Goal: Task Accomplishment & Management: Manage account settings

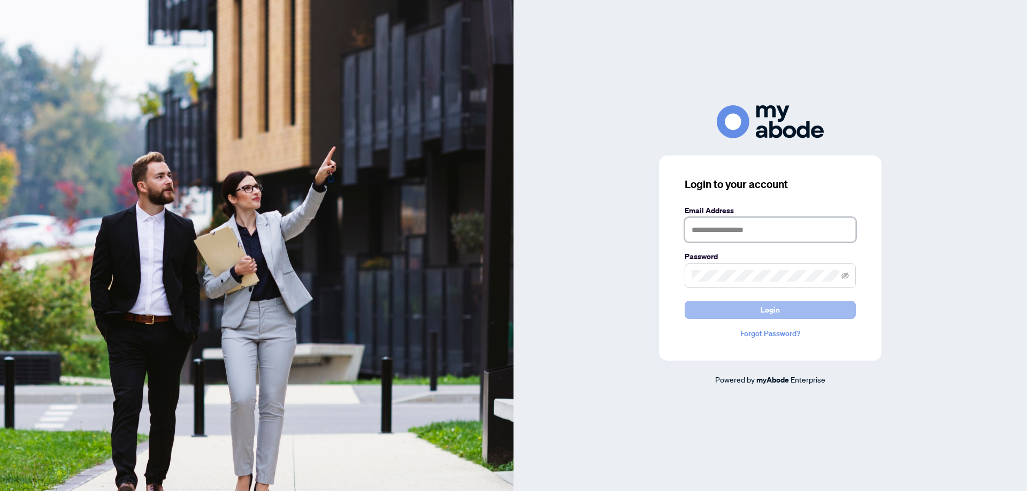
type input "**********"
click at [778, 310] on span "Login" at bounding box center [769, 310] width 19 height 17
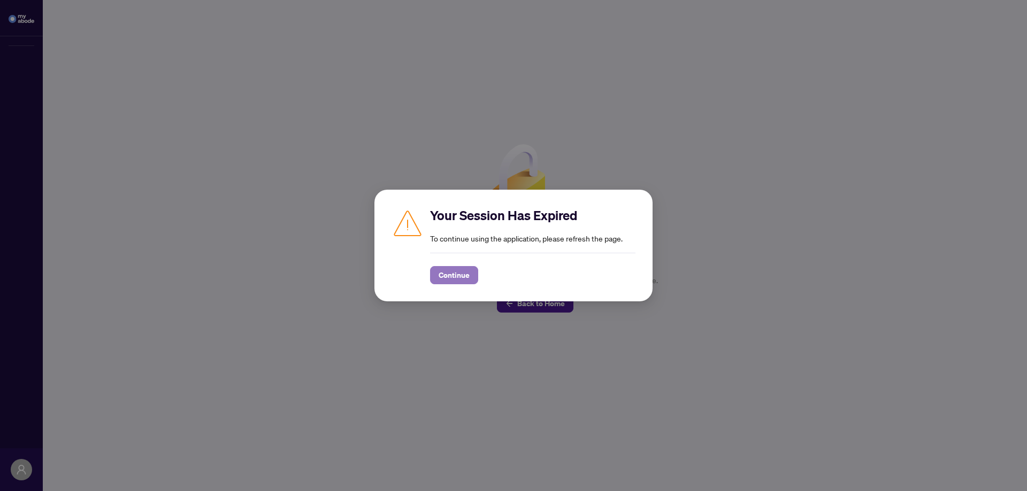
click at [456, 280] on span "Continue" at bounding box center [454, 275] width 31 height 17
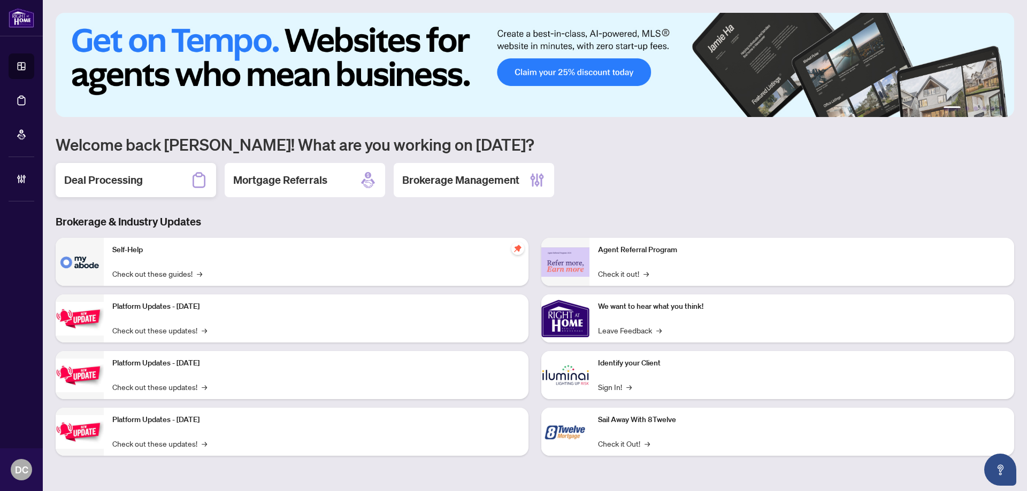
click at [120, 178] on h2 "Deal Processing" at bounding box center [103, 180] width 79 height 15
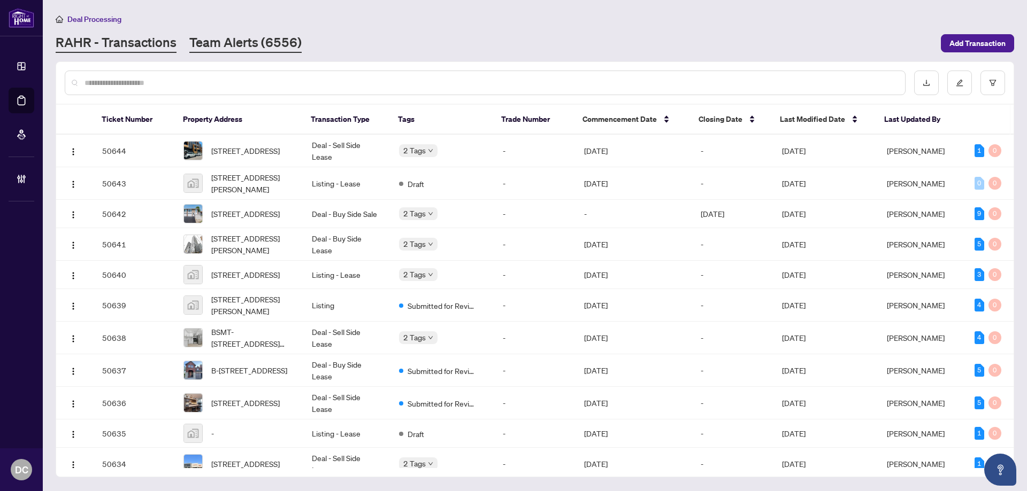
click at [271, 49] on link "Team Alerts (6556)" at bounding box center [245, 43] width 112 height 19
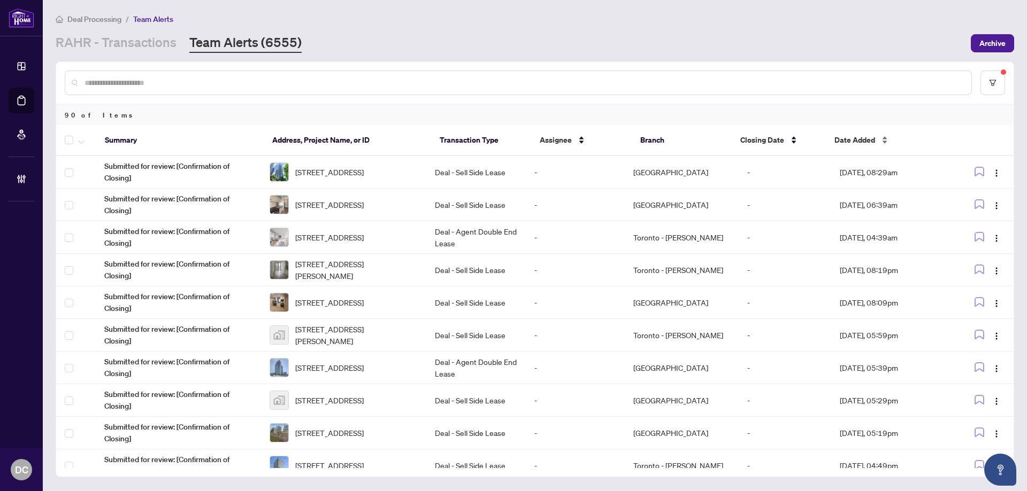
click at [845, 142] on span "Date Added" at bounding box center [854, 140] width 41 height 12
click at [876, 138] on div "Date Added" at bounding box center [885, 140] width 103 height 12
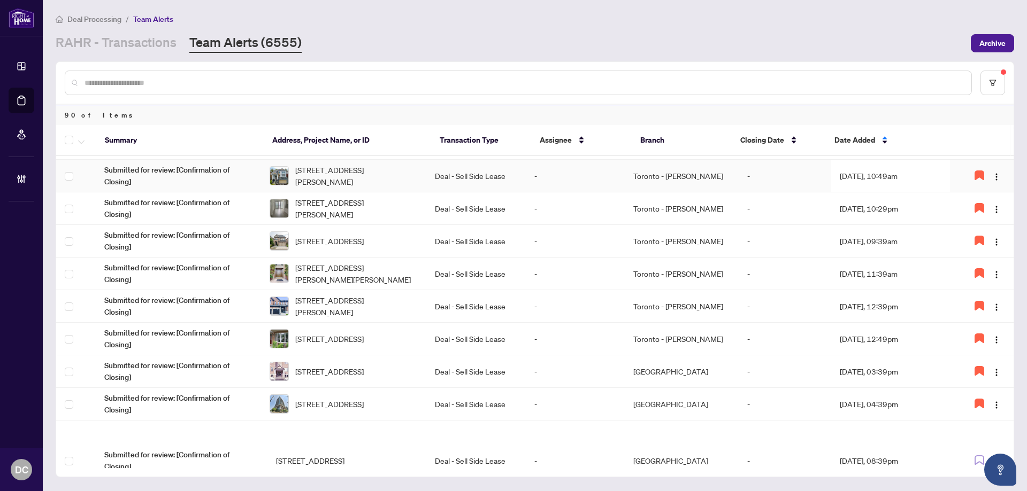
scroll to position [340, 0]
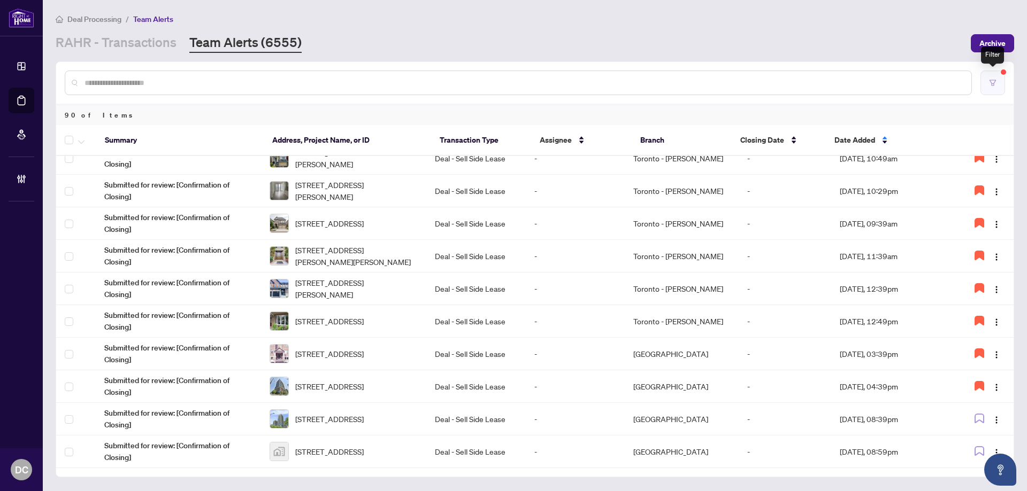
click at [991, 76] on button "button" at bounding box center [992, 83] width 25 height 25
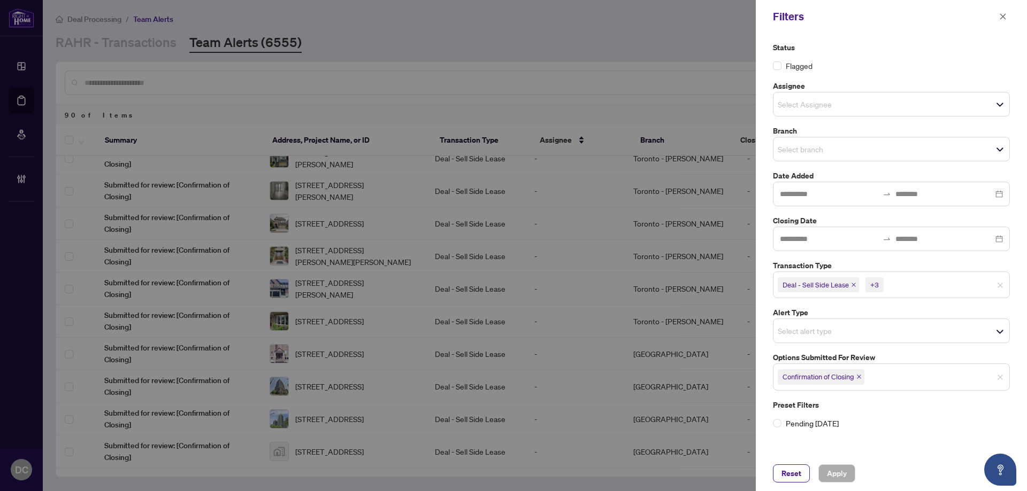
click at [860, 379] on icon "close" at bounding box center [858, 376] width 5 height 5
click at [883, 376] on span "Select options submitted for review" at bounding box center [891, 375] width 236 height 15
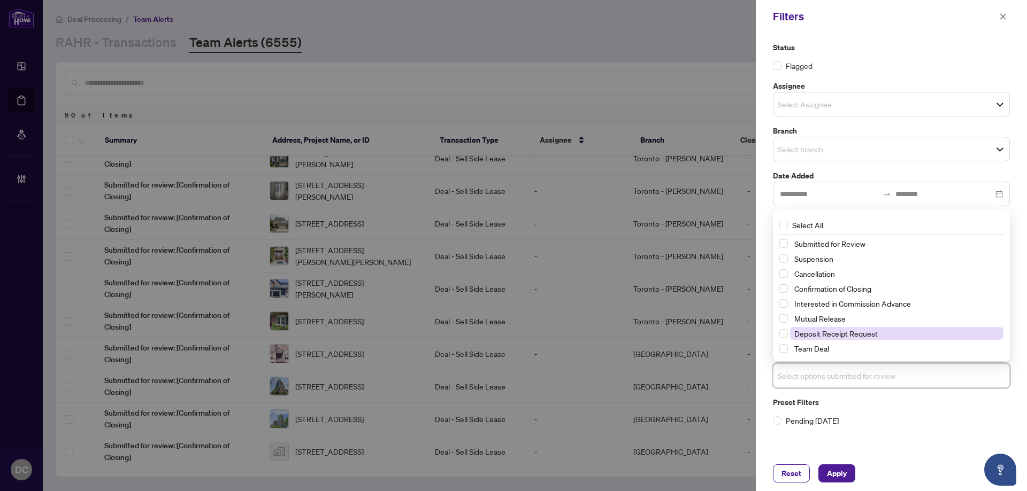
click at [865, 329] on span "Deposit Receipt Request" at bounding box center [835, 334] width 83 height 10
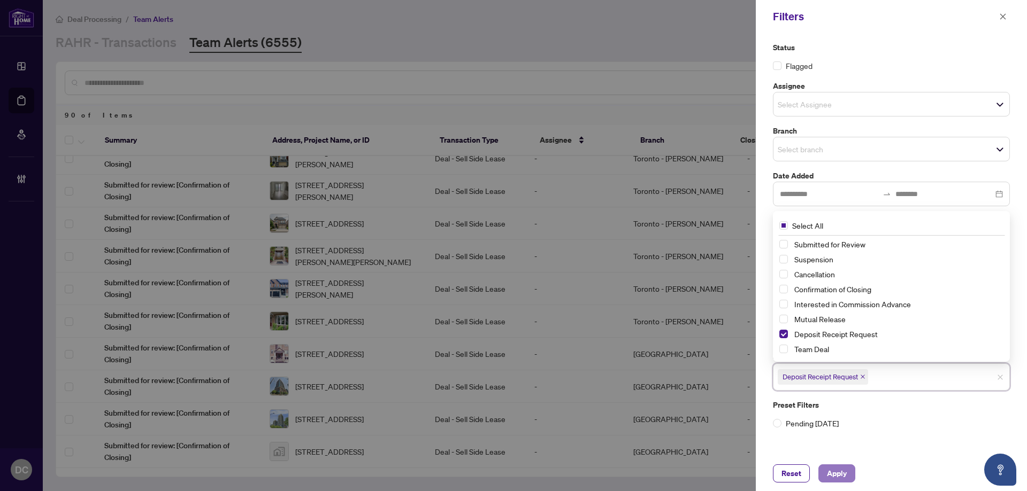
click at [828, 466] on span "Apply" at bounding box center [837, 473] width 20 height 17
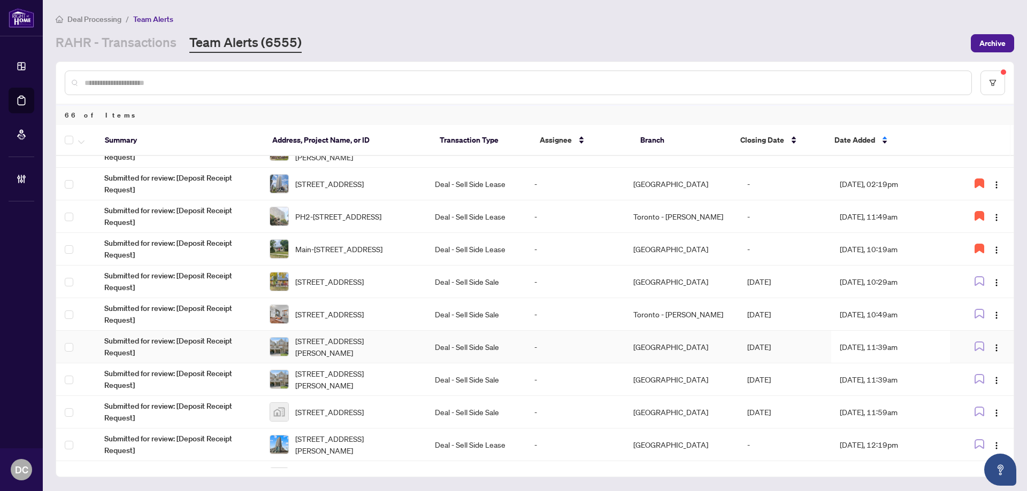
scroll to position [0, 0]
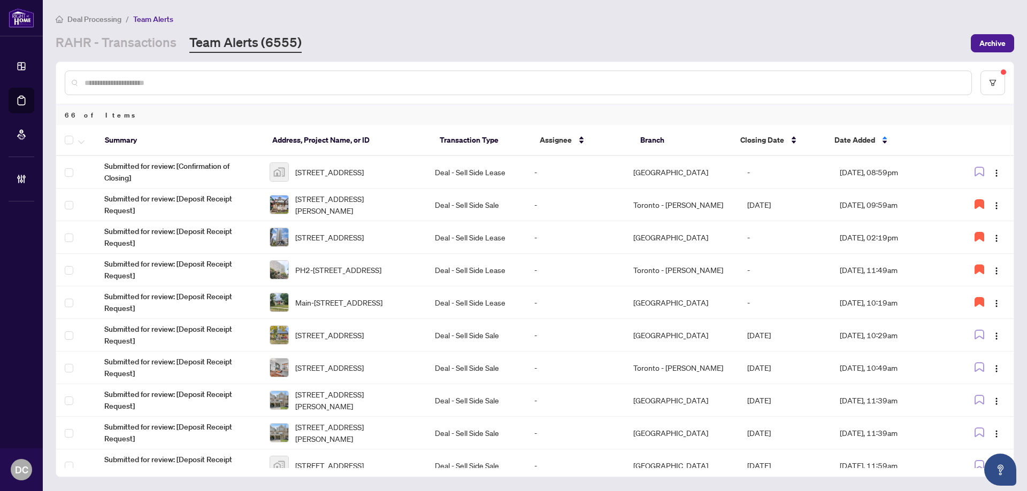
click at [497, 172] on td "Deal - Sell Side Lease" at bounding box center [475, 172] width 99 height 33
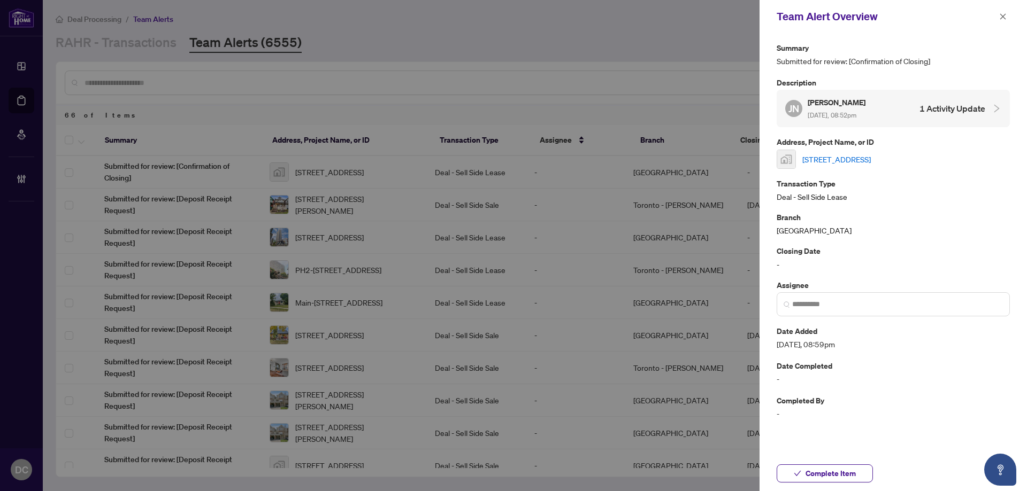
click at [871, 160] on link "955 Bay St. #1612, Toronto, Ontario M5S 2A2, Canada" at bounding box center [836, 159] width 68 height 12
click at [998, 11] on button "button" at bounding box center [1003, 16] width 14 height 13
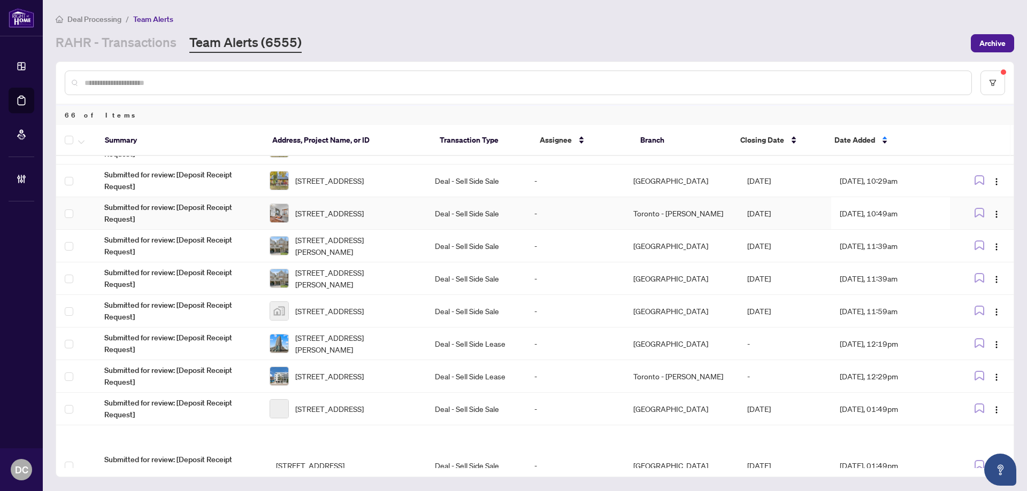
scroll to position [160, 0]
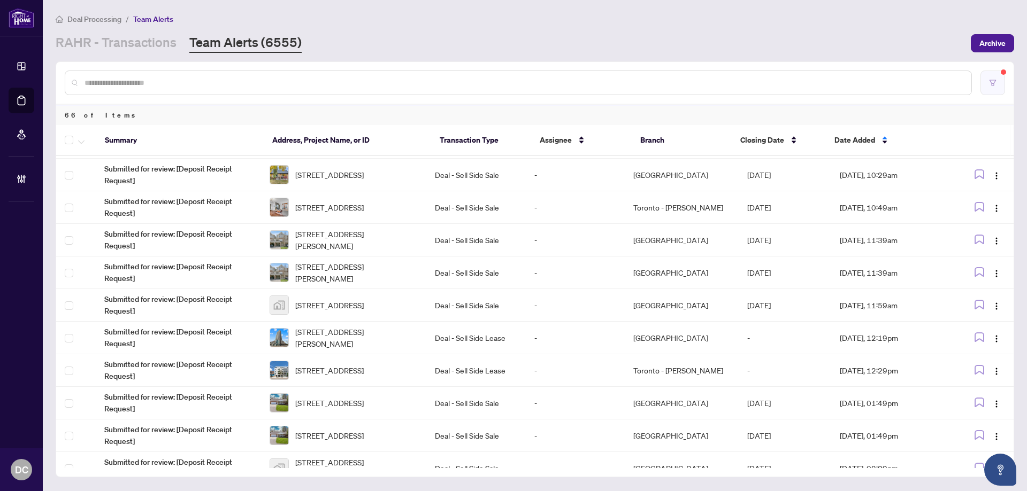
click at [984, 84] on button "button" at bounding box center [992, 83] width 25 height 25
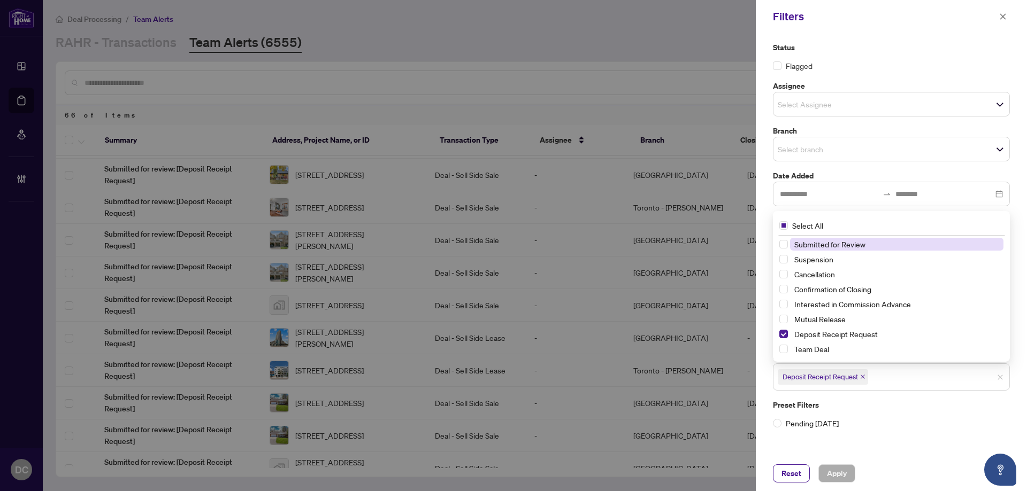
click at [864, 381] on span "Deposit Receipt Request" at bounding box center [823, 377] width 90 height 15
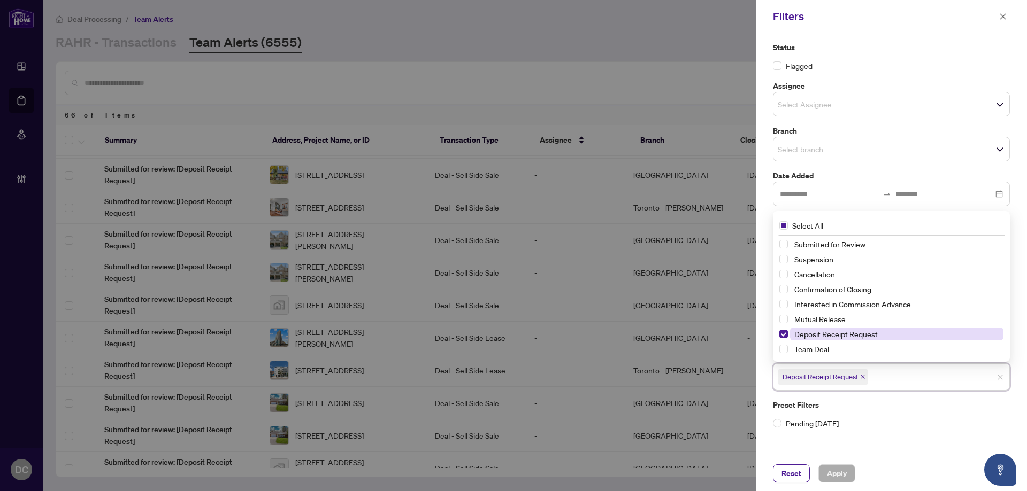
click at [852, 338] on span "Deposit Receipt Request" at bounding box center [835, 334] width 83 height 10
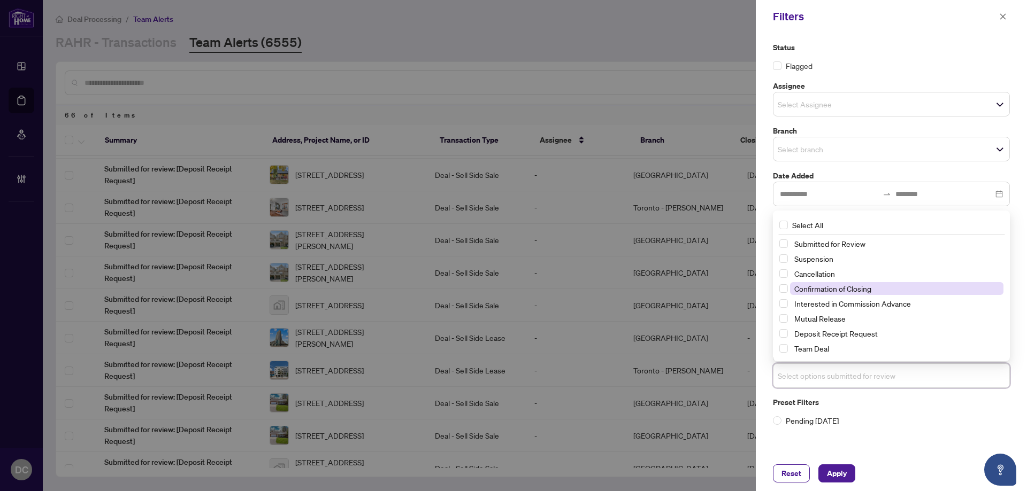
click at [844, 285] on span "Confirmation of Closing" at bounding box center [832, 289] width 77 height 10
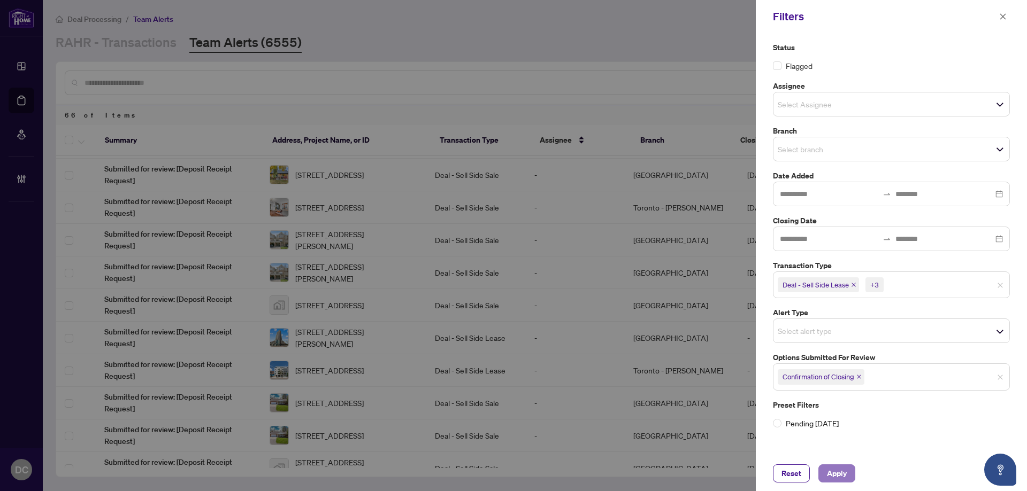
click at [829, 472] on span "Apply" at bounding box center [837, 473] width 20 height 17
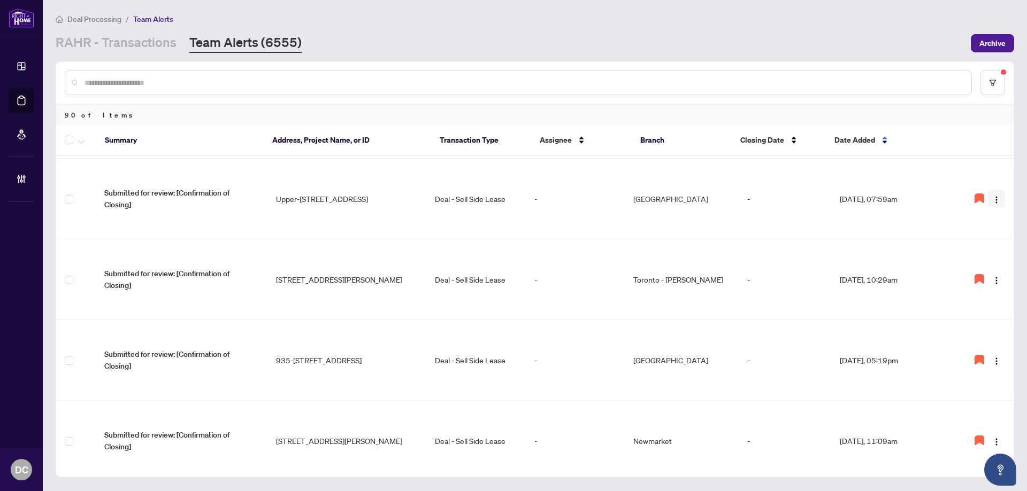
scroll to position [0, 0]
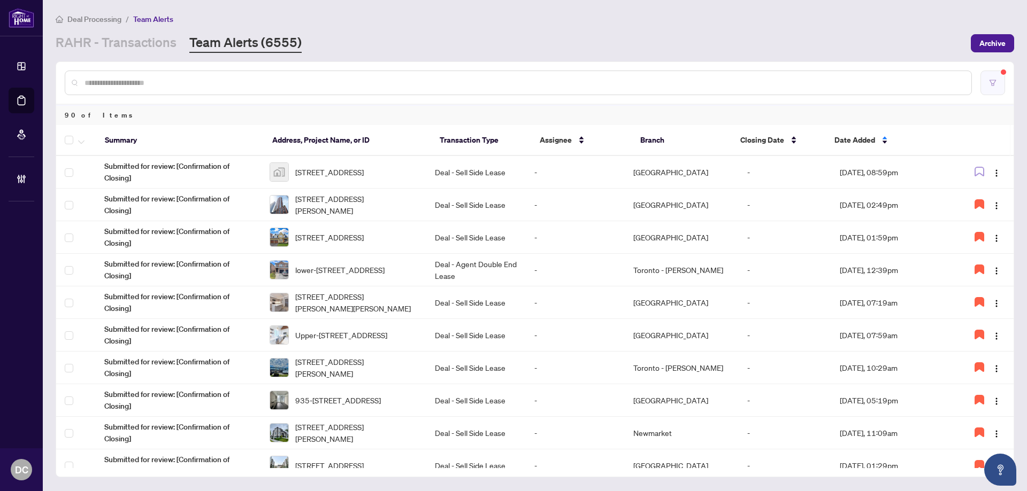
click at [984, 76] on button "button" at bounding box center [992, 83] width 25 height 25
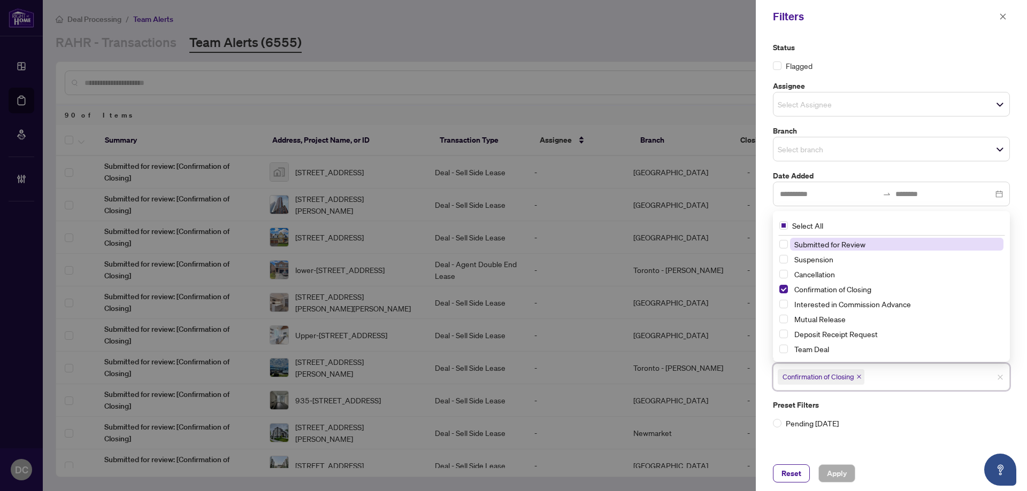
click at [901, 383] on input "search" at bounding box center [903, 377] width 75 height 13
click at [900, 465] on div "Reset Apply" at bounding box center [891, 474] width 237 height 18
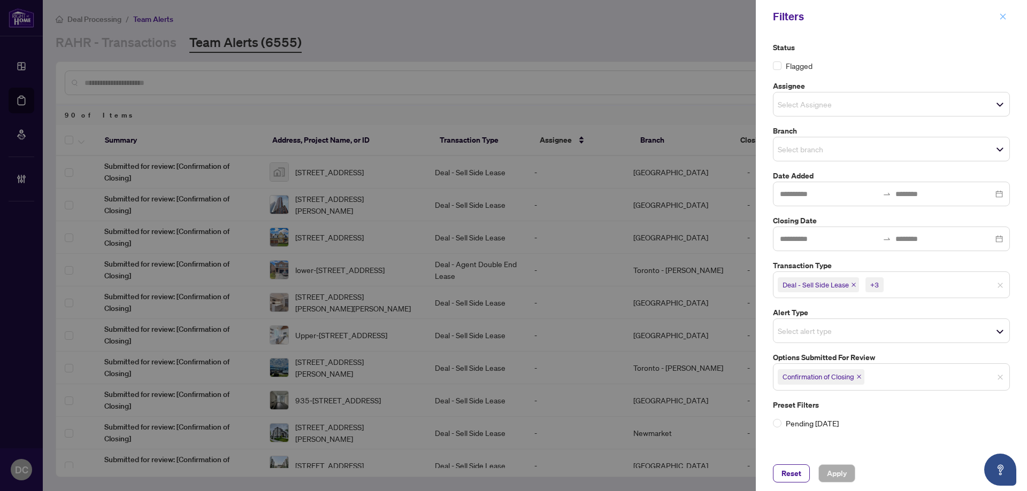
click at [1001, 18] on icon "close" at bounding box center [1002, 16] width 7 height 7
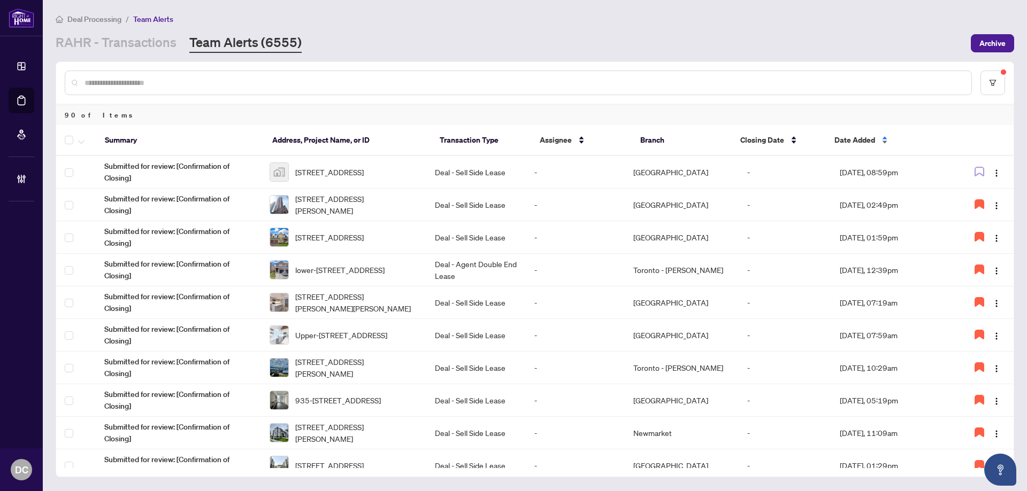
click at [850, 138] on span "Date Added" at bounding box center [854, 140] width 41 height 12
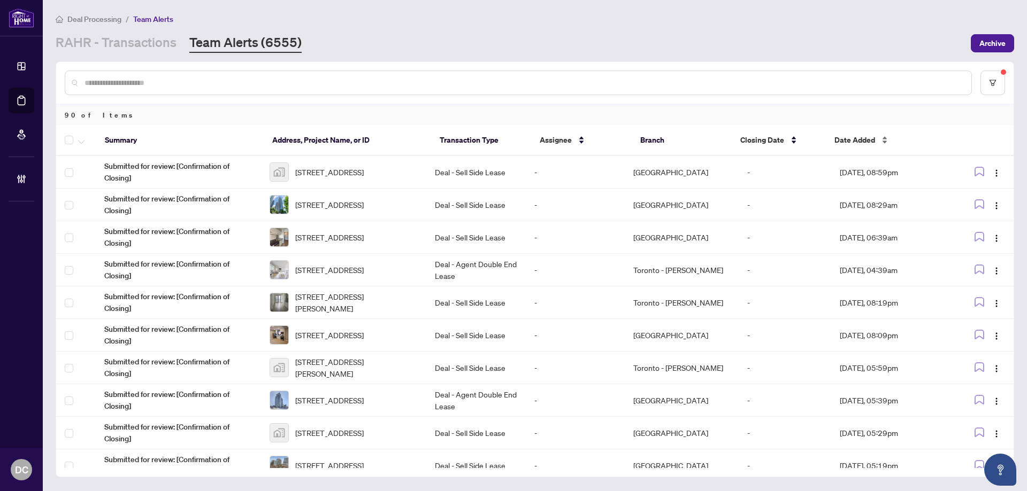
click at [870, 141] on span "Date Added" at bounding box center [854, 140] width 41 height 12
click at [869, 136] on span "Date Added" at bounding box center [854, 140] width 41 height 12
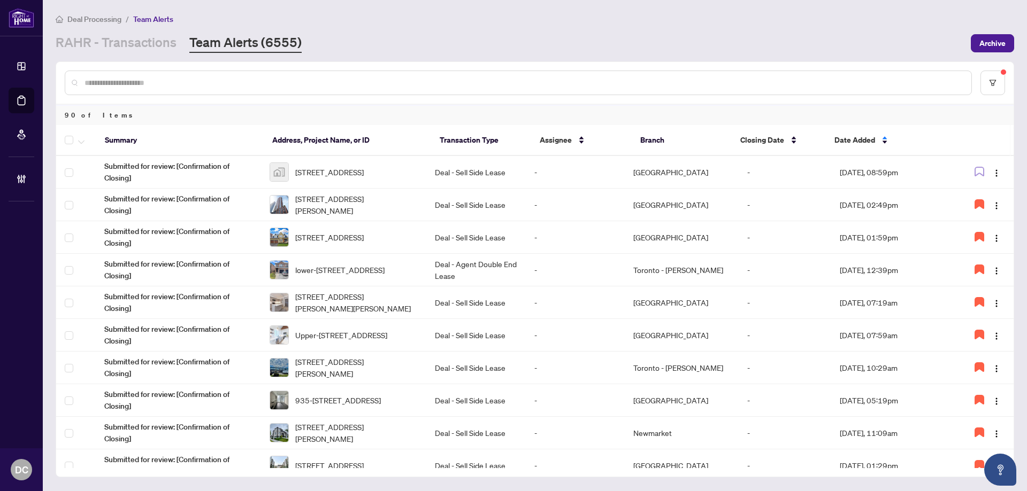
click at [533, 168] on td "-" at bounding box center [575, 172] width 99 height 33
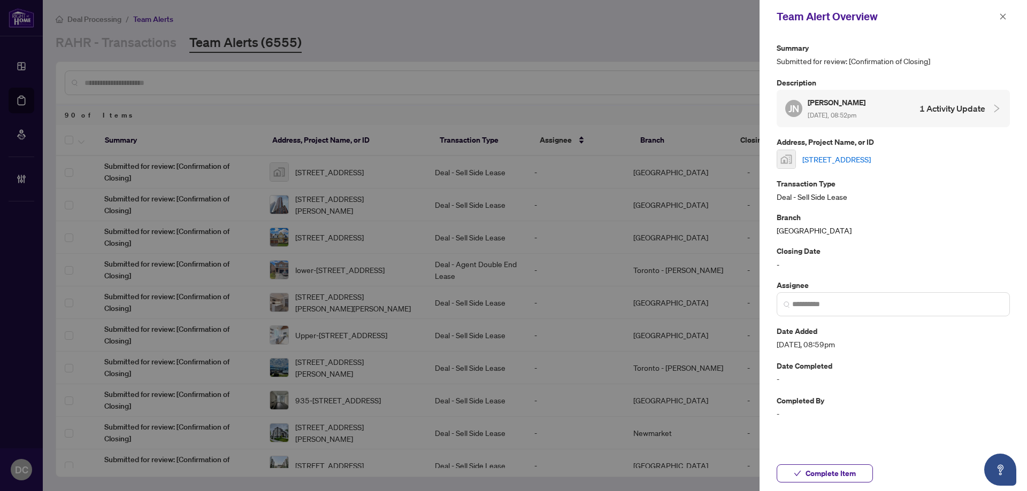
click at [871, 160] on link "[STREET_ADDRESS]" at bounding box center [836, 159] width 68 height 12
click at [902, 301] on input "search" at bounding box center [897, 304] width 211 height 11
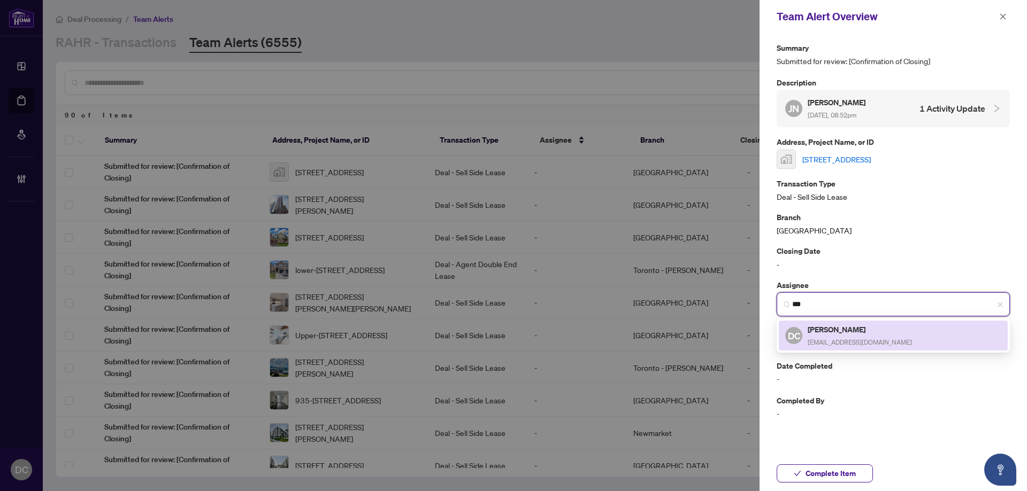
click at [845, 339] on span "[EMAIL_ADDRESS][DOMAIN_NAME]" at bounding box center [860, 343] width 104 height 8
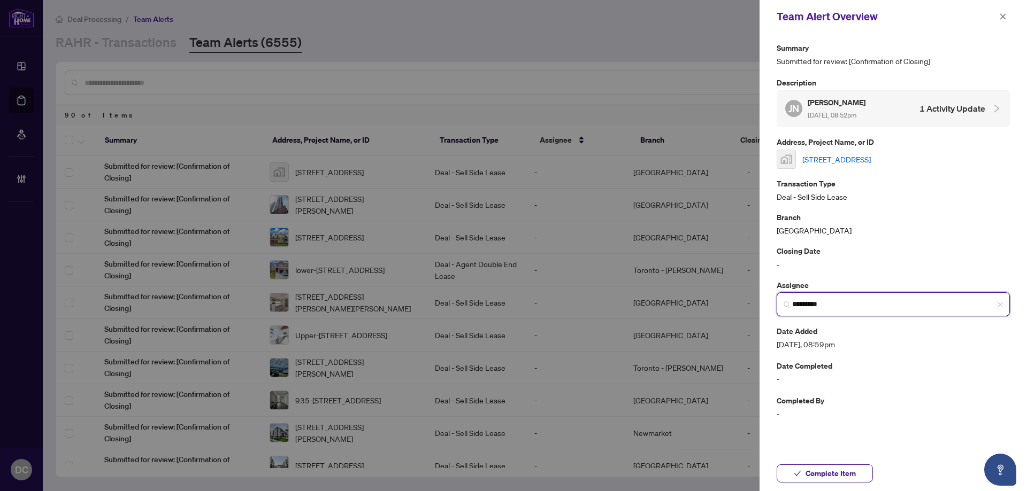
type input "*********"
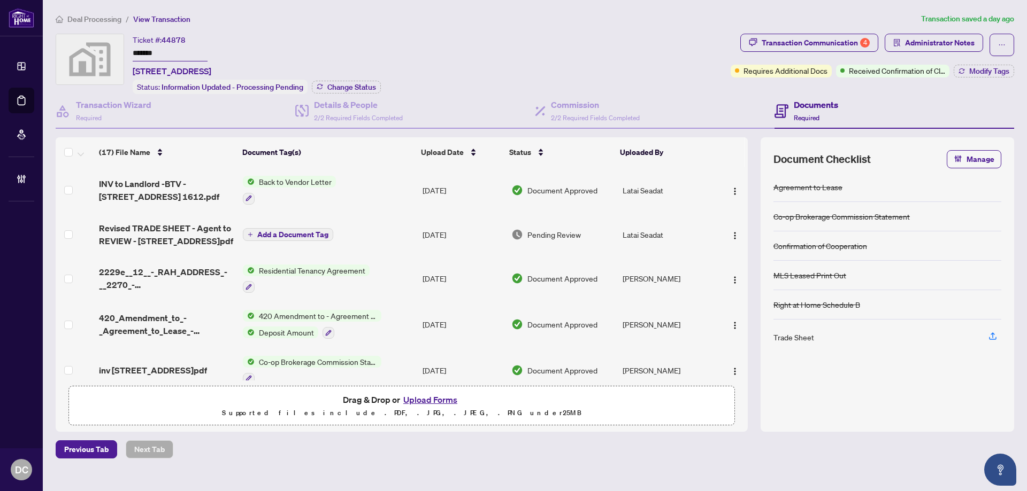
drag, startPoint x: 191, startPoint y: 53, endPoint x: 90, endPoint y: 44, distance: 101.4
click at [90, 44] on div "Ticket #: 44878 ******* 955 Bay St. #1612, Toronto, Ontario M5S 2A2, Canada Sta…" at bounding box center [391, 64] width 671 height 60
click at [369, 83] on span "Change Status" at bounding box center [351, 86] width 49 height 7
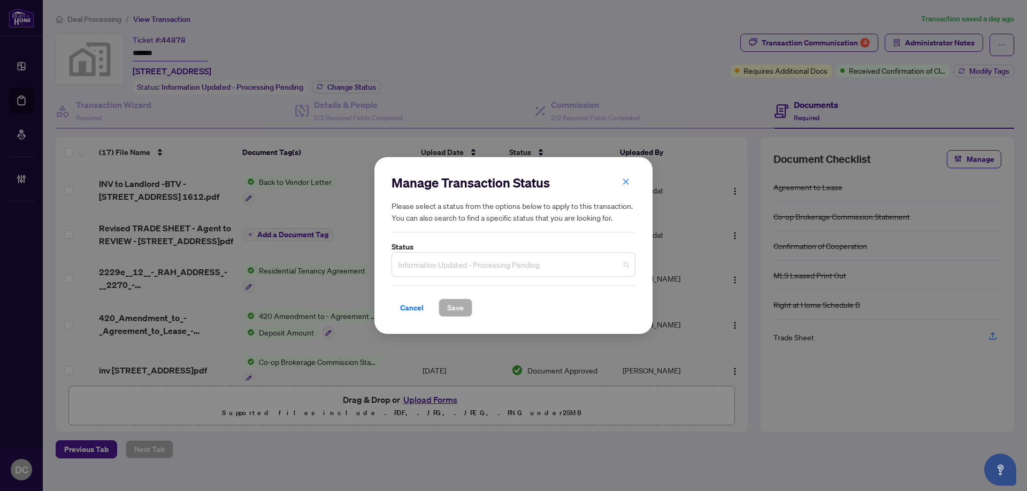
click at [567, 263] on span "Information Updated - Processing Pending" at bounding box center [513, 265] width 231 height 20
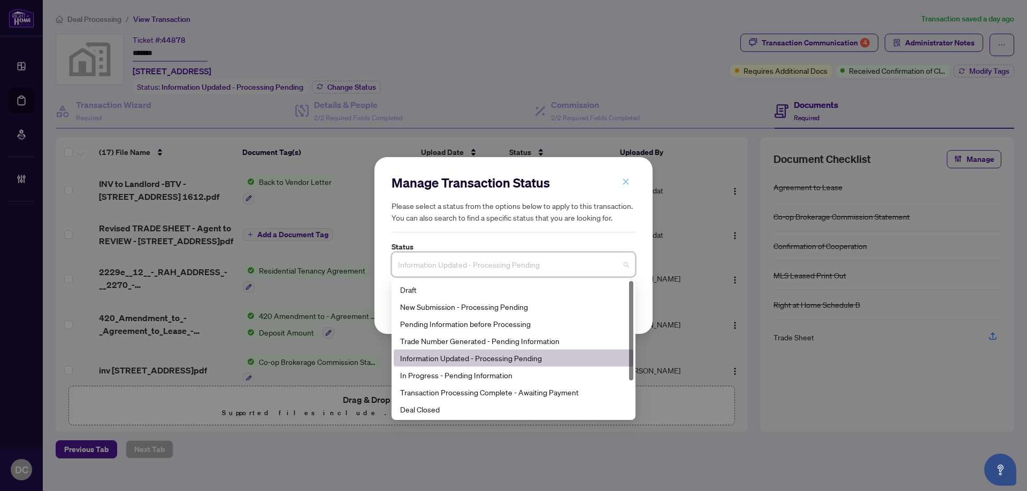
click at [624, 186] on icon "close" at bounding box center [625, 181] width 7 height 7
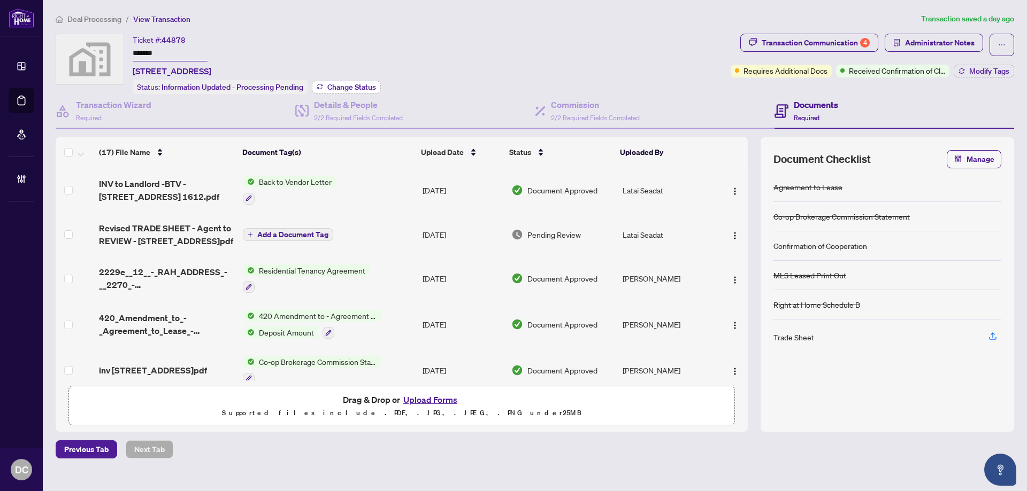
click at [360, 87] on span "Change Status" at bounding box center [351, 86] width 49 height 7
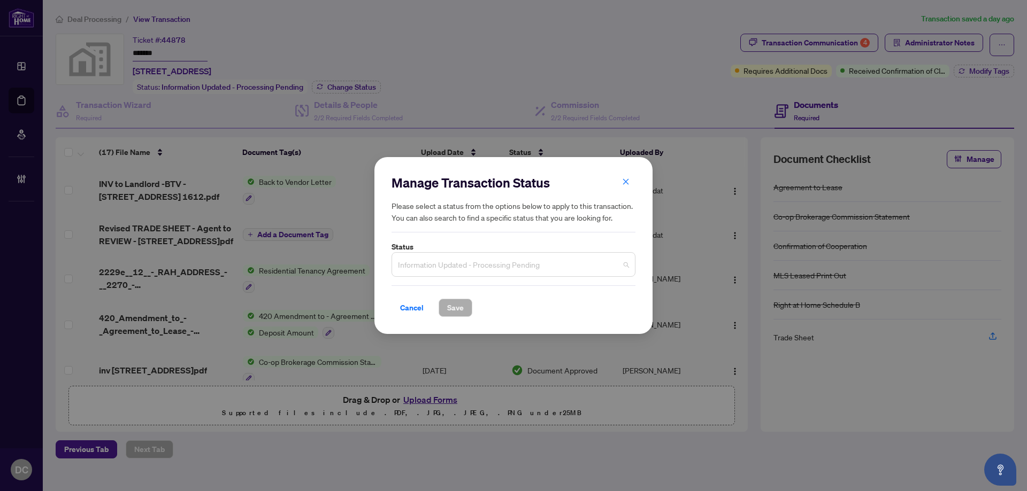
click at [489, 260] on span "Information Updated - Processing Pending" at bounding box center [513, 265] width 231 height 20
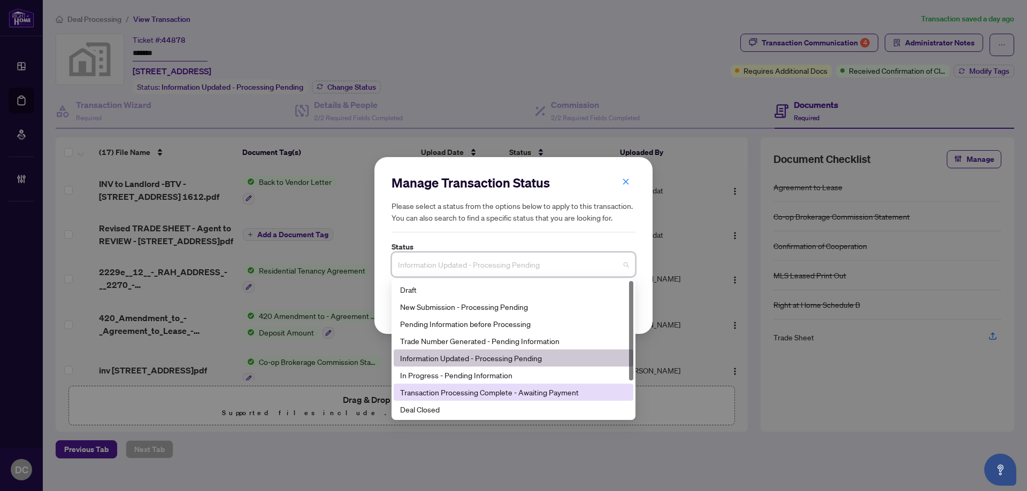
click at [432, 413] on div "Deal Closed" at bounding box center [513, 410] width 227 height 12
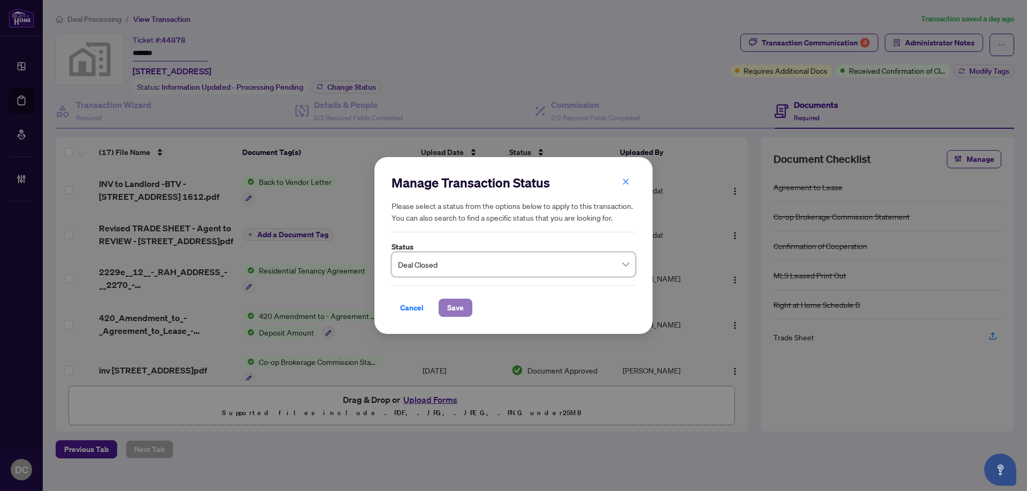
click at [459, 306] on span "Save" at bounding box center [455, 307] width 17 height 17
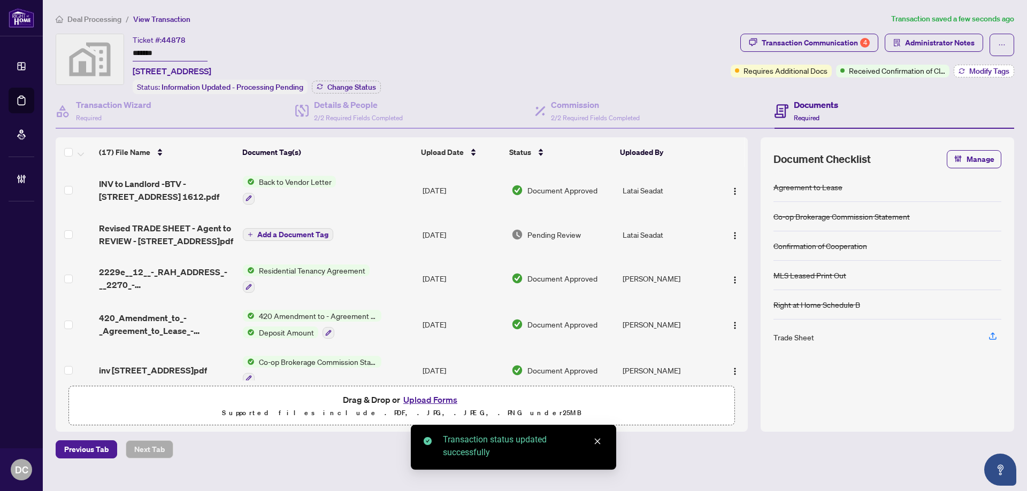
click at [975, 71] on span "Modify Tags" at bounding box center [989, 70] width 40 height 7
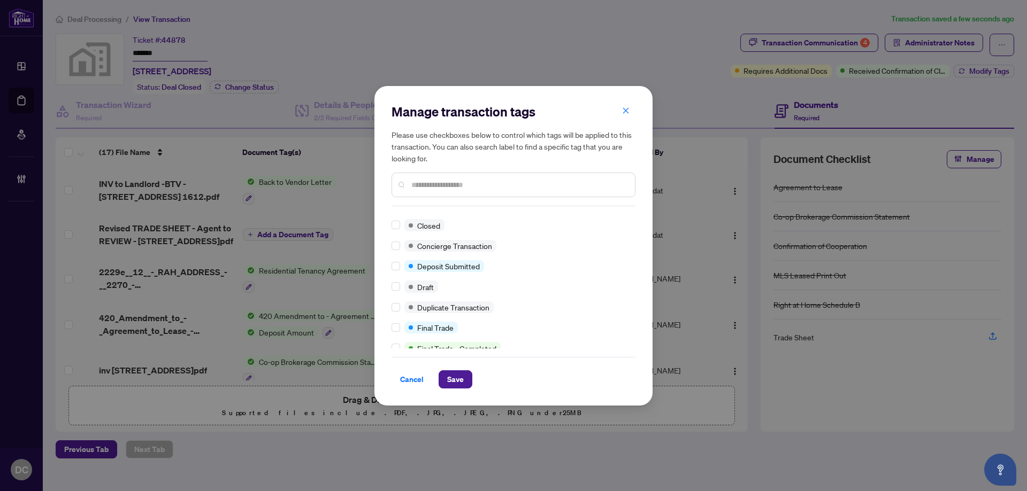
scroll to position [160, 0]
click at [396, 219] on label at bounding box center [395, 224] width 9 height 12
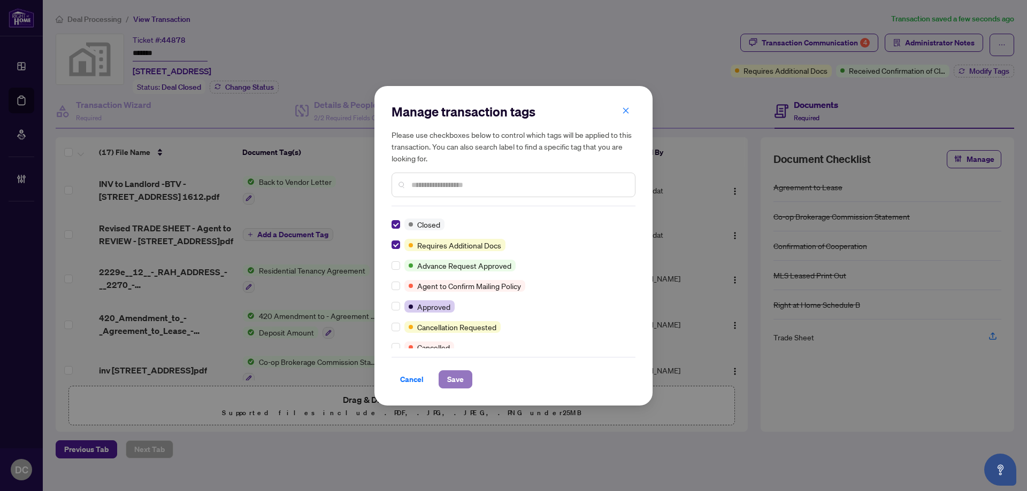
click at [458, 382] on span "Save" at bounding box center [455, 379] width 17 height 17
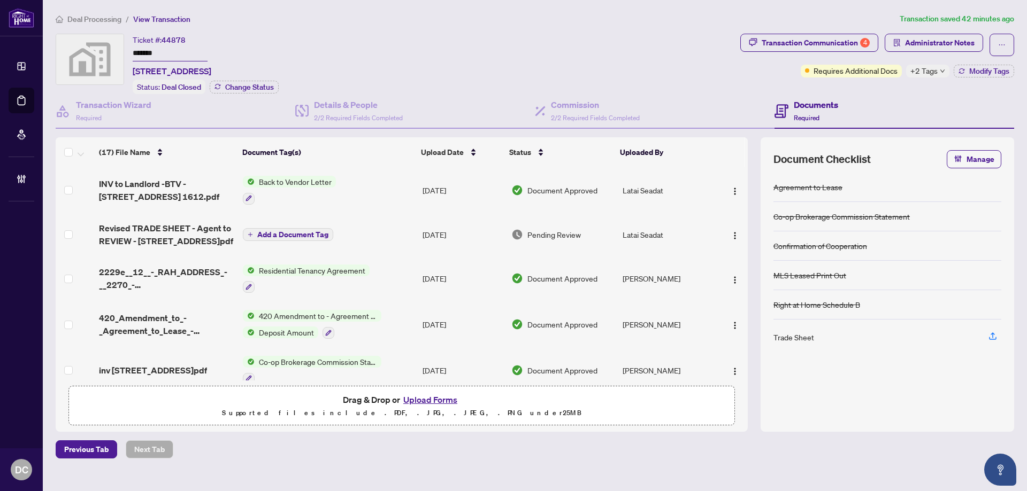
drag, startPoint x: 176, startPoint y: 53, endPoint x: 96, endPoint y: 48, distance: 80.9
click at [96, 48] on div "Ticket #: 44878 ******* 955 Bay St. #1612, Toronto, Ontario M5S 2A2, Canada Sta…" at bounding box center [396, 64] width 680 height 60
click at [793, 41] on div "Transaction Communication 4" at bounding box center [816, 42] width 108 height 17
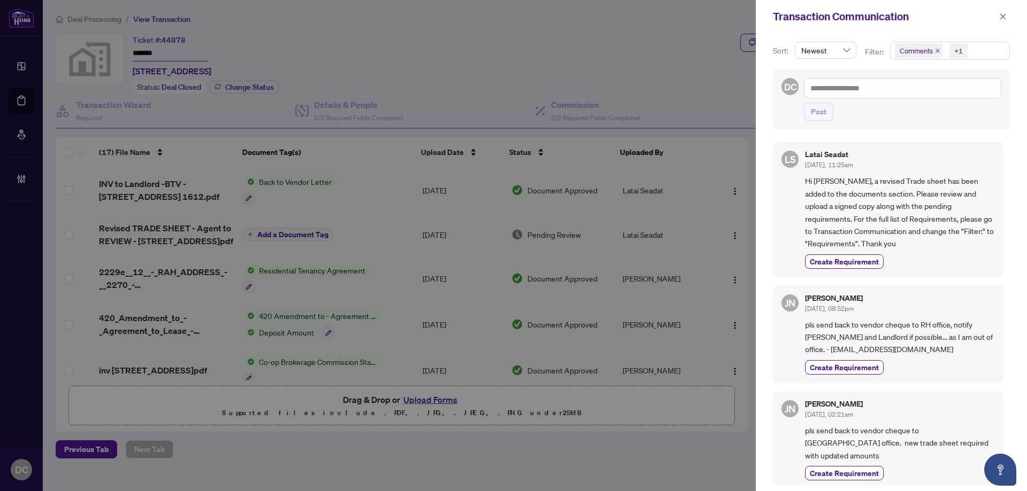
click at [1008, 22] on span at bounding box center [1003, 16] width 14 height 13
click at [1002, 19] on icon "close" at bounding box center [1002, 16] width 7 height 7
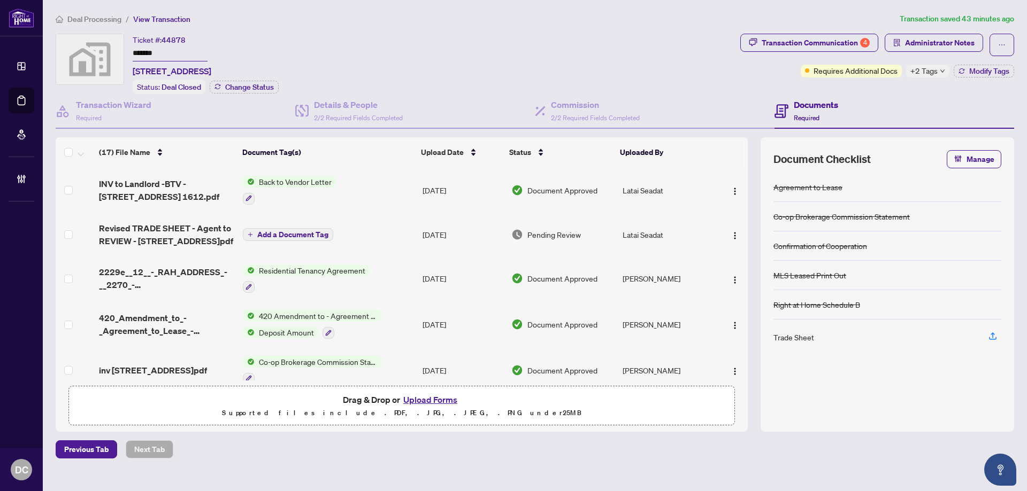
click at [931, 74] on span "+2 Tags" at bounding box center [923, 71] width 27 height 12
click at [893, 94] on div "Documents Required" at bounding box center [894, 111] width 240 height 35
click at [948, 46] on span "Administrator Notes" at bounding box center [940, 42] width 70 height 17
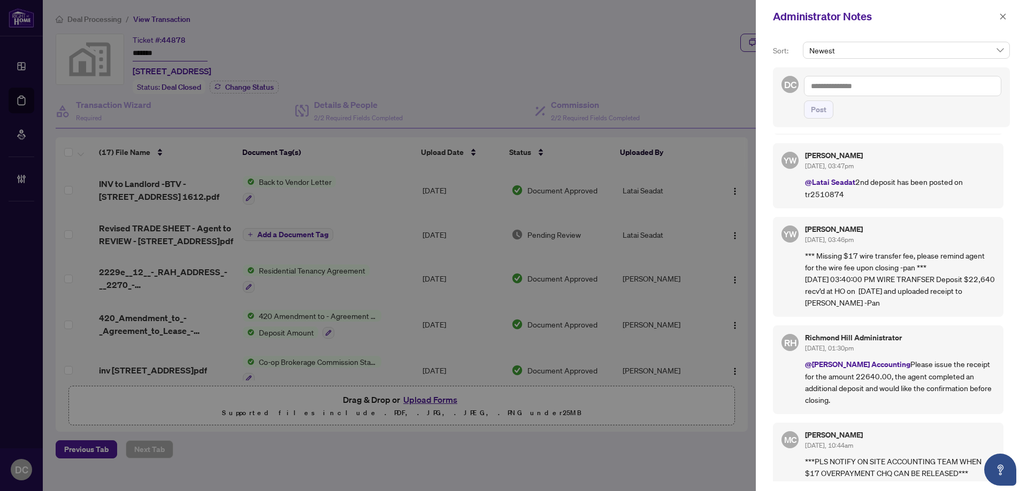
scroll to position [428, 0]
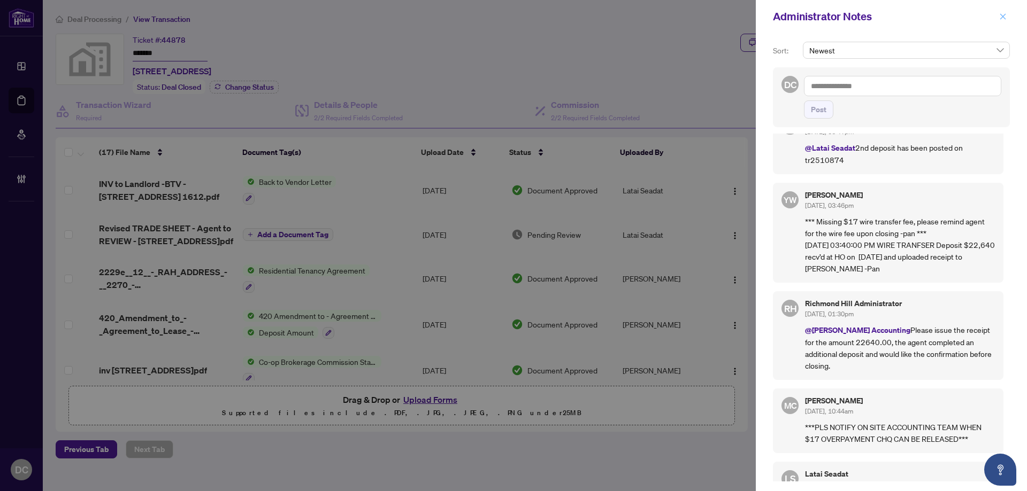
click at [1001, 12] on span "button" at bounding box center [1002, 16] width 7 height 17
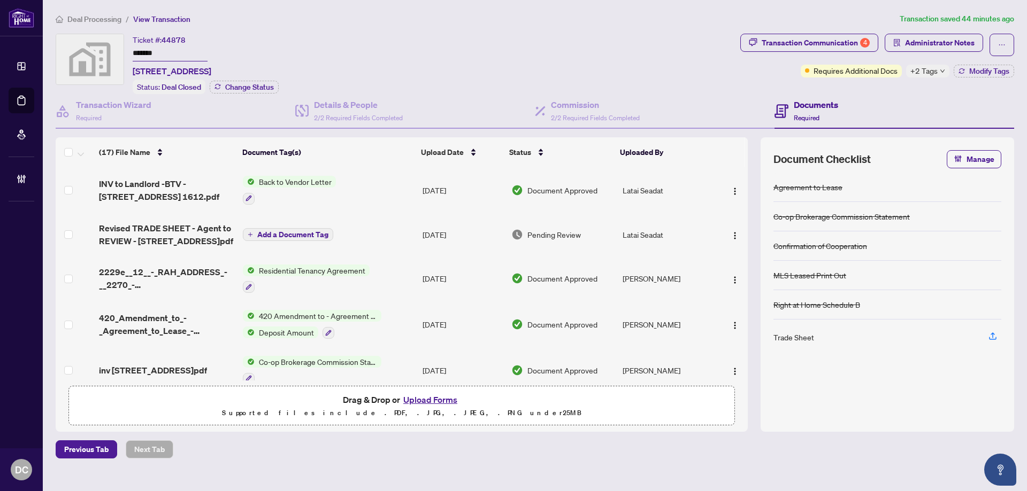
click at [933, 75] on span "+2 Tags" at bounding box center [923, 71] width 27 height 12
click at [865, 89] on div "Transaction Communication 4 Administrator Notes Requires Additional Docs +2 Tag…" at bounding box center [877, 64] width 278 height 60
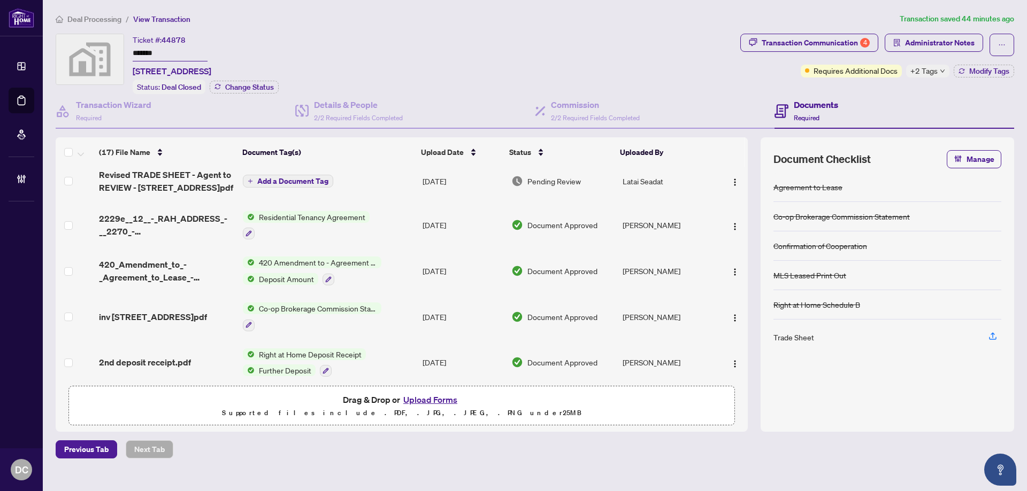
click at [399, 318] on td "Co-op Brokerage Commission Statement" at bounding box center [329, 317] width 180 height 46
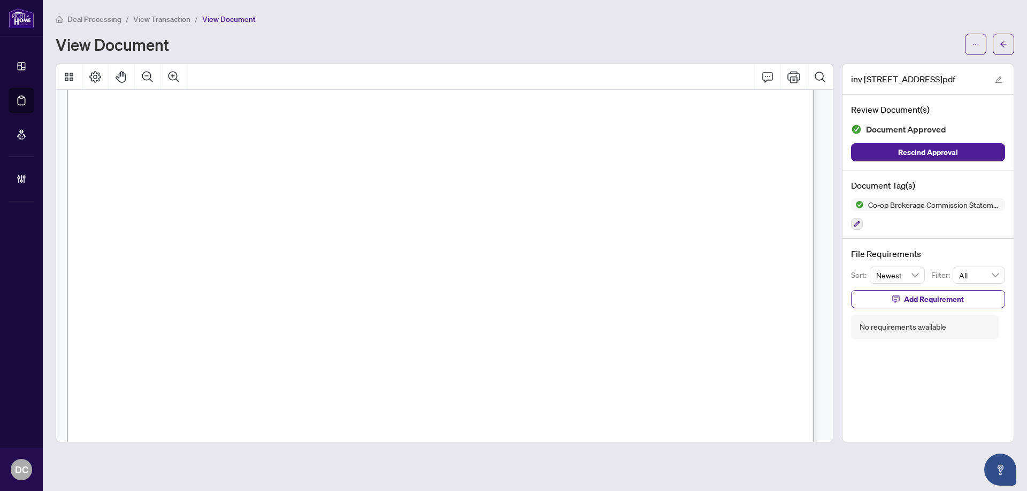
scroll to position [481, 0]
click at [1014, 43] on main "Deal Processing / View Transaction / View Document View Document inv 955 bay st…" at bounding box center [535, 245] width 984 height 491
click at [1010, 49] on button "button" at bounding box center [1003, 44] width 21 height 21
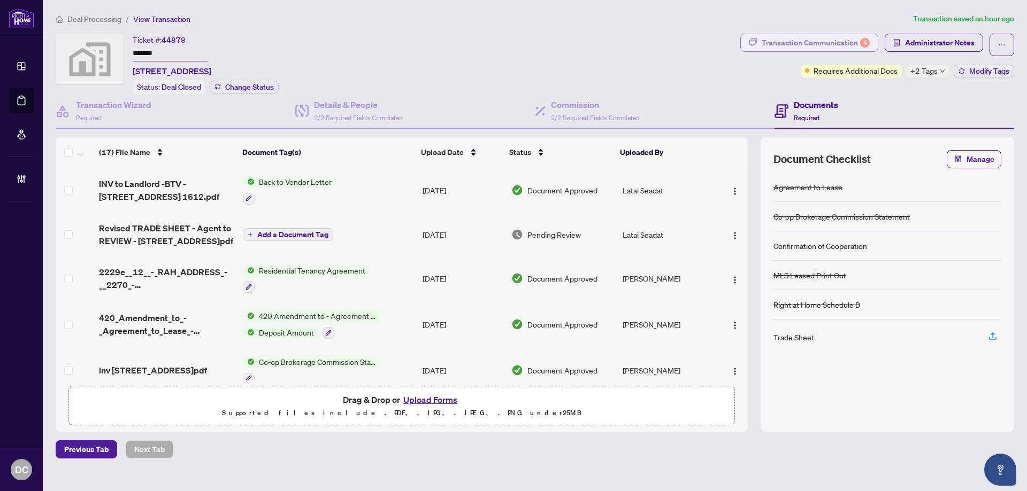
click at [833, 39] on div "Transaction Communication 4" at bounding box center [816, 42] width 108 height 17
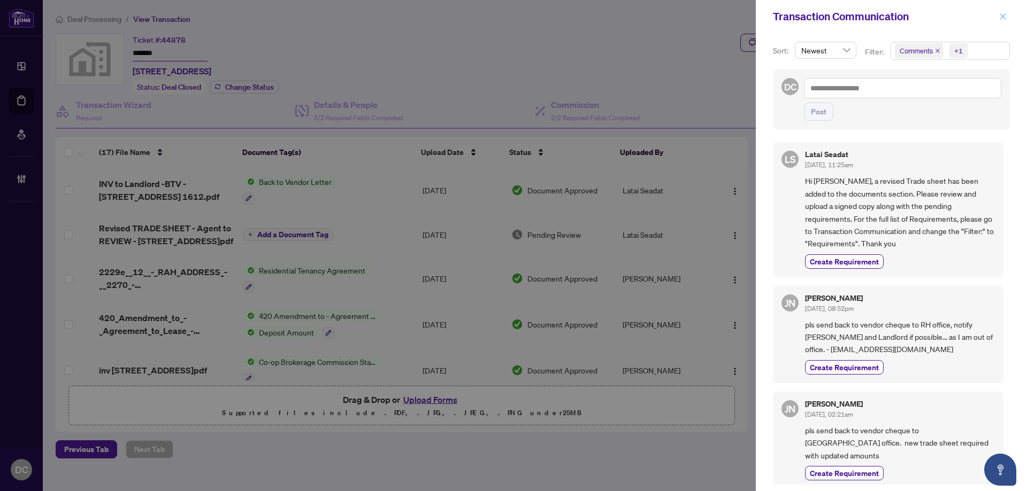
click at [1003, 17] on icon "close" at bounding box center [1003, 16] width 6 height 6
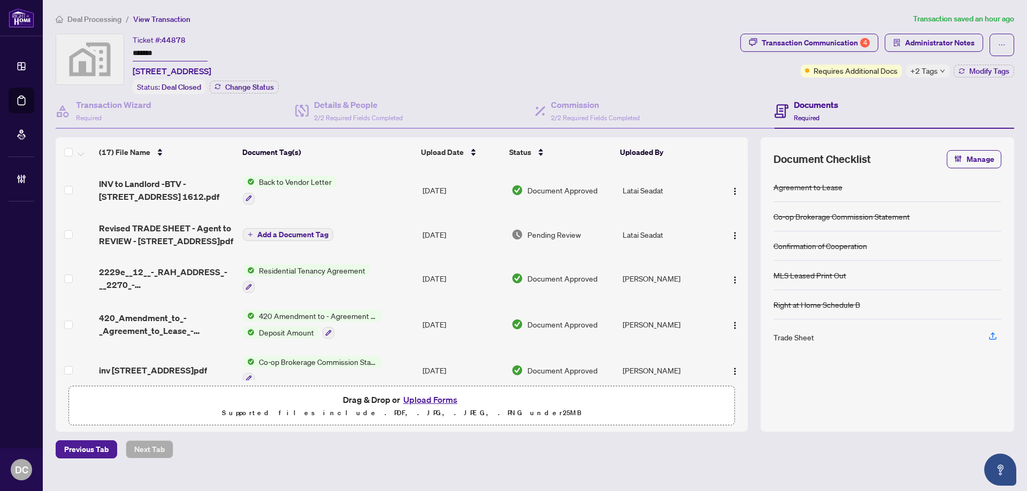
click at [941, 72] on icon "down" at bounding box center [942, 70] width 5 height 5
click at [878, 97] on div "Documents Required" at bounding box center [894, 111] width 240 height 35
click at [944, 47] on span "Administrator Notes" at bounding box center [940, 42] width 70 height 17
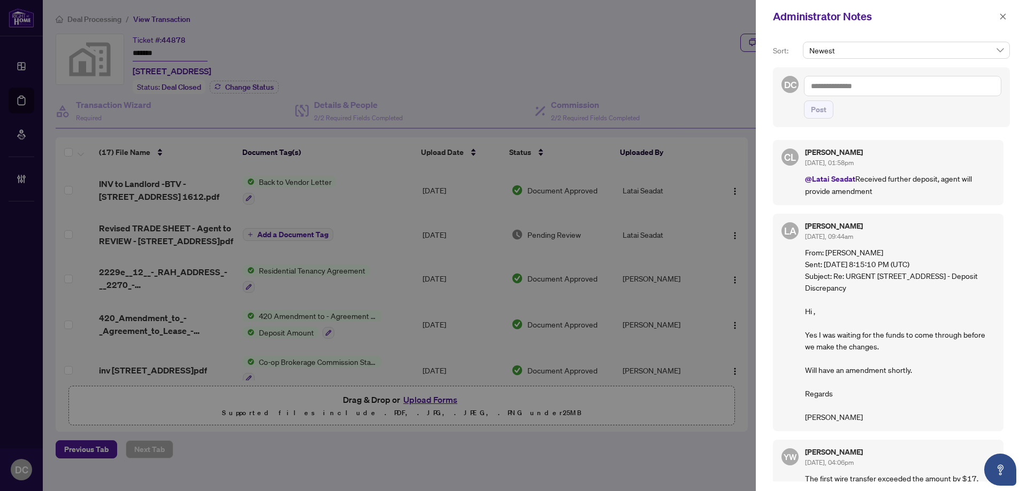
click at [852, 90] on textarea at bounding box center [902, 86] width 197 height 20
paste textarea "**********"
type textarea "**********"
click at [815, 118] on span "Post" at bounding box center [819, 109] width 16 height 17
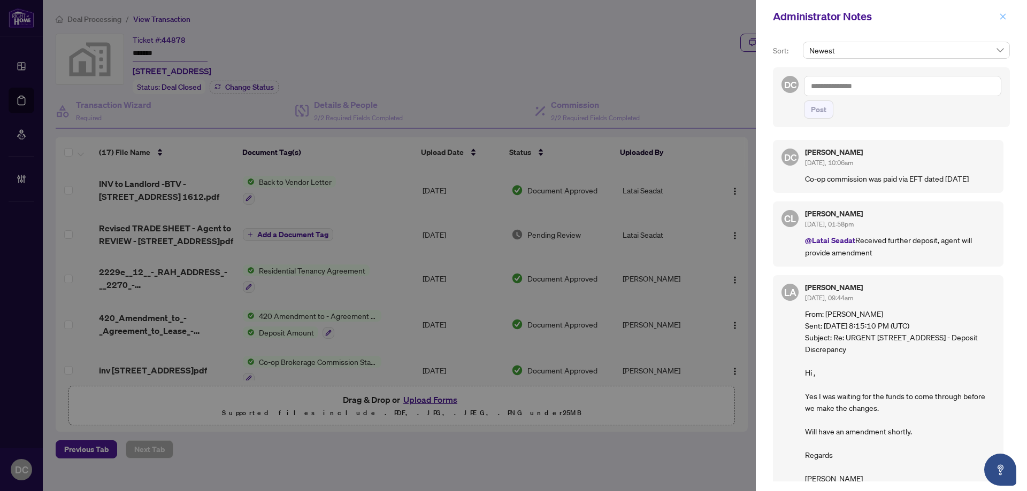
click at [1003, 17] on icon "close" at bounding box center [1003, 16] width 6 height 6
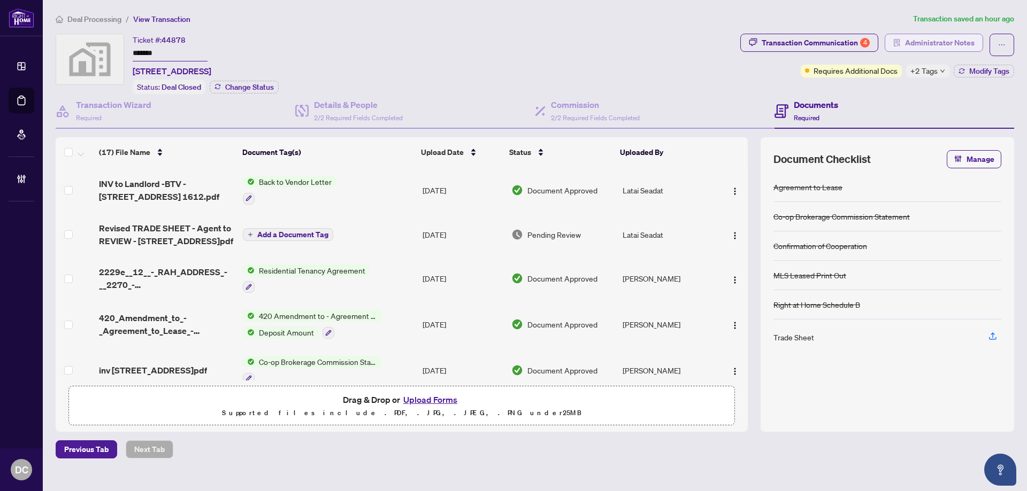
click at [924, 43] on span "Administrator Notes" at bounding box center [940, 42] width 70 height 17
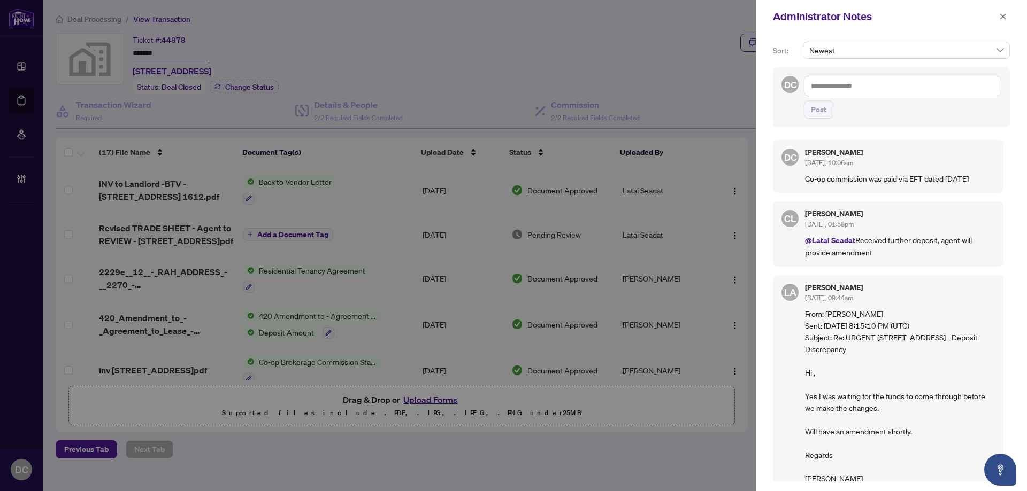
drag, startPoint x: 999, startPoint y: 17, endPoint x: 956, endPoint y: 5, distance: 44.2
click at [999, 16] on icon "close" at bounding box center [1002, 16] width 7 height 7
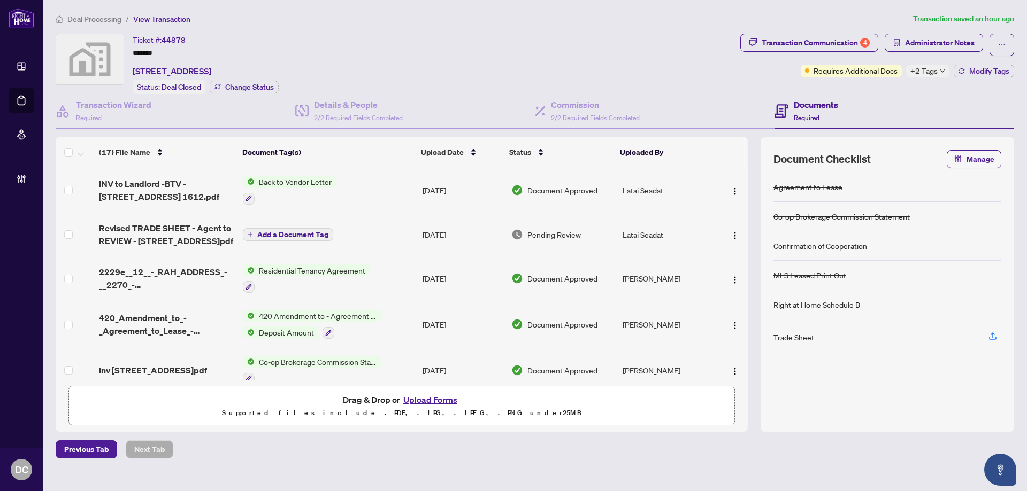
drag, startPoint x: 175, startPoint y: 52, endPoint x: 120, endPoint y: 52, distance: 54.5
click at [120, 52] on div "Ticket #: 44878 ******* 955 Bay St. #1612, Toronto, Ontario M5S 2A2, Canada Sta…" at bounding box center [396, 64] width 680 height 60
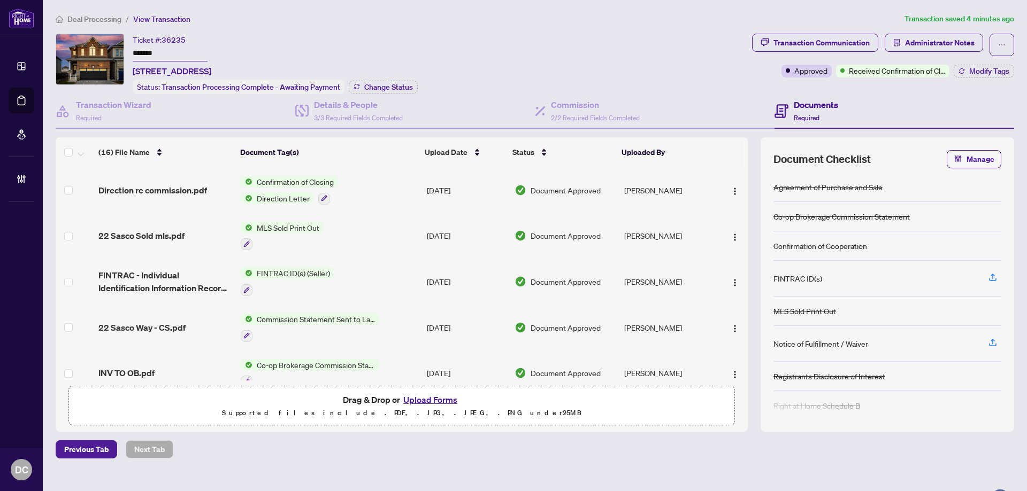
drag, startPoint x: 180, startPoint y: 55, endPoint x: 78, endPoint y: 55, distance: 102.1
click at [78, 55] on div "Ticket #: 36235 ******* [STREET_ADDRESS] Status: Transaction Processing Complet…" at bounding box center [402, 64] width 692 height 60
click at [375, 87] on span "Change Status" at bounding box center [388, 86] width 49 height 7
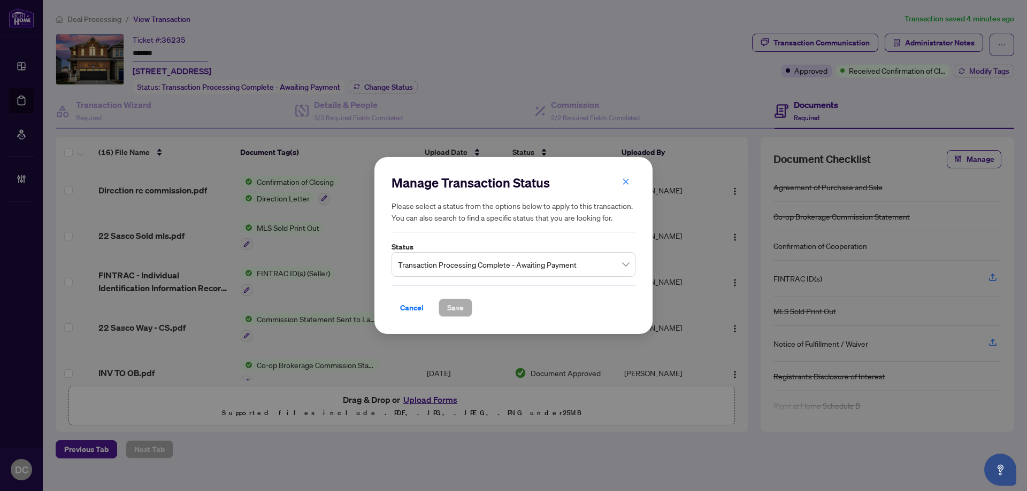
click at [471, 265] on span "Transaction Processing Complete - Awaiting Payment" at bounding box center [513, 265] width 231 height 20
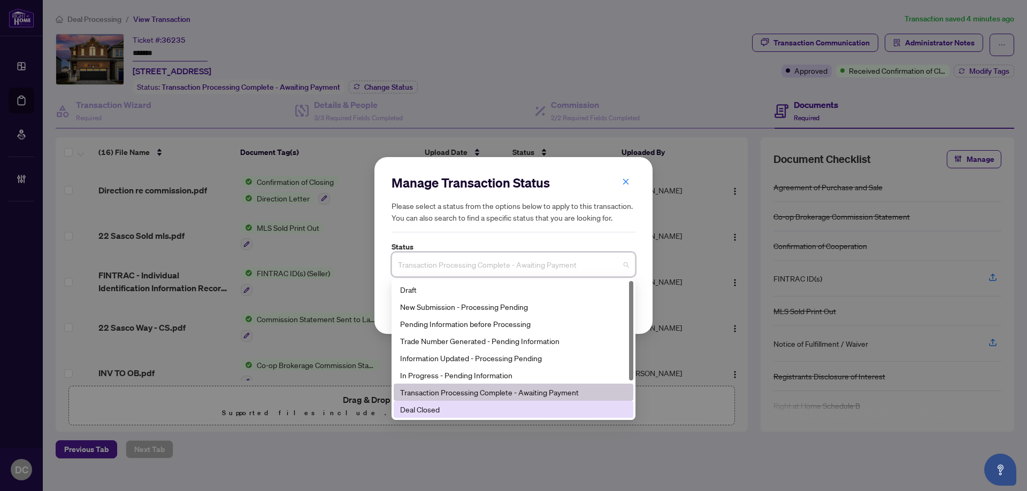
click at [433, 411] on div "Deal Closed" at bounding box center [513, 410] width 227 height 12
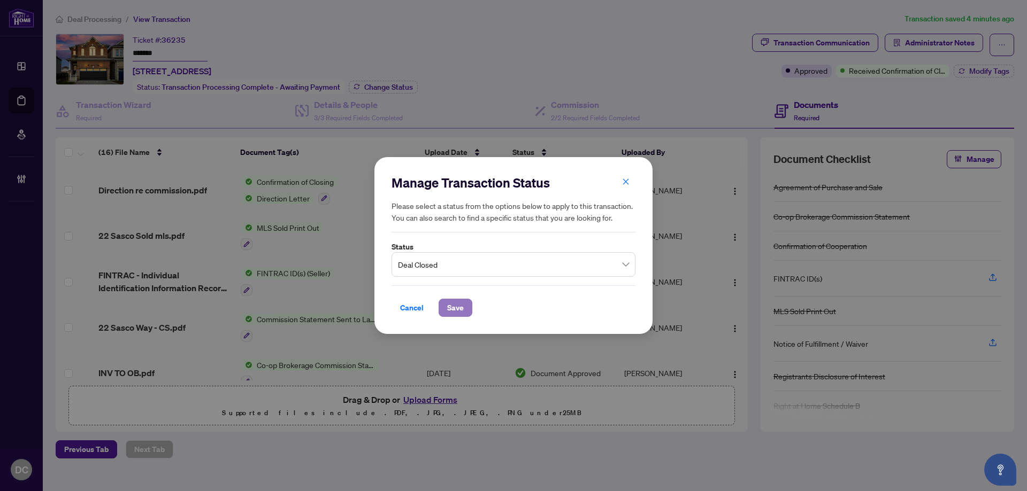
click at [447, 309] on span "Save" at bounding box center [455, 307] width 17 height 17
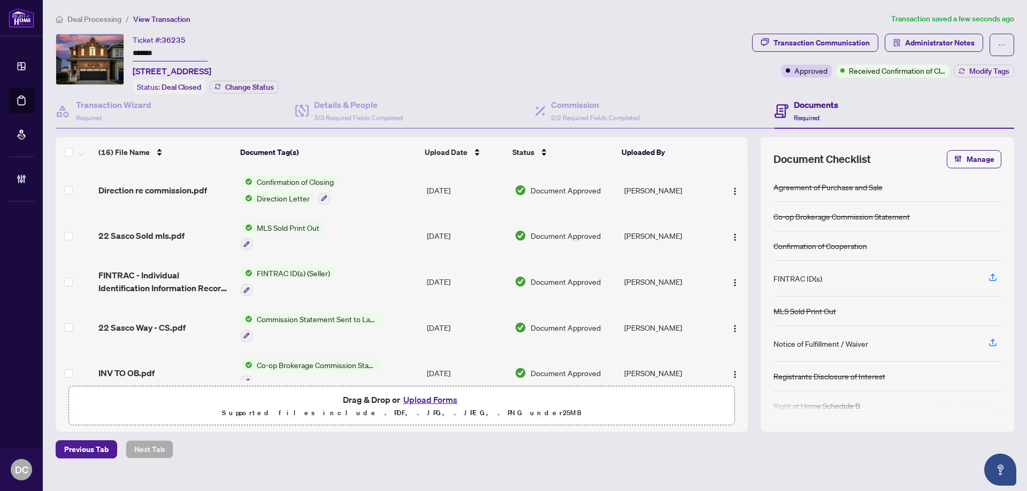
drag, startPoint x: 172, startPoint y: 51, endPoint x: 112, endPoint y: 52, distance: 59.4
click at [112, 52] on div "Ticket #: 36235 ******* 7-22 Sasco Way, Essa, Ontario L3W 0C8, Canada Status: D…" at bounding box center [402, 64] width 692 height 60
click at [178, 187] on span "Direction re commission.pdf" at bounding box center [152, 190] width 109 height 13
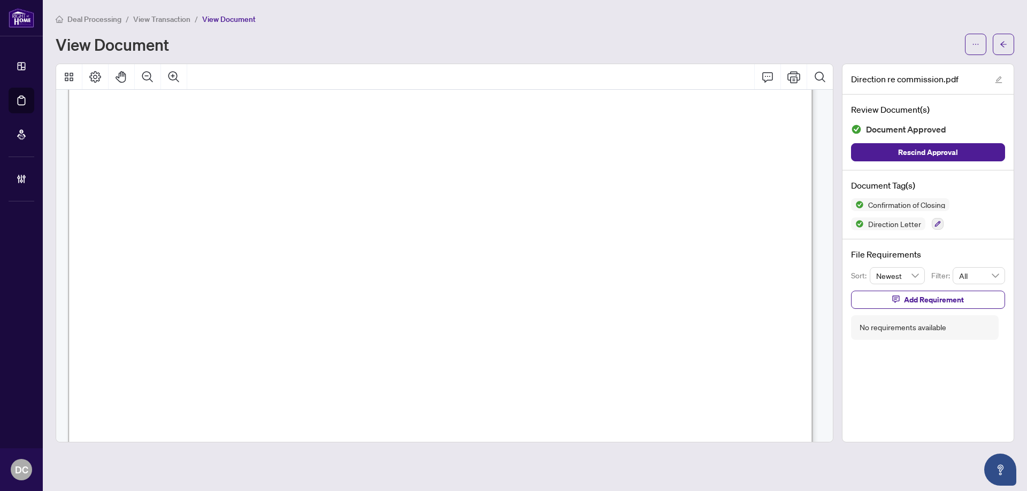
scroll to position [374, 0]
click at [1008, 48] on button "button" at bounding box center [1003, 44] width 21 height 21
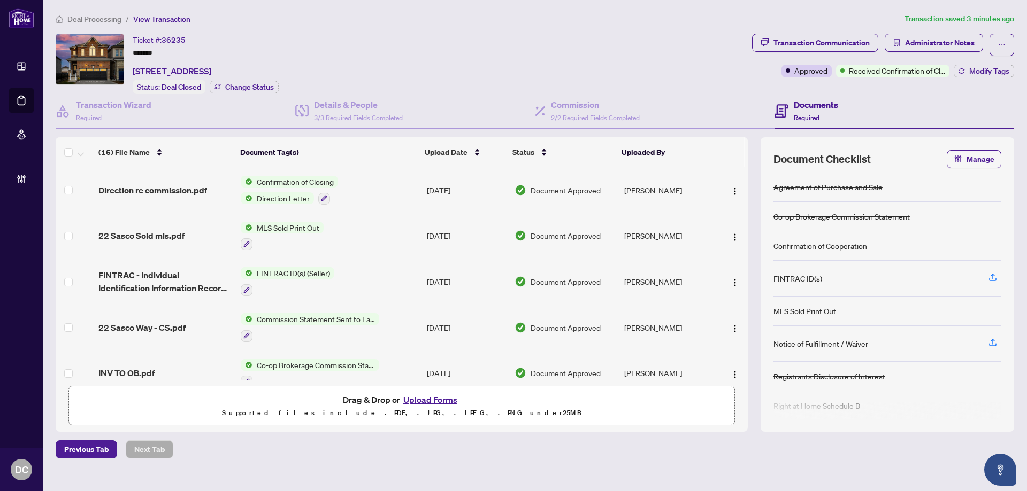
drag, startPoint x: 179, startPoint y: 50, endPoint x: 104, endPoint y: 66, distance: 76.2
click at [96, 51] on div "Ticket #: 36235 ******* 7-22 Sasco Way, Essa, Ontario L3W 0C8, Canada Status: D…" at bounding box center [402, 64] width 692 height 60
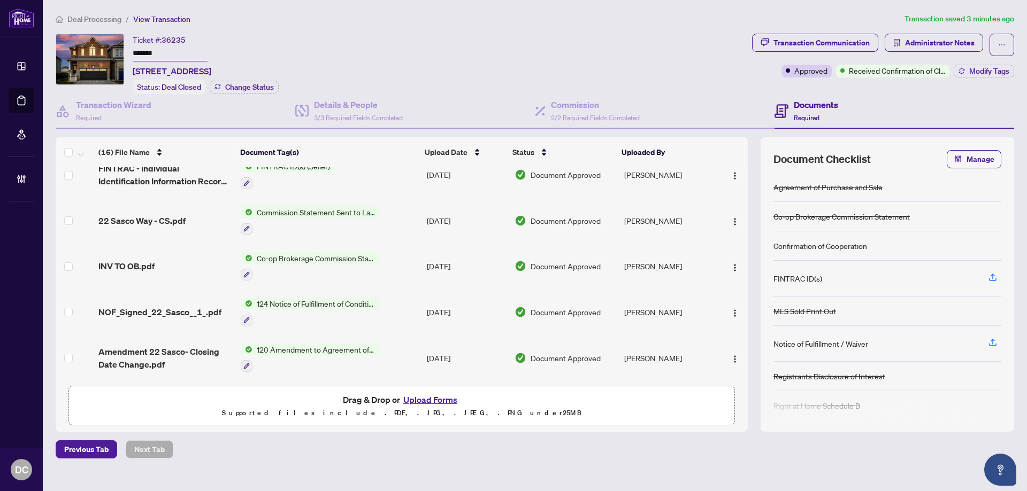
click at [407, 259] on td "Co-op Brokerage Commission Statement" at bounding box center [329, 267] width 186 height 46
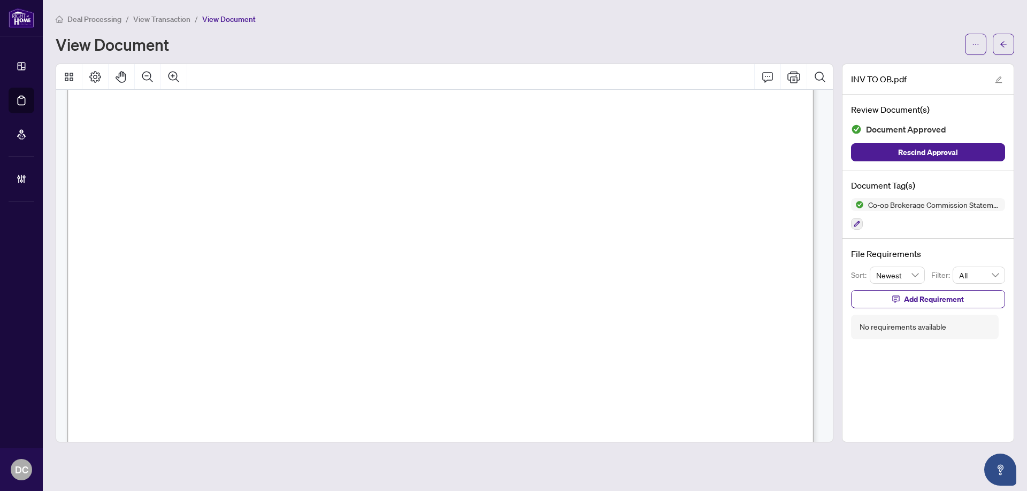
scroll to position [160, 0]
click at [1005, 45] on icon "arrow-left" at bounding box center [1003, 44] width 7 height 7
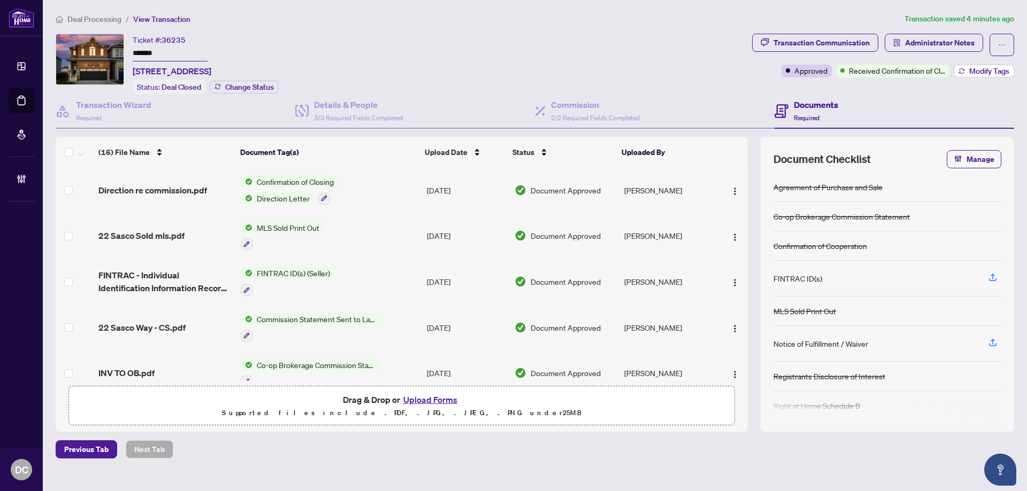
click at [962, 74] on button "Modify Tags" at bounding box center [984, 71] width 60 height 13
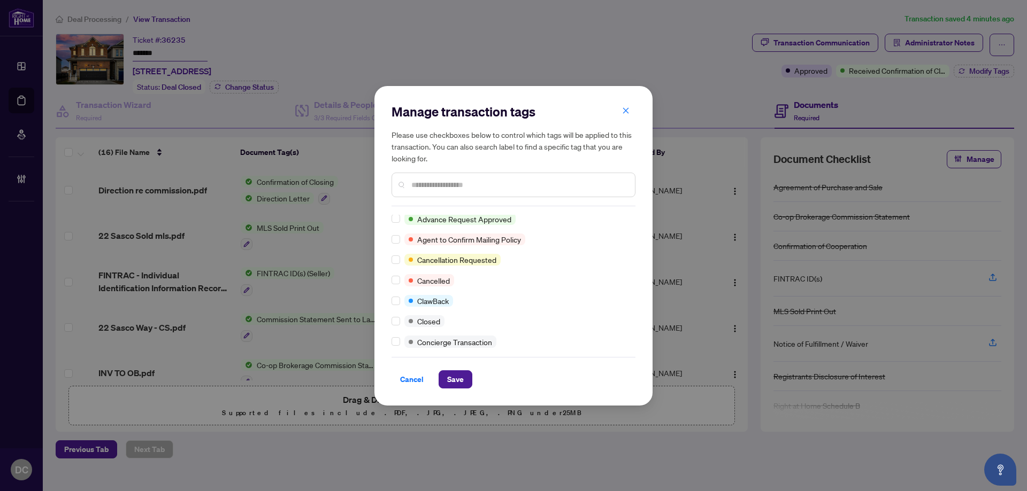
scroll to position [107, 0]
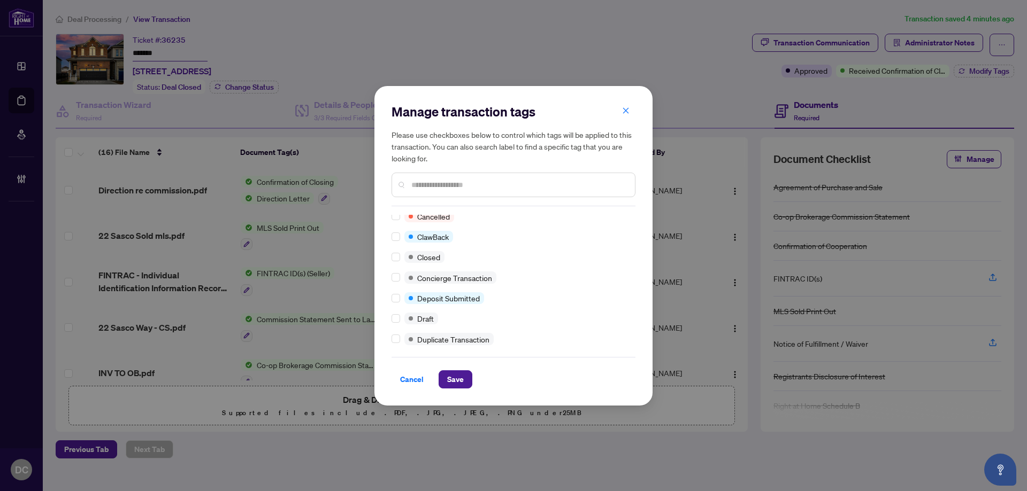
click at [400, 256] on div at bounding box center [397, 257] width 13 height 12
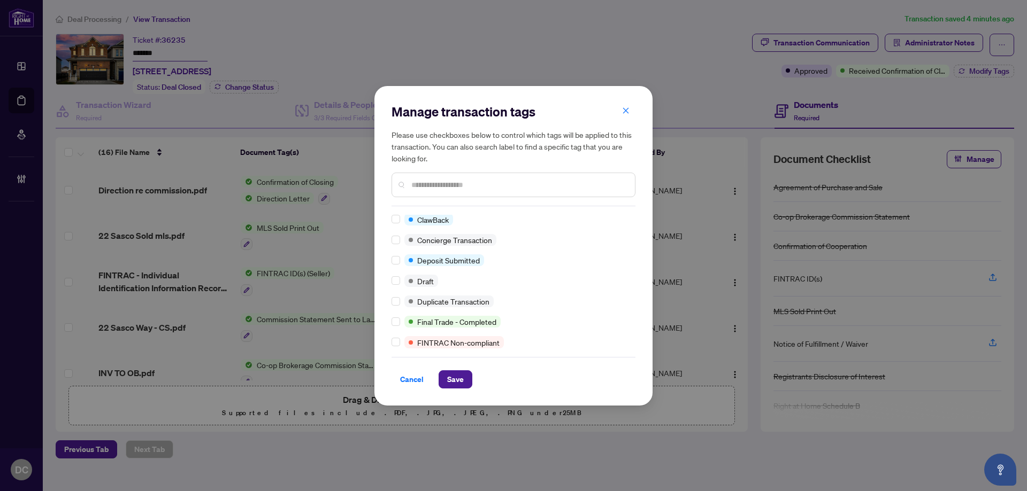
scroll to position [0, 0]
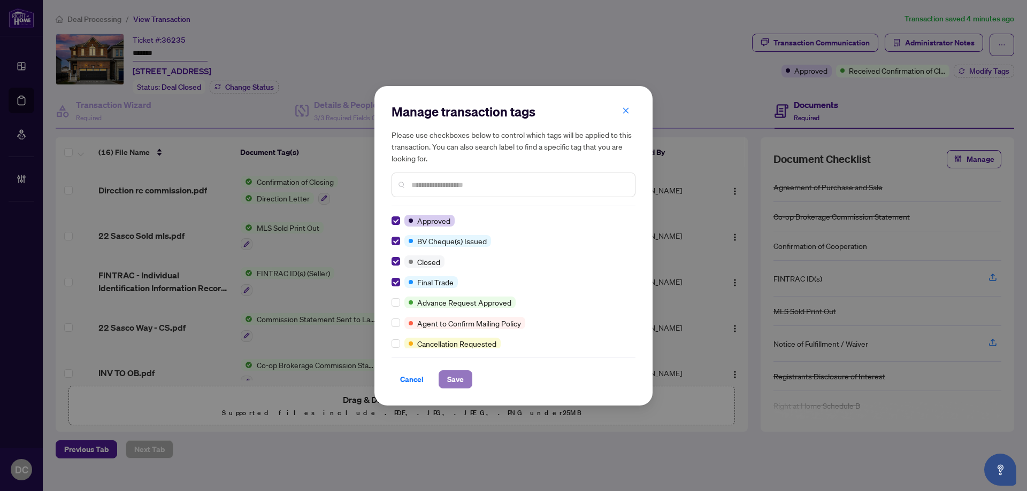
click at [452, 380] on span "Save" at bounding box center [455, 379] width 17 height 17
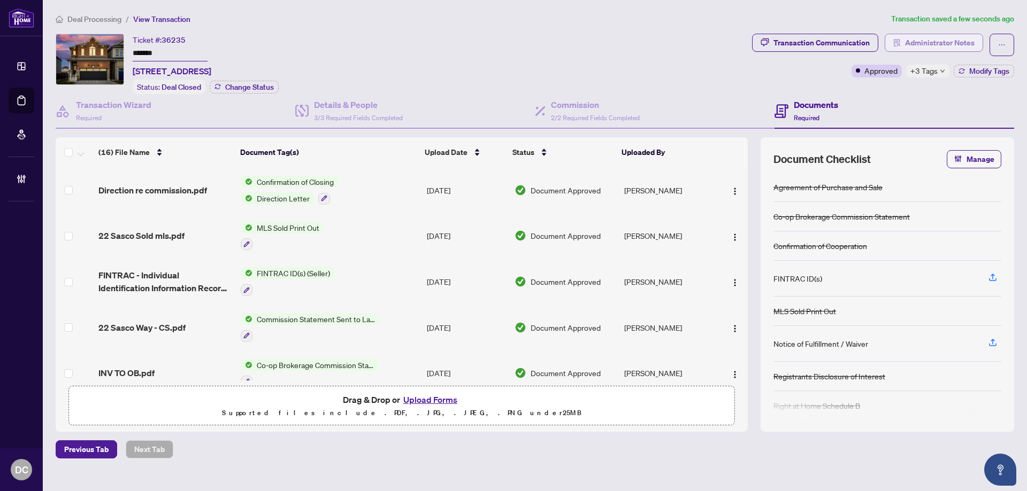
click at [924, 35] on span "Administrator Notes" at bounding box center [940, 42] width 70 height 17
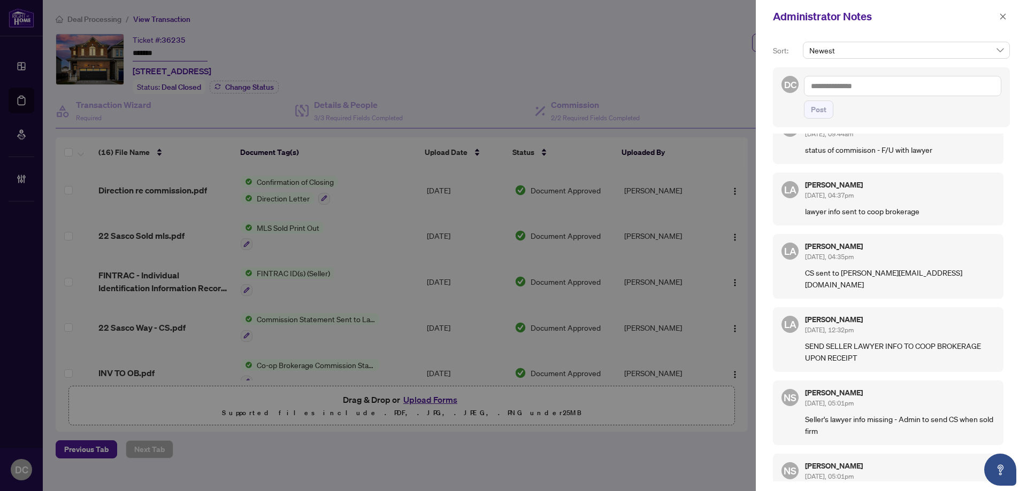
scroll to position [107, 0]
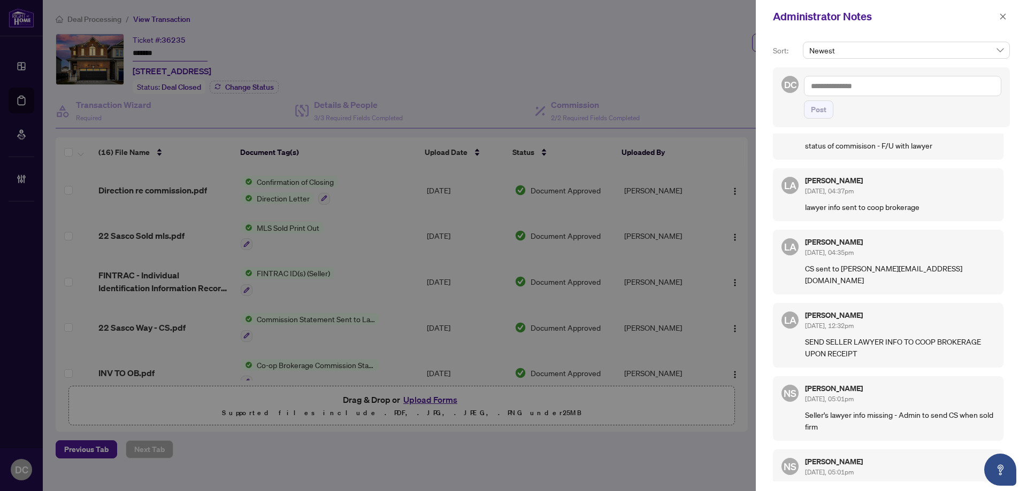
click at [860, 86] on textarea at bounding box center [902, 86] width 197 height 20
type textarea "*"
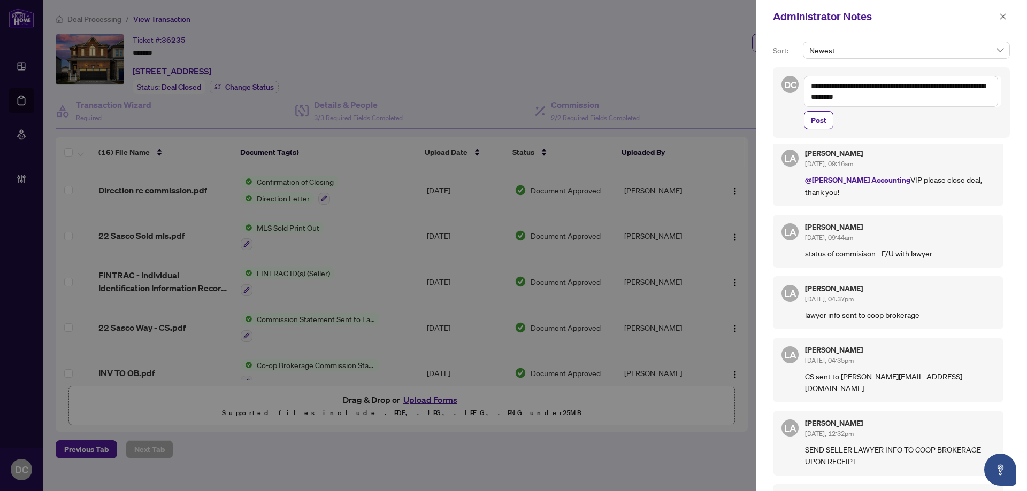
scroll to position [0, 0]
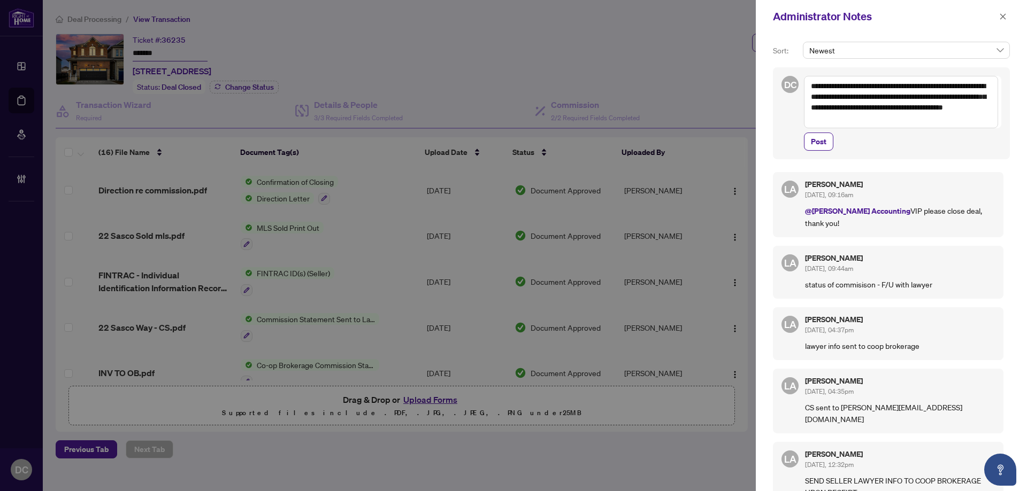
paste textarea "**********"
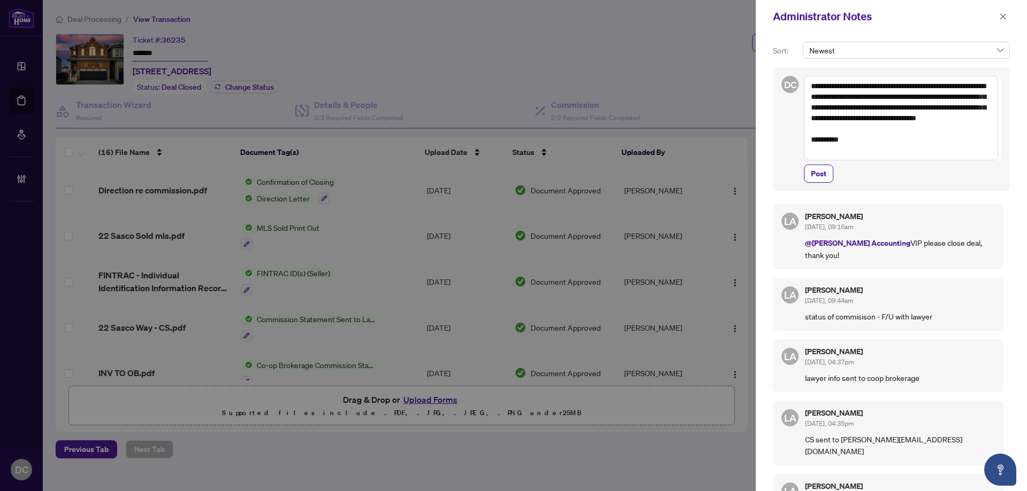
click at [907, 130] on textarea "**********" at bounding box center [901, 118] width 194 height 84
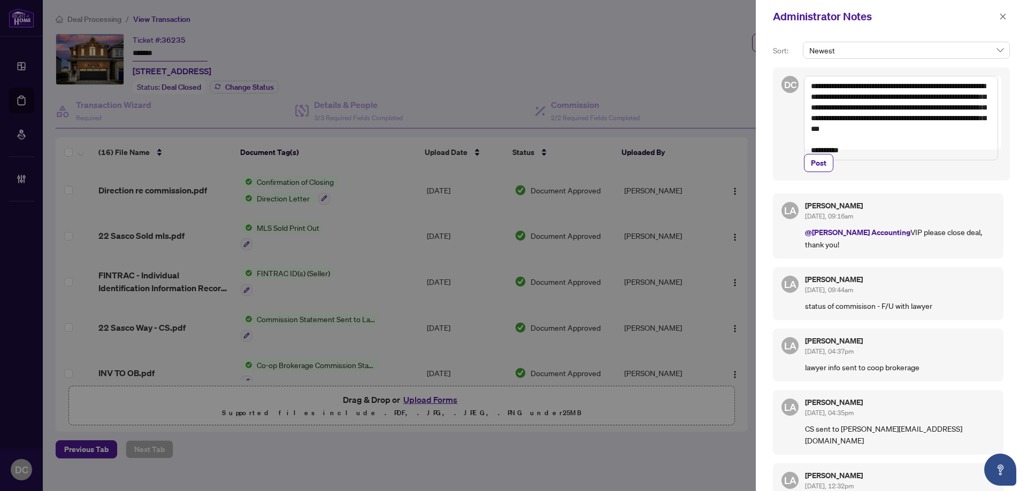
drag, startPoint x: 873, startPoint y: 132, endPoint x: 963, endPoint y: 132, distance: 90.4
click at [963, 132] on textarea "**********" at bounding box center [901, 118] width 194 height 84
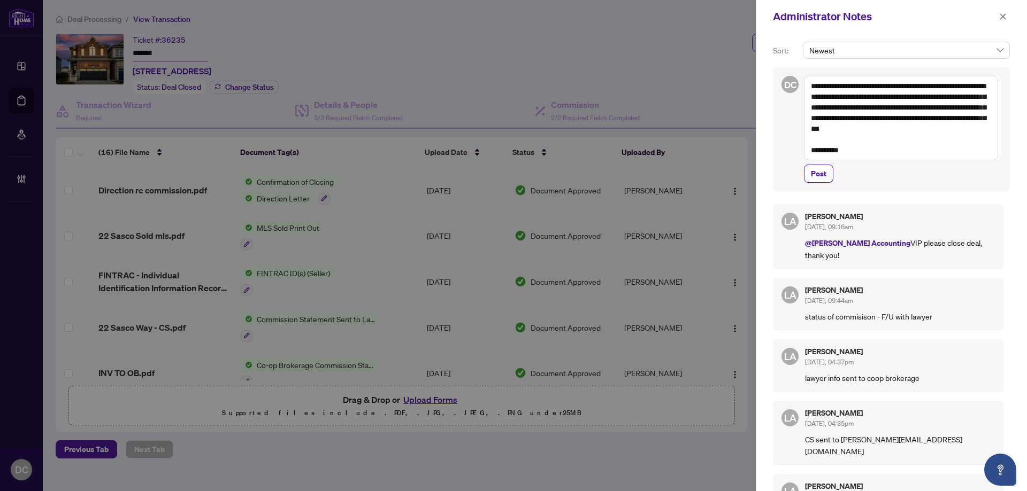
click at [976, 128] on textarea "**********" at bounding box center [901, 118] width 194 height 84
drag, startPoint x: 987, startPoint y: 119, endPoint x: 785, endPoint y: 82, distance: 206.1
click at [785, 82] on div "**********" at bounding box center [891, 129] width 237 height 124
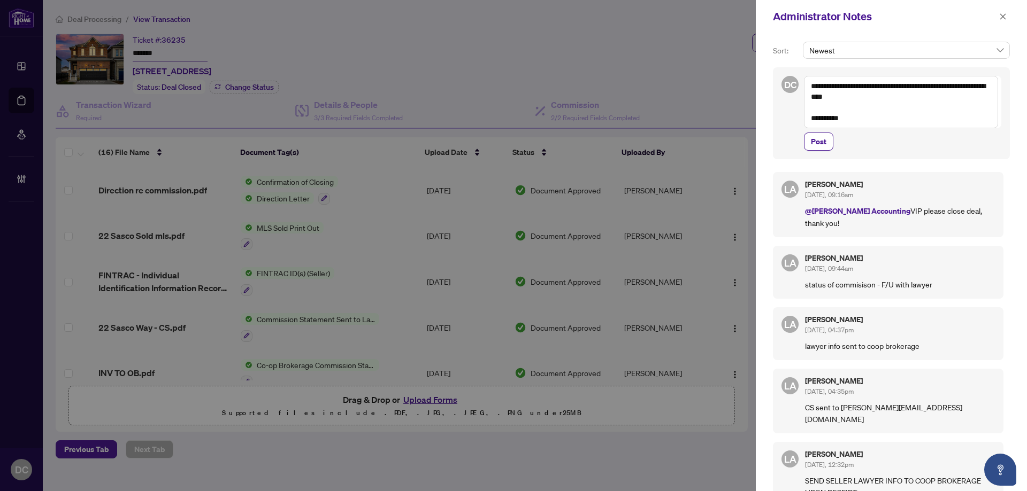
drag, startPoint x: 953, startPoint y: 85, endPoint x: 954, endPoint y: 97, distance: 12.3
click at [954, 97] on textarea "**********" at bounding box center [901, 102] width 194 height 52
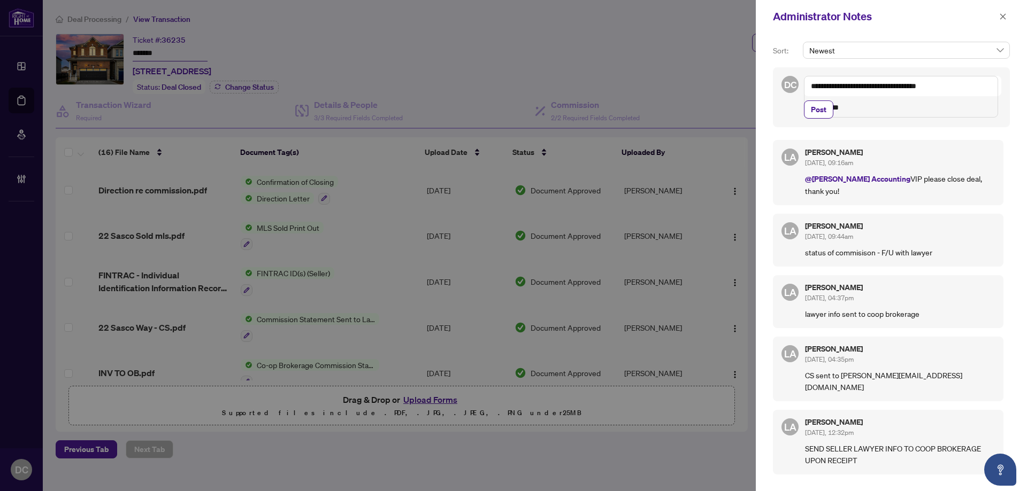
drag, startPoint x: 856, startPoint y: 110, endPoint x: 780, endPoint y: 101, distance: 76.5
click at [759, 99] on div "**********" at bounding box center [891, 262] width 271 height 458
click at [963, 85] on textarea "**********" at bounding box center [901, 91] width 194 height 31
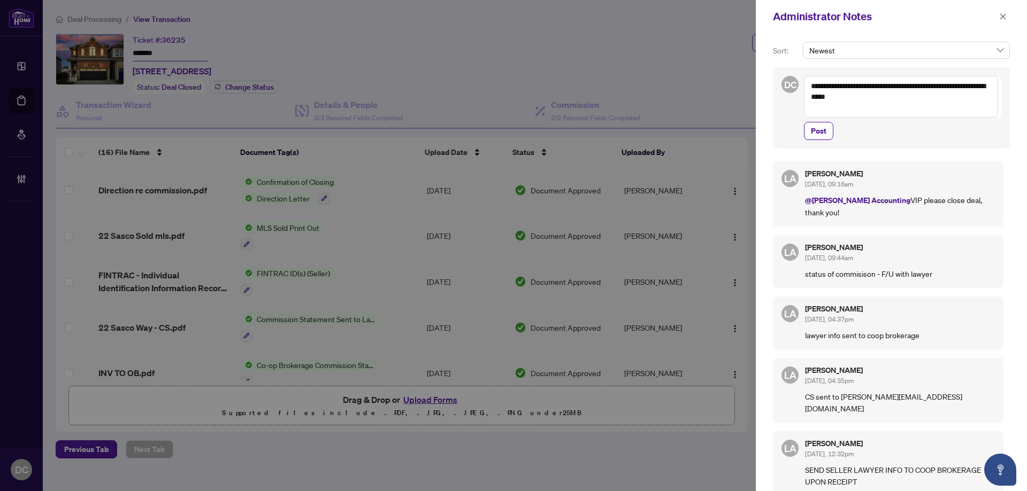
drag, startPoint x: 879, startPoint y: 91, endPoint x: 747, endPoint y: 72, distance: 133.6
click at [744, 73] on div "**********" at bounding box center [513, 245] width 1027 height 491
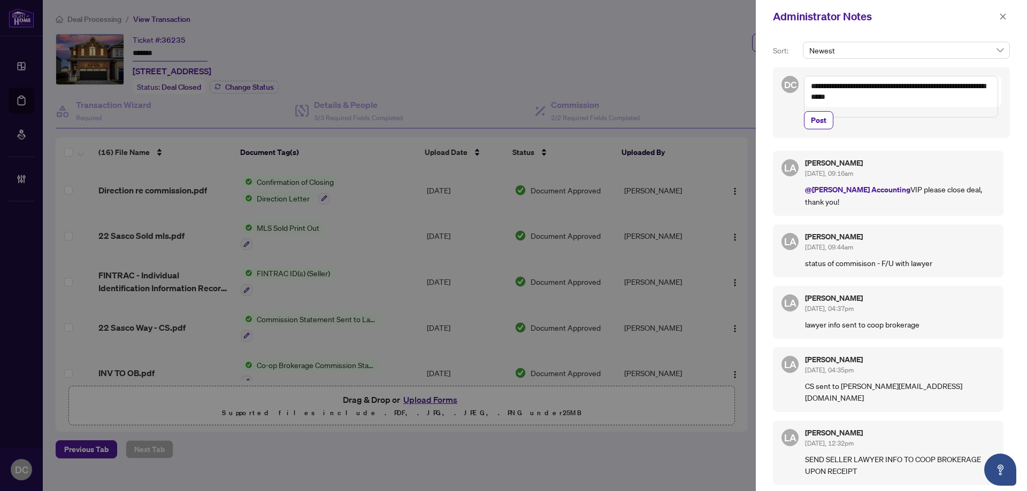
paste textarea "**********"
type textarea "**********"
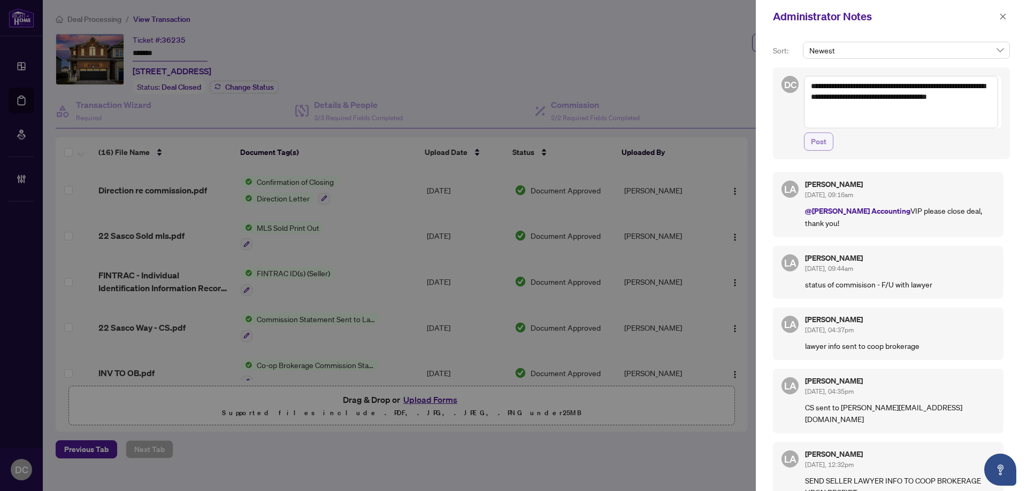
click at [821, 144] on span "Post" at bounding box center [819, 141] width 16 height 17
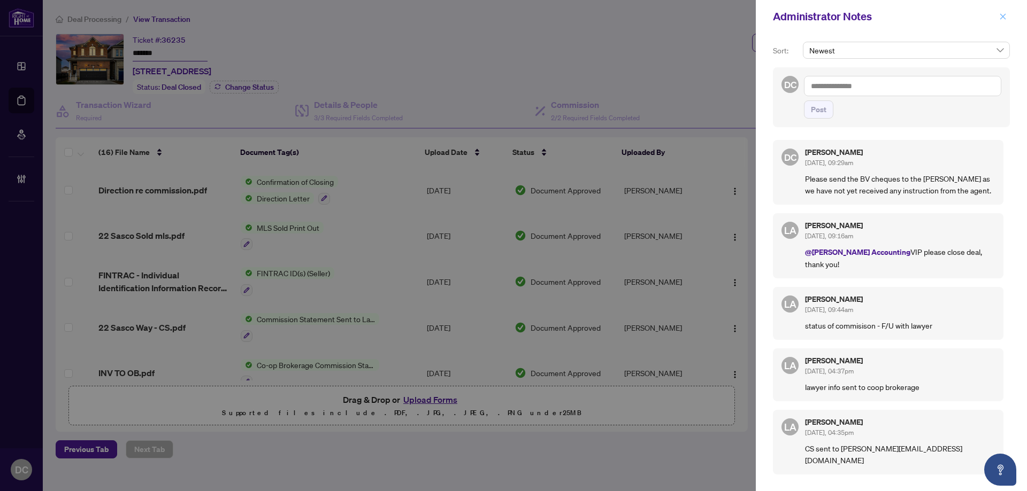
click at [1004, 19] on icon "close" at bounding box center [1002, 16] width 7 height 7
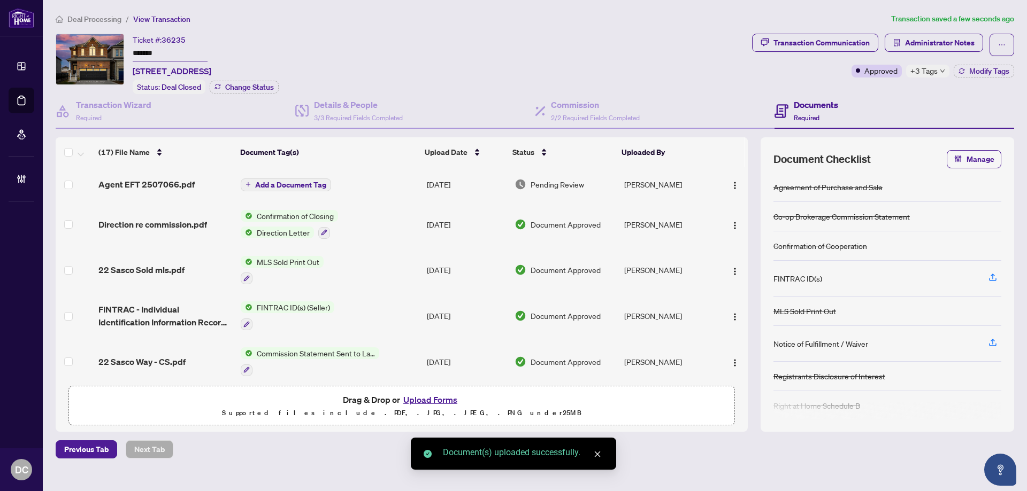
click at [306, 182] on span "Add a Document Tag" at bounding box center [290, 184] width 71 height 7
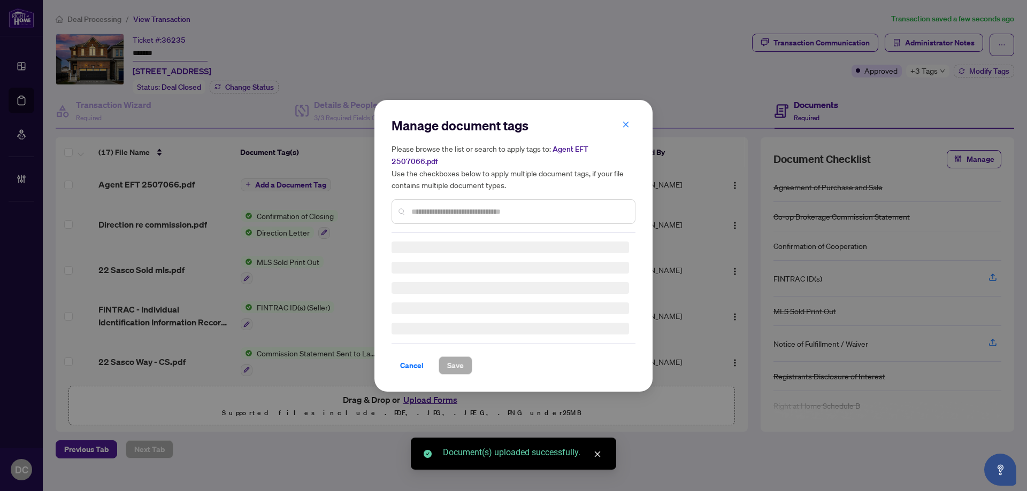
click at [510, 208] on div "Manage document tags Please browse the list or search to apply tags to: Agent E…" at bounding box center [513, 246] width 244 height 258
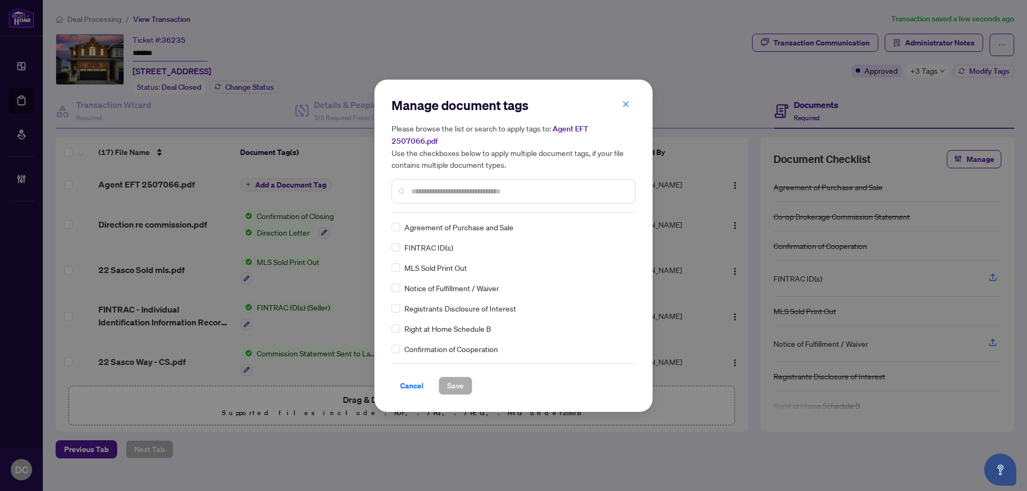
click at [519, 186] on input "text" at bounding box center [518, 192] width 215 height 12
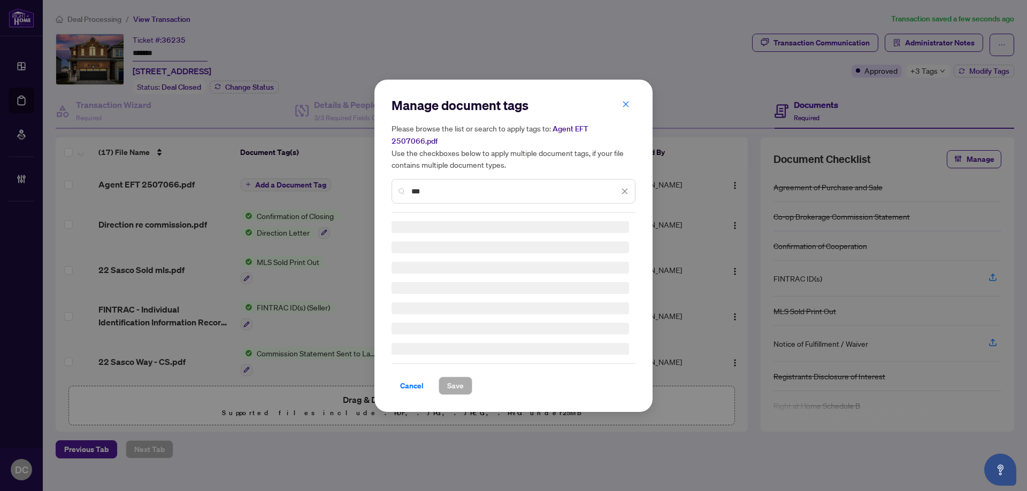
type input "***"
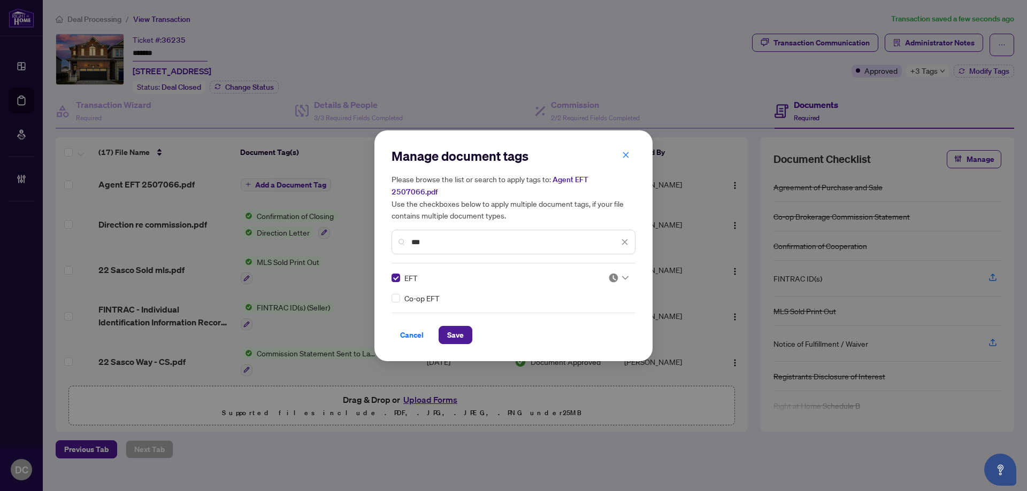
click at [626, 276] on icon at bounding box center [625, 278] width 6 height 4
click at [614, 324] on div "Approved" at bounding box center [586, 324] width 68 height 12
click at [455, 327] on span "Save" at bounding box center [455, 335] width 17 height 17
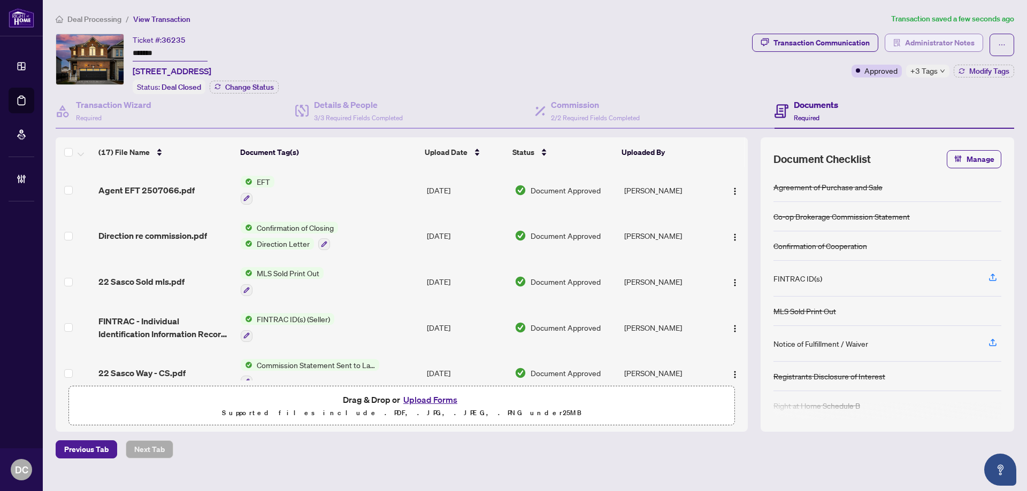
click at [962, 49] on span "Administrator Notes" at bounding box center [940, 42] width 70 height 17
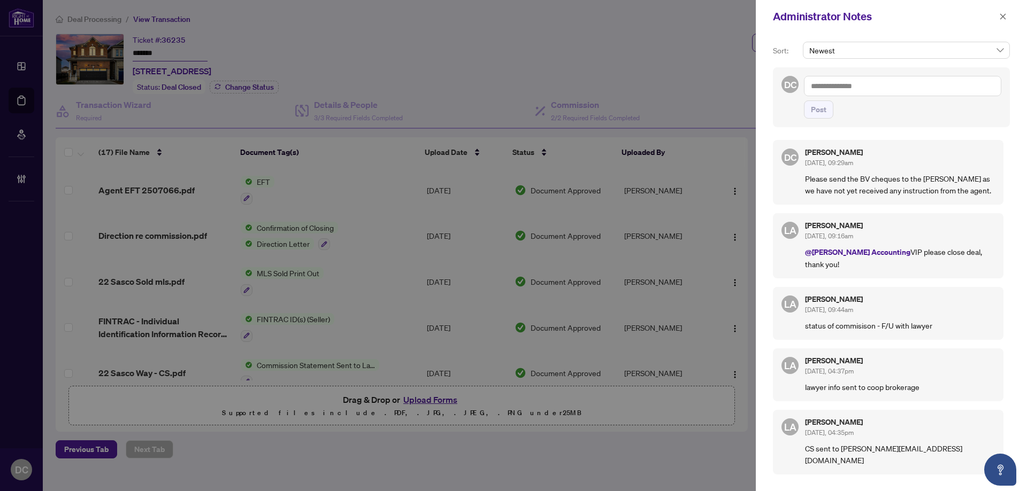
click at [910, 86] on textarea at bounding box center [902, 86] width 197 height 20
paste textarea "**********"
type textarea "**********"
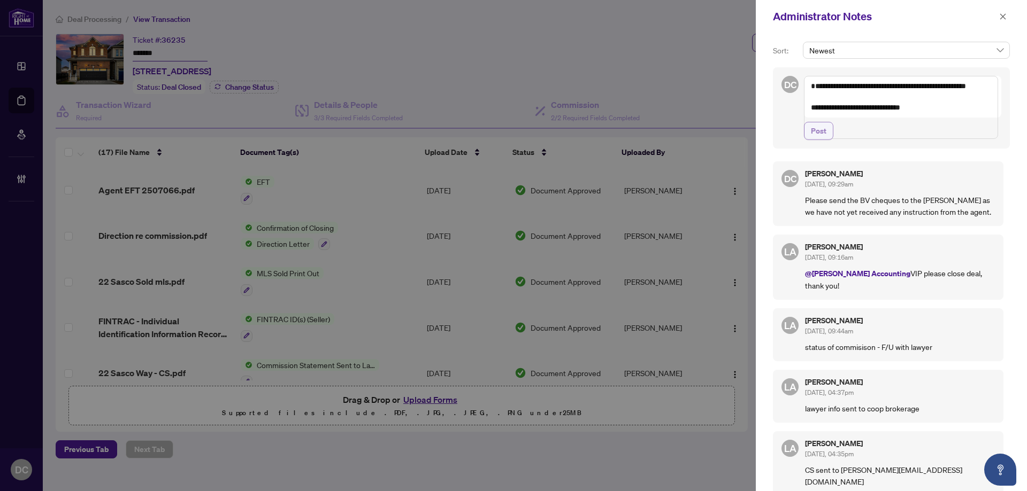
click at [819, 140] on span "Post" at bounding box center [819, 130] width 16 height 17
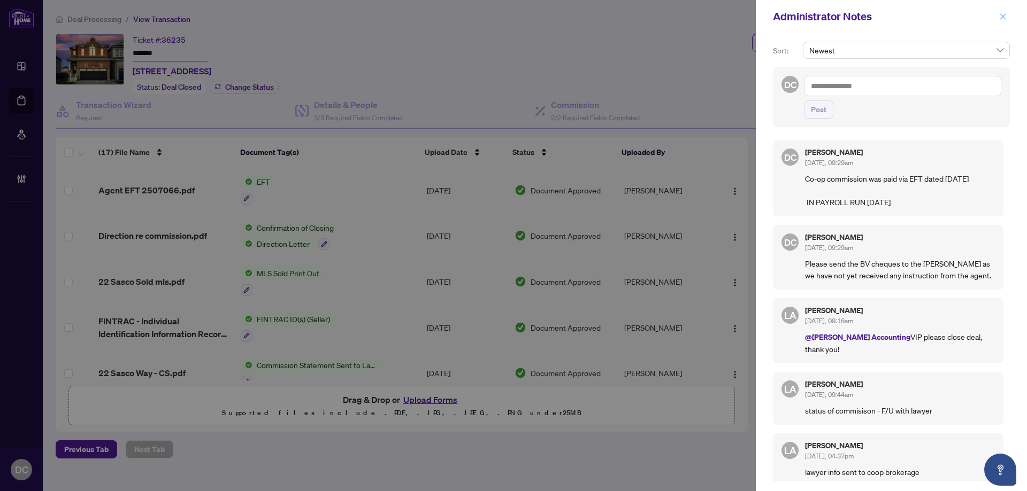
click at [1003, 16] on icon "close" at bounding box center [1002, 16] width 7 height 7
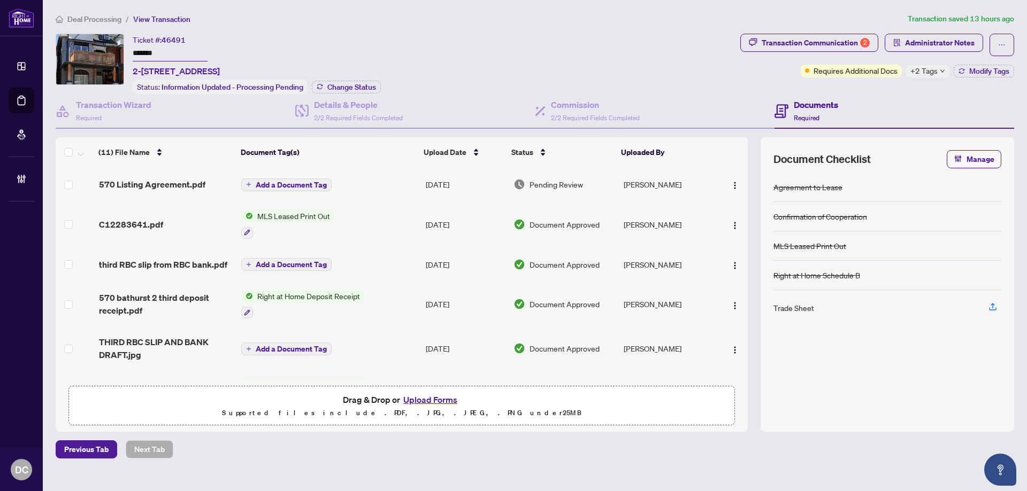
drag, startPoint x: 173, startPoint y: 51, endPoint x: 72, endPoint y: 51, distance: 101.6
click at [72, 51] on div "Ticket #: 46491 ******* 2-[STREET_ADDRESS] Status: Information Updated - Proces…" at bounding box center [396, 64] width 680 height 60
click at [815, 48] on div "Transaction Communication 2" at bounding box center [816, 42] width 108 height 17
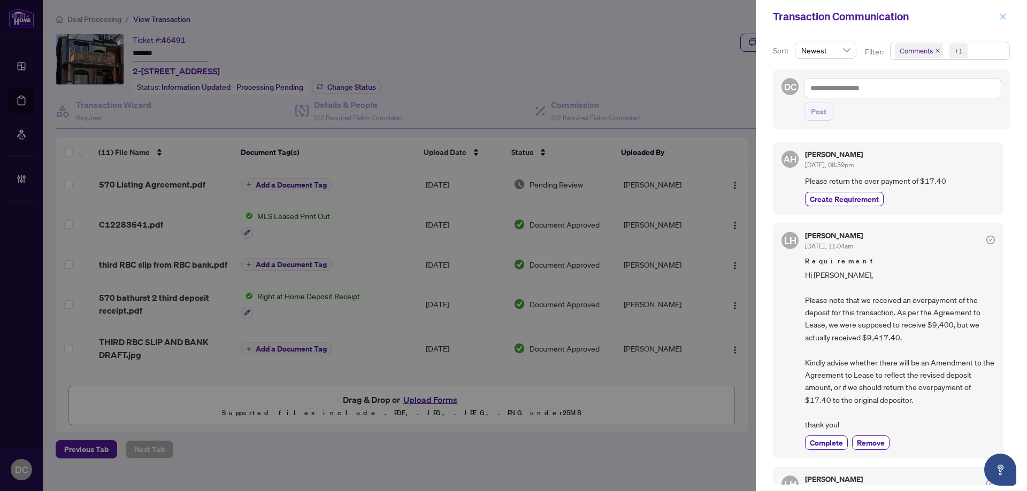
click at [997, 21] on button "button" at bounding box center [1003, 16] width 14 height 13
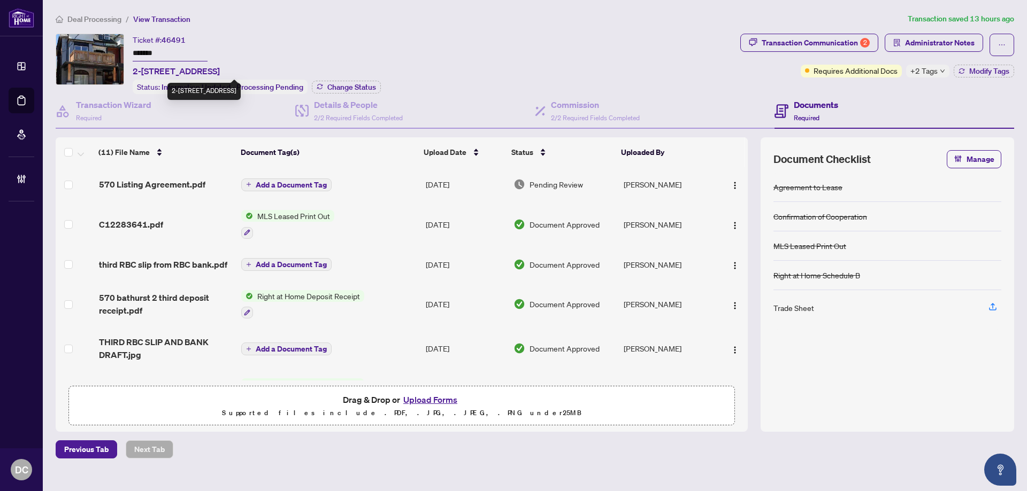
click at [138, 67] on span "2-[STREET_ADDRESS]" at bounding box center [176, 71] width 87 height 13
drag, startPoint x: 132, startPoint y: 70, endPoint x: 203, endPoint y: 70, distance: 70.6
click at [203, 70] on div "Ticket #: 46491 ******* 2-[STREET_ADDRESS] Status: Information Updated - Proces…" at bounding box center [396, 64] width 680 height 60
copy span "[STREET_ADDRESS],"
click at [943, 43] on span "Administrator Notes" at bounding box center [940, 42] width 70 height 17
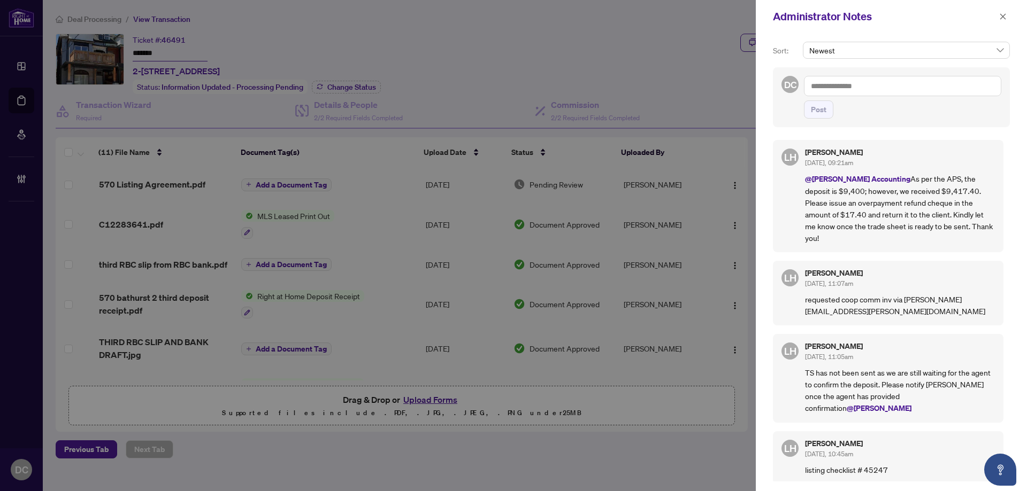
click at [881, 90] on textarea at bounding box center [902, 86] width 197 height 20
click at [879, 88] on textarea at bounding box center [902, 86] width 197 height 20
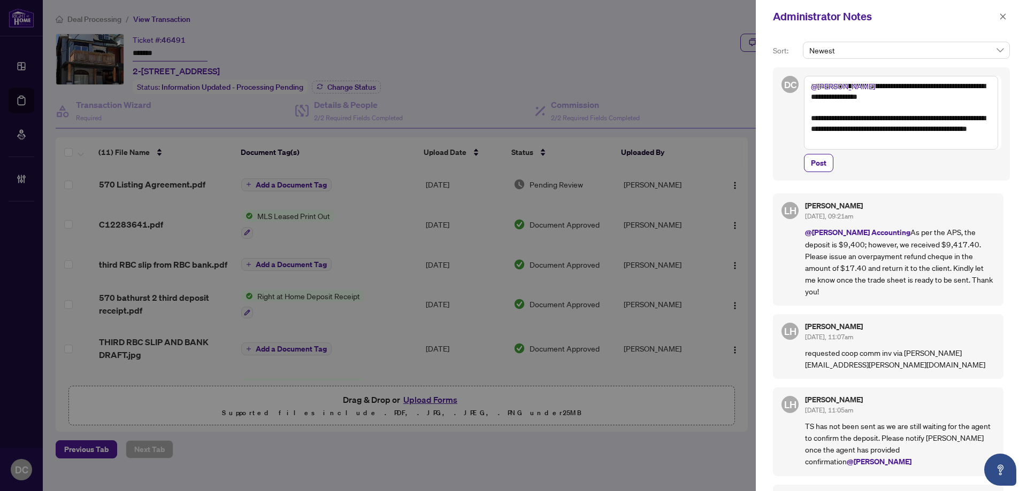
click at [889, 145] on textarea "**********" at bounding box center [901, 113] width 194 height 74
type textarea "**********"
click at [819, 164] on span "Post" at bounding box center [819, 163] width 16 height 17
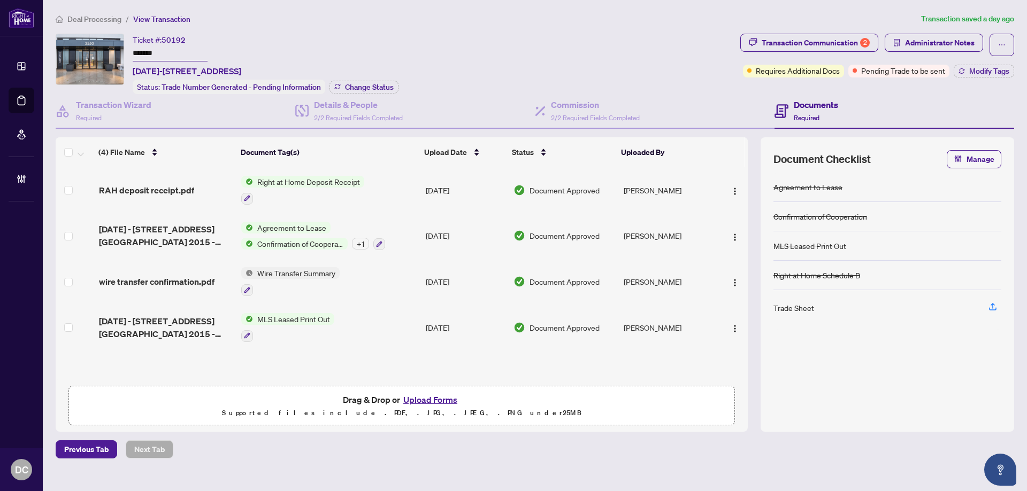
drag, startPoint x: 183, startPoint y: 51, endPoint x: 79, endPoint y: 64, distance: 104.6
click at [66, 55] on div "Ticket #: 50192 ******* [DATE]-[STREET_ADDRESS] Status: Trade Number Generated …" at bounding box center [396, 64] width 680 height 60
click at [944, 41] on span "Administrator Notes" at bounding box center [940, 42] width 70 height 17
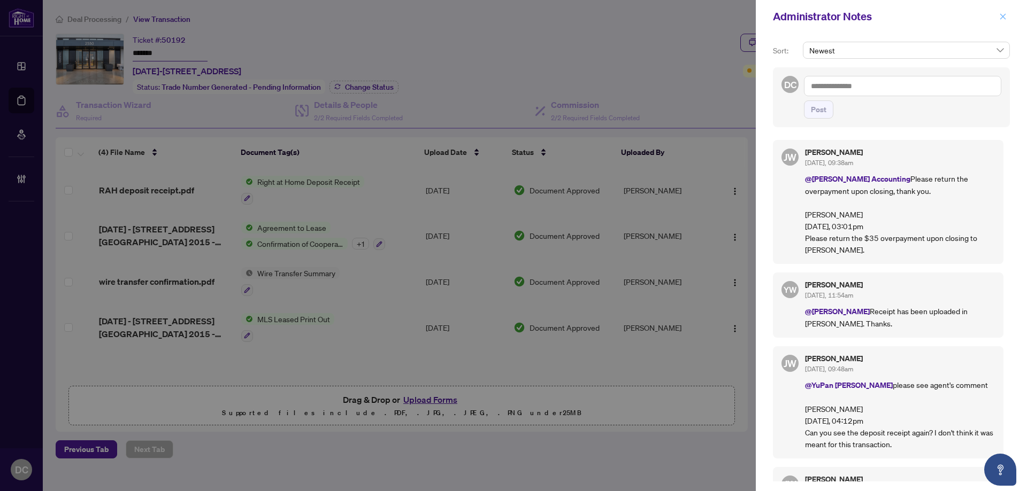
click at [999, 16] on icon "close" at bounding box center [1002, 16] width 7 height 7
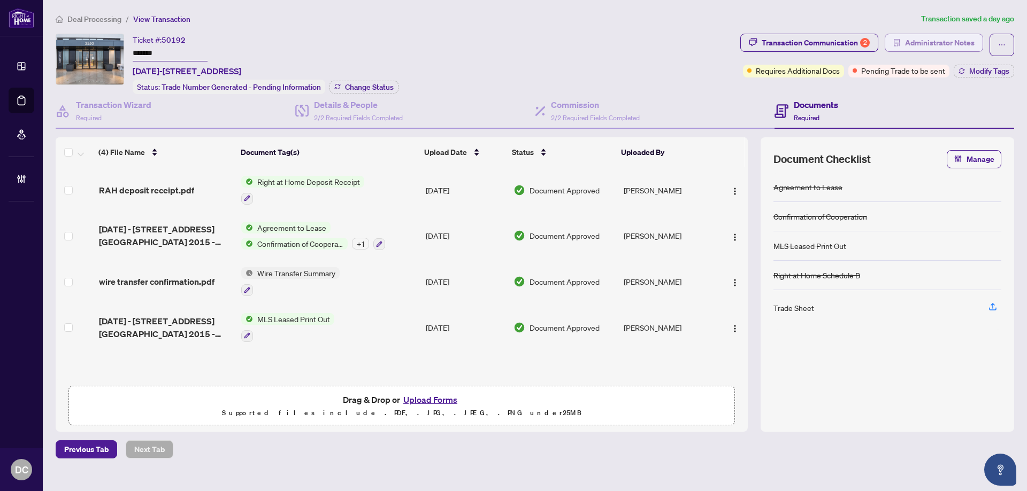
click at [915, 44] on span "Administrator Notes" at bounding box center [940, 42] width 70 height 17
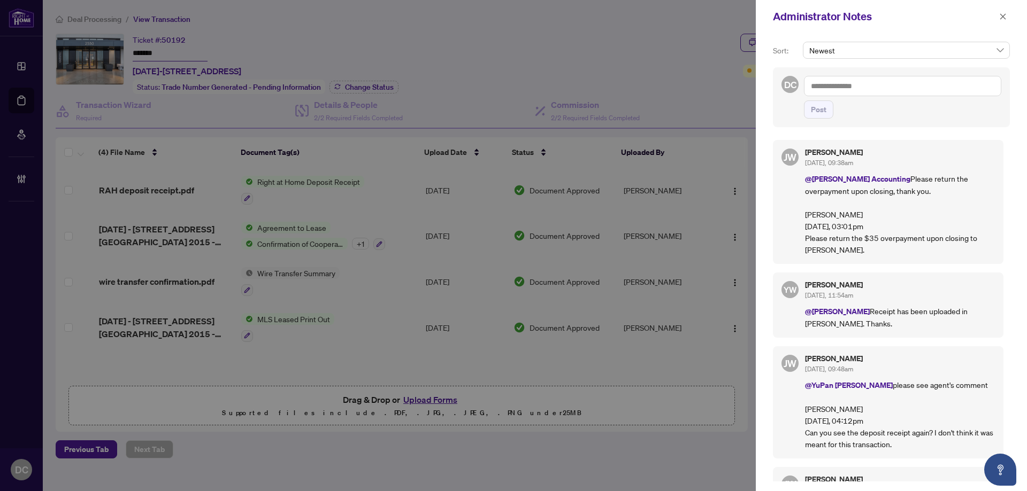
drag, startPoint x: 876, startPoint y: 249, endPoint x: 805, endPoint y: 250, distance: 71.1
click at [805, 250] on p "@[PERSON_NAME] Accounting Please return the overpayment upon closing, thank you…" at bounding box center [900, 214] width 190 height 83
copy p "[PERSON_NAME]"
click at [1001, 20] on icon "close" at bounding box center [1002, 16] width 7 height 7
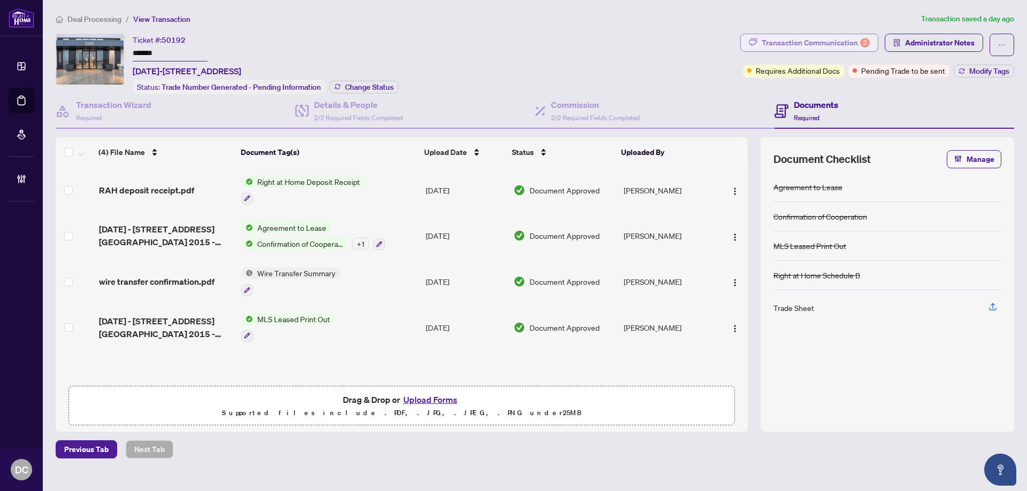
click at [820, 40] on div "Transaction Communication 2" at bounding box center [816, 42] width 108 height 17
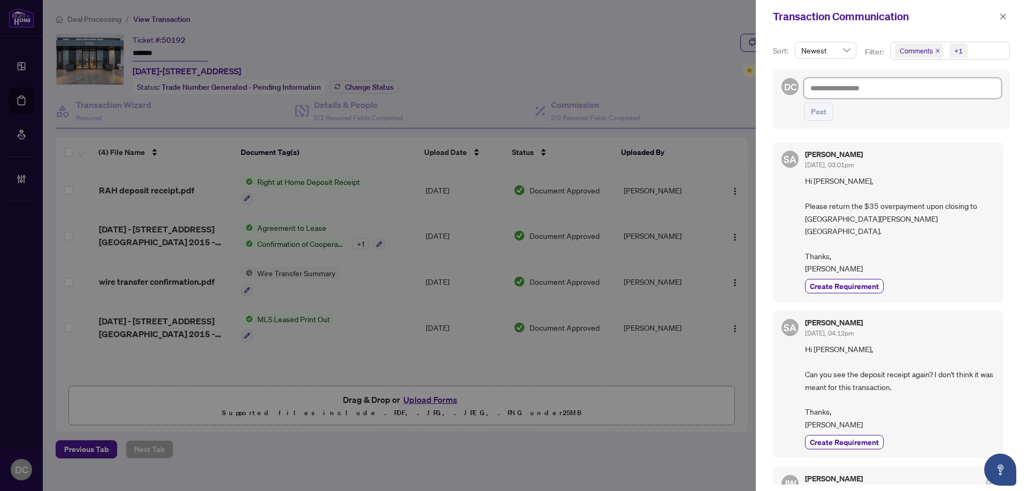
click at [939, 91] on textarea at bounding box center [902, 88] width 197 height 20
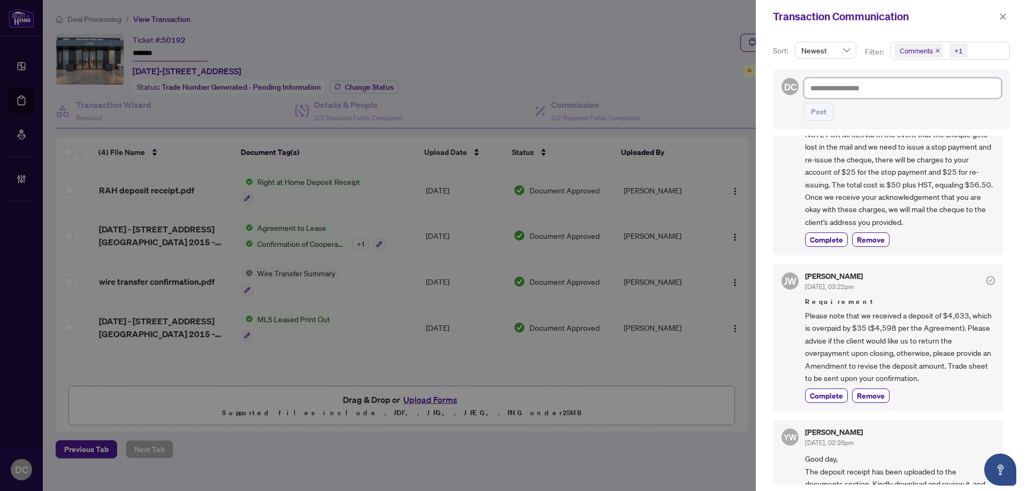
scroll to position [588, 0]
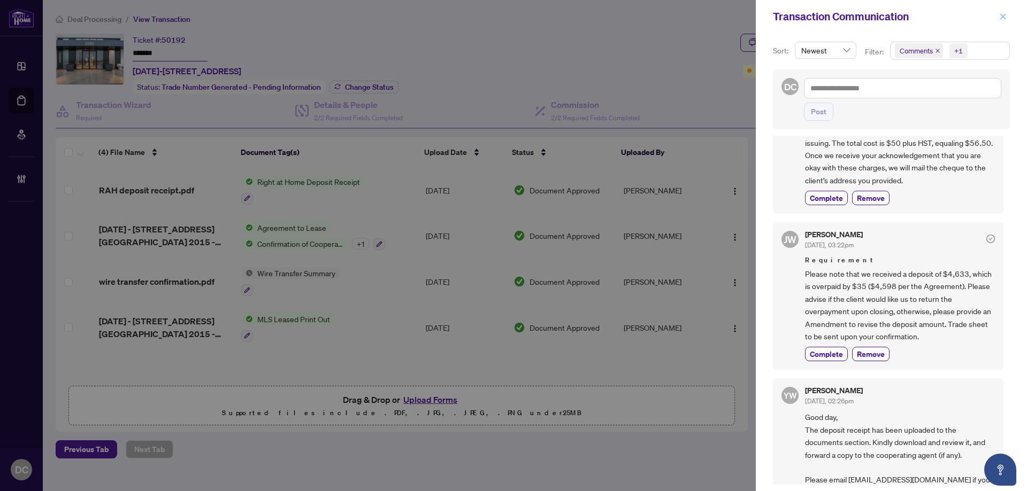
click at [1006, 17] on icon "close" at bounding box center [1002, 16] width 7 height 7
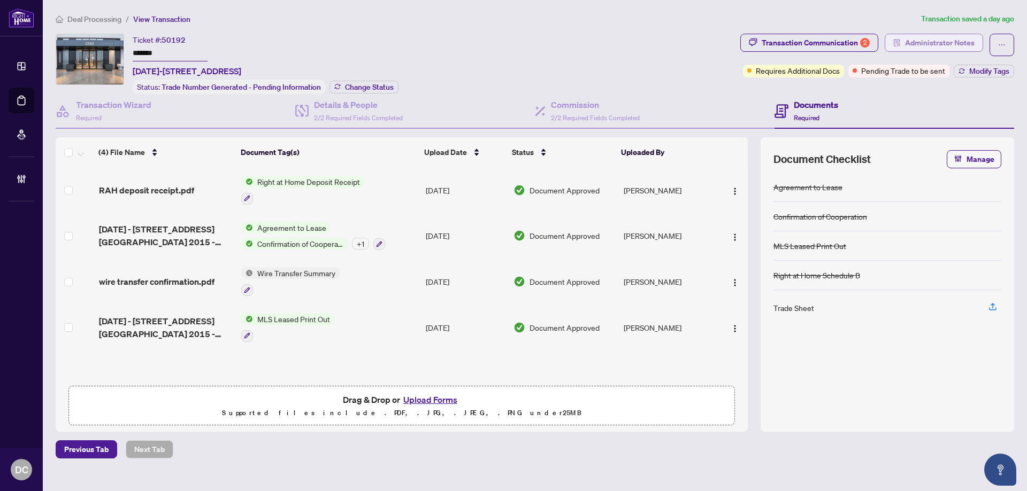
click at [947, 41] on span "Administrator Notes" at bounding box center [940, 42] width 70 height 17
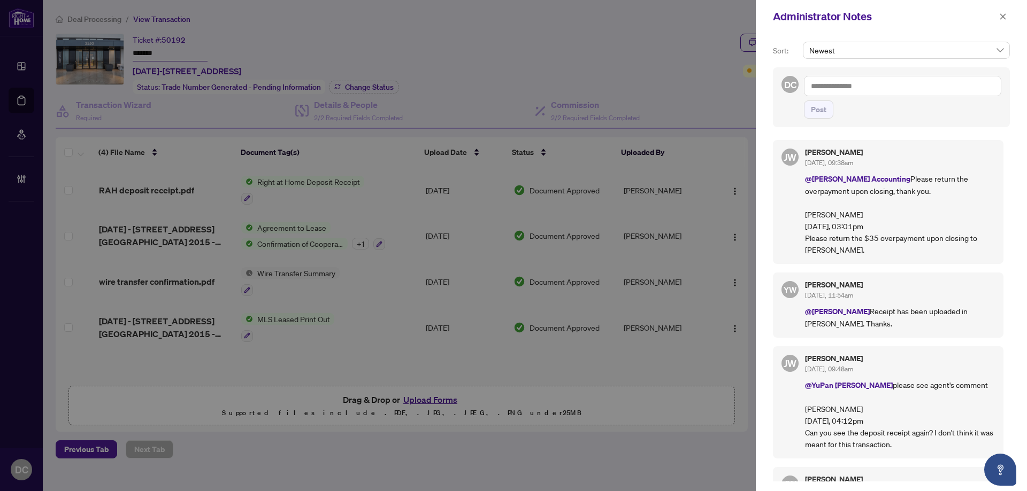
click at [951, 86] on textarea at bounding box center [902, 86] width 197 height 20
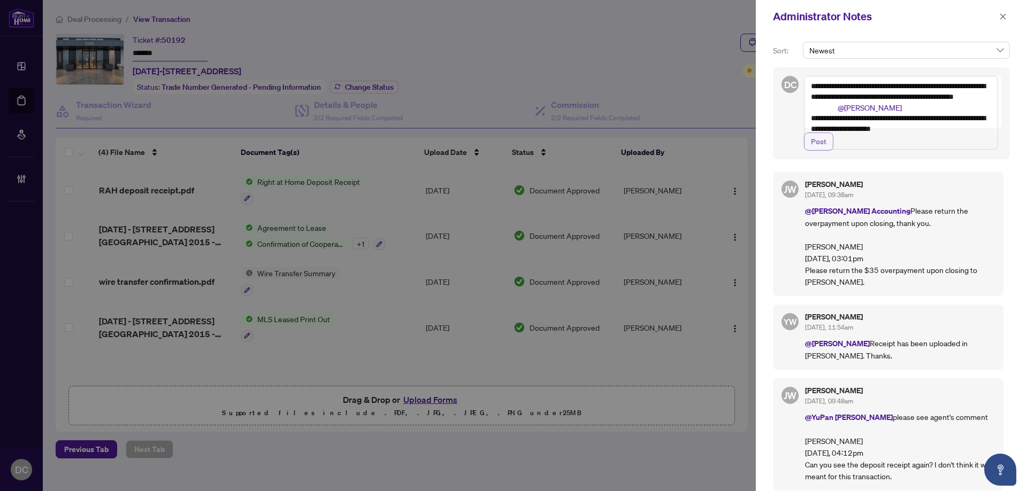
type textarea "**********"
drag, startPoint x: 821, startPoint y: 164, endPoint x: 877, endPoint y: 162, distance: 55.1
click at [821, 150] on span "Post" at bounding box center [819, 141] width 16 height 17
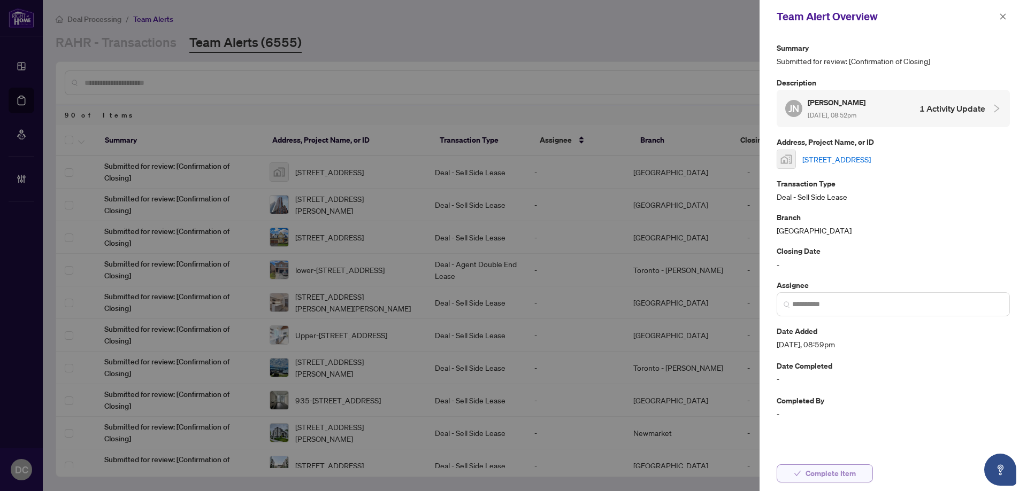
click at [840, 470] on span "Complete Item" at bounding box center [830, 473] width 50 height 17
click at [1003, 18] on icon "close" at bounding box center [1002, 16] width 7 height 7
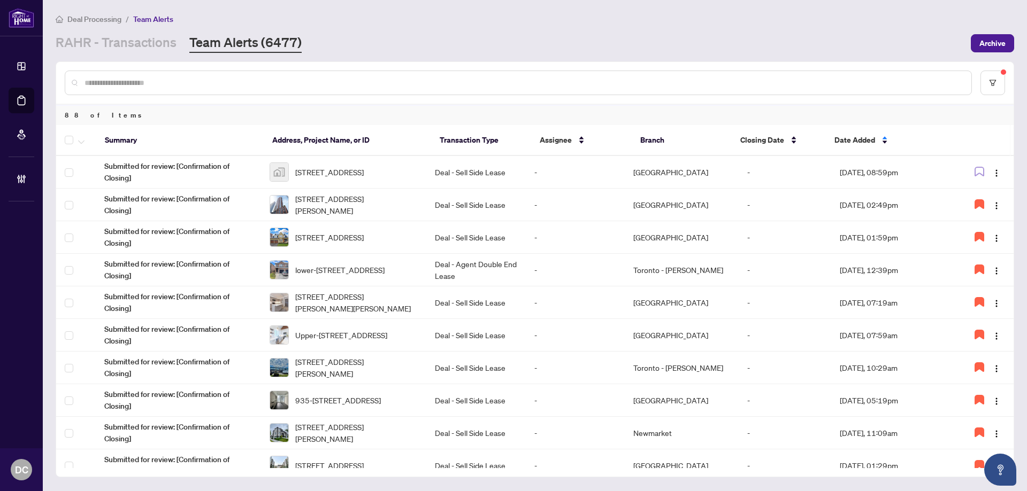
click at [316, 167] on span "[STREET_ADDRESS]" at bounding box center [329, 172] width 68 height 12
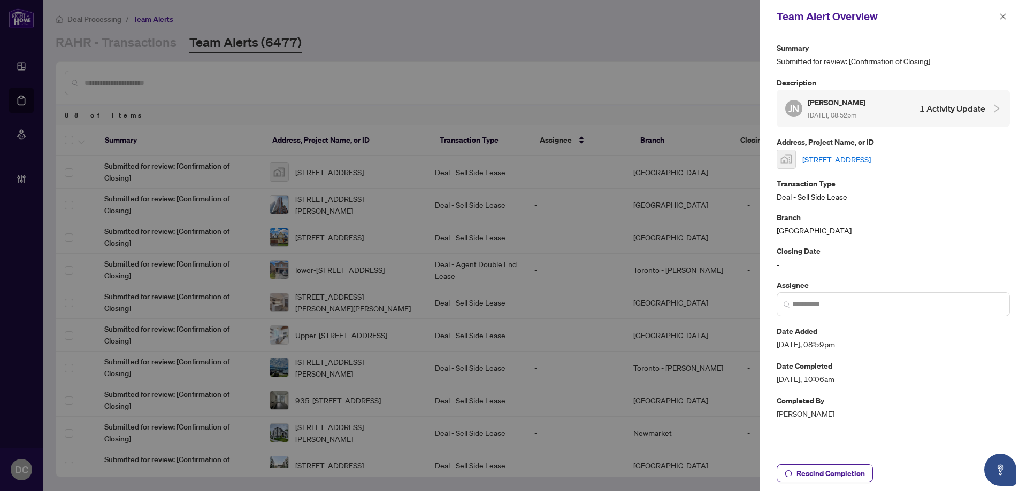
click at [834, 161] on link "[STREET_ADDRESS]" at bounding box center [836, 159] width 68 height 12
click at [1002, 17] on icon "close" at bounding box center [1003, 16] width 6 height 6
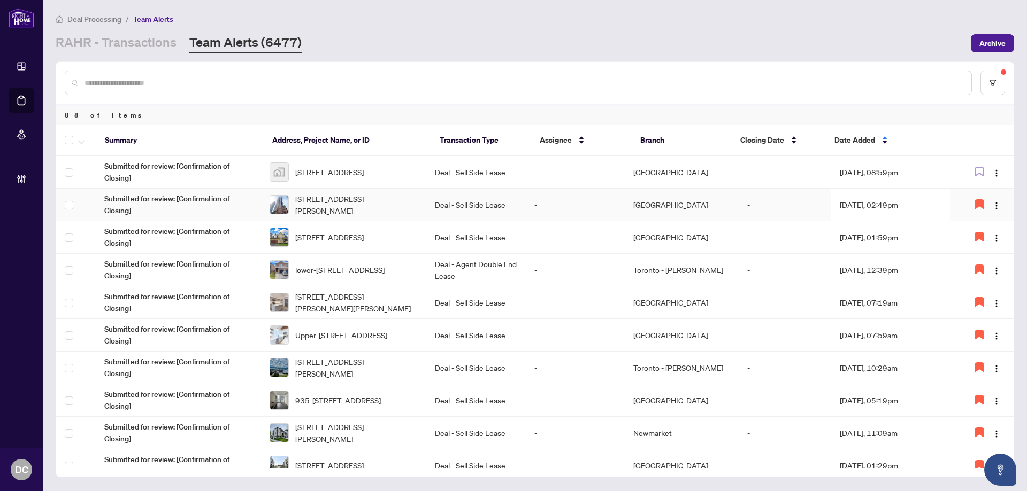
click at [658, 204] on td "[GEOGRAPHIC_DATA]" at bounding box center [682, 205] width 114 height 33
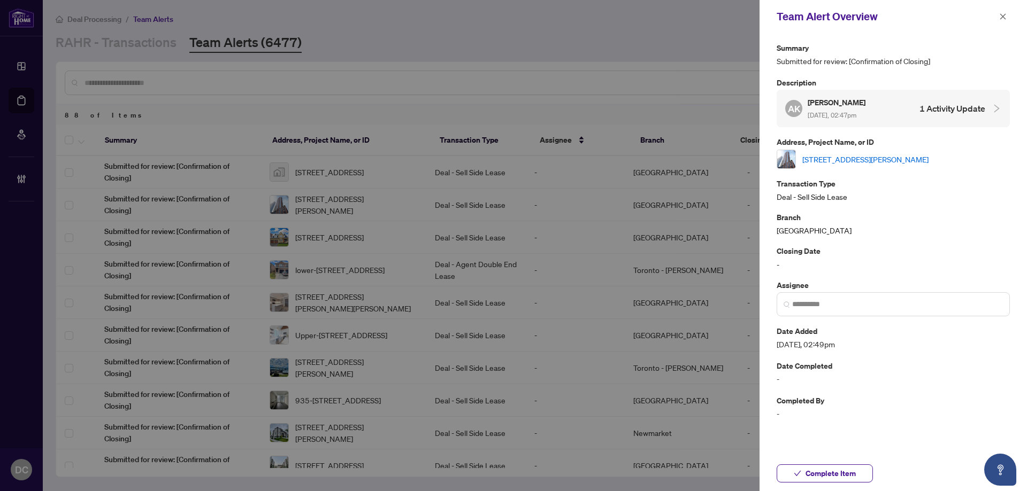
click at [836, 160] on link "[STREET_ADDRESS][PERSON_NAME]" at bounding box center [865, 159] width 126 height 12
click at [1002, 14] on icon "close" at bounding box center [1002, 16] width 7 height 7
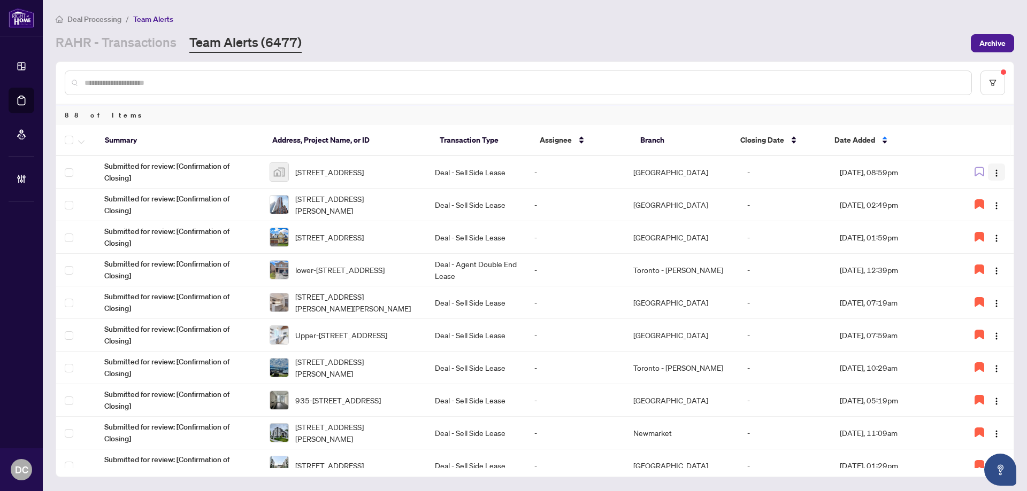
click at [995, 170] on img "button" at bounding box center [996, 173] width 9 height 9
click at [996, 172] on img "button" at bounding box center [996, 173] width 9 height 9
click at [995, 174] on img "button" at bounding box center [996, 173] width 9 height 9
click at [385, 267] on span "lower-[STREET_ADDRESS]" at bounding box center [339, 270] width 89 height 12
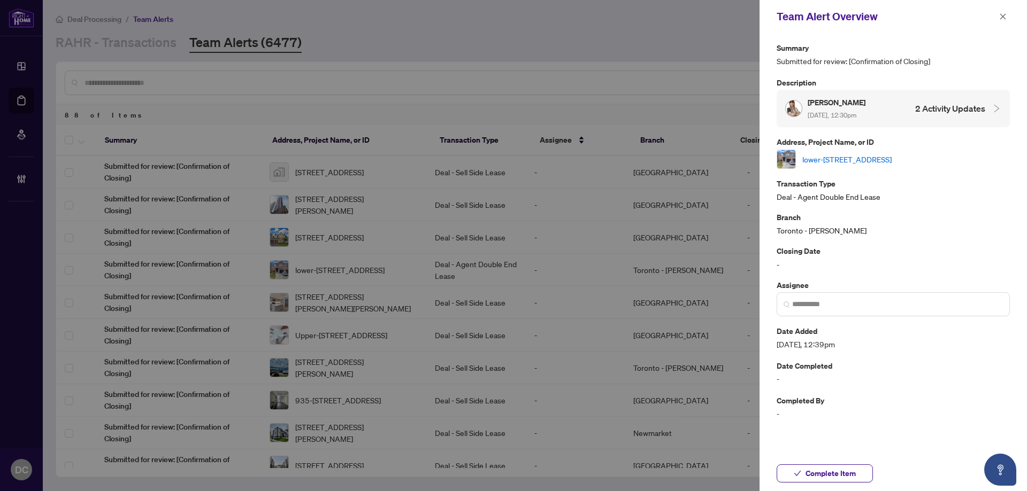
click at [891, 159] on link "lower-[STREET_ADDRESS]" at bounding box center [846, 159] width 89 height 12
click at [1002, 16] on icon "close" at bounding box center [1003, 16] width 6 height 6
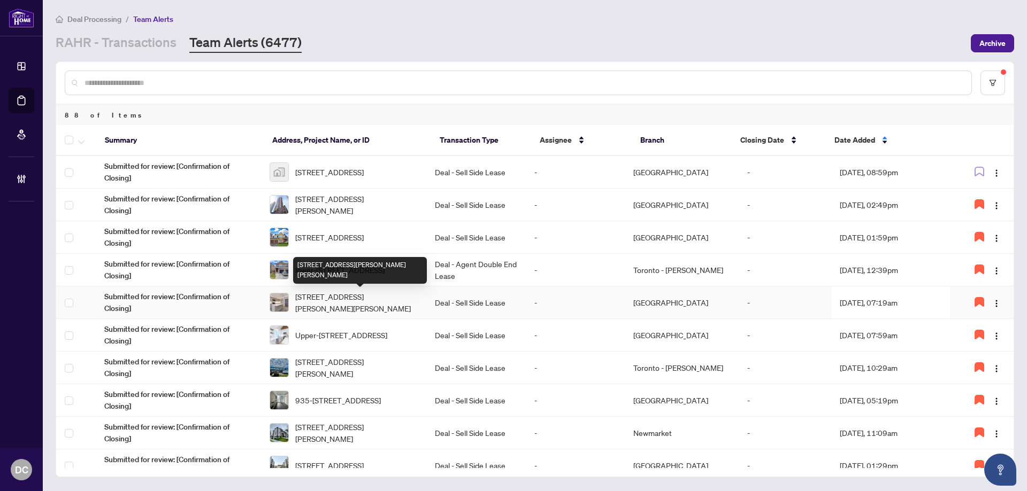
click at [380, 302] on span "[STREET_ADDRESS][PERSON_NAME][PERSON_NAME]" at bounding box center [356, 303] width 122 height 24
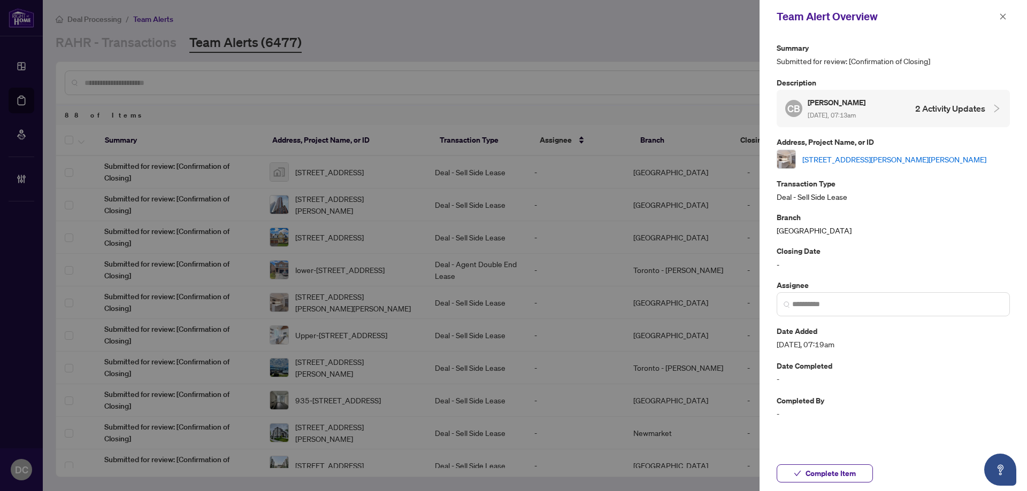
click at [892, 156] on link "[STREET_ADDRESS][PERSON_NAME][PERSON_NAME]" at bounding box center [894, 159] width 184 height 12
click at [862, 468] on button "Complete Item" at bounding box center [825, 474] width 96 height 18
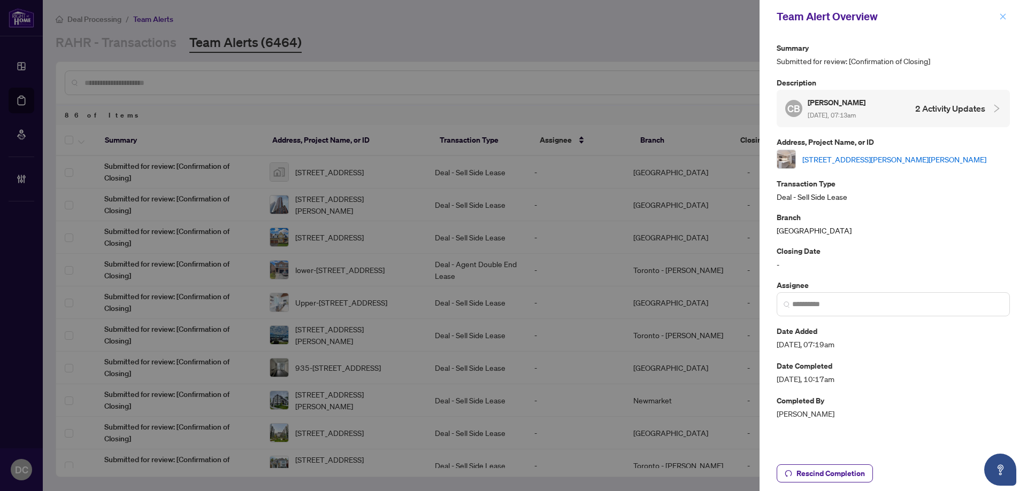
click at [1004, 21] on span "button" at bounding box center [1002, 16] width 7 height 17
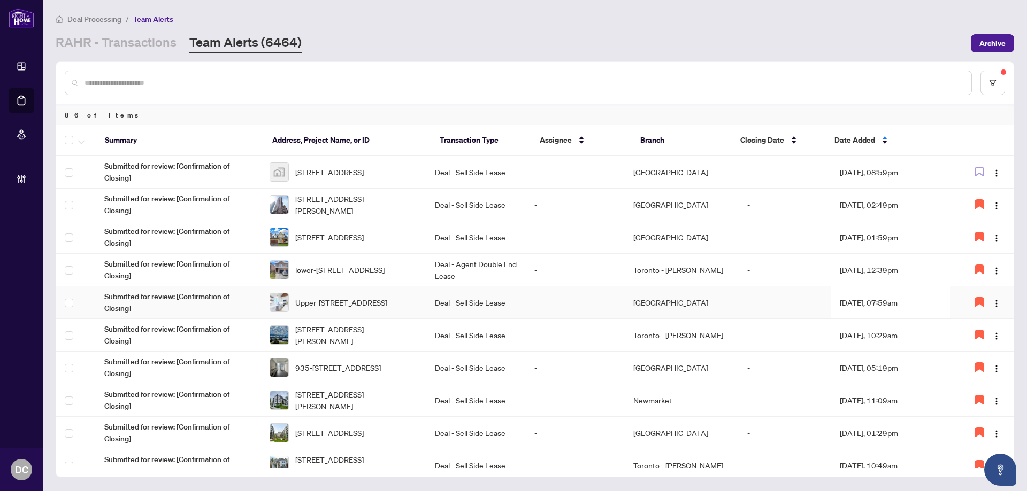
click at [351, 297] on span "Upper-[STREET_ADDRESS]" at bounding box center [341, 303] width 92 height 12
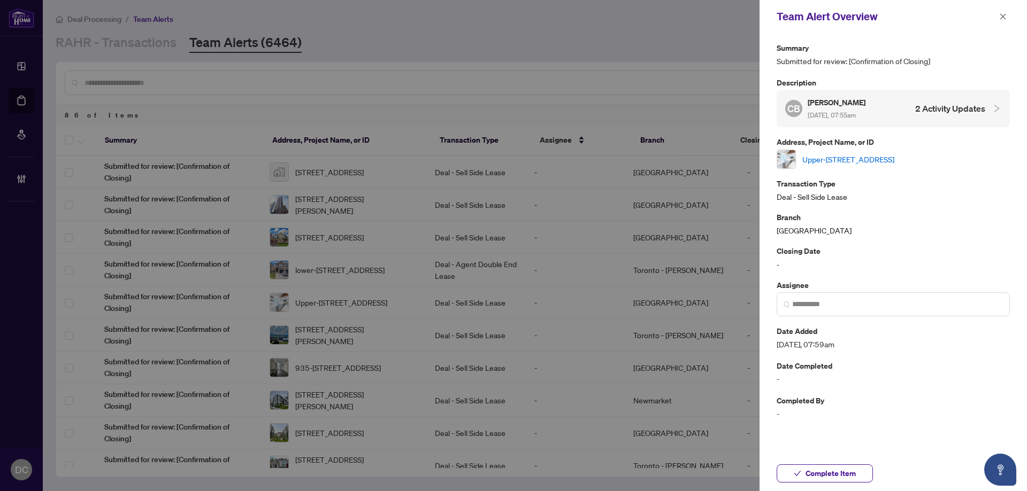
click at [894, 162] on link "Upper-129 Kenilworth Ave, Toronto, Ontario M4L 3S7, Canada" at bounding box center [848, 159] width 92 height 12
click at [1007, 20] on button "button" at bounding box center [1003, 16] width 14 height 13
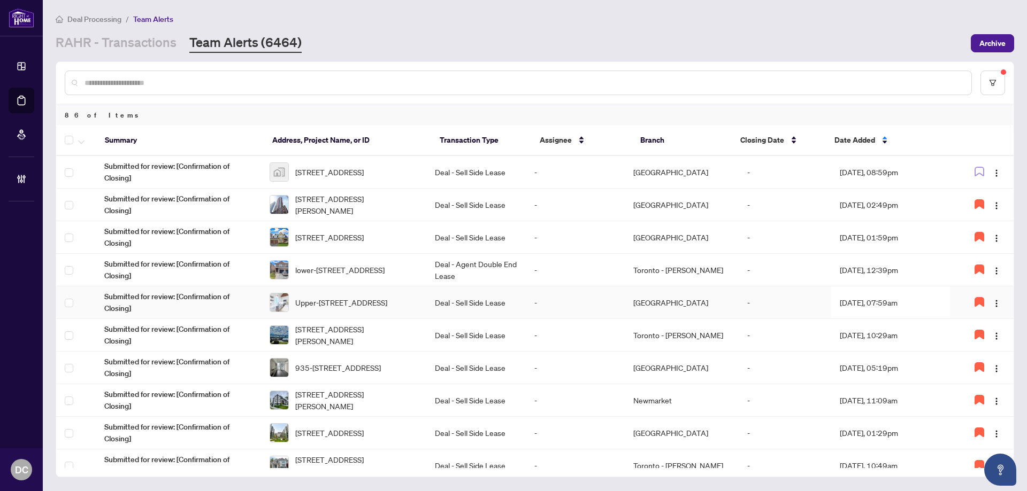
click at [462, 305] on td "Deal - Sell Side Lease" at bounding box center [475, 303] width 99 height 33
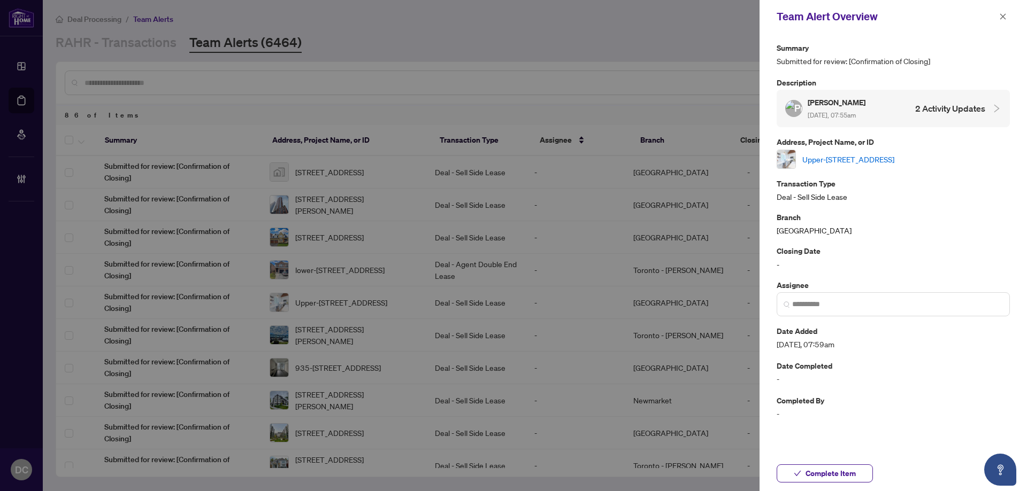
click at [893, 160] on link "Upper-129 Kenilworth Ave, Toronto, Ontario M4L 3S7, Canada" at bounding box center [848, 159] width 92 height 12
click at [863, 477] on button "Complete Item" at bounding box center [825, 474] width 96 height 18
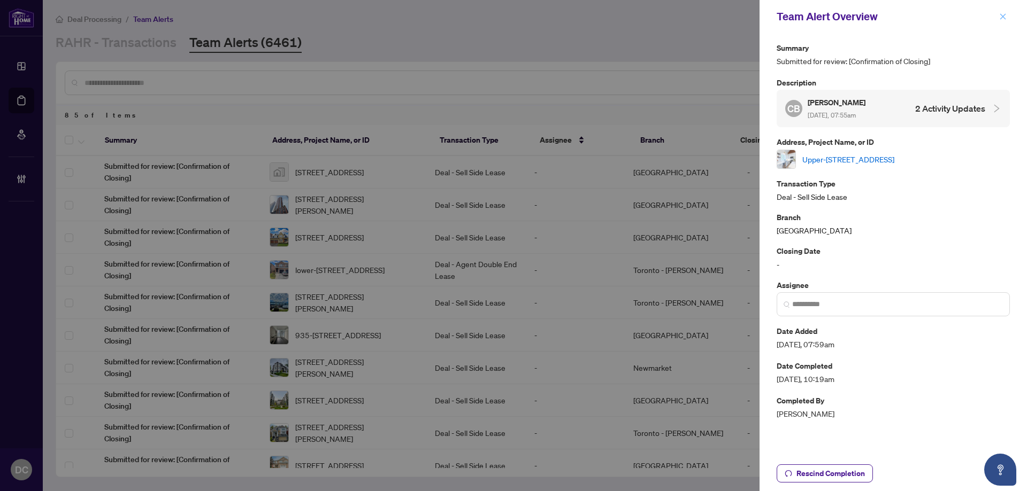
click at [1000, 18] on icon "close" at bounding box center [1002, 16] width 7 height 7
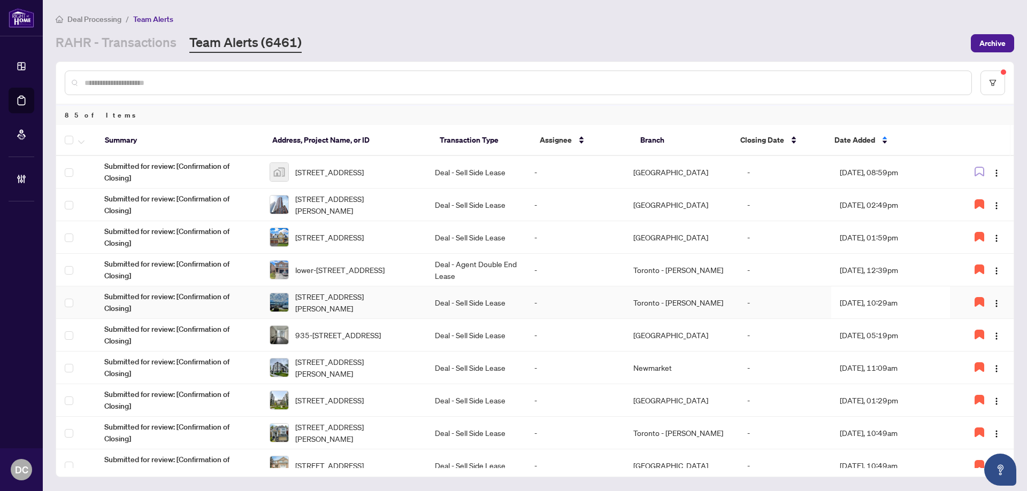
click at [442, 304] on td "Deal - Sell Side Lease" at bounding box center [475, 303] width 99 height 33
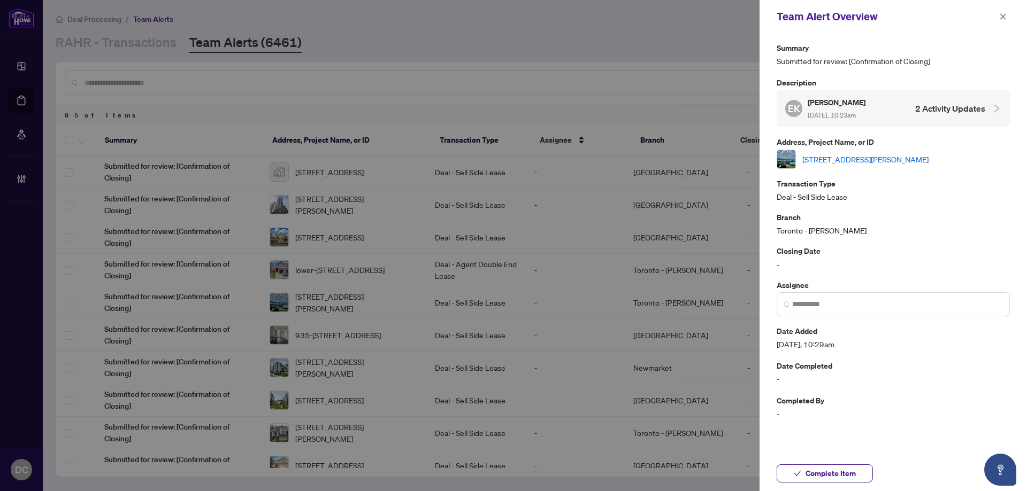
click at [874, 164] on link "214-2404 Haines Rd, Mississauga, Ontario L4Y 2B7, Canada" at bounding box center [865, 159] width 126 height 12
click at [998, 17] on button "button" at bounding box center [1003, 16] width 14 height 13
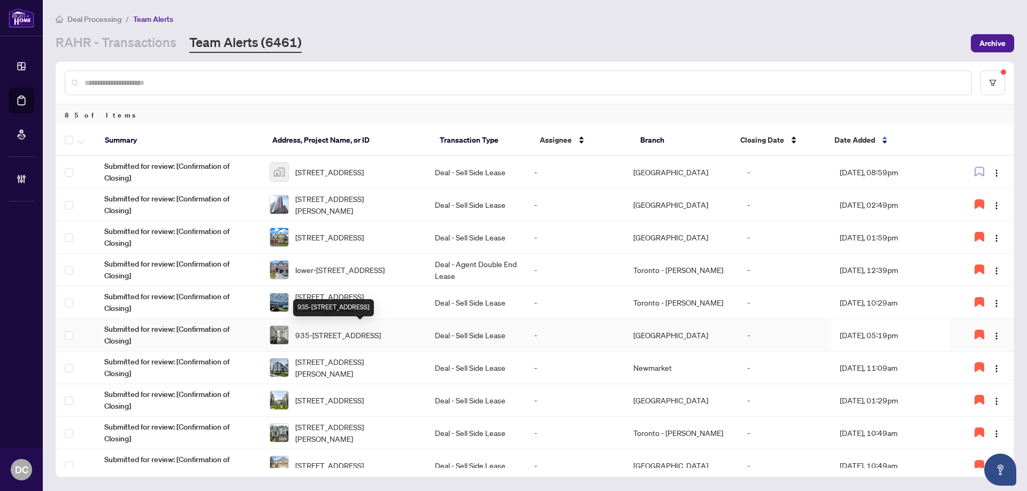
click at [381, 335] on span "935-2020 Bathurst St, Toronto, Ontario M5P 0A6, Canada" at bounding box center [338, 335] width 86 height 12
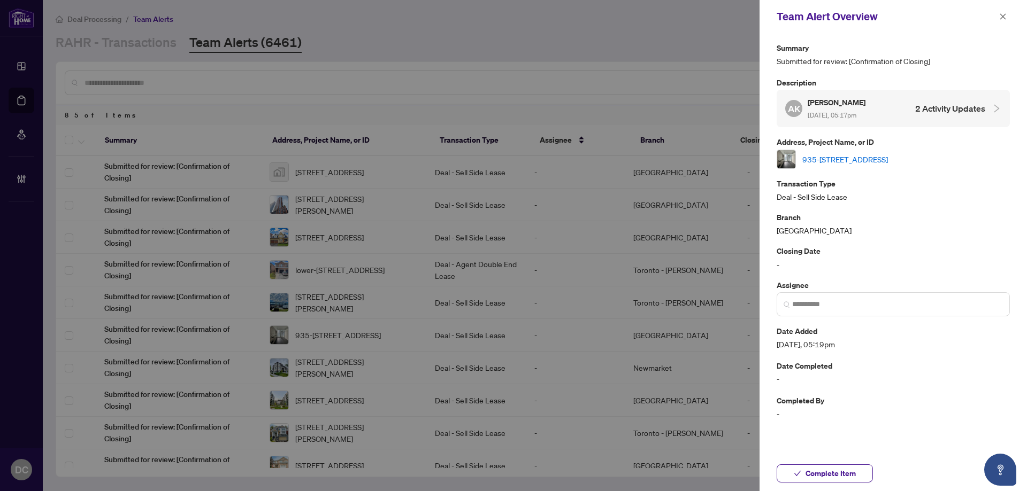
click at [880, 159] on link "935-2020 Bathurst St, Toronto, Ontario M5P 0A6, Canada" at bounding box center [845, 159] width 86 height 12
click at [860, 475] on button "Complete Item" at bounding box center [825, 474] width 96 height 18
click at [1008, 22] on button "button" at bounding box center [1003, 16] width 14 height 13
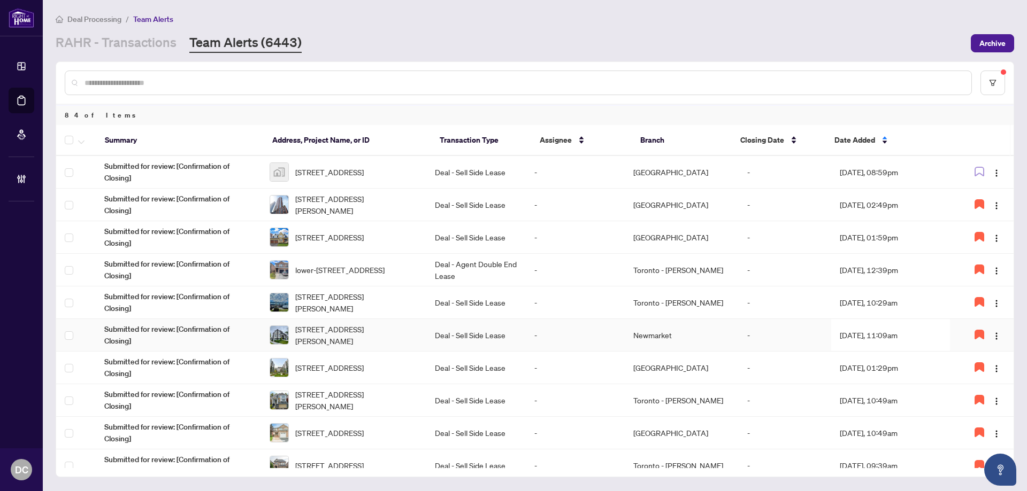
click at [533, 339] on td "-" at bounding box center [575, 335] width 99 height 33
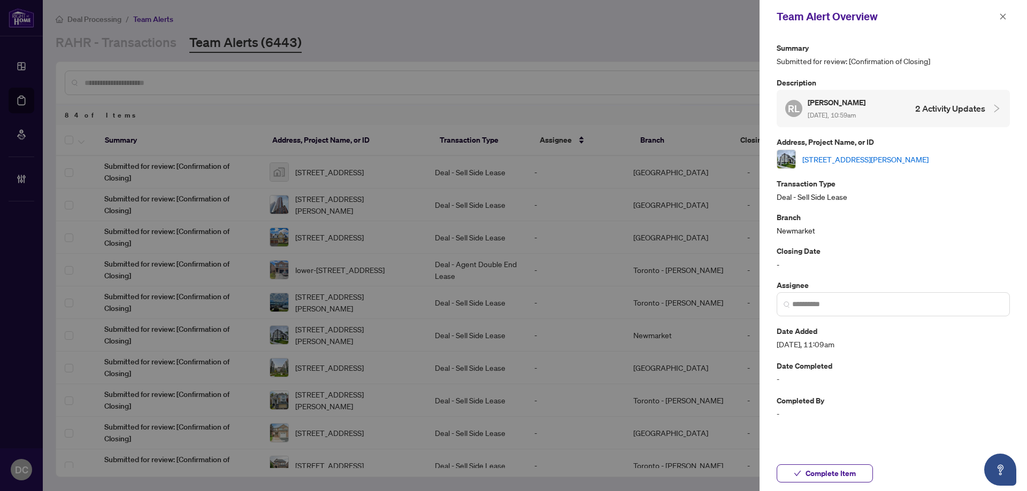
click at [855, 158] on link "125 Crimson Forest Dr, Vaughan, Ontario L6A 5C4, Canada" at bounding box center [865, 159] width 126 height 12
click at [1006, 16] on icon "close" at bounding box center [1002, 16] width 7 height 7
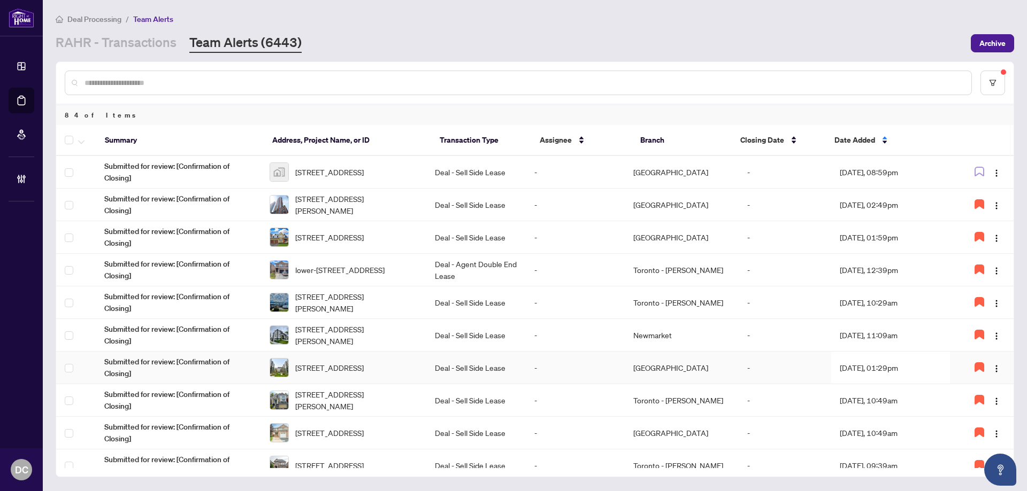
click at [566, 363] on td "-" at bounding box center [575, 368] width 99 height 33
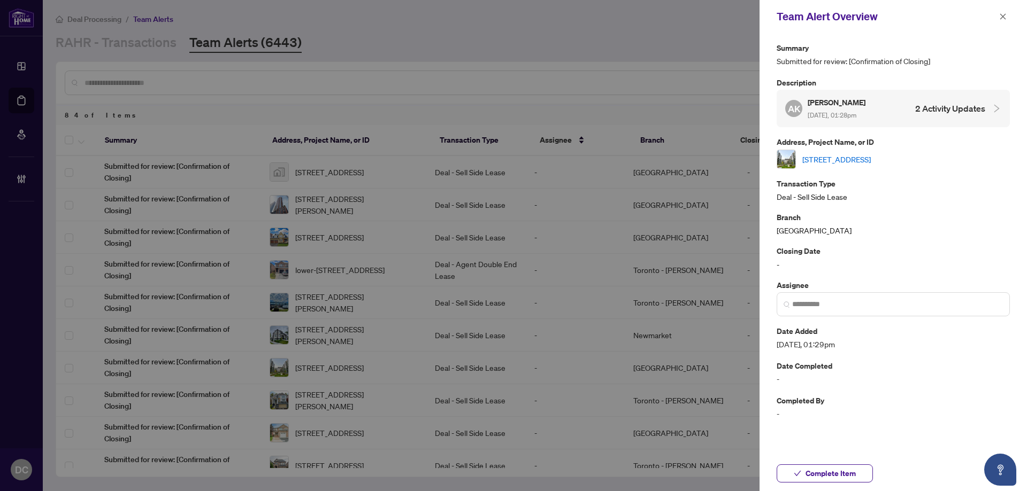
click at [843, 158] on link "833-2343 Khalsa Gate, Oakville, Ontario L6M 0X7, Canada" at bounding box center [836, 159] width 68 height 12
click at [852, 474] on span "Complete Item" at bounding box center [830, 473] width 50 height 17
click at [1005, 16] on icon "close" at bounding box center [1002, 16] width 7 height 7
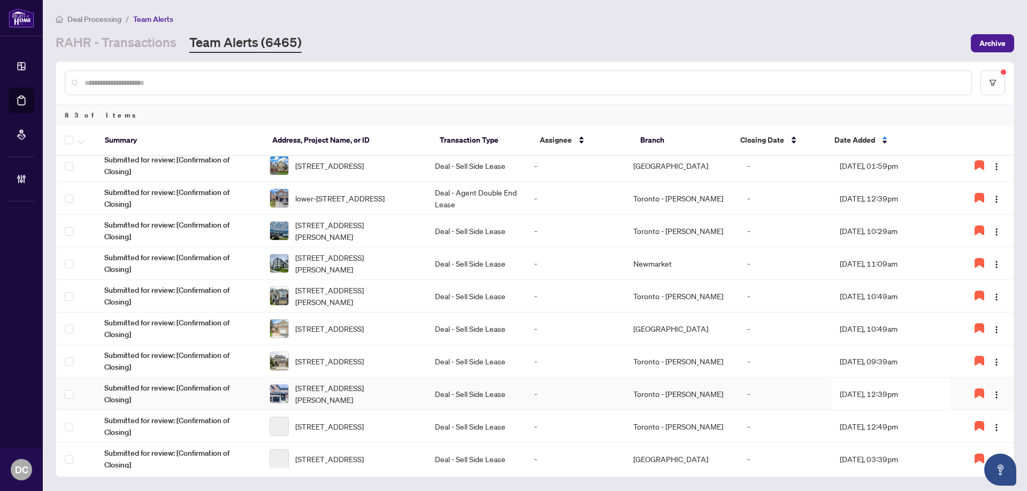
scroll to position [107, 0]
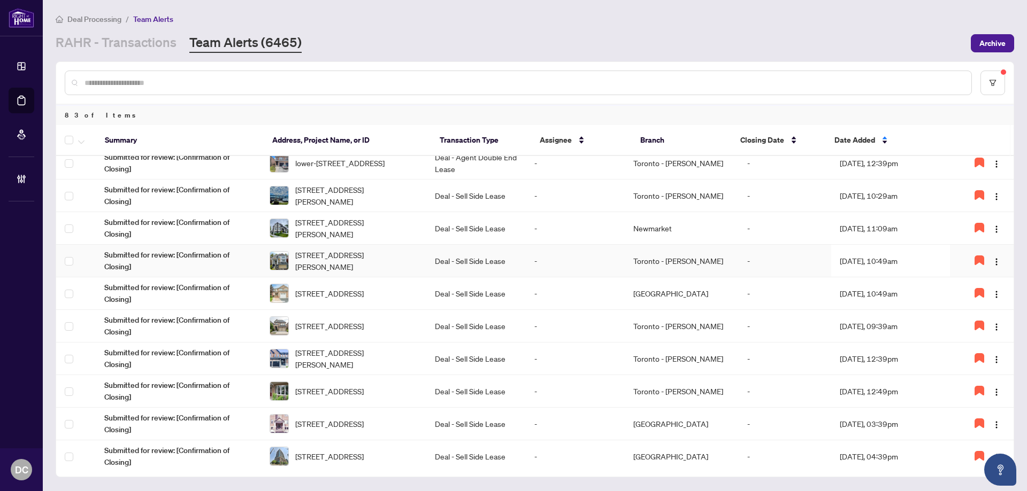
click at [560, 257] on td "-" at bounding box center [575, 261] width 99 height 33
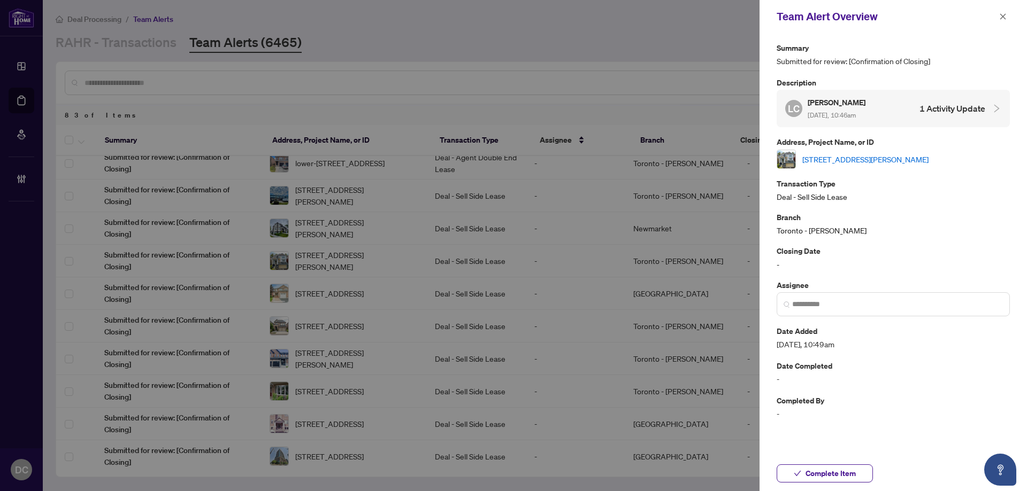
click at [849, 158] on link "518 Joslin St, Peterborough North, Ontario K9J 6X3, Canada" at bounding box center [865, 159] width 126 height 12
click at [999, 14] on icon "close" at bounding box center [1002, 16] width 7 height 7
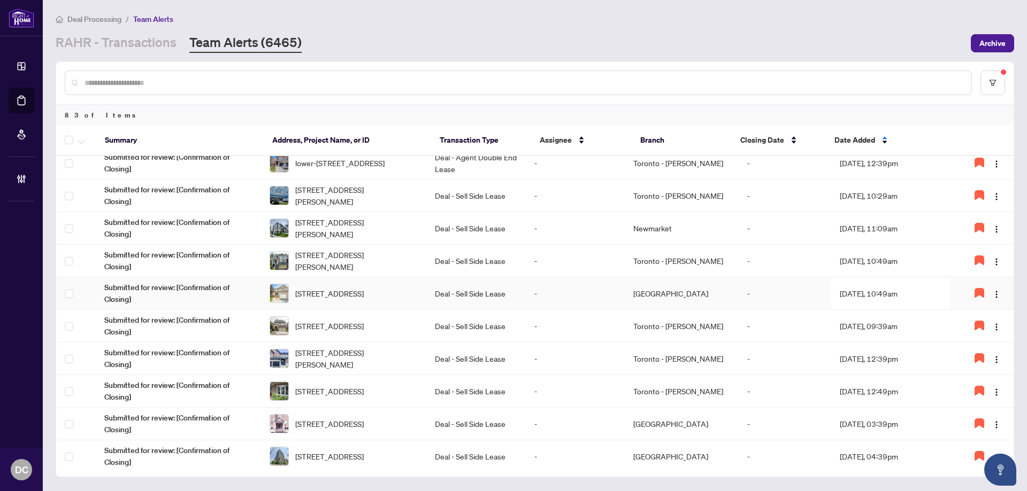
click at [435, 290] on td "Deal - Sell Side Lease" at bounding box center [475, 294] width 99 height 33
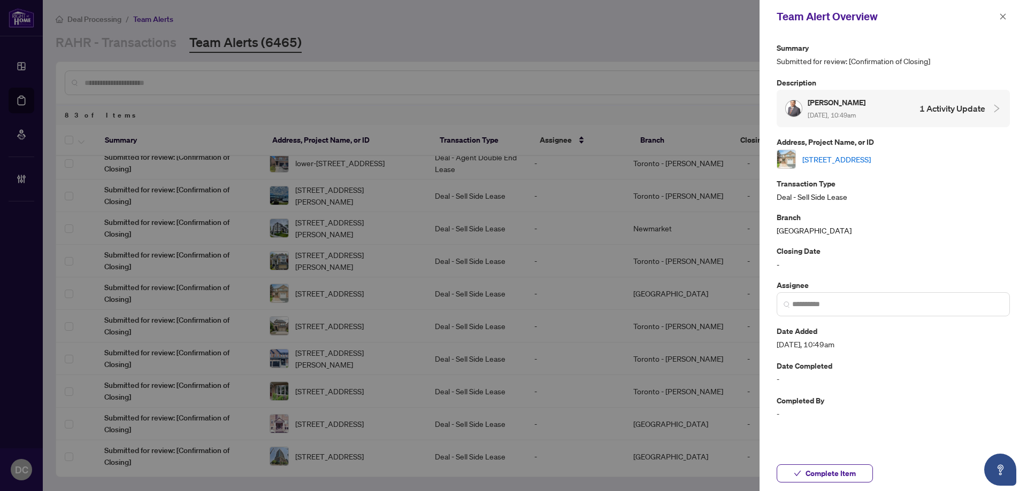
click at [871, 157] on link "3369 Spirea Terr, Mississauga, Ontario L5N 7N3, Canada" at bounding box center [836, 159] width 68 height 12
click at [1004, 12] on span "button" at bounding box center [1002, 16] width 7 height 17
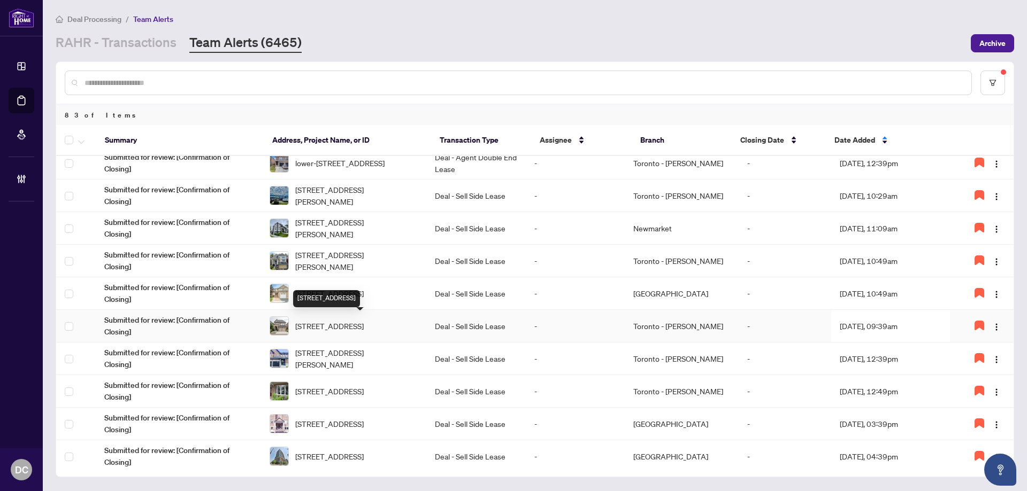
click at [364, 328] on span "3414 Post Rd, Oakville, Ontario L6H 0Z2, Canada" at bounding box center [329, 326] width 68 height 12
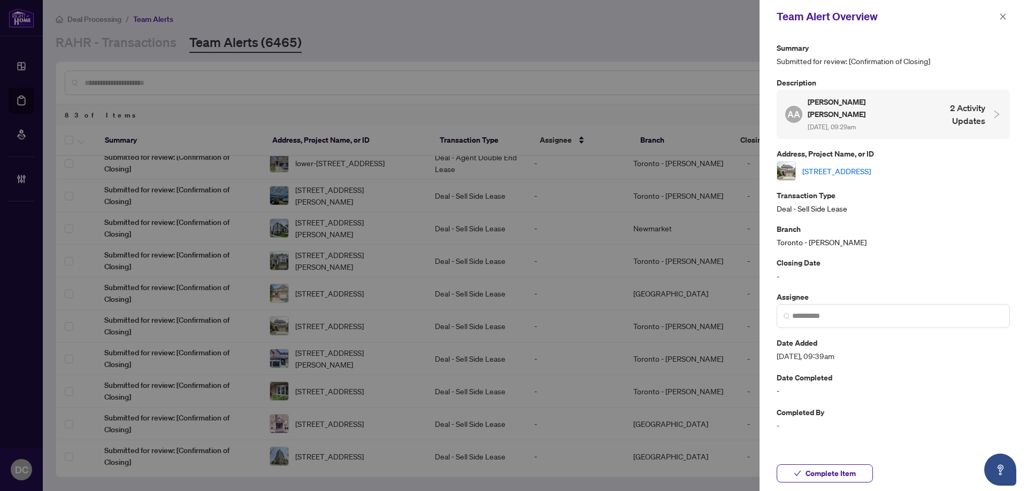
click at [871, 165] on link "3414 Post Rd, Oakville, Ontario L6H 0Z2, Canada" at bounding box center [836, 171] width 68 height 12
click at [837, 479] on span "Complete Item" at bounding box center [830, 473] width 50 height 17
click at [1002, 16] on icon "close" at bounding box center [1003, 16] width 6 height 6
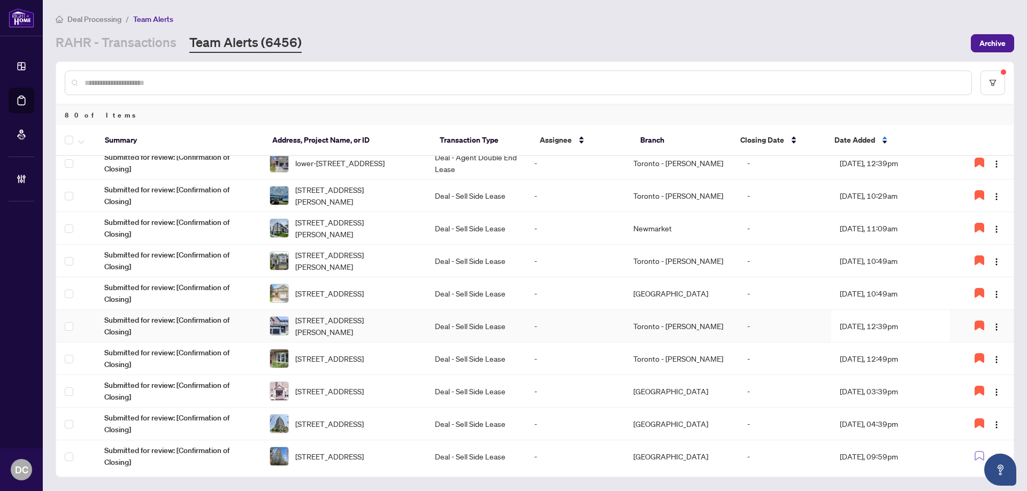
click at [499, 330] on td "Deal - Sell Side Lease" at bounding box center [475, 326] width 99 height 33
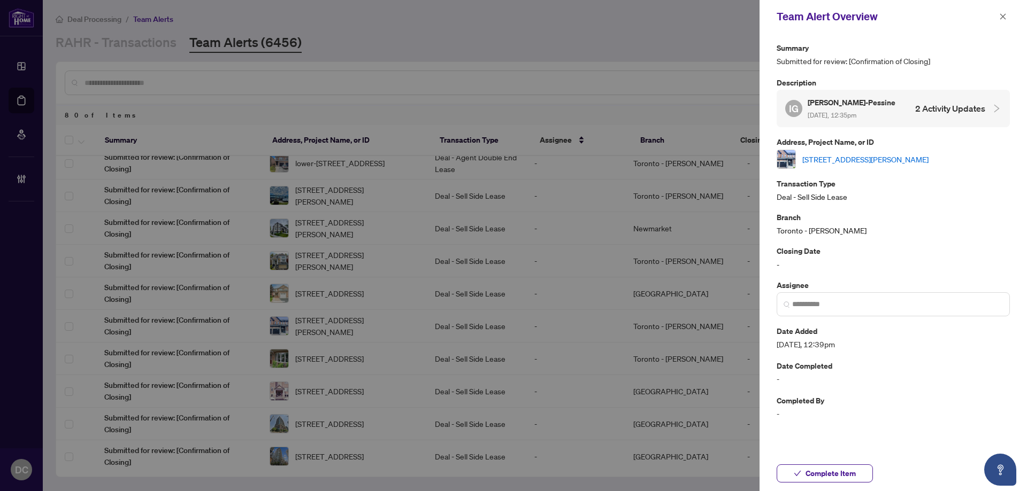
click at [925, 162] on link "2122 Dale Rd, Innisfil, Ontario L9S 0L4, Canada" at bounding box center [865, 159] width 126 height 12
click at [1004, 13] on icon "close" at bounding box center [1002, 16] width 7 height 7
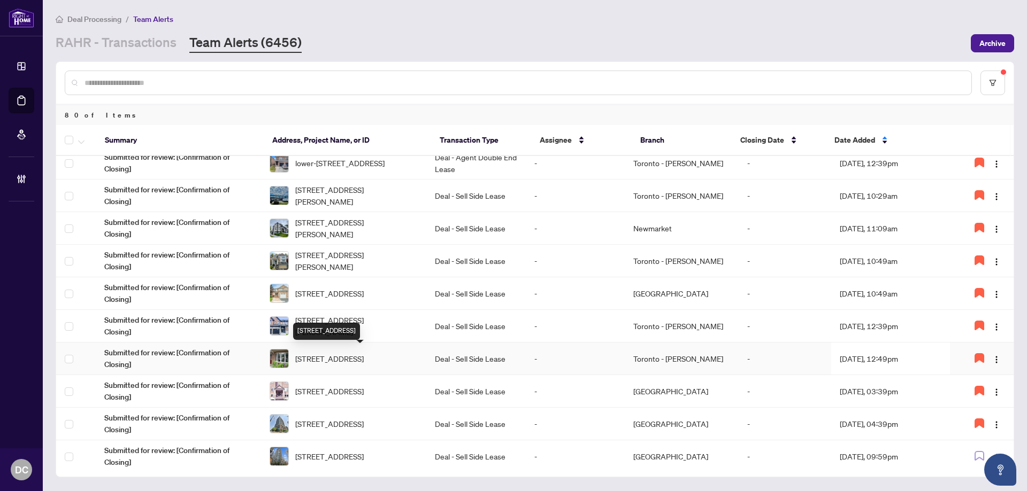
click at [364, 353] on span "310 Grandview Way, Toronto, Ontario M2N 6V3, Canada" at bounding box center [329, 359] width 68 height 12
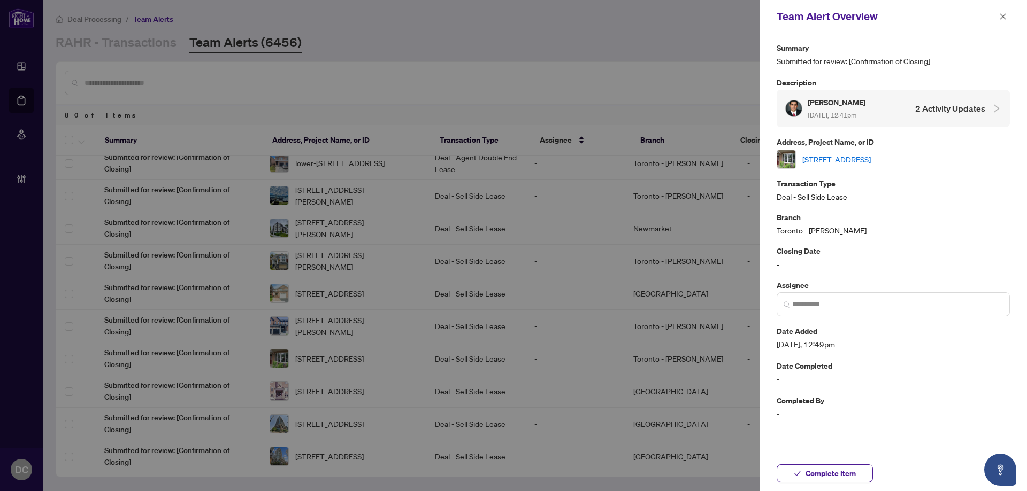
click at [871, 157] on link "310 Grandview Way, Toronto, Ontario M2N 6V3, Canada" at bounding box center [836, 159] width 68 height 12
click at [871, 160] on link "310 Grandview Way, Toronto, Ontario M2N 6V3, Canada" at bounding box center [836, 159] width 68 height 12
click at [831, 479] on span "Complete Item" at bounding box center [830, 473] width 50 height 17
click at [1002, 16] on icon "close" at bounding box center [1003, 16] width 6 height 6
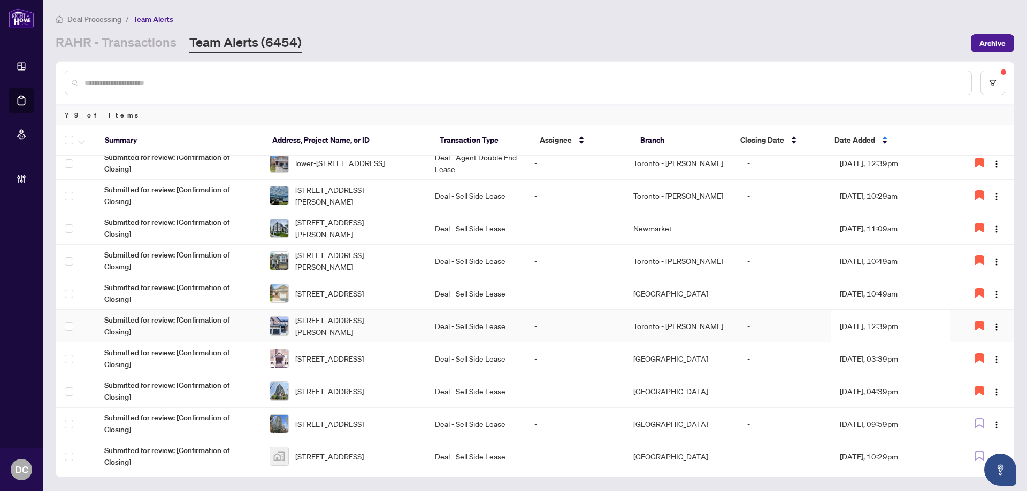
click at [571, 331] on td "-" at bounding box center [575, 326] width 99 height 33
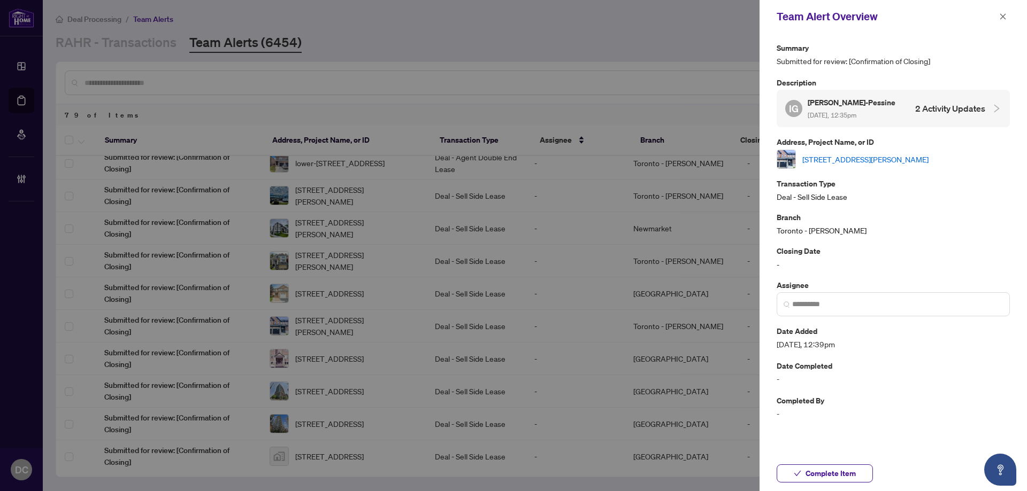
click at [878, 163] on link "2122 Dale Rd, Innisfil, Ontario L9S 0L4, Canada" at bounding box center [865, 159] width 126 height 12
click at [887, 167] on div "2122 Dale Rd, Innisfil, Ontario L9S 0L4, Canada" at bounding box center [893, 159] width 233 height 19
click at [887, 160] on link "2122 Dale Rd, Innisfil, Ontario L9S 0L4, Canada" at bounding box center [865, 159] width 126 height 12
click at [1002, 19] on icon "close" at bounding box center [1002, 16] width 7 height 7
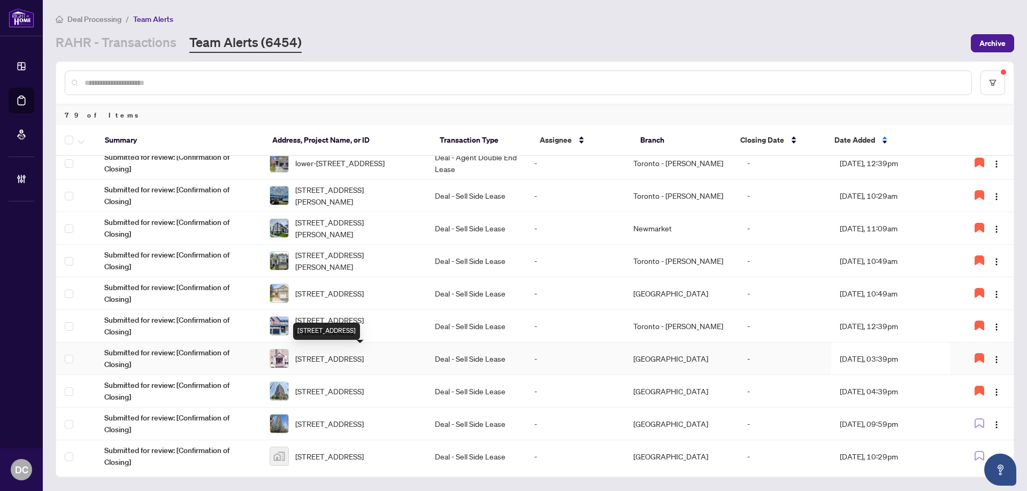
click at [364, 356] on span "7-224 Paseo Private, Ottawa, Ontario K2G 4N7, Canada" at bounding box center [329, 359] width 68 height 12
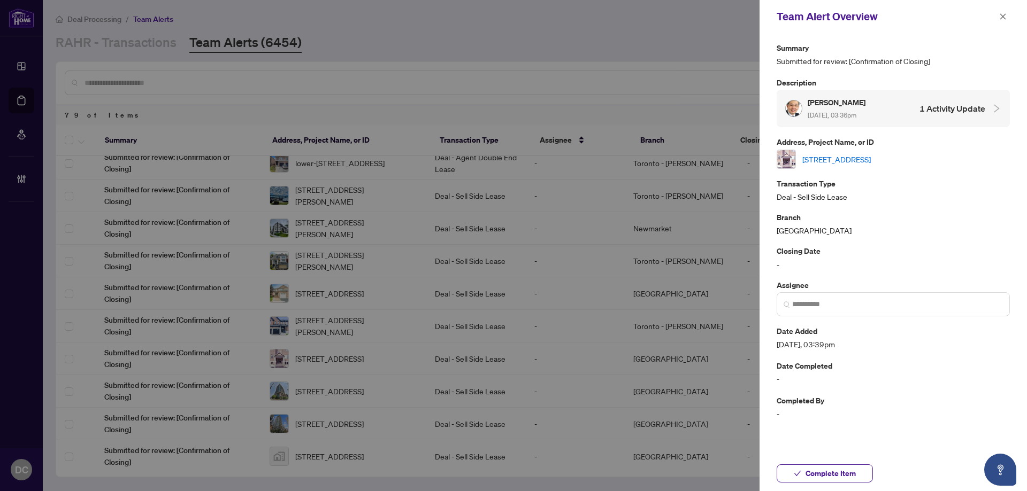
click at [862, 165] on div "7-224 Paseo Private, Ottawa, Ontario K2G 4N7, Canada" at bounding box center [893, 159] width 233 height 19
click at [866, 159] on link "7-224 Paseo Private, Ottawa, Ontario K2G 4N7, Canada" at bounding box center [836, 159] width 68 height 12
click at [1000, 15] on icon "close" at bounding box center [1002, 16] width 7 height 7
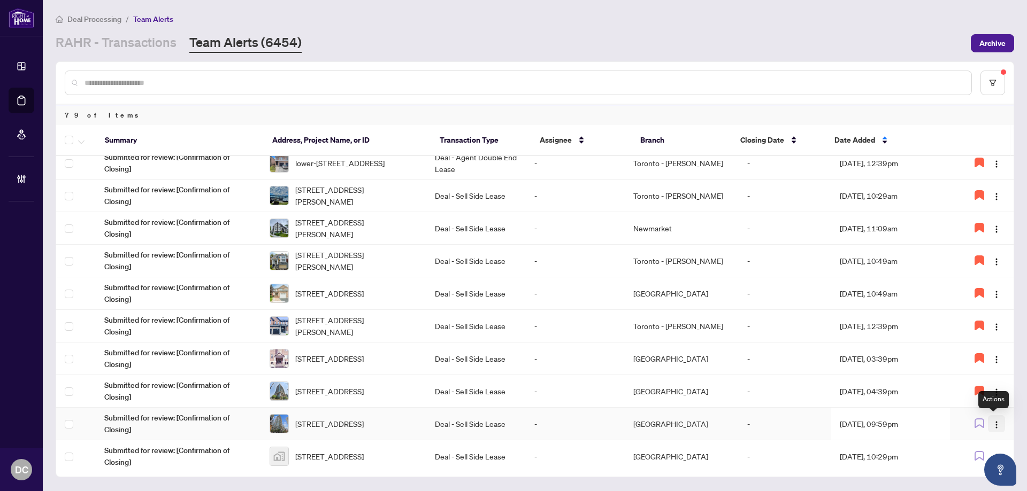
click at [992, 424] on img "button" at bounding box center [996, 425] width 9 height 9
click at [967, 351] on span "Assign Myself" at bounding box center [968, 351] width 50 height 12
click at [902, 420] on td "Aug/25/2025, 09:59pm" at bounding box center [890, 424] width 119 height 33
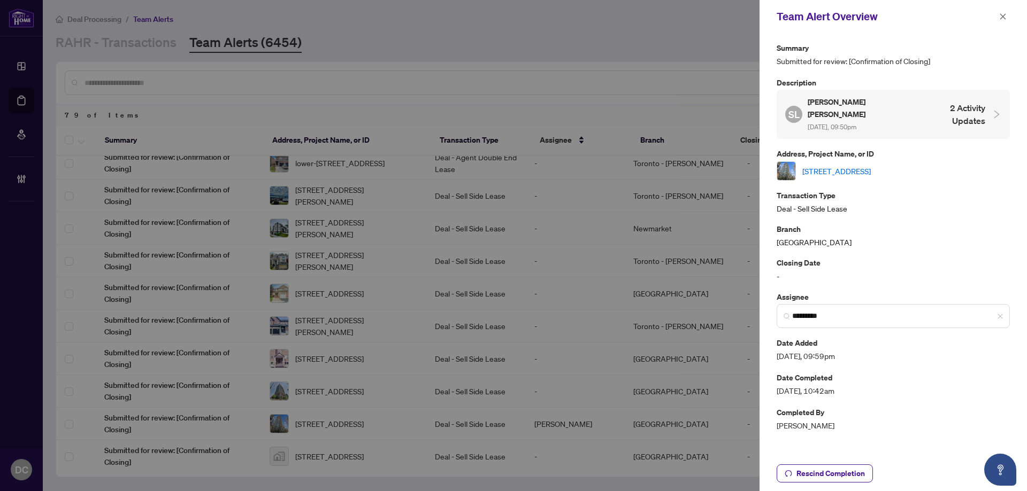
click at [871, 165] on link "3006-77 Shuter St, Toronto, Ontario M5B 0B8, Canada" at bounding box center [836, 171] width 68 height 12
click at [1002, 20] on icon "close" at bounding box center [1002, 16] width 7 height 7
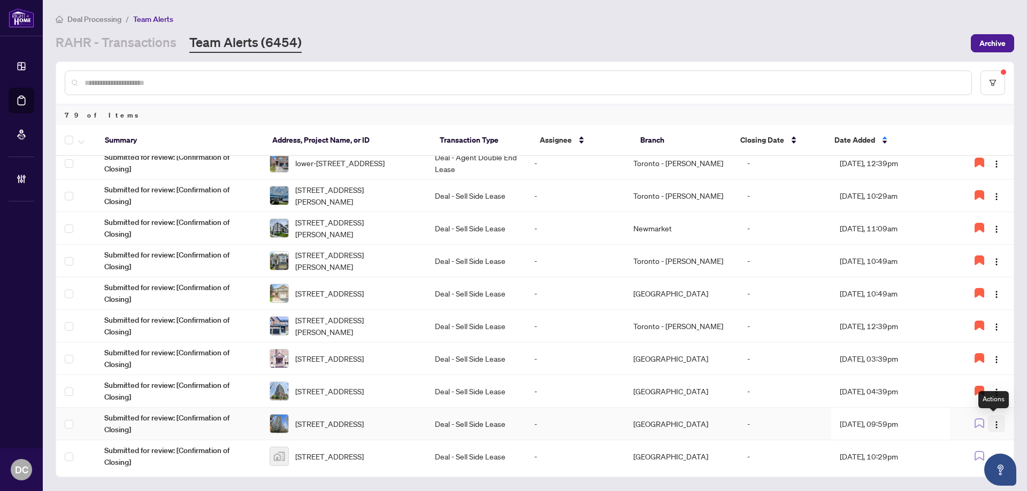
click at [992, 427] on img "button" at bounding box center [996, 425] width 9 height 9
click at [963, 352] on span "Assign Myself" at bounding box center [959, 351] width 67 height 12
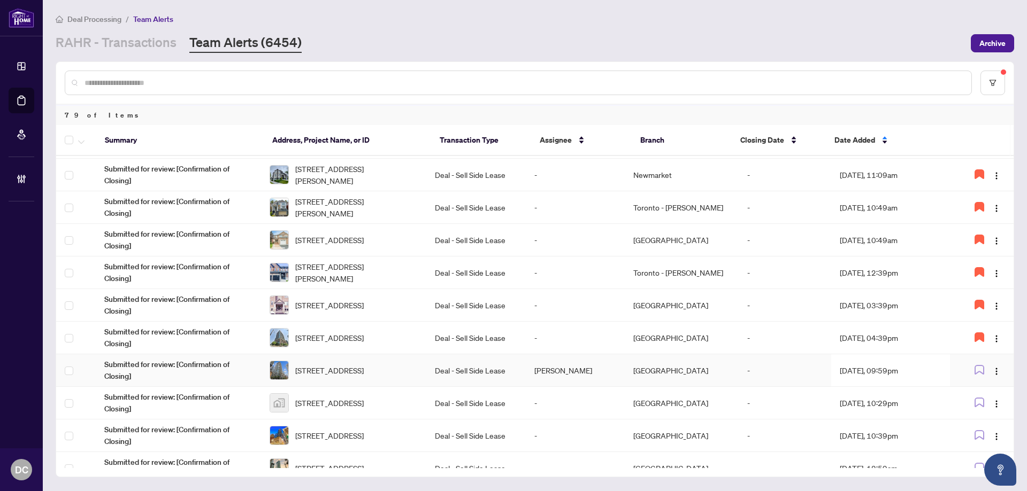
click at [864, 375] on td "Aug/25/2025, 09:59pm" at bounding box center [890, 371] width 119 height 33
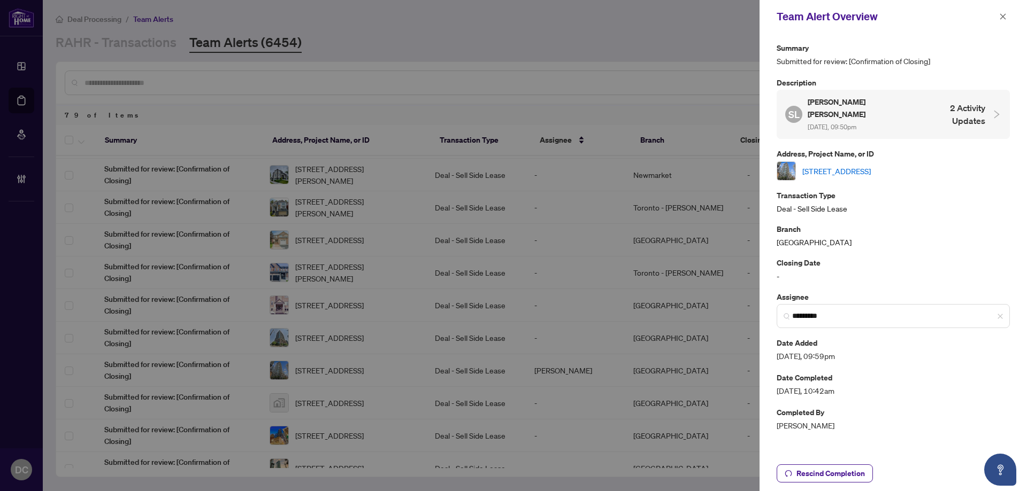
click at [871, 165] on link "3006-77 Shuter St, Toronto, Ontario M5B 0B8, Canada" at bounding box center [836, 171] width 68 height 12
click at [1006, 13] on button "button" at bounding box center [1003, 16] width 14 height 13
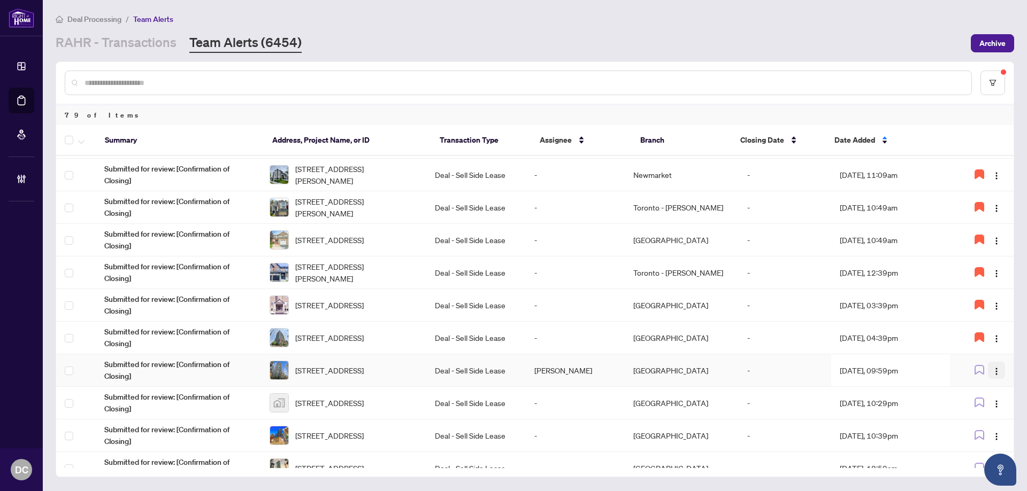
click at [993, 373] on img "button" at bounding box center [996, 371] width 9 height 9
click at [977, 388] on span "Unassign Myself" at bounding box center [959, 392] width 67 height 12
click at [993, 408] on img "button" at bounding box center [996, 404] width 9 height 9
click at [986, 422] on span "Assign Myself" at bounding box center [968, 424] width 50 height 12
click at [364, 408] on span "66 Forest Manor Rd unit 1003, North York, Toronto, Ontario M2J 0B7, Canada" at bounding box center [329, 403] width 68 height 12
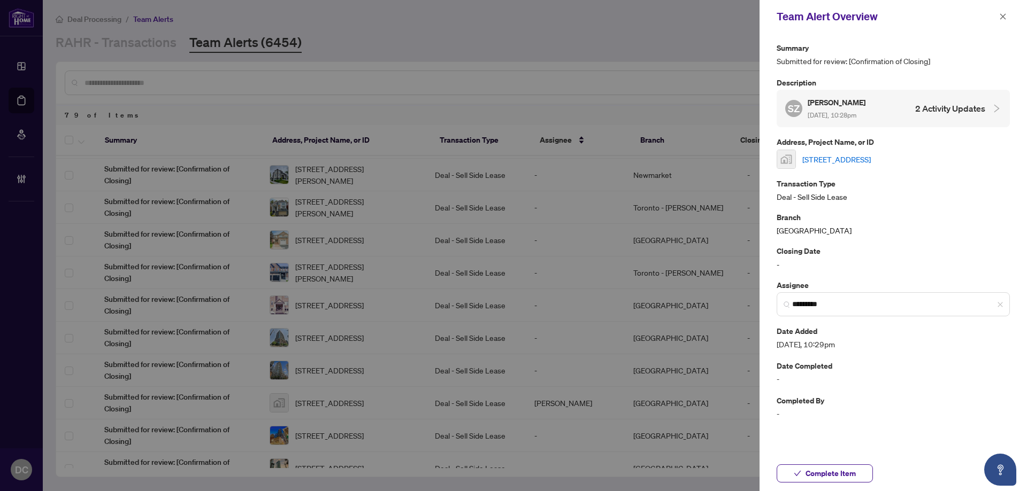
click at [871, 155] on link "66 Forest Manor Rd unit 1003, North York, Toronto, Ontario M2J 0B7, Canada" at bounding box center [836, 159] width 68 height 12
click at [1003, 17] on icon "close" at bounding box center [1003, 16] width 6 height 6
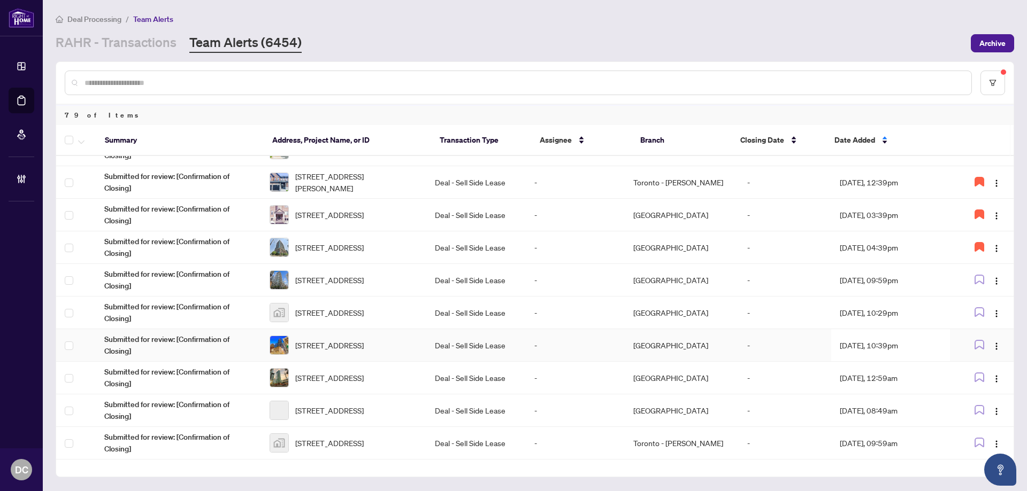
scroll to position [267, 0]
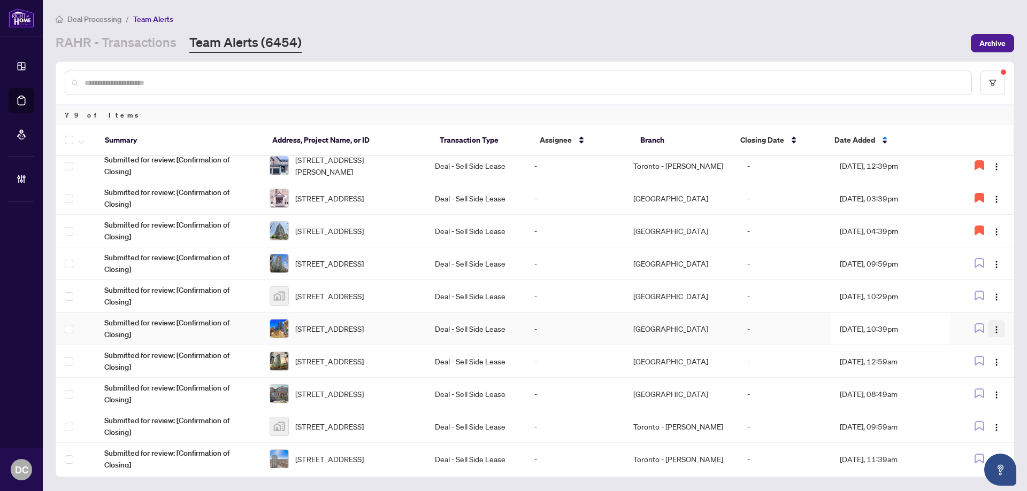
click at [988, 327] on button "button" at bounding box center [996, 328] width 17 height 17
click at [982, 350] on span "Assign Myself" at bounding box center [968, 350] width 50 height 12
click at [890, 326] on td "Aug/25/2025, 10:39pm" at bounding box center [890, 329] width 119 height 33
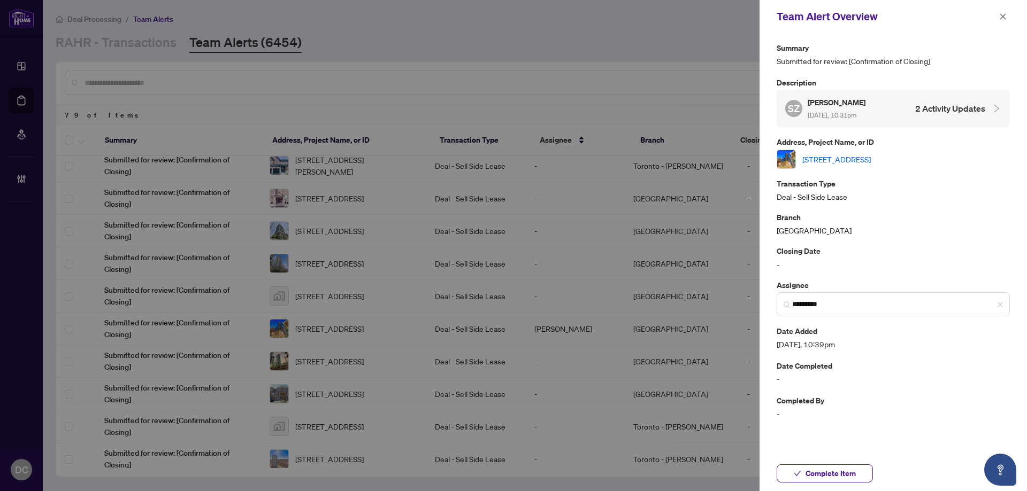
click at [826, 153] on link "4414-70 Temperance St unit 4414, Toronto, Ontario M5H 0B1, Canada" at bounding box center [836, 159] width 68 height 12
click at [867, 473] on button "Complete Item" at bounding box center [825, 474] width 96 height 18
drag, startPoint x: 1006, startPoint y: 14, endPoint x: 994, endPoint y: 13, distance: 12.3
click at [1006, 13] on button "button" at bounding box center [1003, 16] width 14 height 13
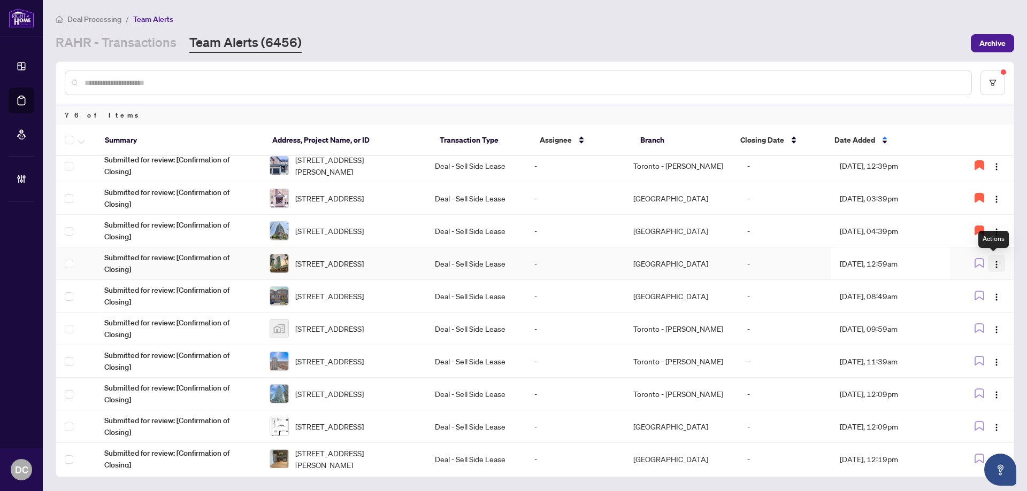
click at [997, 262] on img "button" at bounding box center [996, 264] width 9 height 9
click at [990, 282] on span "Assign Myself" at bounding box center [968, 285] width 50 height 12
click at [904, 271] on td "Aug/26/2025, 12:59am" at bounding box center [890, 264] width 119 height 33
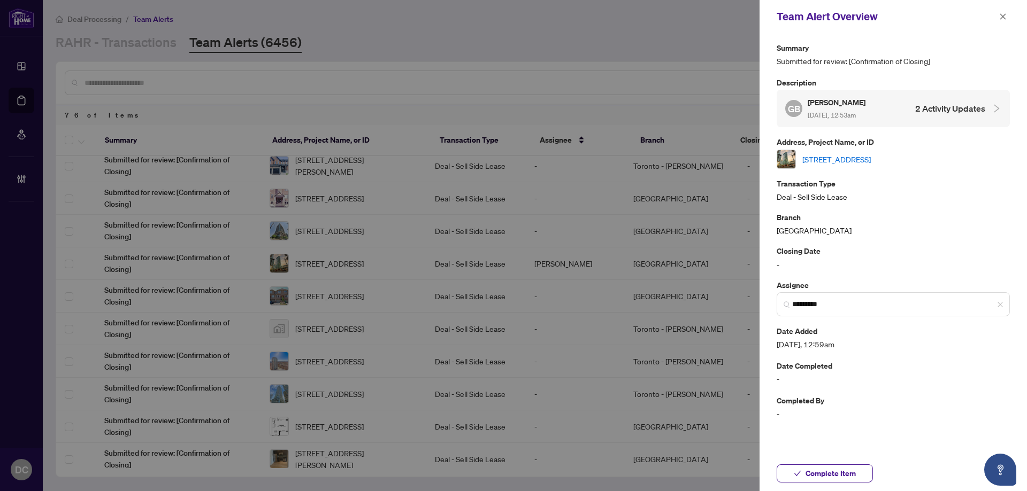
click at [871, 158] on link "2316-81 Navy Wharf Crt, Toronto, Ontario M5V 3S2, Canada" at bounding box center [836, 159] width 68 height 12
click at [794, 481] on span "button" at bounding box center [797, 473] width 7 height 17
click at [1005, 20] on icon "close" at bounding box center [1002, 16] width 7 height 7
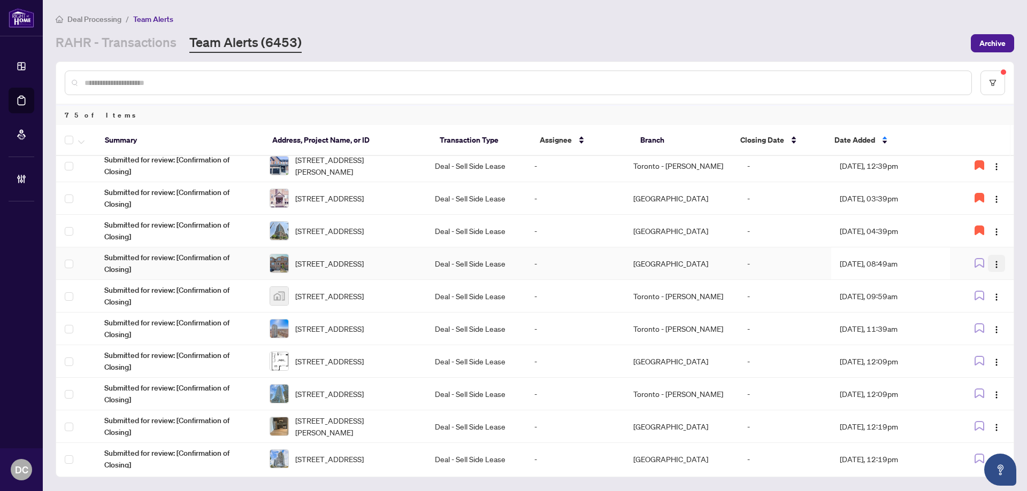
click at [994, 267] on img "button" at bounding box center [996, 264] width 9 height 9
click at [992, 288] on span "Assign Myself" at bounding box center [968, 285] width 50 height 12
click at [908, 263] on td "Aug/26/2025, 08:49am" at bounding box center [890, 264] width 119 height 33
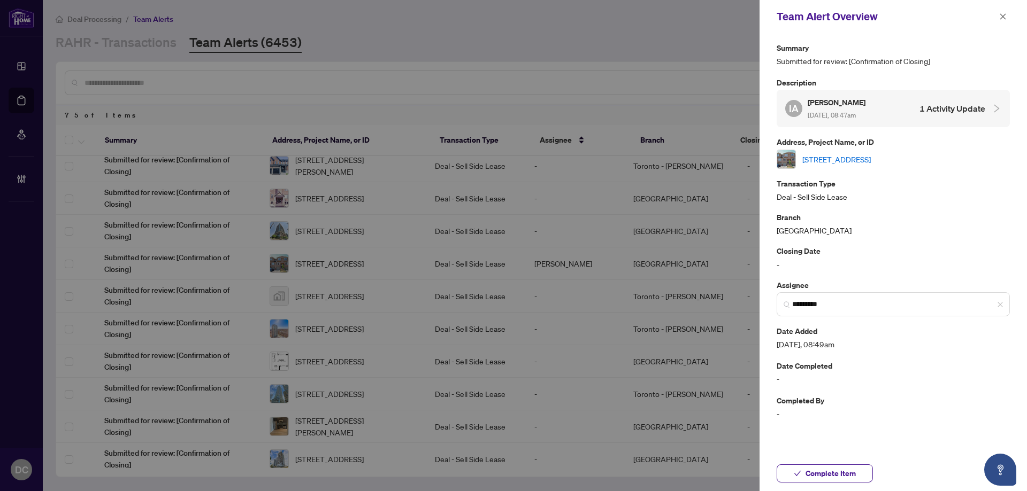
click at [871, 153] on link "25-3020 Cedarglen Gate, Mississauga, Ontario L5C 4S7, Canada" at bounding box center [836, 159] width 68 height 12
click at [853, 476] on span "Complete Item" at bounding box center [830, 473] width 50 height 17
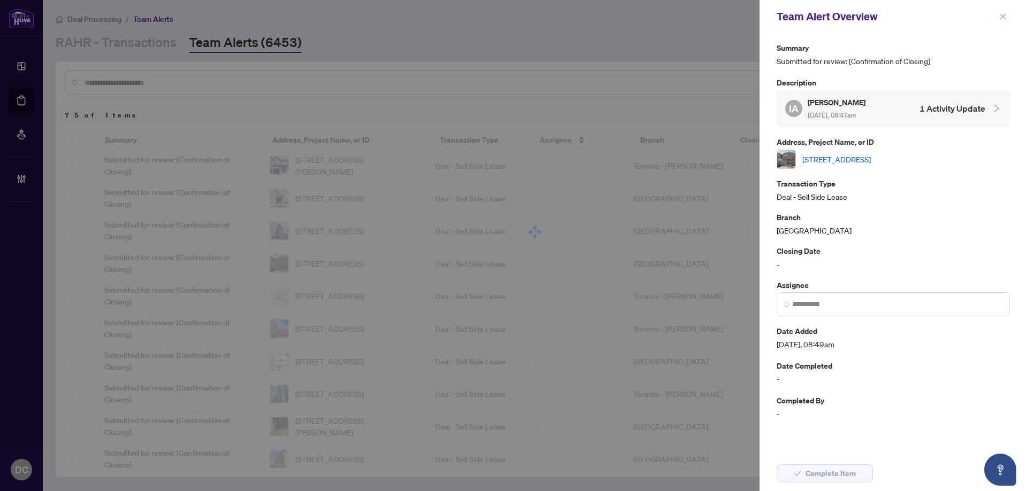
click at [1005, 18] on icon "close" at bounding box center [1002, 16] width 7 height 7
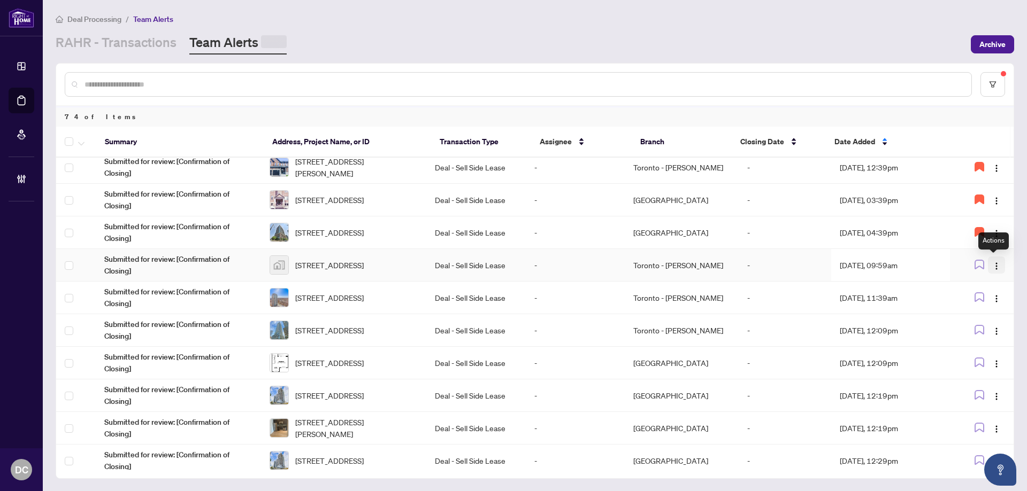
click at [992, 262] on img "button" at bounding box center [996, 266] width 9 height 9
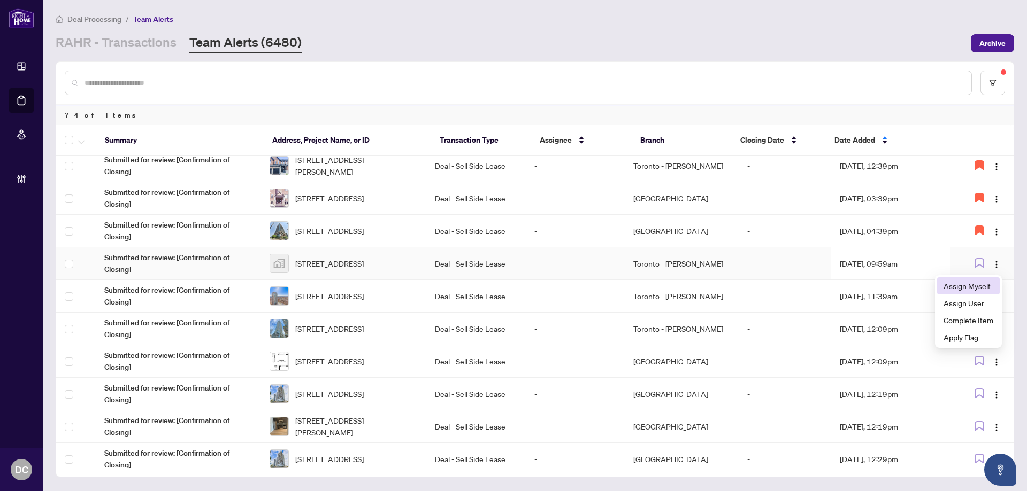
click at [962, 286] on span "Assign Myself" at bounding box center [968, 286] width 50 height 12
click at [873, 266] on td "Aug/26/2025, 09:59am" at bounding box center [890, 264] width 119 height 33
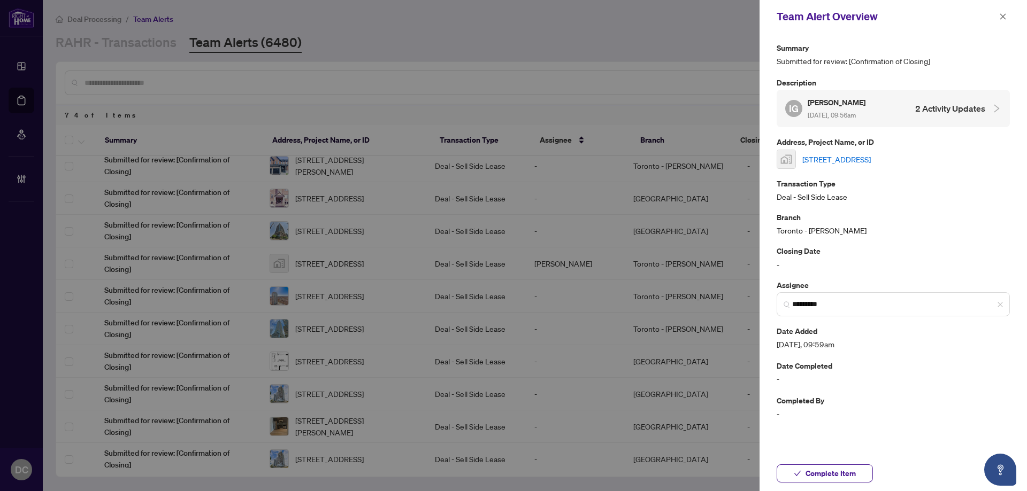
click at [849, 153] on link "400 Adelaide St E unit 2306, Toronto, ON, Canada" at bounding box center [836, 159] width 68 height 12
click at [851, 473] on span "Complete Item" at bounding box center [830, 473] width 50 height 17
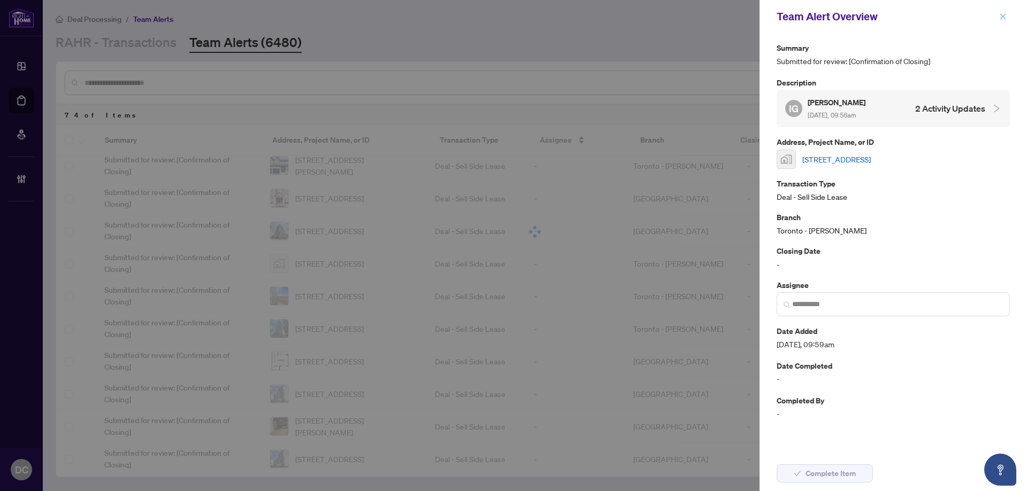
click at [1006, 14] on icon "close" at bounding box center [1002, 16] width 7 height 7
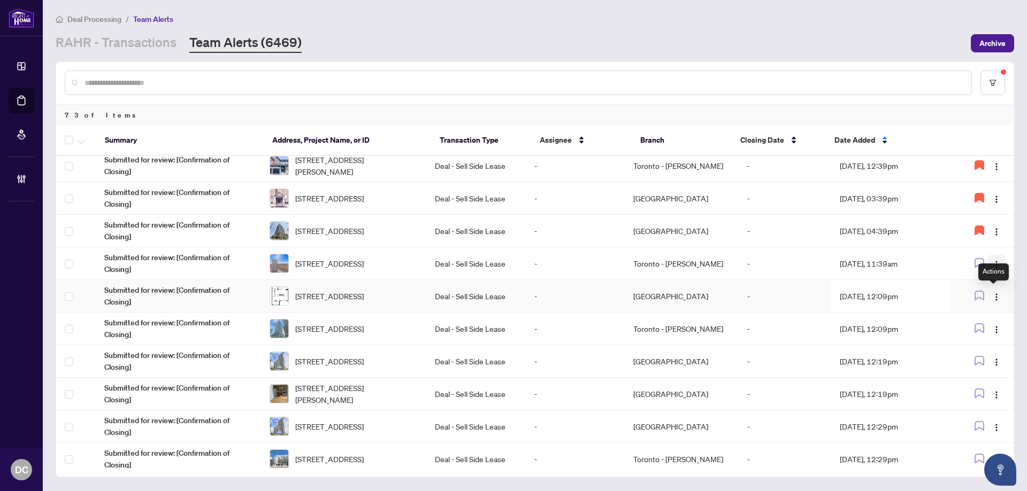
click at [991, 265] on div "Actions" at bounding box center [993, 272] width 30 height 17
click at [992, 259] on span "button" at bounding box center [996, 264] width 9 height 12
click at [979, 282] on span "Assign Myself" at bounding box center [968, 285] width 50 height 12
click at [992, 260] on img "button" at bounding box center [996, 264] width 9 height 9
click at [913, 270] on td "Aug/26/2025, 11:39am" at bounding box center [890, 264] width 119 height 33
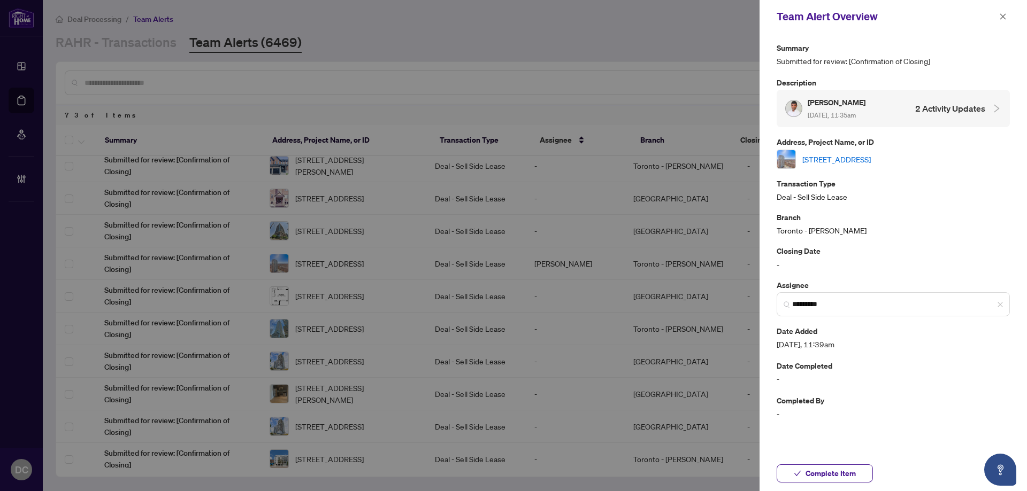
click at [871, 162] on link "2311-50 Town Centre Crt, Toronto, Ontario M1P 0A9, Canada" at bounding box center [836, 159] width 68 height 12
click at [825, 473] on span "Complete Item" at bounding box center [830, 473] width 50 height 17
click at [999, 14] on icon "close" at bounding box center [1002, 16] width 7 height 7
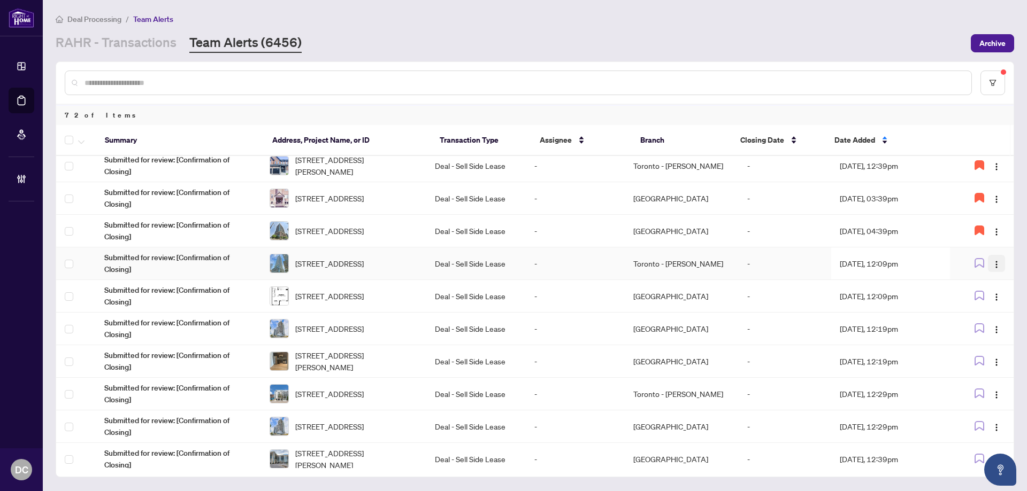
click at [994, 265] on img "button" at bounding box center [996, 264] width 9 height 9
click at [982, 287] on span "Assign Myself" at bounding box center [968, 285] width 50 height 12
click at [893, 264] on td "Aug/26/2025, 12:09pm" at bounding box center [890, 264] width 119 height 33
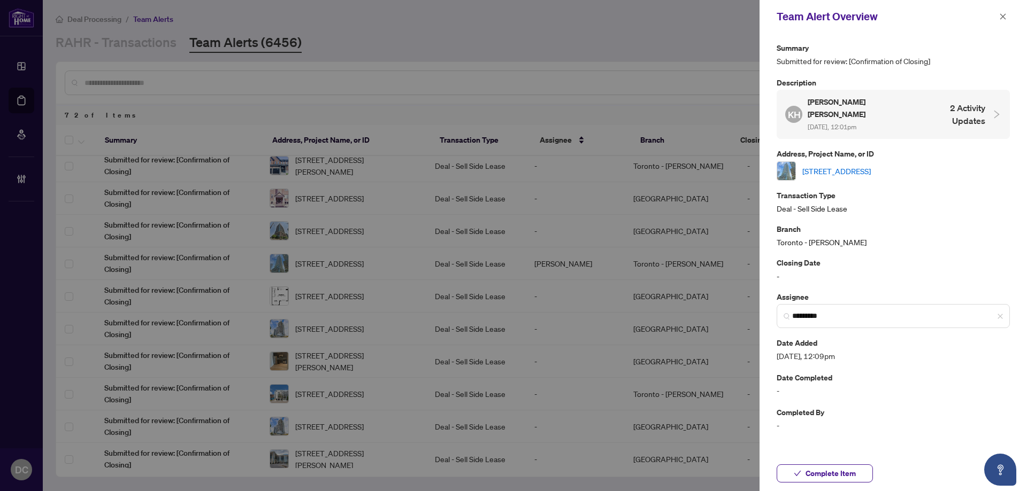
click at [860, 165] on link "1701-39 Roehampton Ave, Toronto, Ontario M4P 0G1, Canada" at bounding box center [836, 171] width 68 height 12
click at [856, 470] on button "Complete Item" at bounding box center [825, 474] width 96 height 18
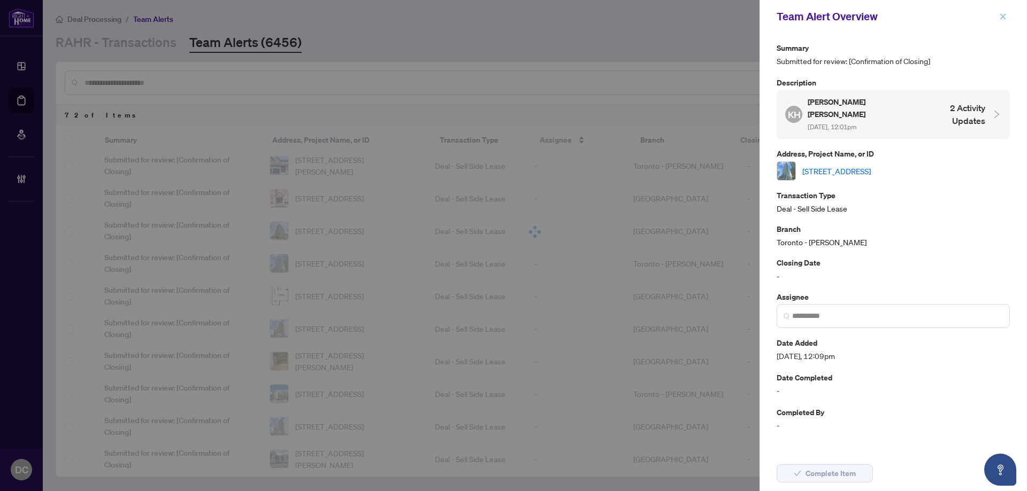
click at [1002, 15] on icon "close" at bounding box center [1002, 16] width 7 height 7
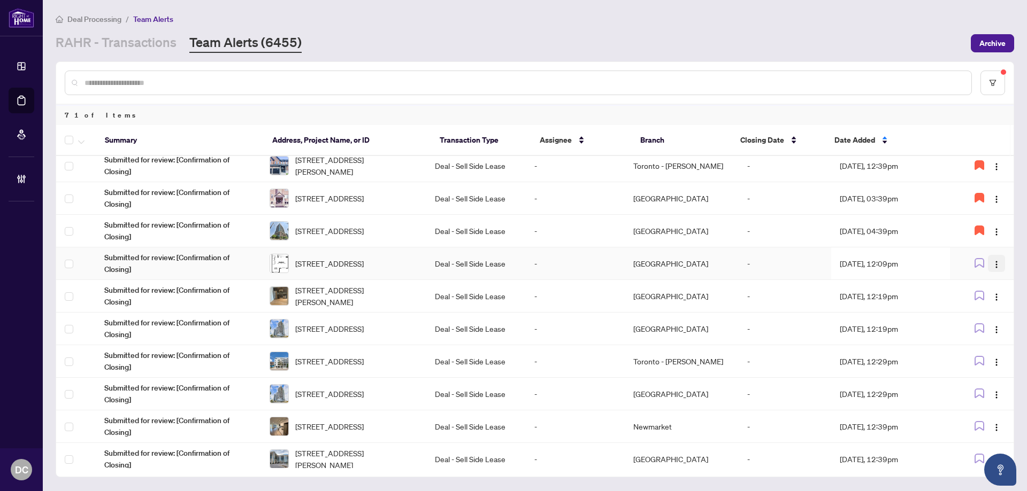
click at [994, 264] on img "button" at bounding box center [996, 264] width 9 height 9
click at [984, 285] on span "Assign Myself" at bounding box center [968, 285] width 50 height 12
click at [684, 256] on td "Durham" at bounding box center [682, 264] width 114 height 33
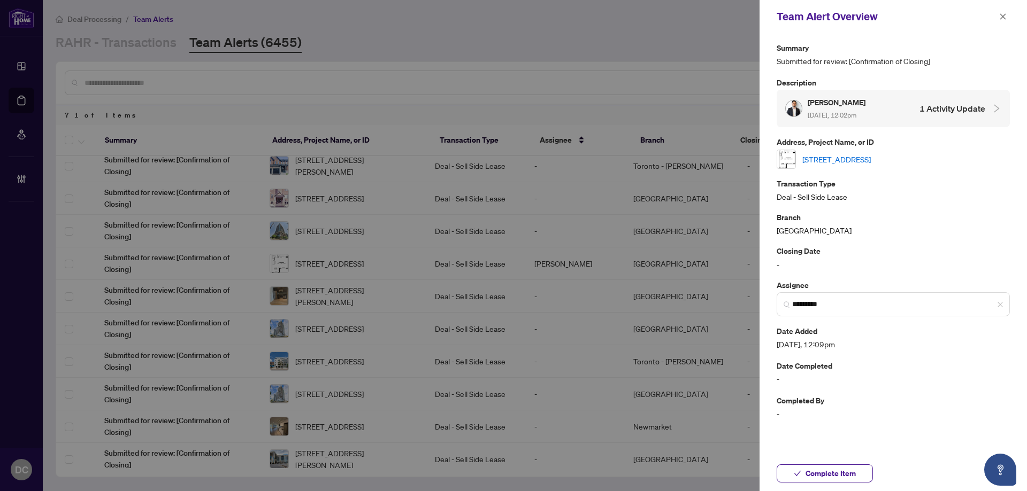
click at [871, 163] on link "77 Lignite Private, Ottawa, Ontario K2J 7J4, Canada" at bounding box center [836, 159] width 68 height 12
click at [1000, 17] on icon "close" at bounding box center [1002, 16] width 7 height 7
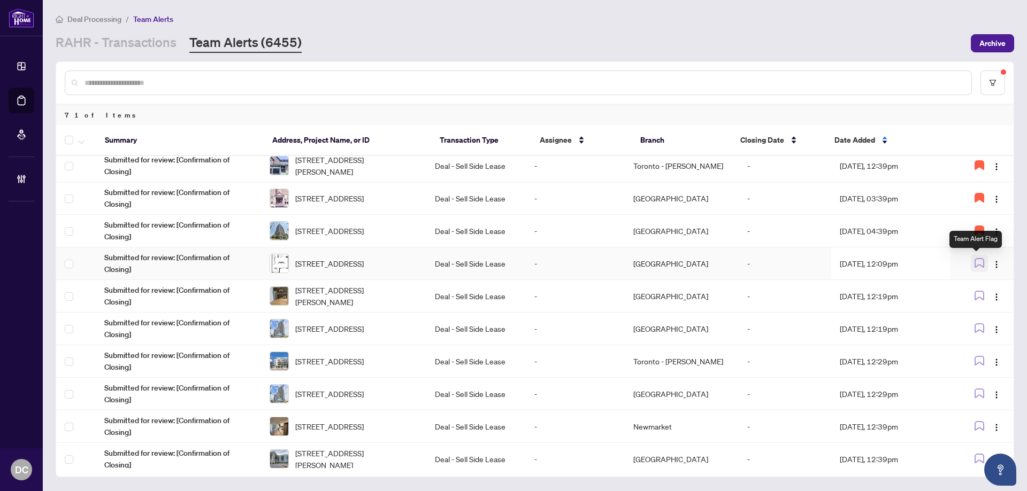
click at [979, 263] on icon "button" at bounding box center [979, 263] width 10 height 10
click at [988, 298] on button "button" at bounding box center [996, 296] width 17 height 17
click at [983, 313] on span "Assign Myself" at bounding box center [968, 317] width 50 height 12
click at [748, 294] on td "-" at bounding box center [785, 296] width 93 height 33
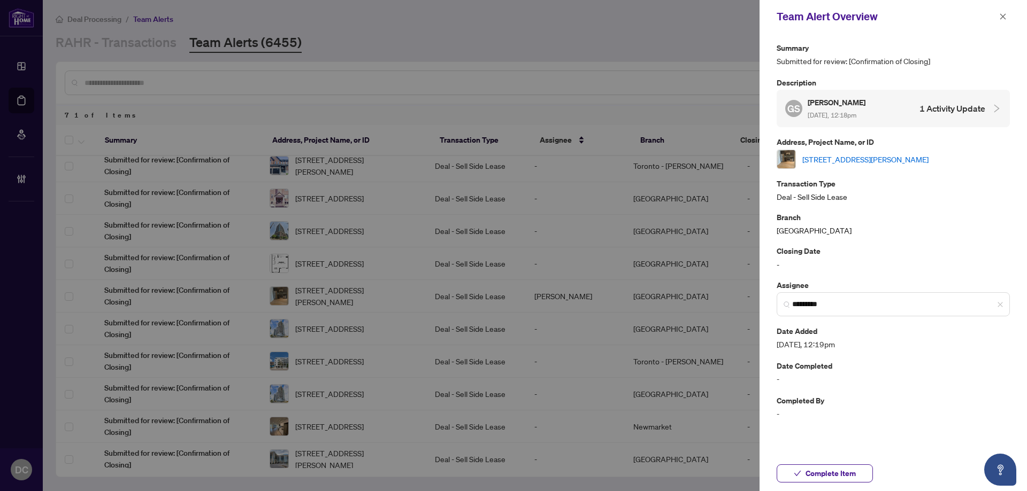
click at [887, 159] on link "510-510 Curran Pl, Mississauga, Ontario L5B 0J8, Canada" at bounding box center [865, 159] width 126 height 12
click at [1003, 305] on span "*********" at bounding box center [893, 305] width 233 height 24
click at [863, 483] on div "Complete Item" at bounding box center [892, 473] width 267 height 35
drag, startPoint x: 863, startPoint y: 476, endPoint x: 534, endPoint y: 162, distance: 455.0
click at [863, 476] on button "Complete Item" at bounding box center [825, 474] width 96 height 18
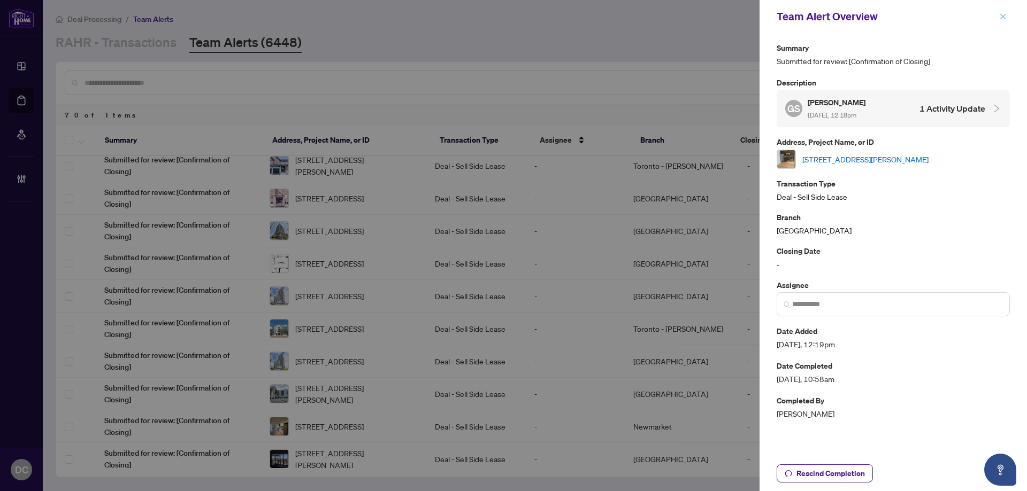
click at [998, 18] on button "button" at bounding box center [1003, 16] width 14 height 13
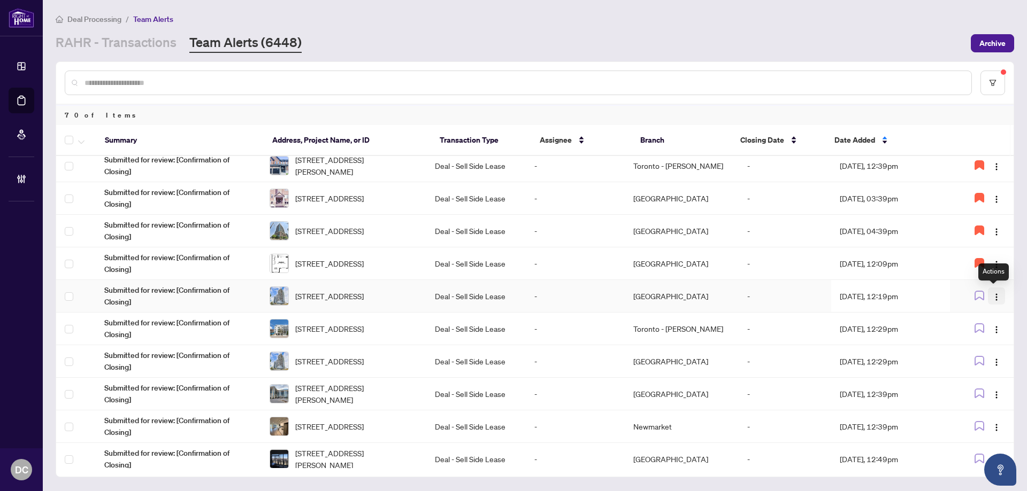
click at [992, 290] on span "button" at bounding box center [996, 296] width 9 height 12
click at [983, 312] on span "Assign Myself" at bounding box center [968, 317] width 50 height 12
click at [884, 301] on td "Aug/26/2025, 12:19pm" at bounding box center [890, 296] width 119 height 33
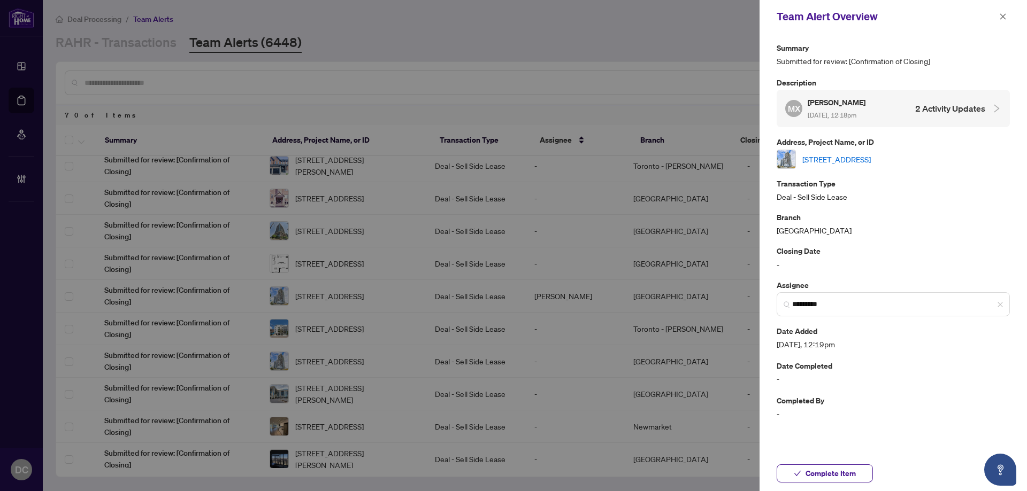
click at [871, 155] on link "2704-225 Village Green Sq, Toronto, Ontario M1S 0N4, Canada" at bounding box center [836, 159] width 68 height 12
click at [843, 475] on span "Complete Item" at bounding box center [830, 473] width 50 height 17
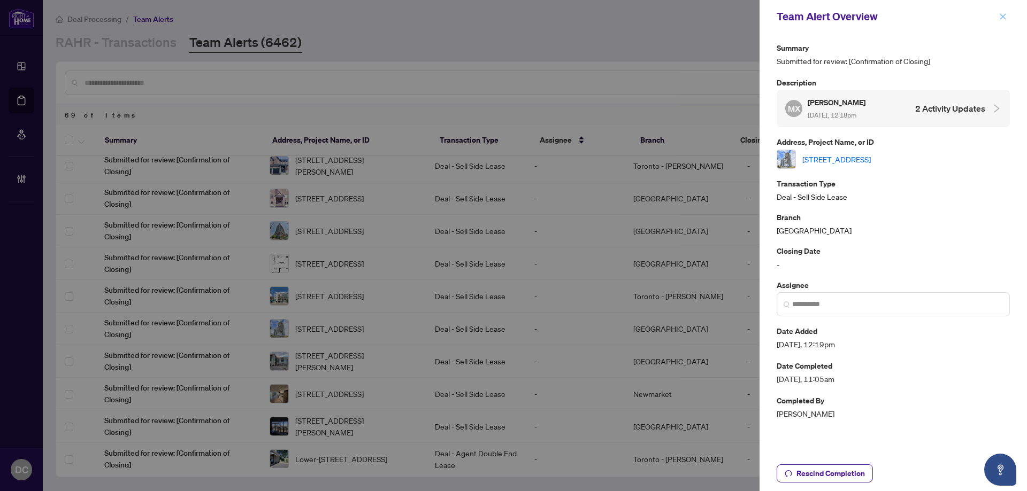
click at [1005, 20] on icon "close" at bounding box center [1002, 16] width 7 height 7
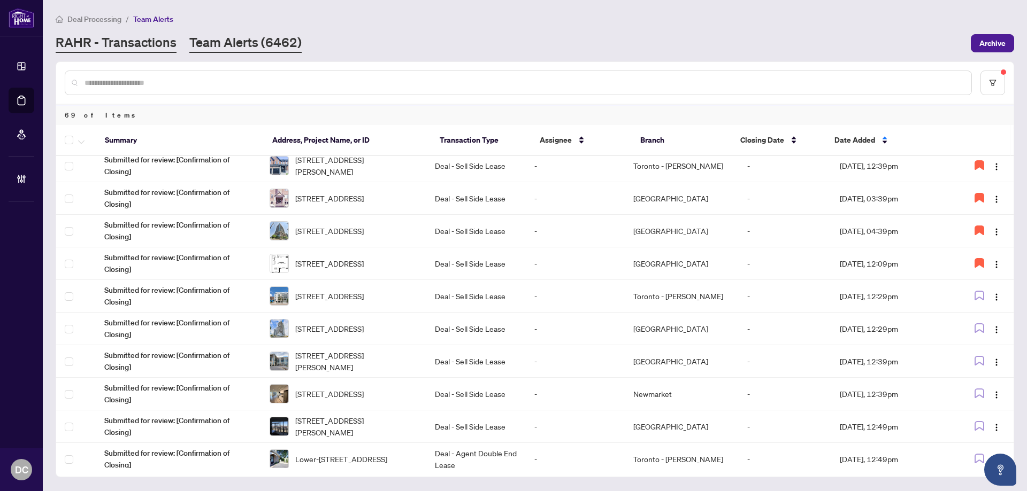
click at [170, 40] on link "RAHR - Transactions" at bounding box center [116, 43] width 121 height 19
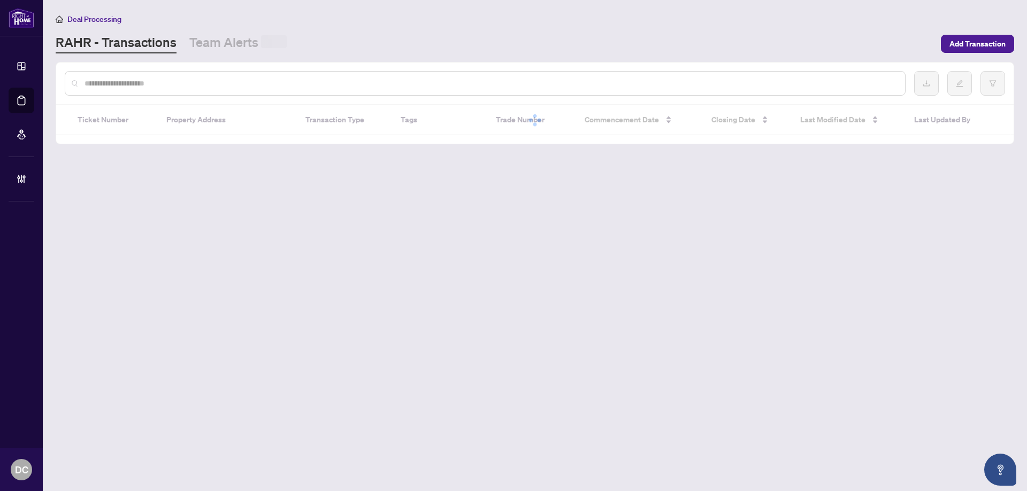
click at [195, 83] on input "text" at bounding box center [490, 84] width 812 height 12
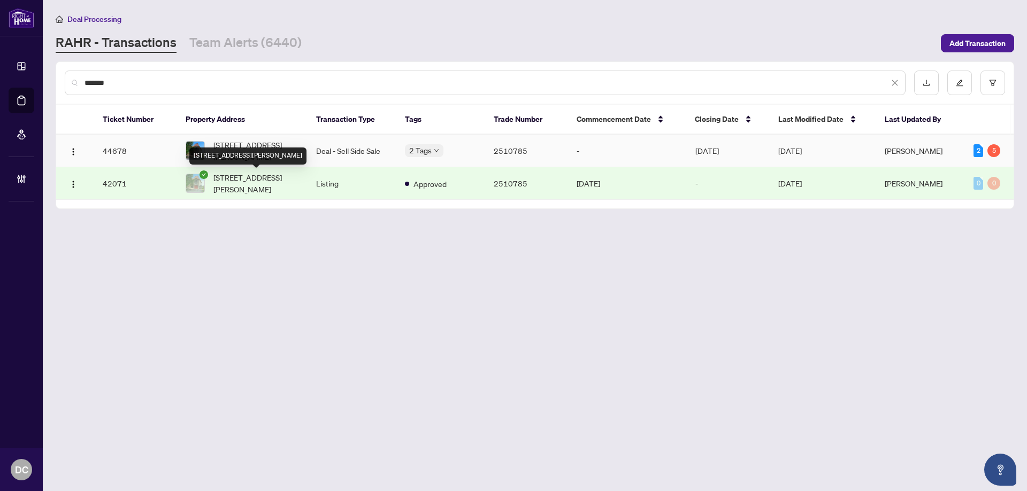
type input "*******"
click at [351, 147] on td "Deal - Sell Side Sale" at bounding box center [351, 151] width 89 height 33
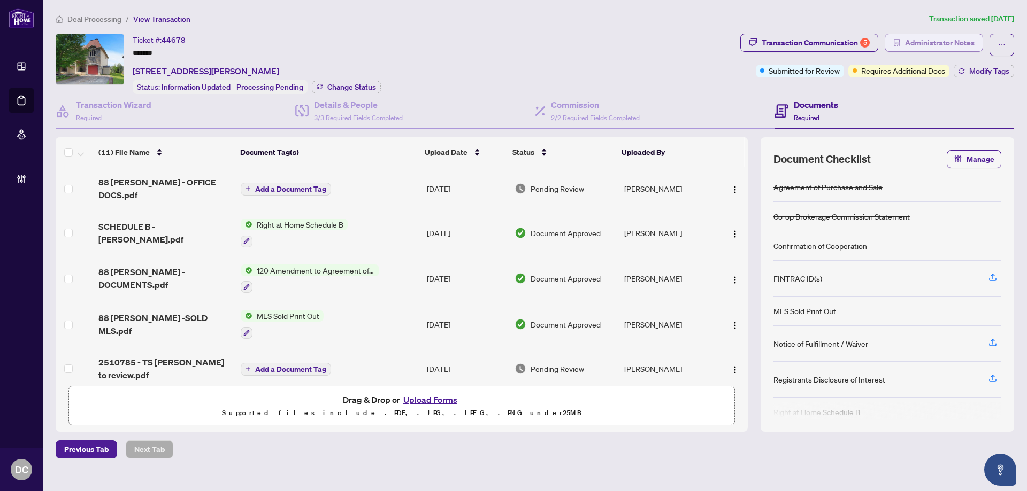
click at [949, 42] on span "Administrator Notes" at bounding box center [940, 42] width 70 height 17
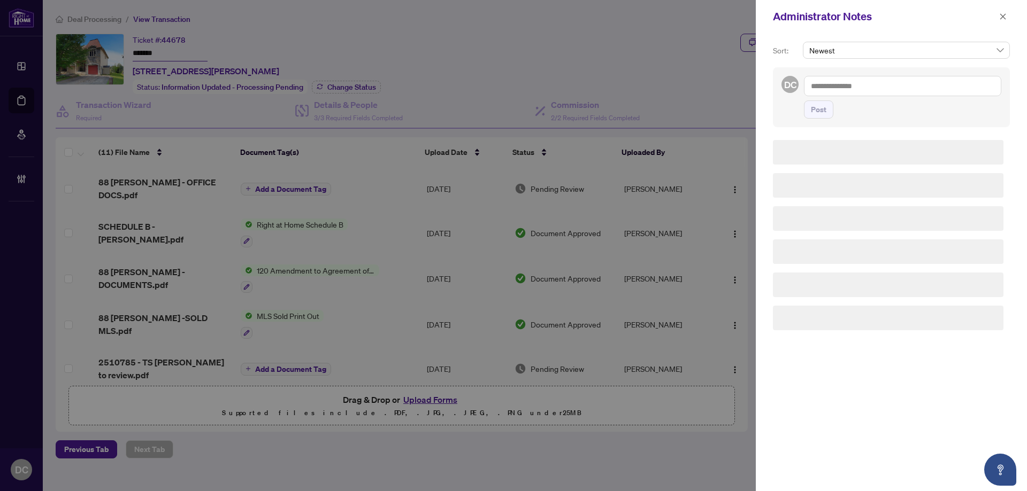
click at [917, 87] on textarea at bounding box center [902, 86] width 197 height 20
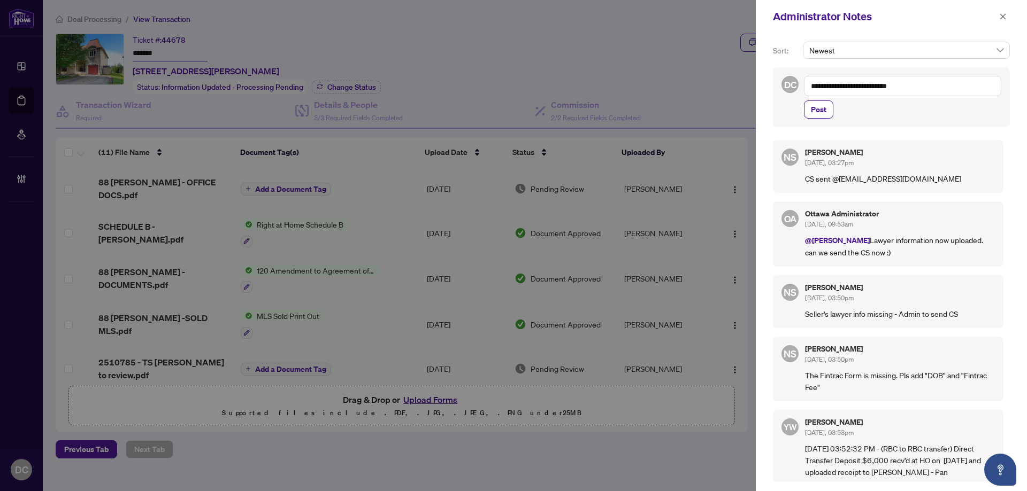
paste textarea "**********"
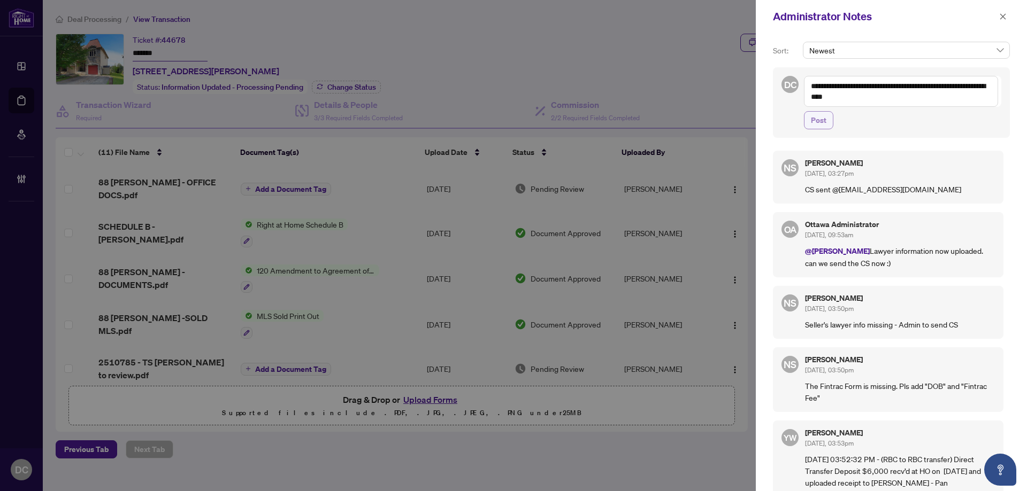
type textarea "**********"
click at [826, 123] on span "Post" at bounding box center [819, 120] width 16 height 17
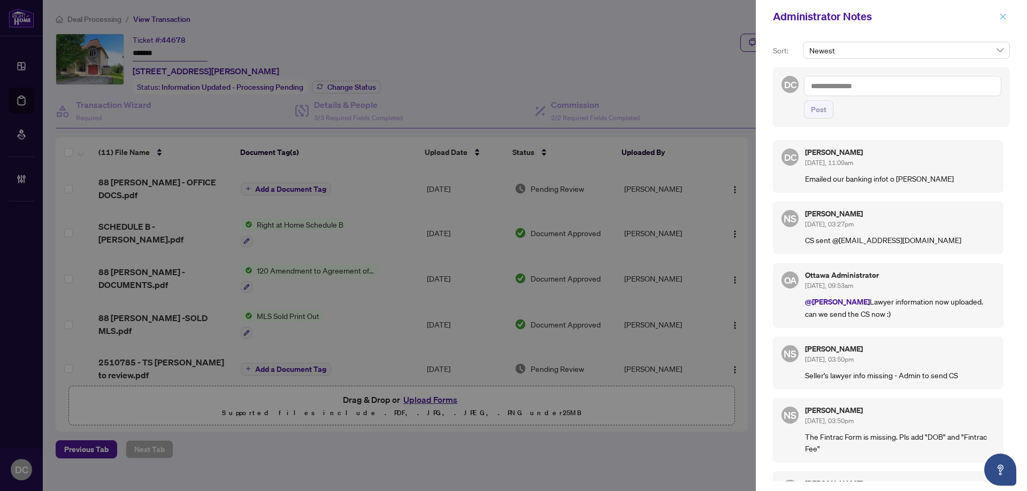
click at [1007, 13] on button "button" at bounding box center [1003, 16] width 14 height 13
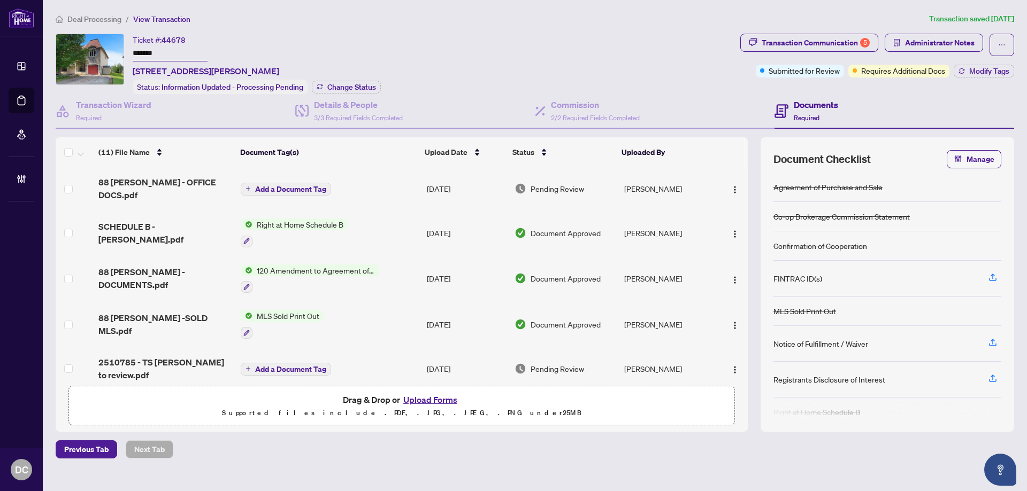
click at [98, 16] on span "Deal Processing" at bounding box center [94, 19] width 54 height 10
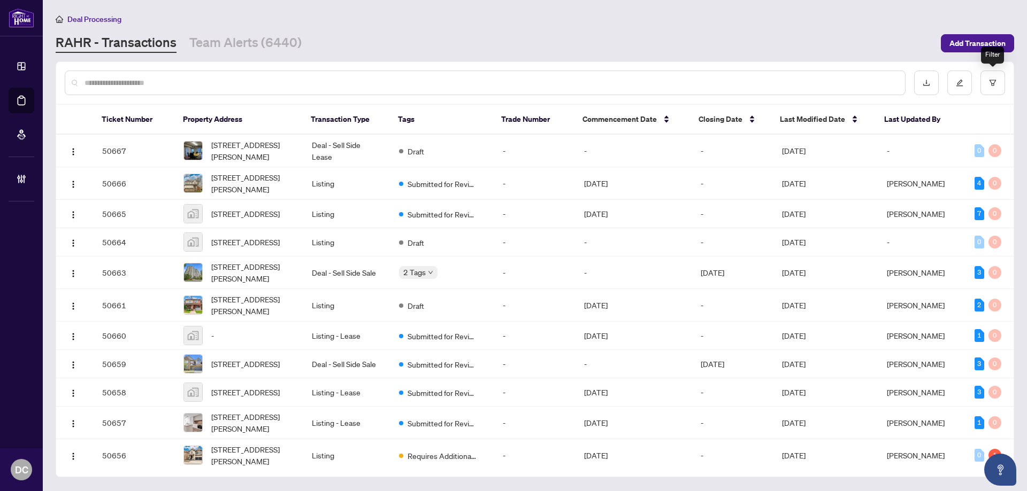
click at [1006, 91] on div at bounding box center [534, 83] width 957 height 42
click at [998, 81] on button "button" at bounding box center [992, 83] width 25 height 25
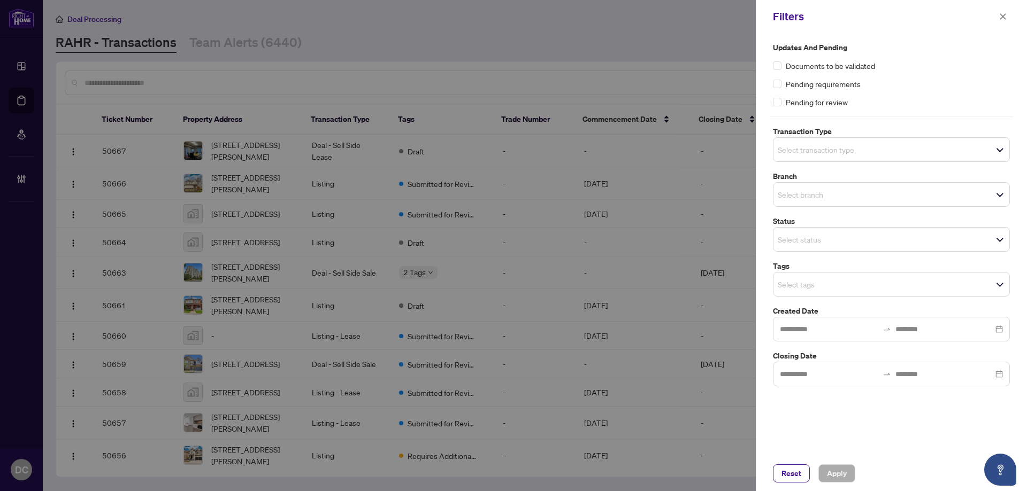
click at [811, 282] on input "search" at bounding box center [815, 284] width 75 height 13
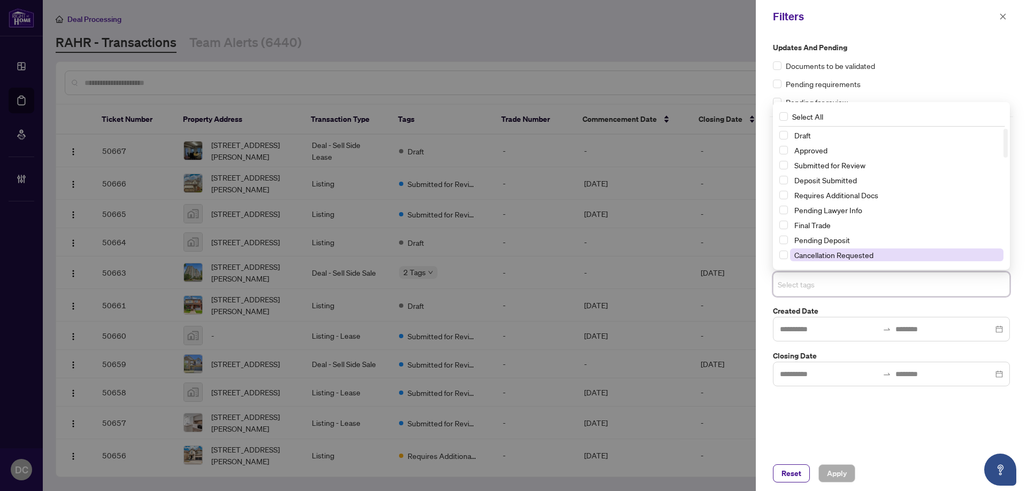
scroll to position [107, 0]
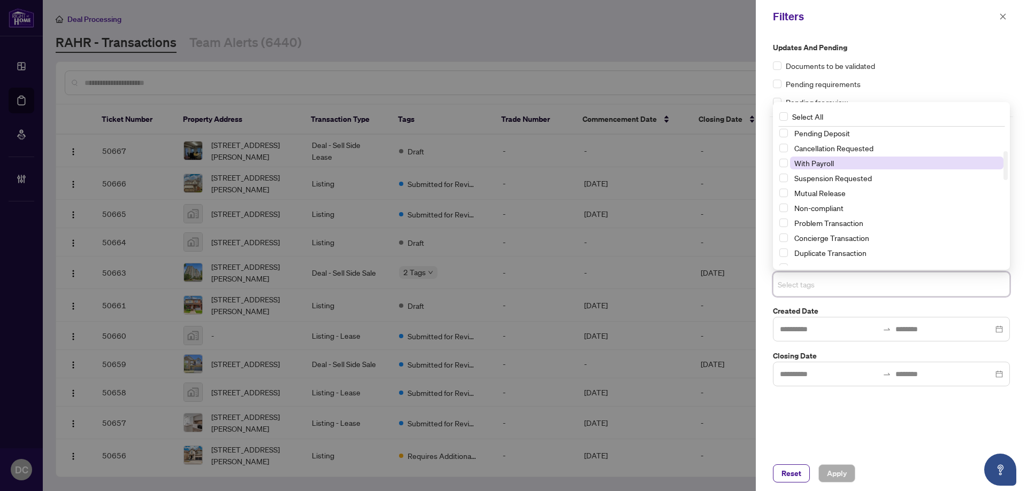
click at [839, 165] on span "With Payroll" at bounding box center [896, 163] width 213 height 13
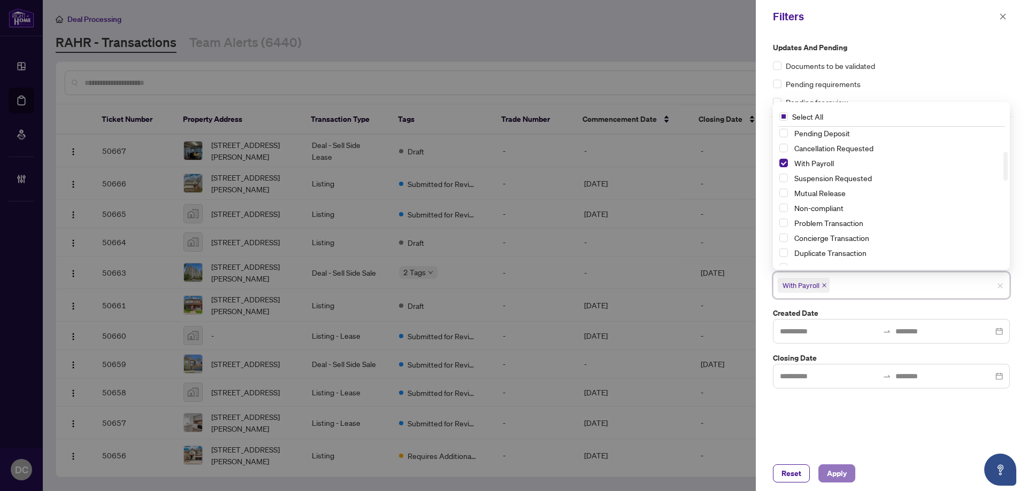
click at [844, 474] on span "Apply" at bounding box center [837, 473] width 20 height 17
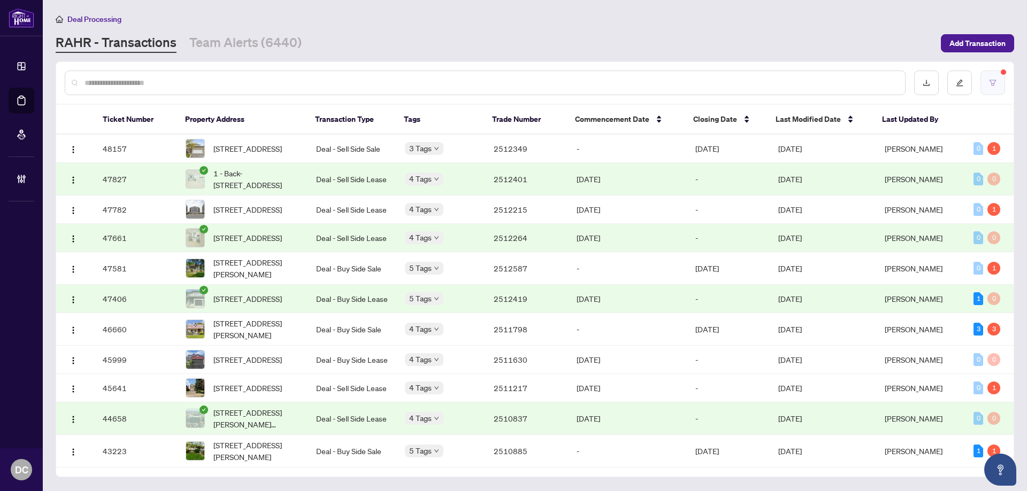
click at [991, 82] on icon "filter" at bounding box center [992, 82] width 7 height 7
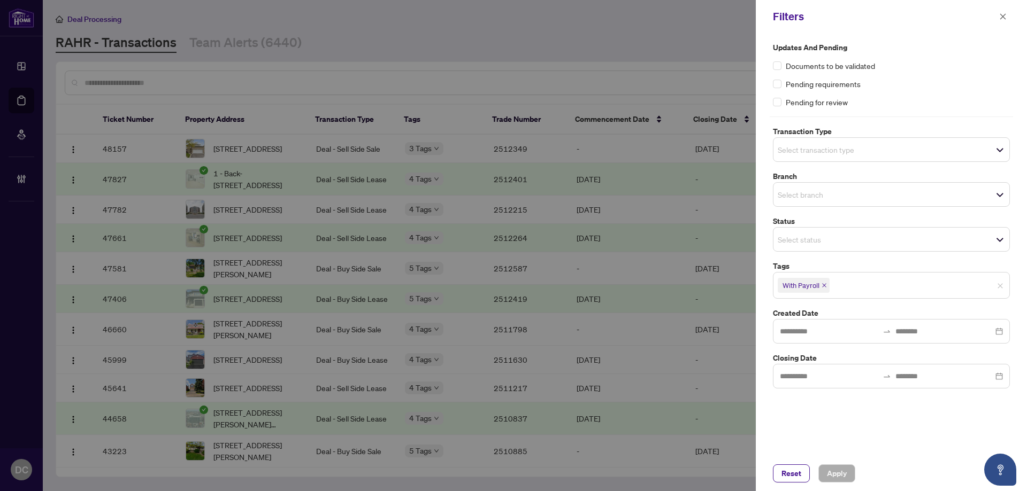
click at [996, 6] on div "Filters" at bounding box center [891, 16] width 271 height 33
click at [1003, 15] on icon "close" at bounding box center [1002, 16] width 7 height 7
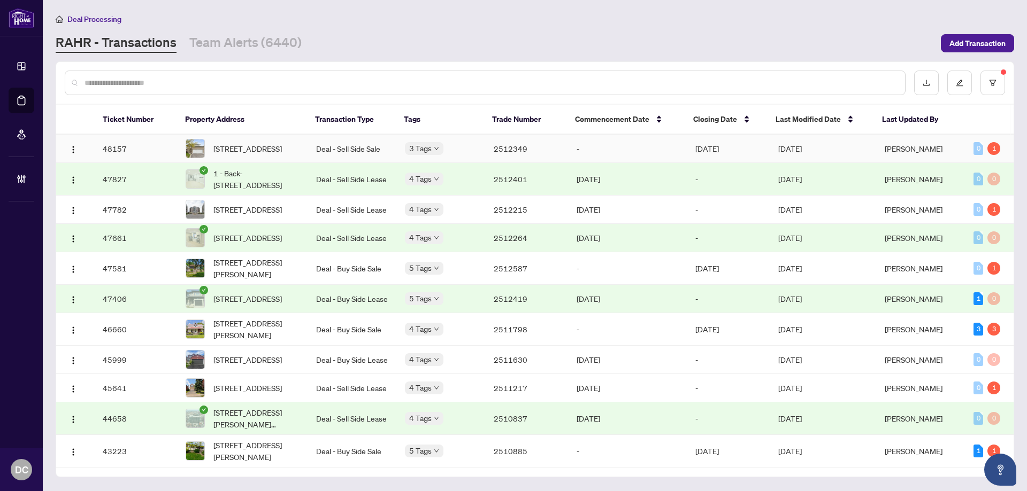
click at [325, 154] on td "Deal - Sell Side Sale" at bounding box center [351, 149] width 89 height 28
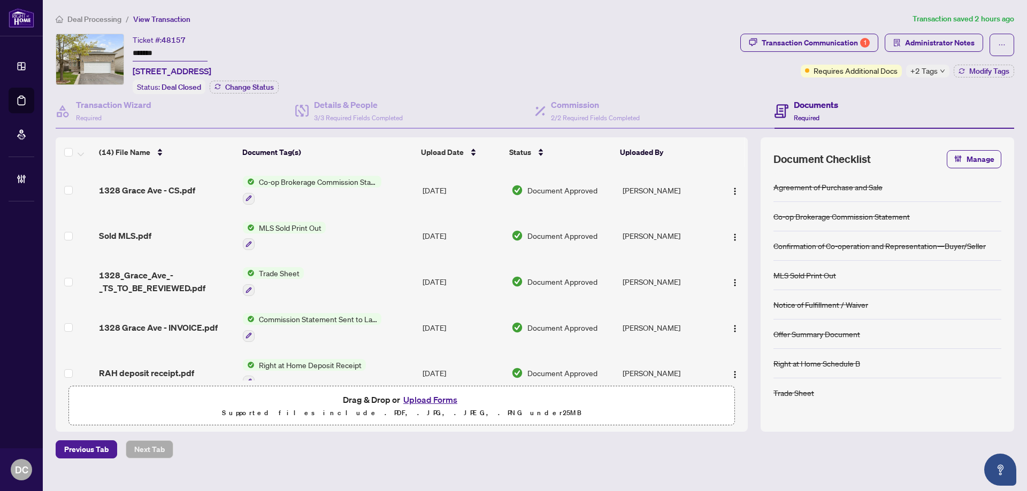
drag, startPoint x: 168, startPoint y: 53, endPoint x: 86, endPoint y: 47, distance: 83.1
click at [86, 47] on div "Ticket #: 48157 ******* 1328 Grace Ave, Kingston, Ontario K7P 0B9, Canada Statu…" at bounding box center [396, 64] width 680 height 60
click at [928, 70] on span "+2 Tags" at bounding box center [923, 71] width 27 height 12
click at [858, 101] on div "Documents Required" at bounding box center [894, 111] width 240 height 35
click at [971, 73] on span "Modify Tags" at bounding box center [989, 70] width 40 height 7
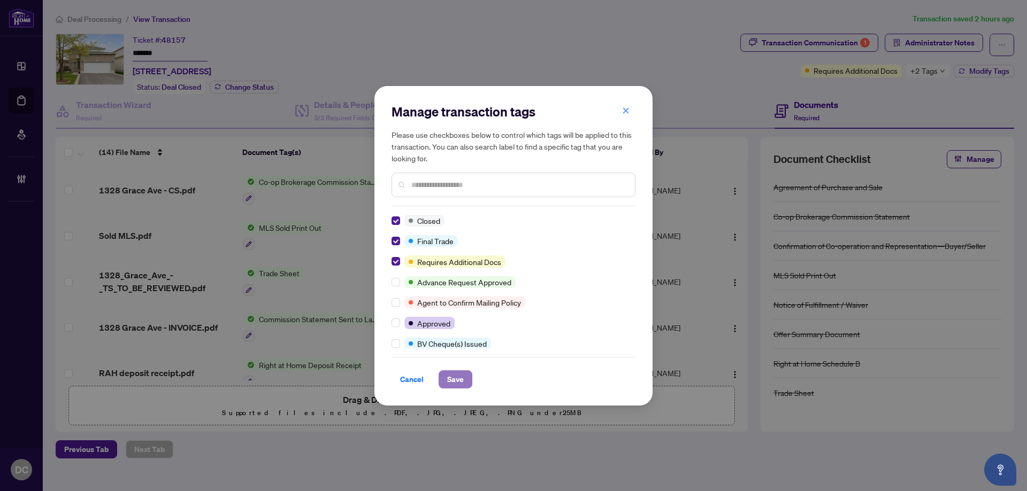
click at [469, 380] on button "Save" at bounding box center [456, 380] width 34 height 18
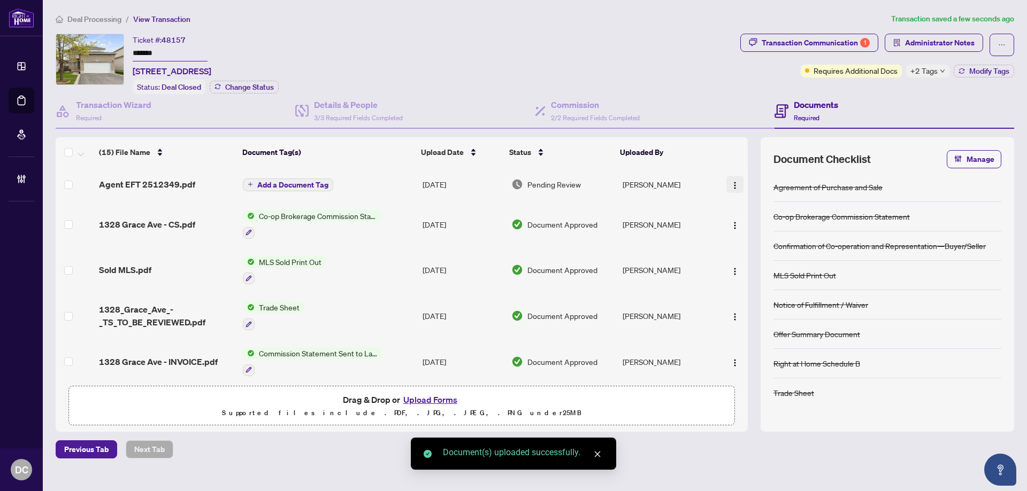
click at [731, 184] on img "button" at bounding box center [735, 185] width 9 height 9
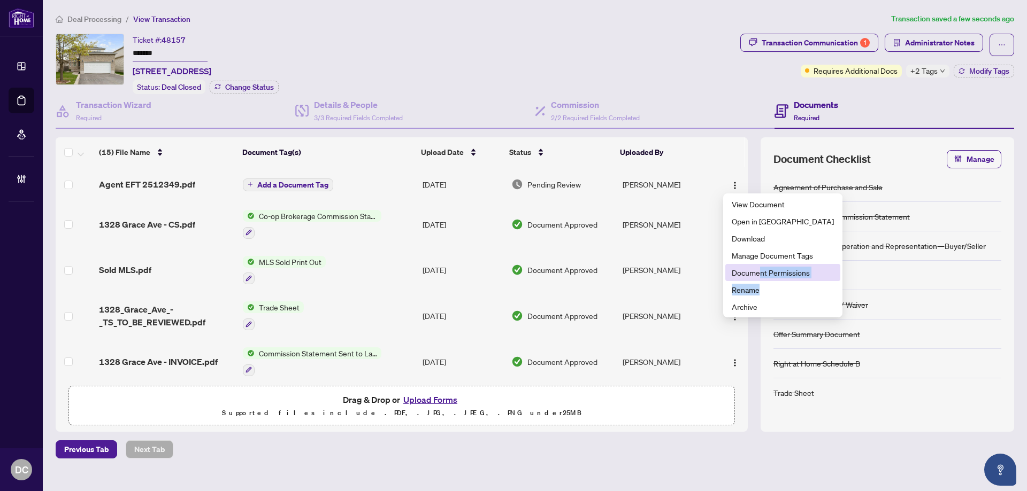
drag, startPoint x: 759, startPoint y: 284, endPoint x: 761, endPoint y: 270, distance: 14.0
click at [761, 270] on ul "View Document Open in New Tab Download Manage Document Tags Document Permission…" at bounding box center [782, 256] width 119 height 124
click at [778, 270] on span "Document Permissions" at bounding box center [783, 273] width 102 height 12
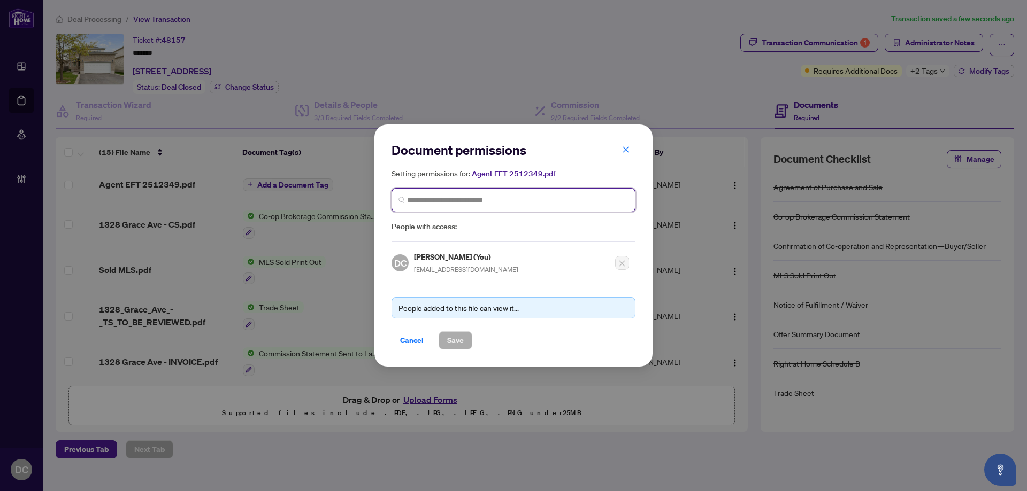
click at [494, 196] on input "search" at bounding box center [517, 200] width 221 height 11
type input "**********"
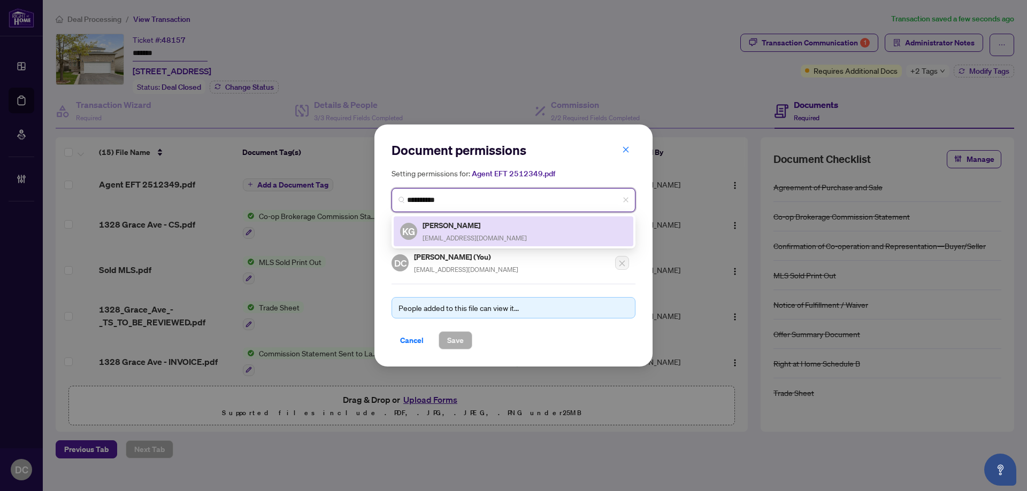
click at [496, 229] on div "KG Kaleb Gillani kaleb@teamgillani.com" at bounding box center [513, 231] width 227 height 25
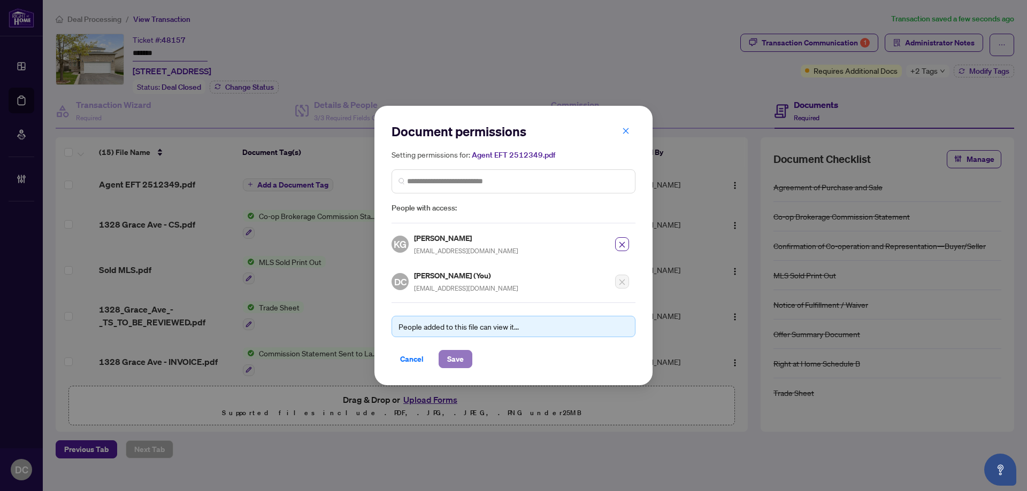
click at [450, 363] on span "Save" at bounding box center [455, 359] width 17 height 17
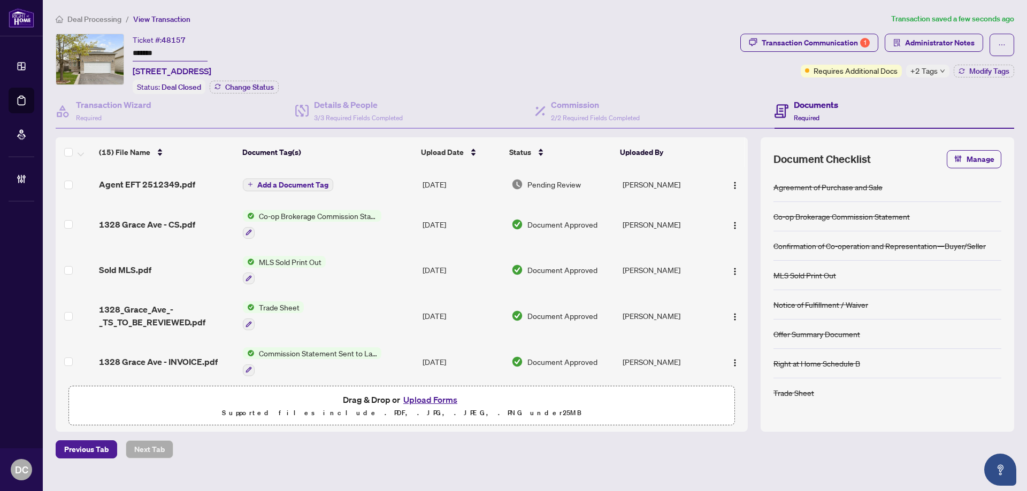
click at [313, 187] on span "Add a Document Tag" at bounding box center [292, 184] width 71 height 7
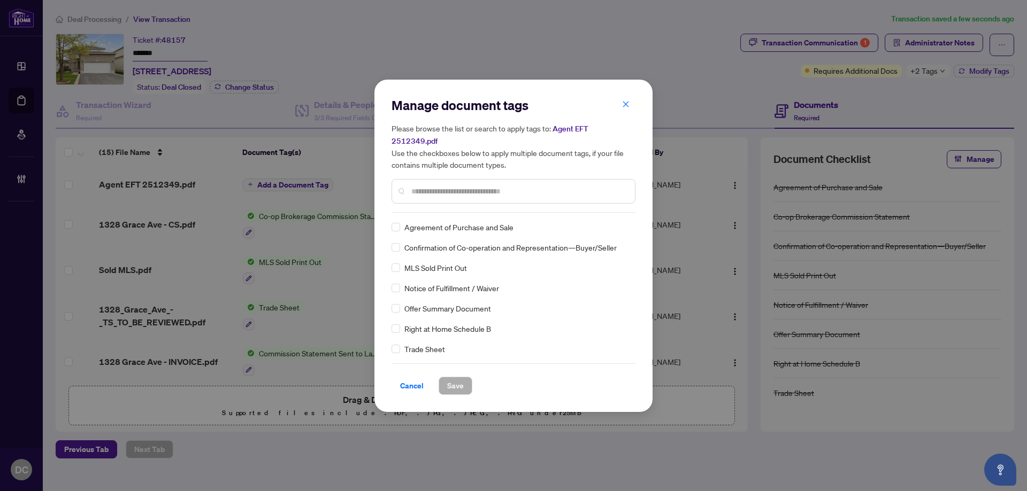
click at [430, 190] on input "text" at bounding box center [518, 192] width 215 height 12
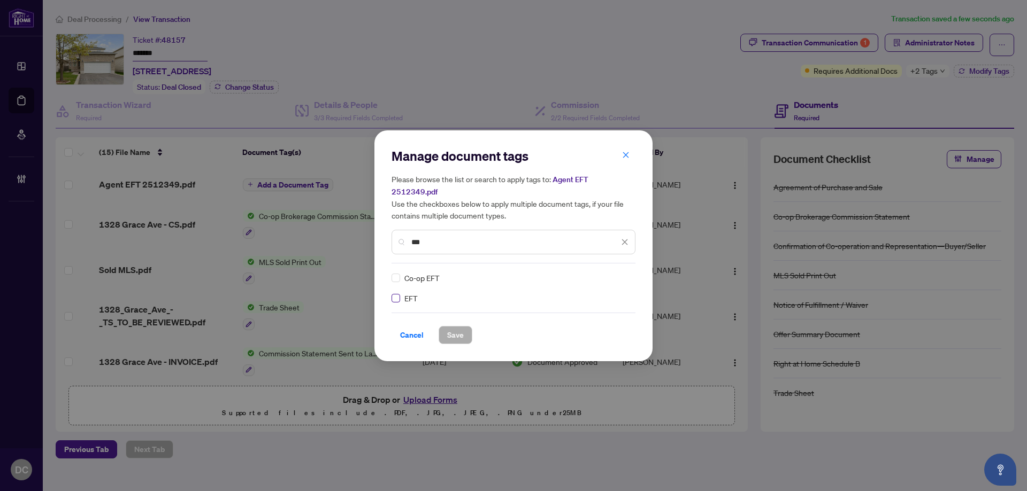
type input "***"
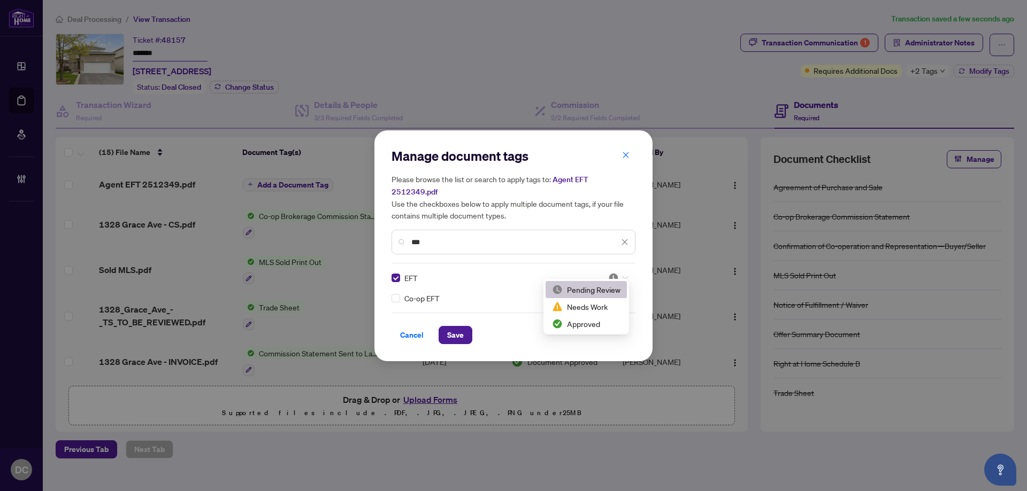
click at [621, 273] on div at bounding box center [618, 278] width 20 height 11
click at [608, 323] on div "Approved" at bounding box center [586, 324] width 68 height 12
click at [455, 328] on span "Save" at bounding box center [455, 335] width 17 height 17
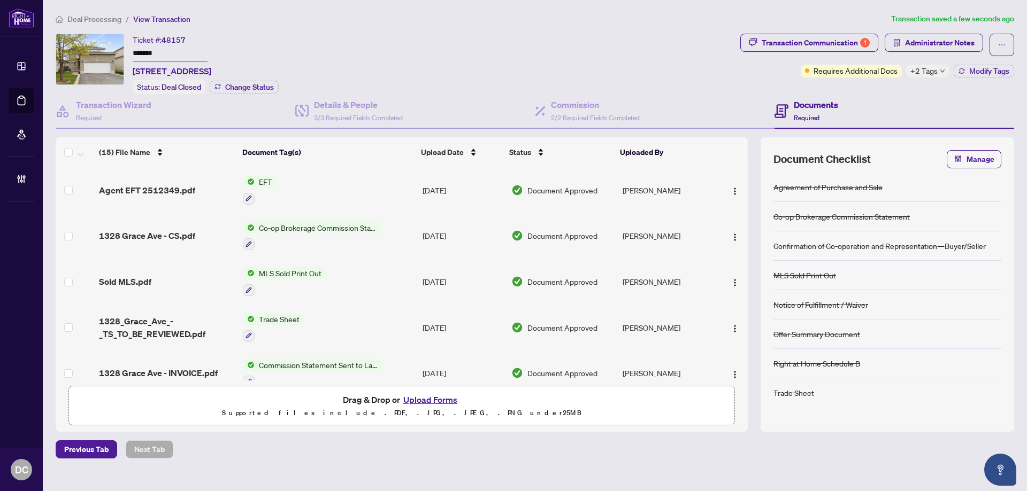
click at [940, 71] on icon "down" at bounding box center [942, 70] width 5 height 5
click at [884, 85] on div "Transaction Communication 1 Administrator Notes Requires Additional Docs +2 Tag…" at bounding box center [877, 64] width 278 height 60
click at [941, 44] on span "Administrator Notes" at bounding box center [940, 42] width 70 height 17
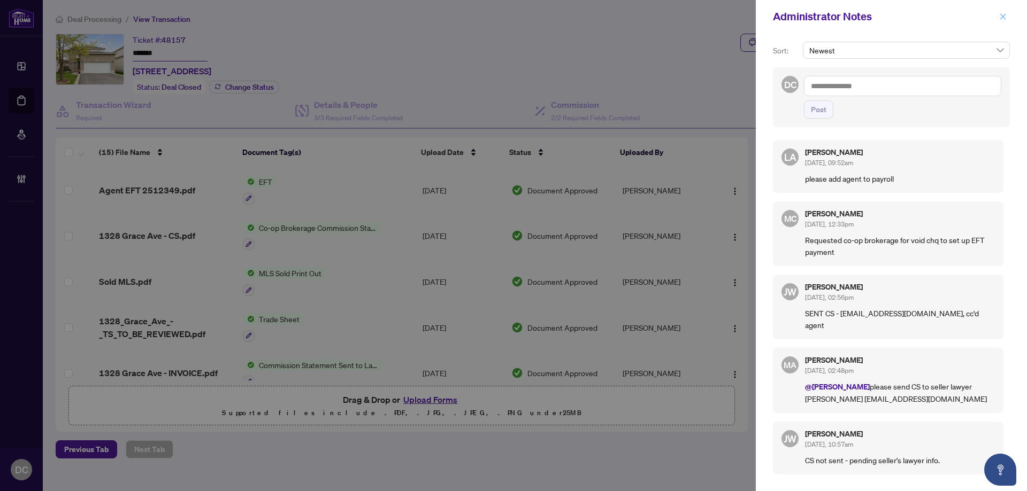
click at [1003, 16] on icon "close" at bounding box center [1002, 16] width 7 height 7
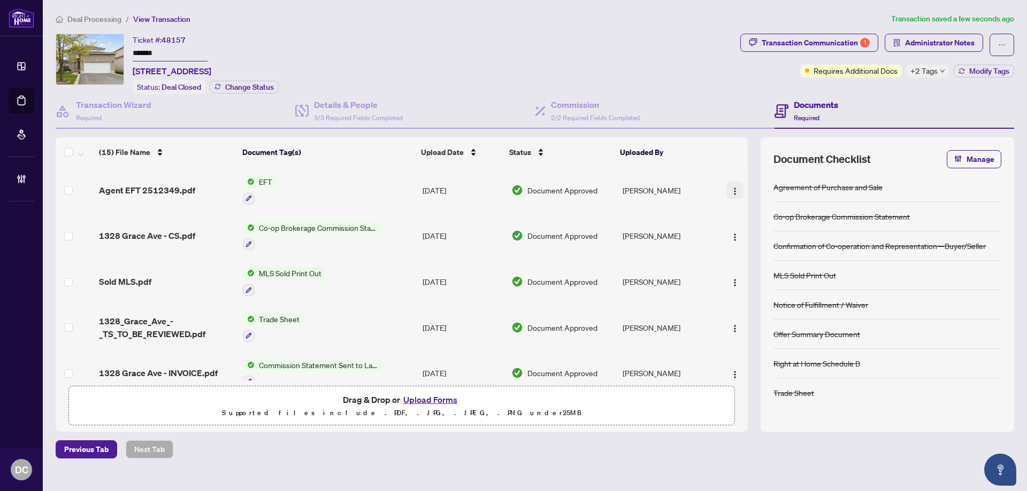
click at [735, 189] on img "button" at bounding box center [735, 191] width 9 height 9
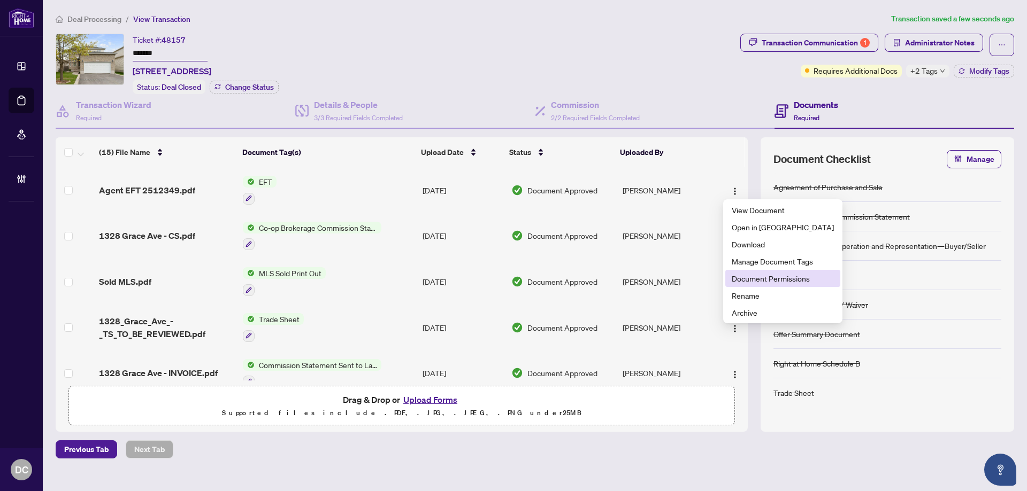
click at [763, 280] on span "Document Permissions" at bounding box center [783, 279] width 102 height 12
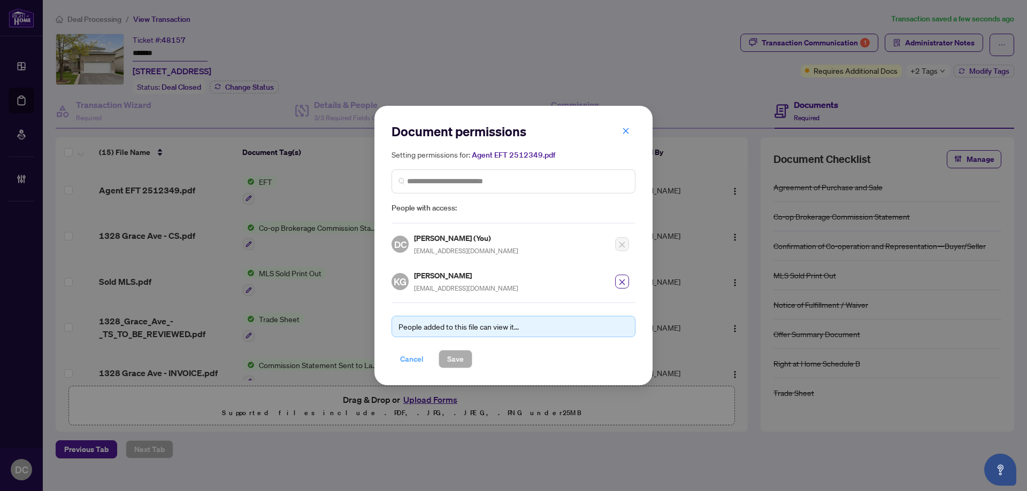
click at [419, 366] on span "Cancel" at bounding box center [412, 359] width 24 height 17
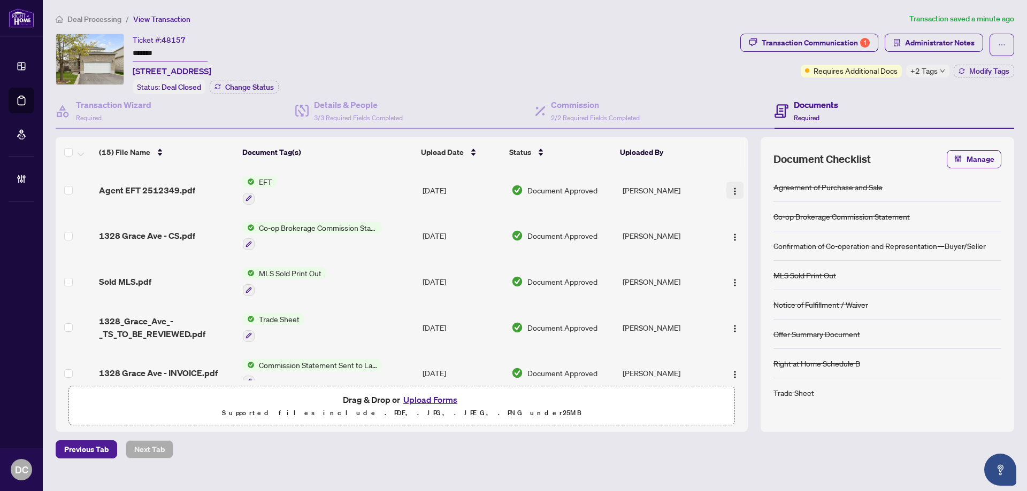
drag, startPoint x: 734, startPoint y: 190, endPoint x: 722, endPoint y: 186, distance: 12.0
click at [734, 190] on img "button" at bounding box center [735, 191] width 9 height 9
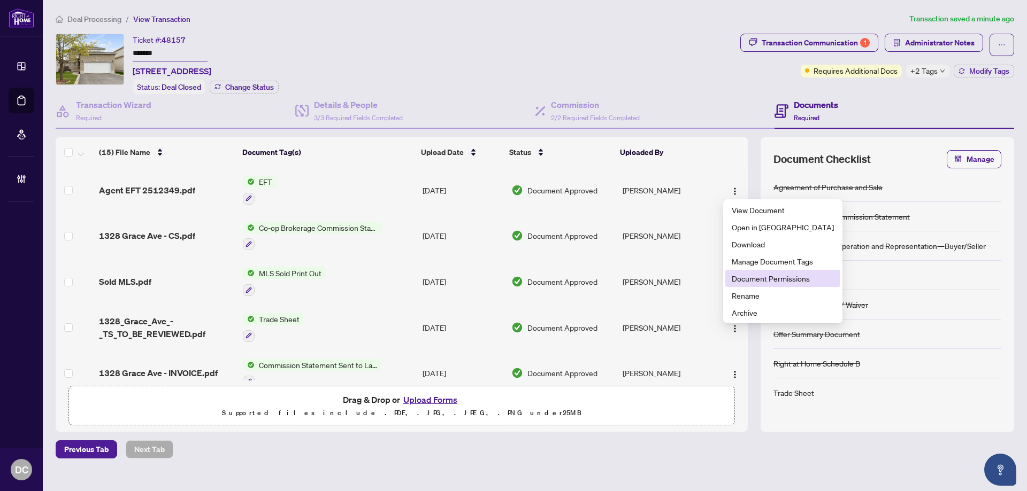
click at [791, 287] on li "Document Permissions" at bounding box center [782, 278] width 115 height 17
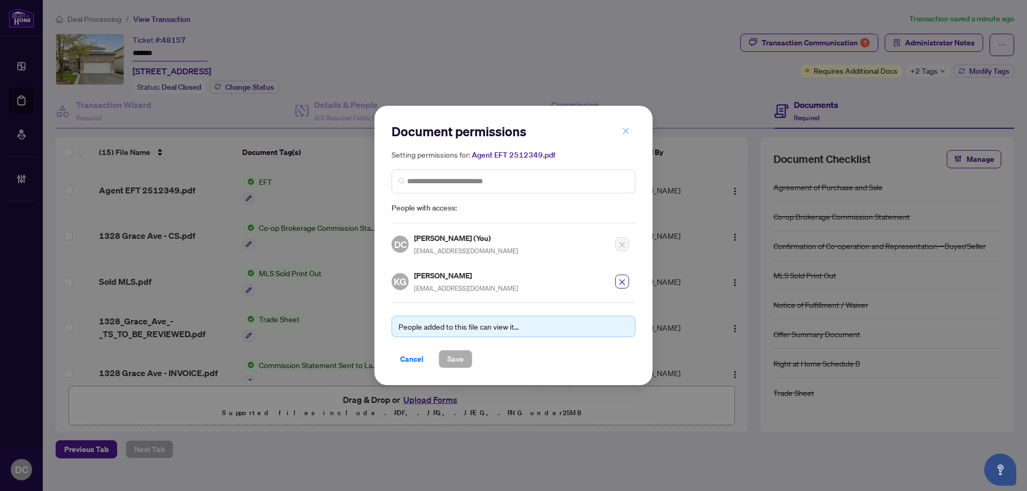
click at [627, 135] on icon "close" at bounding box center [625, 130] width 7 height 7
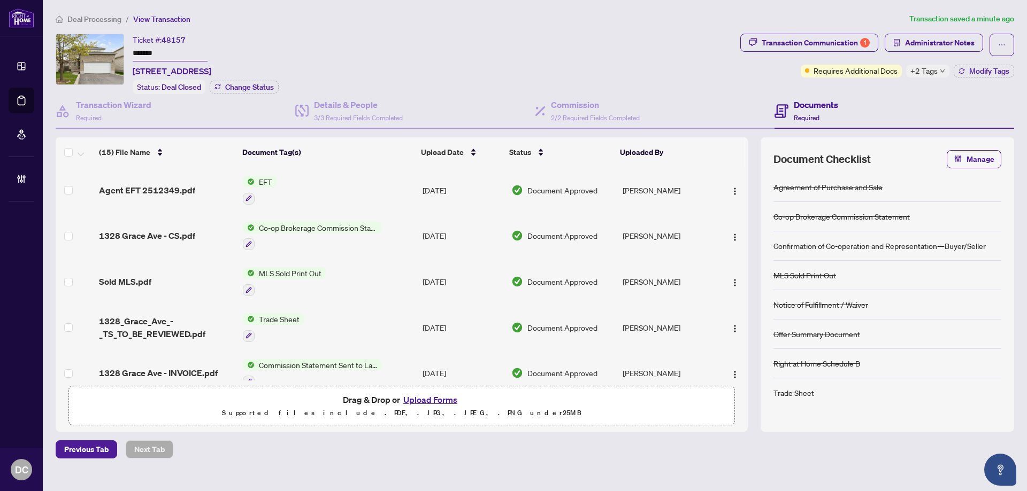
click at [98, 18] on span "Deal Processing" at bounding box center [94, 19] width 54 height 10
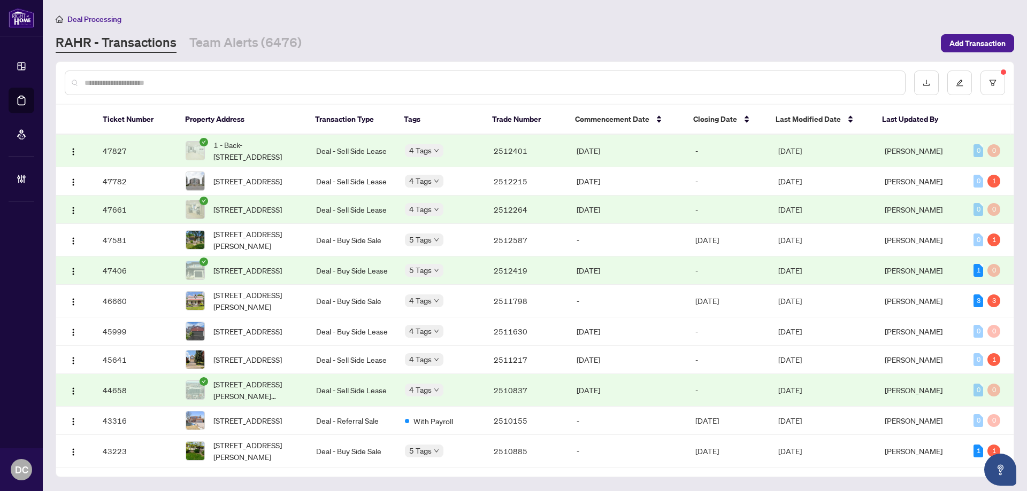
click at [692, 159] on td "-" at bounding box center [728, 151] width 83 height 33
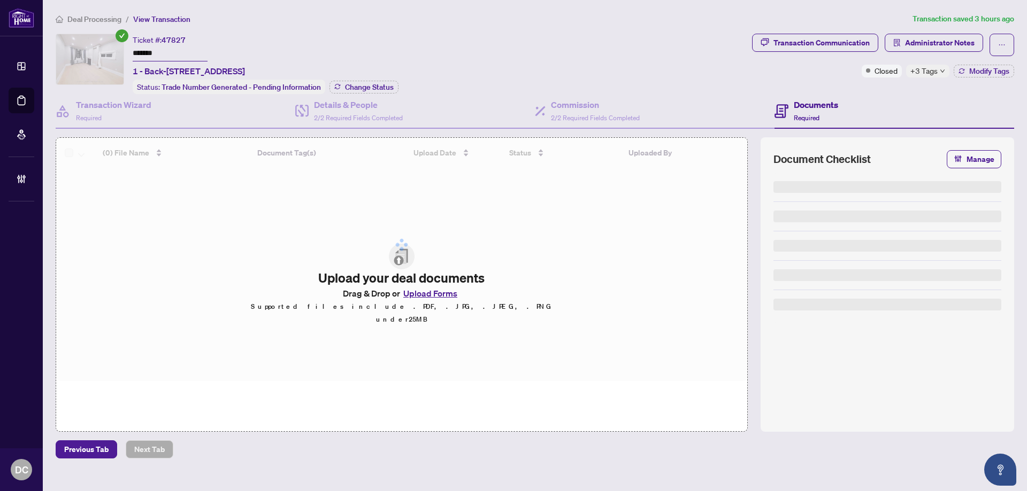
drag, startPoint x: 182, startPoint y: 55, endPoint x: 112, endPoint y: 50, distance: 70.7
click at [112, 50] on div "Ticket #: 47827 ******* 1 - Back-178 Spadina Rd, Toronto, Ontario M5R 2T8, Cana…" at bounding box center [402, 64] width 692 height 60
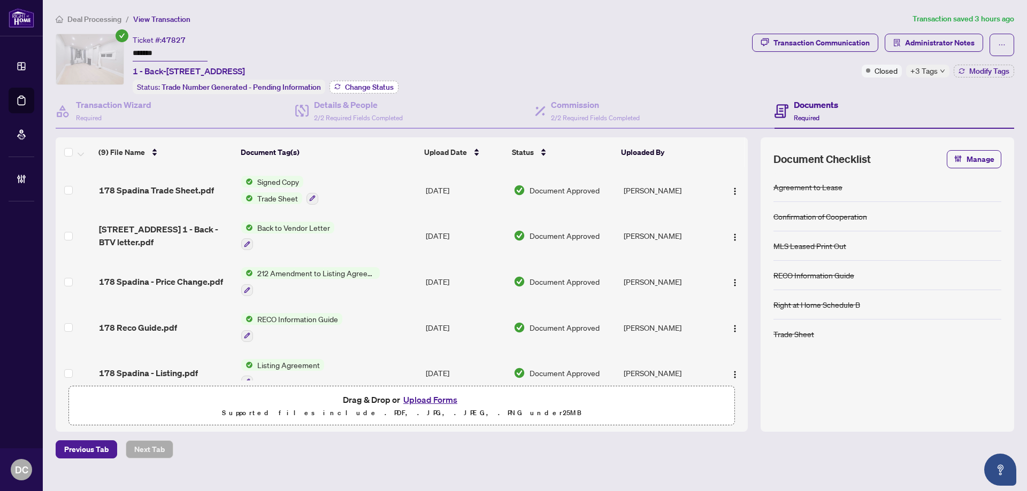
click at [389, 87] on span "Change Status" at bounding box center [369, 86] width 49 height 7
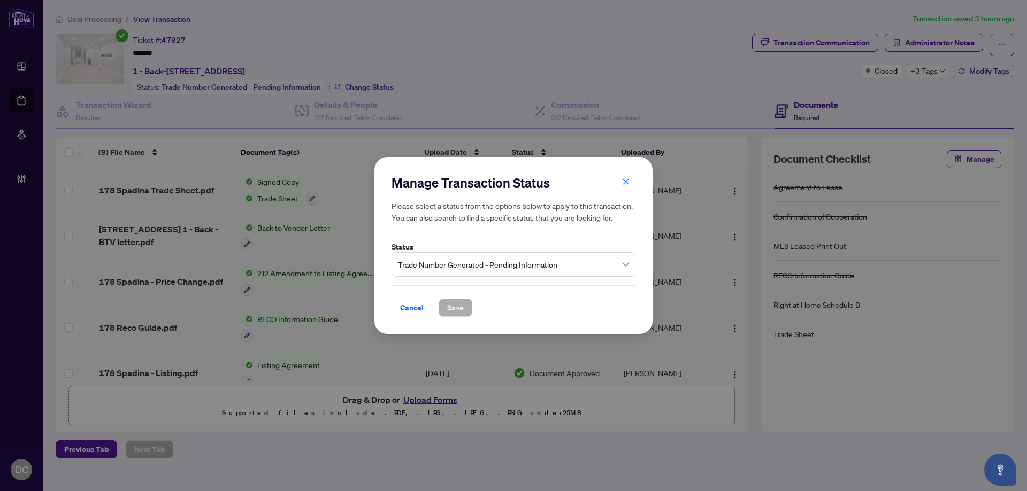
click at [516, 264] on span "Trade Number Generated - Pending Information" at bounding box center [513, 265] width 231 height 20
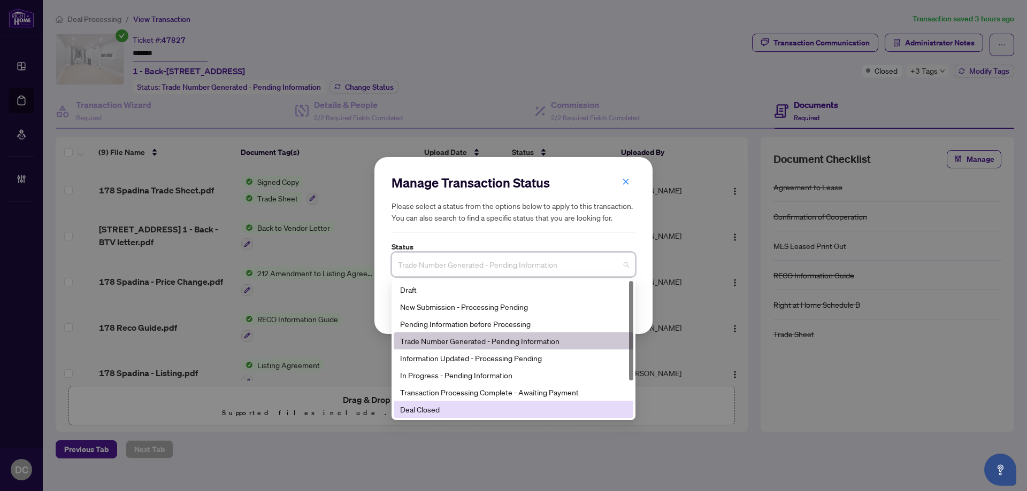
click at [450, 409] on div "Deal Closed" at bounding box center [513, 410] width 227 height 12
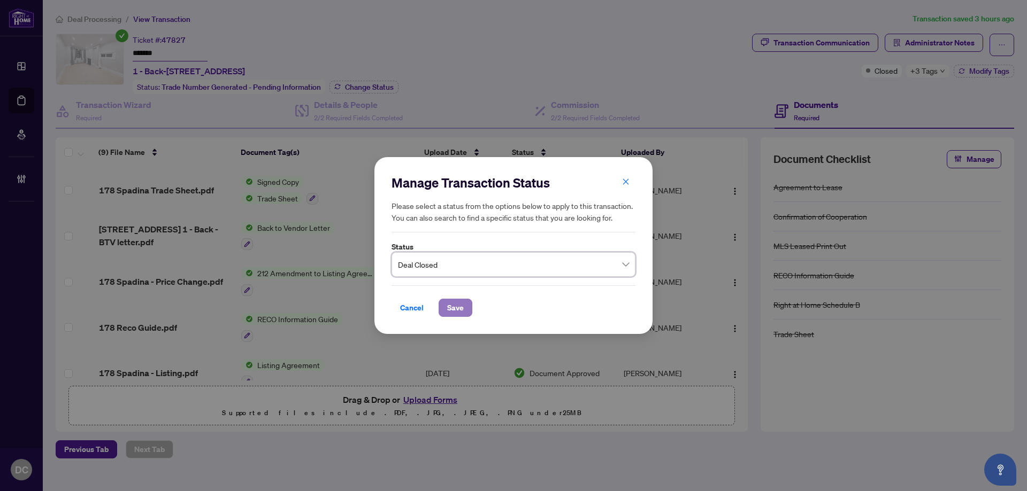
click at [451, 303] on span "Save" at bounding box center [455, 307] width 17 height 17
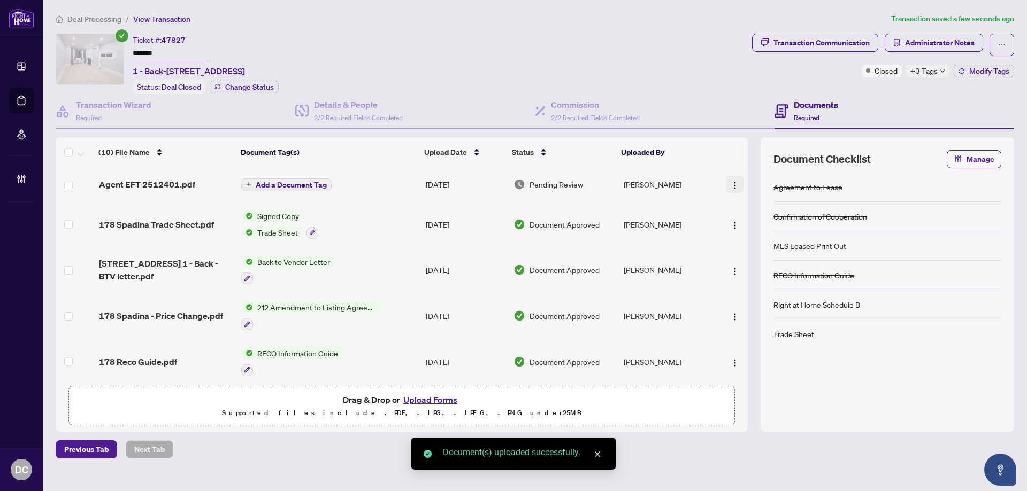
click at [731, 183] on img "button" at bounding box center [735, 185] width 9 height 9
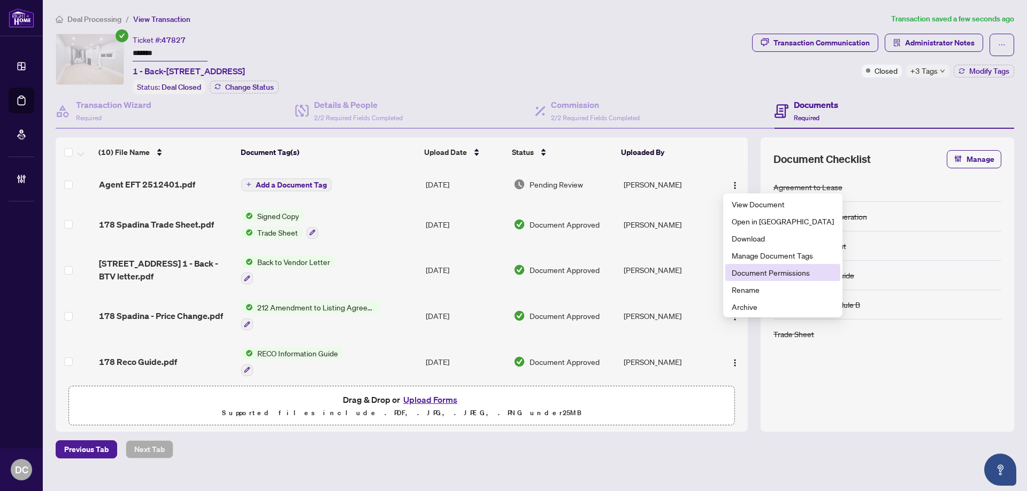
click at [753, 270] on span "Document Permissions" at bounding box center [783, 273] width 102 height 12
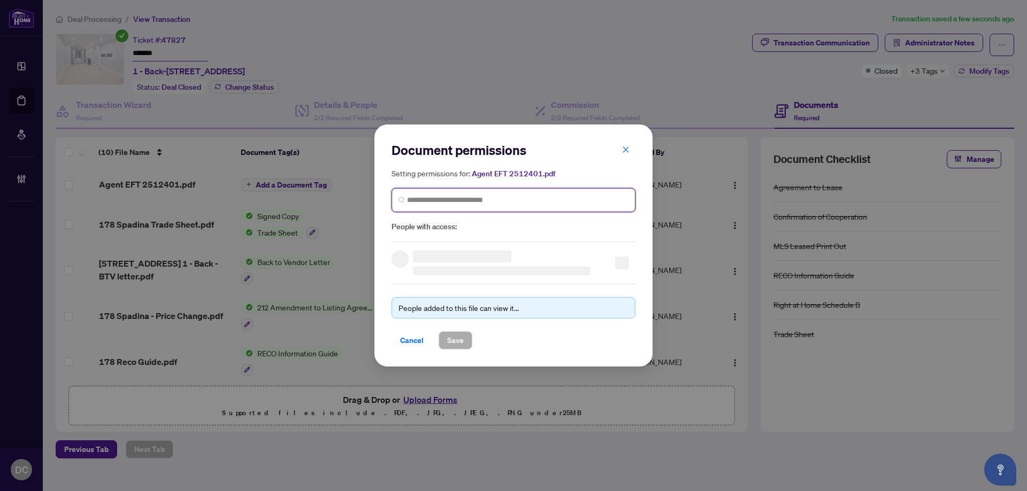
click at [513, 198] on input "search" at bounding box center [517, 200] width 221 height 11
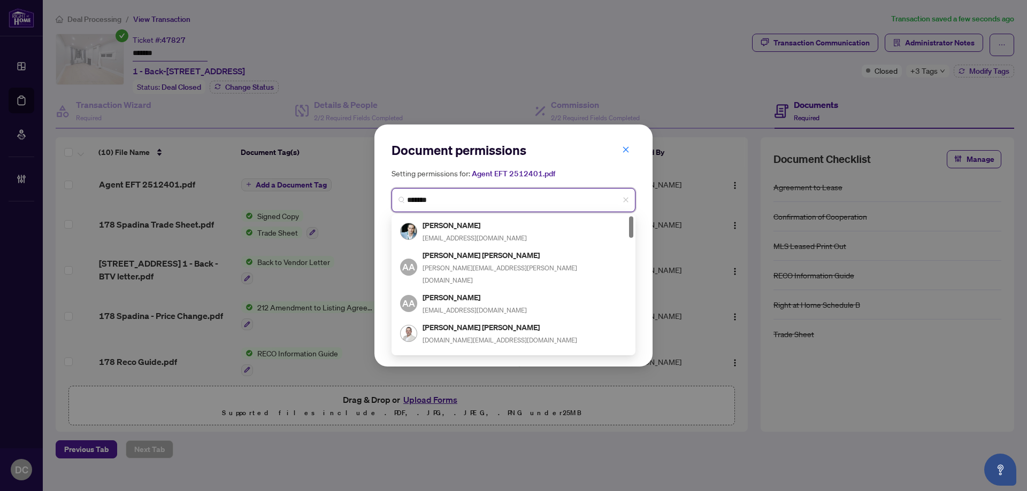
type input "********"
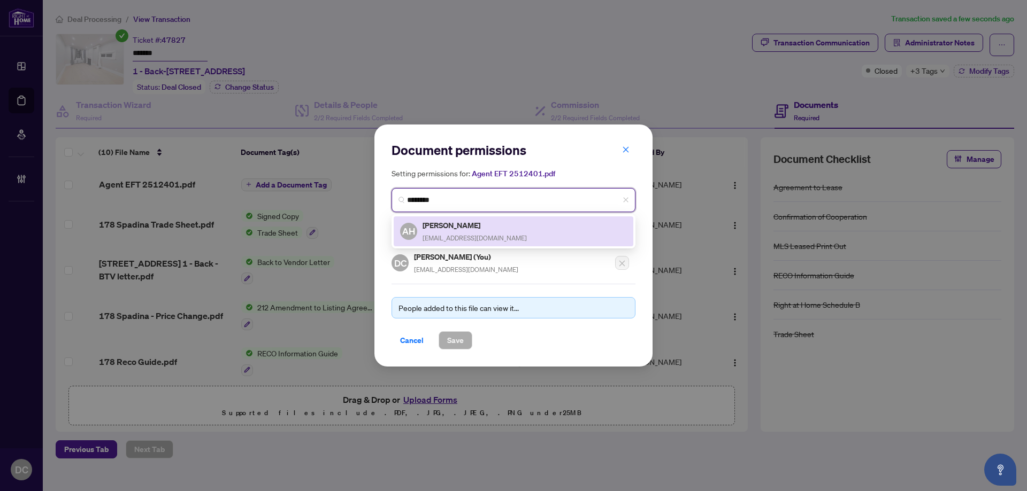
click at [489, 231] on div "AH Amir Hashemi aarabia@gmail.com" at bounding box center [513, 231] width 227 height 25
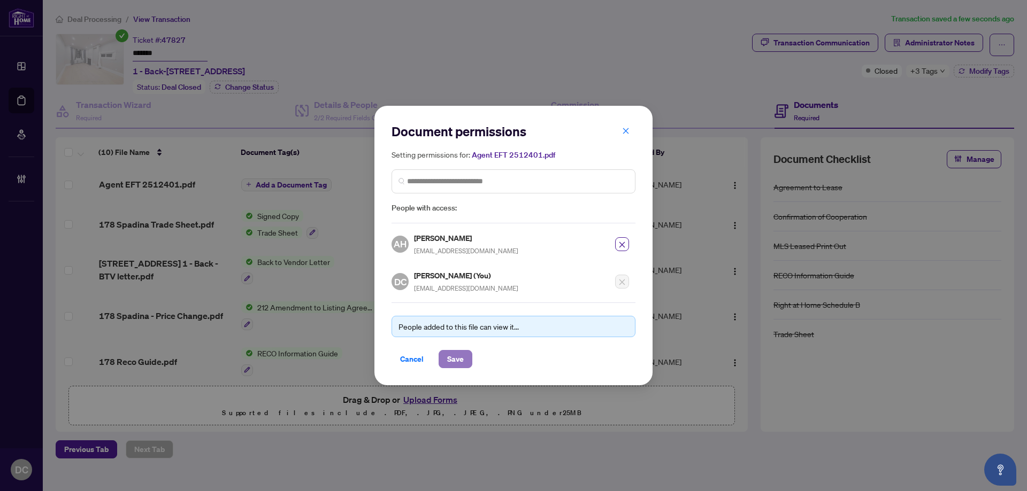
click at [456, 360] on span "Save" at bounding box center [455, 359] width 17 height 17
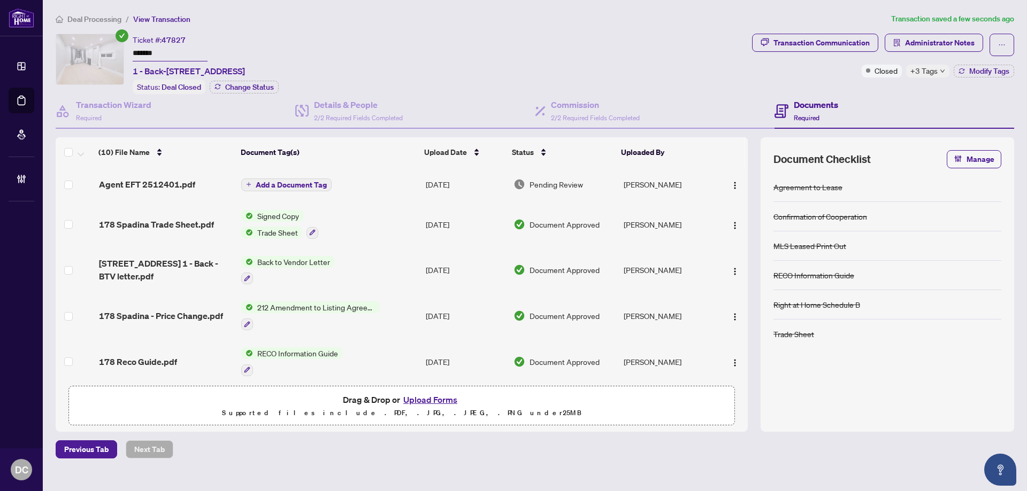
click at [319, 179] on button "Add a Document Tag" at bounding box center [286, 185] width 90 height 13
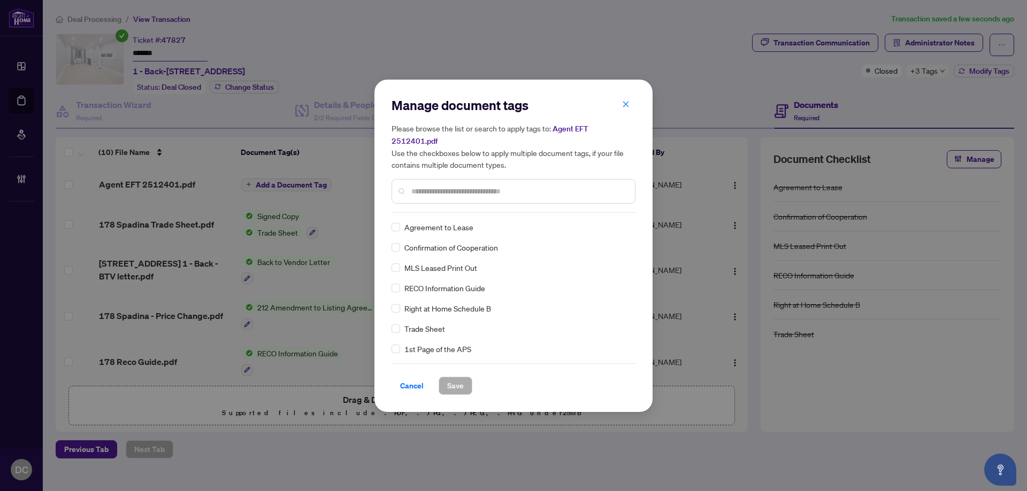
click at [475, 190] on input "text" at bounding box center [518, 192] width 215 height 12
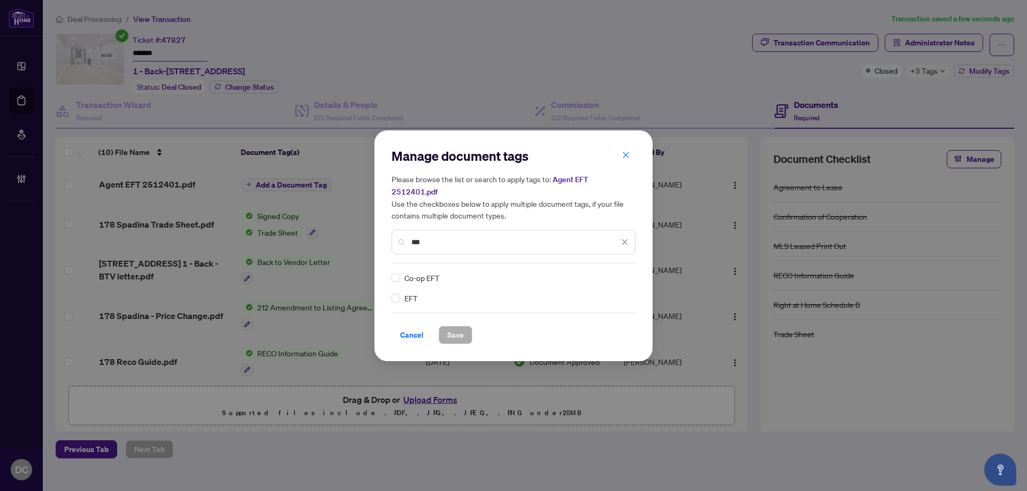
type input "***"
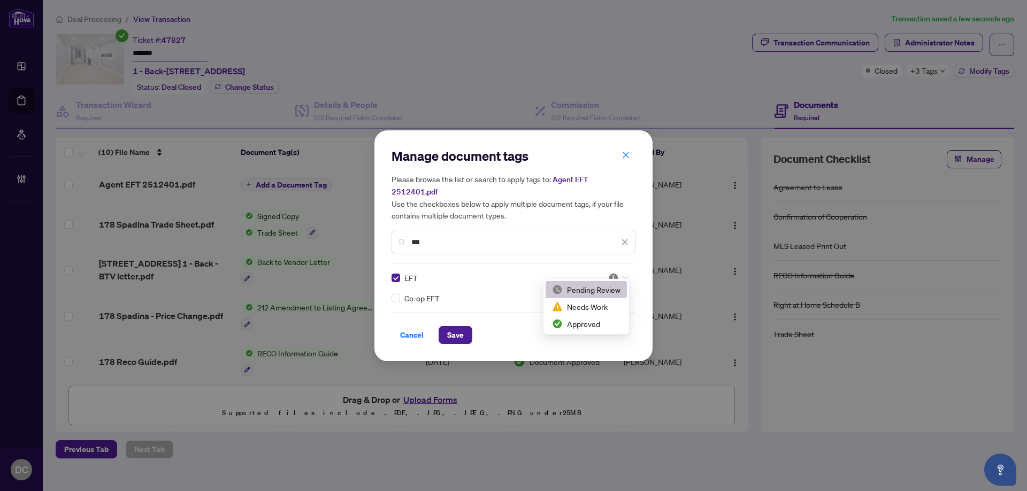
click at [625, 276] on icon at bounding box center [625, 278] width 6 height 4
click at [590, 326] on div "Approved" at bounding box center [586, 324] width 68 height 12
click at [459, 327] on span "Save" at bounding box center [455, 335] width 17 height 17
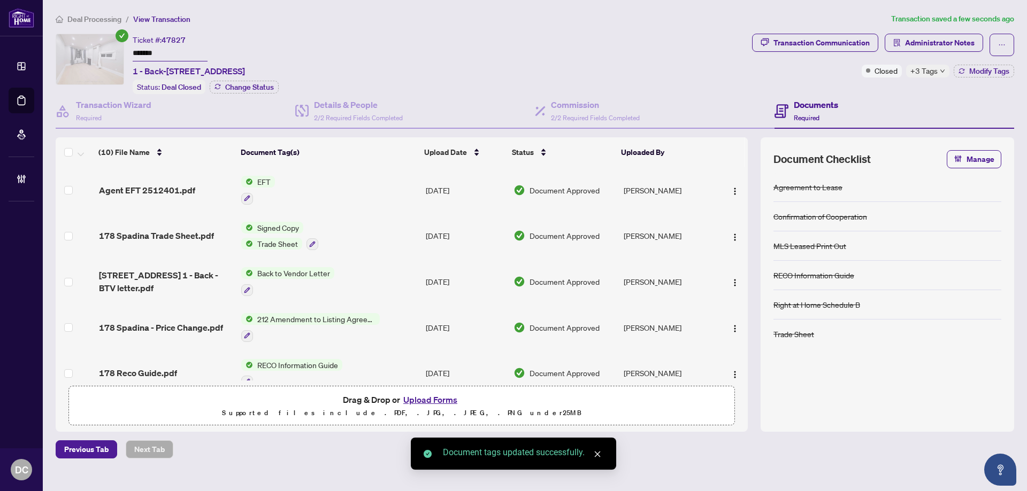
click at [937, 72] on div "+3 Tags" at bounding box center [927, 71] width 43 height 13
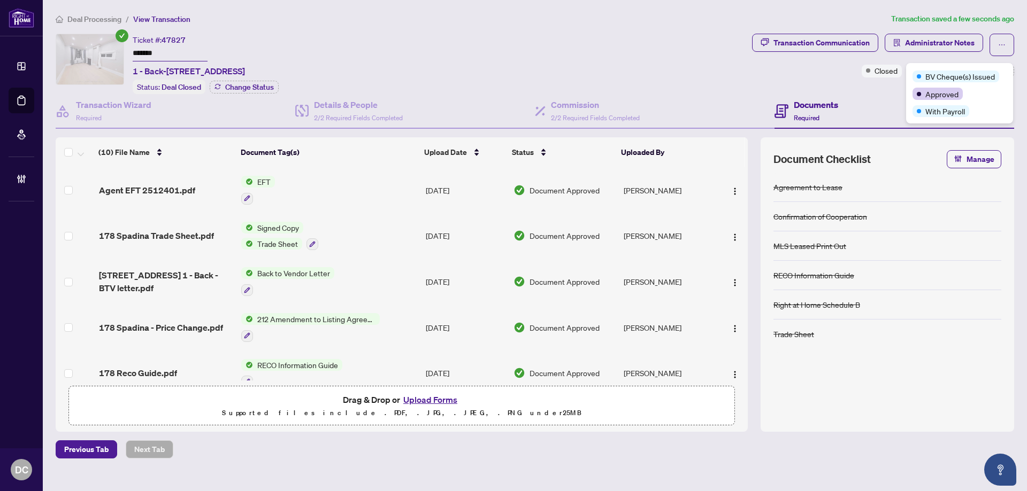
click at [900, 90] on div "Transaction Communication Administrator Notes Closed +3 Tags Modify Tags" at bounding box center [883, 64] width 266 height 60
click at [985, 73] on span "Modify Tags" at bounding box center [989, 70] width 40 height 7
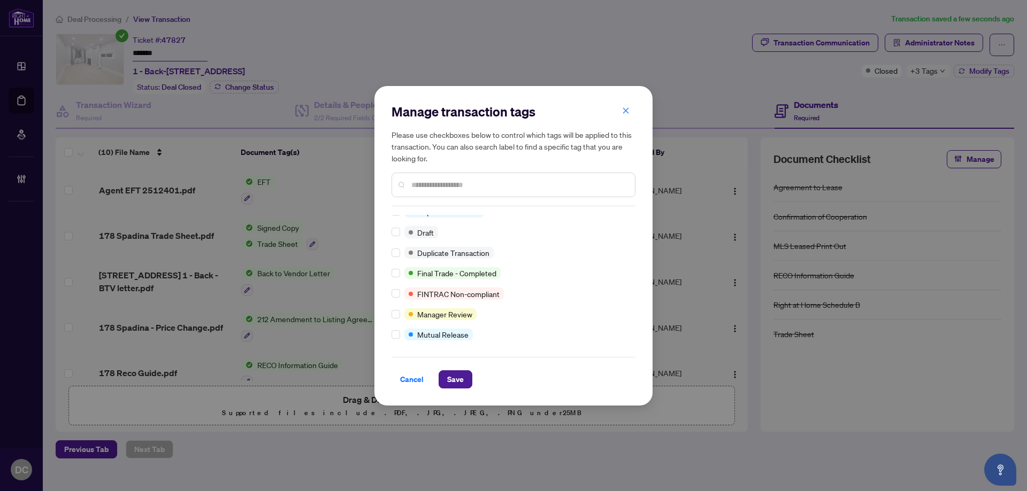
scroll to position [29, 0]
click at [449, 379] on span "Save" at bounding box center [455, 379] width 17 height 17
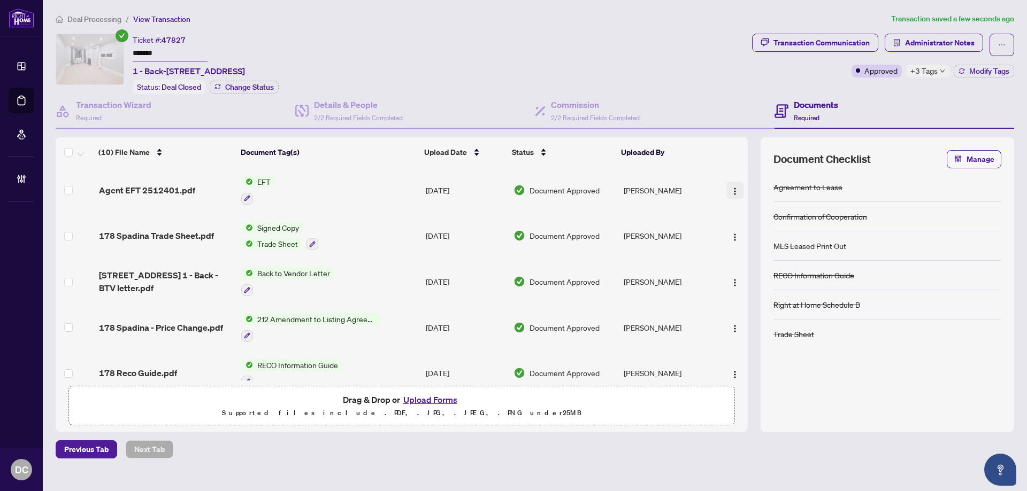
click at [727, 188] on button "button" at bounding box center [734, 190] width 17 height 17
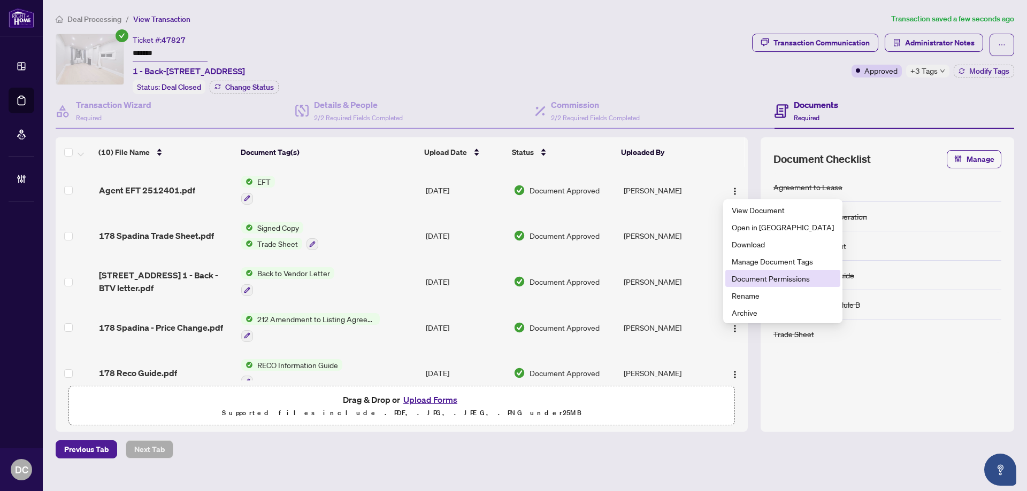
click at [746, 280] on span "Document Permissions" at bounding box center [783, 279] width 102 height 12
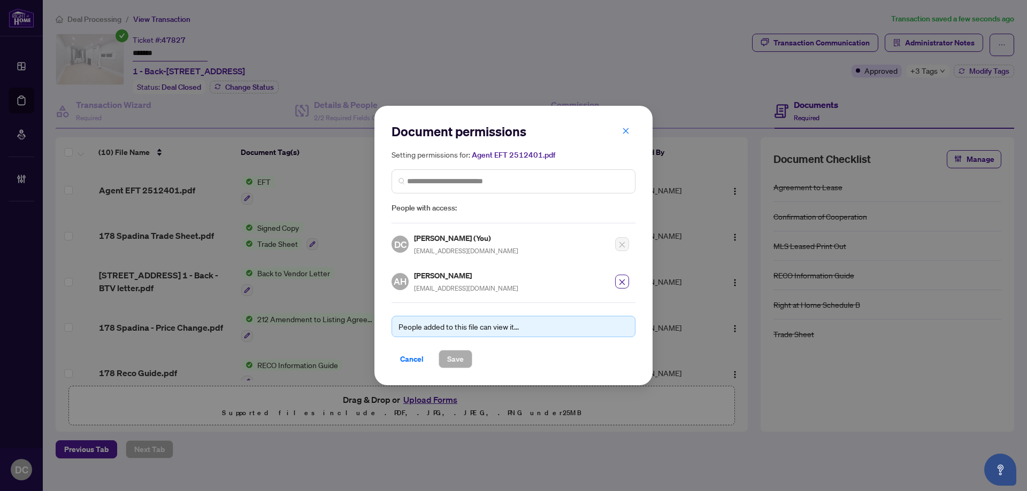
click at [407, 360] on span "Cancel" at bounding box center [412, 359] width 24 height 17
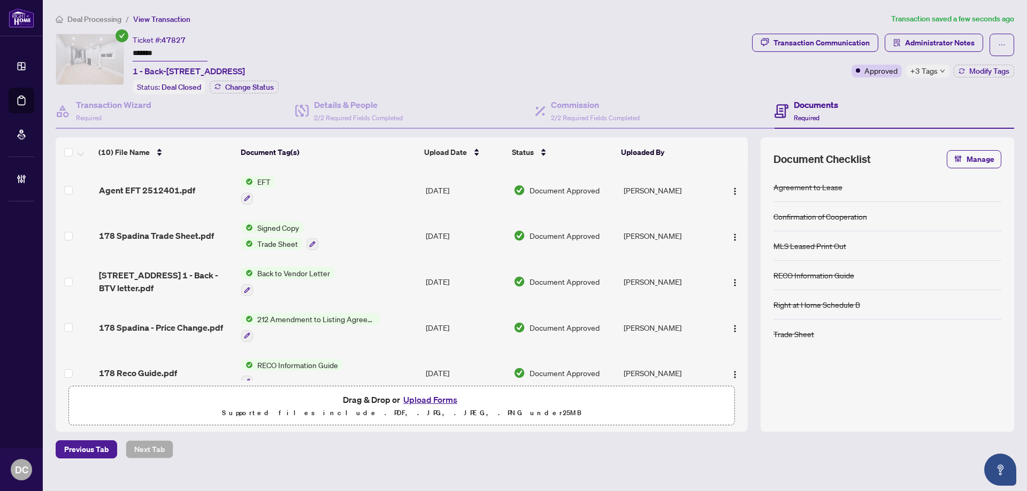
click at [922, 73] on span "+3 Tags" at bounding box center [923, 71] width 27 height 12
drag, startPoint x: 880, startPoint y: 88, endPoint x: 874, endPoint y: 89, distance: 6.0
click at [880, 89] on div "Transaction Communication Administrator Notes Approved +3 Tags Modify Tags" at bounding box center [883, 64] width 266 height 60
click at [105, 20] on span "Deal Processing" at bounding box center [94, 19] width 54 height 10
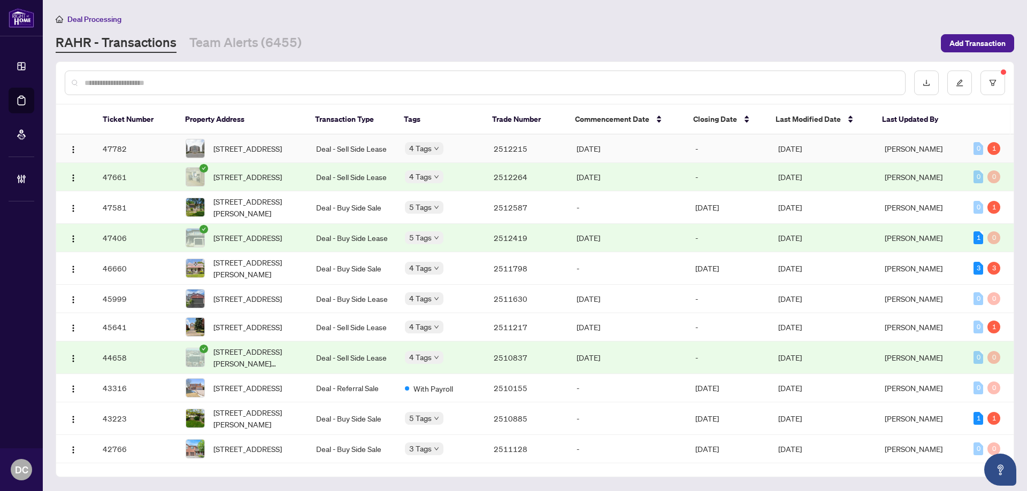
click at [358, 149] on td "Deal - Sell Side Lease" at bounding box center [351, 149] width 89 height 28
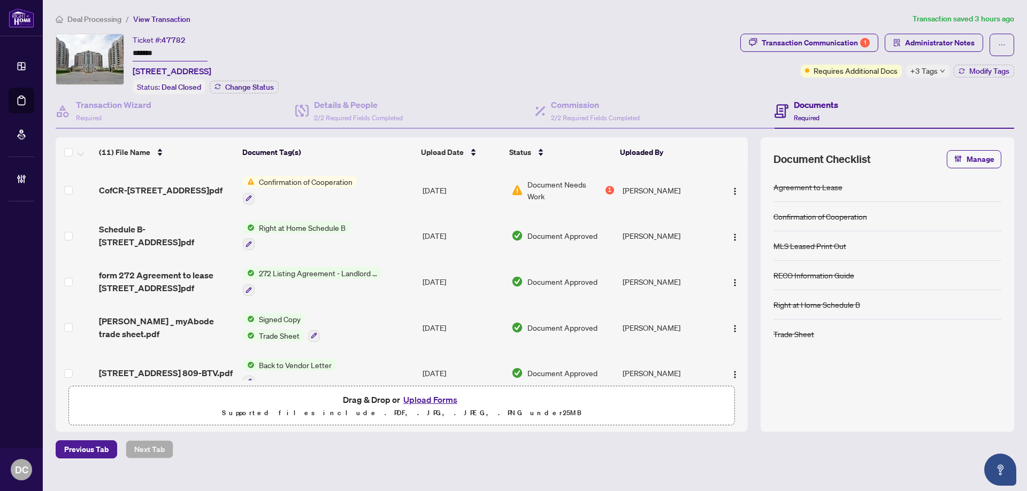
drag, startPoint x: 180, startPoint y: 51, endPoint x: 93, endPoint y: 51, distance: 87.7
click at [93, 51] on div "Ticket #: 47782 ******* 809-330 Red Maple Rd, Richmond Hill, Ontario L4C 0T6, C…" at bounding box center [396, 64] width 680 height 60
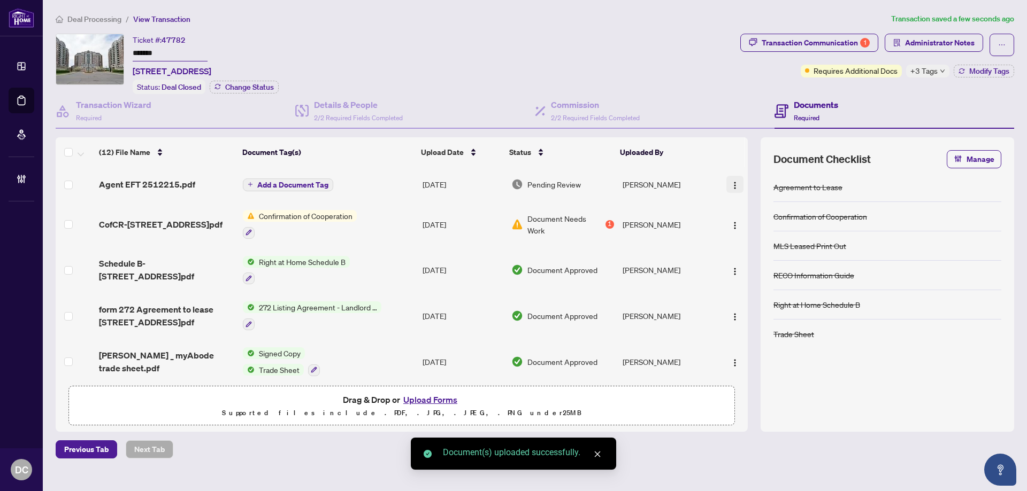
click at [735, 184] on img "button" at bounding box center [735, 185] width 9 height 9
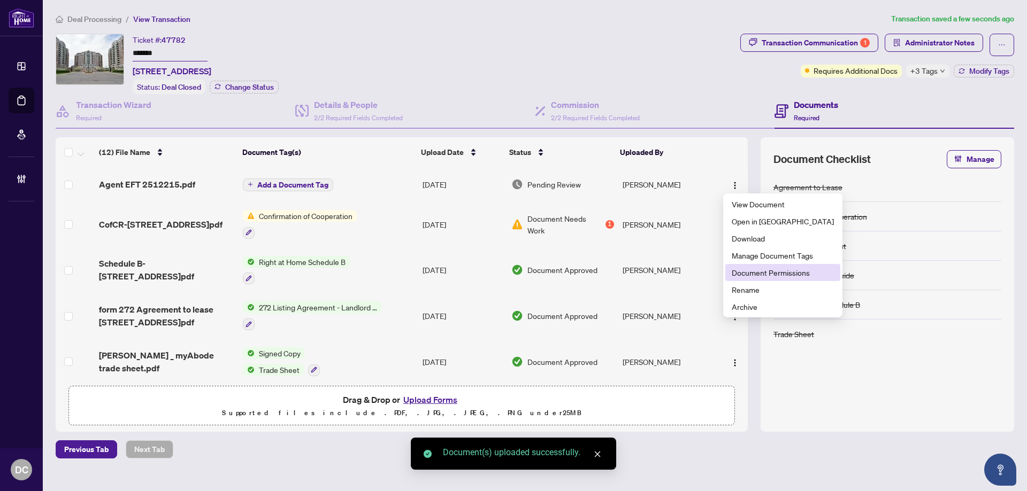
click at [762, 268] on span "Document Permissions" at bounding box center [783, 273] width 102 height 12
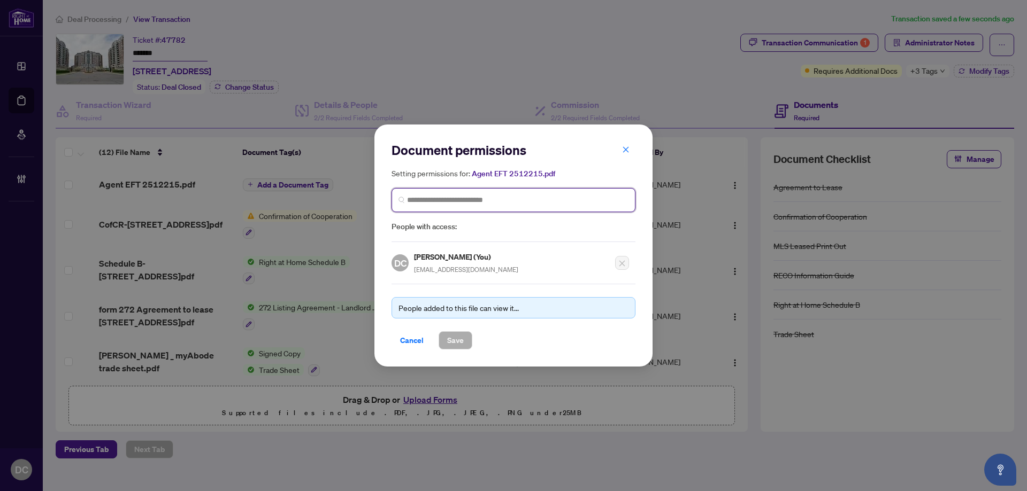
click at [494, 197] on input "search" at bounding box center [517, 200] width 221 height 11
drag, startPoint x: 484, startPoint y: 202, endPoint x: 311, endPoint y: 199, distance: 173.3
click at [311, 199] on div "Document permissions Setting permissions for: Agent EFT 2512215.pdf *** 5367 AN…" at bounding box center [513, 245] width 1027 height 491
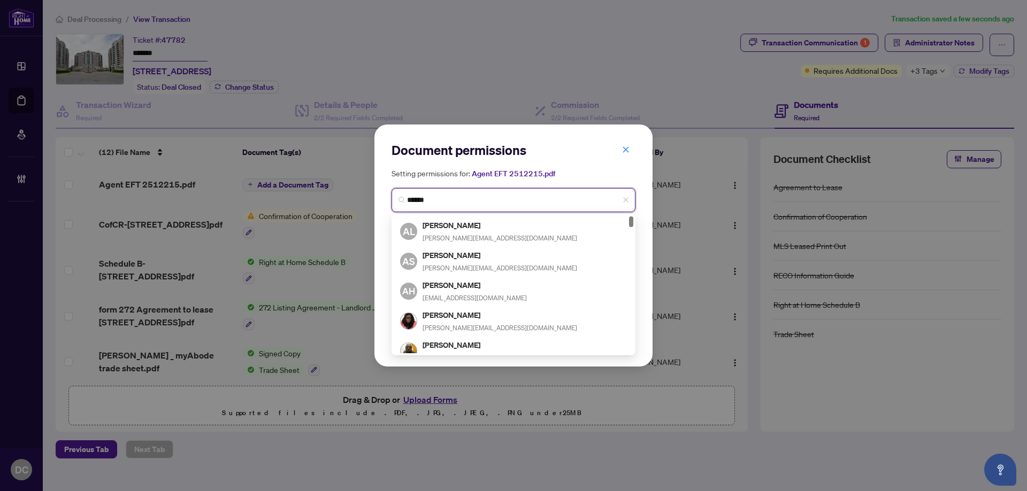
type input "*******"
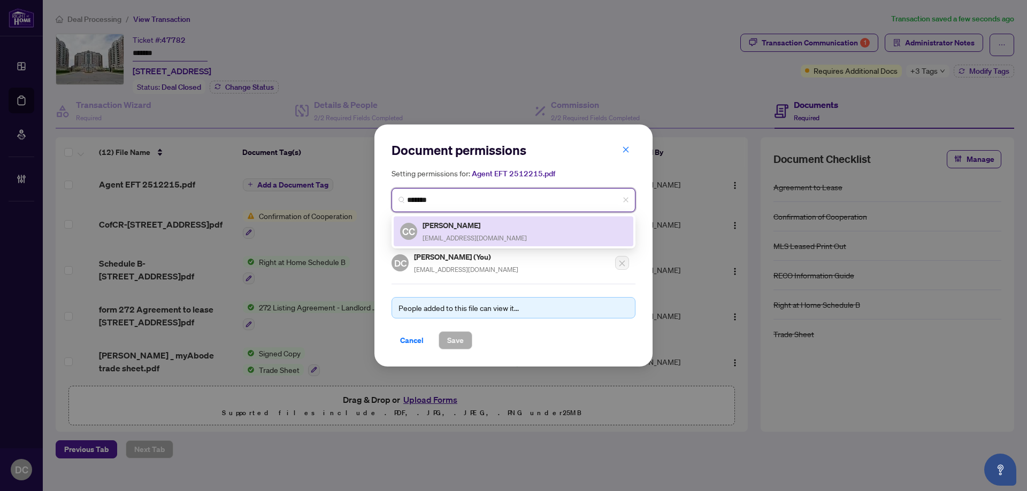
click at [468, 241] on span "charlottecarmona26@gmail.com" at bounding box center [474, 238] width 104 height 8
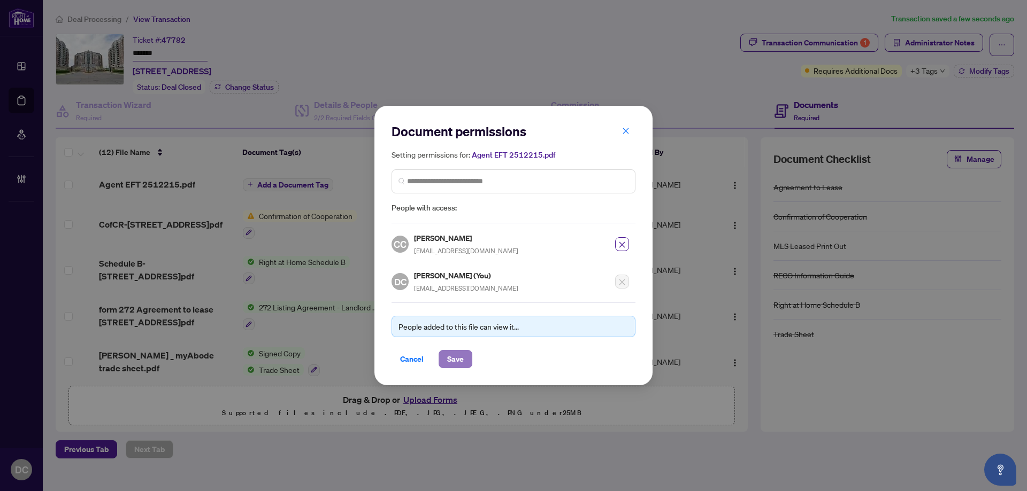
click at [459, 360] on span "Save" at bounding box center [455, 359] width 17 height 17
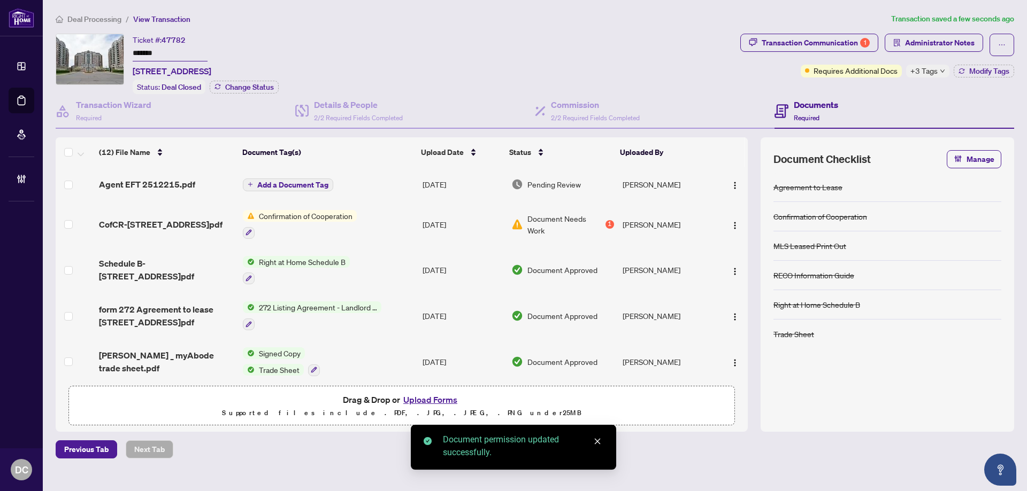
click at [310, 183] on span "Add a Document Tag" at bounding box center [292, 184] width 71 height 7
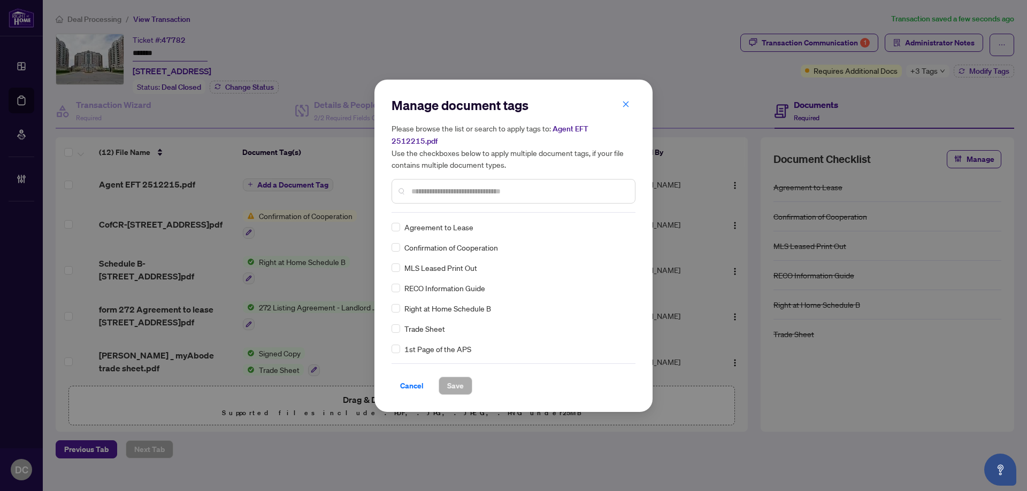
click at [524, 186] on input "text" at bounding box center [518, 192] width 215 height 12
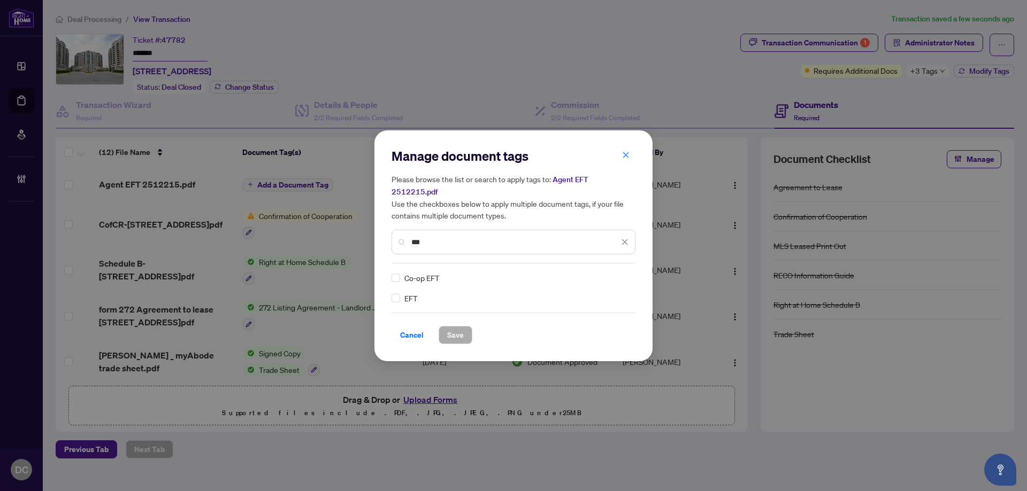
type input "***"
click at [613, 274] on img at bounding box center [613, 278] width 11 height 11
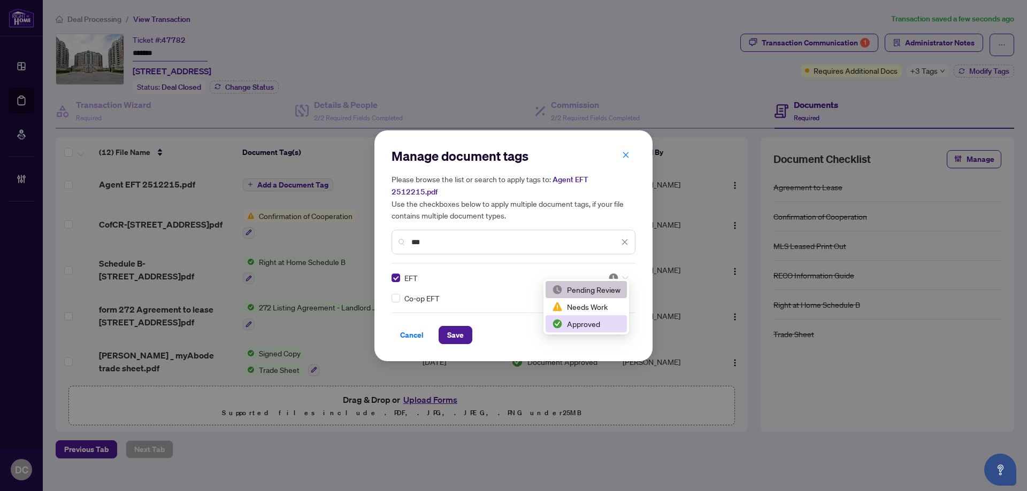
click at [585, 321] on div "Approved" at bounding box center [586, 324] width 68 height 12
click at [457, 327] on span "Save" at bounding box center [455, 335] width 17 height 17
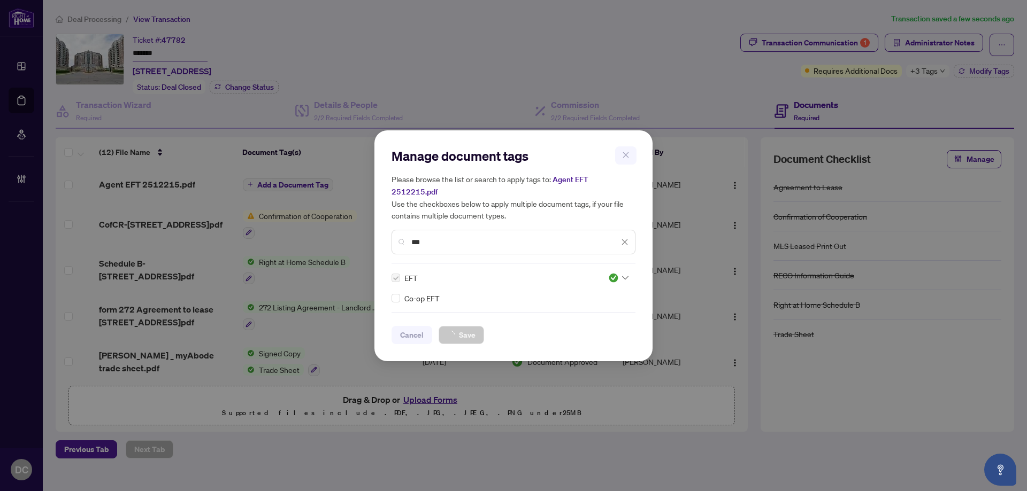
click at [937, 73] on div "Manage document tags Please browse the list or search to apply tags to: Agent E…" at bounding box center [513, 245] width 1027 height 491
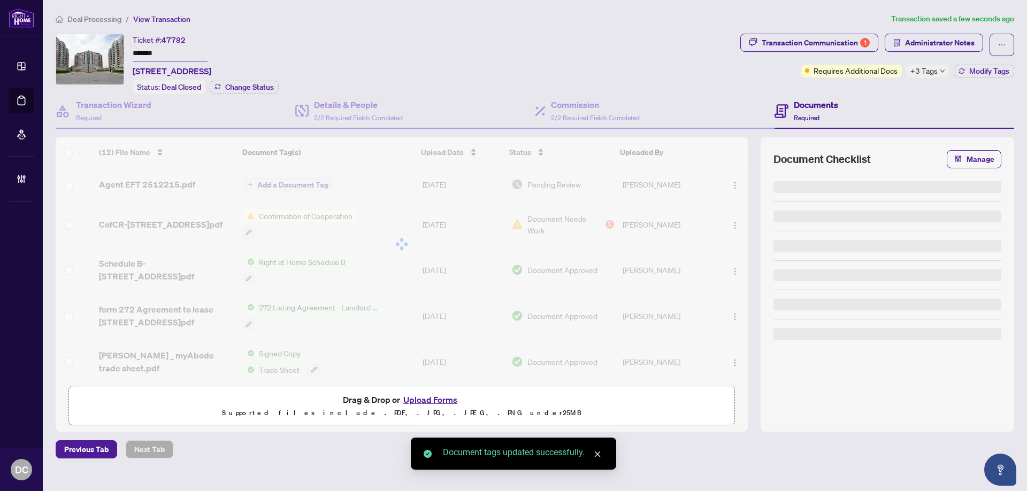
click at [924, 74] on span "+3 Tags" at bounding box center [923, 71] width 27 height 12
click at [880, 93] on div "Ticket #: 47782 ******* 809-330 Red Maple Rd, Richmond Hill, Ontario L4C 0T6, C…" at bounding box center [534, 233] width 967 height 398
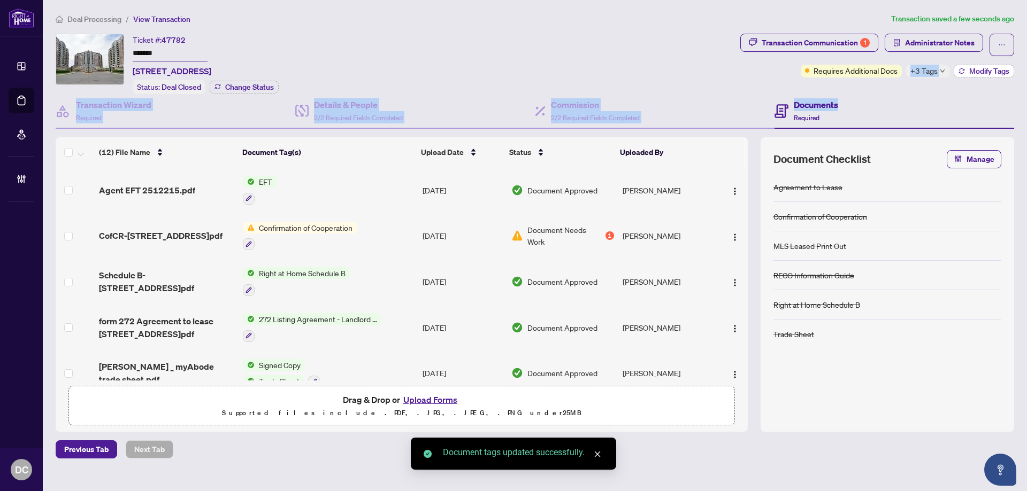
click at [958, 70] on icon "button" at bounding box center [961, 71] width 6 height 6
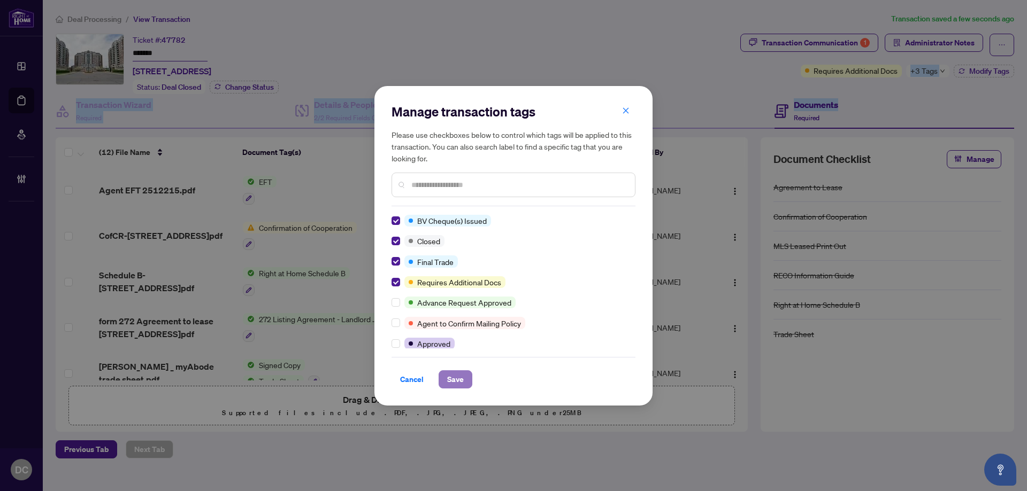
click at [444, 377] on button "Save" at bounding box center [456, 380] width 34 height 18
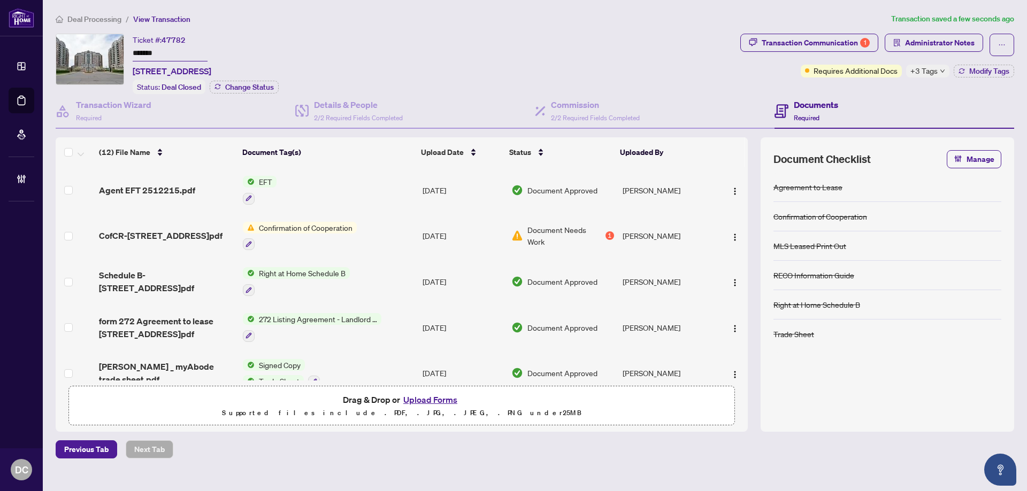
click at [100, 14] on span "Deal Processing" at bounding box center [94, 19] width 54 height 10
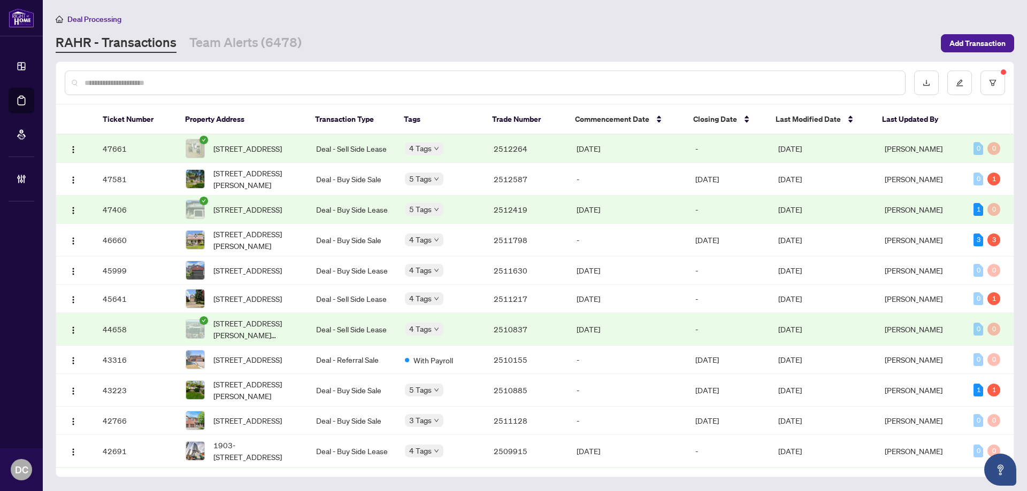
click at [558, 153] on td "2512264" at bounding box center [526, 149] width 83 height 28
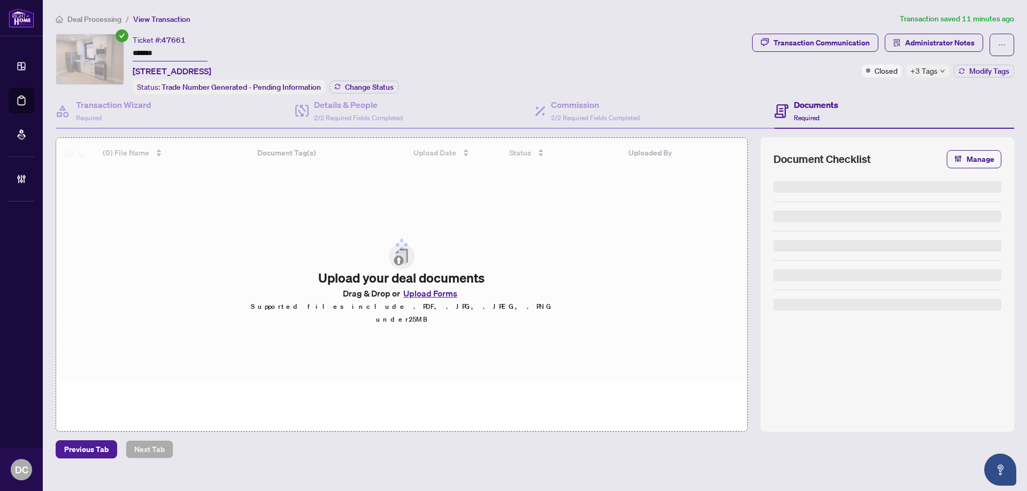
drag, startPoint x: 171, startPoint y: 52, endPoint x: 111, endPoint y: 49, distance: 60.5
click at [111, 49] on div "Ticket #: 47661 ******* 201-500 Salem Ave, Toronto, Ontario M6H 3E1, Canada Sta…" at bounding box center [402, 64] width 692 height 60
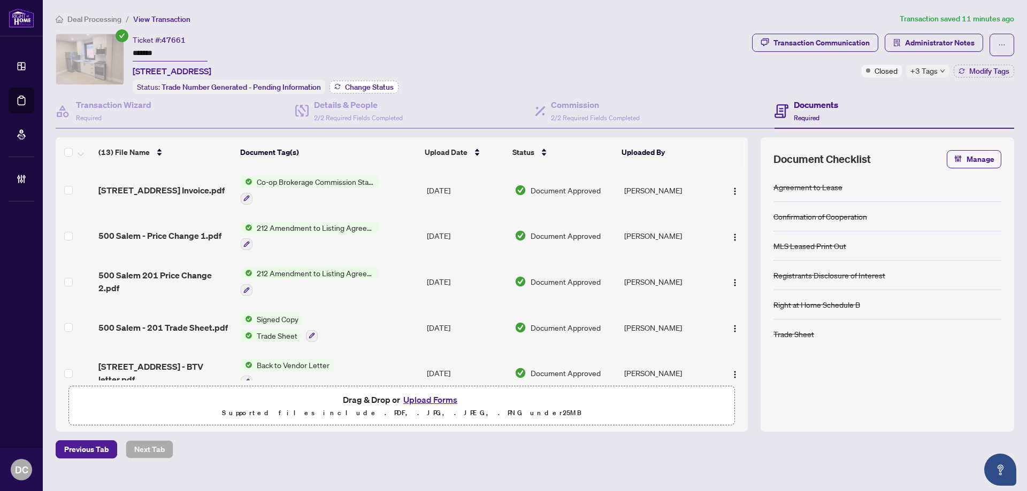
click at [349, 90] on button "Change Status" at bounding box center [363, 87] width 69 height 13
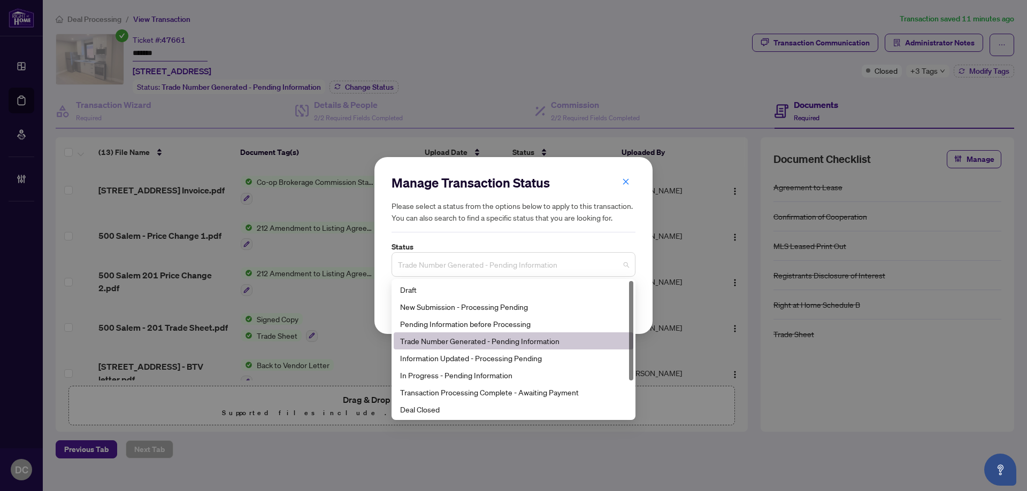
click at [439, 265] on span "Trade Number Generated - Pending Information" at bounding box center [513, 265] width 231 height 20
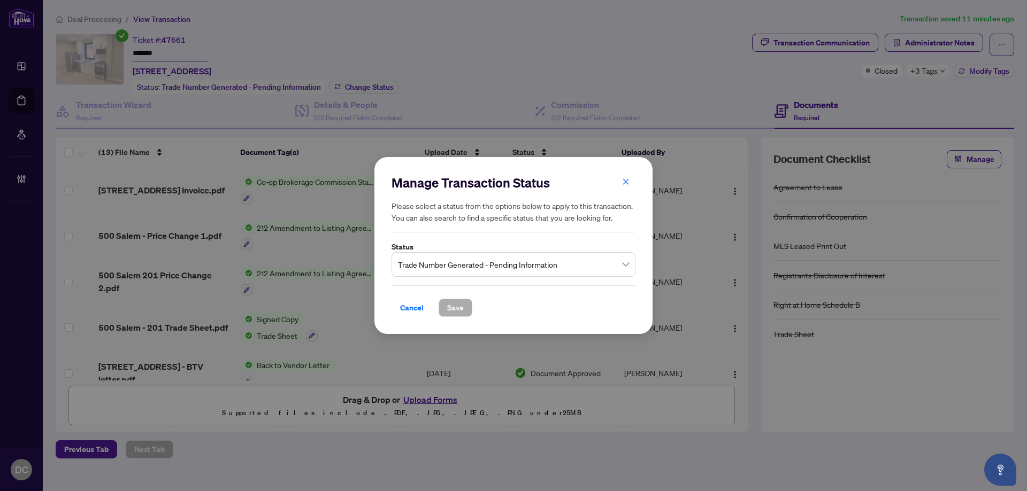
drag, startPoint x: 420, startPoint y: 424, endPoint x: 468, endPoint y: 298, distance: 134.3
click at [420, 422] on div "Manage Transaction Status Please select a status from the options below to appl…" at bounding box center [513, 245] width 1027 height 491
click at [487, 266] on span "Trade Number Generated - Pending Information" at bounding box center [513, 265] width 231 height 20
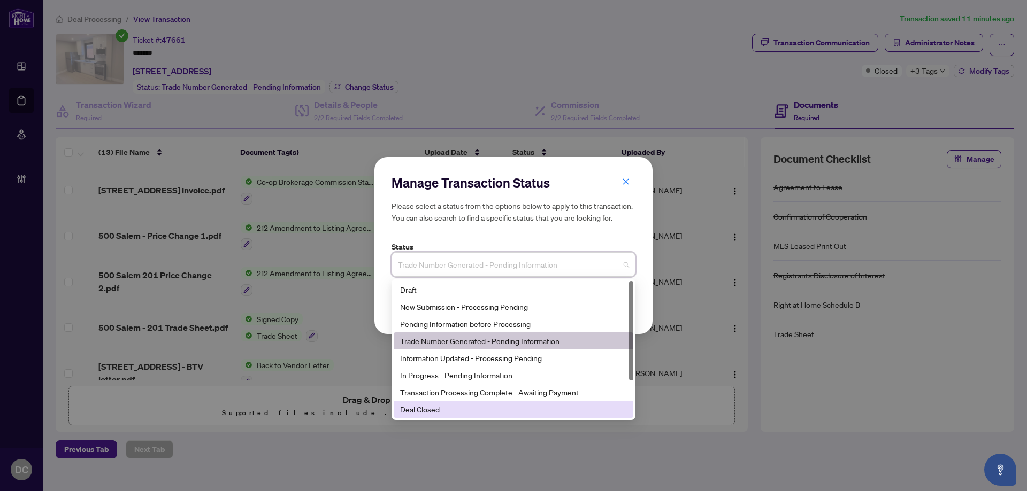
click at [430, 407] on div "Deal Closed" at bounding box center [513, 410] width 227 height 12
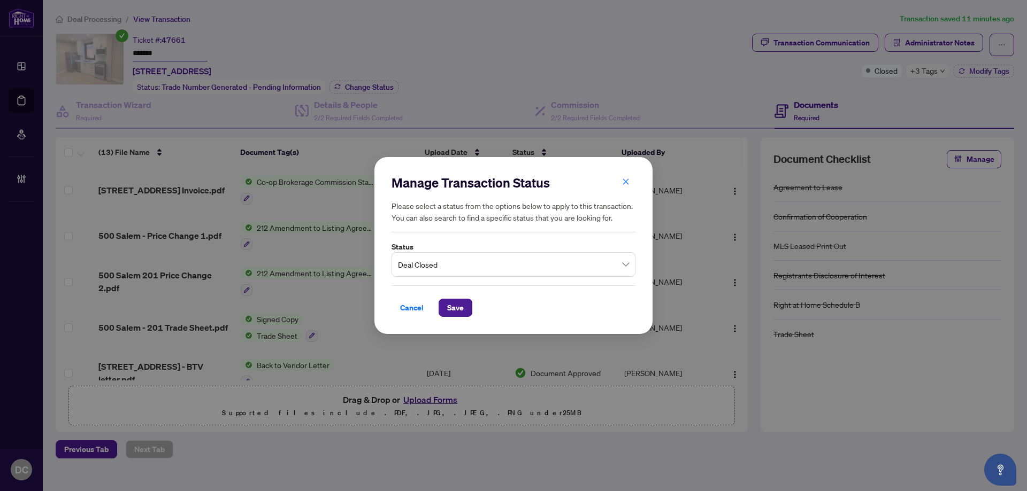
drag, startPoint x: 447, startPoint y: 304, endPoint x: 19, endPoint y: 217, distance: 436.6
click at [447, 303] on span "Save" at bounding box center [455, 307] width 17 height 17
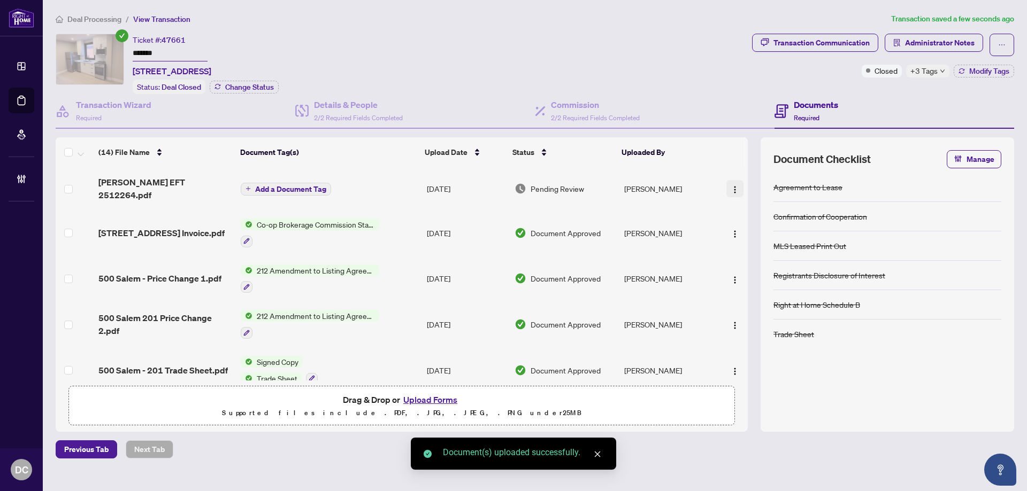
click at [731, 186] on img "button" at bounding box center [735, 190] width 9 height 9
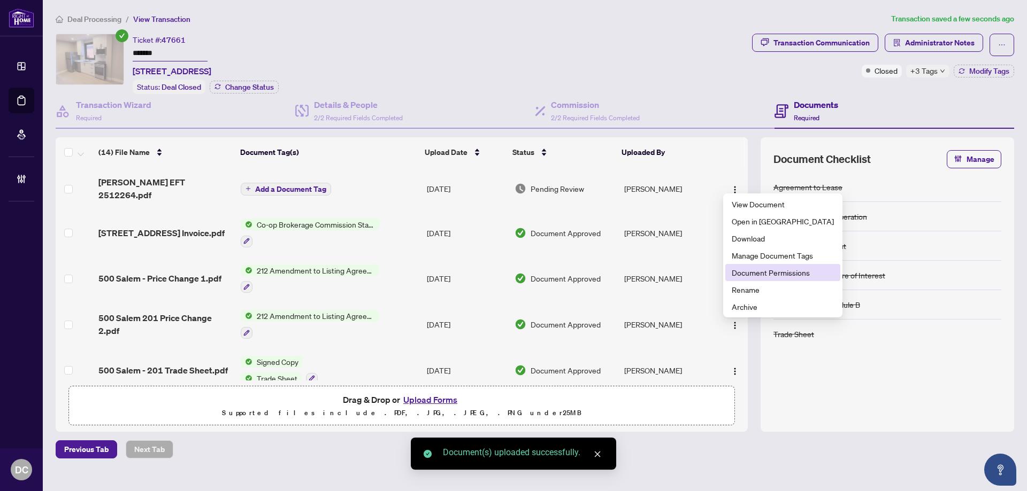
click at [755, 268] on span "Document Permissions" at bounding box center [783, 273] width 102 height 12
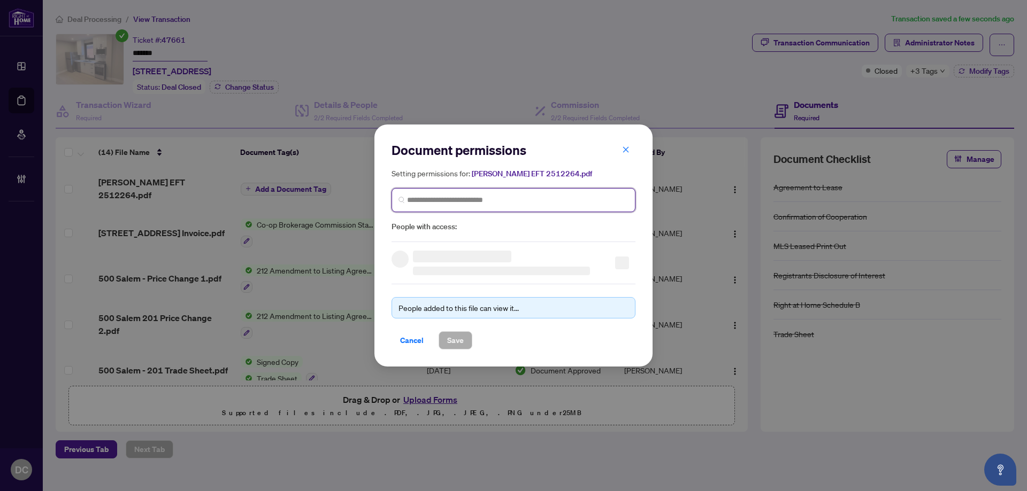
click at [566, 205] on input "search" at bounding box center [517, 200] width 221 height 11
type input "*******"
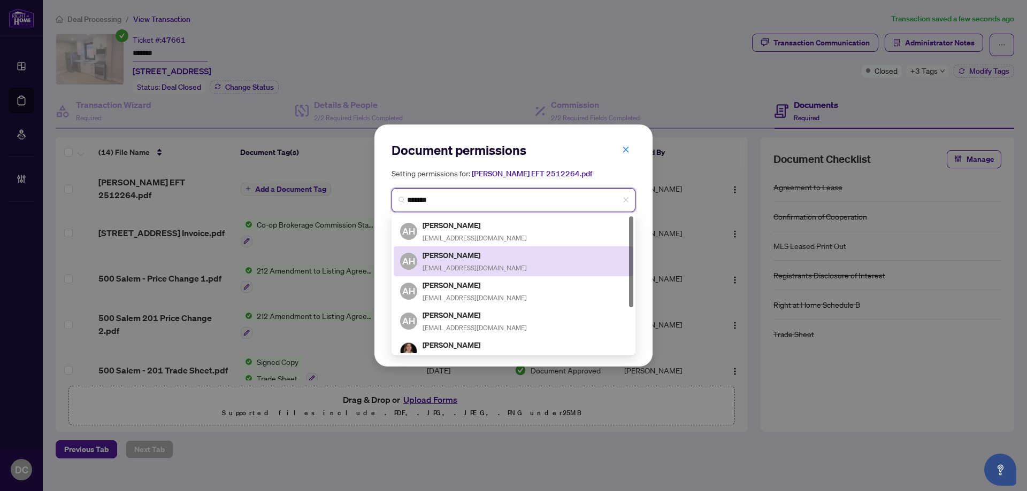
click at [494, 260] on div "AH Amir Hashemi aarabia@gmail.com" at bounding box center [513, 261] width 227 height 25
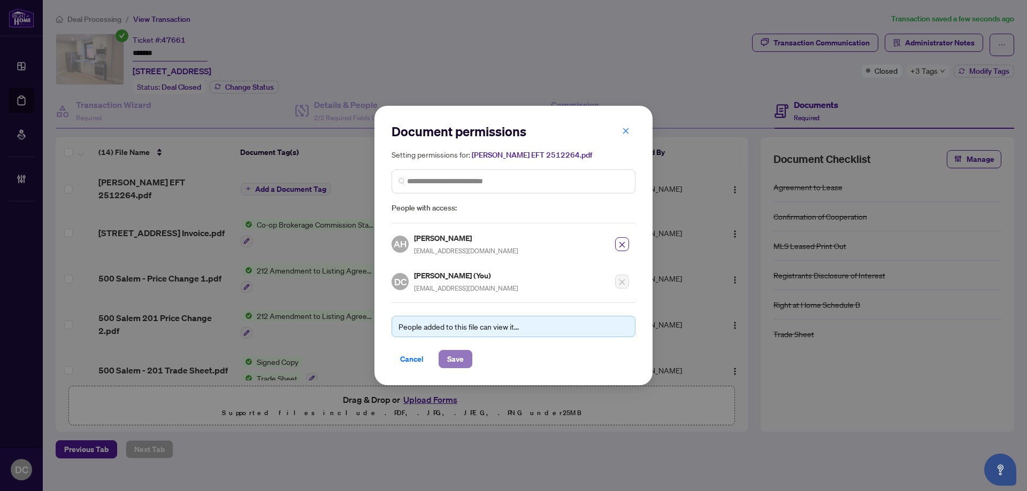
click at [459, 352] on span "Save" at bounding box center [455, 359] width 17 height 17
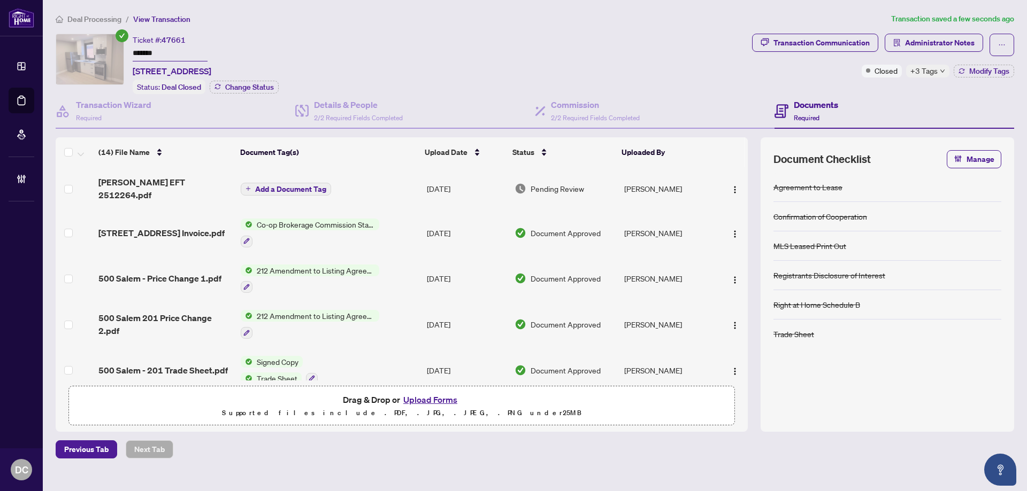
click at [268, 189] on button "Add a Document Tag" at bounding box center [286, 189] width 90 height 13
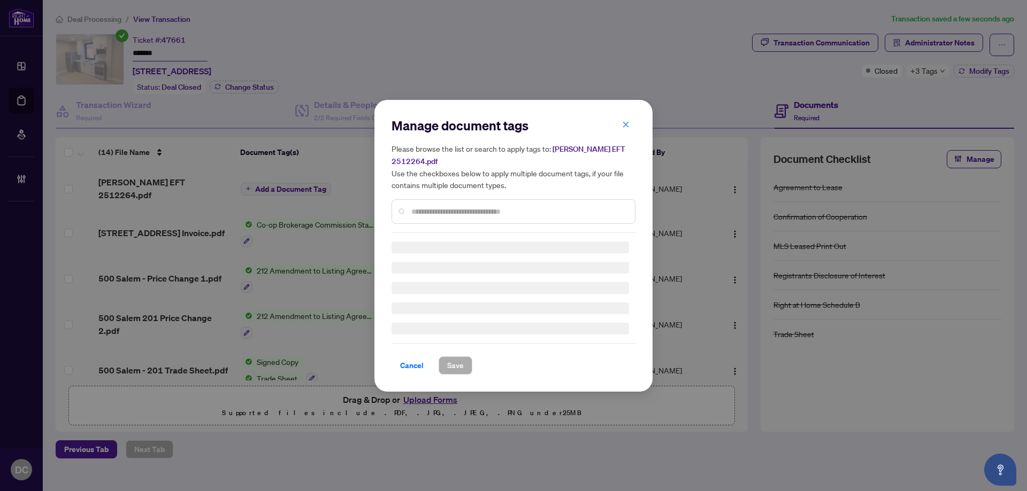
click at [532, 207] on div "Manage document tags Please browse the list or search to apply tags to: Amir EF…" at bounding box center [513, 246] width 244 height 258
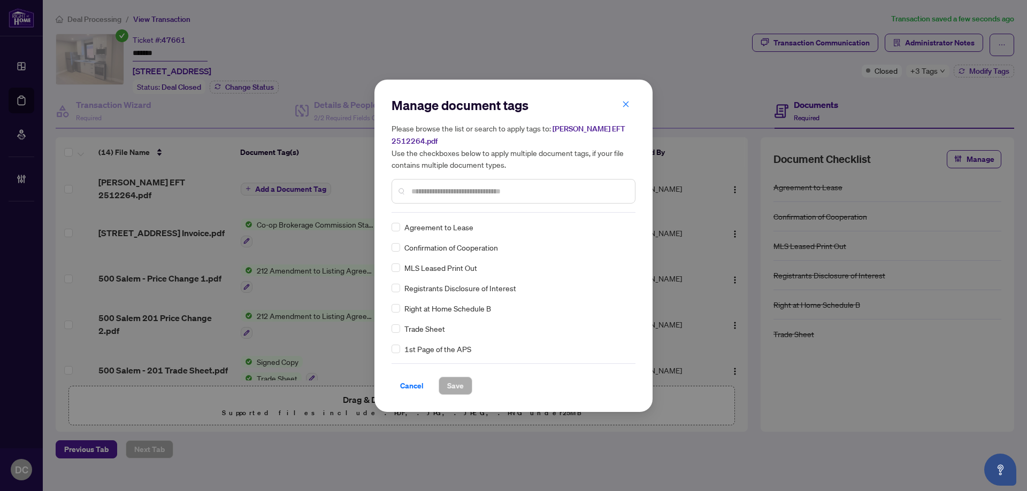
click at [550, 186] on input "text" at bounding box center [518, 192] width 215 height 12
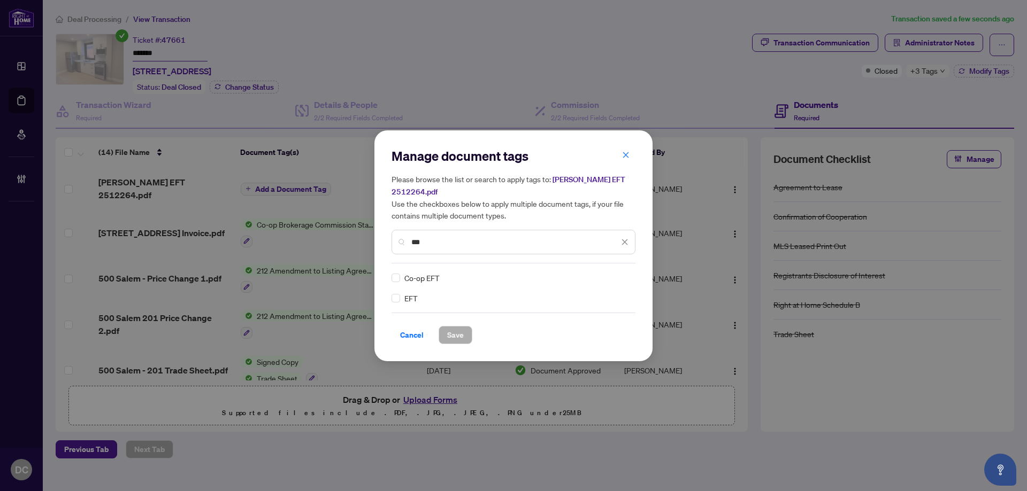
type input "***"
click at [624, 274] on div at bounding box center [618, 278] width 20 height 11
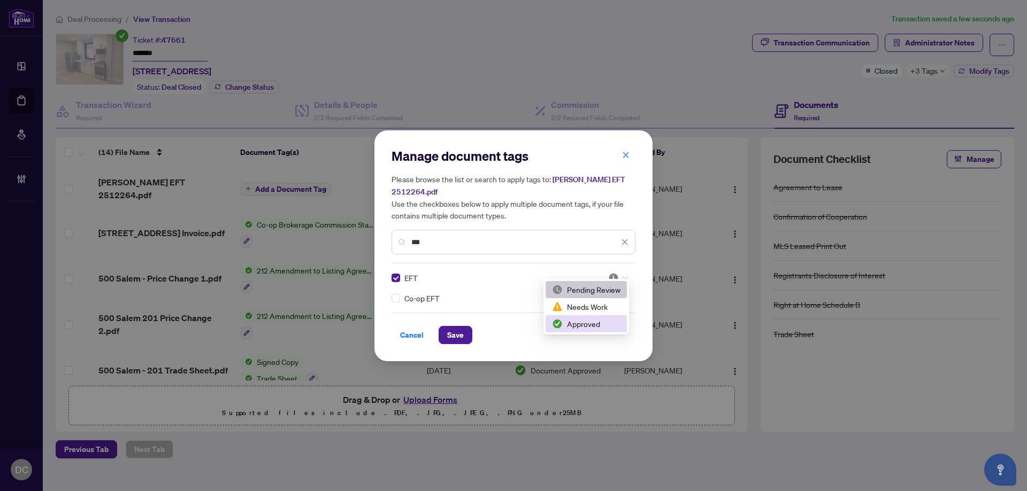
click at [585, 320] on div "Approved" at bounding box center [586, 324] width 68 height 12
click at [463, 327] on span "Save" at bounding box center [455, 335] width 17 height 17
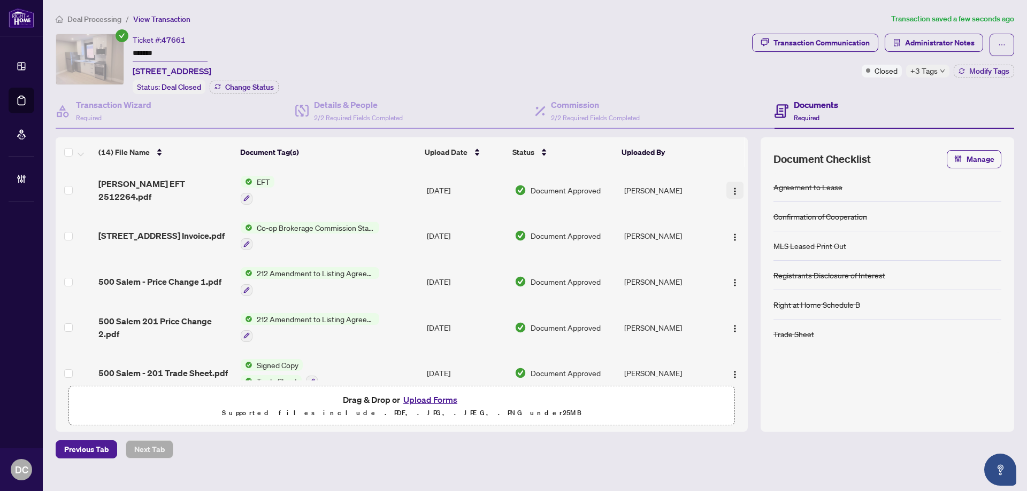
click at [732, 191] on img "button" at bounding box center [735, 191] width 9 height 9
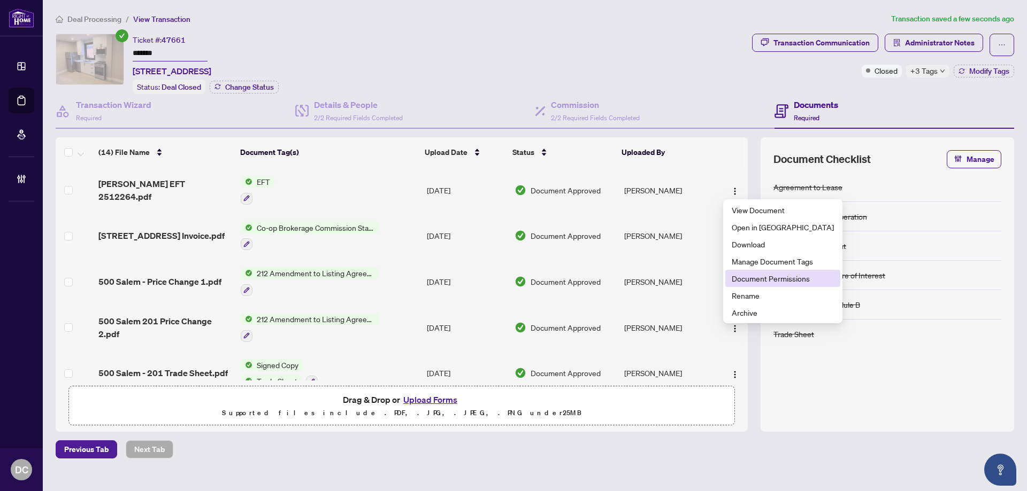
click at [741, 279] on span "Document Permissions" at bounding box center [783, 279] width 102 height 12
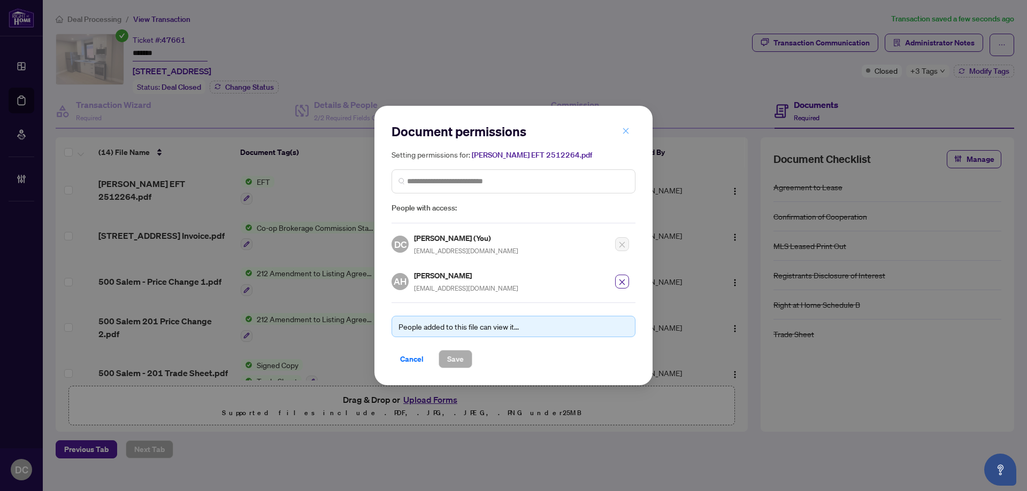
click at [628, 135] on icon "close" at bounding box center [625, 130] width 7 height 7
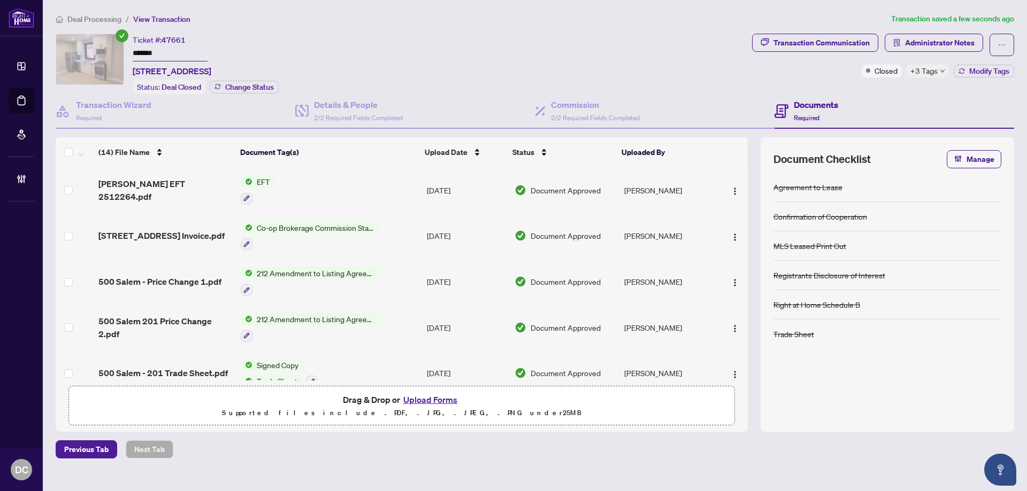
click at [921, 70] on span "+3 Tags" at bounding box center [923, 71] width 27 height 12
click at [865, 90] on div "Transaction Communication Administrator Notes Closed +3 Tags Modify Tags" at bounding box center [883, 64] width 266 height 60
click at [958, 69] on icon "button" at bounding box center [961, 71] width 6 height 6
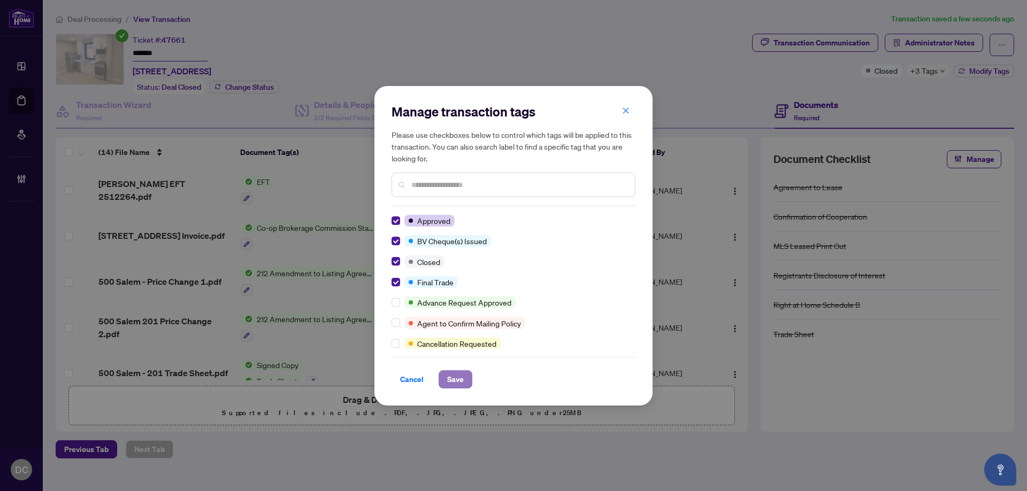
click at [447, 382] on span "Save" at bounding box center [455, 379] width 17 height 17
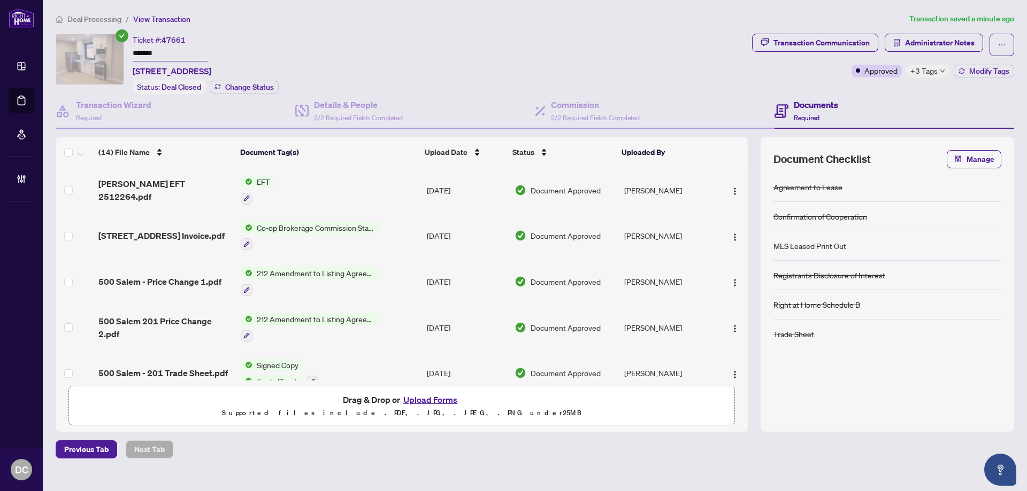
click at [928, 70] on span "+3 Tags" at bounding box center [923, 71] width 27 height 12
click at [106, 18] on span "Deal Processing" at bounding box center [94, 19] width 54 height 10
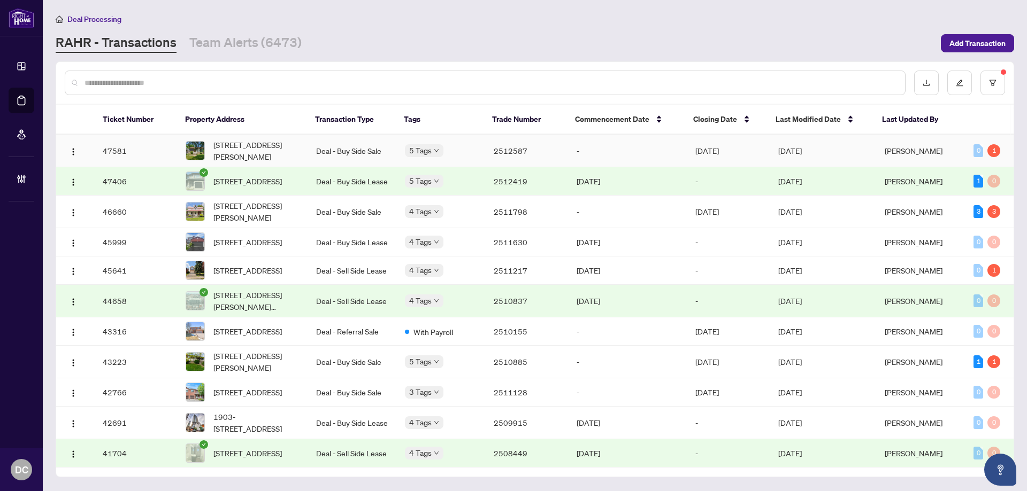
click at [783, 148] on span "Aug/28/2025" at bounding box center [790, 151] width 24 height 10
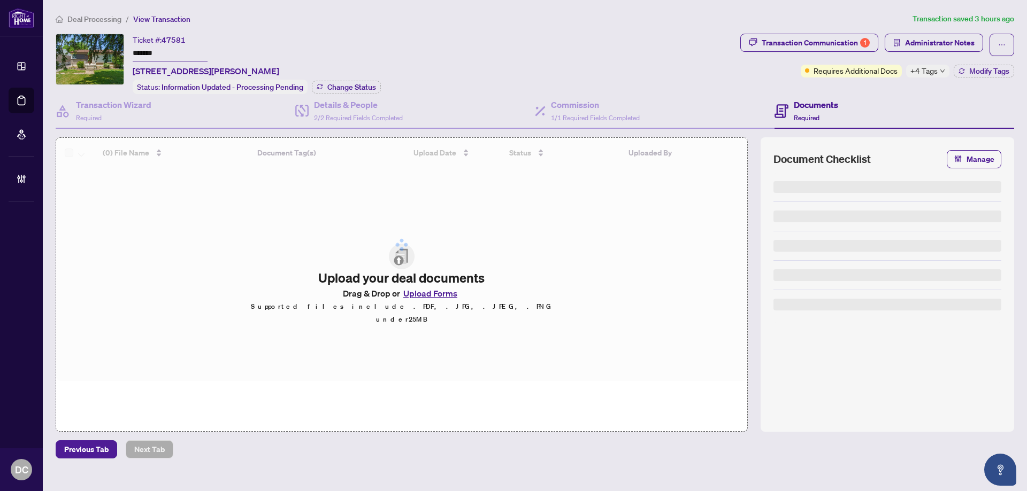
drag, startPoint x: 176, startPoint y: 51, endPoint x: 51, endPoint y: 49, distance: 125.7
click at [51, 49] on main "Deal Processing / View Transaction Transaction saved 3 hours ago Ticket #: 4758…" at bounding box center [535, 245] width 984 height 491
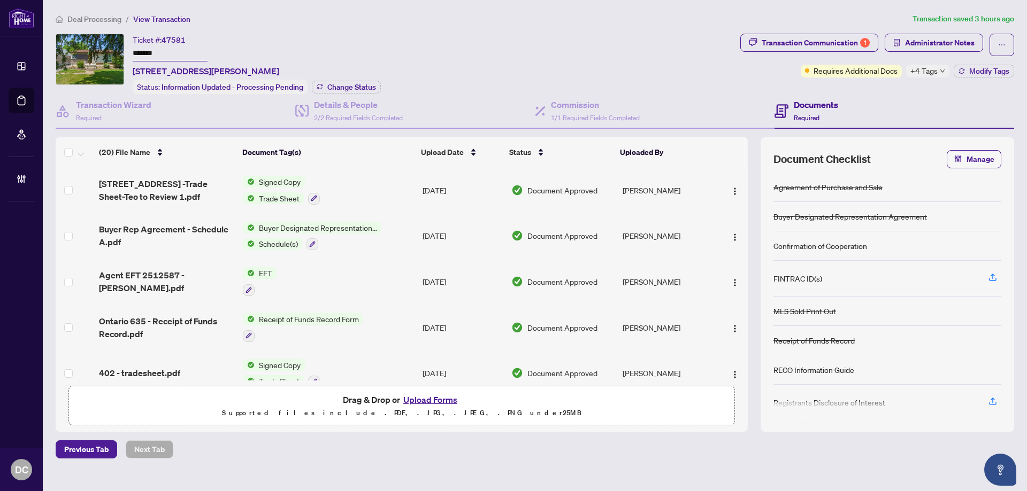
click at [943, 74] on div "+4 Tags" at bounding box center [927, 71] width 43 height 13
click at [893, 98] on div "Documents Required" at bounding box center [894, 111] width 240 height 35
click at [980, 72] on span "Modify Tags" at bounding box center [989, 70] width 40 height 7
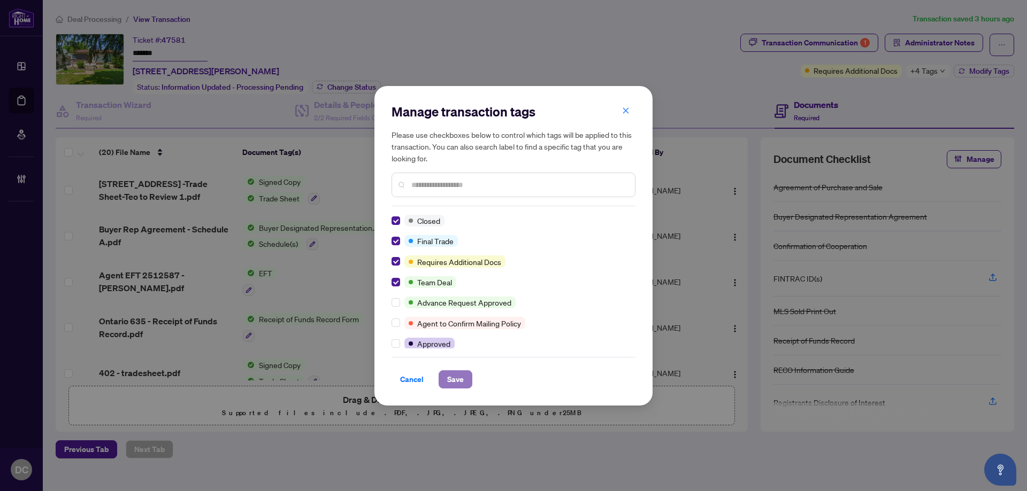
click at [460, 383] on span "Save" at bounding box center [455, 379] width 17 height 17
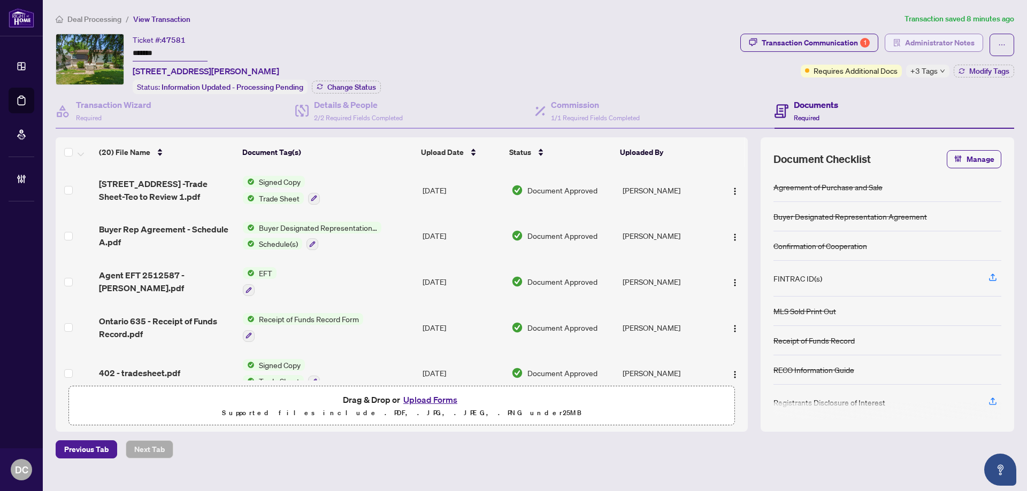
click at [934, 46] on span "Administrator Notes" at bounding box center [940, 42] width 70 height 17
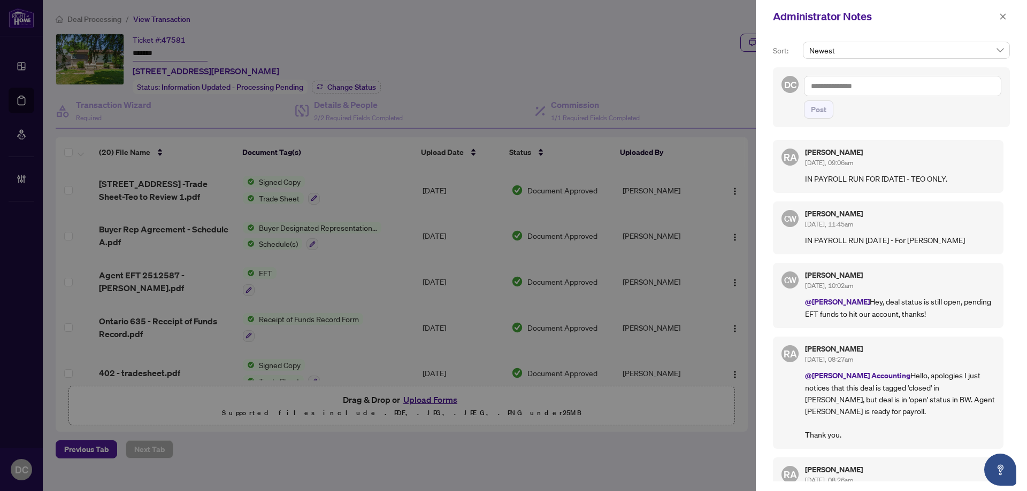
click at [174, 57] on div at bounding box center [513, 245] width 1027 height 491
click at [1003, 17] on icon "close" at bounding box center [1003, 16] width 6 height 6
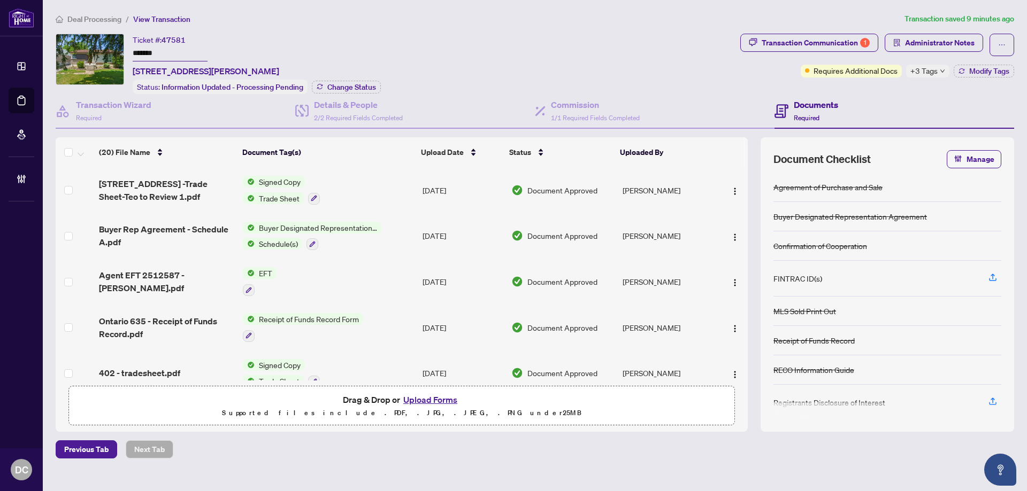
drag, startPoint x: 169, startPoint y: 53, endPoint x: 125, endPoint y: 53, distance: 43.9
click at [125, 53] on div "Ticket #: 47581 ******* 402 East 37th Street, Hamilton, ON L8V 4B8, Canada Stat…" at bounding box center [396, 64] width 680 height 60
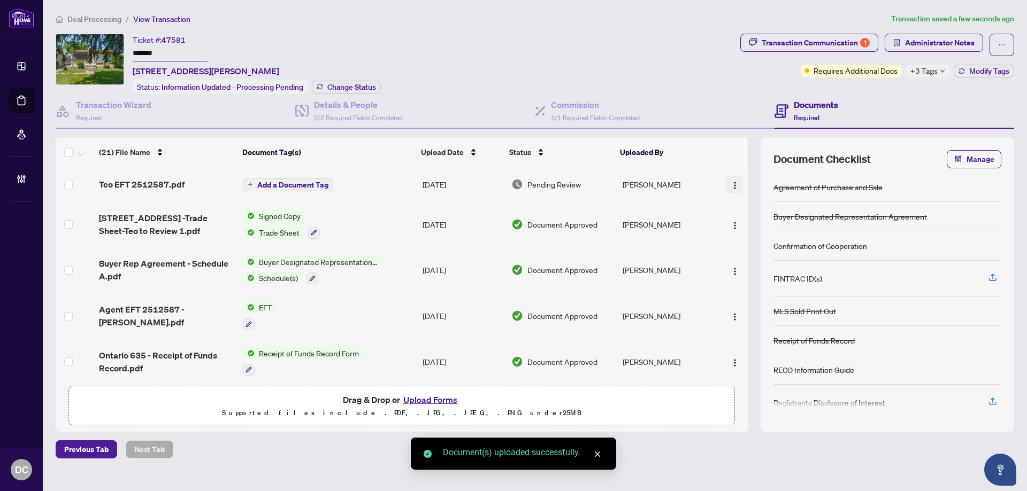
click at [731, 183] on img "button" at bounding box center [735, 185] width 9 height 9
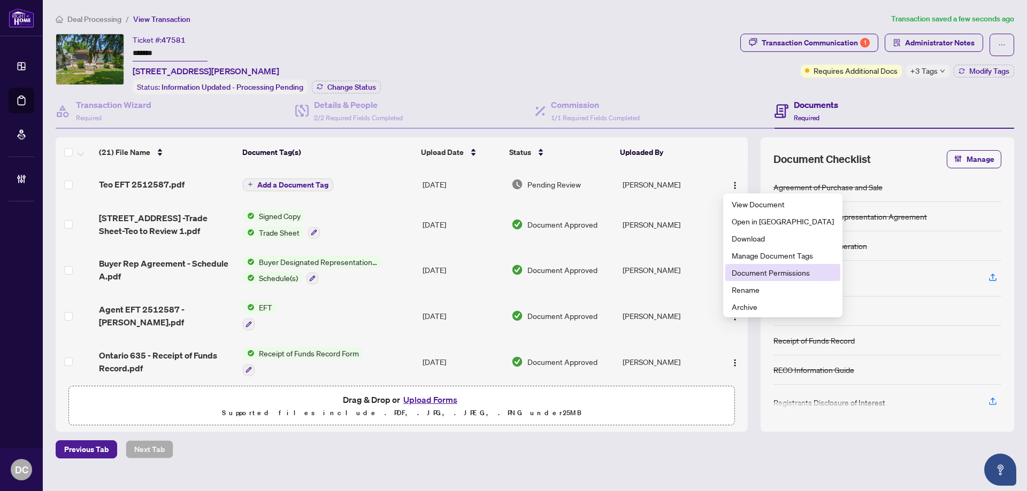
click at [750, 271] on span "Document Permissions" at bounding box center [783, 273] width 102 height 12
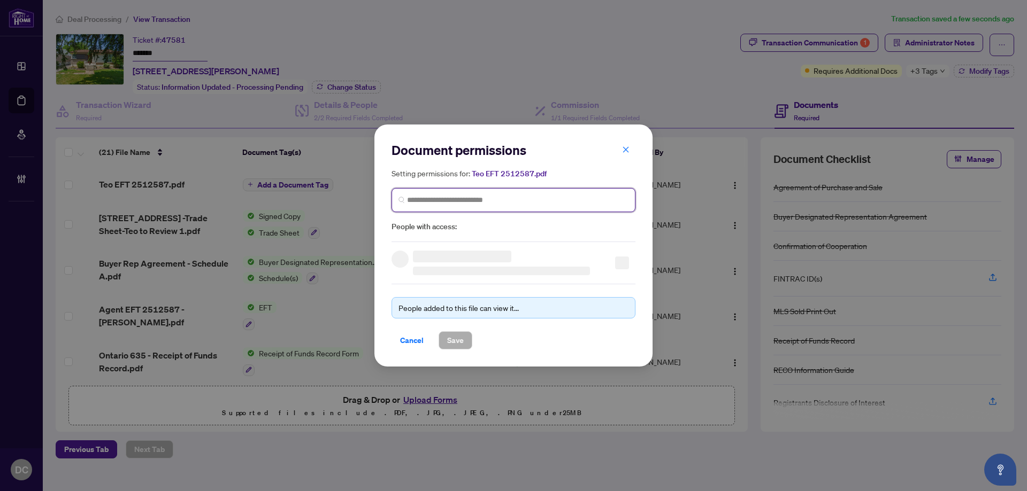
click at [482, 200] on input "search" at bounding box center [517, 200] width 221 height 11
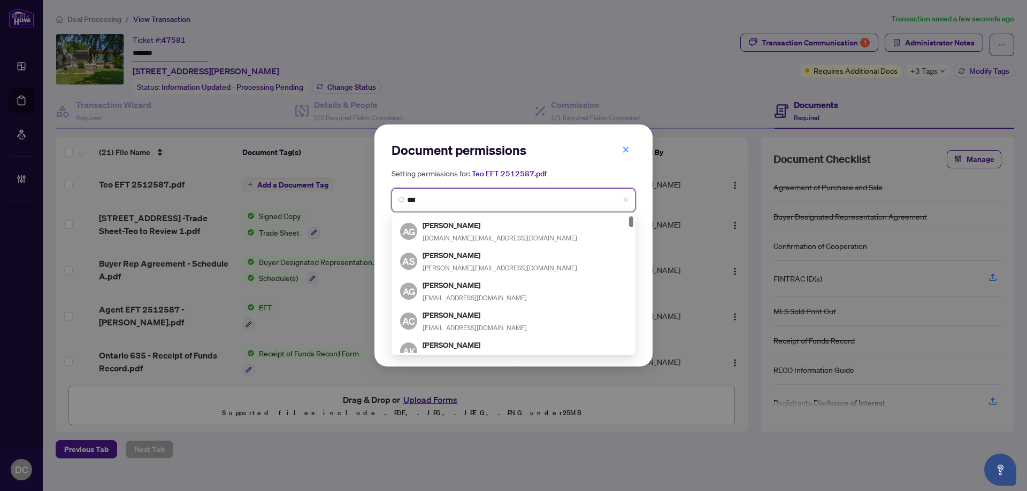
type input "***"
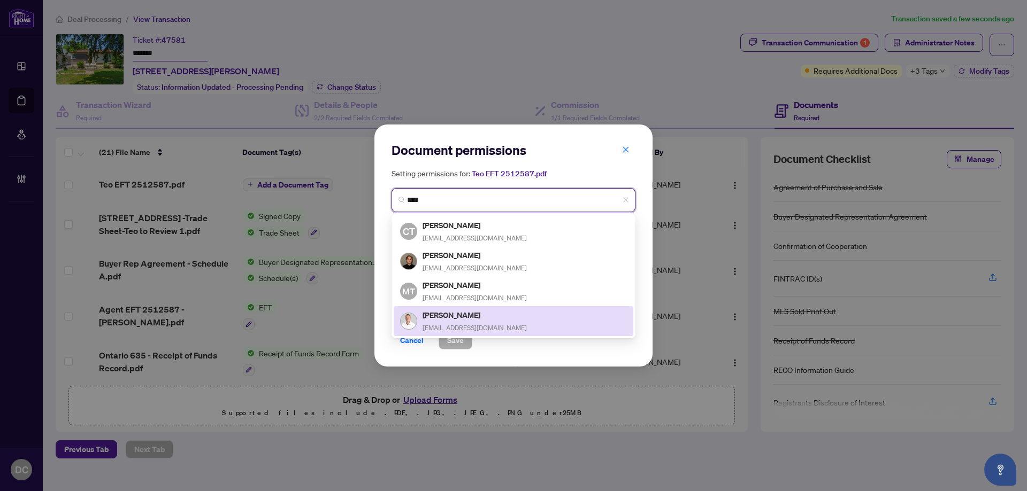
click at [476, 319] on div "Teo Marin office@livcre.com" at bounding box center [513, 321] width 227 height 25
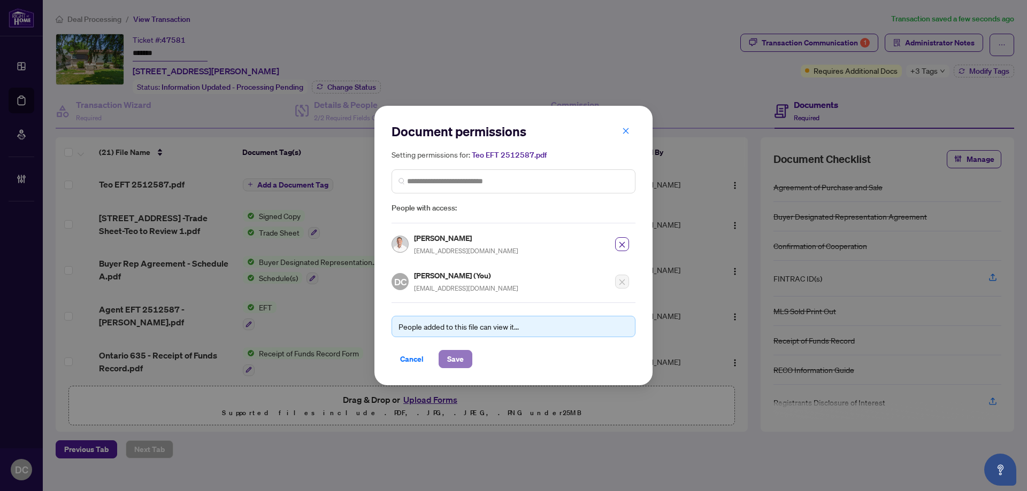
click at [450, 360] on span "Save" at bounding box center [455, 359] width 17 height 17
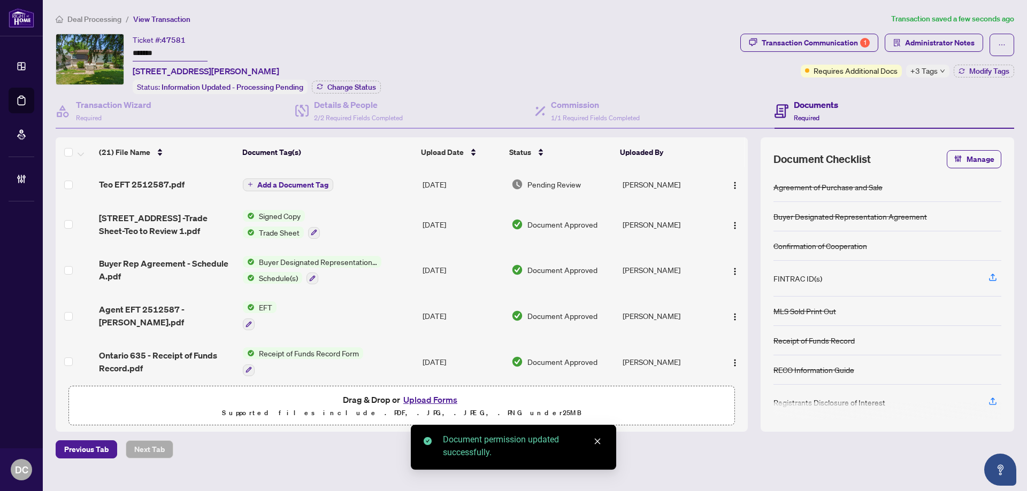
click at [313, 184] on span "Add a Document Tag" at bounding box center [292, 184] width 71 height 7
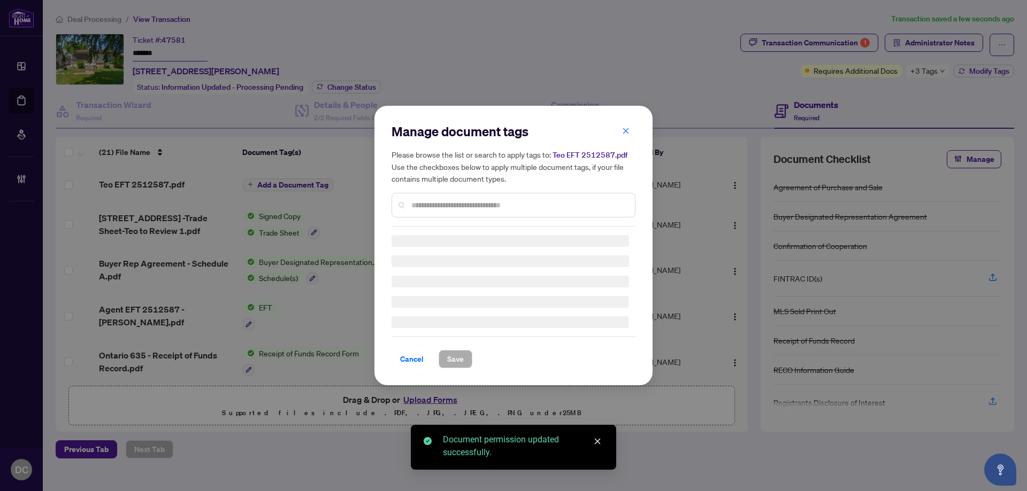
click at [518, 201] on div "Manage document tags Please browse the list or search to apply tags to: Teo EFT…" at bounding box center [513, 175] width 244 height 104
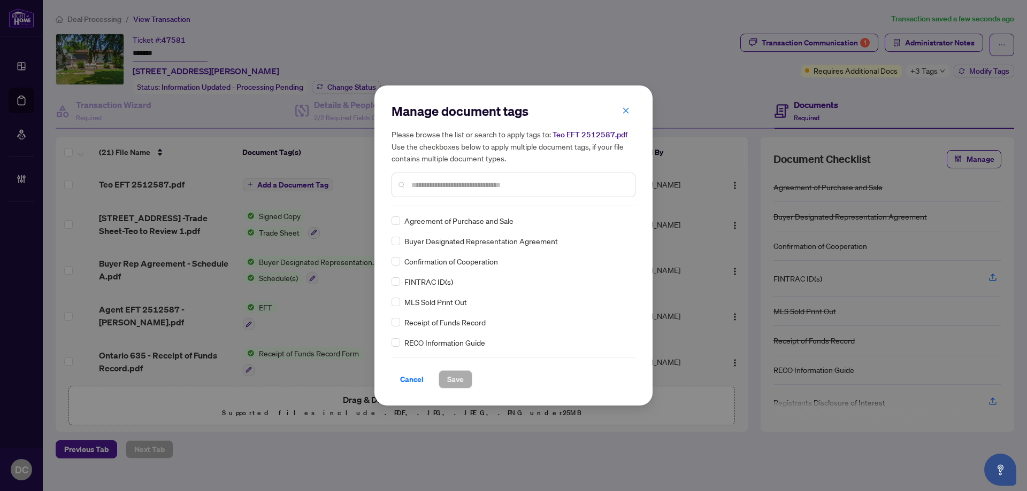
click at [480, 189] on input "text" at bounding box center [518, 185] width 215 height 12
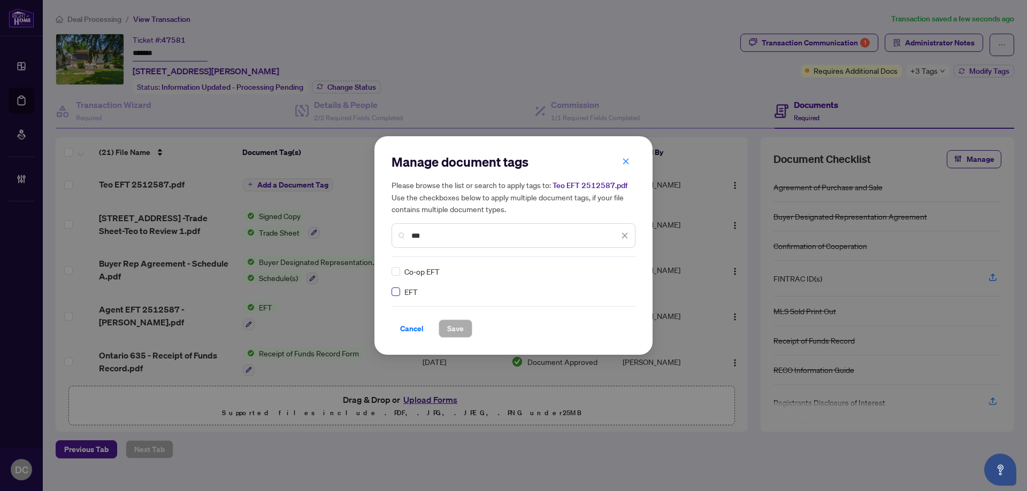
type input "***"
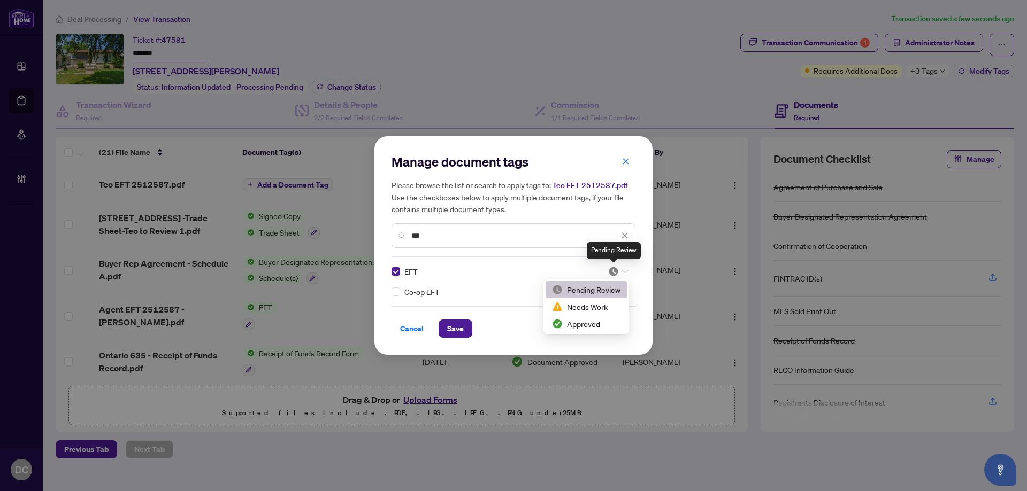
click at [617, 271] on img at bounding box center [613, 271] width 11 height 11
click at [567, 325] on div "Approved" at bounding box center [586, 324] width 68 height 12
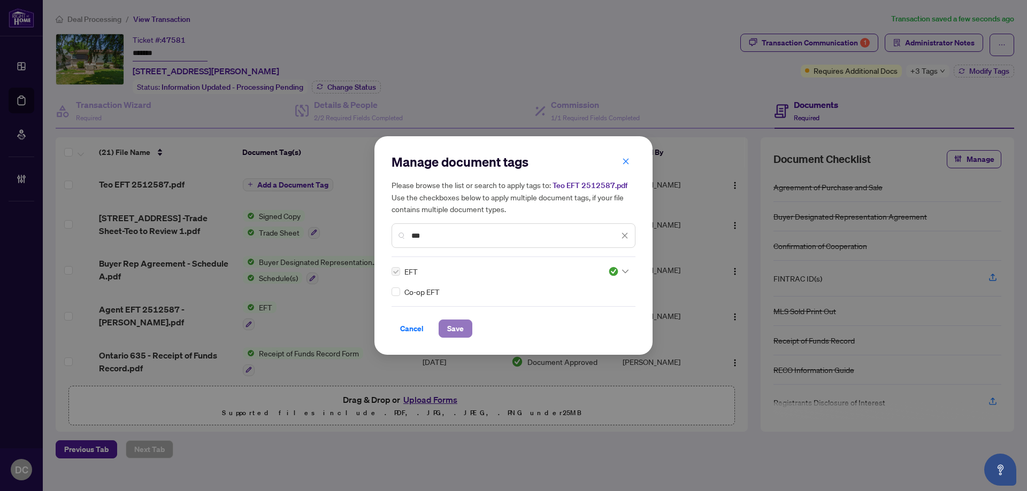
click at [458, 329] on span "Save" at bounding box center [455, 328] width 17 height 17
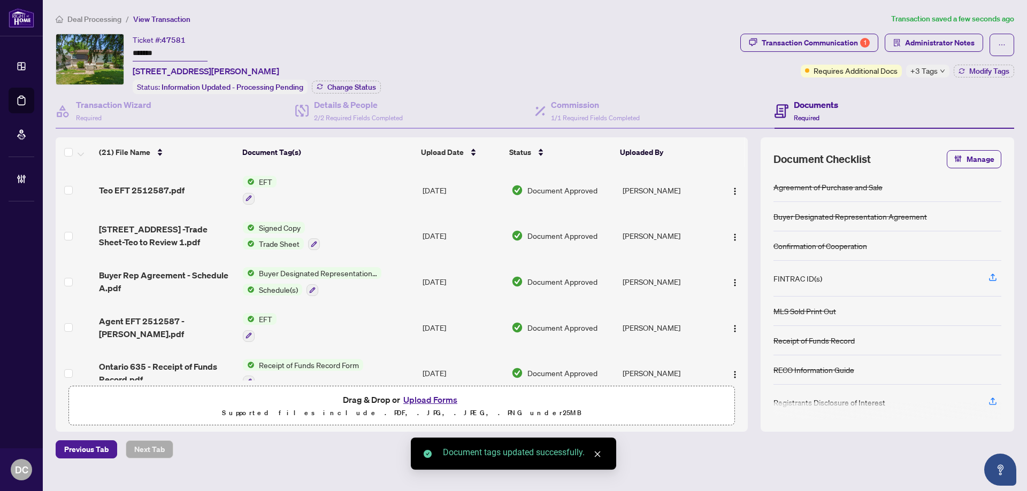
click at [915, 72] on span "+3 Tags" at bounding box center [923, 71] width 27 height 12
click at [864, 99] on div "Documents Required" at bounding box center [894, 111] width 240 height 35
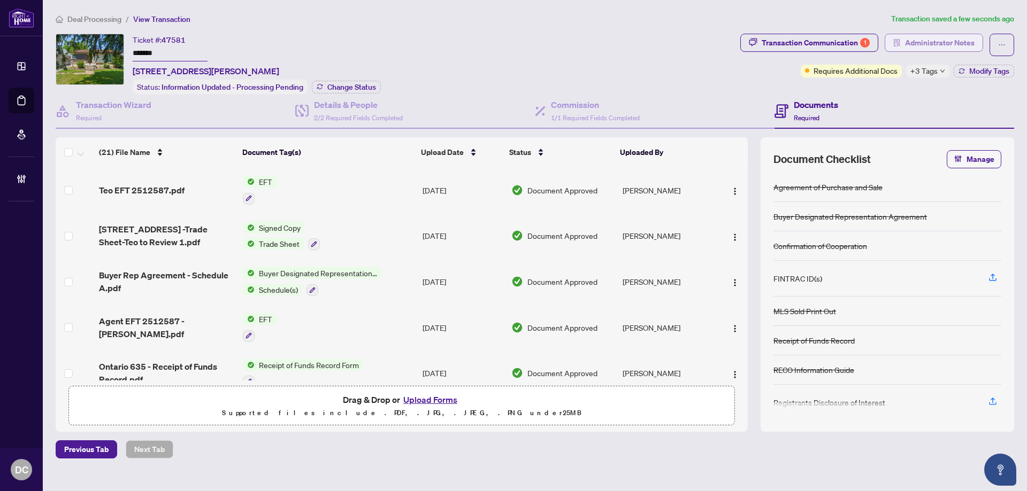
click at [927, 50] on span "Administrator Notes" at bounding box center [940, 42] width 70 height 17
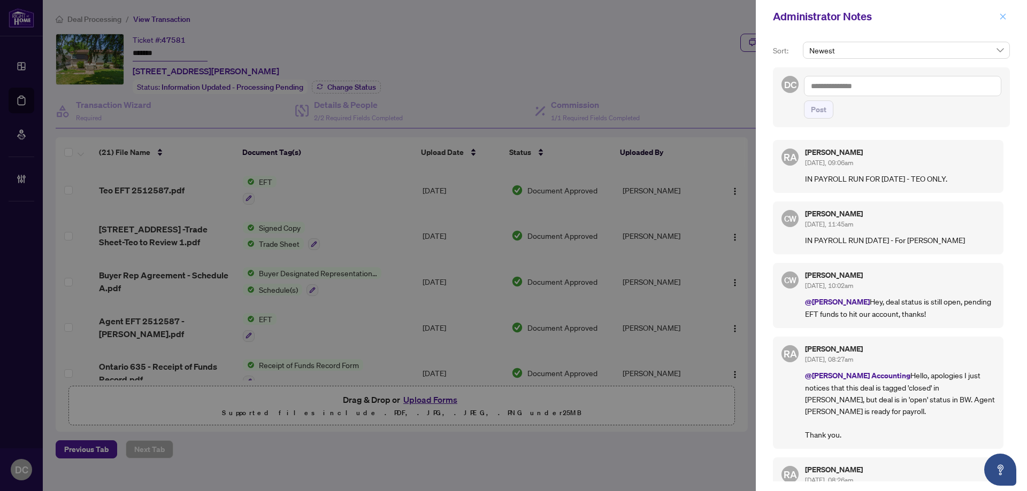
click at [1003, 18] on icon "close" at bounding box center [1003, 16] width 6 height 6
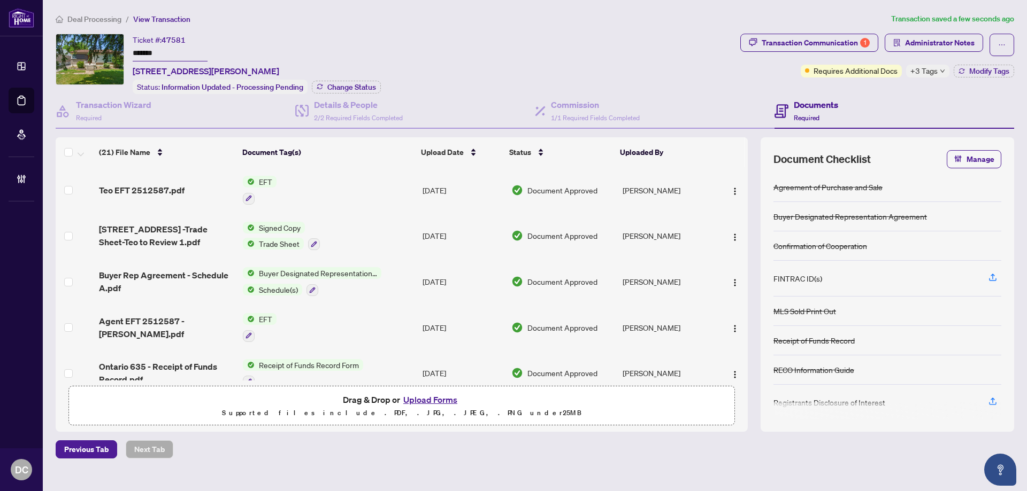
click at [932, 52] on span "Administrator Notes" at bounding box center [934, 45] width 98 height 22
click at [941, 45] on span "Administrator Notes" at bounding box center [940, 42] width 70 height 17
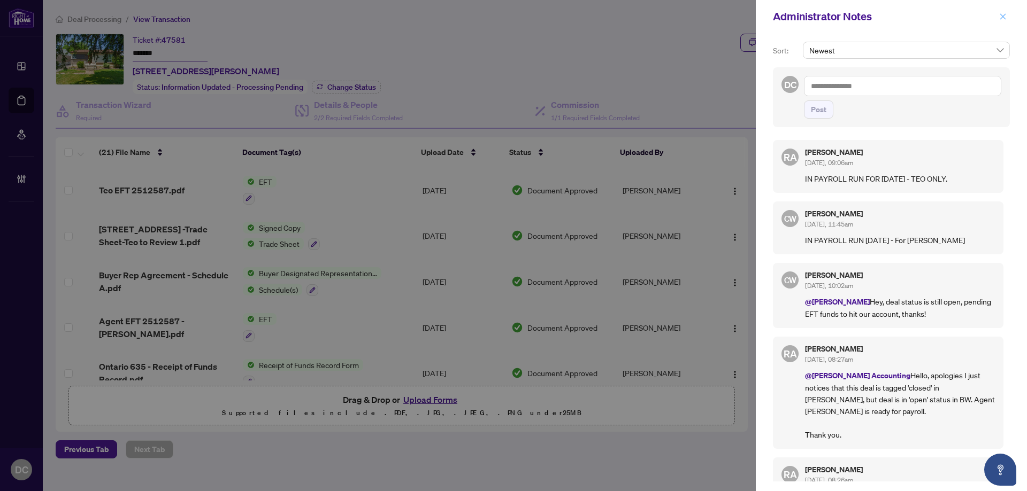
click at [1006, 18] on button "button" at bounding box center [1003, 16] width 14 height 13
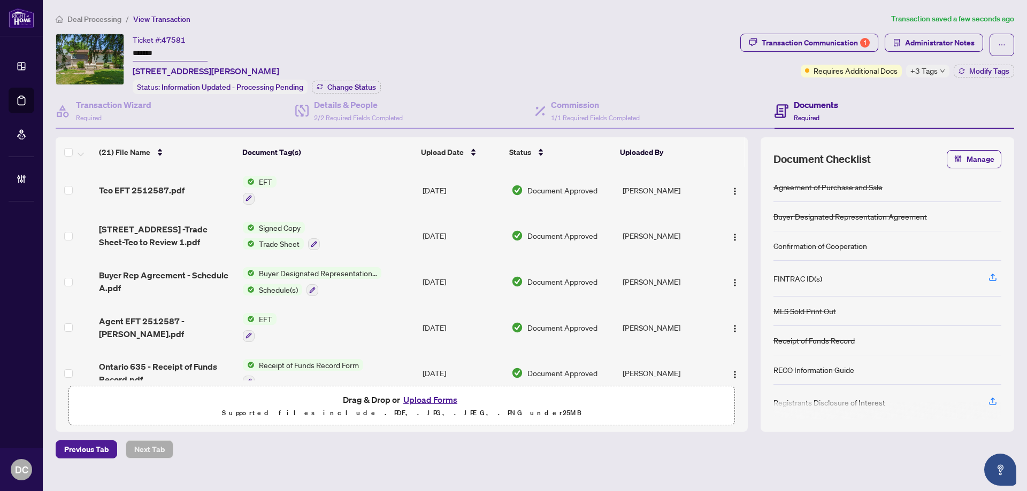
drag, startPoint x: 174, startPoint y: 53, endPoint x: 109, endPoint y: 51, distance: 65.3
click at [109, 51] on div "Ticket #: 47581 ******* 402 East 37th Street, Hamilton, ON L8V 4B8, Canada Stat…" at bounding box center [396, 64] width 680 height 60
click at [88, 21] on span "Deal Processing" at bounding box center [94, 19] width 54 height 10
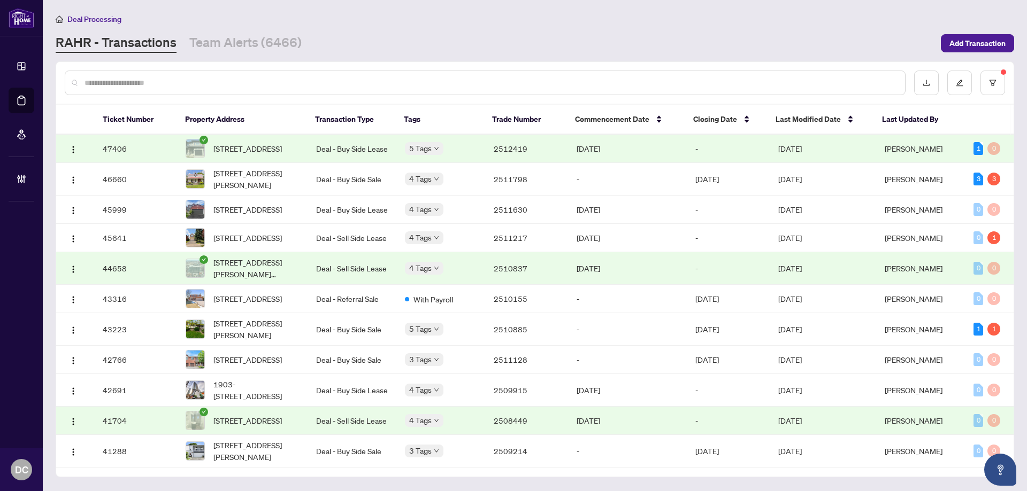
click at [502, 151] on td "2512419" at bounding box center [526, 149] width 83 height 28
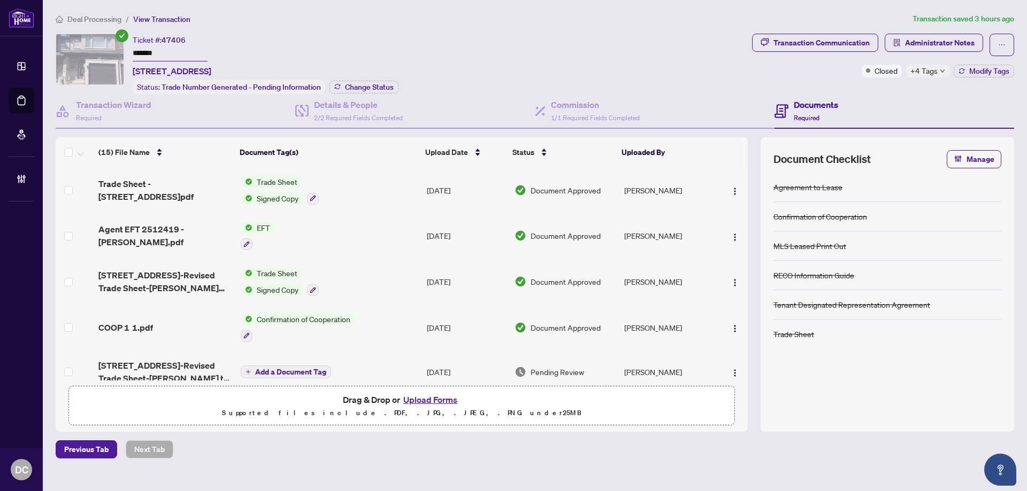
drag, startPoint x: 188, startPoint y: 53, endPoint x: 133, endPoint y: 51, distance: 54.6
click at [133, 51] on input "*******" at bounding box center [170, 54] width 75 height 16
click at [359, 87] on span "Change Status" at bounding box center [369, 86] width 49 height 7
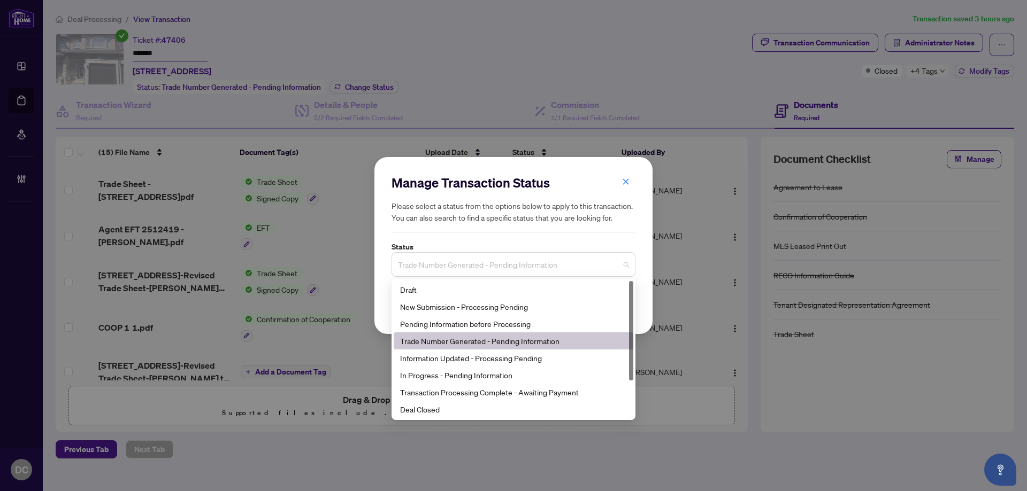
click at [491, 259] on span "Trade Number Generated - Pending Information" at bounding box center [513, 265] width 231 height 20
click at [459, 408] on div "Deal Closed" at bounding box center [513, 410] width 227 height 12
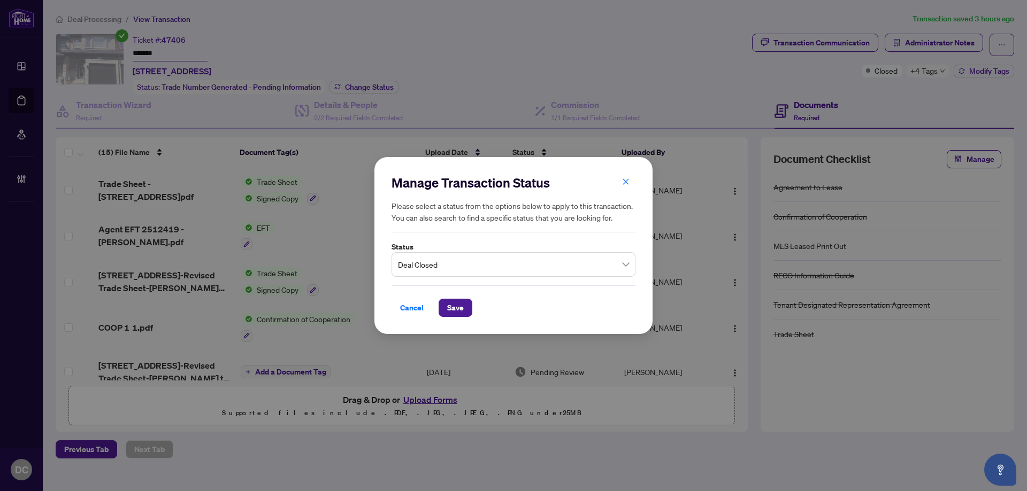
drag, startPoint x: 455, startPoint y: 310, endPoint x: 349, endPoint y: 285, distance: 108.8
click at [455, 310] on span "Save" at bounding box center [455, 307] width 17 height 17
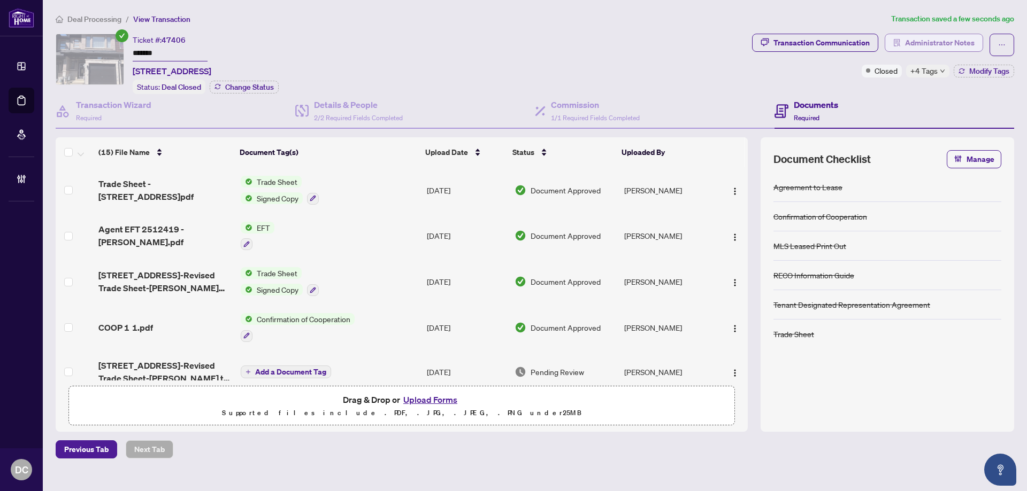
click at [926, 41] on span "Administrator Notes" at bounding box center [940, 42] width 70 height 17
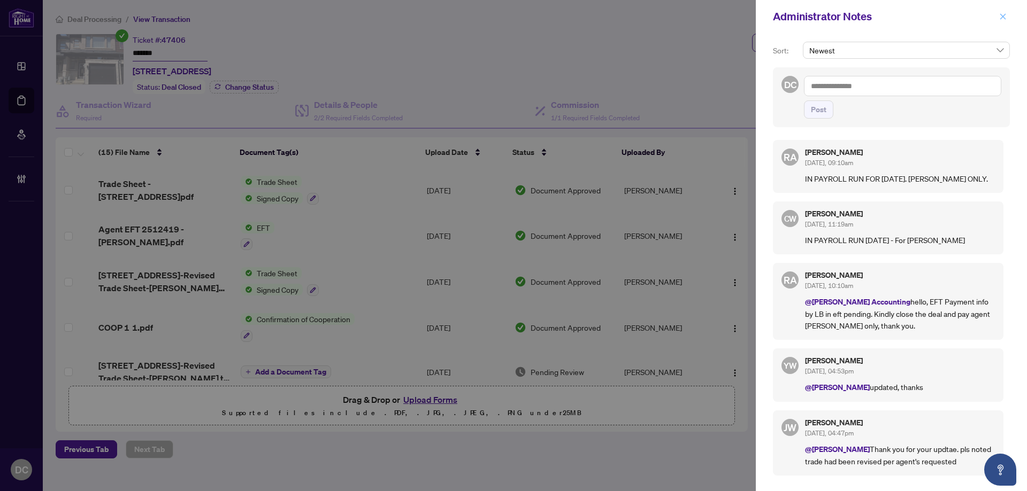
click at [1004, 19] on icon "close" at bounding box center [1002, 16] width 7 height 7
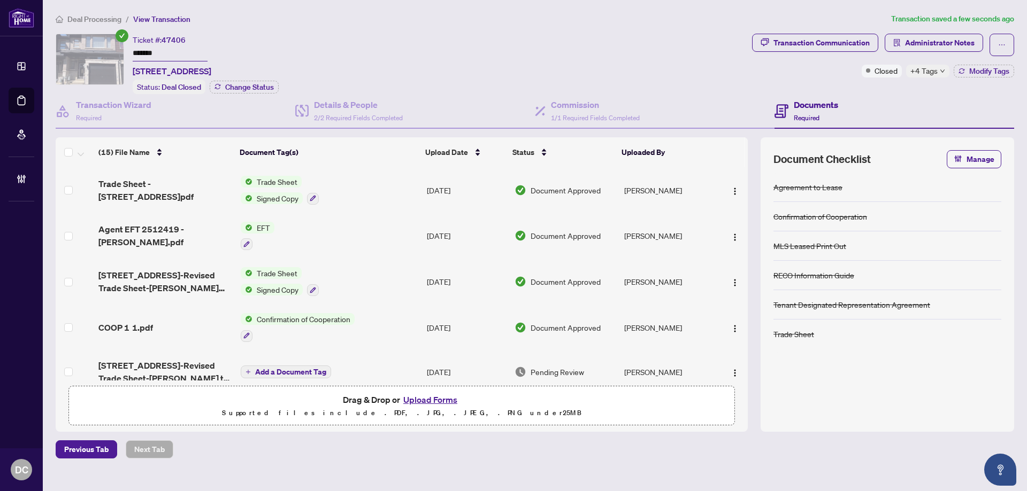
click at [931, 71] on span "+4 Tags" at bounding box center [923, 71] width 27 height 12
click at [879, 91] on div "Transaction Communication Administrator Notes Closed +4 Tags Modify Tags" at bounding box center [883, 64] width 266 height 60
click at [978, 73] on span "Modify Tags" at bounding box center [989, 70] width 40 height 7
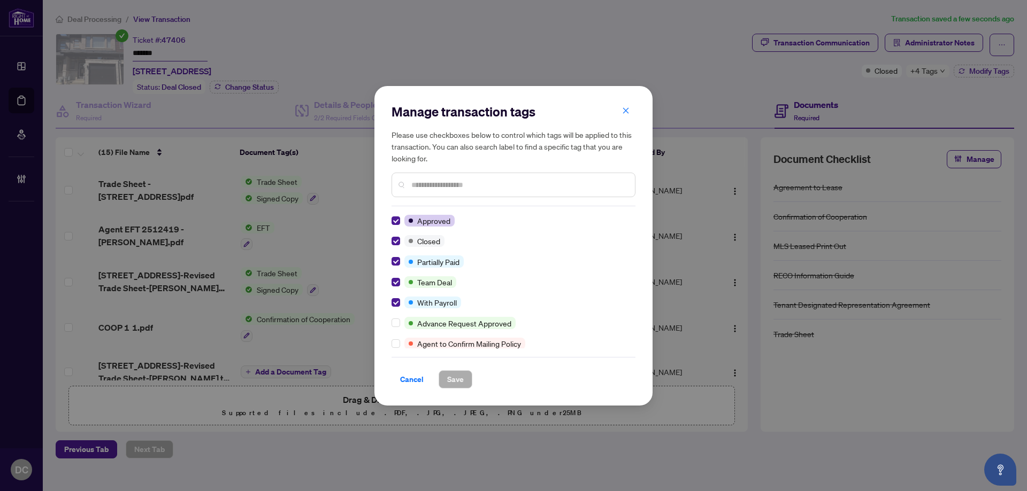
click at [391, 303] on div "Manage transaction tags Please use checkboxes below to control which tags will …" at bounding box center [513, 246] width 278 height 320
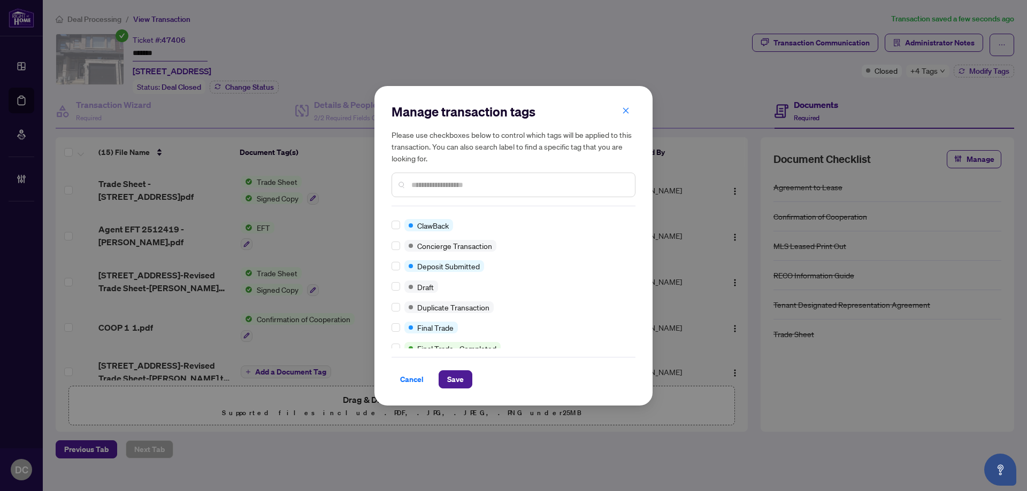
scroll to position [160, 0]
click at [396, 321] on label at bounding box center [395, 327] width 9 height 12
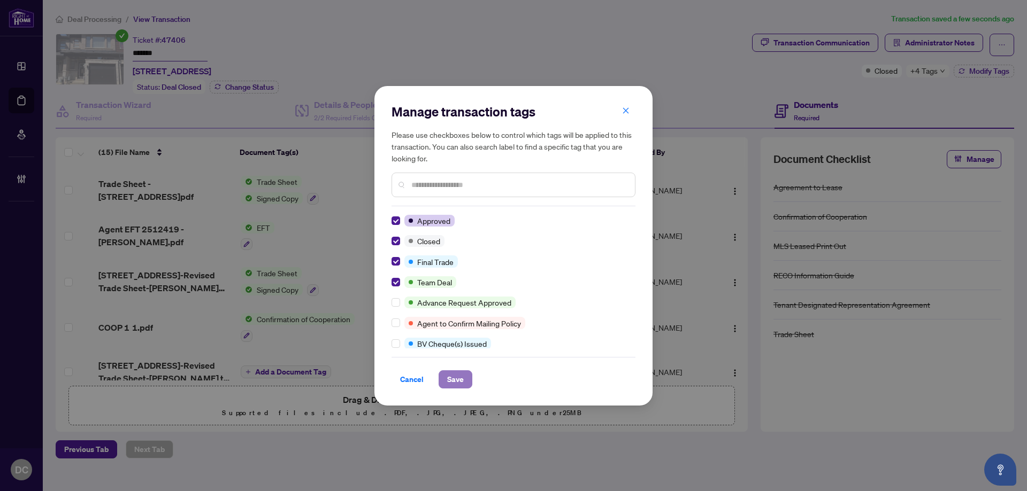
click at [450, 376] on span "Save" at bounding box center [455, 379] width 17 height 17
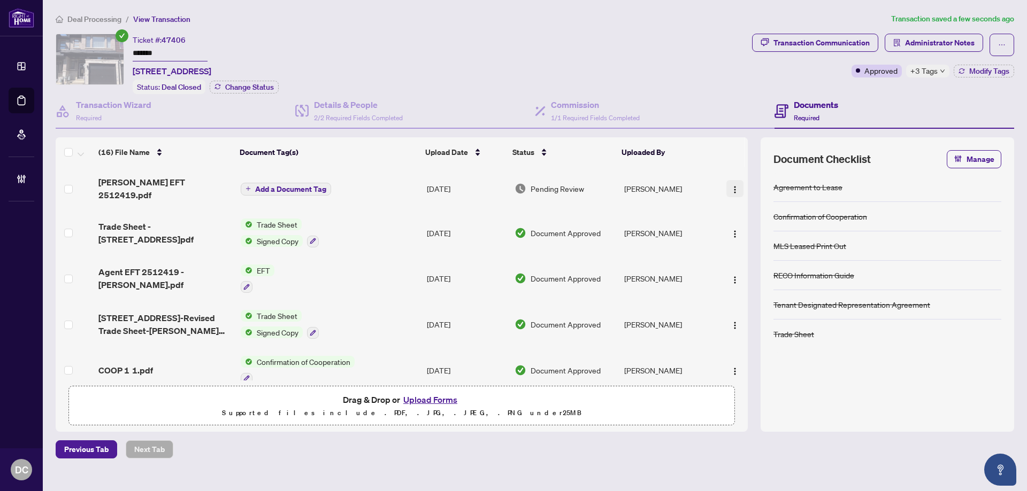
click at [737, 184] on button "button" at bounding box center [734, 188] width 17 height 17
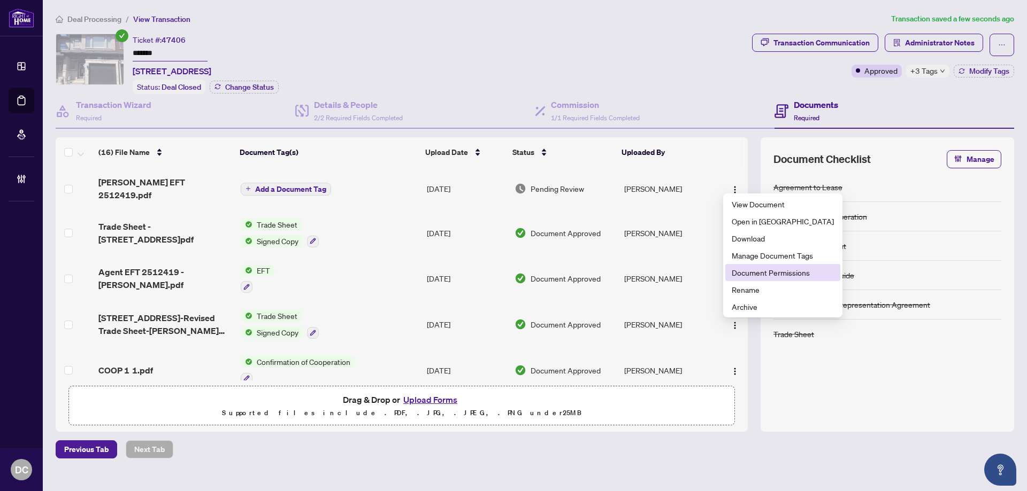
click at [746, 279] on li "Document Permissions" at bounding box center [782, 272] width 115 height 17
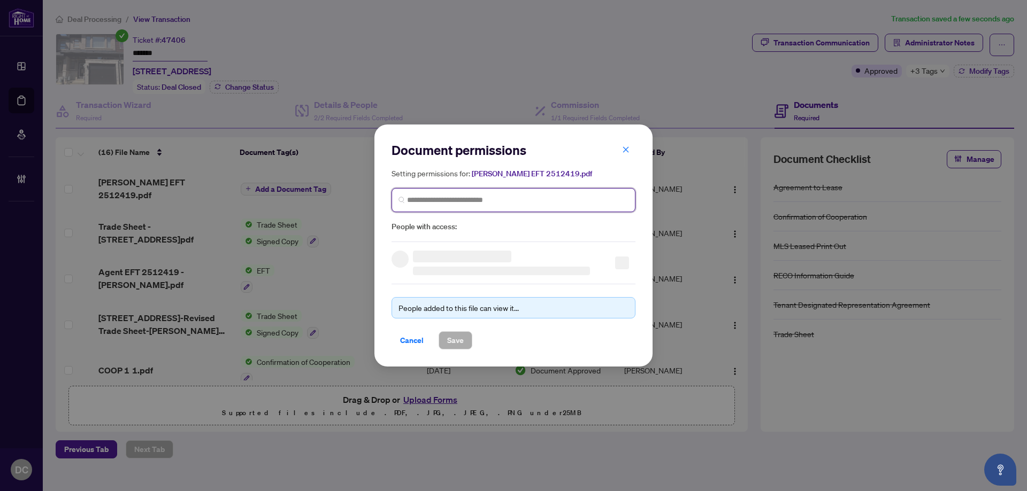
click at [571, 204] on input "search" at bounding box center [517, 200] width 221 height 11
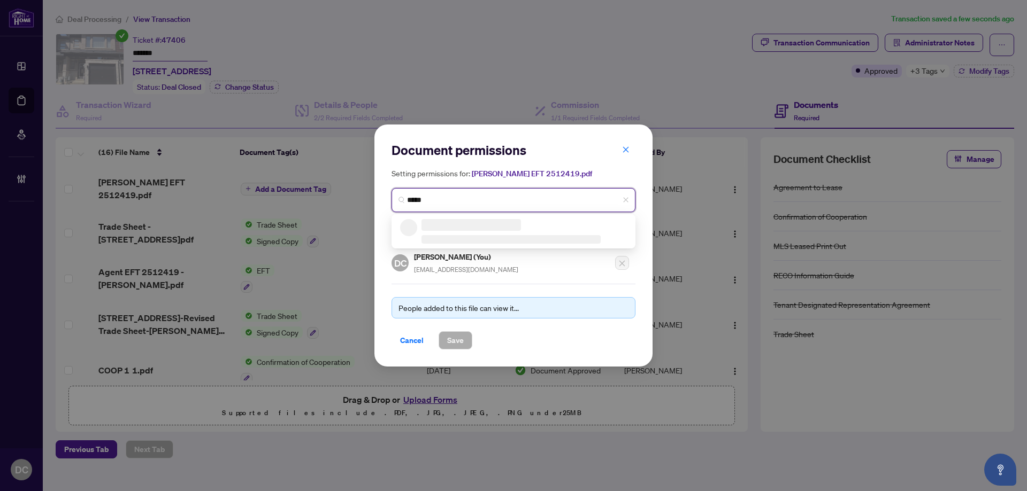
type input "******"
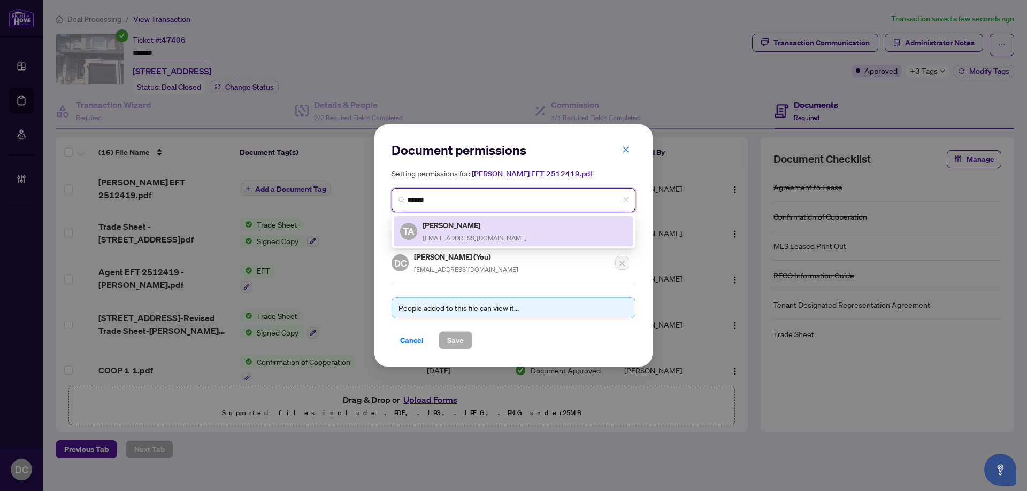
click at [477, 228] on h5 "Tara Alkhalisi" at bounding box center [474, 225] width 104 height 12
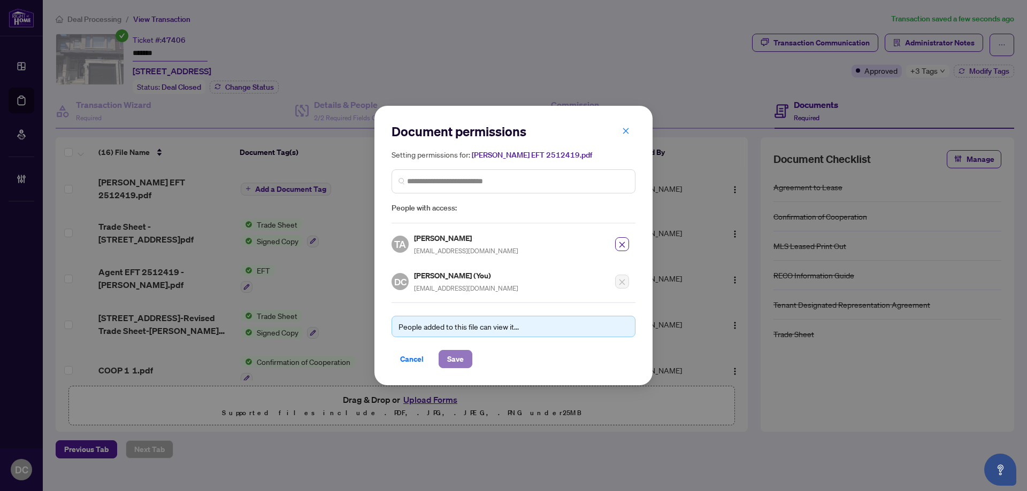
click at [460, 365] on span "Save" at bounding box center [455, 359] width 17 height 17
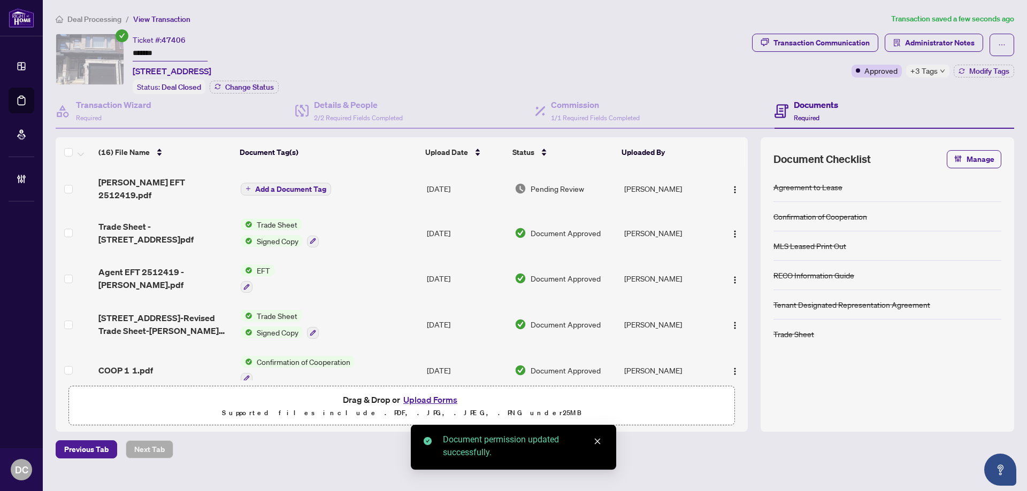
click at [305, 186] on span "Add a Document Tag" at bounding box center [290, 189] width 71 height 7
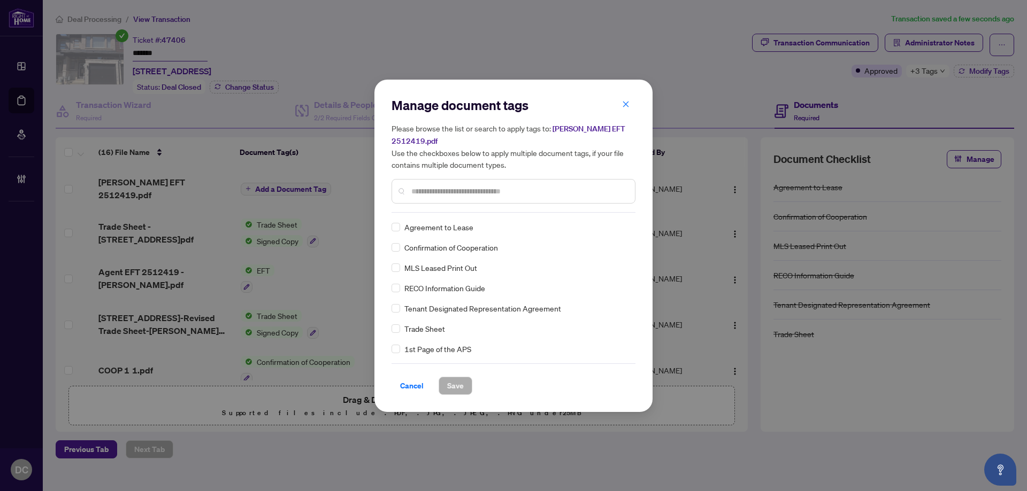
click at [512, 186] on input "text" at bounding box center [518, 192] width 215 height 12
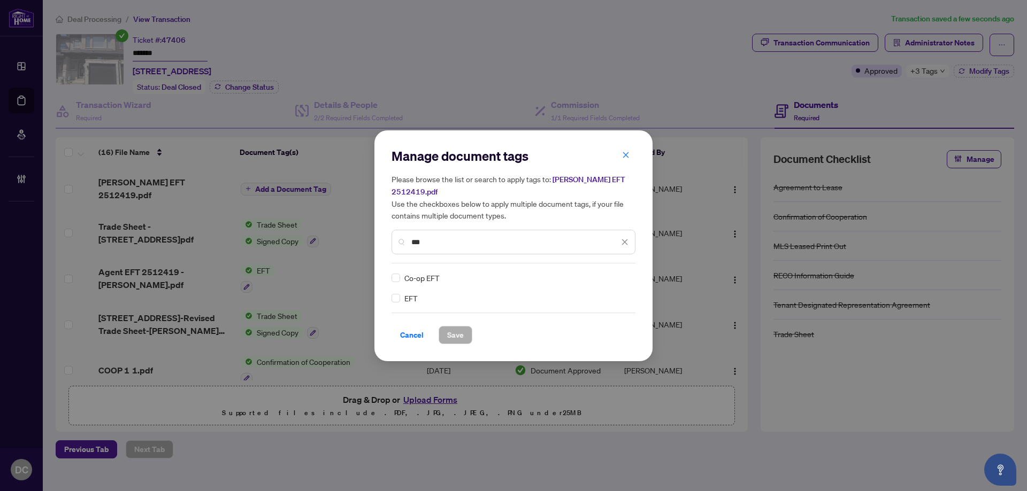
type input "***"
click at [618, 273] on img at bounding box center [613, 278] width 11 height 11
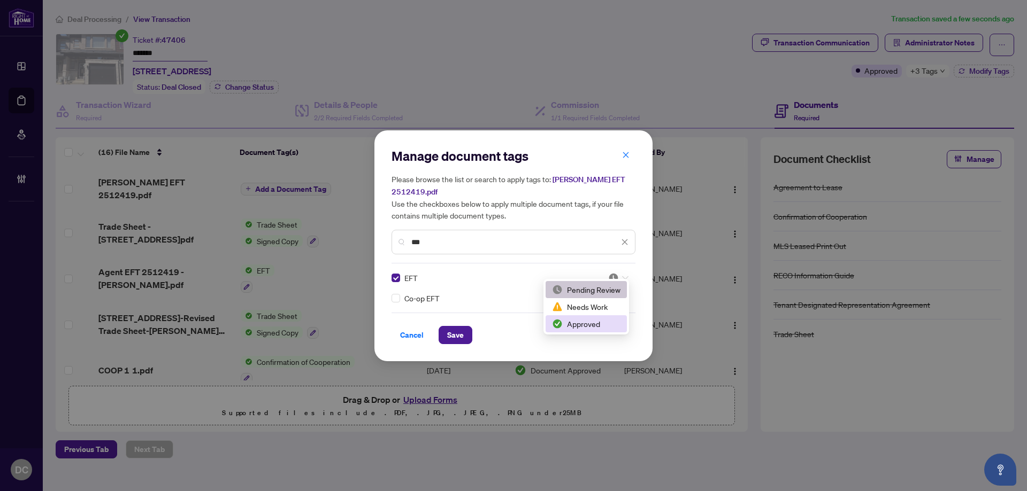
click at [591, 321] on div "Approved" at bounding box center [586, 324] width 68 height 12
click at [463, 330] on span "Save" at bounding box center [455, 335] width 17 height 17
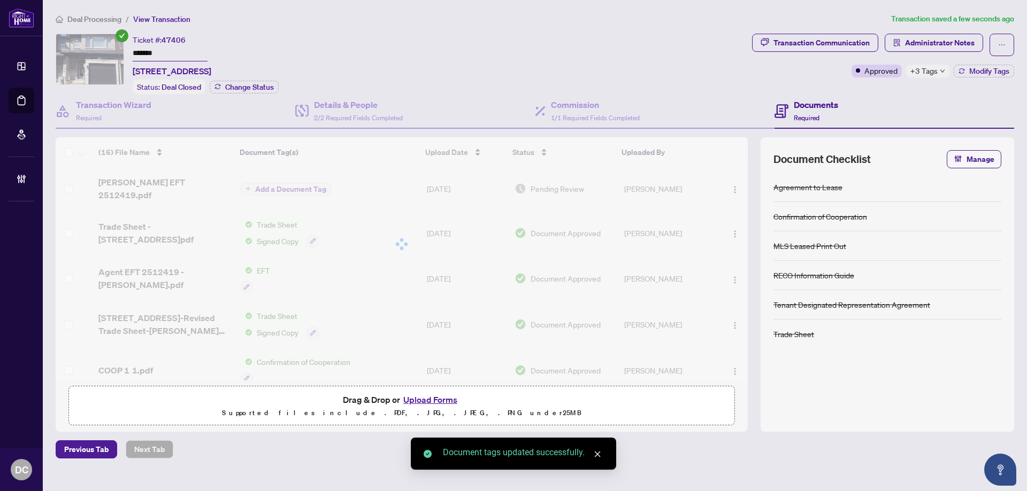
click at [927, 70] on span "+3 Tags" at bounding box center [923, 71] width 27 height 12
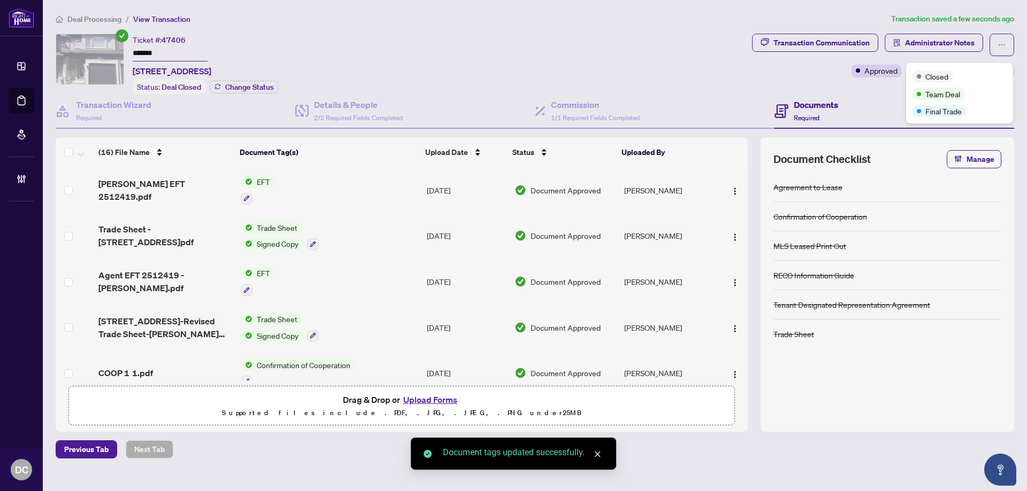
click at [870, 94] on div "Documents Required" at bounding box center [894, 111] width 240 height 35
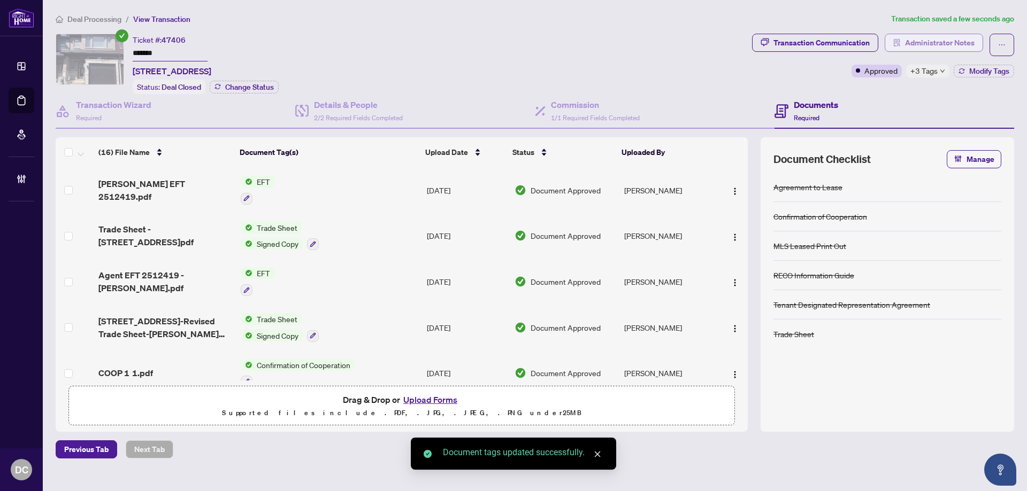
click at [906, 45] on span "Administrator Notes" at bounding box center [940, 42] width 70 height 17
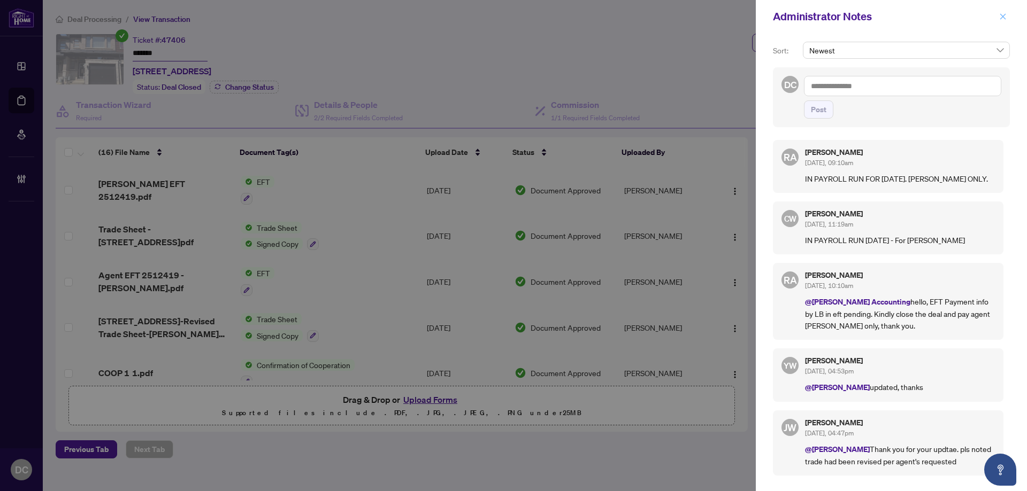
click at [1003, 17] on icon "close" at bounding box center [1003, 16] width 6 height 6
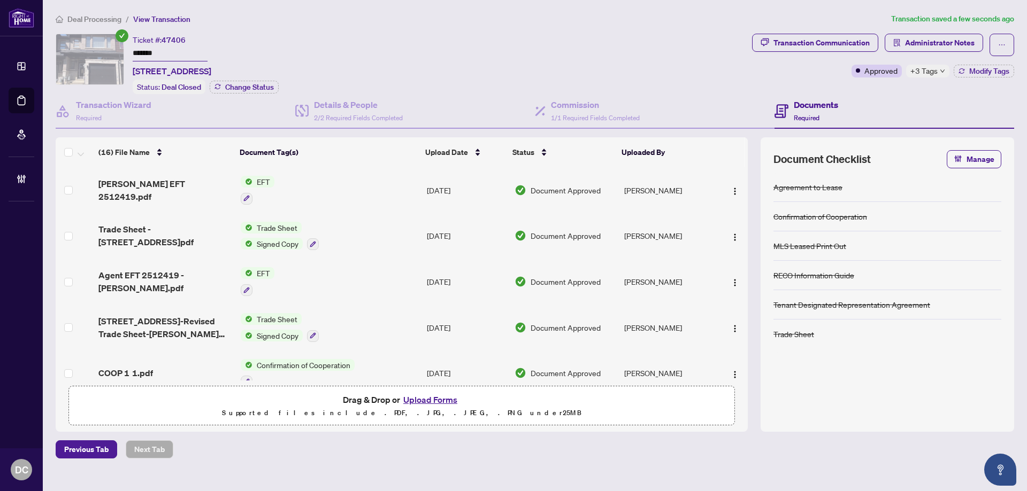
click at [104, 18] on span "Deal Processing" at bounding box center [94, 19] width 54 height 10
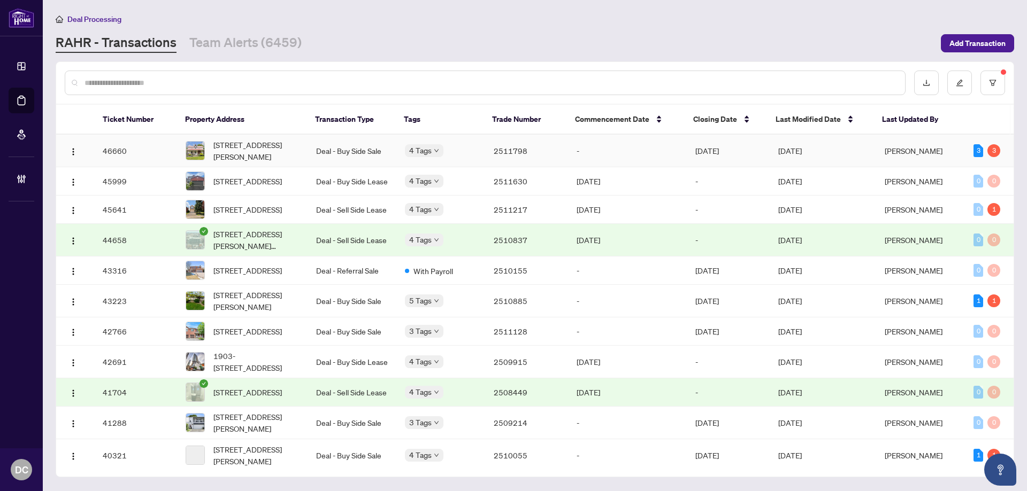
click at [849, 150] on td "Aug/28/2025" at bounding box center [823, 151] width 106 height 33
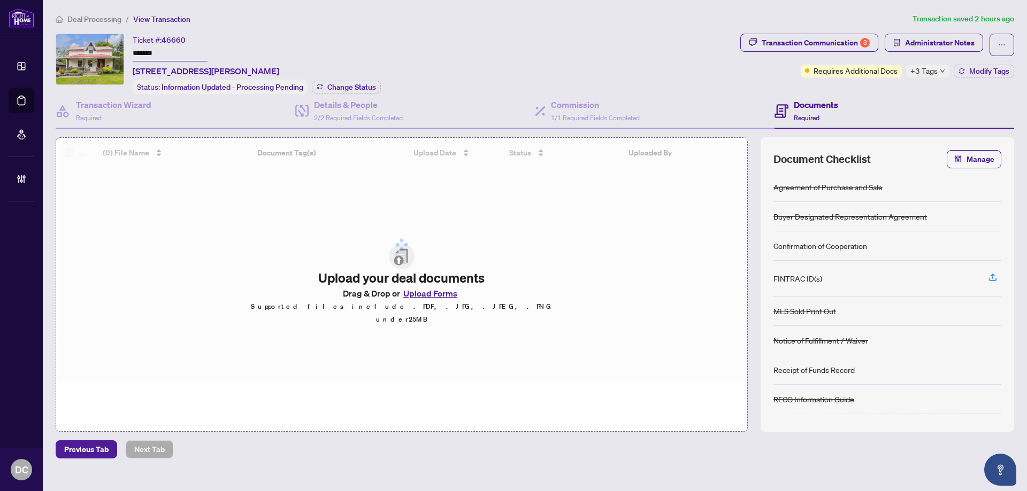
drag, startPoint x: 177, startPoint y: 56, endPoint x: 105, endPoint y: 48, distance: 72.1
click at [94, 48] on div "Ticket #: 46660 ******* 44 Walt St, Brighton, Ontario K0K 1H0, Canada Status: I…" at bounding box center [396, 64] width 680 height 60
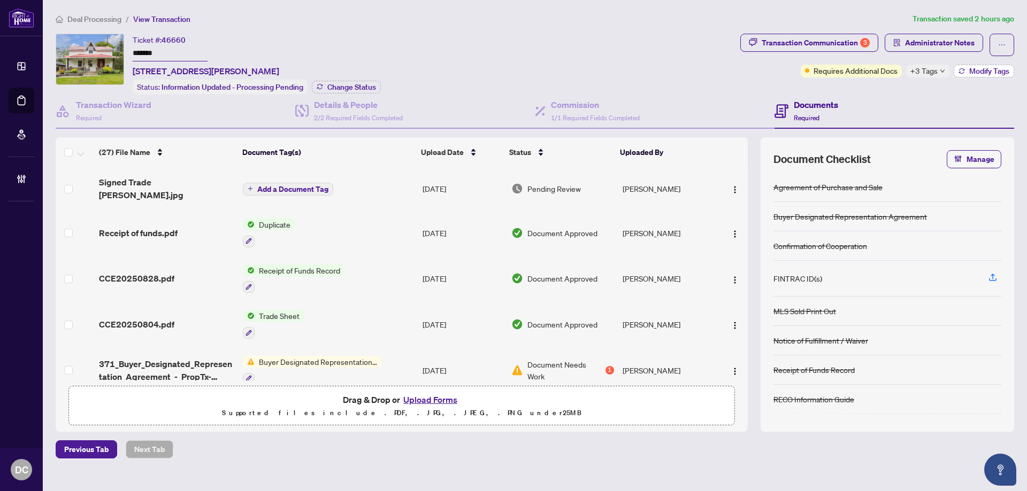
click at [966, 72] on button "Modify Tags" at bounding box center [984, 71] width 60 height 13
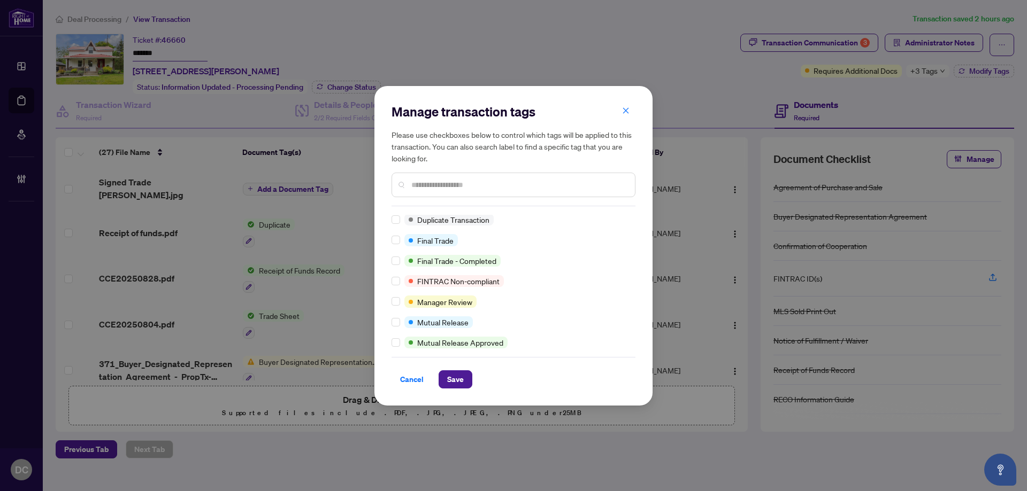
scroll to position [1, 0]
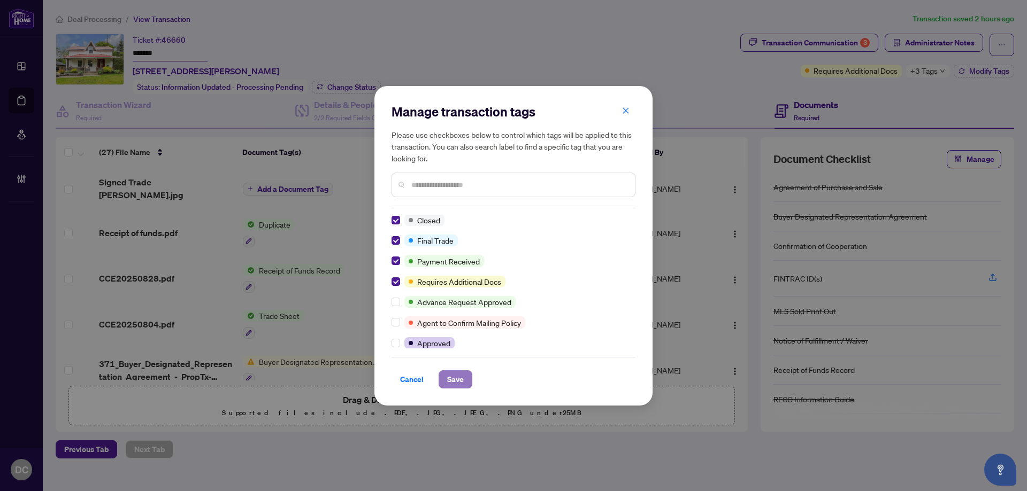
click at [450, 378] on span "Save" at bounding box center [455, 379] width 17 height 17
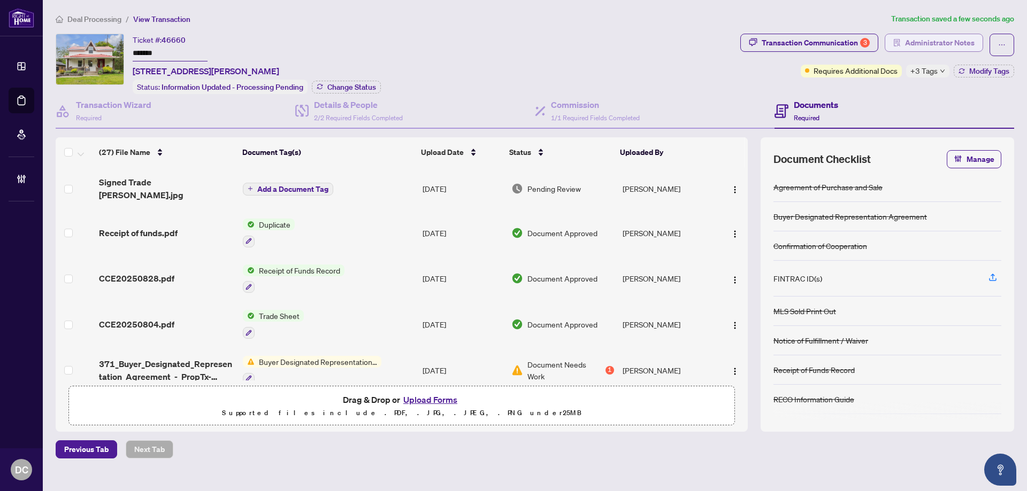
click at [942, 49] on span "Administrator Notes" at bounding box center [940, 42] width 70 height 17
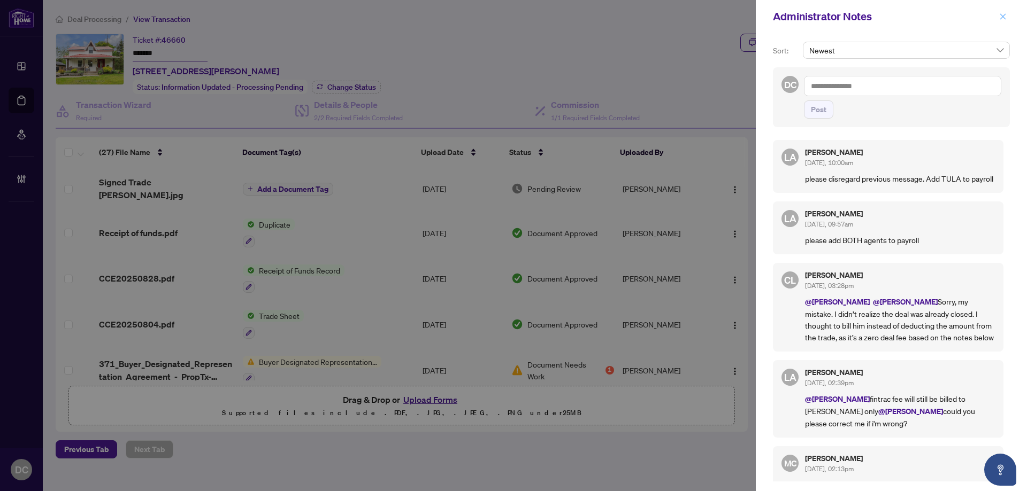
click at [1001, 13] on icon "close" at bounding box center [1002, 16] width 7 height 7
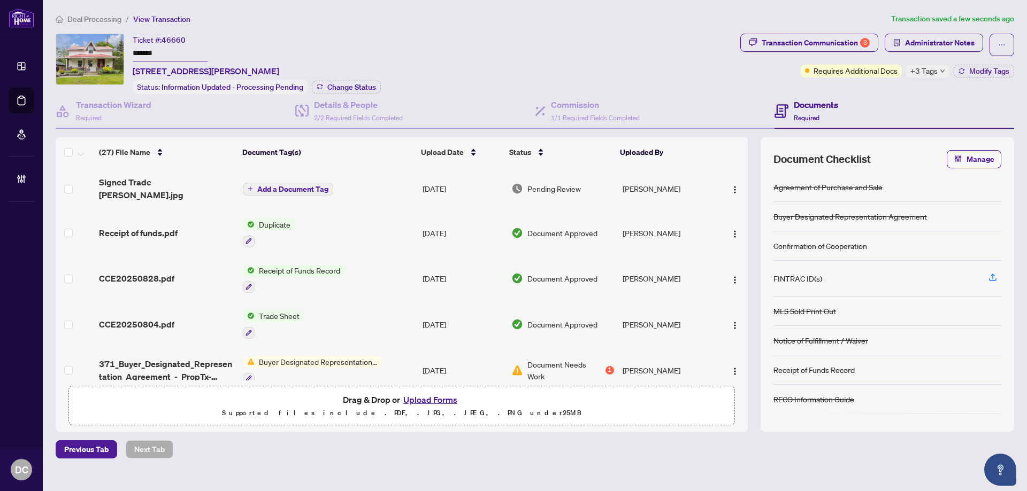
click at [159, 181] on span "Signed Trade Walt.jpg" at bounding box center [166, 189] width 135 height 26
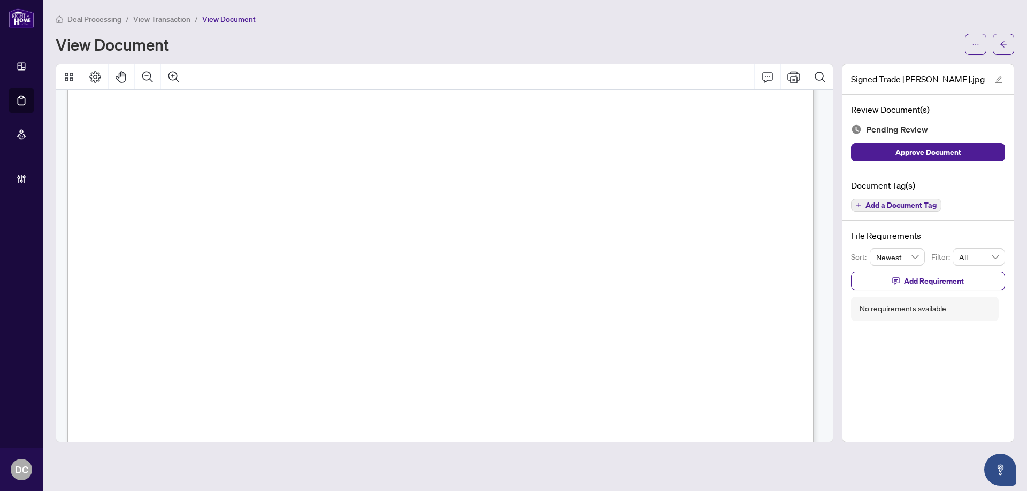
scroll to position [481, 0]
click at [1008, 46] on button "button" at bounding box center [1003, 44] width 21 height 21
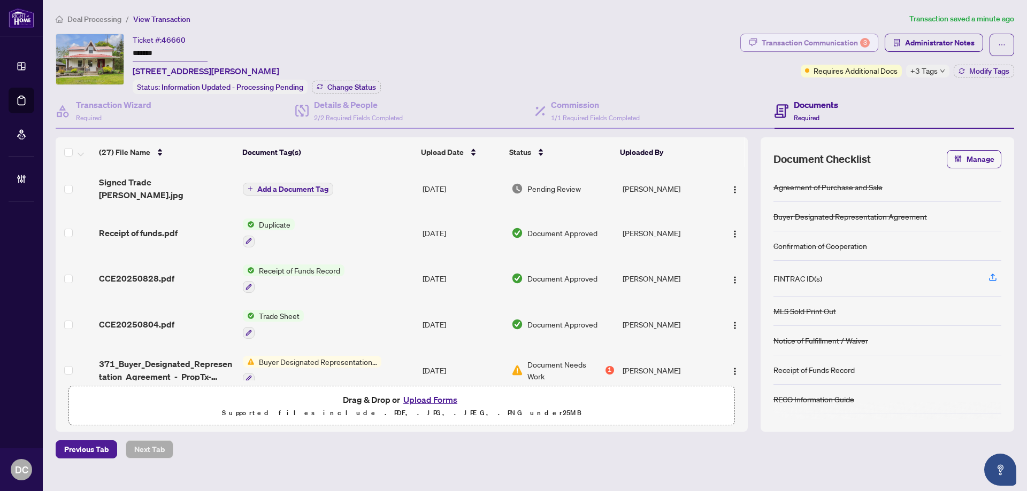
click at [826, 44] on div "Transaction Communication 3" at bounding box center [816, 42] width 108 height 17
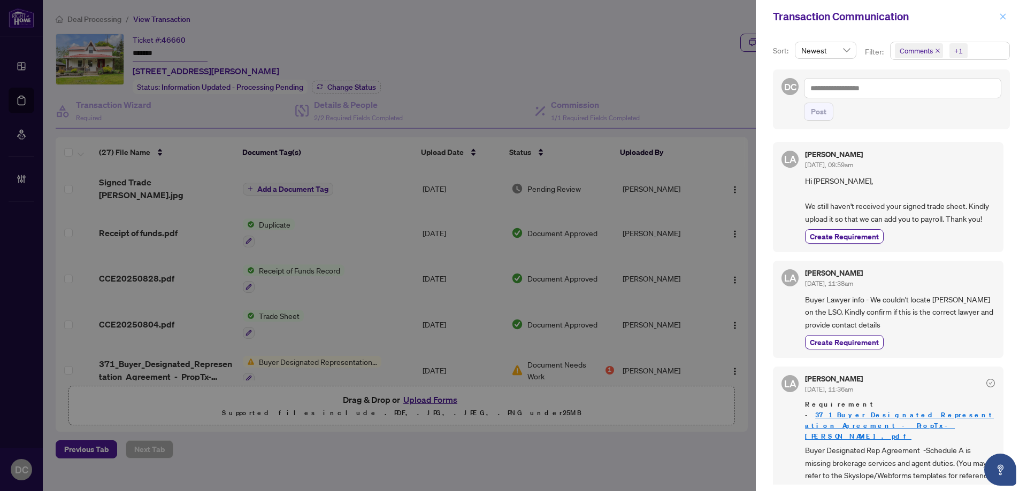
click at [1002, 21] on span "button" at bounding box center [1002, 16] width 7 height 17
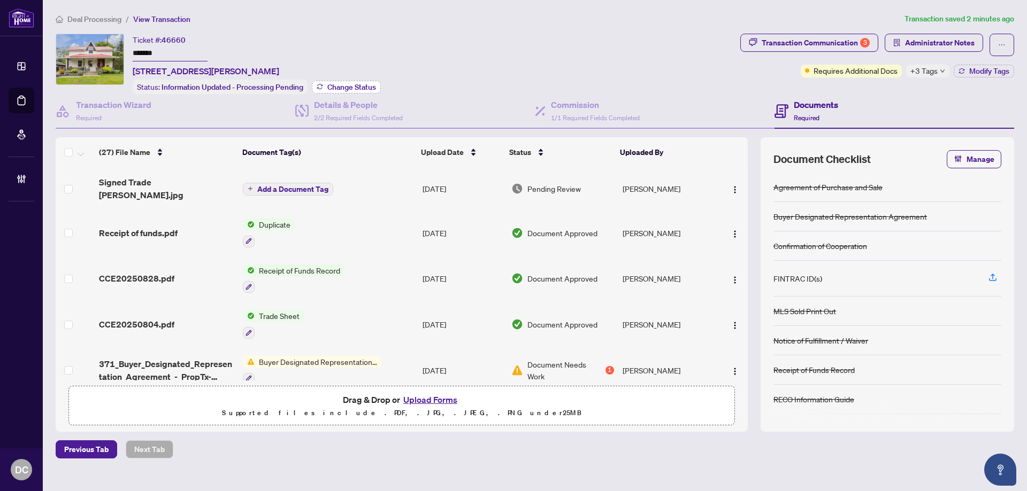
click at [367, 87] on span "Change Status" at bounding box center [351, 86] width 49 height 7
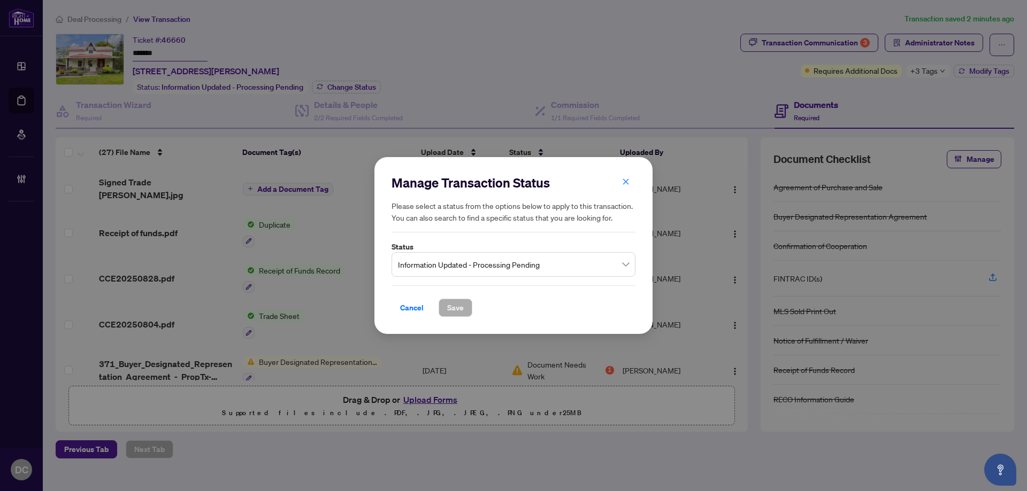
click at [533, 269] on span "Information Updated - Processing Pending" at bounding box center [513, 265] width 231 height 20
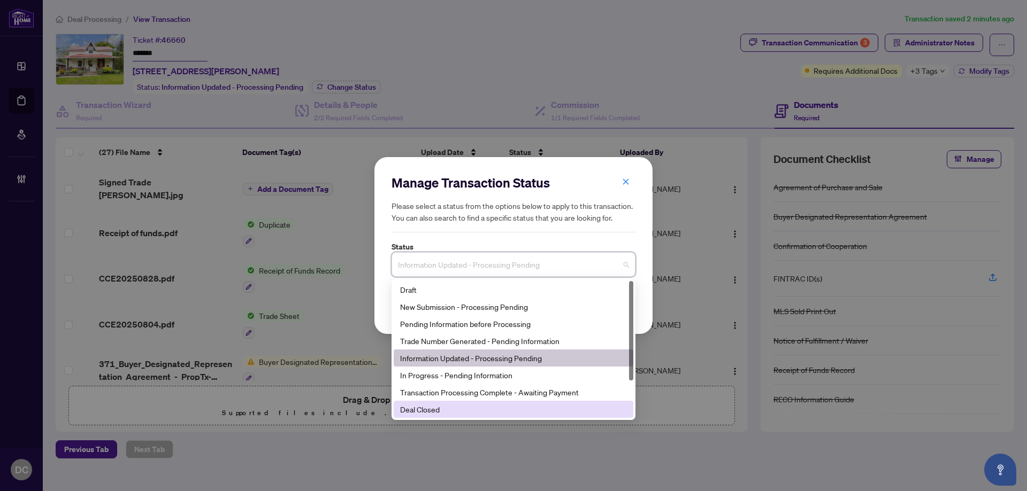
click at [442, 411] on div "Deal Closed" at bounding box center [513, 410] width 227 height 12
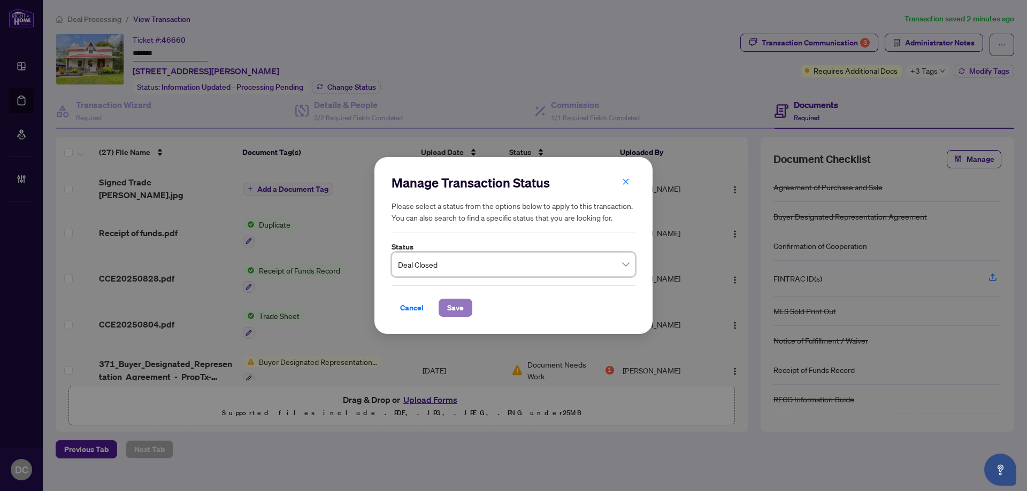
click at [457, 305] on span "Save" at bounding box center [455, 307] width 17 height 17
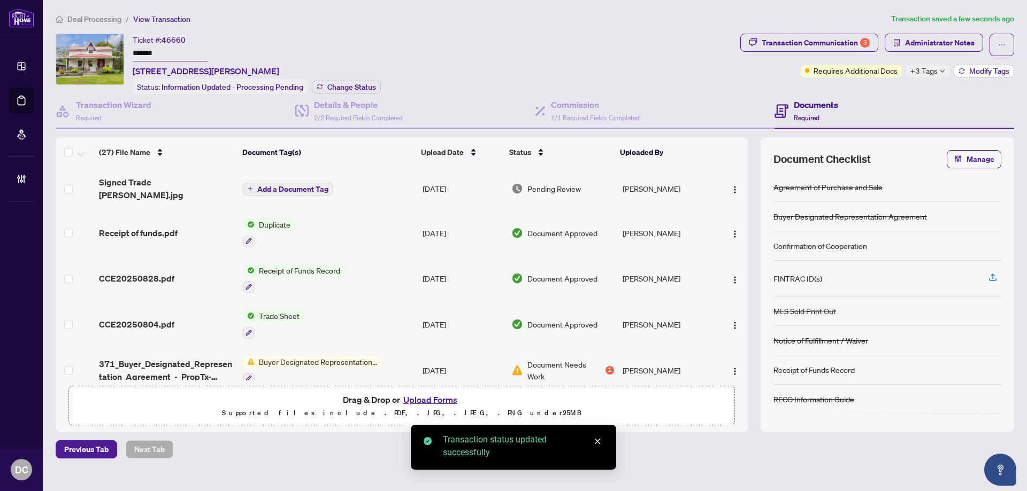
click at [985, 68] on span "Modify Tags" at bounding box center [989, 70] width 40 height 7
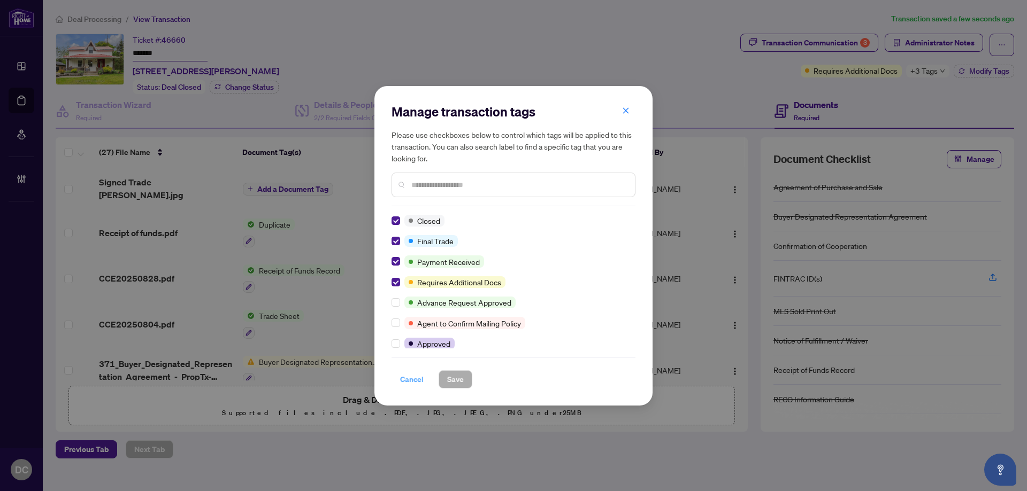
click at [408, 383] on span "Cancel" at bounding box center [412, 379] width 24 height 17
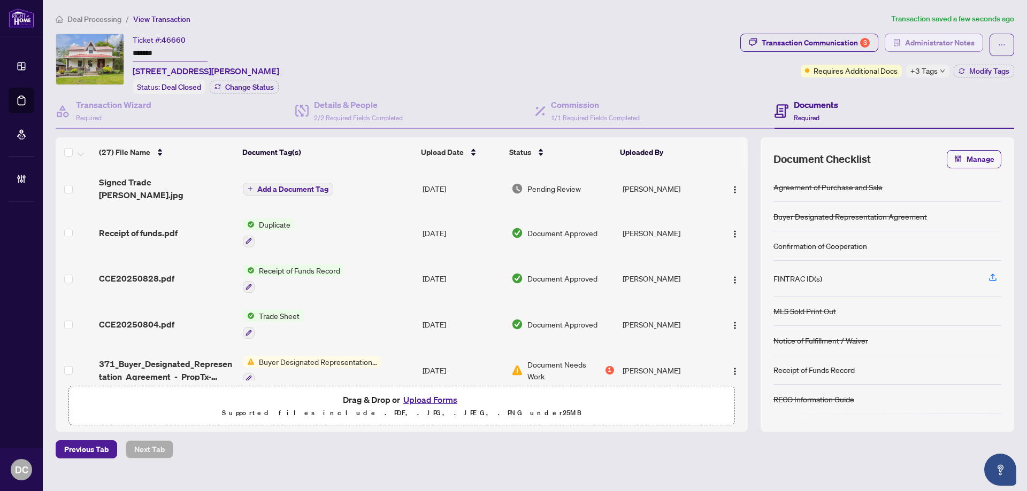
click at [936, 43] on span "Administrator Notes" at bounding box center [940, 42] width 70 height 17
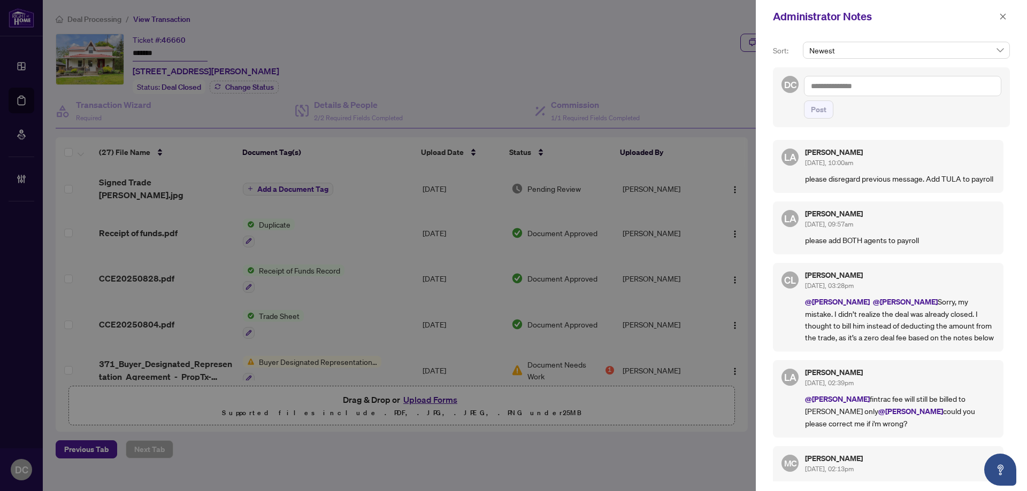
click at [933, 84] on textarea at bounding box center [902, 86] width 197 height 20
paste textarea "**********"
type textarea "**********"
drag, startPoint x: 831, startPoint y: 110, endPoint x: 908, endPoint y: 82, distance: 81.4
click at [831, 110] on button "Post" at bounding box center [818, 110] width 29 height 18
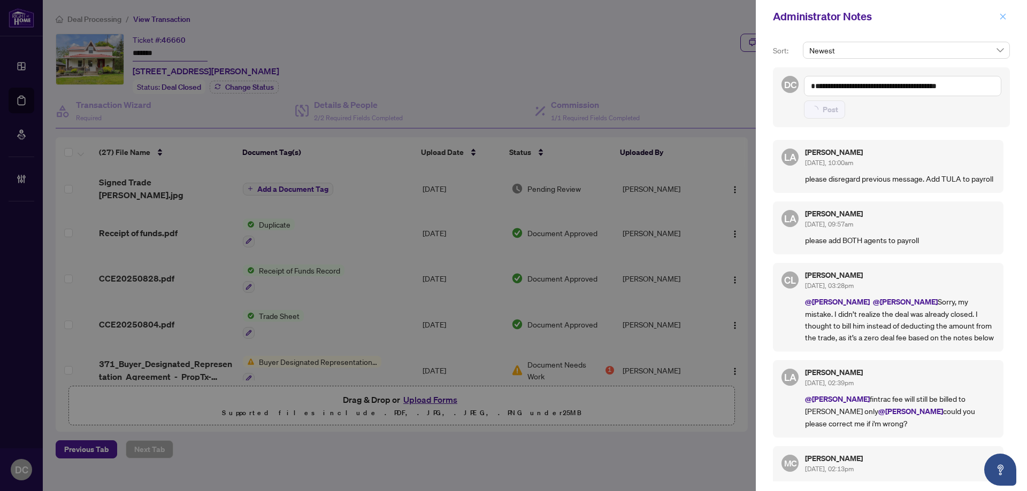
click at [1003, 12] on span "button" at bounding box center [1002, 16] width 7 height 17
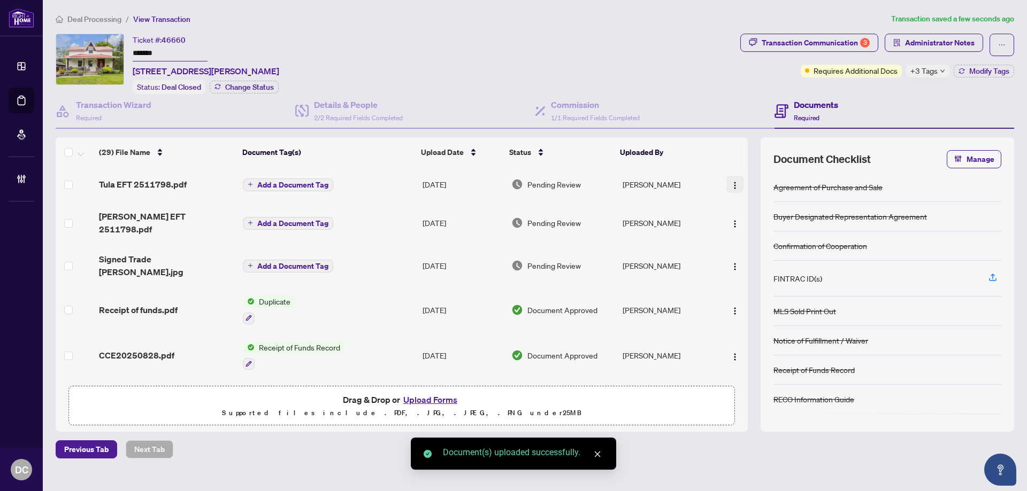
click at [731, 181] on img "button" at bounding box center [735, 185] width 9 height 9
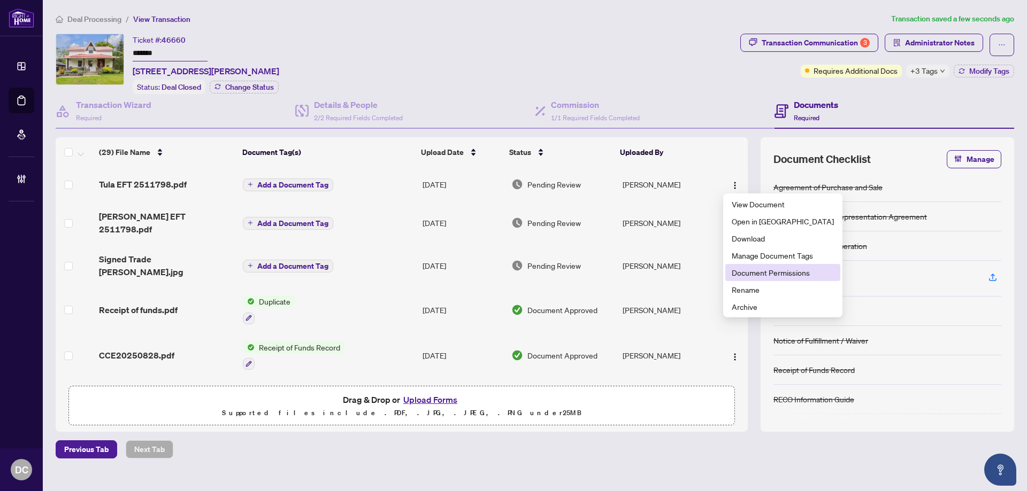
click at [761, 271] on span "Document Permissions" at bounding box center [783, 273] width 102 height 12
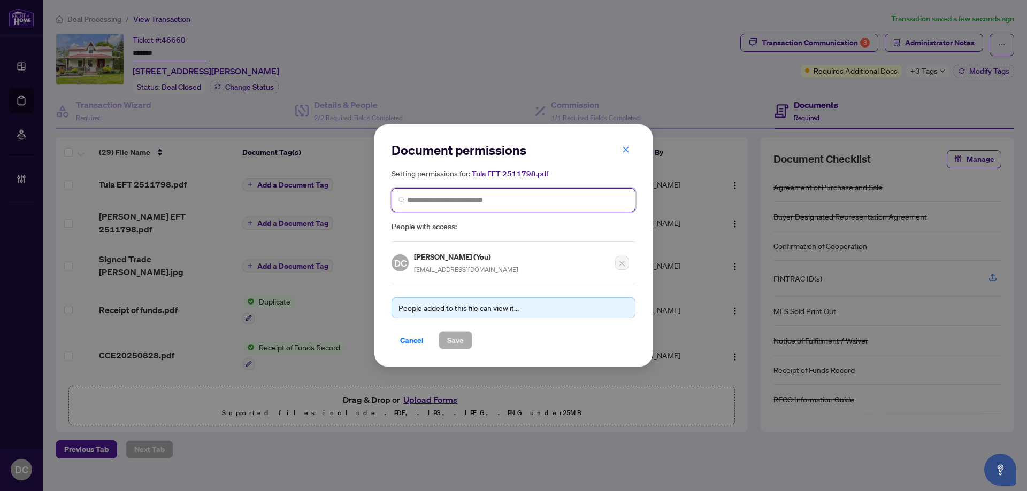
click at [472, 197] on input "search" at bounding box center [517, 200] width 221 height 11
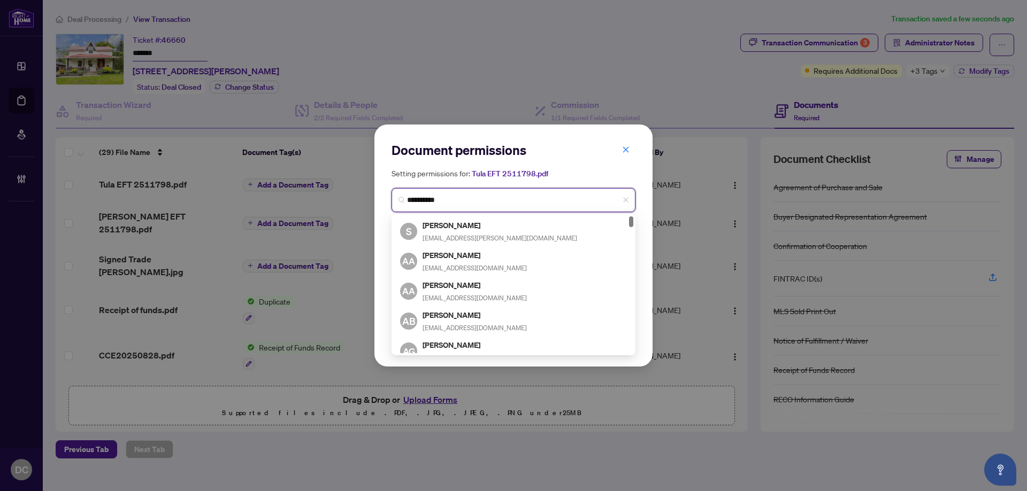
type input "**********"
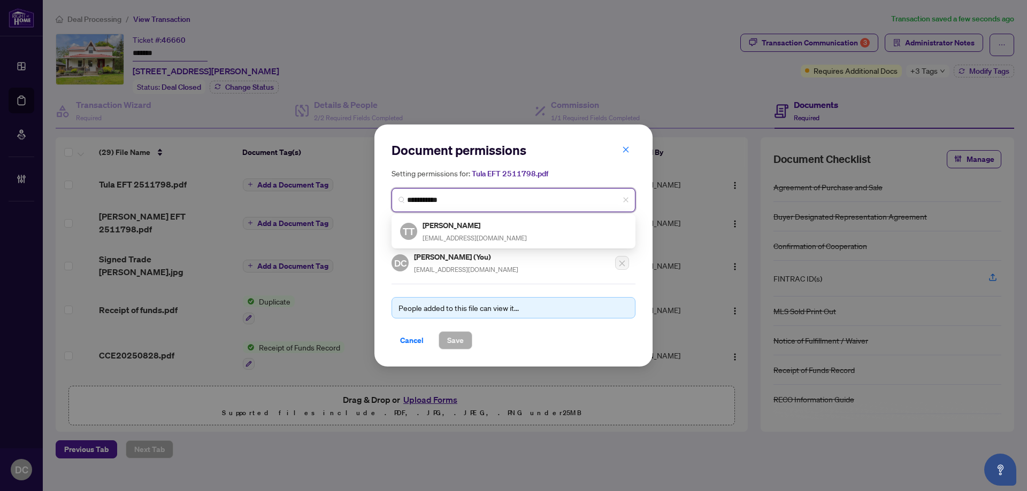
click at [463, 219] on div "TT Tula Thomas tula@tulathomas.com" at bounding box center [514, 232] width 240 height 30
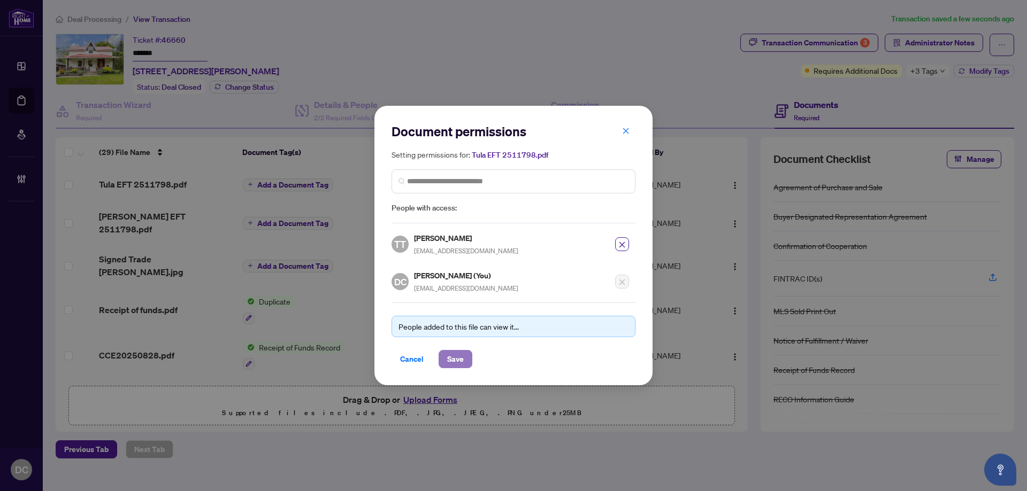
click at [463, 359] on span "Save" at bounding box center [455, 359] width 17 height 17
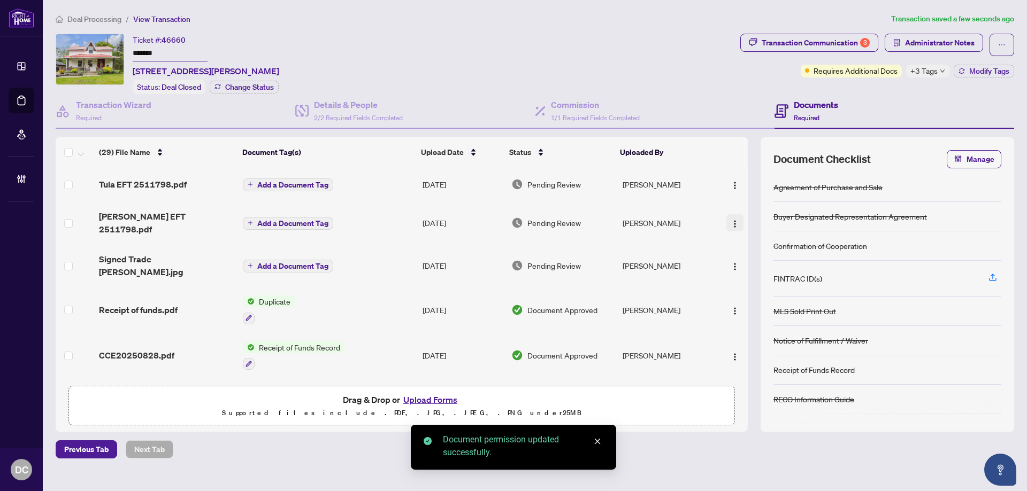
click at [733, 224] on button "button" at bounding box center [734, 222] width 17 height 17
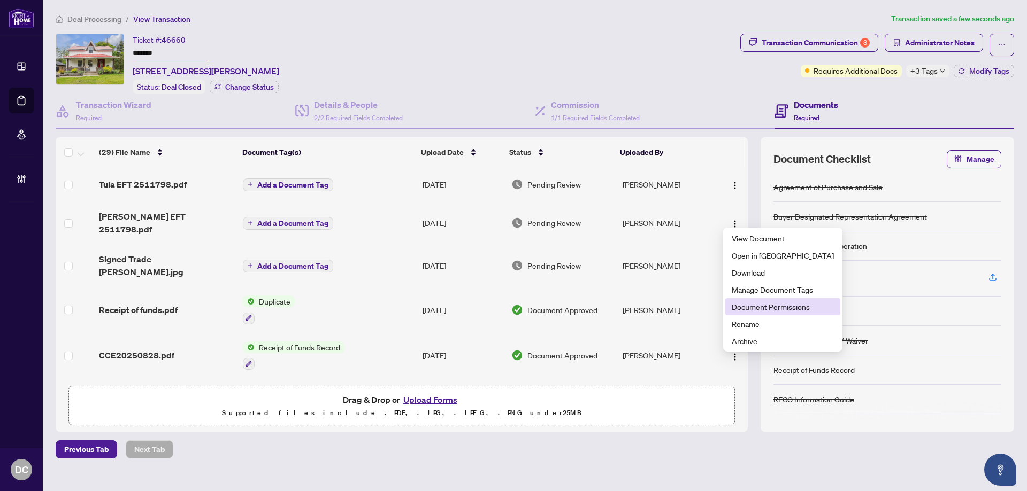
click at [764, 305] on span "Document Permissions" at bounding box center [783, 307] width 102 height 12
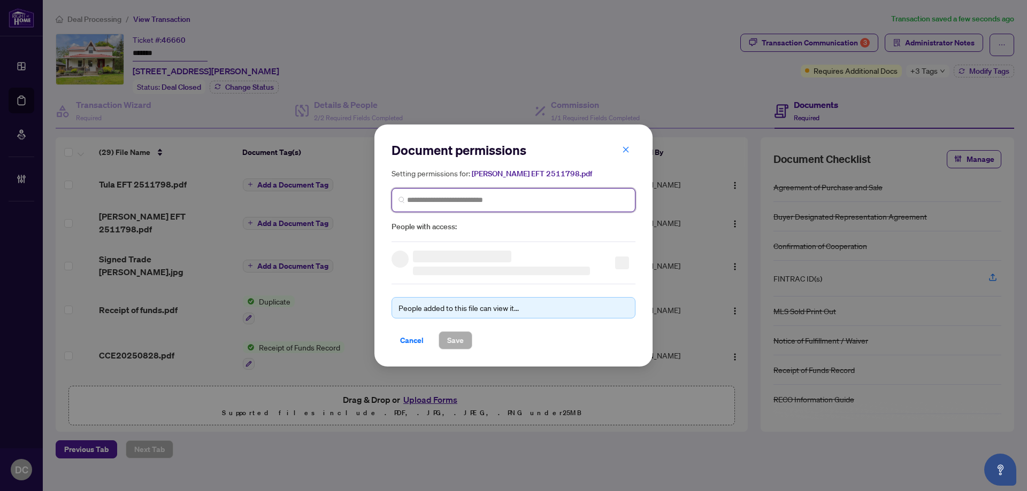
click at [529, 197] on input "search" at bounding box center [517, 200] width 221 height 11
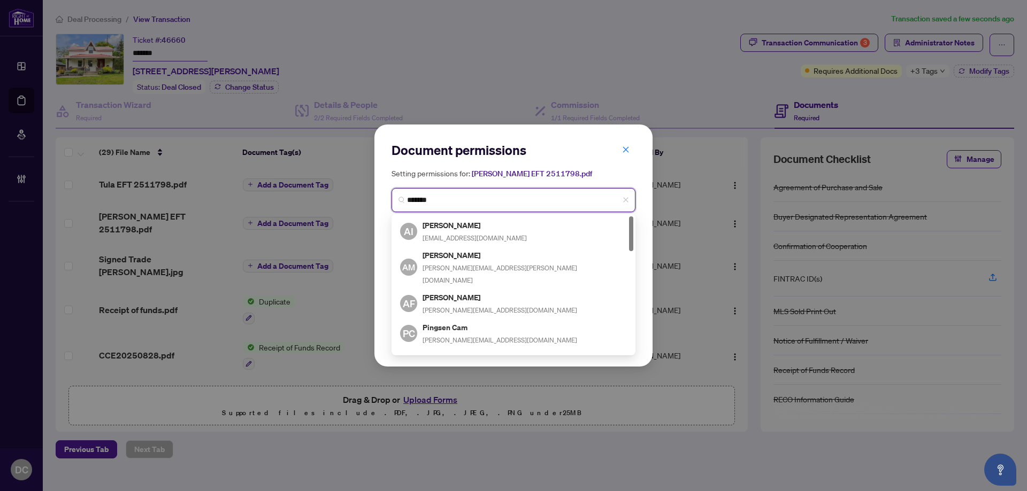
type input "********"
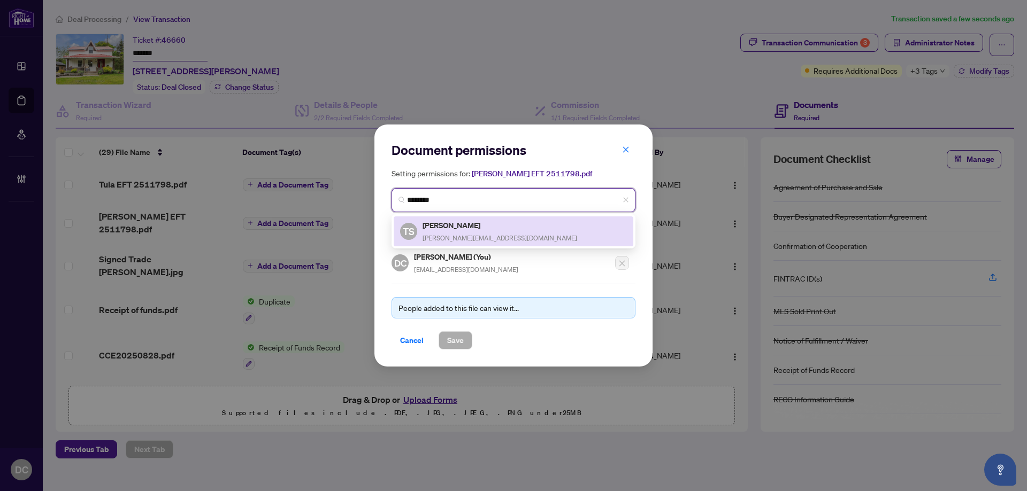
click at [485, 230] on h5 "Tony Slavin" at bounding box center [499, 225] width 155 height 12
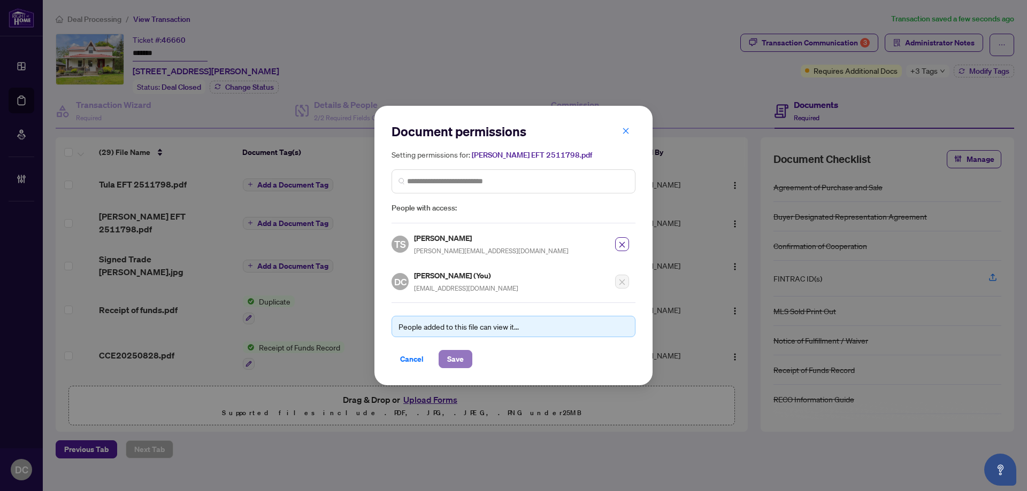
click at [460, 359] on span "Save" at bounding box center [455, 359] width 17 height 17
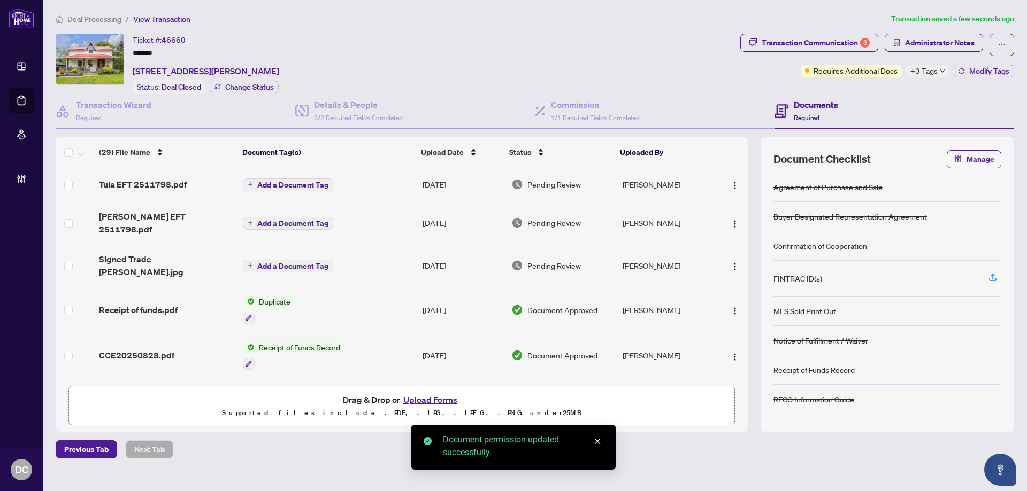
click at [319, 221] on span "Add a Document Tag" at bounding box center [292, 223] width 71 height 7
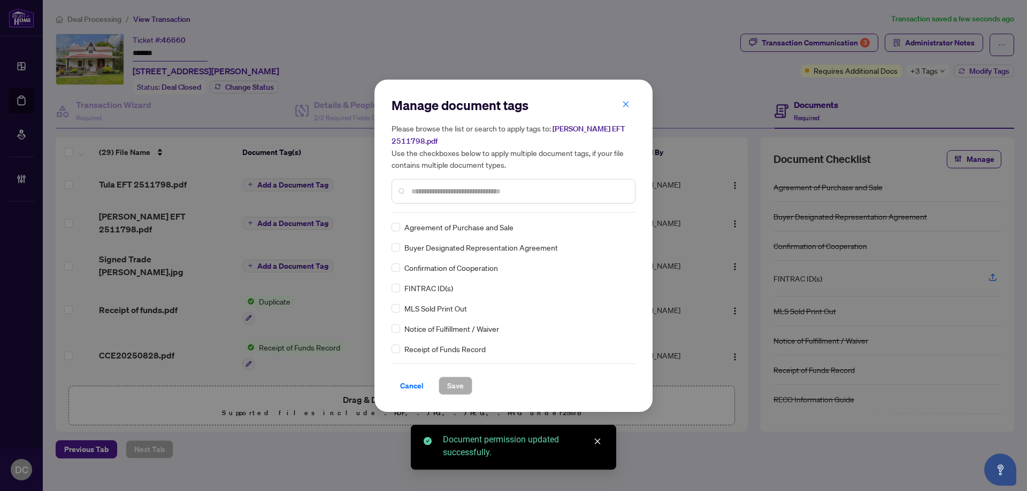
click at [513, 201] on div "Manage document tags Please browse the list or search to apply tags to: Tony EF…" at bounding box center [513, 155] width 244 height 116
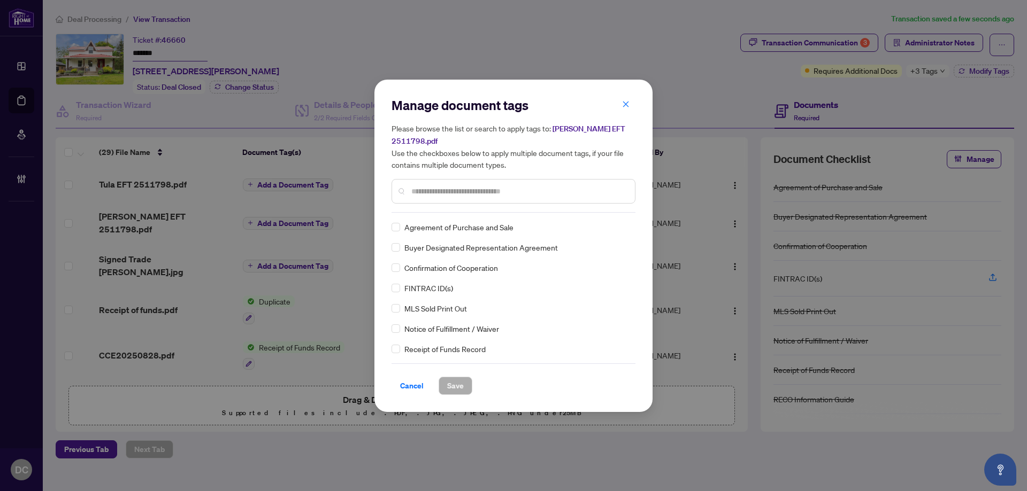
click at [528, 187] on input "text" at bounding box center [518, 192] width 215 height 12
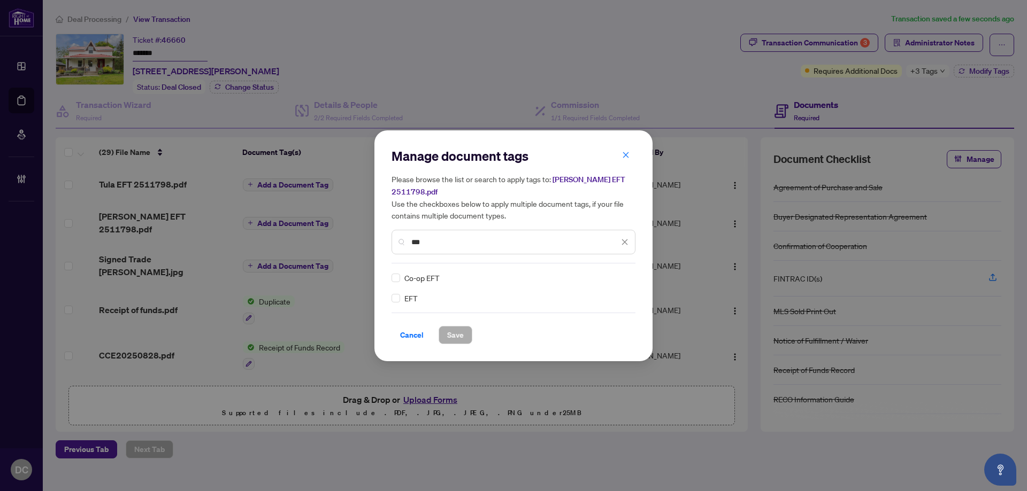
type input "***"
click at [617, 273] on img at bounding box center [613, 278] width 11 height 11
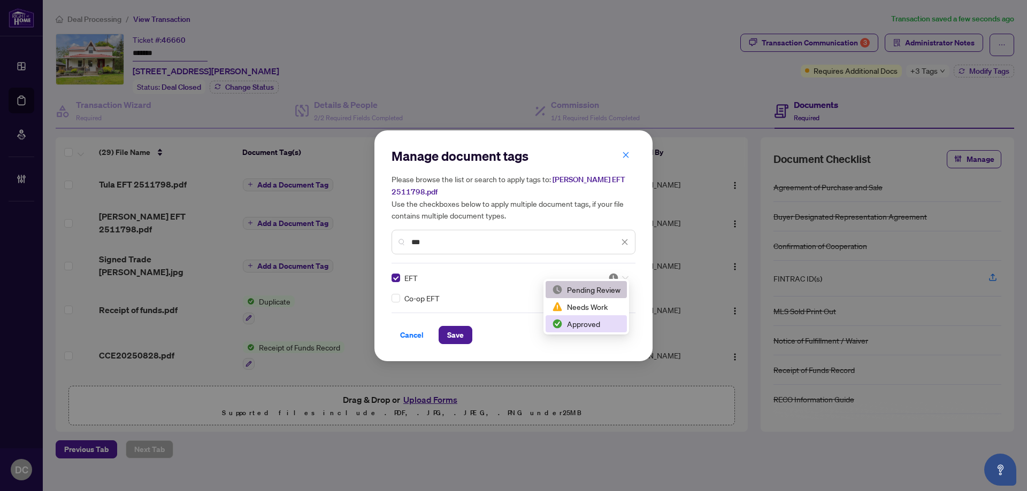
click at [590, 331] on div "Approved" at bounding box center [585, 324] width 81 height 17
click at [466, 326] on button "Save" at bounding box center [456, 335] width 34 height 18
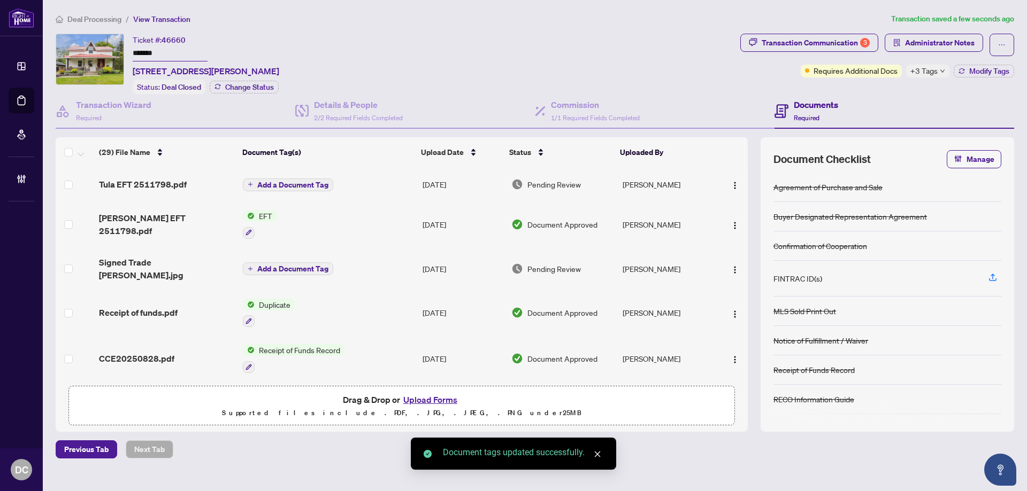
click at [303, 183] on span "Add a Document Tag" at bounding box center [292, 184] width 71 height 7
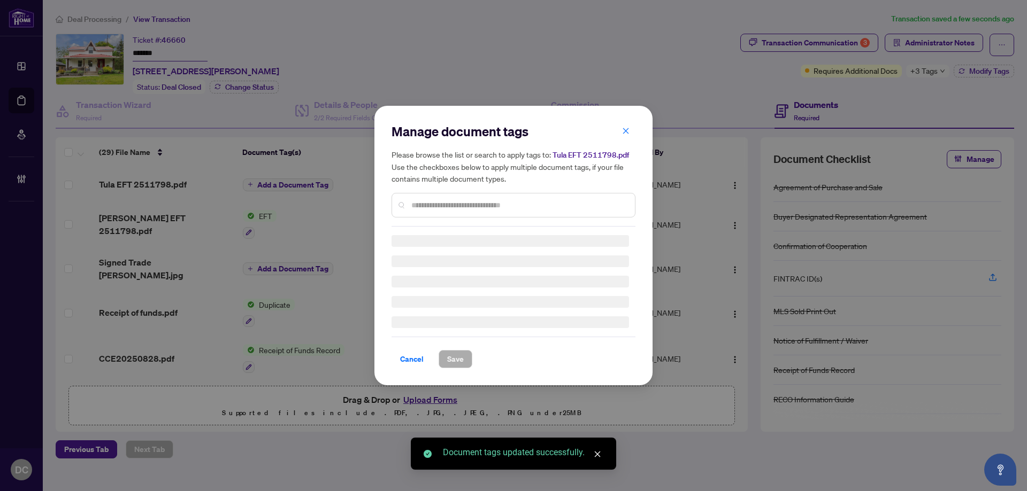
click at [508, 202] on input "text" at bounding box center [518, 205] width 215 height 12
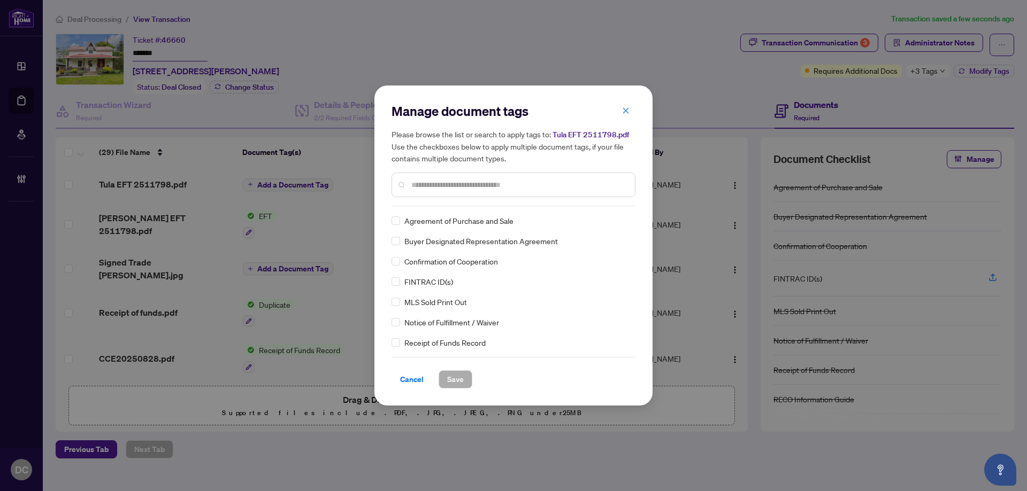
click at [537, 188] on input "text" at bounding box center [518, 185] width 215 height 12
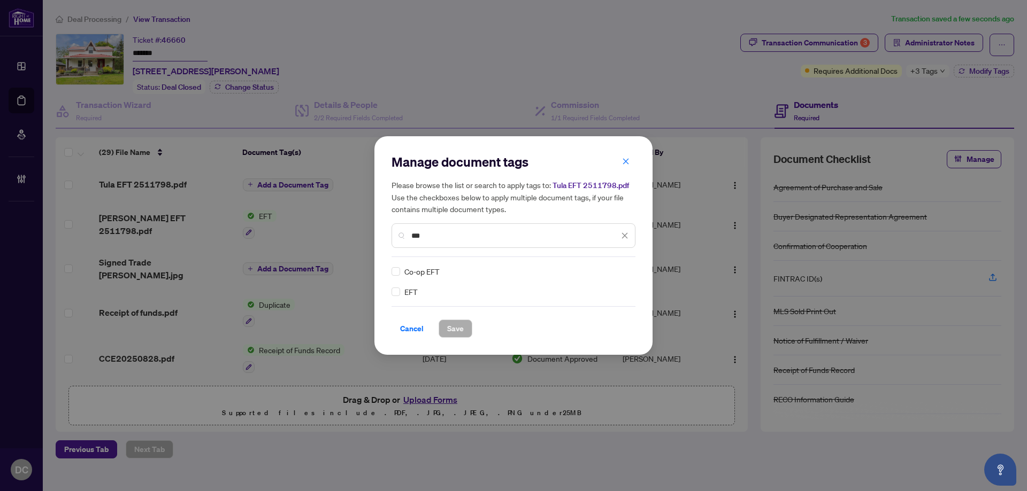
type input "***"
click at [620, 273] on div at bounding box center [618, 271] width 20 height 11
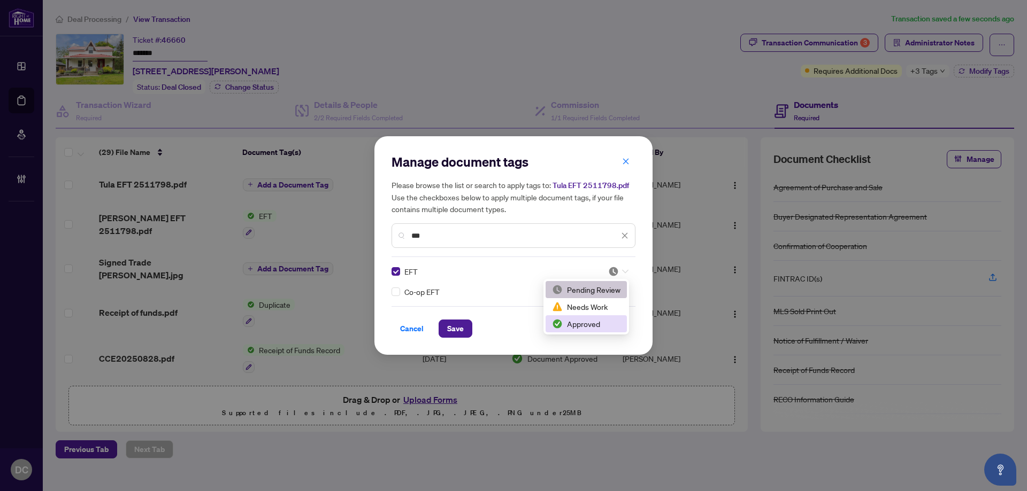
click at [594, 324] on div "Approved" at bounding box center [586, 324] width 68 height 12
click at [443, 330] on button "Save" at bounding box center [456, 329] width 34 height 18
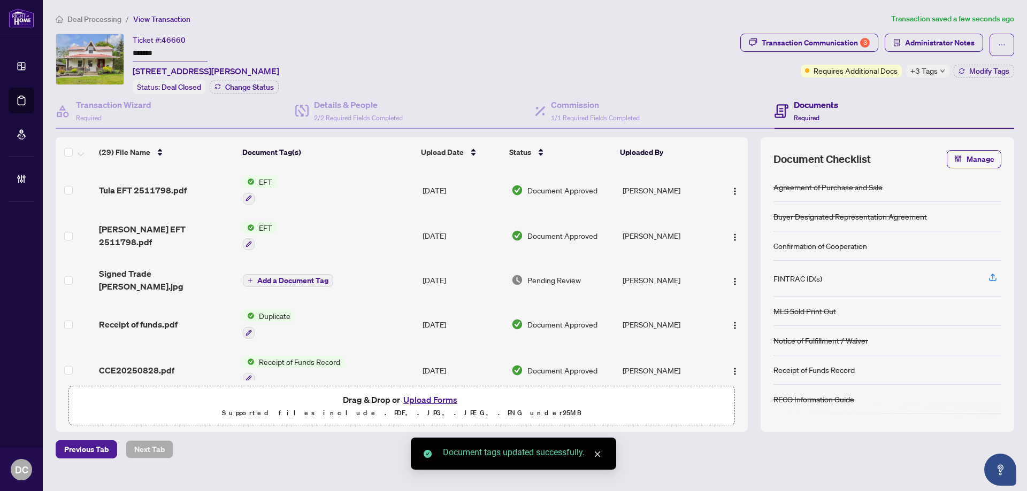
click at [924, 71] on span "+3 Tags" at bounding box center [923, 71] width 27 height 12
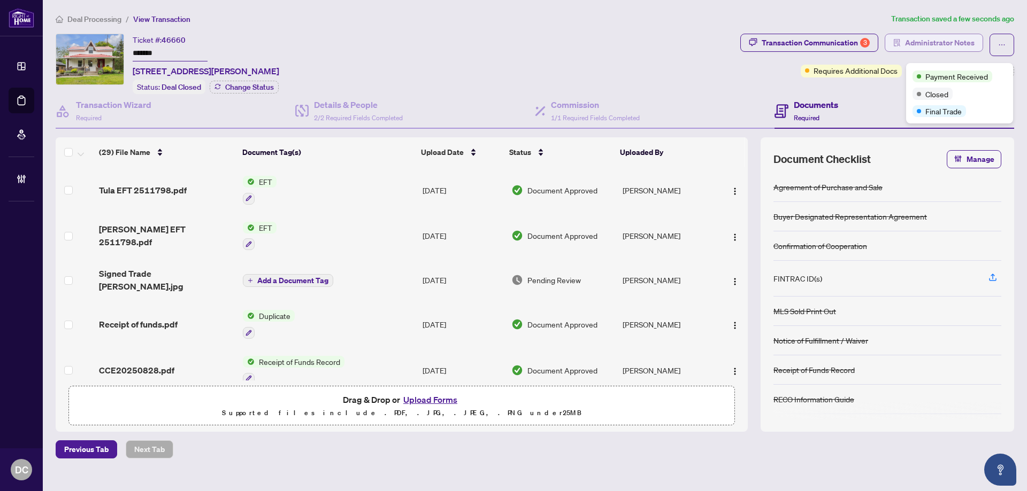
click at [929, 37] on span "Administrator Notes" at bounding box center [940, 42] width 70 height 17
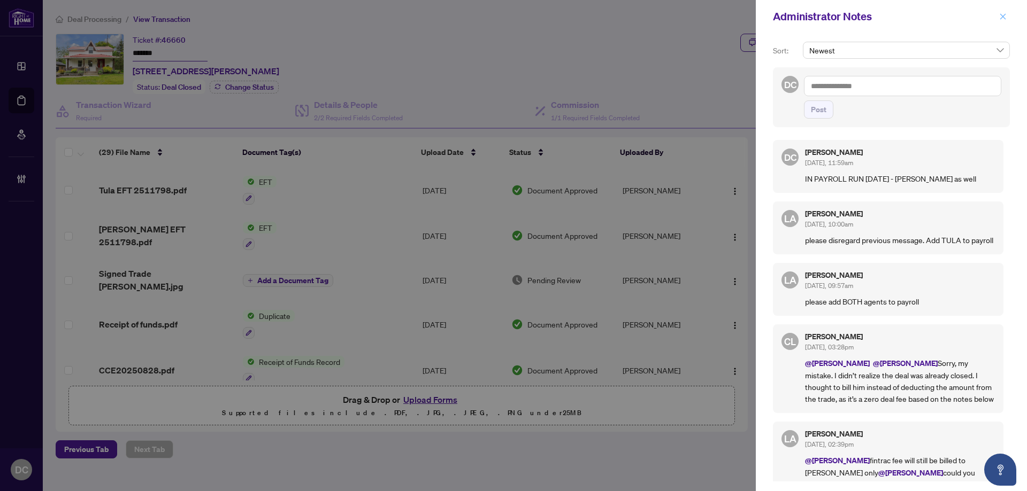
click at [1005, 16] on icon "close" at bounding box center [1002, 16] width 7 height 7
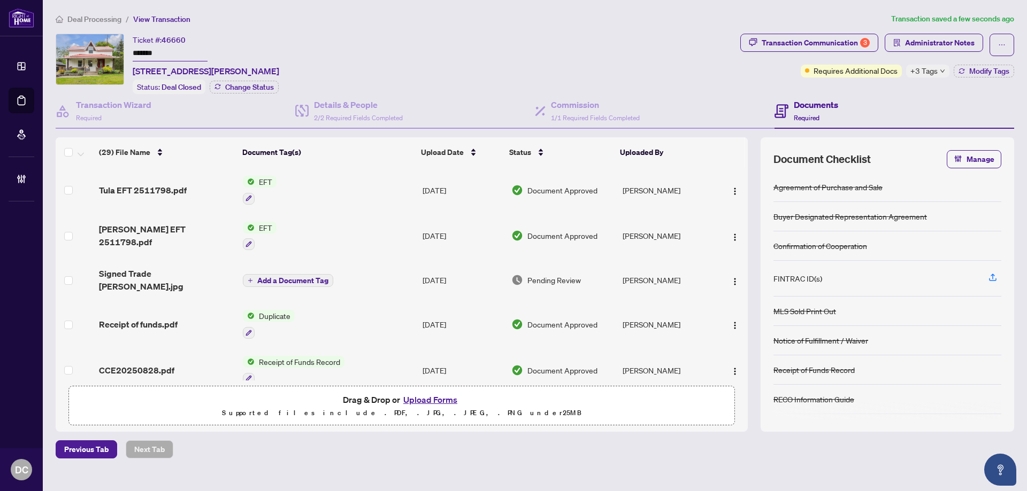
click at [101, 18] on span "Deal Processing" at bounding box center [94, 19] width 54 height 10
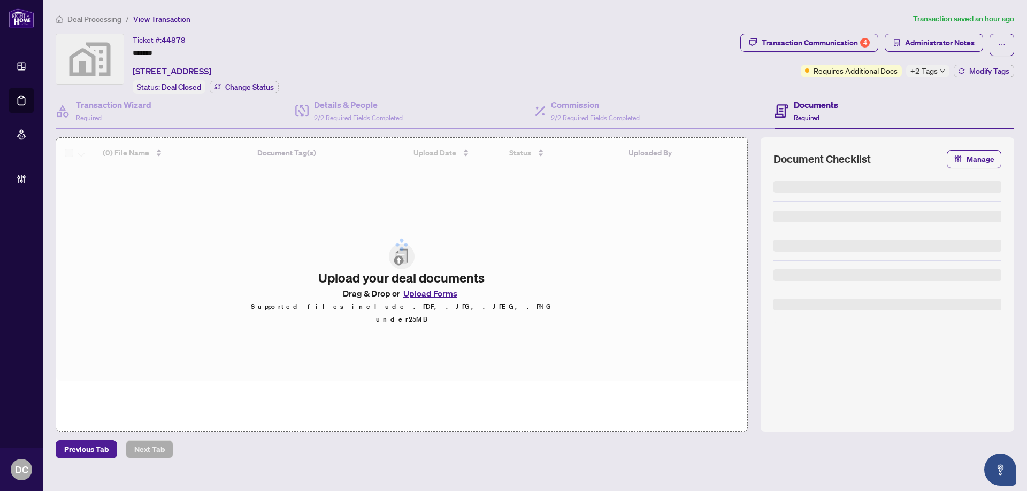
drag, startPoint x: 184, startPoint y: 53, endPoint x: 103, endPoint y: 51, distance: 81.8
click at [103, 51] on div "Ticket #: 44878 ******* [STREET_ADDRESS] Status: Deal Closed Change Status" at bounding box center [396, 64] width 680 height 60
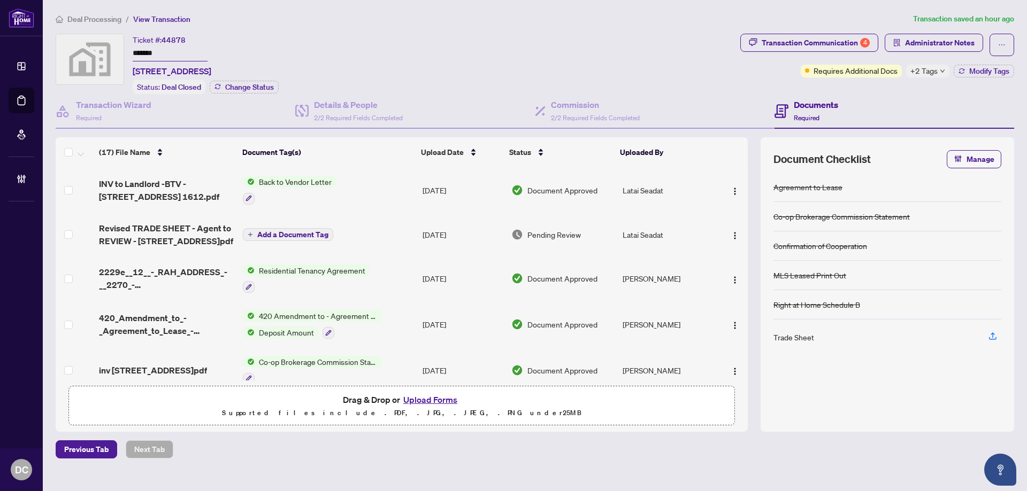
click at [115, 20] on span "Deal Processing" at bounding box center [94, 19] width 54 height 10
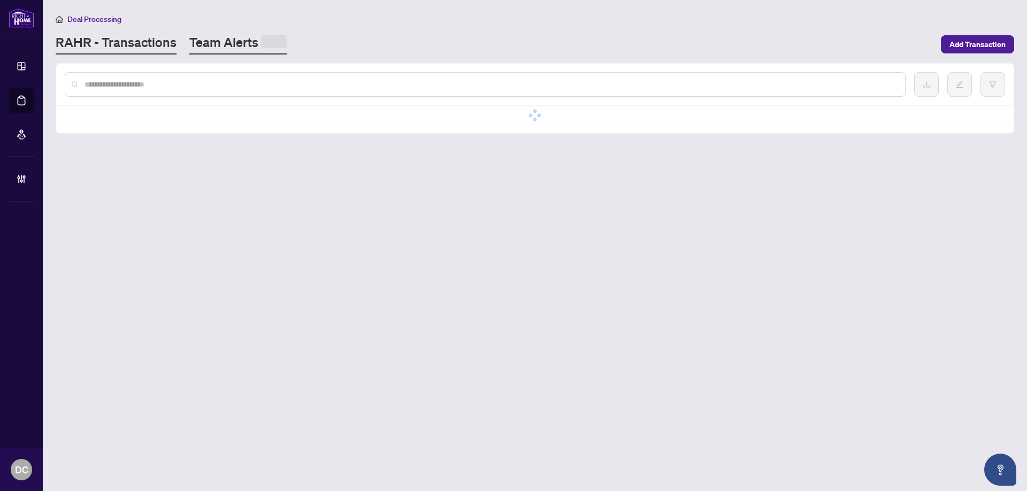
click at [217, 44] on link "Team Alerts" at bounding box center [237, 44] width 97 height 21
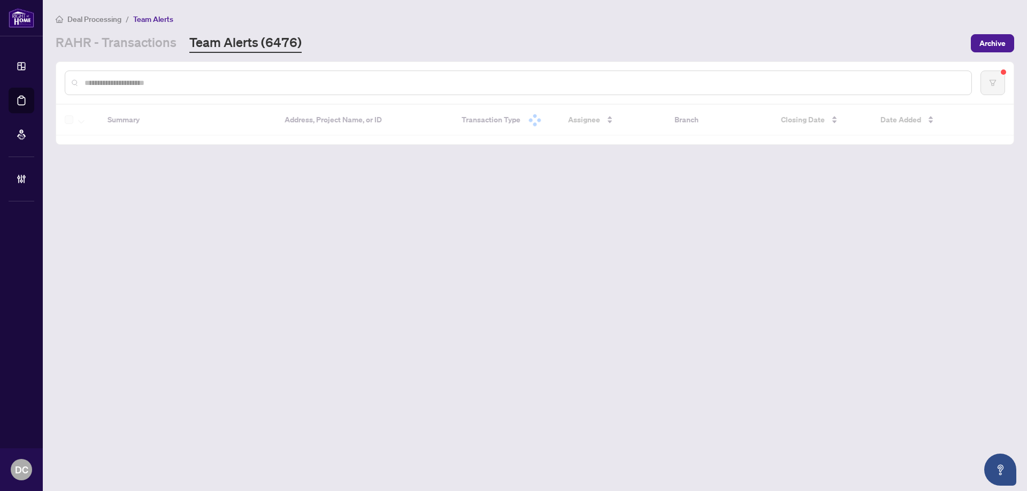
click at [299, 78] on input "text" at bounding box center [523, 83] width 878 height 12
paste input "*******"
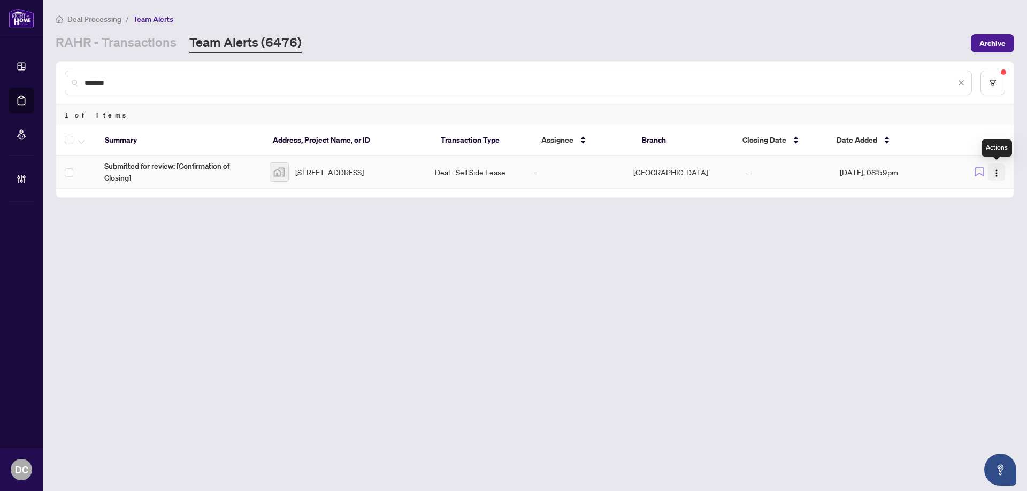
click at [992, 174] on img "button" at bounding box center [996, 173] width 9 height 9
click at [967, 229] on span "Complete Item" at bounding box center [972, 227] width 50 height 12
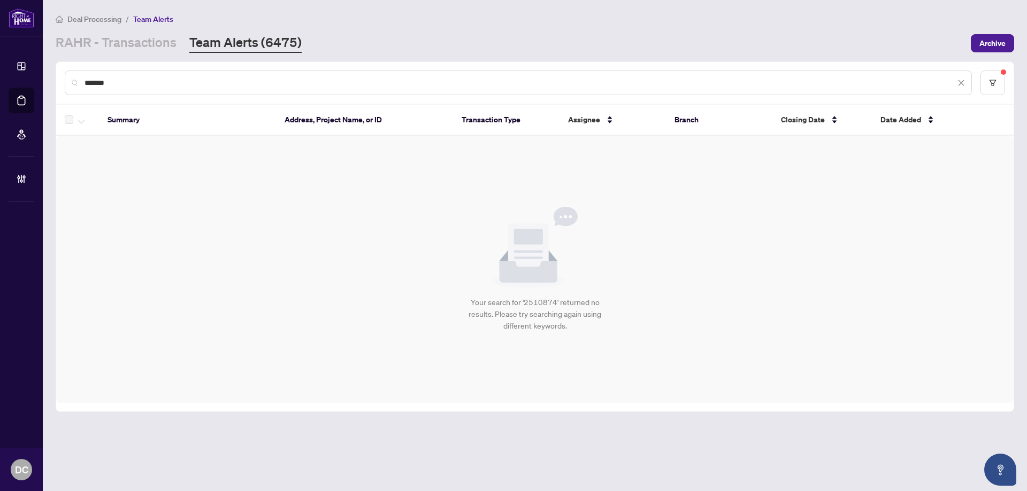
click at [298, 83] on input "*******" at bounding box center [519, 83] width 871 height 12
drag, startPoint x: 198, startPoint y: 84, endPoint x: 66, endPoint y: 79, distance: 132.2
click at [66, 79] on div "*******" at bounding box center [518, 83] width 907 height 25
paste input "text"
drag, startPoint x: 145, startPoint y: 88, endPoint x: 122, endPoint y: 86, distance: 22.6
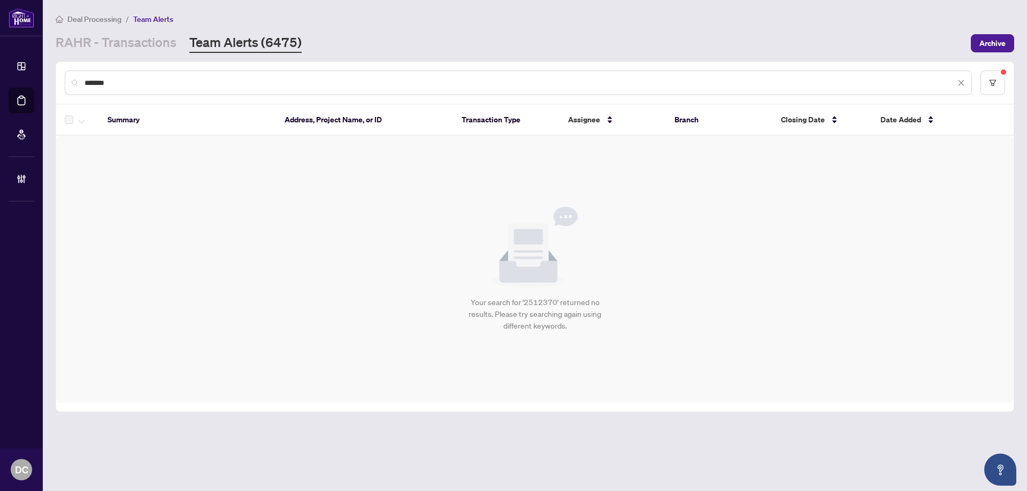
click at [122, 86] on div "*******" at bounding box center [518, 83] width 907 height 25
drag, startPoint x: 122, startPoint y: 84, endPoint x: -13, endPoint y: 79, distance: 135.4
click at [0, 79] on html "Dashboard Deal Processing Mortgage Referrals Brokerage Management DC [PERSON_NA…" at bounding box center [513, 245] width 1027 height 491
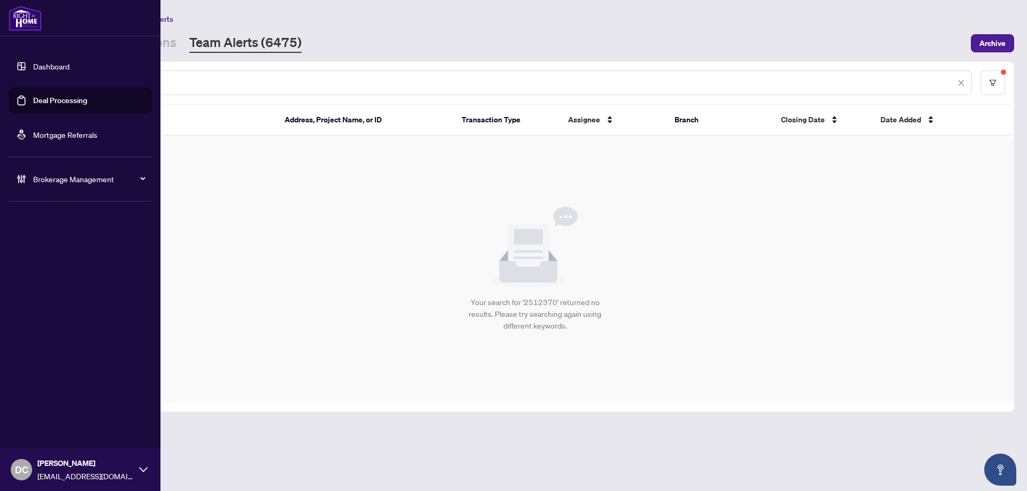
paste input "text"
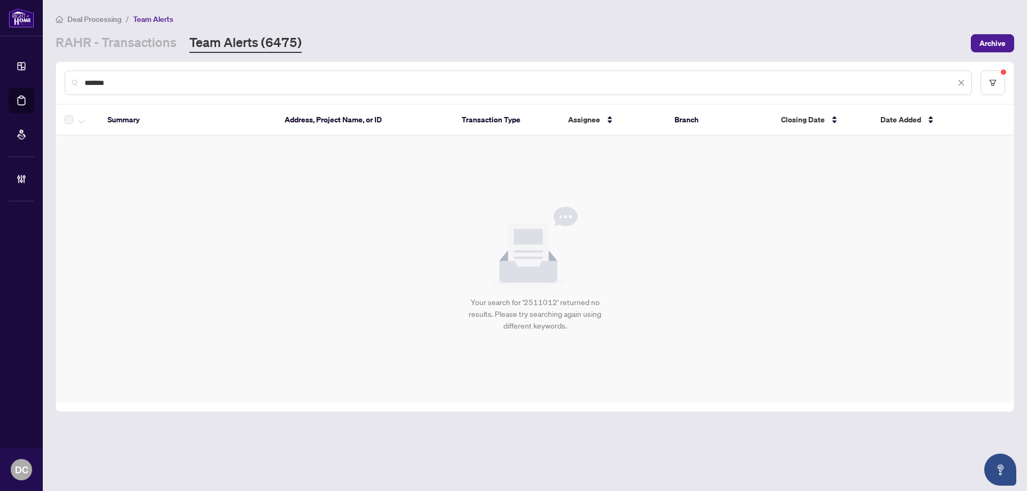
type input "*******"
drag, startPoint x: 145, startPoint y: 78, endPoint x: 63, endPoint y: 79, distance: 82.4
click at [63, 79] on div "*******" at bounding box center [534, 83] width 957 height 42
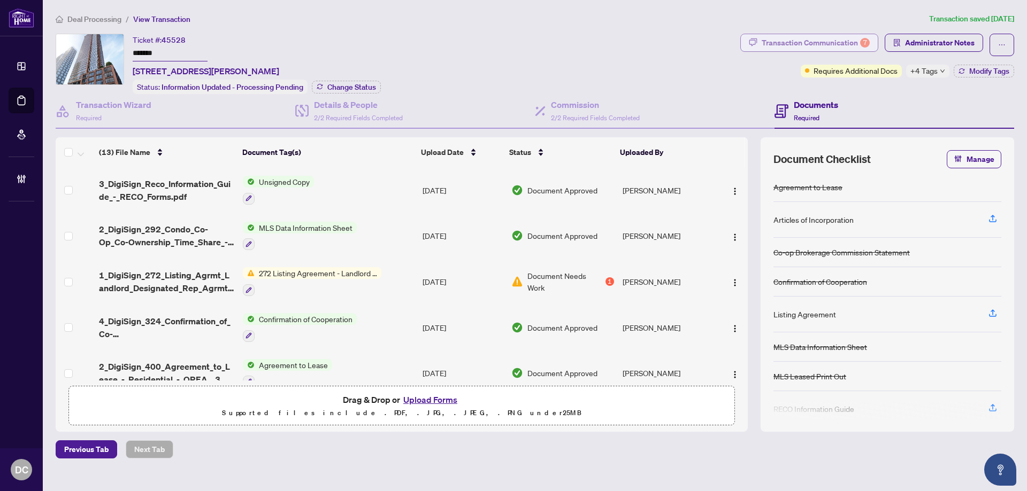
click at [808, 41] on div "Transaction Communication 7" at bounding box center [816, 42] width 108 height 17
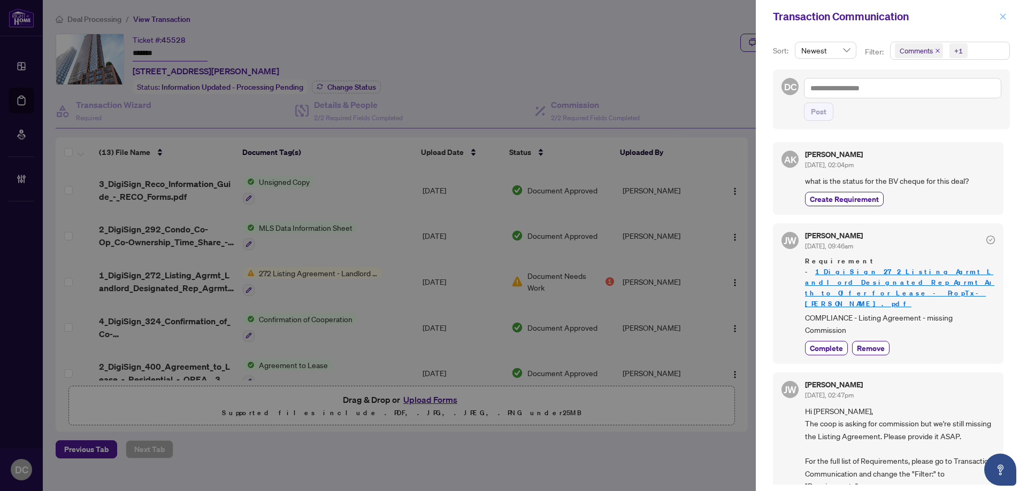
click at [1002, 14] on icon "close" at bounding box center [1002, 16] width 7 height 7
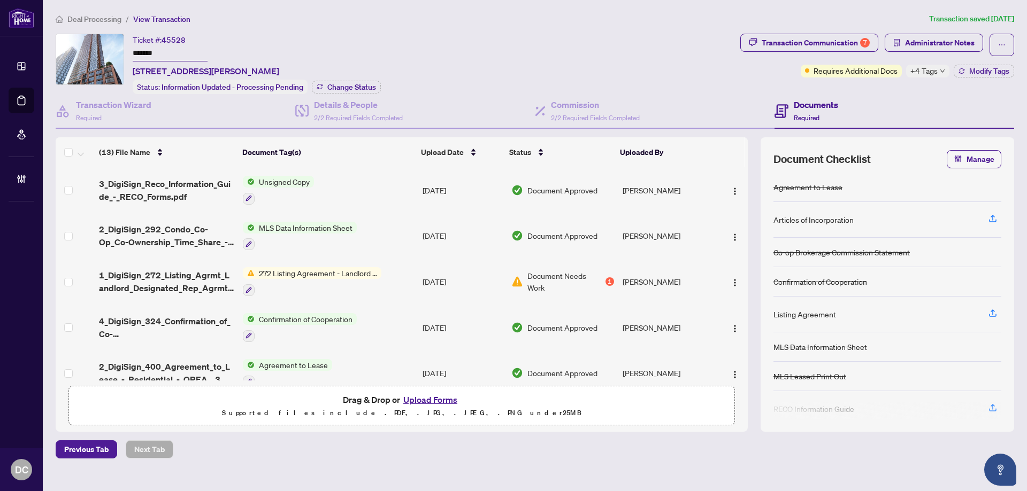
click at [942, 68] on icon "down" at bounding box center [942, 70] width 5 height 5
click at [853, 45] on div "Transaction Communication 7" at bounding box center [816, 42] width 108 height 17
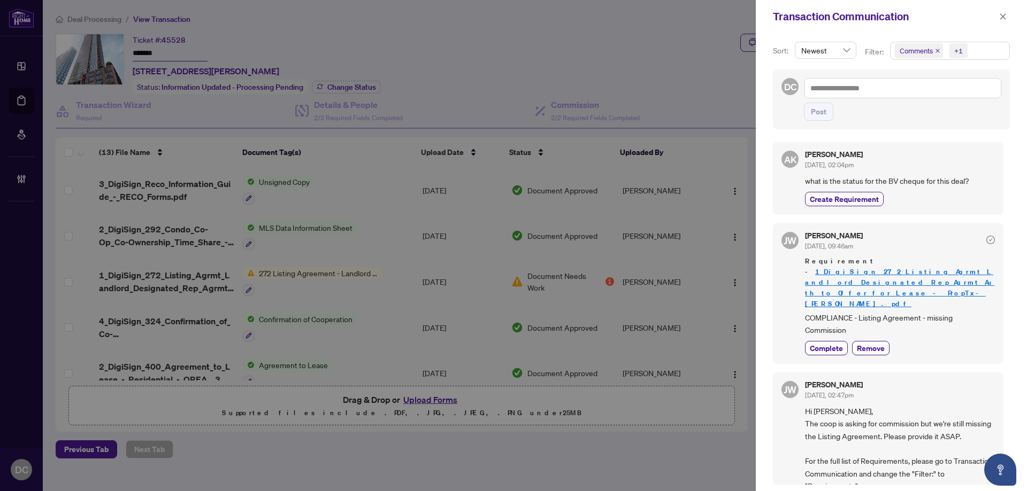
click at [998, 23] on div "Transaction Communication" at bounding box center [891, 16] width 271 height 33
click at [1003, 16] on icon "close" at bounding box center [1003, 16] width 6 height 6
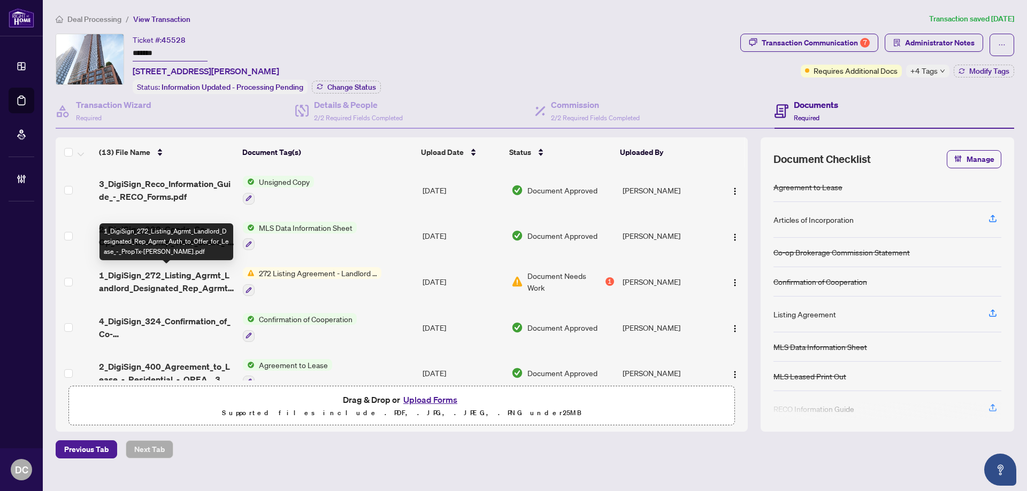
click at [186, 285] on span "1_DigiSign_272_Listing_Agrmt_Landlord_Designated_Rep_Agrmt_Auth_to_Offer_for_Le…" at bounding box center [166, 282] width 135 height 26
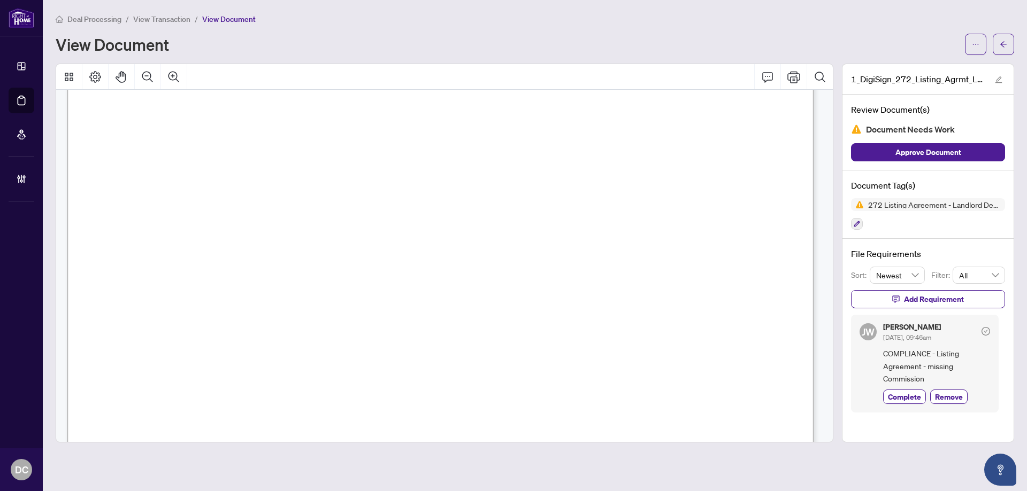
scroll to position [321, 0]
drag, startPoint x: 933, startPoint y: 380, endPoint x: 933, endPoint y: 360, distance: 19.8
click at [936, 351] on span "COMPLIANCE - Listing Agreement - missing Commission" at bounding box center [936, 366] width 107 height 37
copy span "Listing Agreement - missing Commission"
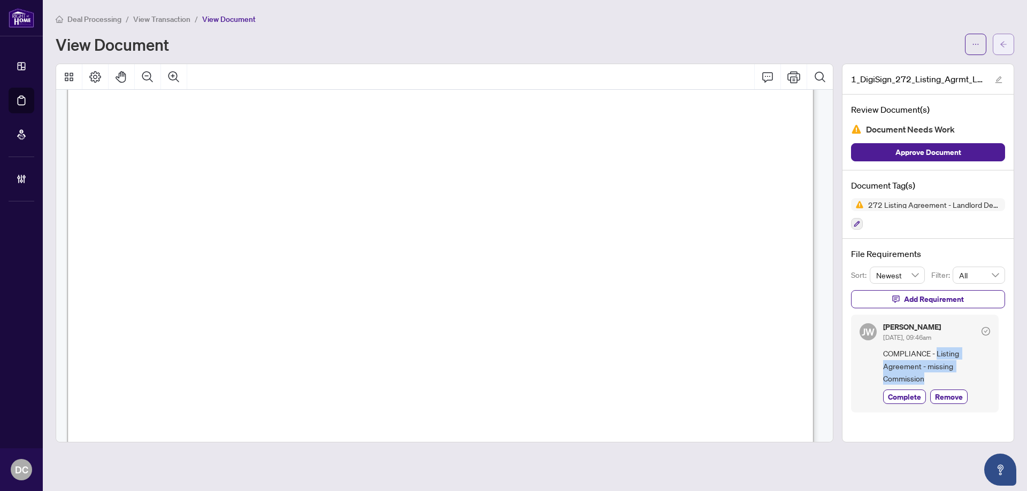
click at [1008, 44] on button "button" at bounding box center [1003, 44] width 21 height 21
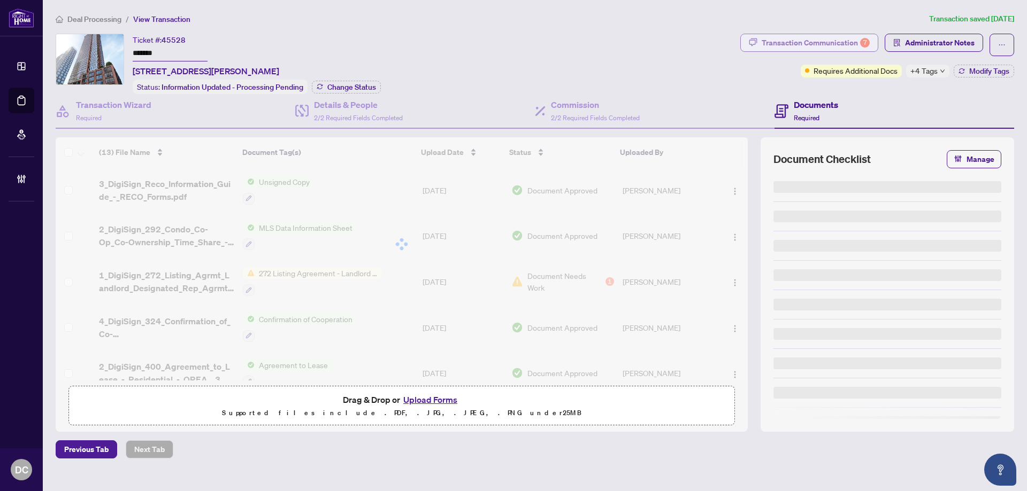
click at [796, 44] on div "Transaction Communication 7" at bounding box center [816, 42] width 108 height 17
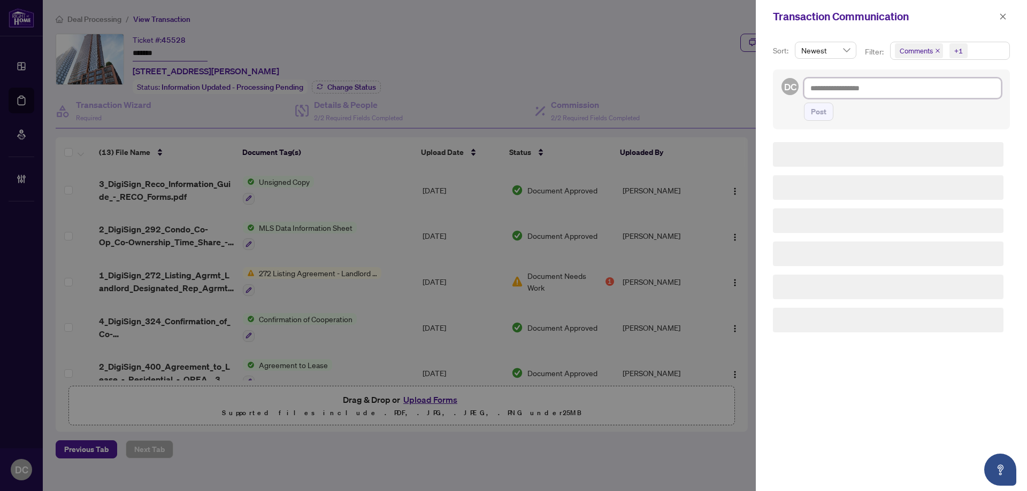
click at [878, 90] on textarea at bounding box center [902, 88] width 197 height 20
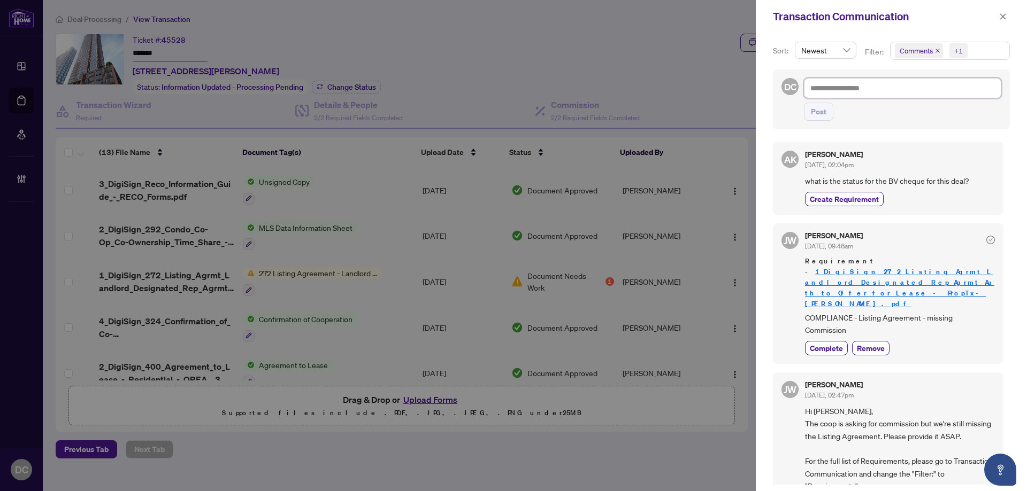
type textarea "*"
type textarea "**********"
type textarea "*"
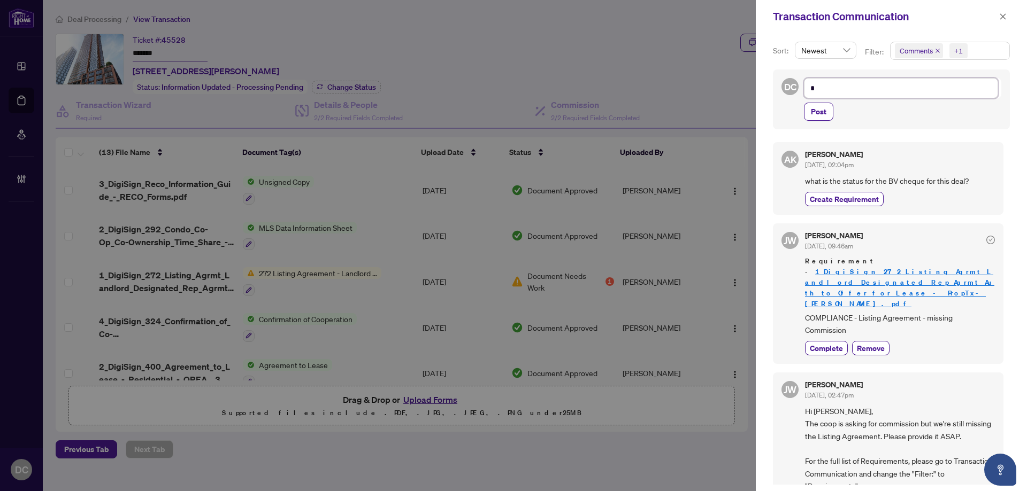
type textarea "**"
type textarea "****"
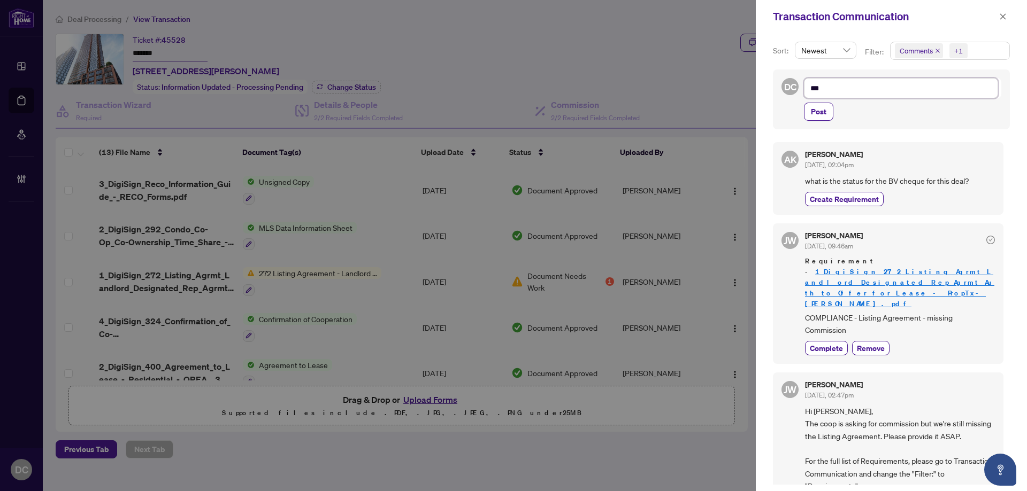
type textarea "****"
type textarea "*****"
type textarea "******"
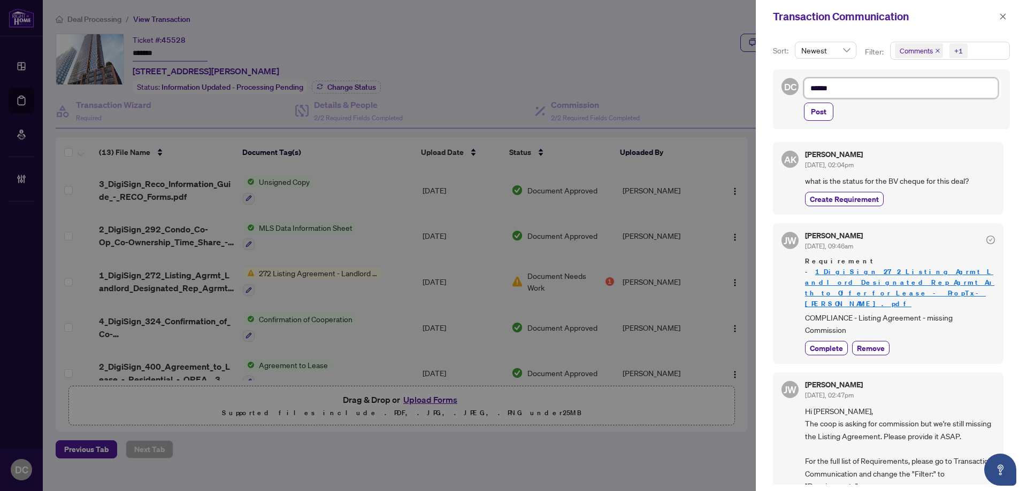
type textarea "*******"
type textarea "********"
type textarea "*******"
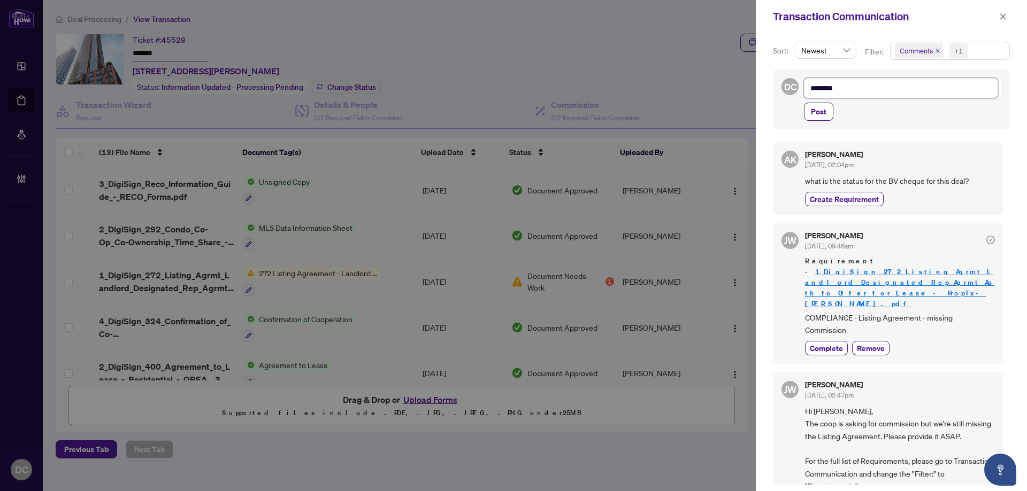
type textarea "*******"
type textarea "********"
type textarea "*********"
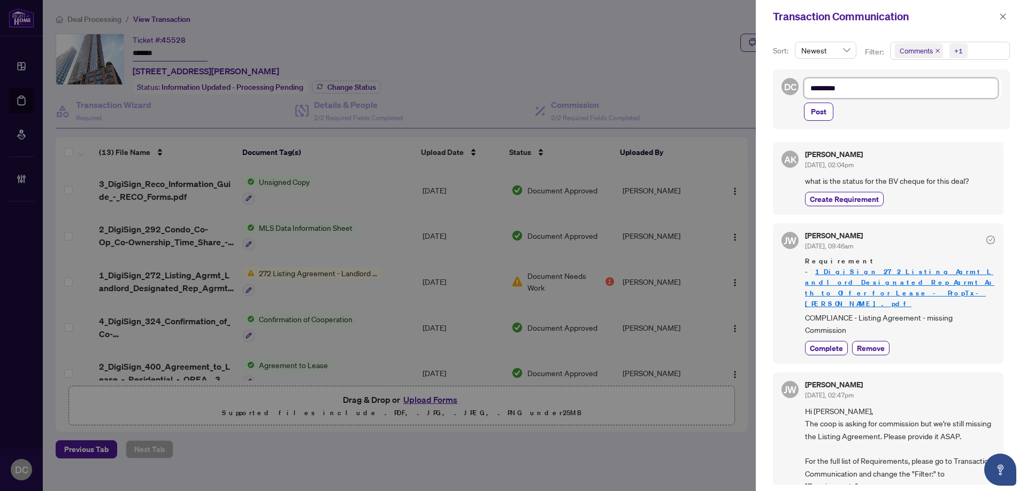
type textarea "**********"
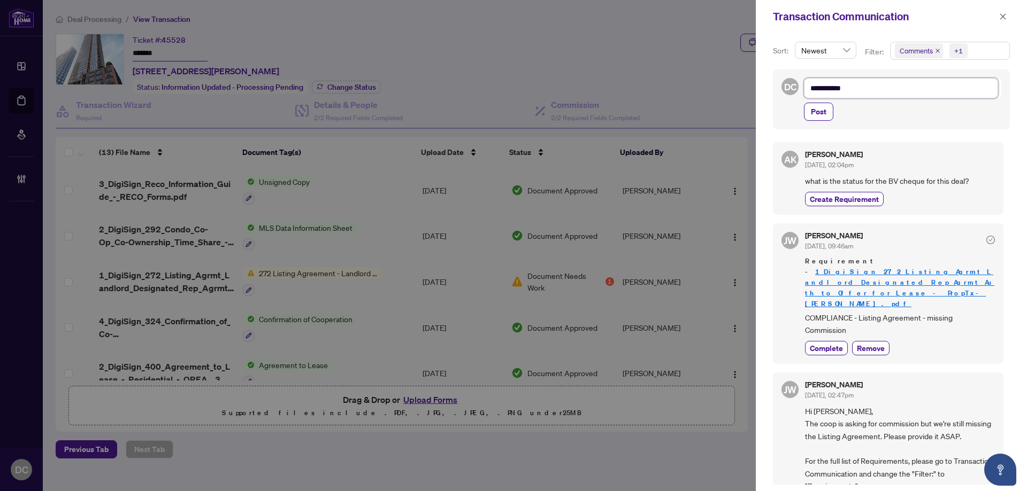
type textarea "**********"
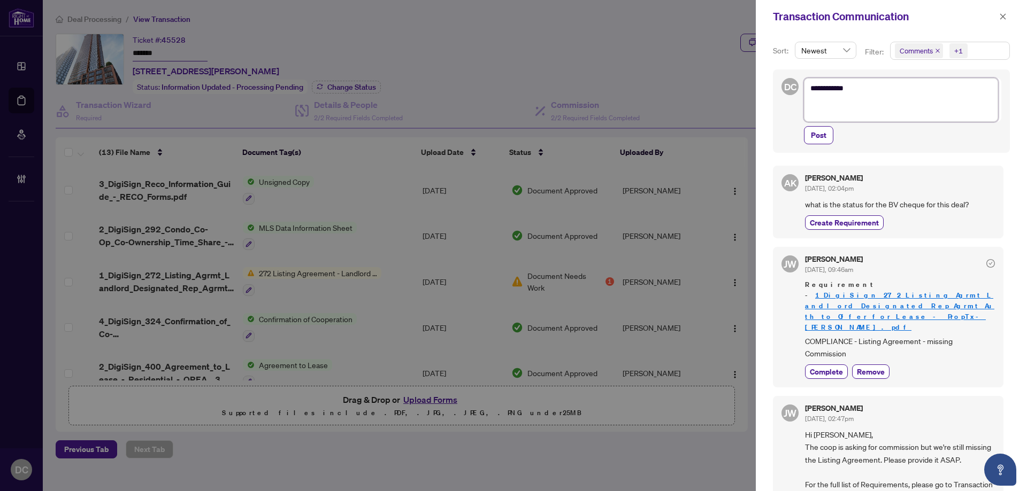
paste textarea "**********"
type textarea "**********"
click at [812, 114] on textarea "**********" at bounding box center [901, 100] width 194 height 44
click at [810, 115] on textarea "**********" at bounding box center [901, 100] width 194 height 44
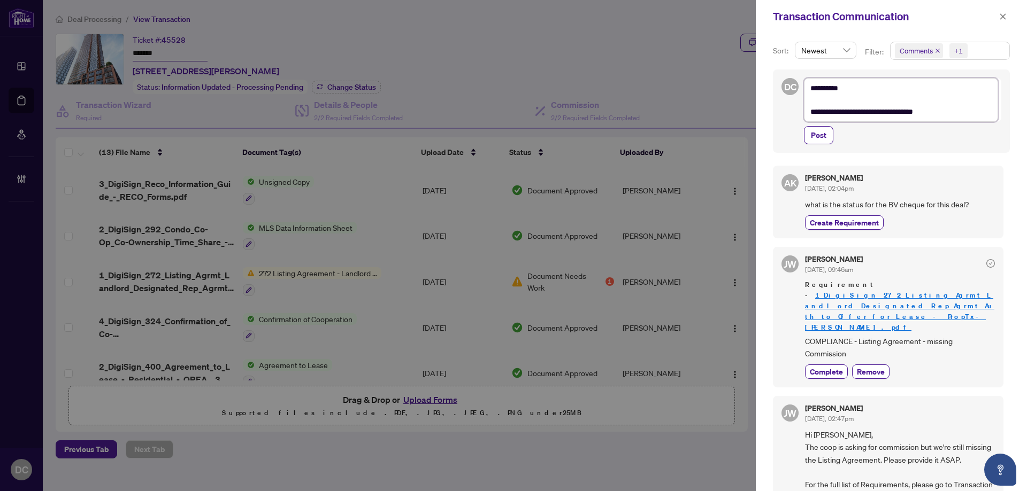
type textarea "**********"
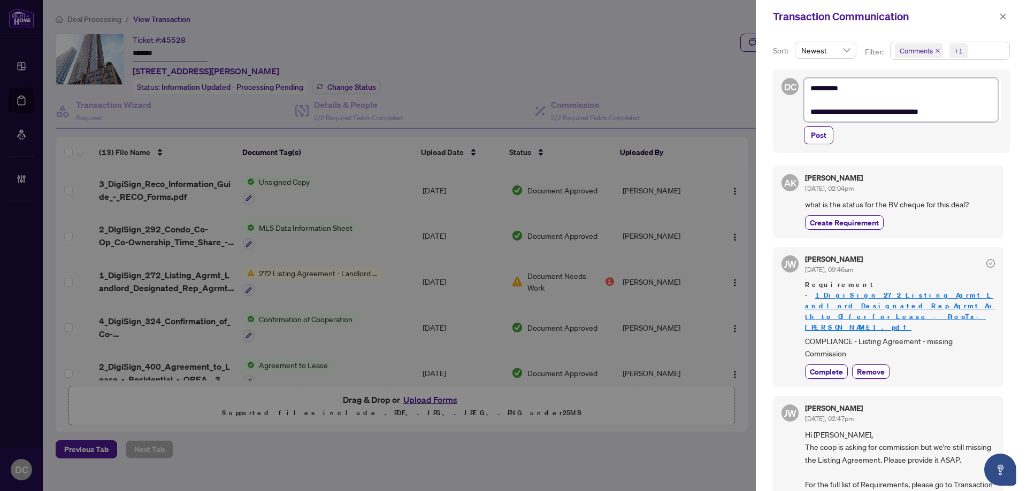
type textarea "**********"
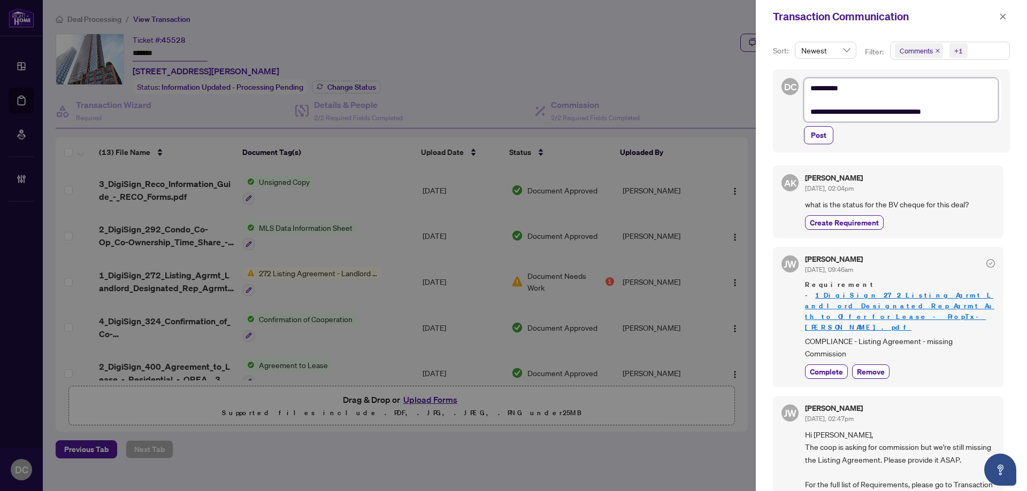
type textarea "**********"
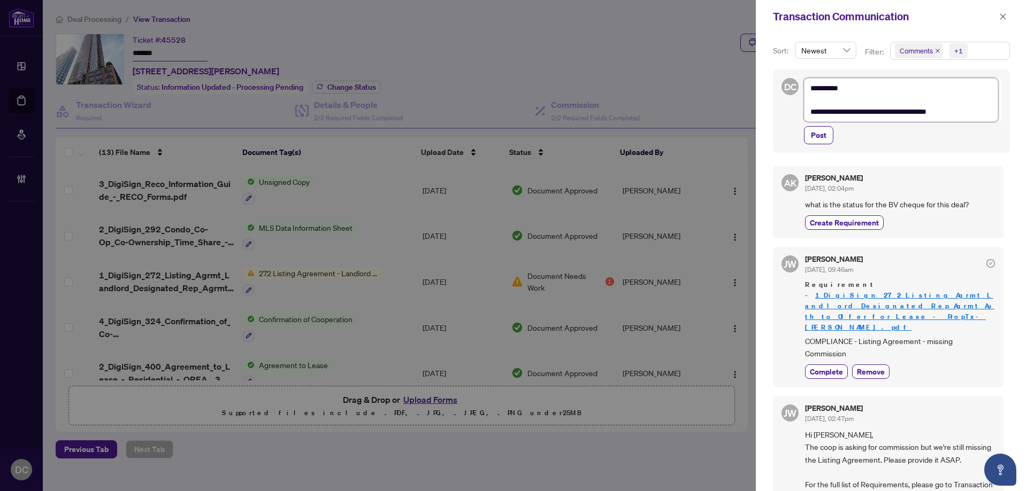
type textarea "**********"
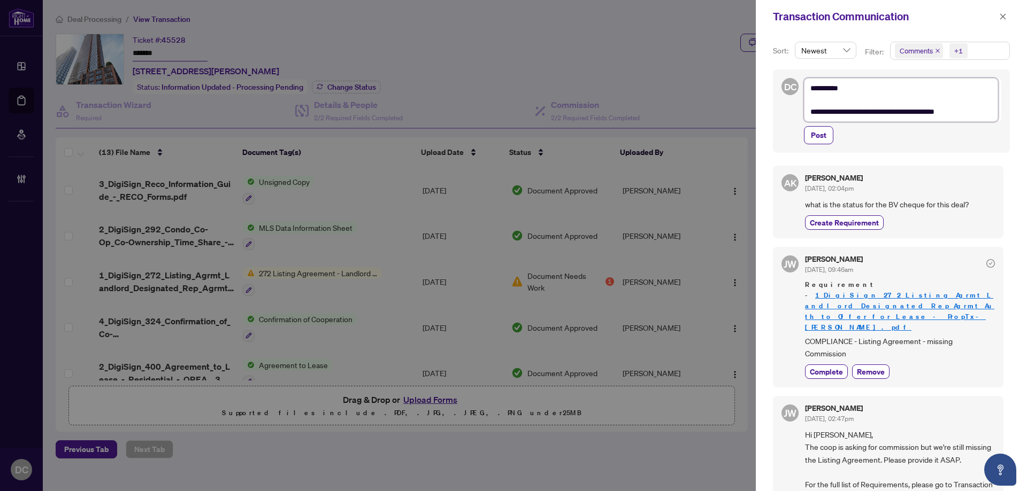
type textarea "**********"
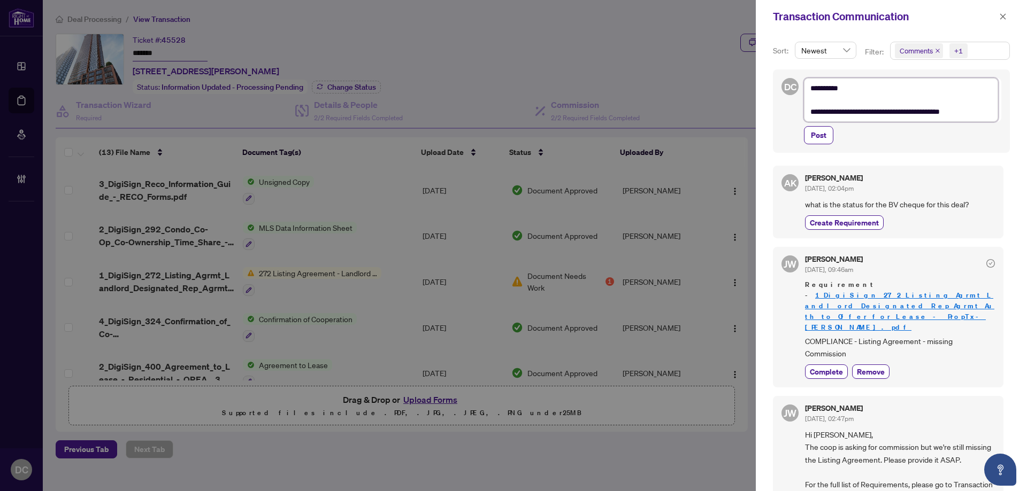
type textarea "**********"
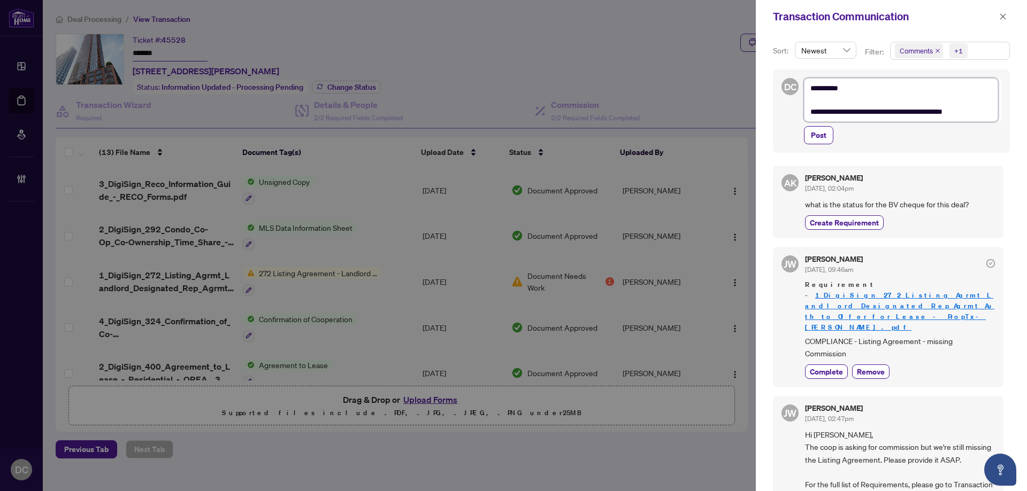
type textarea "**********"
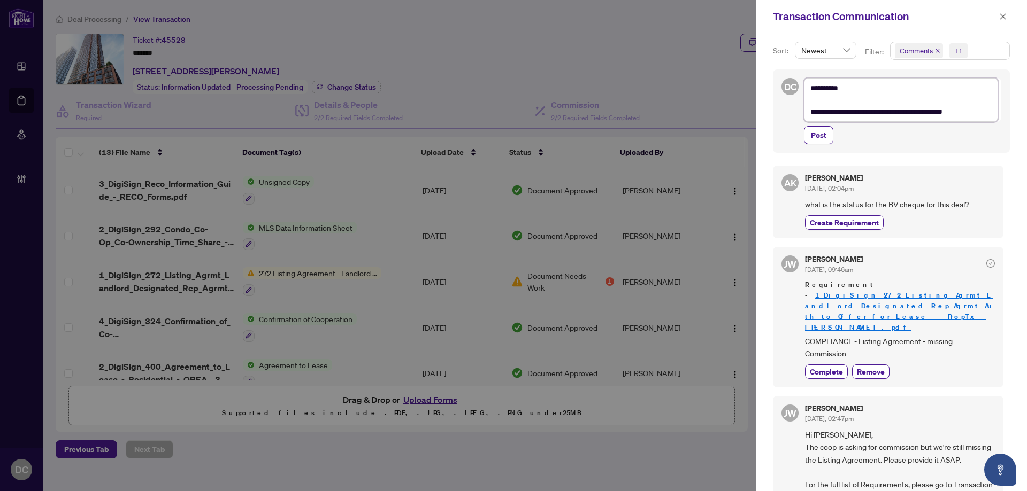
type textarea "**********"
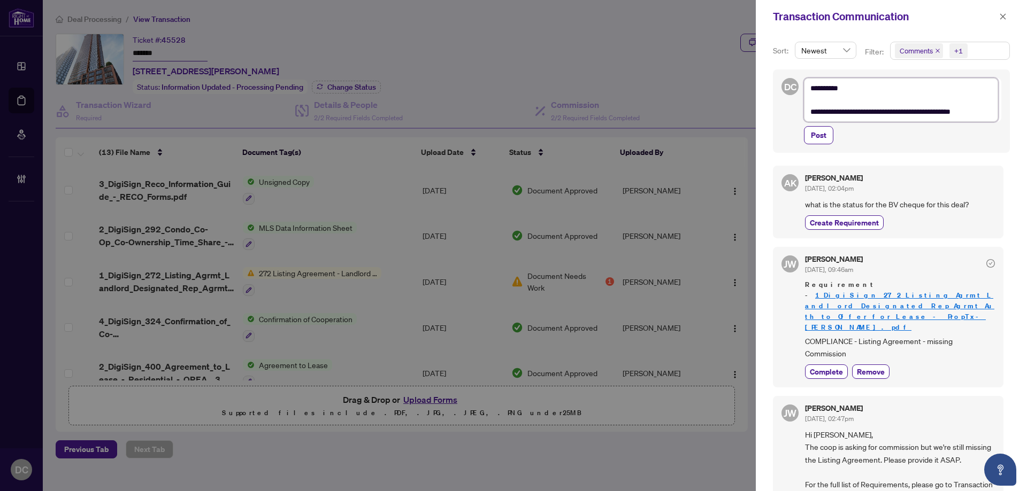
type textarea "**********"
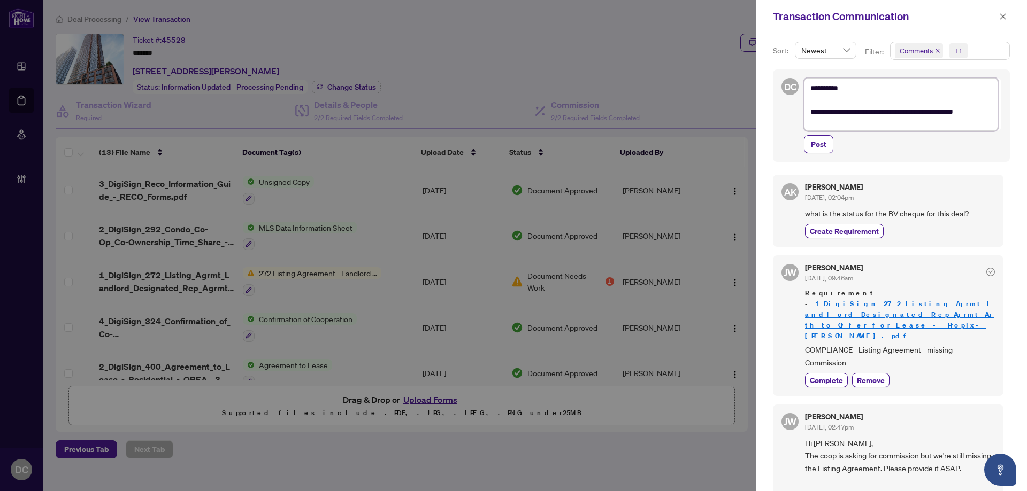
scroll to position [1, 0]
type textarea "**********"
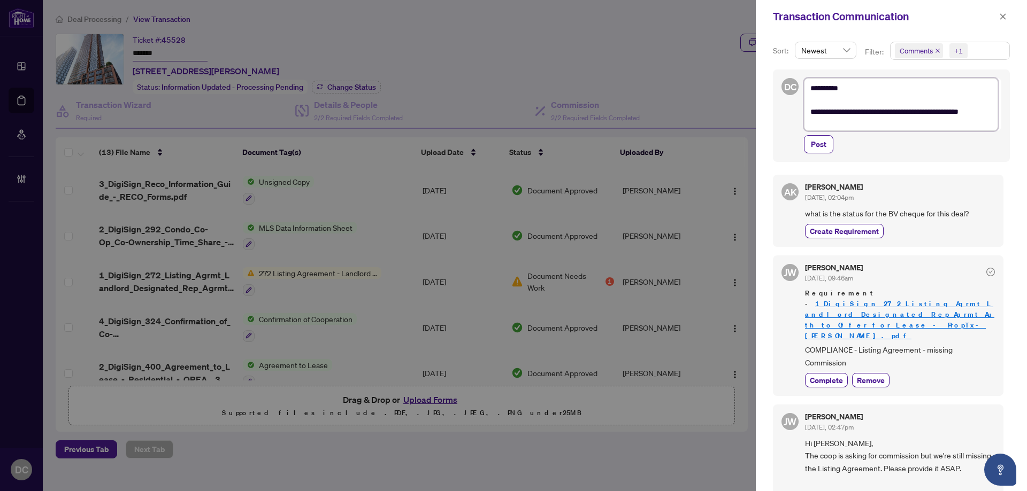
scroll to position [0, 0]
type textarea "**********"
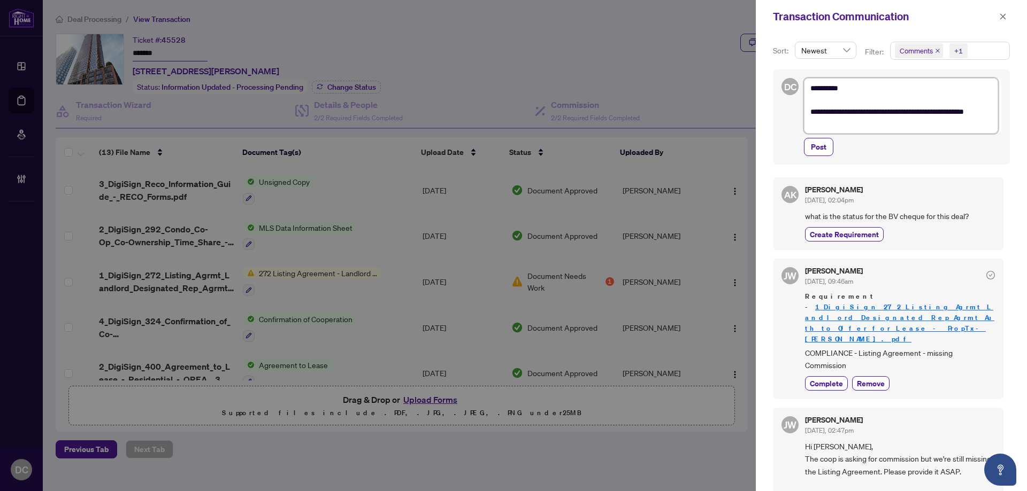
type textarea "**********"
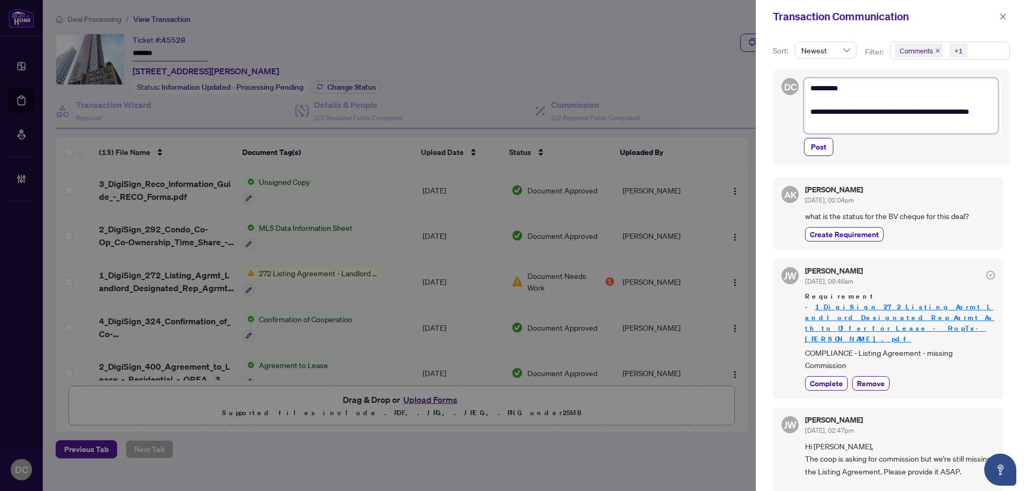
type textarea "**********"
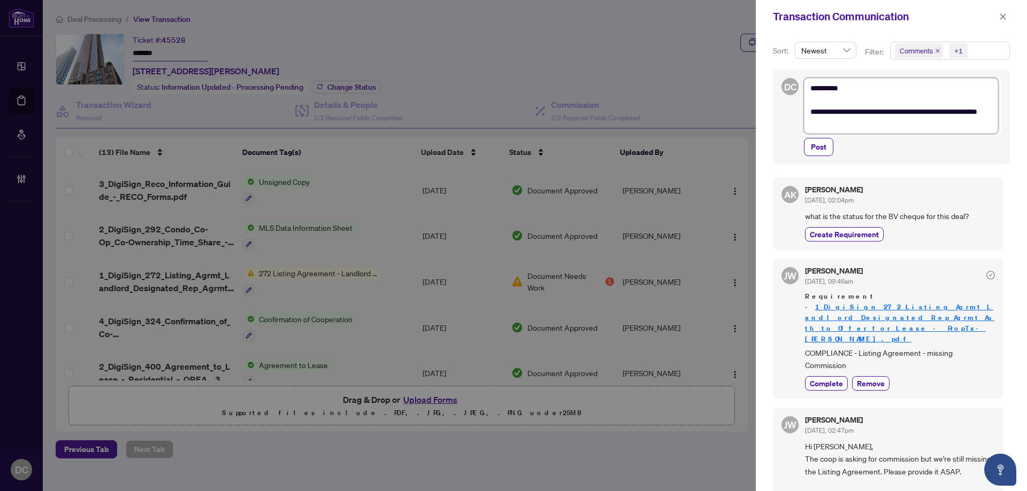
type textarea "**********"
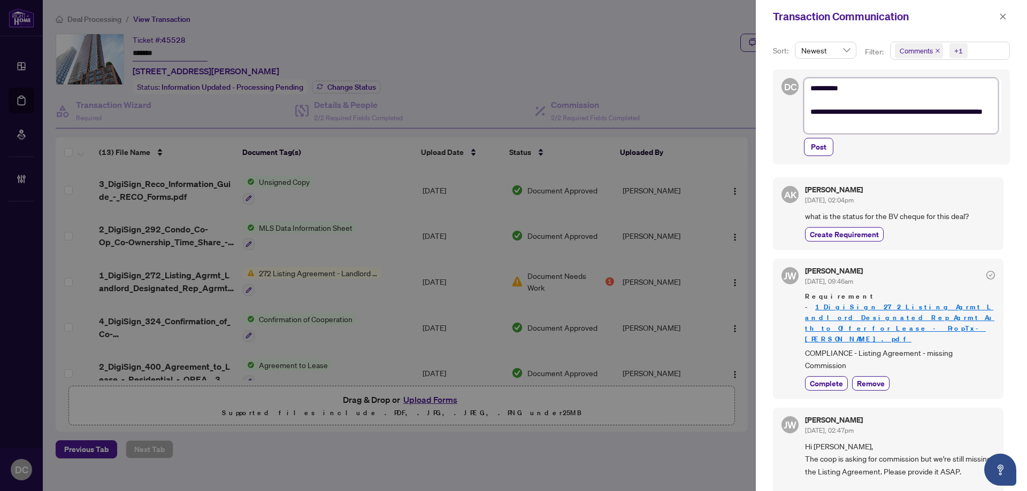
type textarea "**********"
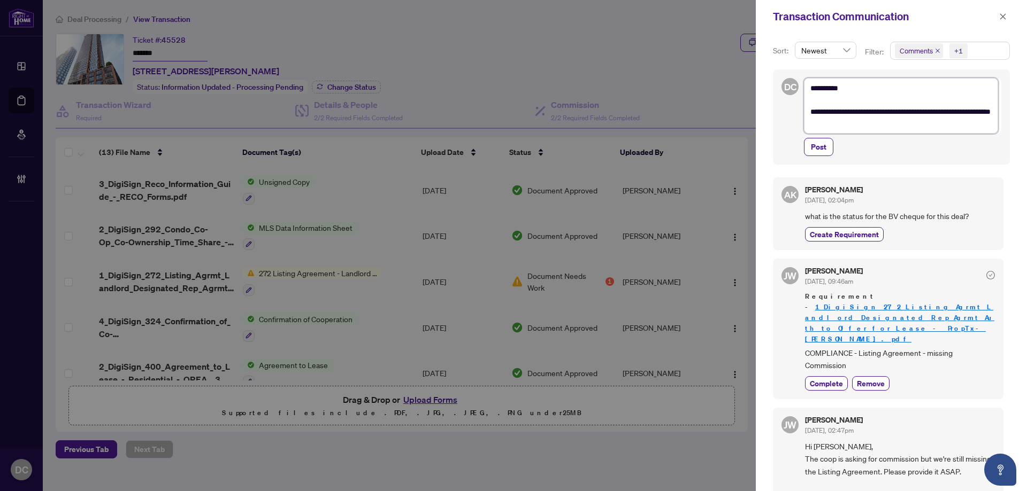
type textarea "**********"
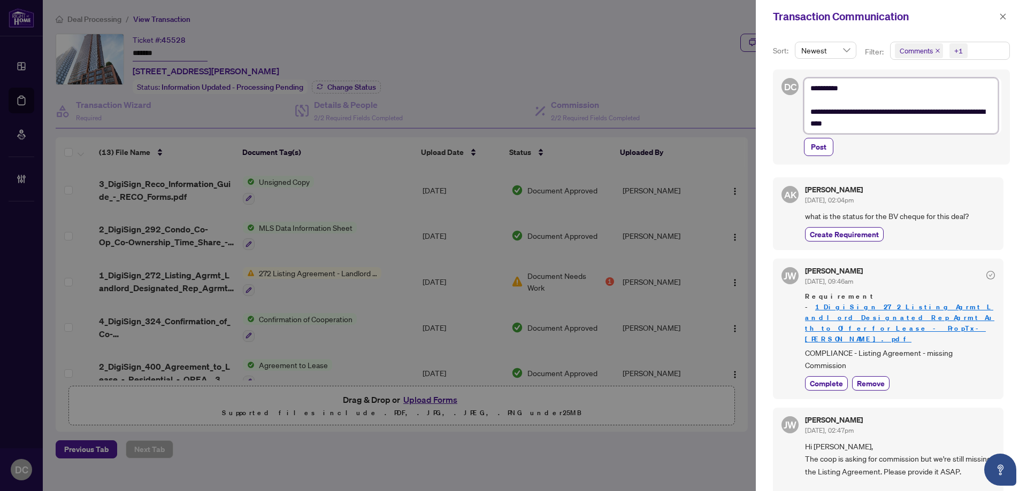
type textarea "**********"
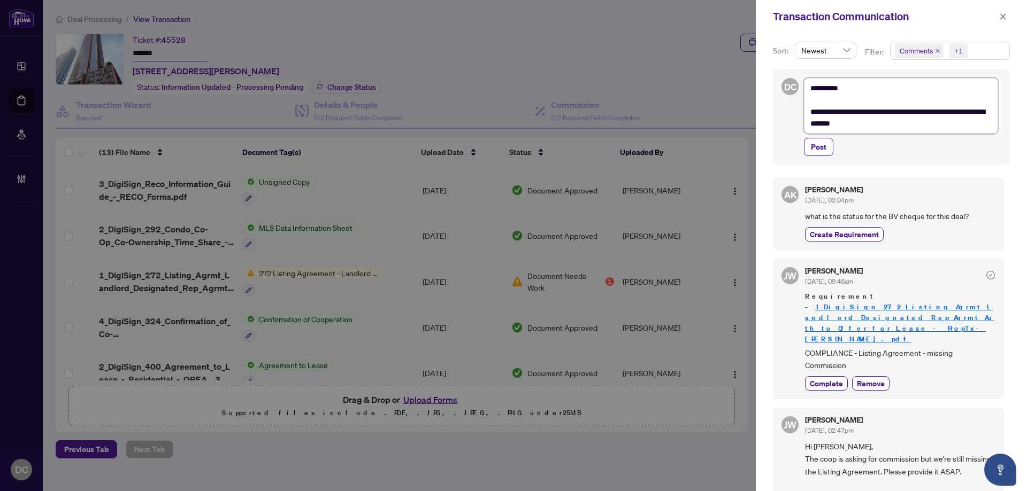
type textarea "**********"
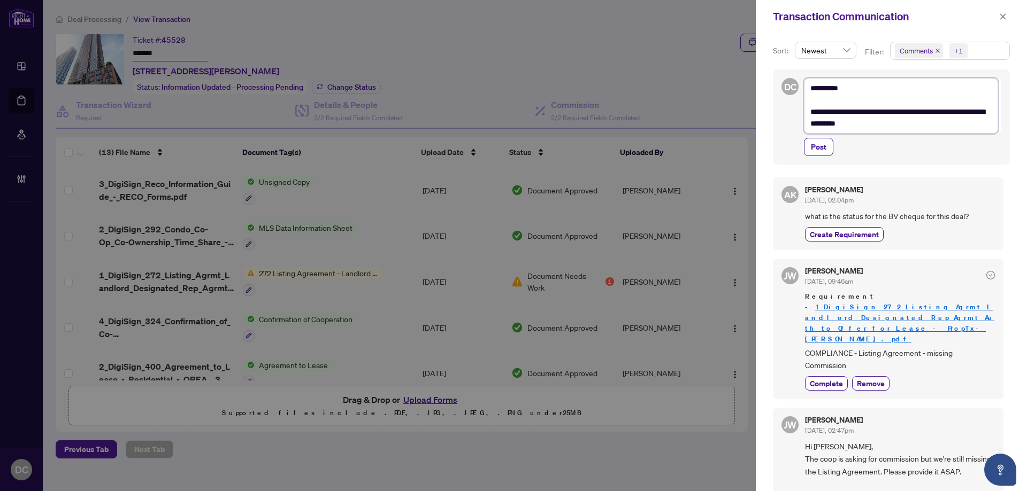
type textarea "**********"
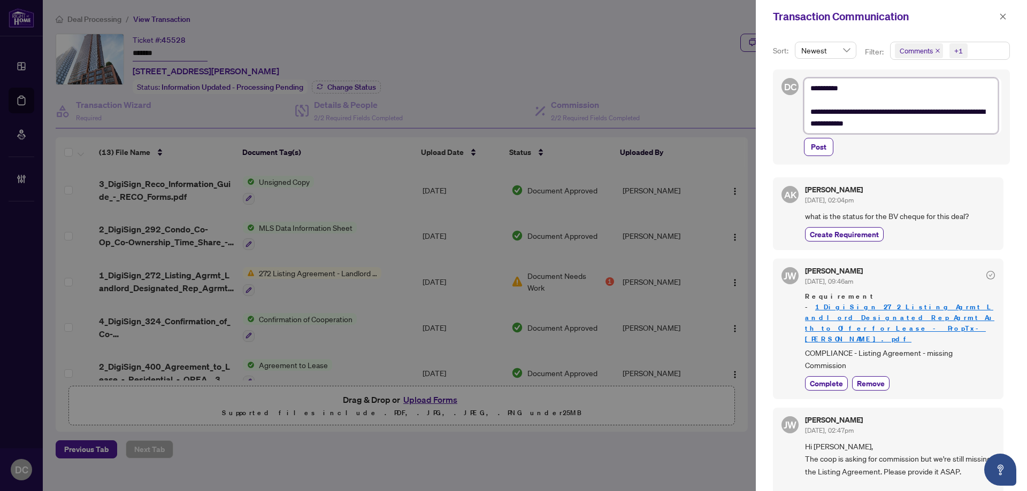
type textarea "**********"
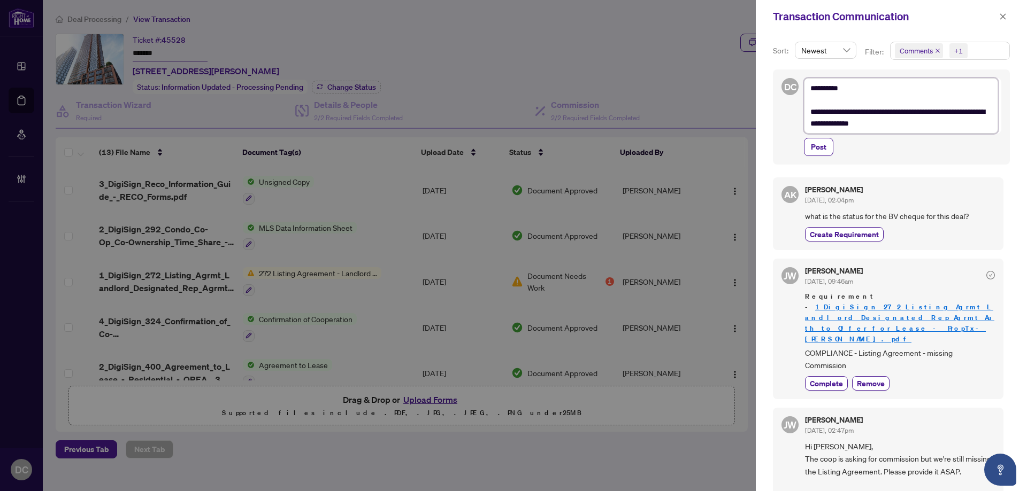
type textarea "**********"
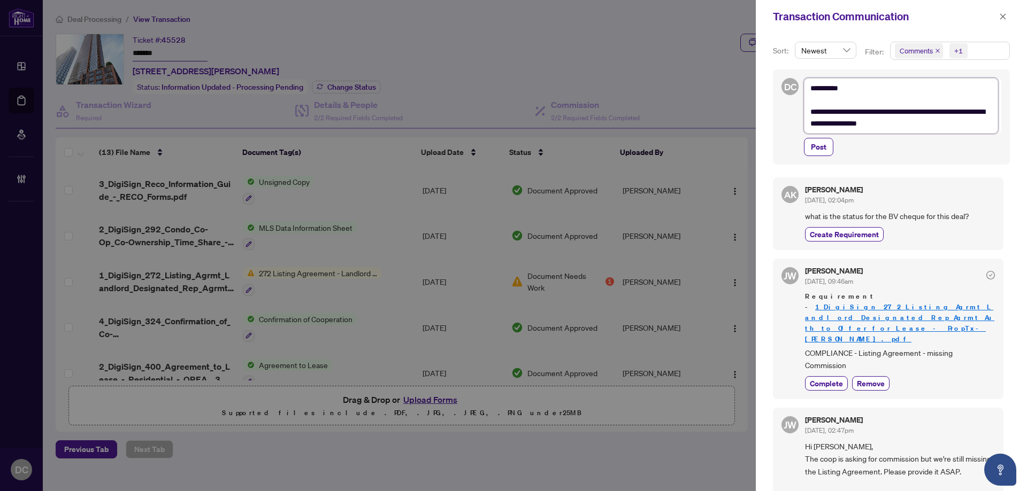
type textarea "**********"
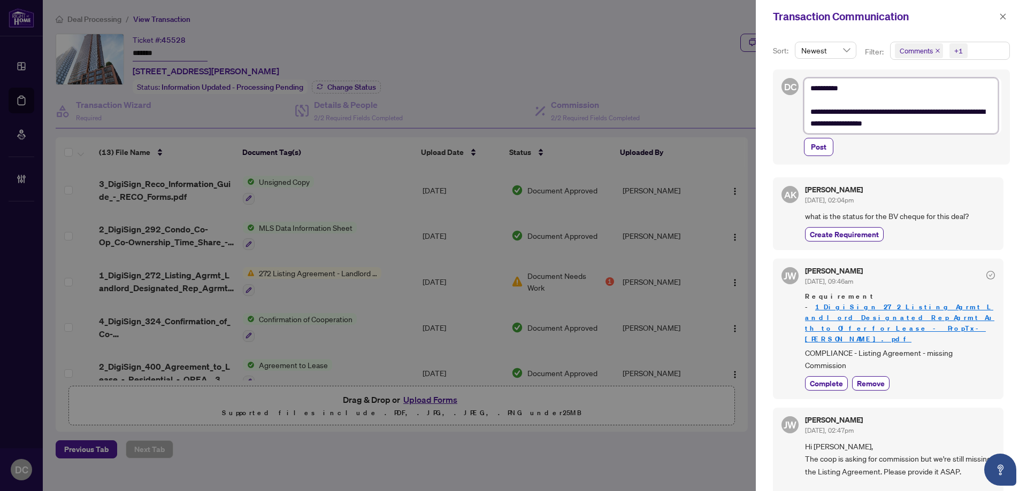
type textarea "**********"
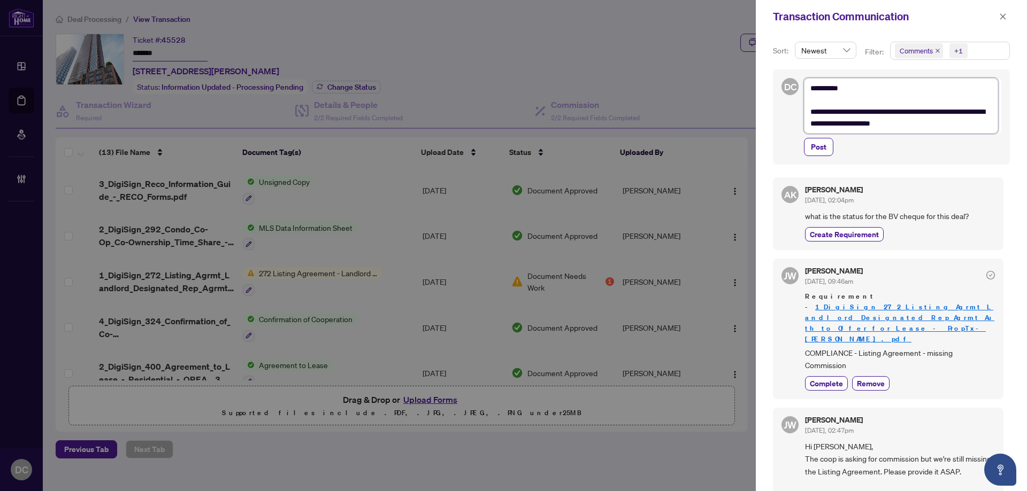
type textarea "**********"
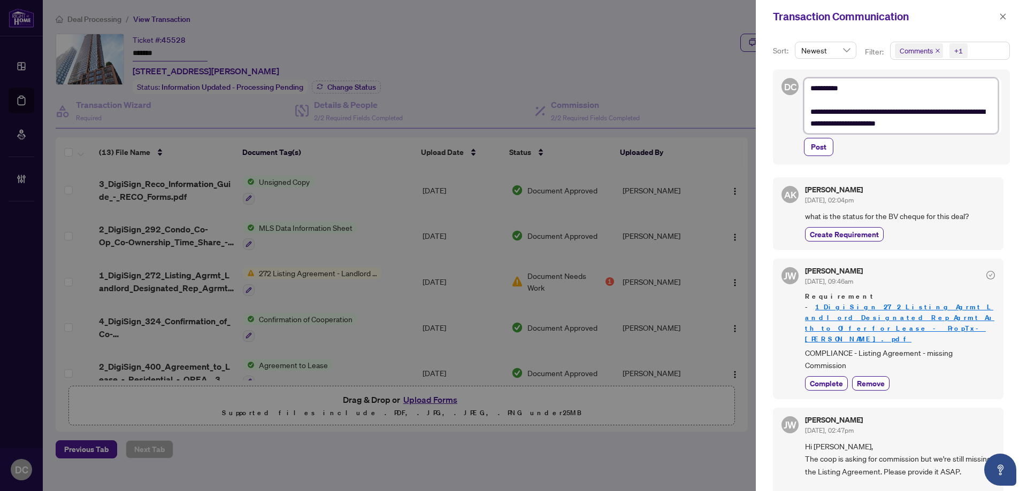
type textarea "**********"
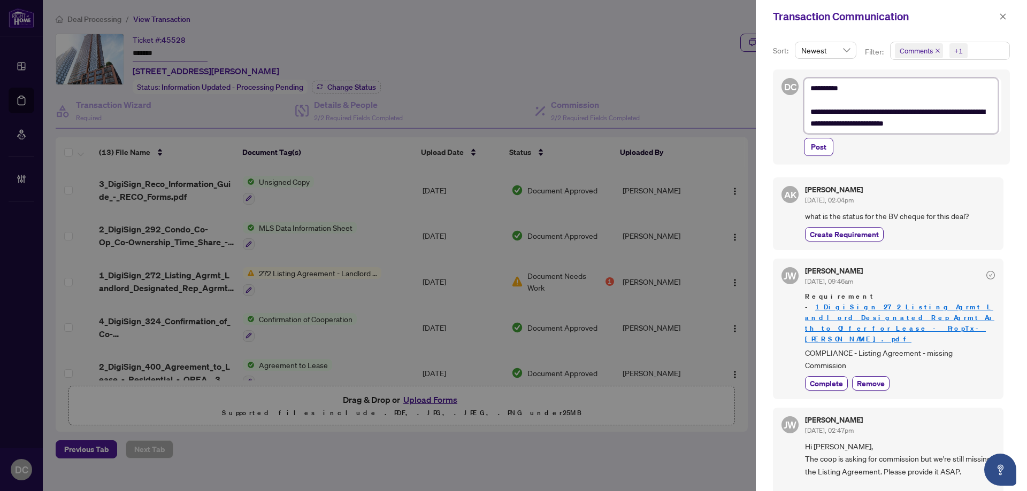
type textarea "**********"
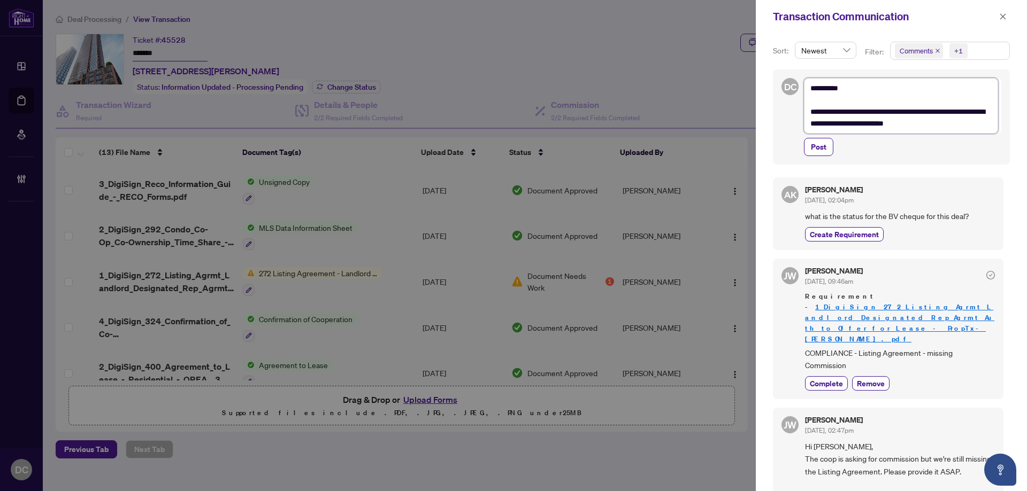
type textarea "**********"
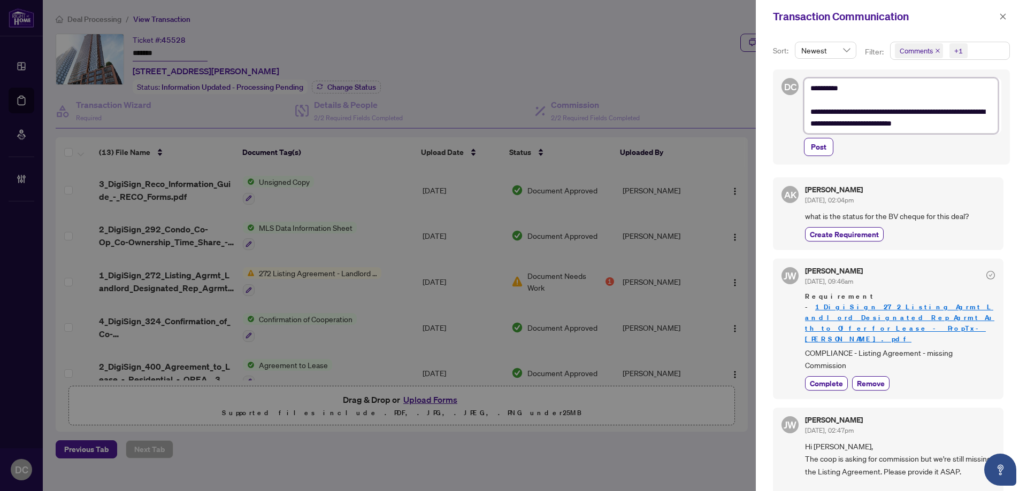
type textarea "**********"
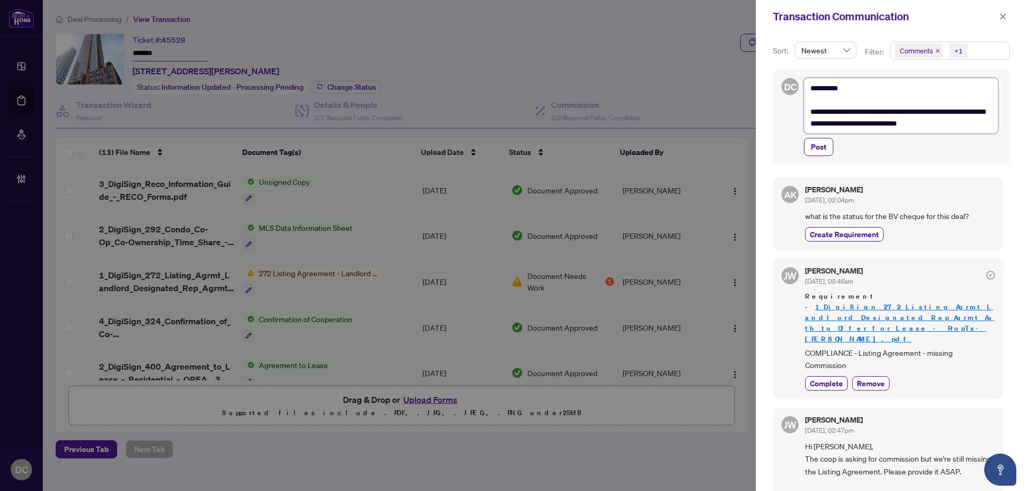
type textarea "**********"
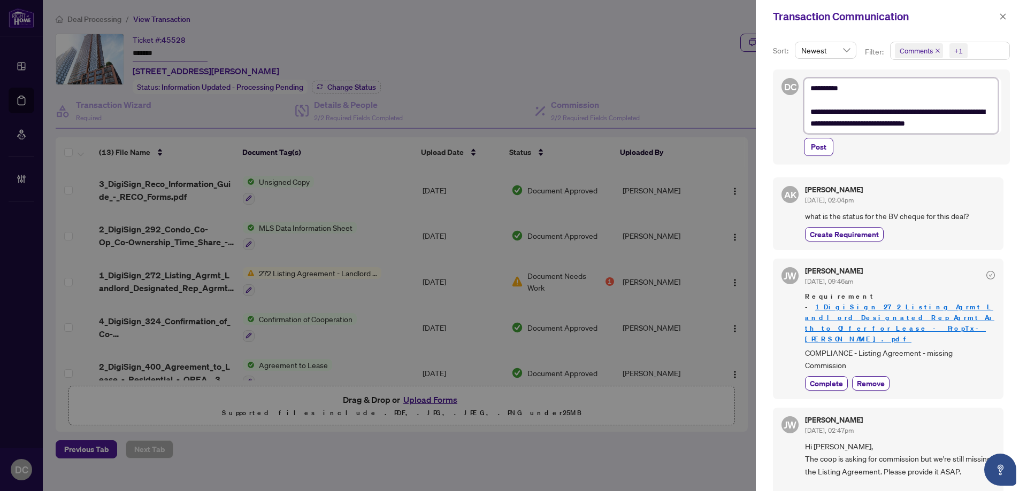
type textarea "**********"
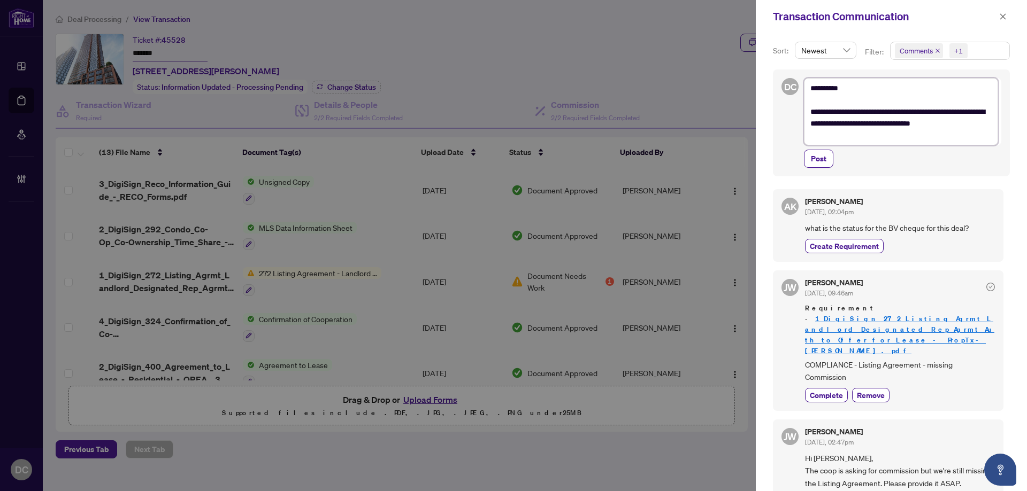
type textarea "**********"
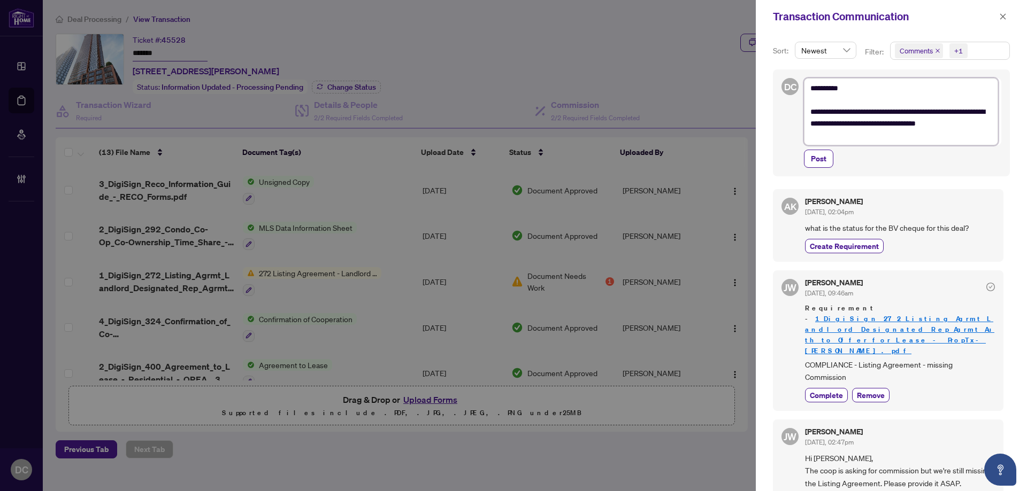
type textarea "**********"
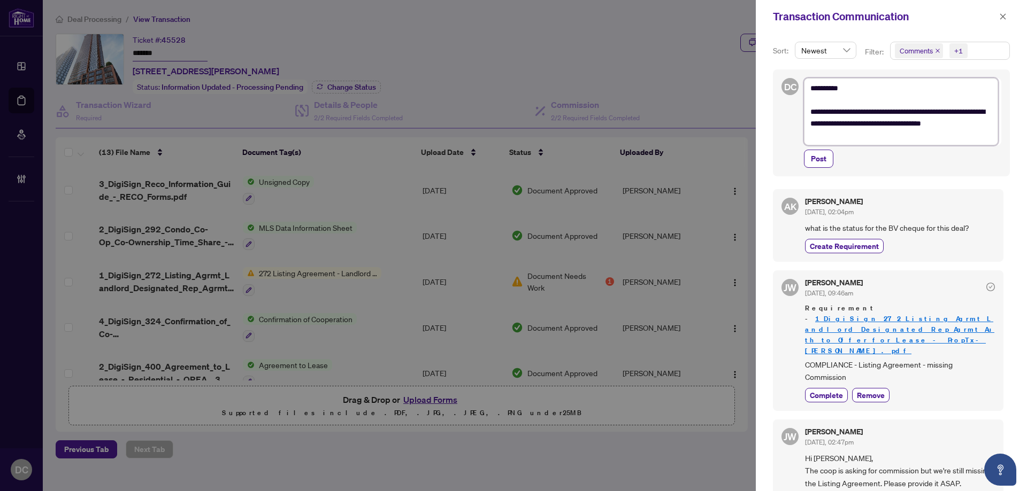
type textarea "**********"
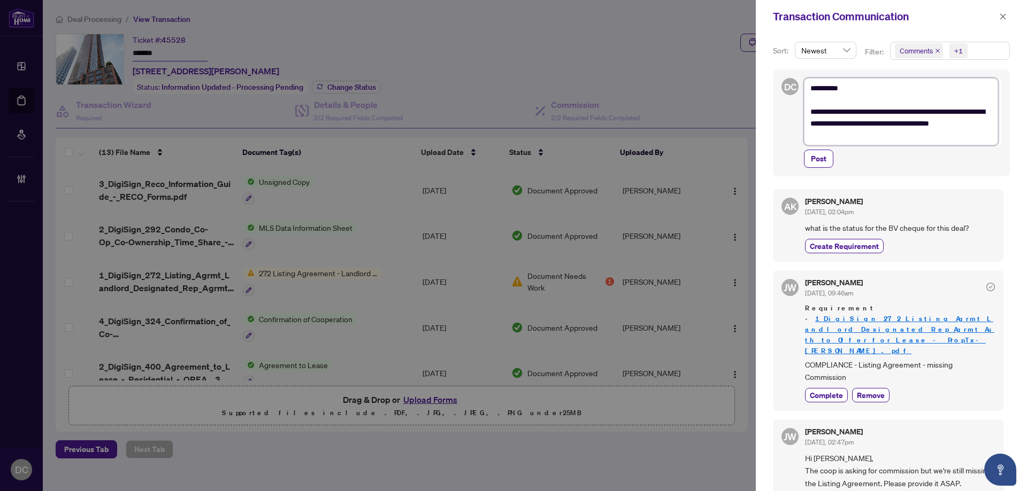
type textarea "**********"
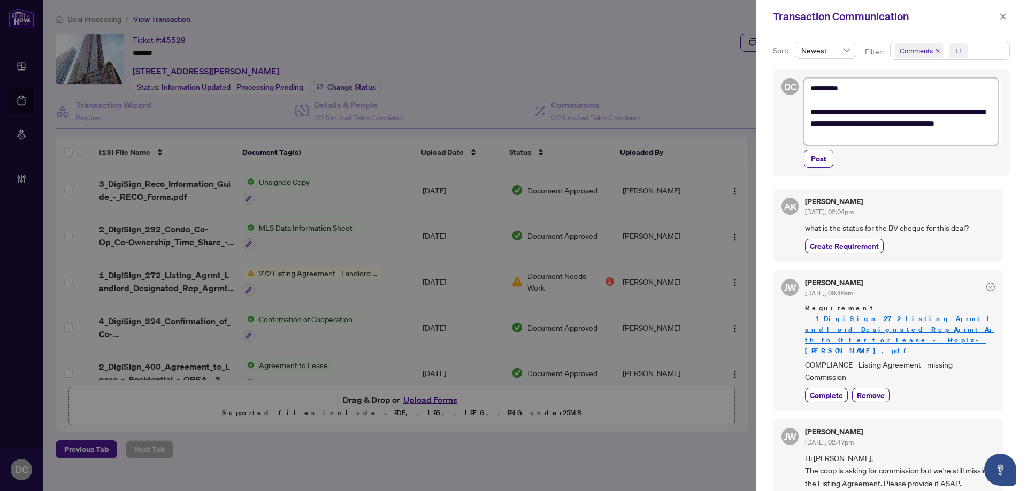
type textarea "**********"
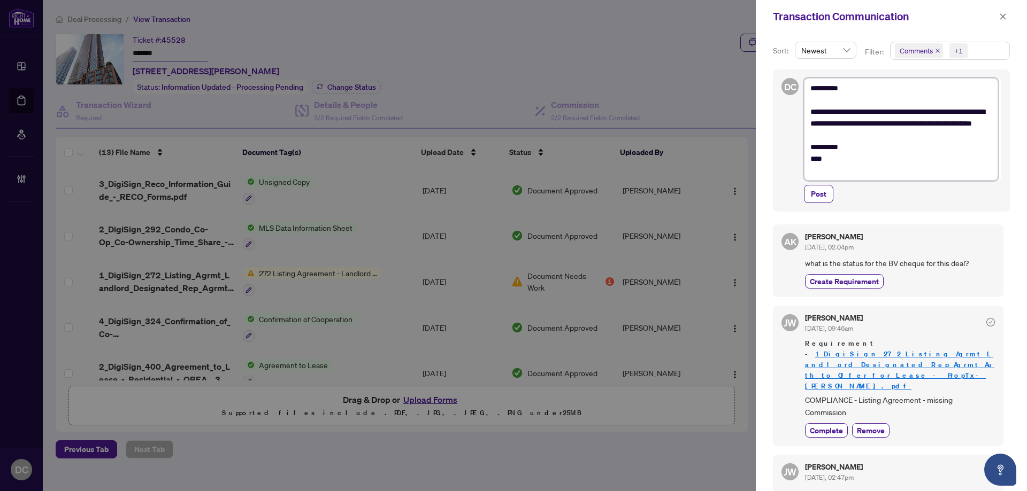
drag, startPoint x: 878, startPoint y: 171, endPoint x: 866, endPoint y: 167, distance: 12.0
click at [866, 167] on textarea "**********" at bounding box center [901, 129] width 194 height 103
drag, startPoint x: 843, startPoint y: 178, endPoint x: 804, endPoint y: 79, distance: 106.6
click at [804, 79] on div "**********" at bounding box center [902, 129] width 197 height 103
click at [858, 145] on textarea "**********" at bounding box center [901, 129] width 194 height 103
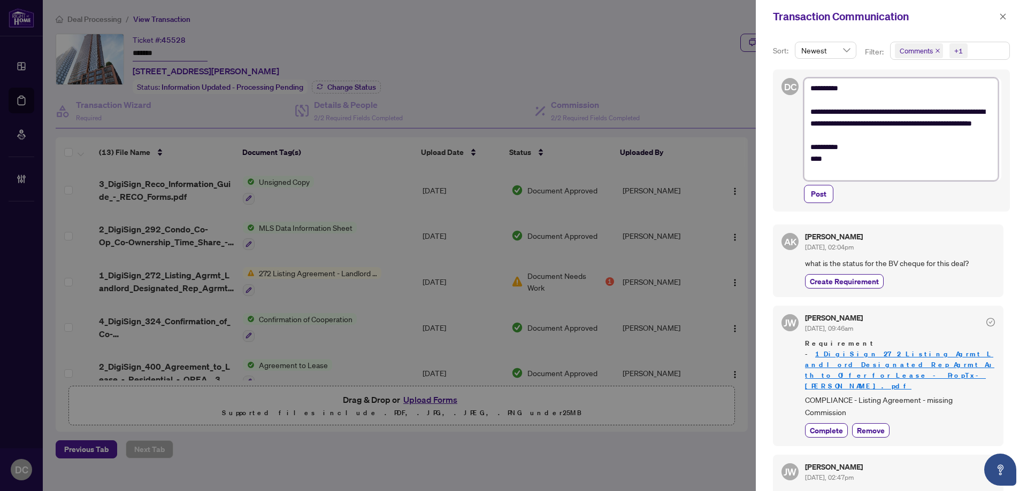
drag, startPoint x: 916, startPoint y: 142, endPoint x: 795, endPoint y: 118, distance: 123.8
click at [795, 118] on div "**********" at bounding box center [891, 141] width 237 height 142
paste textarea "**********"
click at [821, 194] on span "Post" at bounding box center [819, 194] width 16 height 17
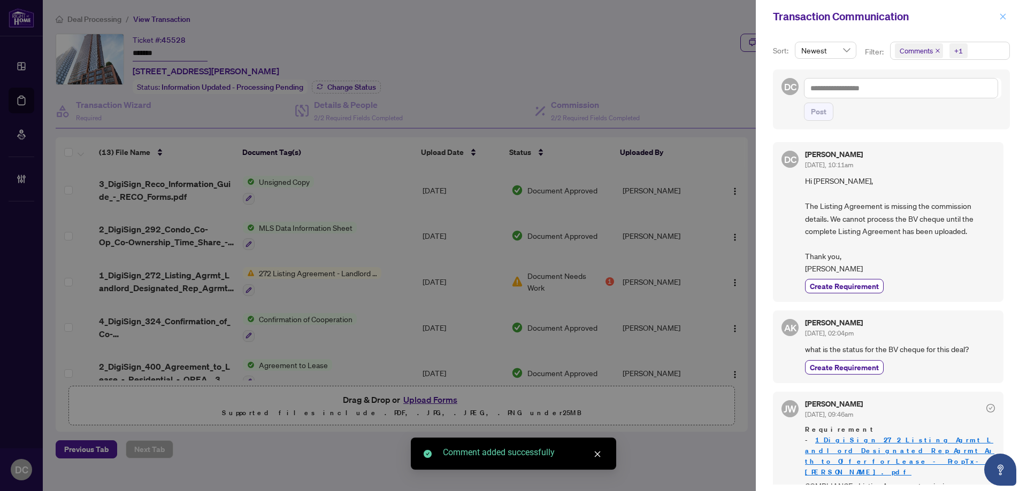
click at [997, 12] on button "button" at bounding box center [1003, 16] width 14 height 13
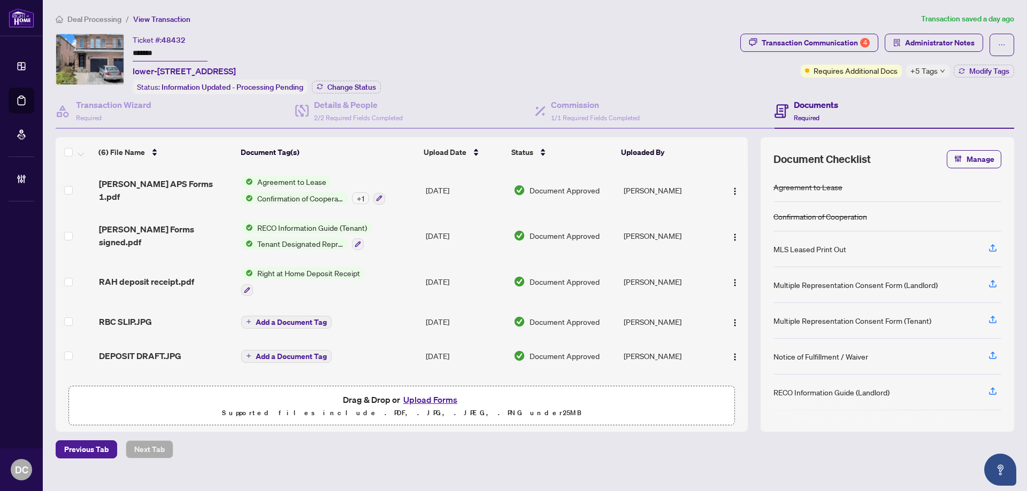
click at [938, 70] on div "+5 Tags" at bounding box center [927, 71] width 43 height 13
click at [856, 95] on div "Documents Required" at bounding box center [894, 111] width 240 height 35
click at [843, 41] on div "Transaction Communication 4" at bounding box center [816, 42] width 108 height 17
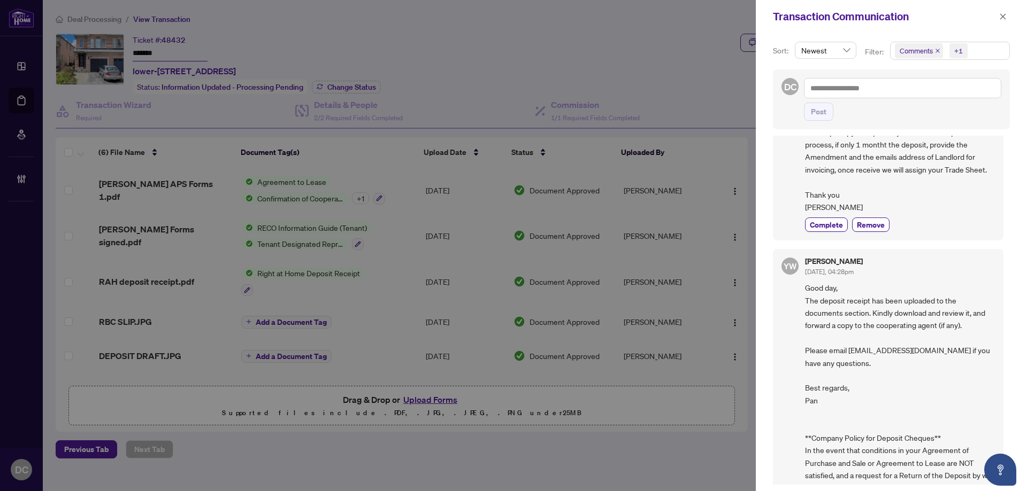
scroll to position [428, 0]
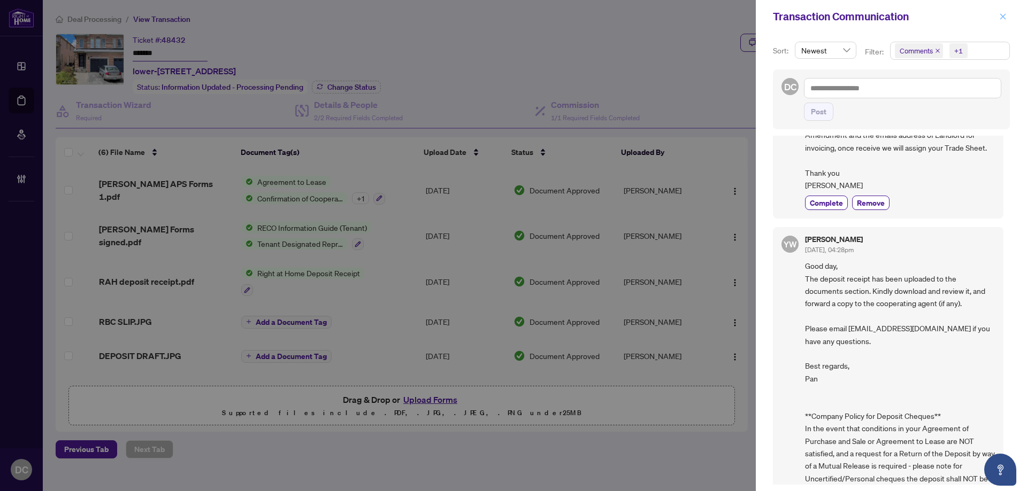
click at [999, 17] on icon "close" at bounding box center [1002, 16] width 7 height 7
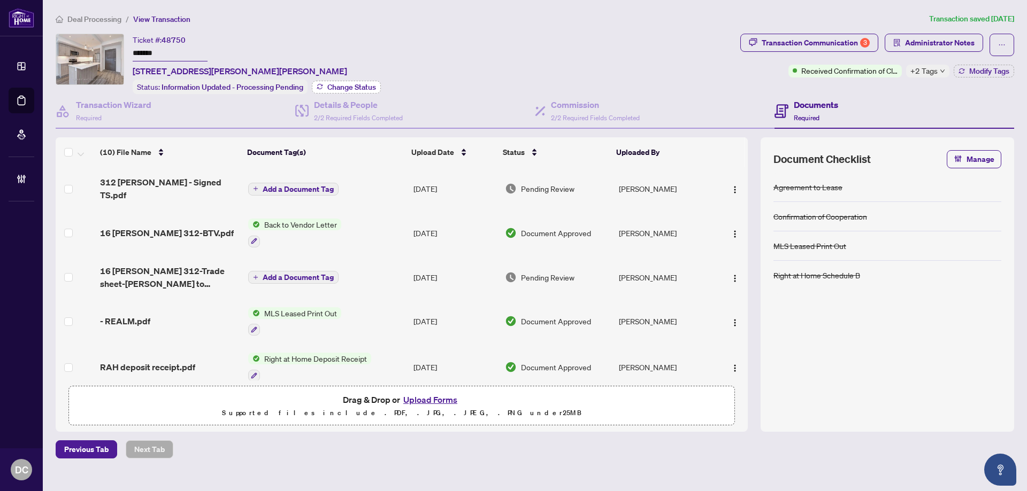
click at [355, 84] on span "Change Status" at bounding box center [351, 86] width 49 height 7
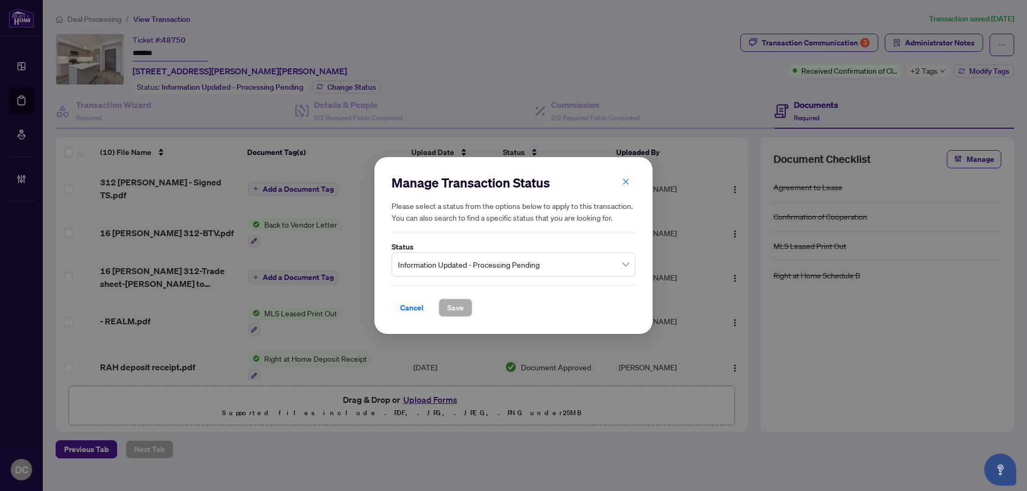
click at [503, 76] on div "Manage Transaction Status Please select a status from the options below to appl…" at bounding box center [513, 245] width 1027 height 491
click at [942, 70] on div "Manage Transaction Status Please select a status from the options below to appl…" at bounding box center [513, 245] width 1027 height 491
click at [936, 72] on div "Manage Transaction Status Please select a status from the options below to appl…" at bounding box center [513, 245] width 1027 height 491
click at [404, 306] on span "Cancel" at bounding box center [412, 307] width 24 height 17
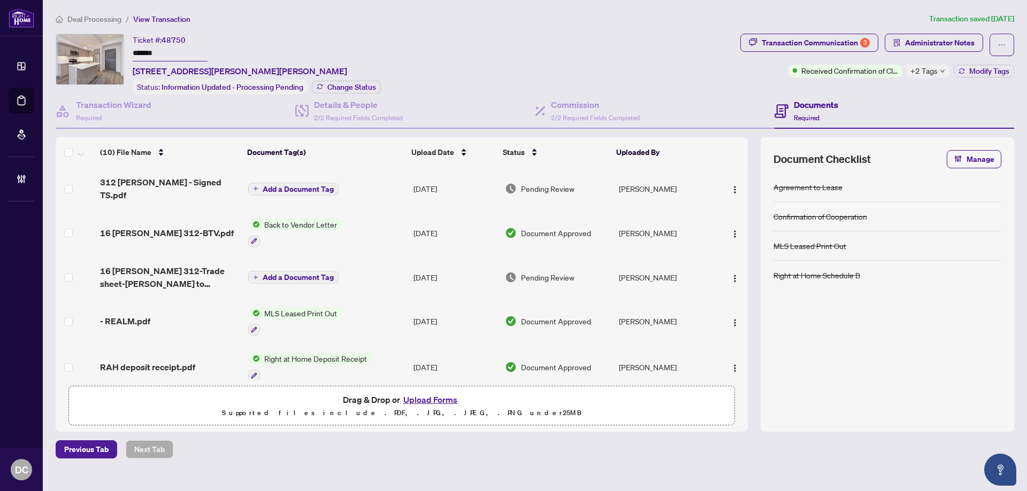
click at [924, 78] on div "Transaction Communication 3 Administrator Notes Received Confirmation of Closin…" at bounding box center [877, 64] width 278 height 60
click at [924, 71] on span "+2 Tags" at bounding box center [923, 71] width 27 height 12
click at [882, 89] on div "Transaction Communication 3 Administrator Notes Received Confirmation of Closin…" at bounding box center [877, 64] width 278 height 60
drag, startPoint x: 190, startPoint y: 51, endPoint x: 74, endPoint y: 51, distance: 115.5
click at [74, 51] on div "Ticket #: 48750 ******* [STREET_ADDRESS][PERSON_NAME][PERSON_NAME] Status: Info…" at bounding box center [396, 64] width 680 height 60
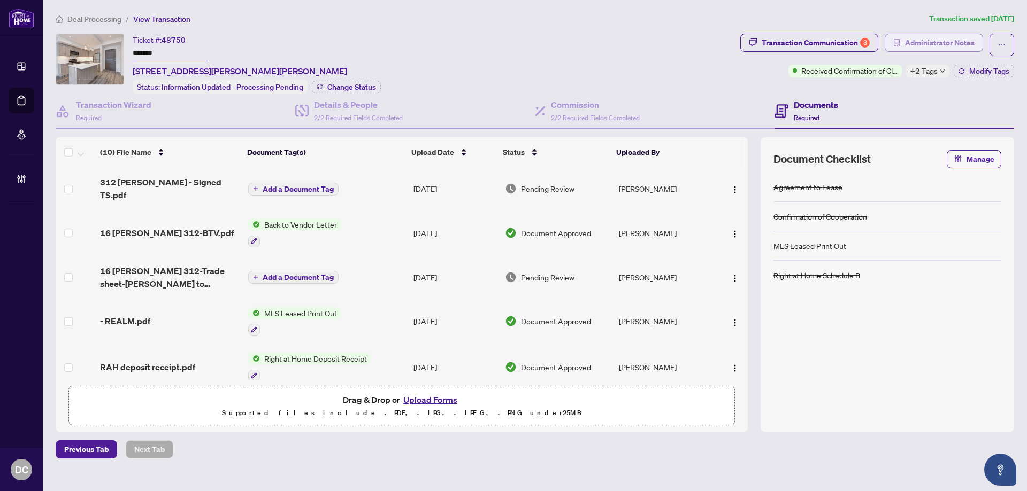
click at [948, 45] on span "Administrator Notes" at bounding box center [940, 42] width 70 height 17
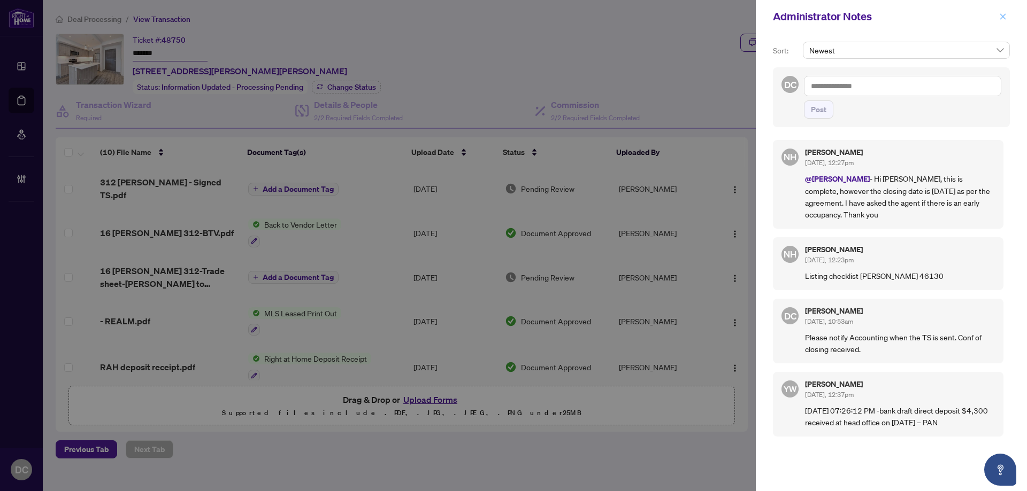
click at [1004, 12] on span "button" at bounding box center [1002, 16] width 7 height 17
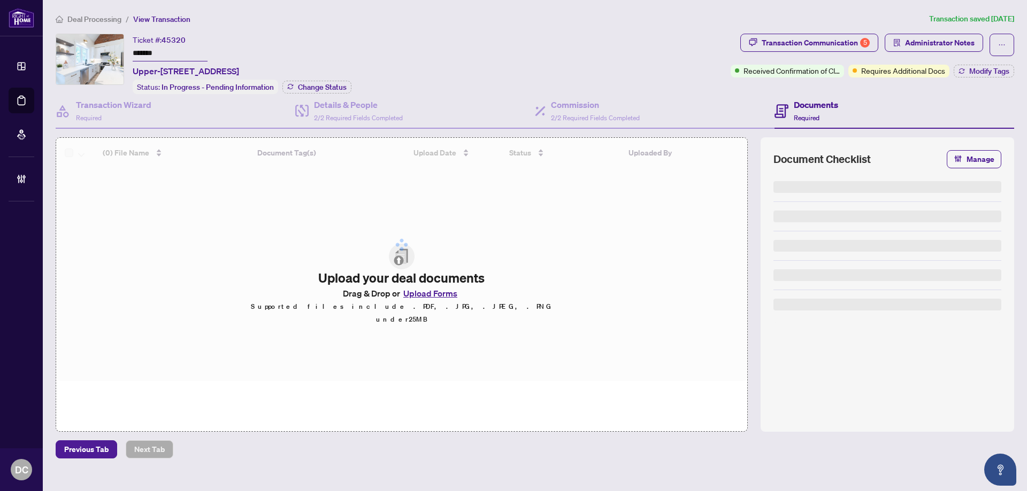
drag, startPoint x: 178, startPoint y: 50, endPoint x: 63, endPoint y: 52, distance: 115.0
click at [63, 52] on div "Ticket #: 45320 ******* Upper-[STREET_ADDRESS] Status: In Progress - Pending In…" at bounding box center [391, 64] width 671 height 60
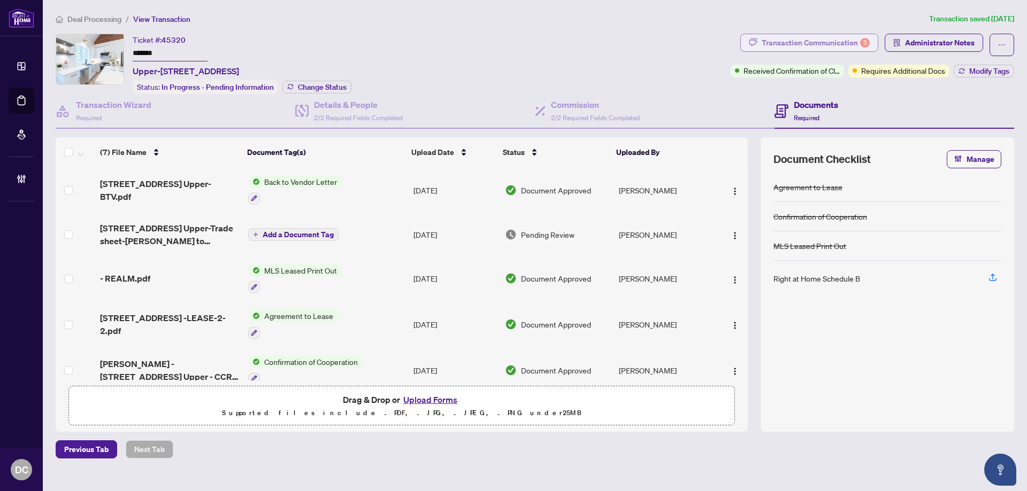
click at [822, 45] on div "Transaction Communication 5" at bounding box center [816, 42] width 108 height 17
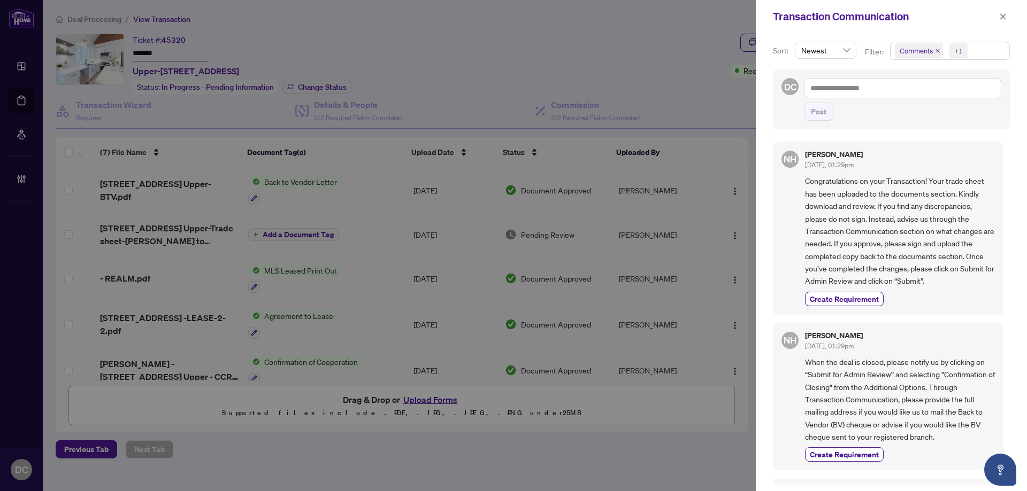
click at [986, 48] on span "Comments +1" at bounding box center [949, 50] width 119 height 17
click at [841, 113] on div "Post" at bounding box center [902, 112] width 197 height 18
click at [1008, 16] on button "button" at bounding box center [1003, 16] width 14 height 13
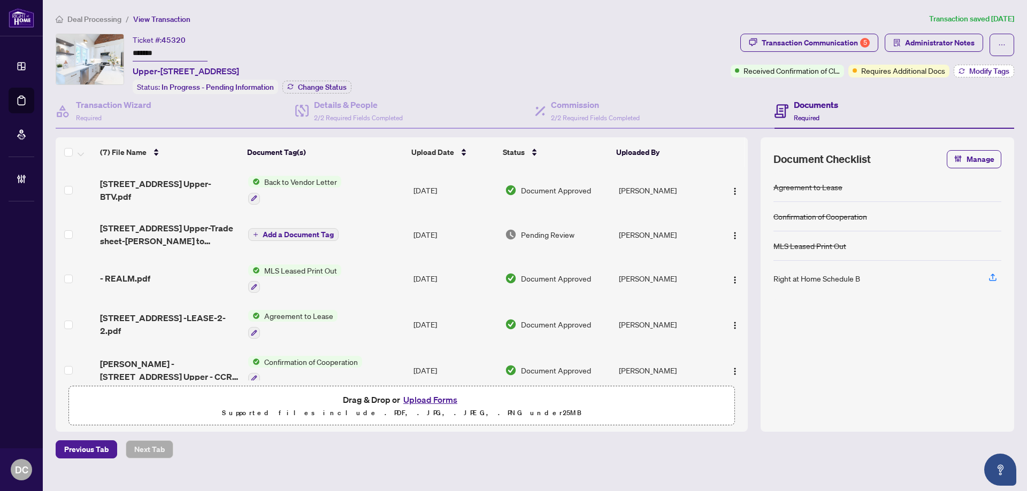
click at [971, 72] on span "Modify Tags" at bounding box center [989, 70] width 40 height 7
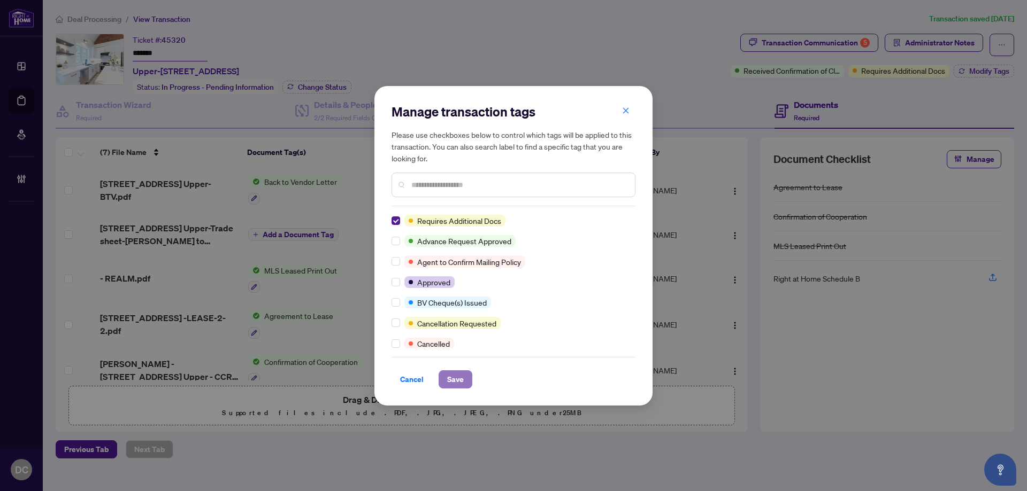
drag, startPoint x: 451, startPoint y: 380, endPoint x: 453, endPoint y: 361, distance: 18.8
click at [452, 380] on span "Save" at bounding box center [455, 379] width 17 height 17
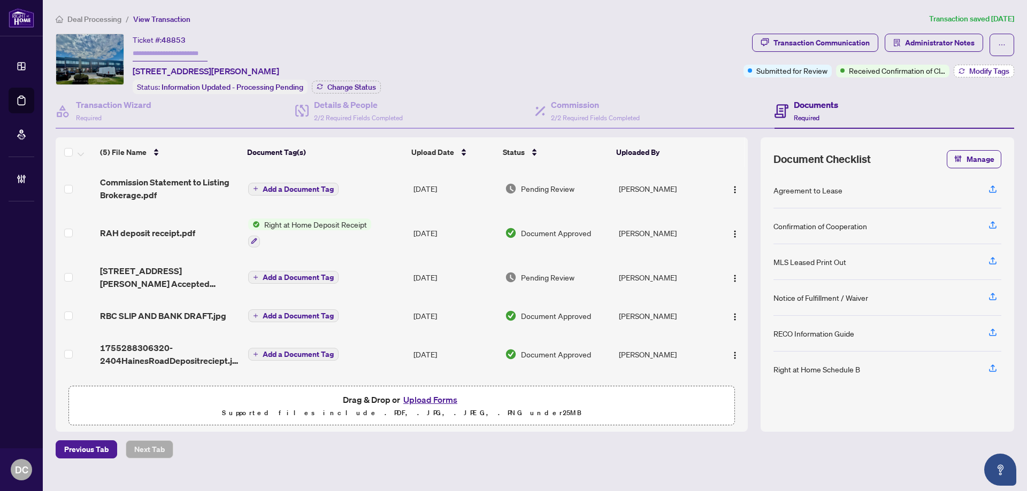
click at [987, 70] on span "Modify Tags" at bounding box center [989, 70] width 40 height 7
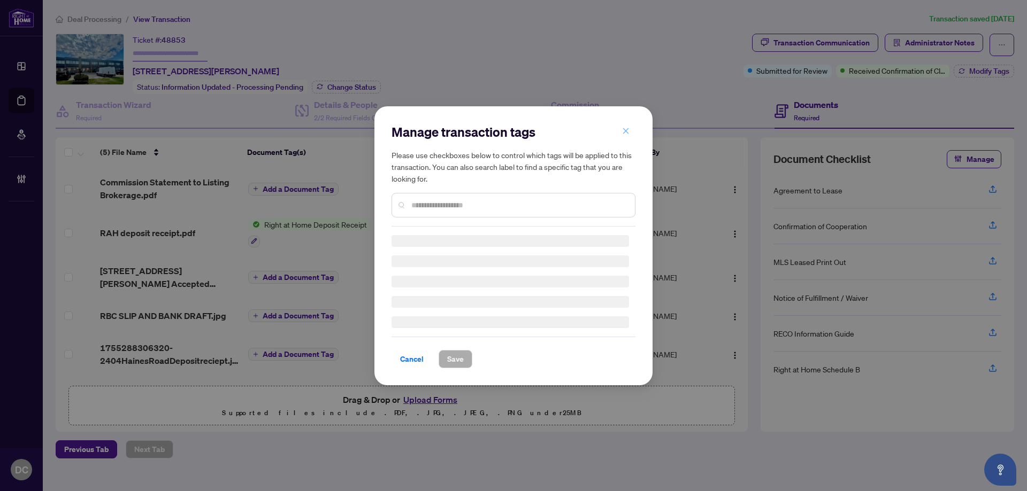
click at [624, 134] on icon "close" at bounding box center [626, 131] width 6 height 6
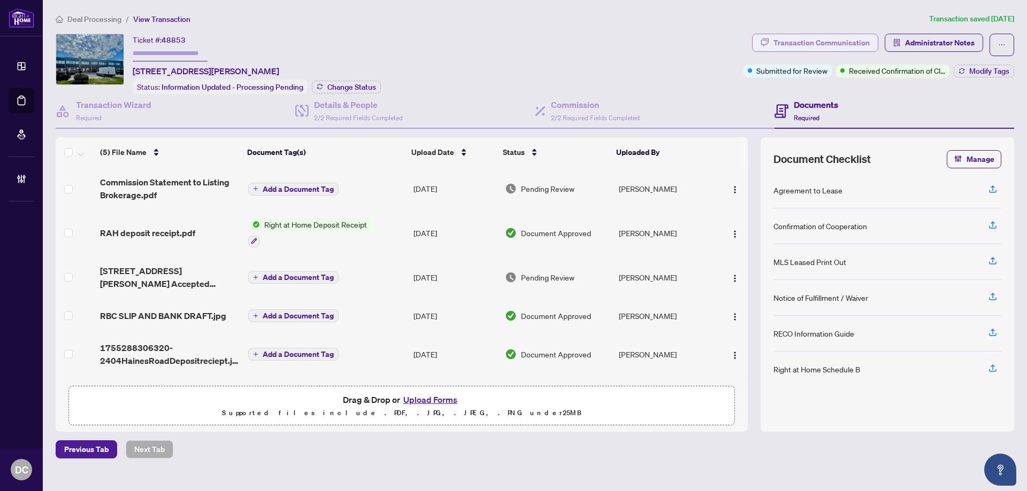
click at [813, 48] on div "Transaction Communication" at bounding box center [821, 42] width 96 height 17
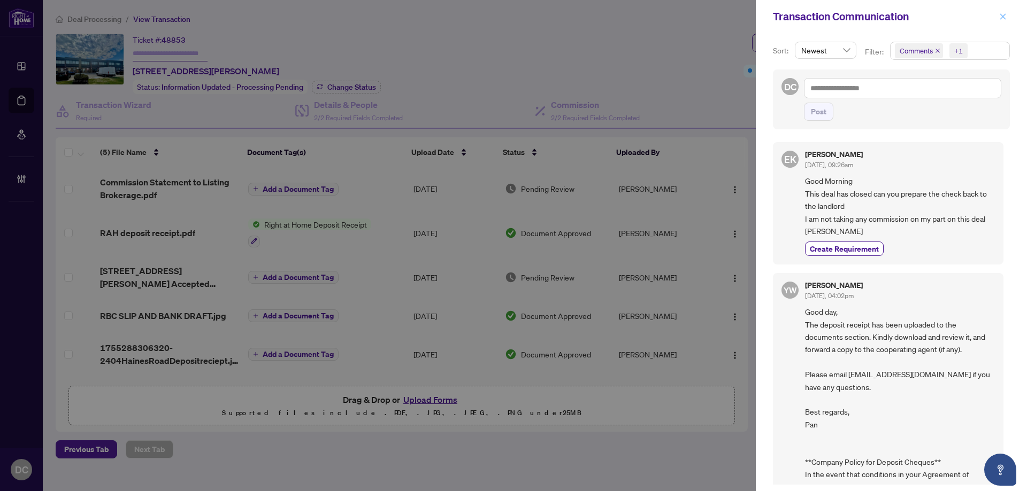
click at [1008, 17] on button "button" at bounding box center [1003, 16] width 14 height 13
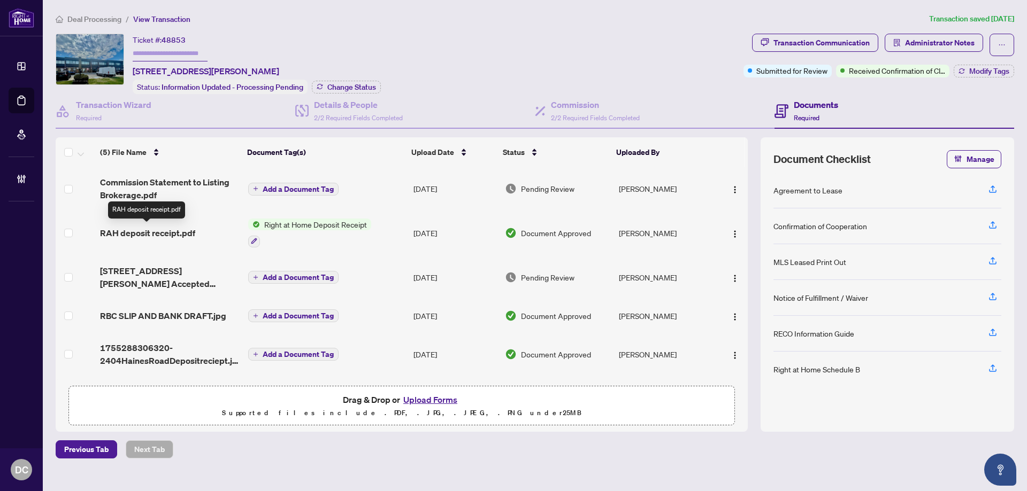
click at [167, 233] on span "RAH deposit receipt.pdf" at bounding box center [147, 233] width 95 height 13
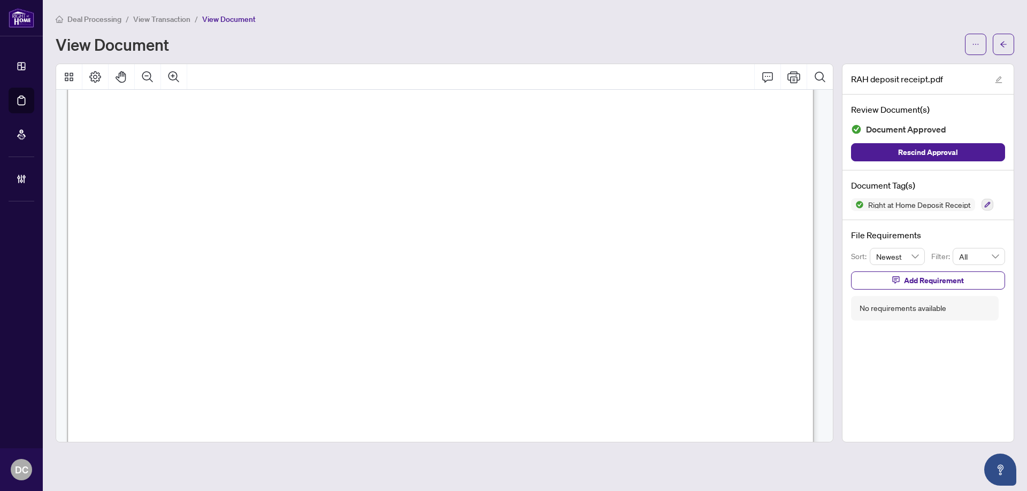
scroll to position [321, 0]
click at [999, 50] on button "button" at bounding box center [1003, 44] width 21 height 21
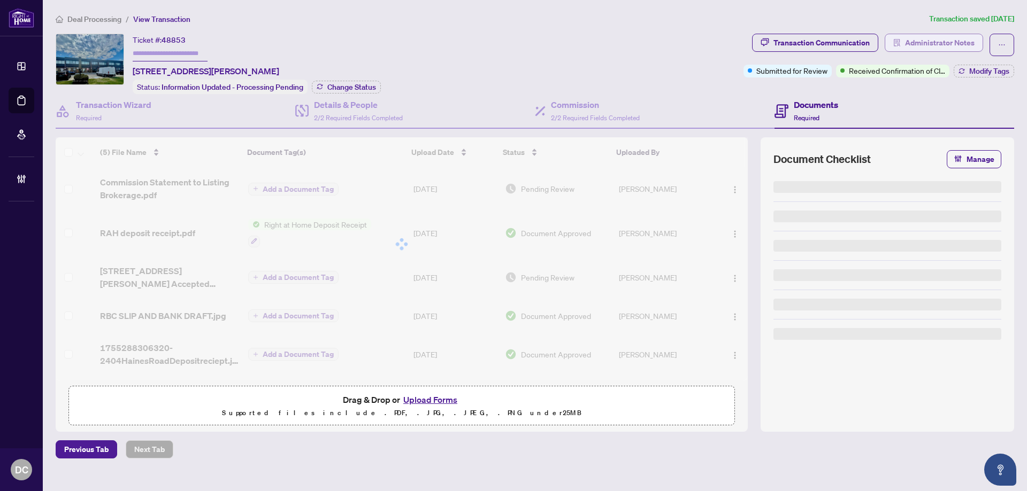
click at [950, 43] on span "Administrator Notes" at bounding box center [940, 42] width 70 height 17
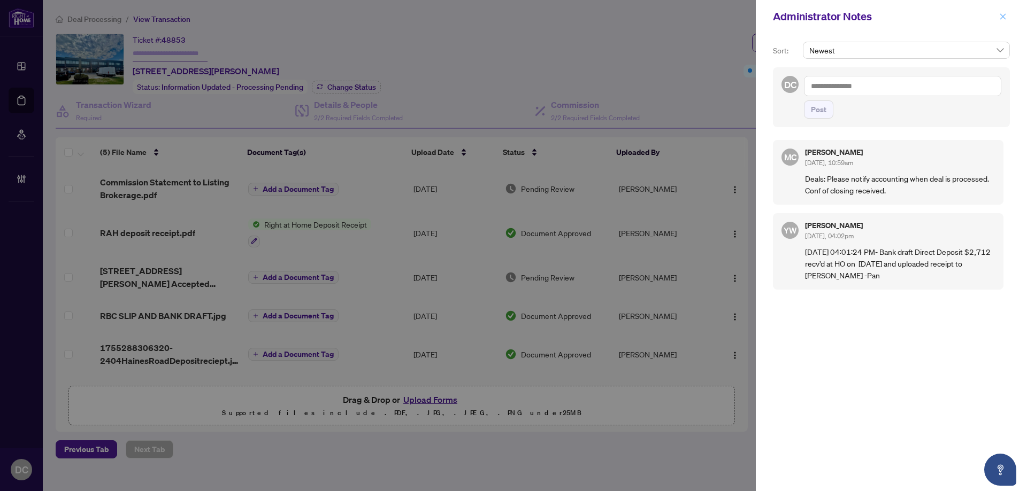
click at [1006, 17] on button "button" at bounding box center [1003, 16] width 14 height 13
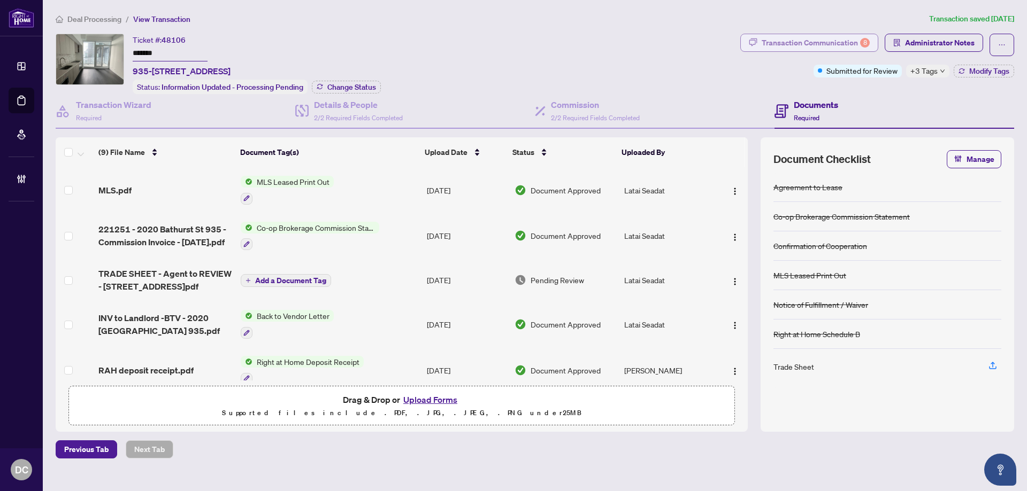
click at [825, 41] on div "Transaction Communication 8" at bounding box center [816, 42] width 108 height 17
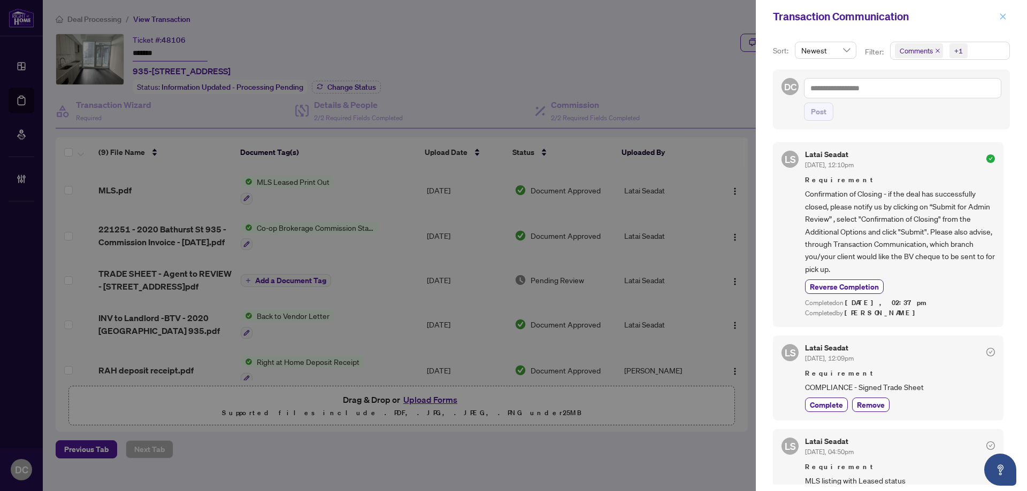
click at [1003, 21] on span "button" at bounding box center [1002, 16] width 7 height 17
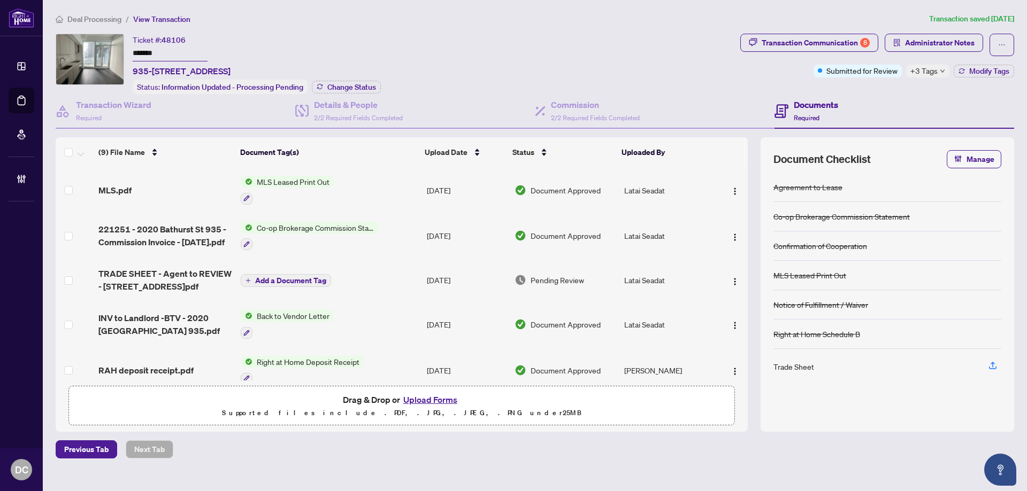
drag, startPoint x: 186, startPoint y: 56, endPoint x: 83, endPoint y: 52, distance: 103.3
click at [83, 52] on div "Ticket #: 48106 ******* 935-[STREET_ADDRESS] Status: Information Updated - Proc…" at bounding box center [396, 64] width 680 height 60
click at [922, 78] on div "Transaction Communication 8 Administrator Notes Submitted for Review +3 Tags Mo…" at bounding box center [877, 64] width 278 height 60
click at [925, 75] on span "+3 Tags" at bounding box center [923, 71] width 27 height 12
click at [876, 96] on div "Documents Required" at bounding box center [894, 111] width 240 height 35
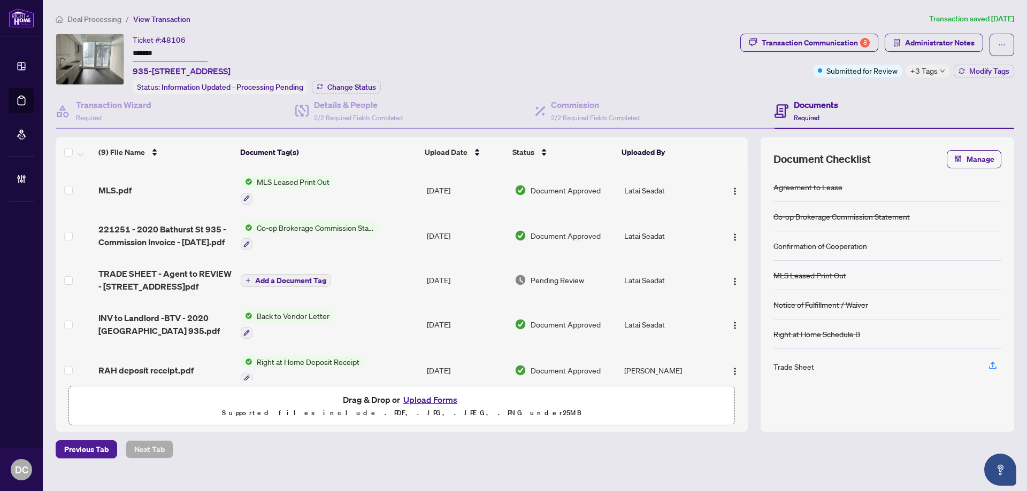
click at [936, 21] on article "Transaction saved [DATE]" at bounding box center [971, 19] width 85 height 12
click at [937, 34] on span "Administrator Notes" at bounding box center [940, 42] width 70 height 17
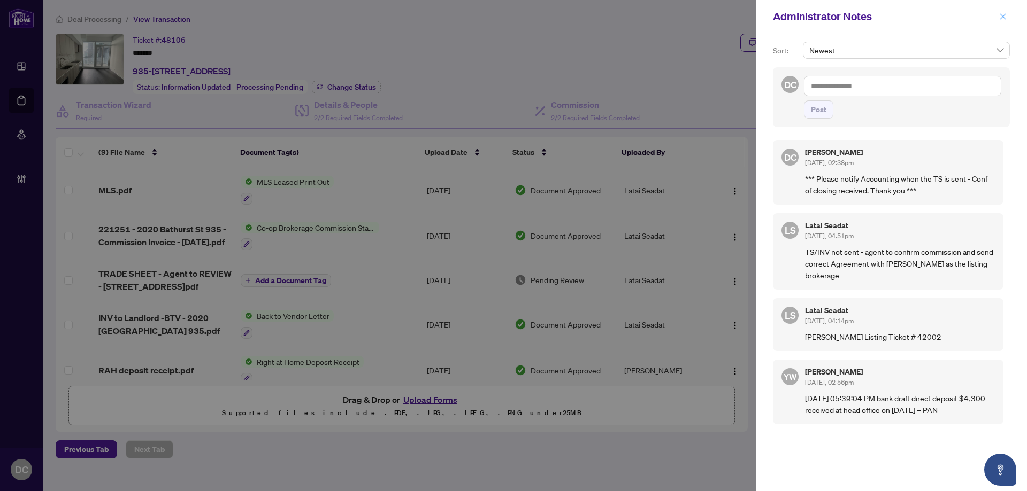
click at [1005, 19] on icon "close" at bounding box center [1003, 16] width 6 height 6
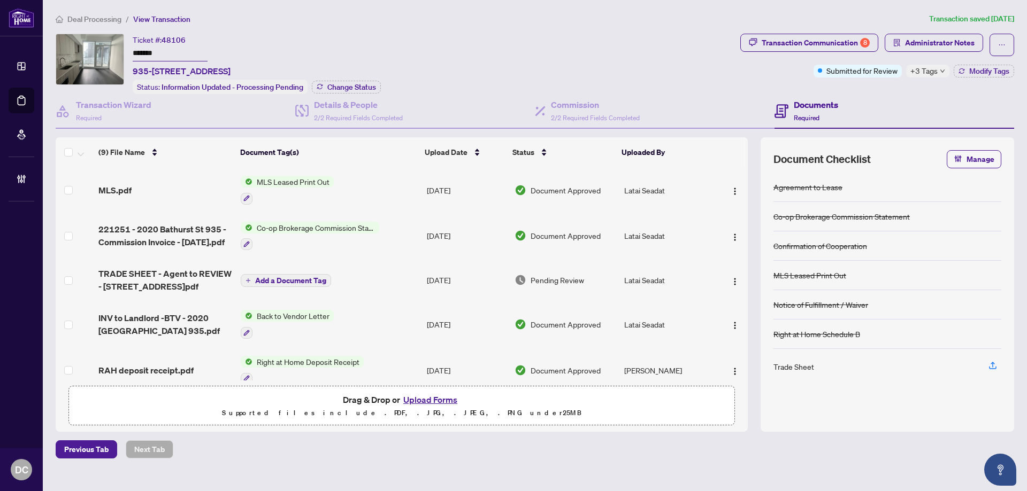
click at [230, 74] on span "935-[STREET_ADDRESS]" at bounding box center [182, 71] width 98 height 13
click at [350, 83] on span "Change Status" at bounding box center [351, 86] width 49 height 7
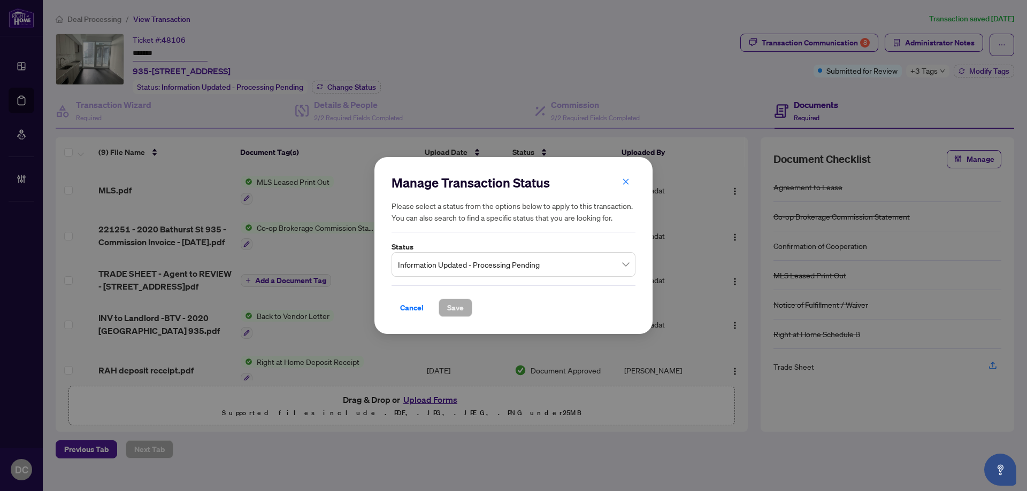
click at [468, 271] on span "Information Updated - Processing Pending" at bounding box center [513, 265] width 231 height 20
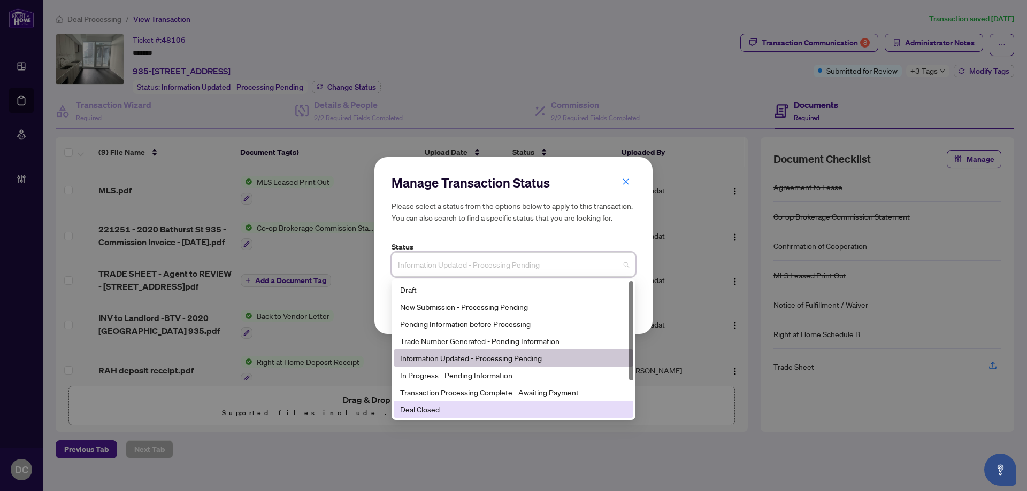
click at [453, 409] on div "Deal Closed" at bounding box center [513, 410] width 227 height 12
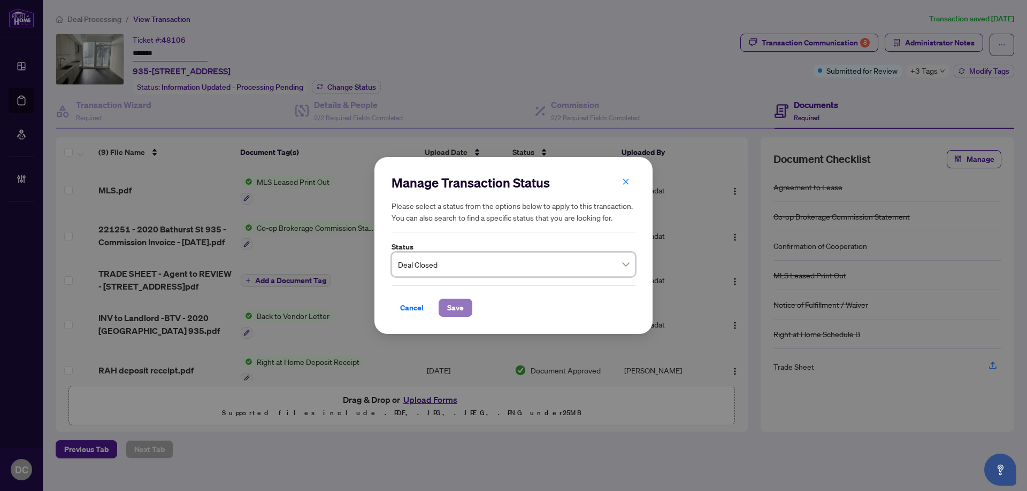
click at [450, 307] on span "Save" at bounding box center [455, 307] width 17 height 17
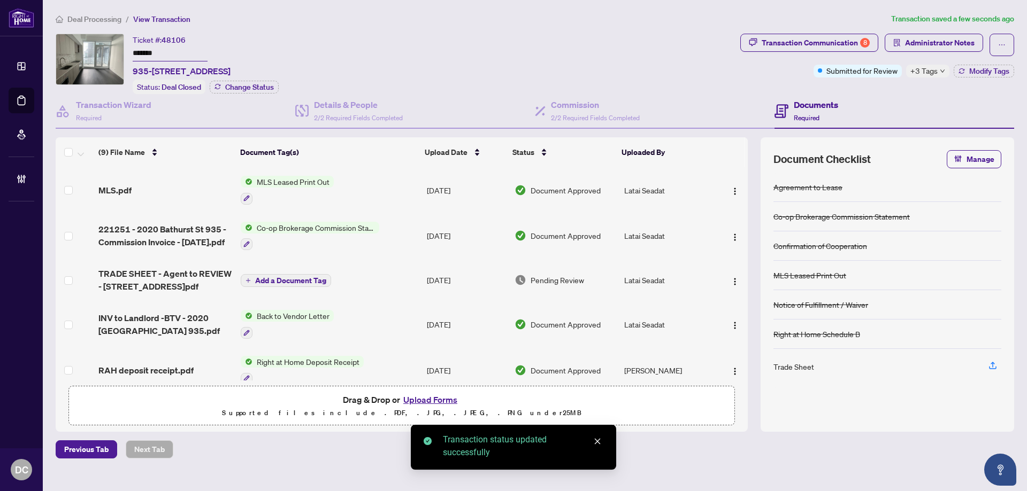
click at [385, 232] on td "Co-op Brokerage Commission Statement" at bounding box center [329, 236] width 186 height 46
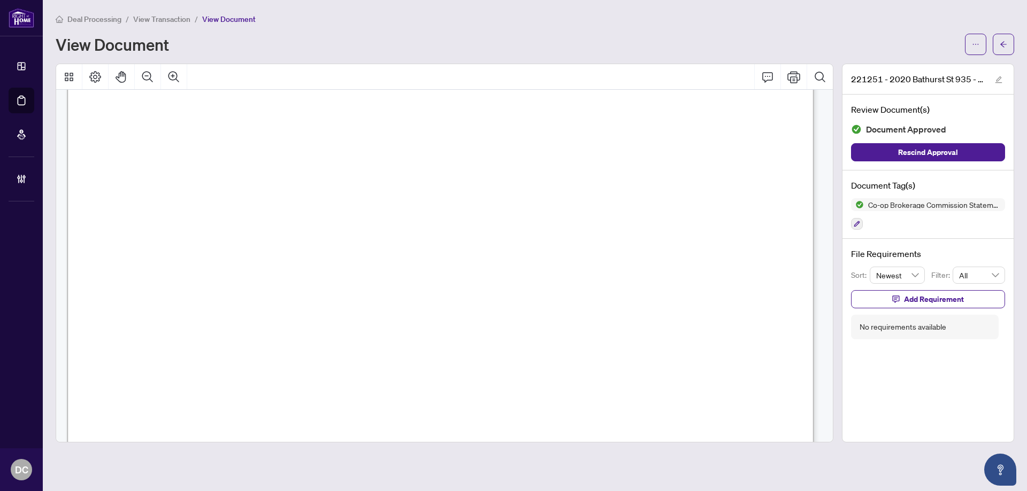
scroll to position [321, 0]
drag, startPoint x: 1000, startPoint y: 49, endPoint x: 41, endPoint y: 66, distance: 959.0
click at [996, 48] on button "button" at bounding box center [1003, 44] width 21 height 21
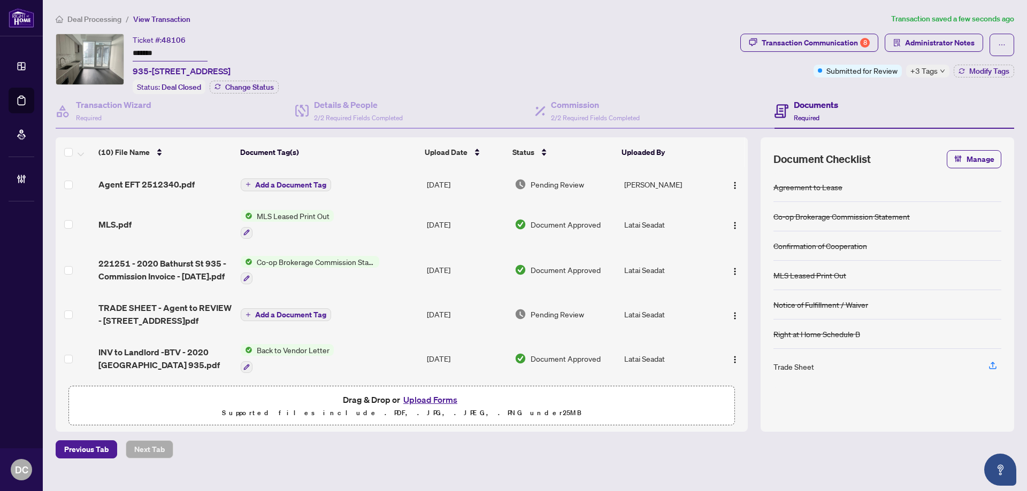
click at [314, 183] on span "Add a Document Tag" at bounding box center [290, 184] width 71 height 7
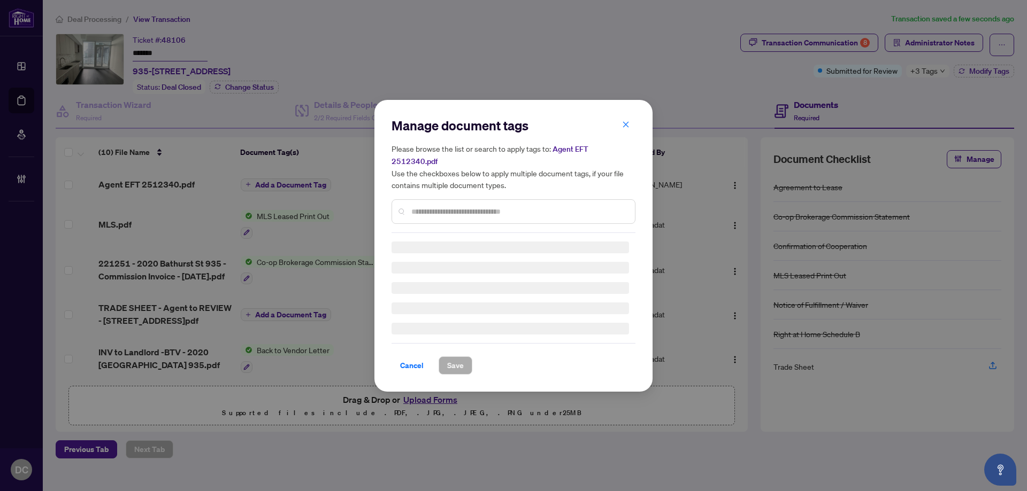
click at [516, 199] on div "Manage document tags Please browse the list or search to apply tags to: Agent E…" at bounding box center [513, 175] width 244 height 116
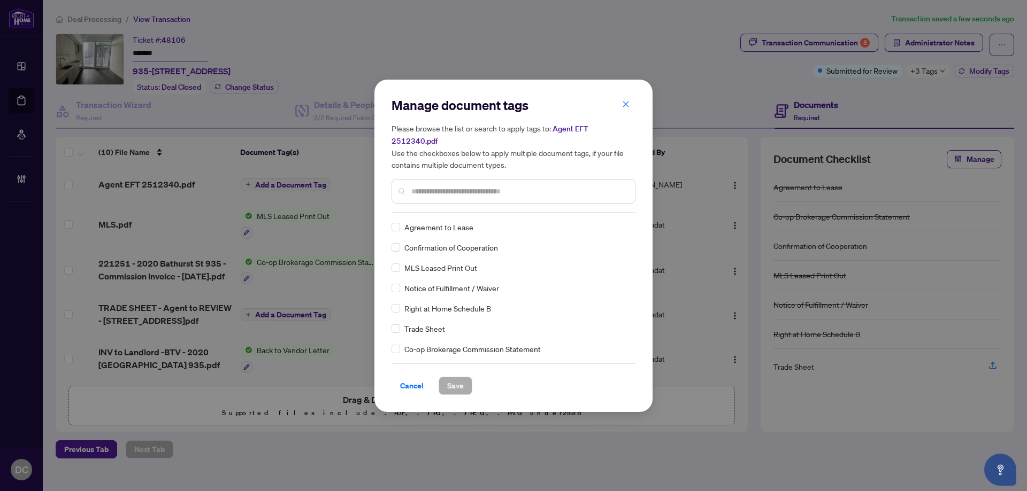
click at [565, 186] on input "text" at bounding box center [518, 192] width 215 height 12
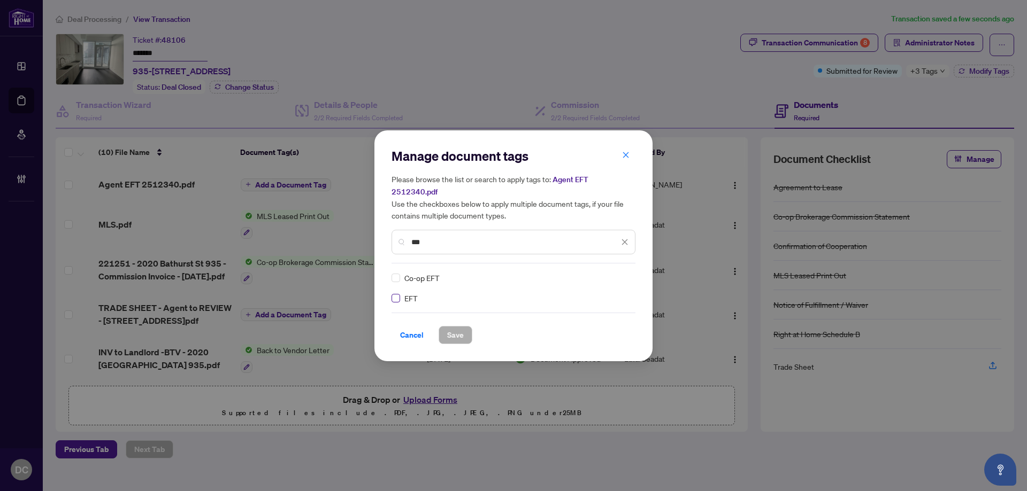
type input "***"
click at [624, 273] on div at bounding box center [618, 278] width 20 height 11
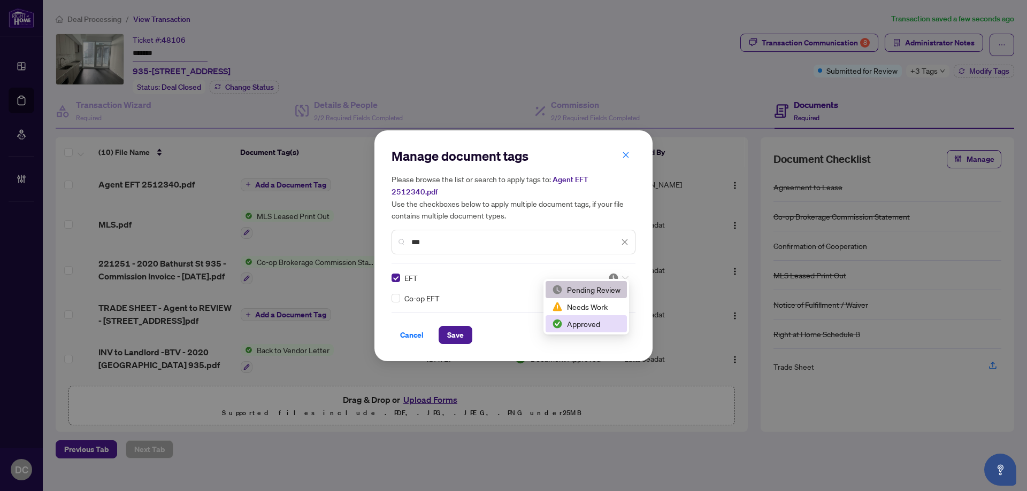
click at [605, 325] on div "Approved" at bounding box center [586, 324] width 68 height 12
click at [464, 337] on button "Save" at bounding box center [456, 335] width 34 height 18
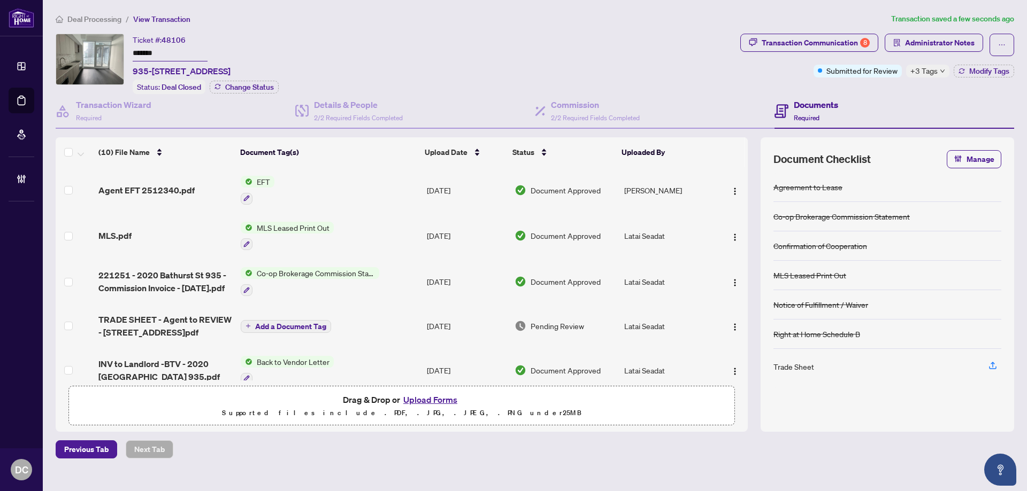
click at [932, 72] on span "+3 Tags" at bounding box center [923, 71] width 27 height 12
click at [894, 99] on div "Documents Required" at bounding box center [894, 111] width 240 height 35
click at [1018, 75] on main "Deal Processing / View Transaction Transaction saved a few seconds ago Ticket #…" at bounding box center [535, 245] width 984 height 491
click at [1005, 72] on span "Modify Tags" at bounding box center [989, 70] width 40 height 7
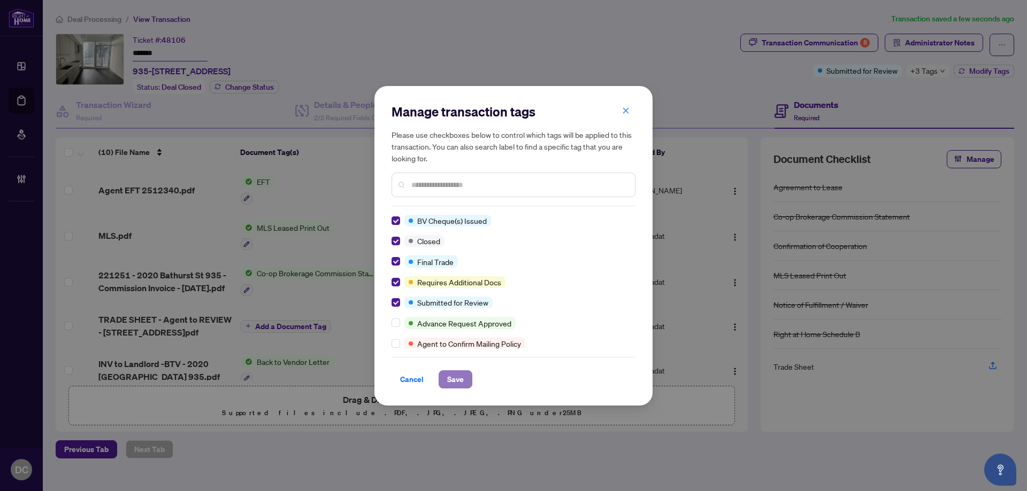
click at [465, 383] on button "Save" at bounding box center [456, 380] width 34 height 18
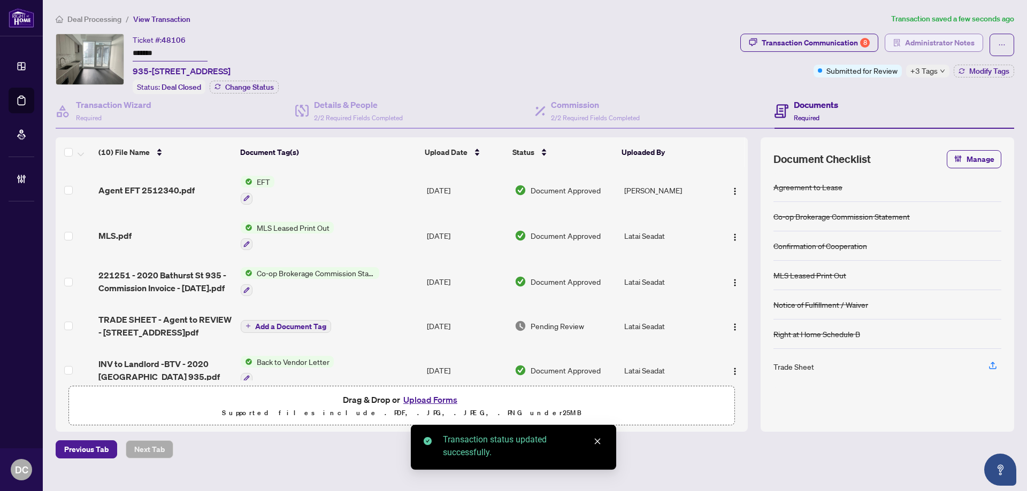
click at [936, 39] on span "Administrator Notes" at bounding box center [940, 42] width 70 height 17
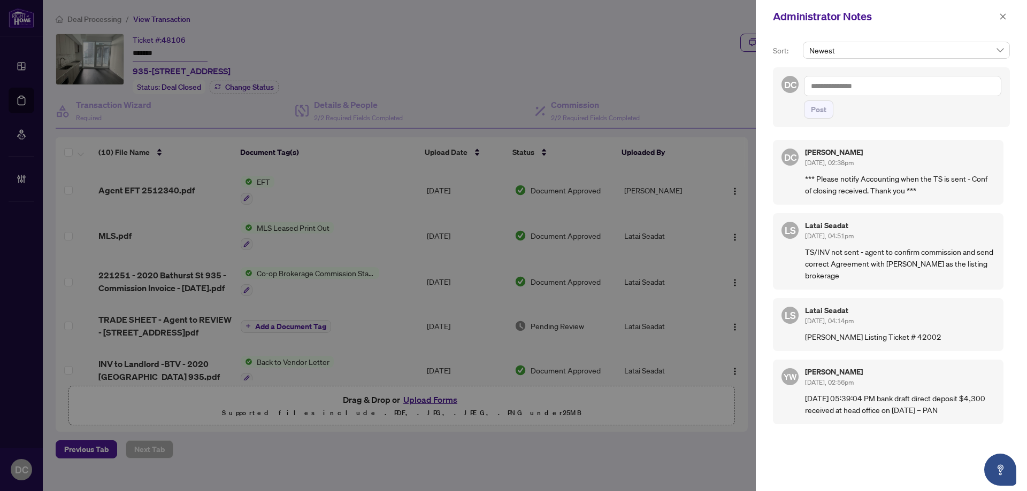
click at [896, 88] on textarea at bounding box center [902, 86] width 197 height 20
paste textarea "**********"
type textarea "**********"
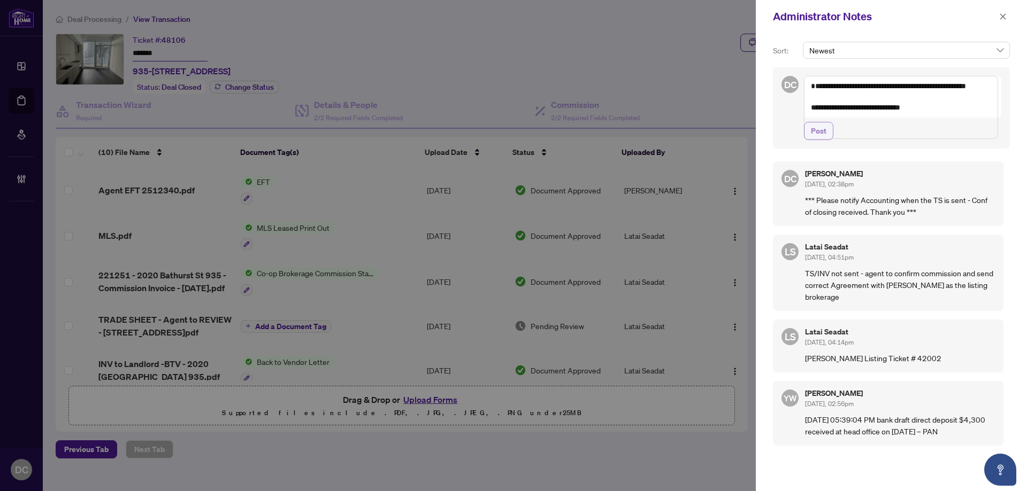
click at [832, 140] on button "Post" at bounding box center [818, 131] width 29 height 18
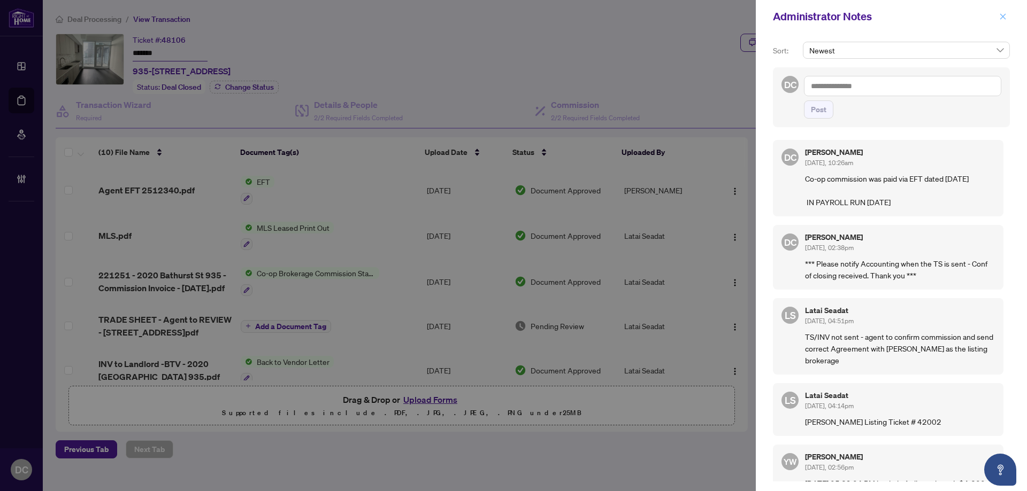
click at [1001, 17] on icon "close" at bounding box center [1002, 16] width 7 height 7
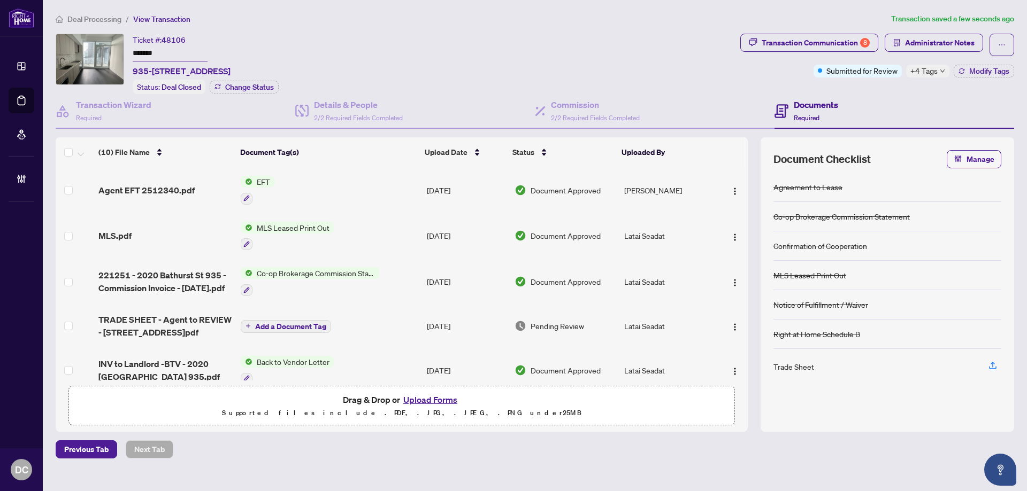
click at [467, 450] on div "Previous Tab Next Tab" at bounding box center [535, 450] width 958 height 18
click at [954, 40] on span "Administrator Notes" at bounding box center [940, 42] width 70 height 17
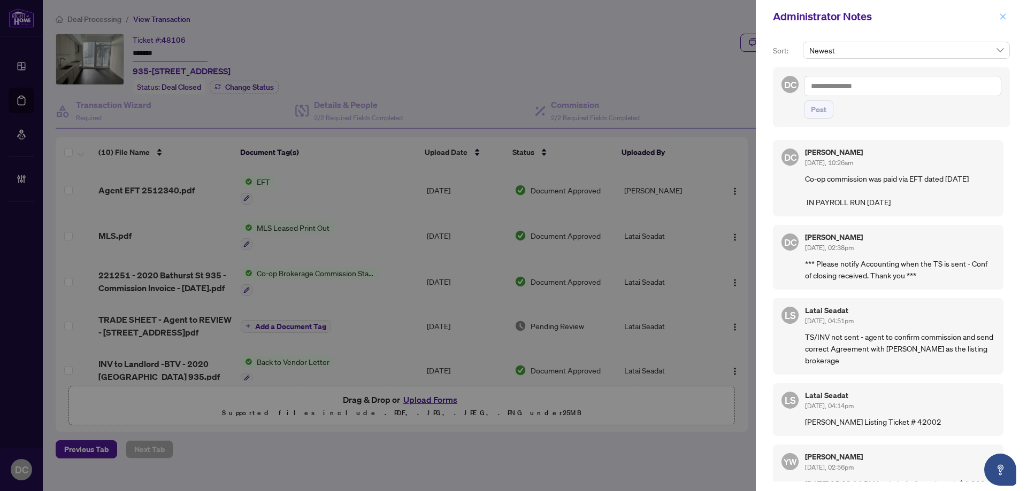
click at [1005, 16] on icon "close" at bounding box center [1002, 16] width 7 height 7
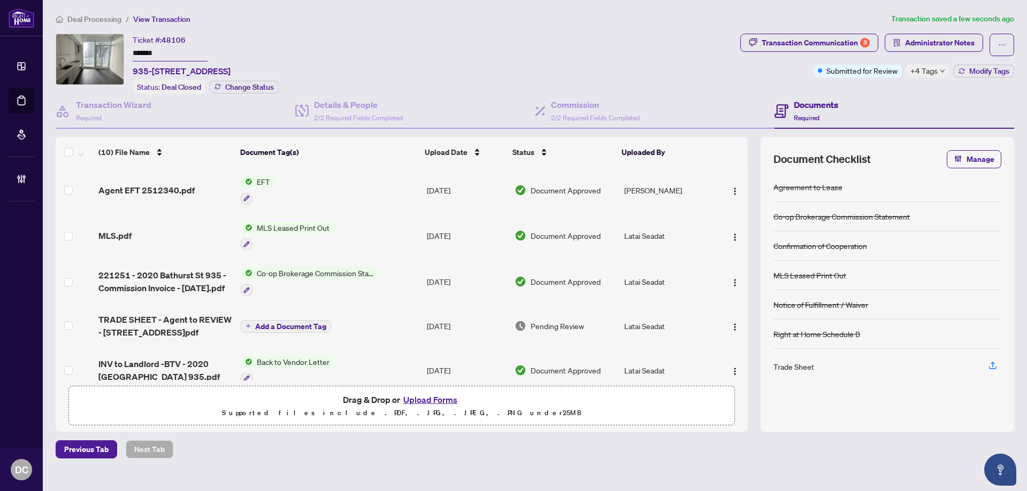
click at [104, 14] on span "Deal Processing" at bounding box center [94, 19] width 54 height 10
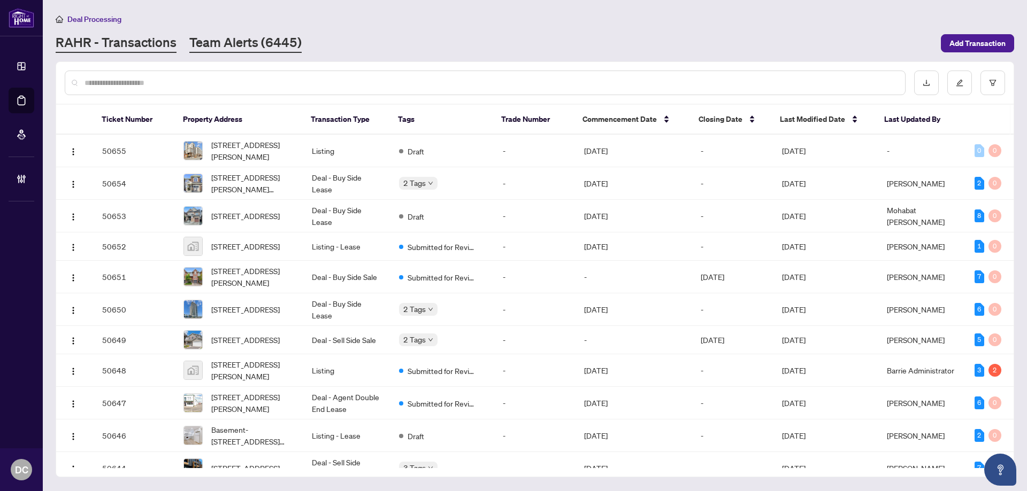
click at [243, 43] on link "Team Alerts (6445)" at bounding box center [245, 43] width 112 height 19
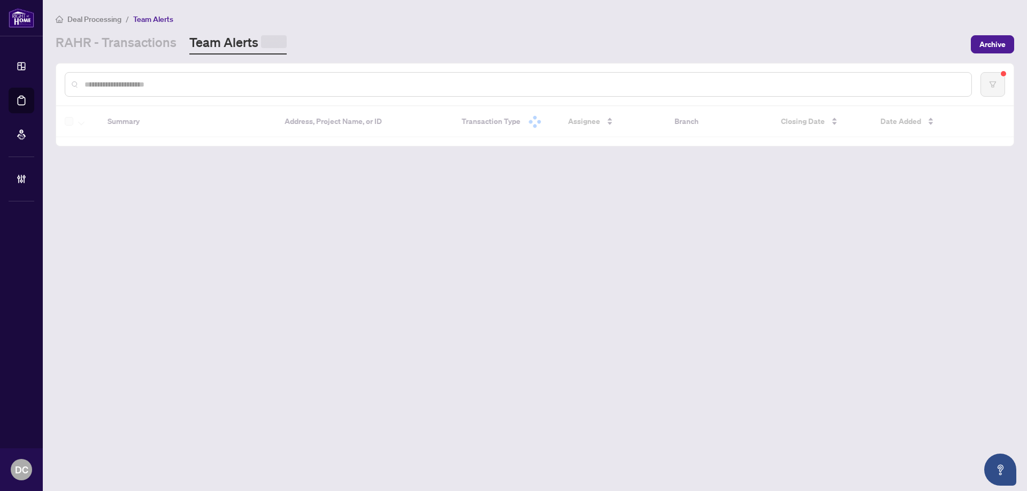
click at [242, 83] on input "text" at bounding box center [523, 85] width 878 height 12
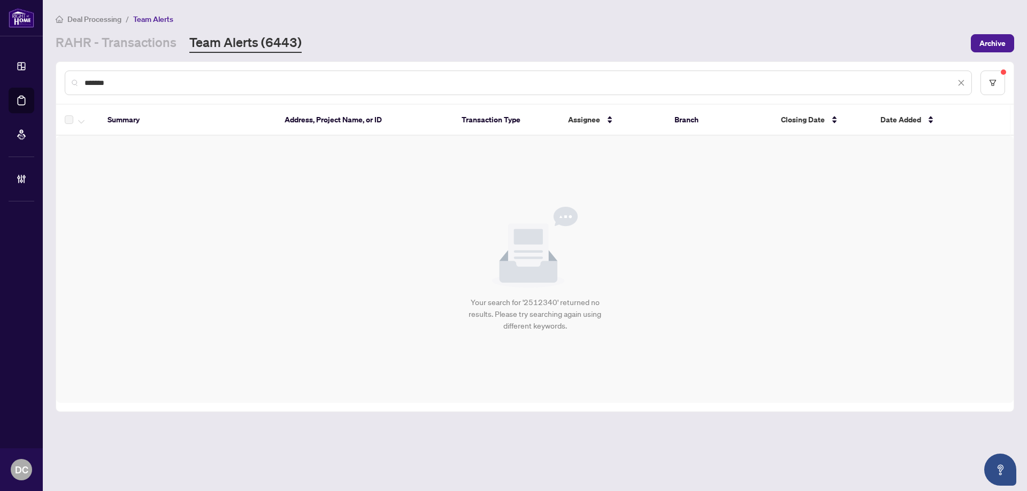
drag, startPoint x: 137, startPoint y: 83, endPoint x: 47, endPoint y: 78, distance: 91.1
click at [47, 78] on main "Deal Processing / Team Alerts RAHR - Transactions Team Alerts (6443) Archive **…" at bounding box center [535, 245] width 984 height 491
type input "*******"
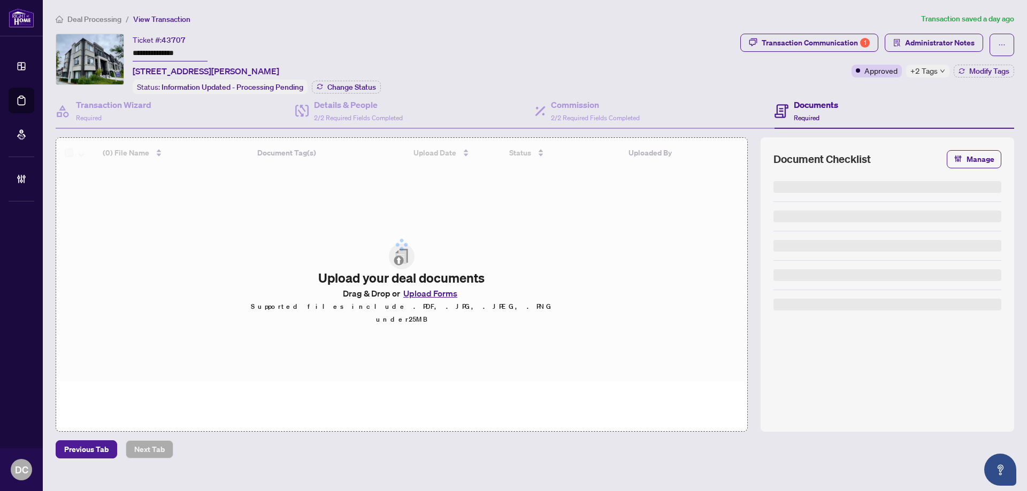
drag, startPoint x: 162, startPoint y: 52, endPoint x: 105, endPoint y: 50, distance: 56.2
click at [105, 50] on div "**********" at bounding box center [396, 64] width 680 height 60
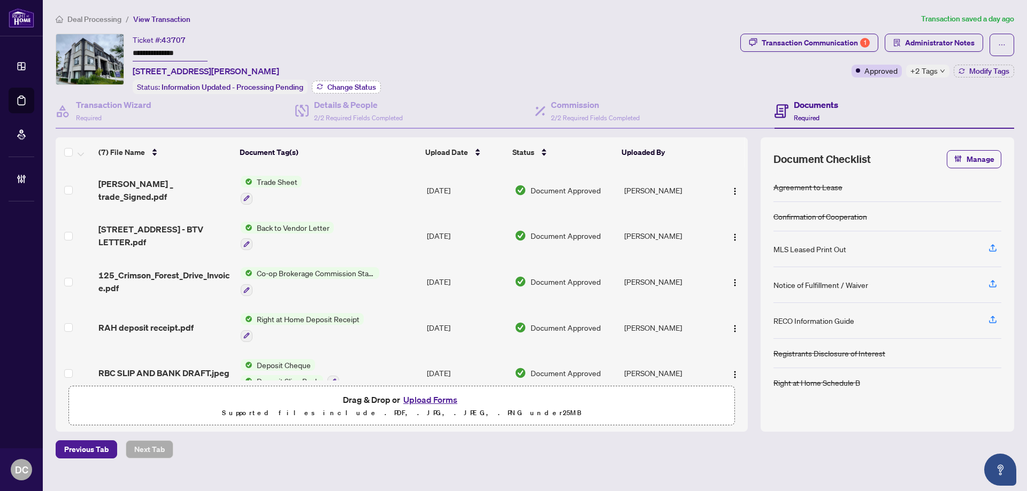
click at [366, 87] on span "Change Status" at bounding box center [351, 86] width 49 height 7
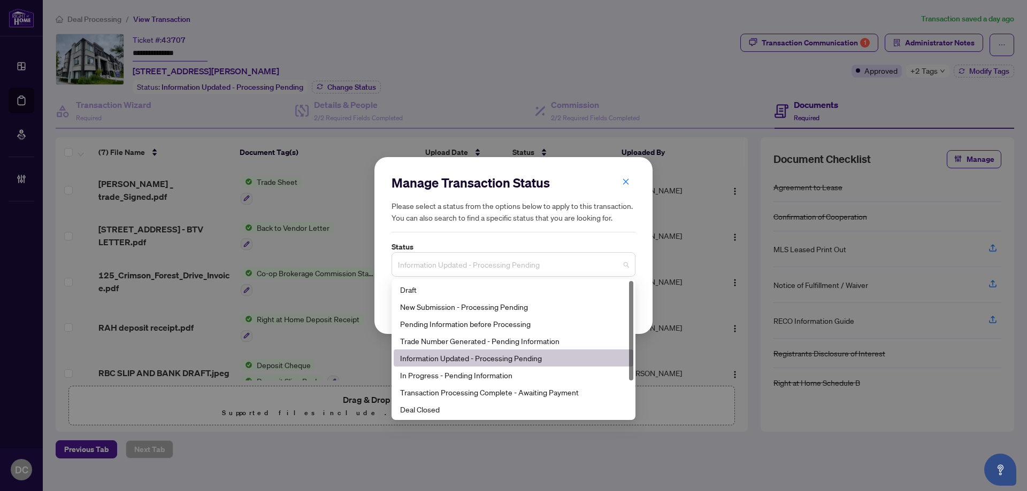
click at [455, 262] on span "Information Updated - Processing Pending" at bounding box center [513, 265] width 231 height 20
click at [436, 417] on div "Deal Closed" at bounding box center [514, 409] width 240 height 17
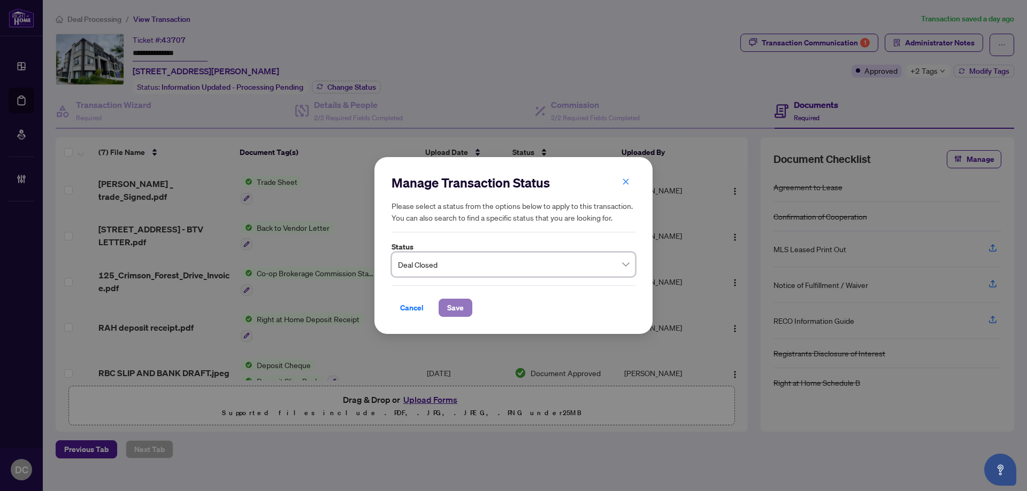
click at [450, 309] on span "Save" at bounding box center [455, 307] width 17 height 17
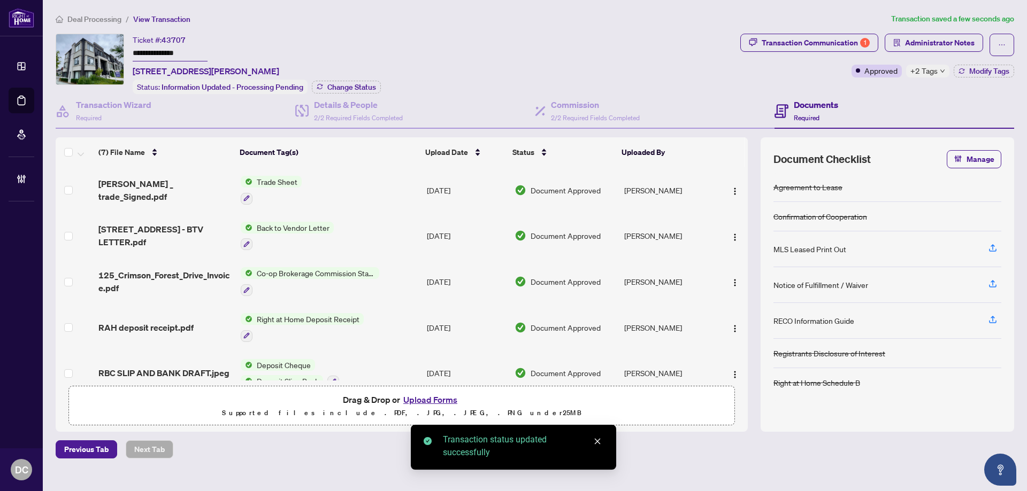
click at [926, 73] on span "+2 Tags" at bounding box center [923, 71] width 27 height 12
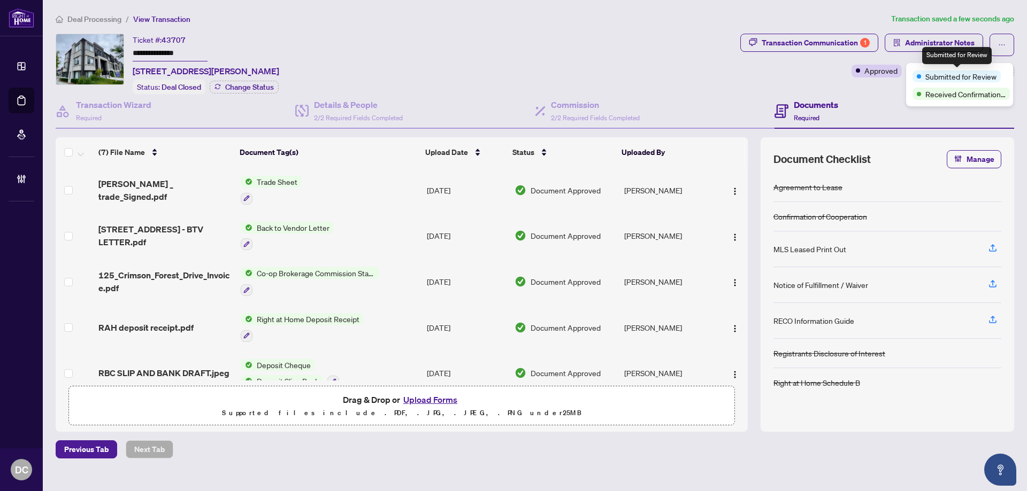
drag, startPoint x: 969, startPoint y: 49, endPoint x: 963, endPoint y: 48, distance: 6.0
click at [963, 48] on div "Submitted for Review" at bounding box center [957, 55] width 70 height 17
click at [890, 90] on div "Transaction Communication 1 Administrator Notes Approved +2 Tags Modify Tags" at bounding box center [877, 64] width 278 height 60
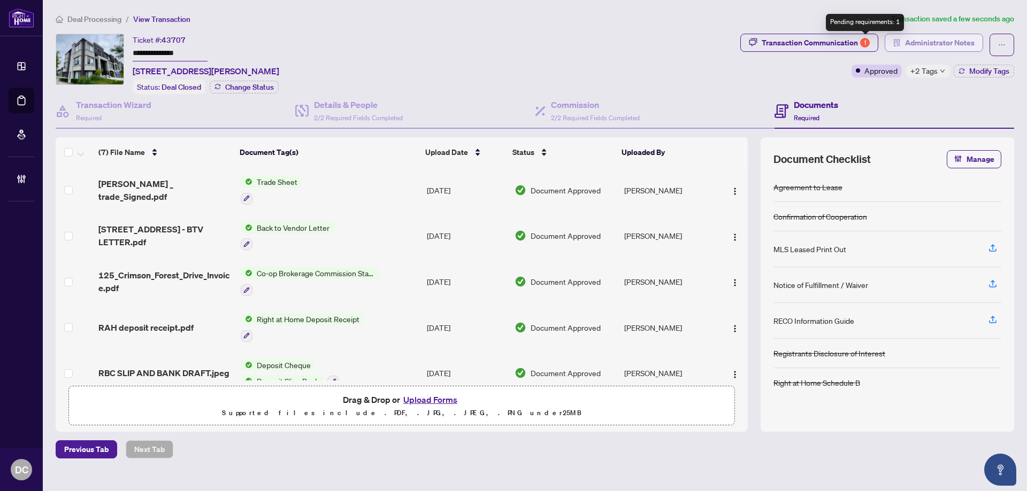
click at [913, 42] on span "Administrator Notes" at bounding box center [940, 42] width 70 height 17
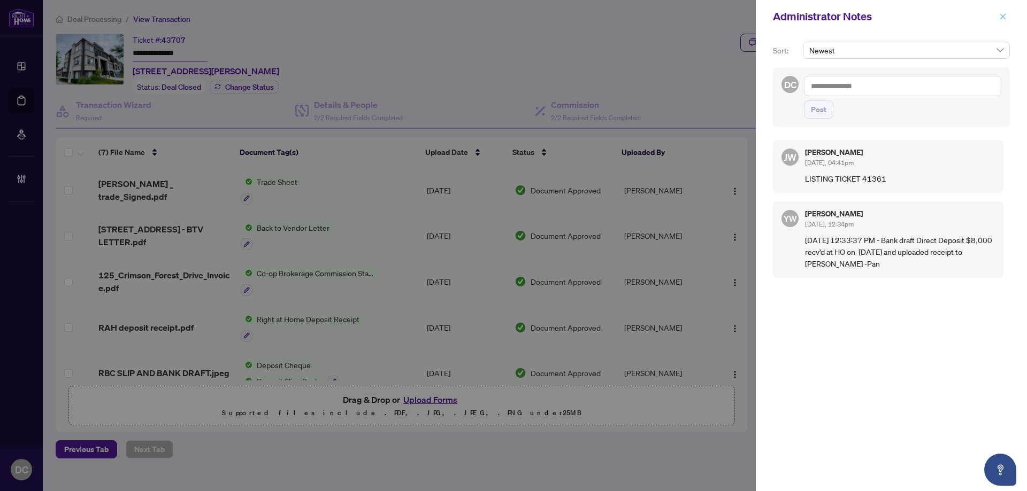
click at [1003, 18] on icon "close" at bounding box center [1002, 16] width 7 height 7
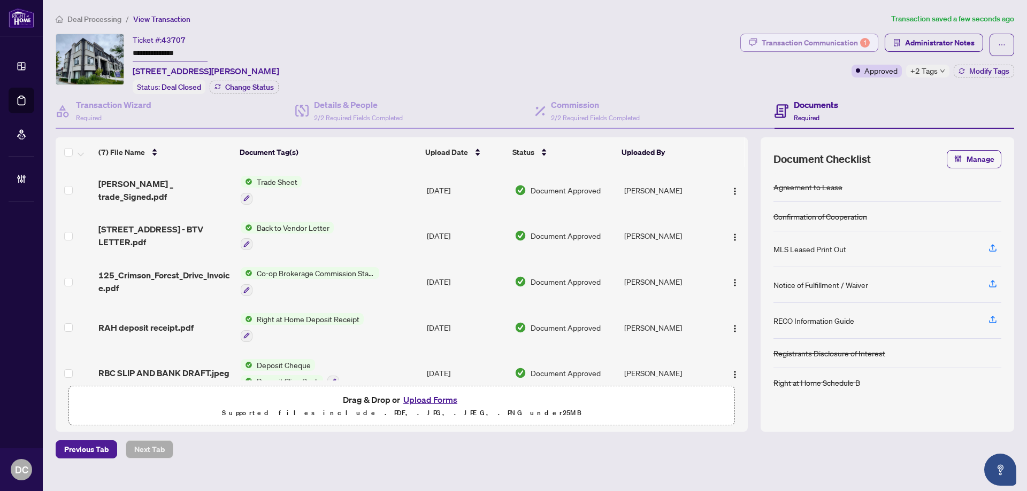
click at [835, 37] on div "Transaction Communication 1" at bounding box center [816, 42] width 108 height 17
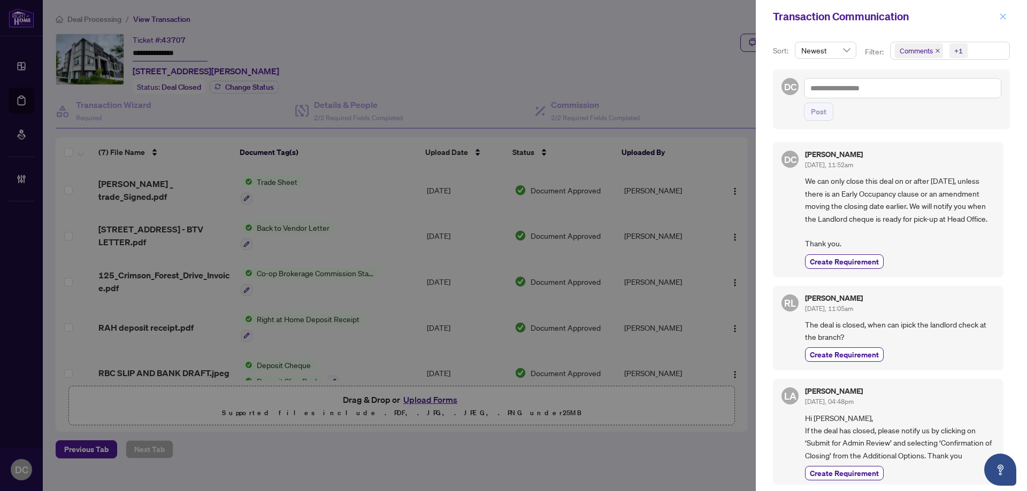
click at [1006, 15] on button "button" at bounding box center [1003, 16] width 14 height 13
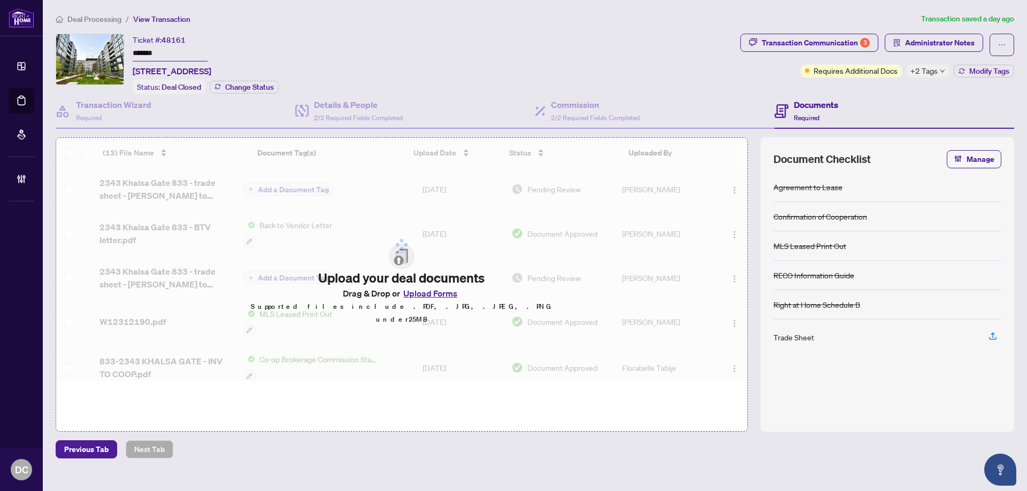
drag, startPoint x: 195, startPoint y: 53, endPoint x: 94, endPoint y: 51, distance: 101.1
click at [94, 51] on div "Ticket #: 48161 ******* 833-2343 Khalsa Gate, Oakville, Ontario L6M 0X7, Canada…" at bounding box center [396, 64] width 680 height 60
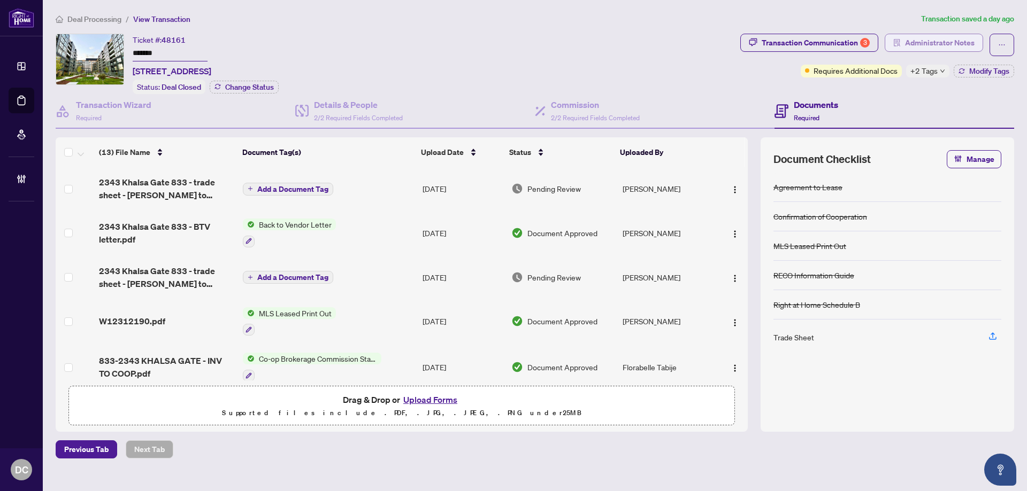
click at [954, 48] on span "Administrator Notes" at bounding box center [940, 42] width 70 height 17
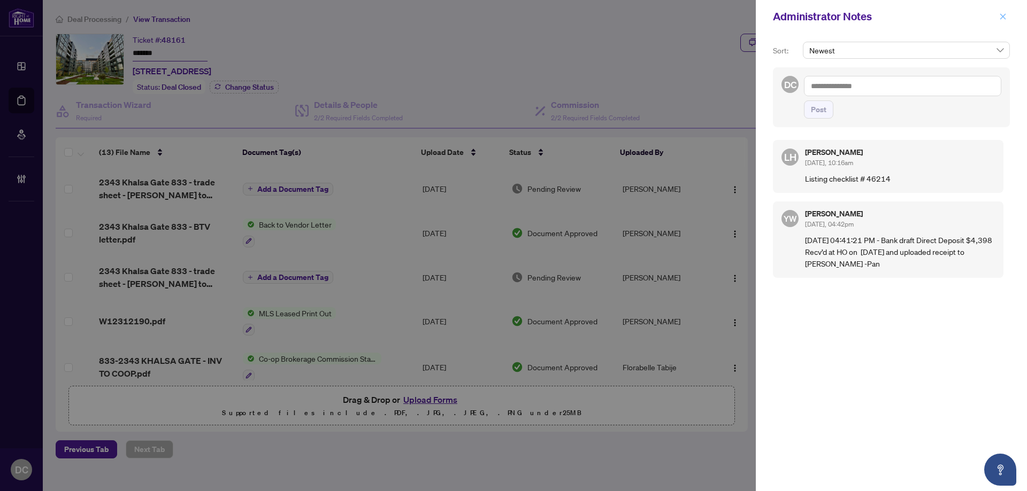
click at [1006, 22] on button "button" at bounding box center [1003, 16] width 14 height 13
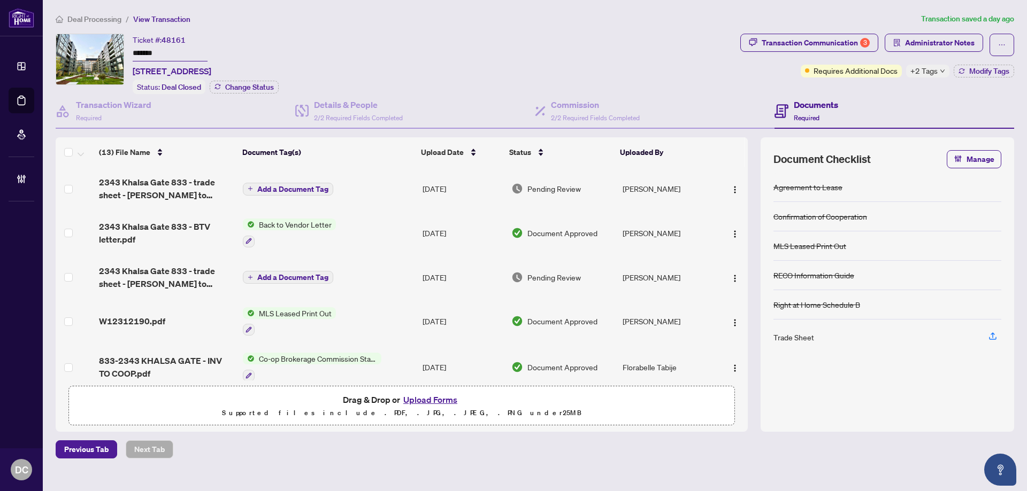
click at [933, 75] on span "+2 Tags" at bounding box center [923, 71] width 27 height 12
click at [883, 90] on div "Transaction Communication 3 Administrator Notes Requires Additional Docs +2 Tag…" at bounding box center [877, 64] width 278 height 60
click at [931, 45] on span "Administrator Notes" at bounding box center [940, 42] width 70 height 17
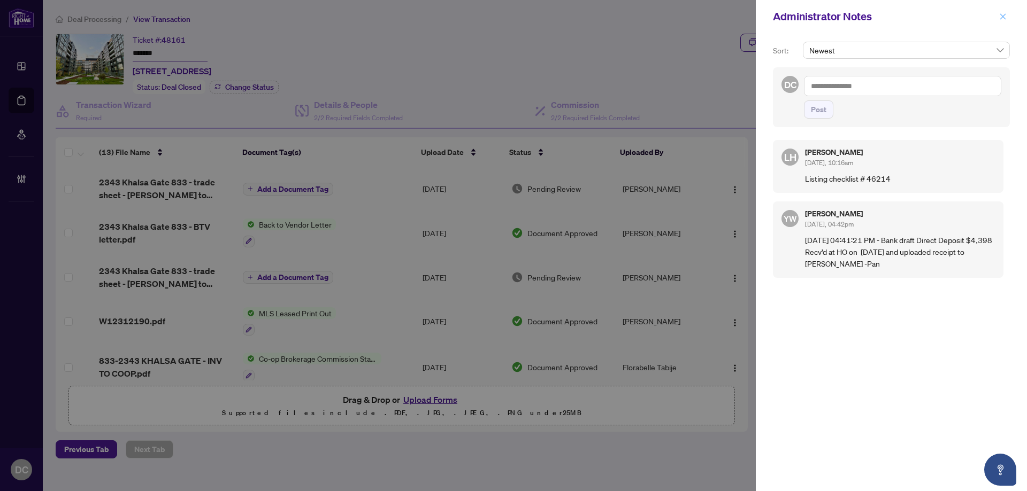
click at [1004, 14] on icon "close" at bounding box center [1002, 16] width 7 height 7
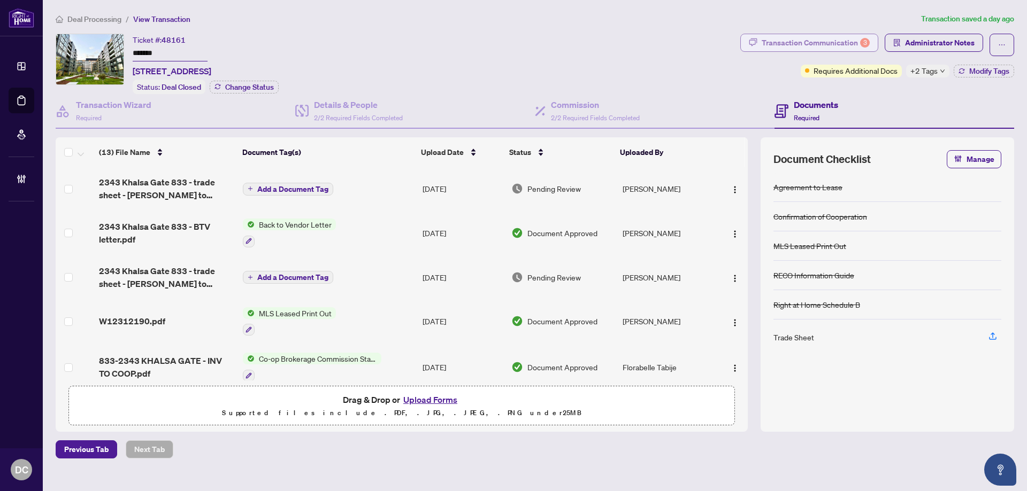
click at [783, 40] on div "Transaction Communication 3" at bounding box center [816, 42] width 108 height 17
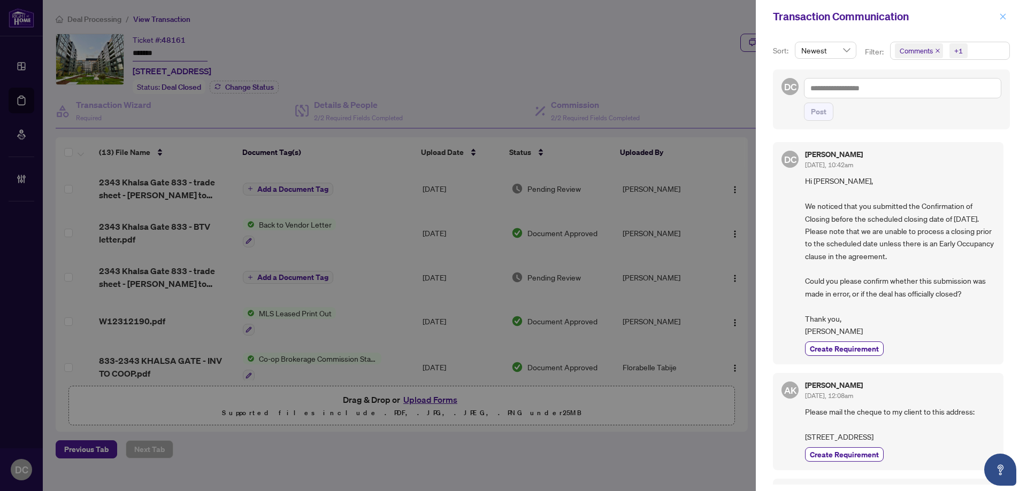
click at [1000, 21] on span "button" at bounding box center [1002, 16] width 7 height 17
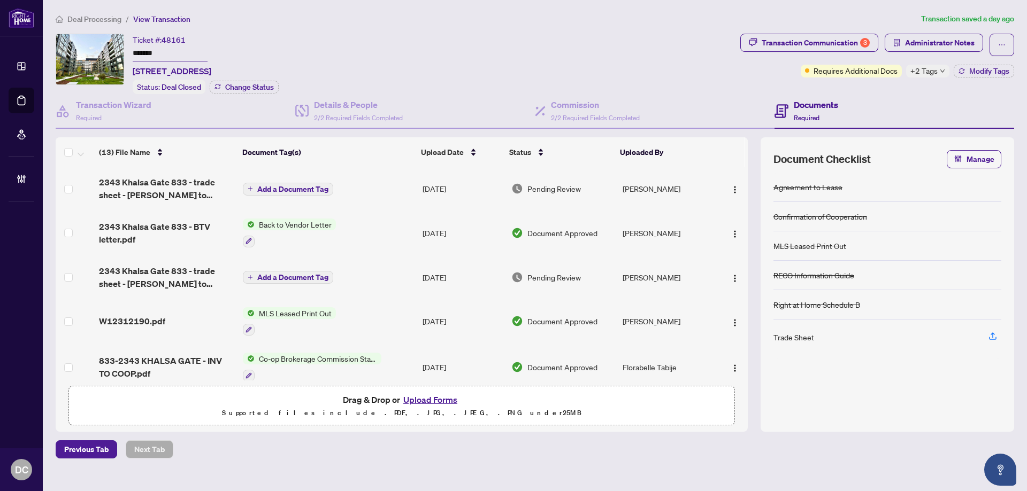
click at [941, 73] on div "+2 Tags" at bounding box center [927, 71] width 43 height 13
drag, startPoint x: 864, startPoint y: 84, endPoint x: 970, endPoint y: 74, distance: 105.9
click at [864, 85] on div "Transaction Communication 3 Administrator Notes Requires Additional Docs +2 Tag…" at bounding box center [877, 64] width 278 height 60
click at [986, 71] on span "Modify Tags" at bounding box center [989, 70] width 40 height 7
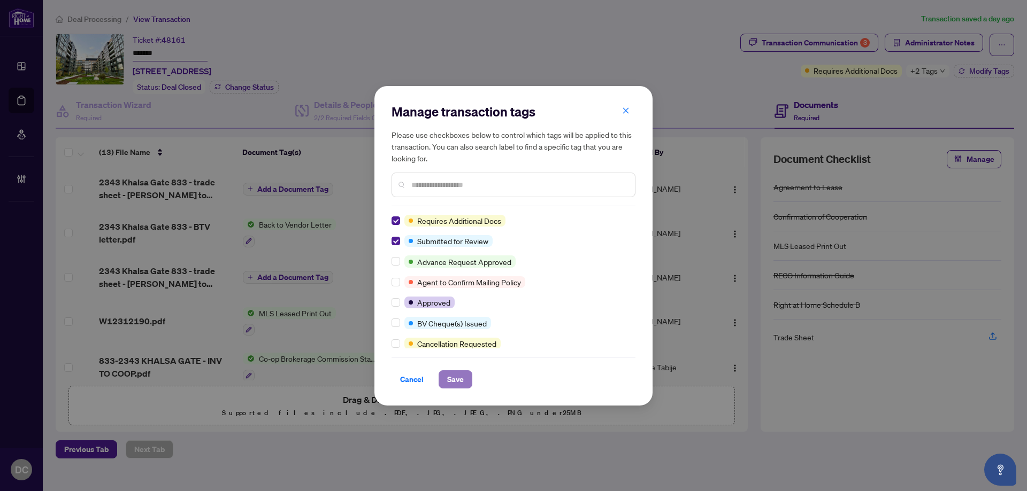
click at [465, 376] on button "Save" at bounding box center [456, 380] width 34 height 18
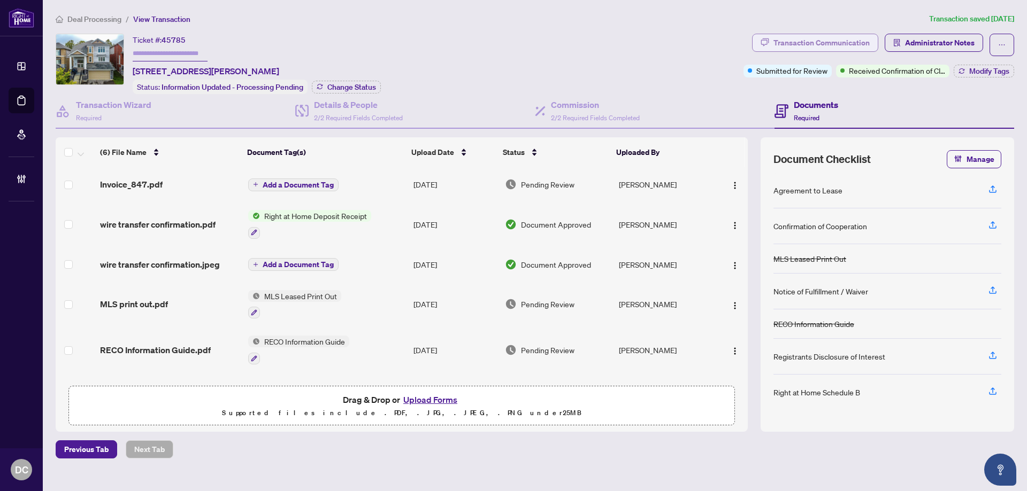
click at [821, 47] on div "Transaction Communication" at bounding box center [821, 42] width 96 height 17
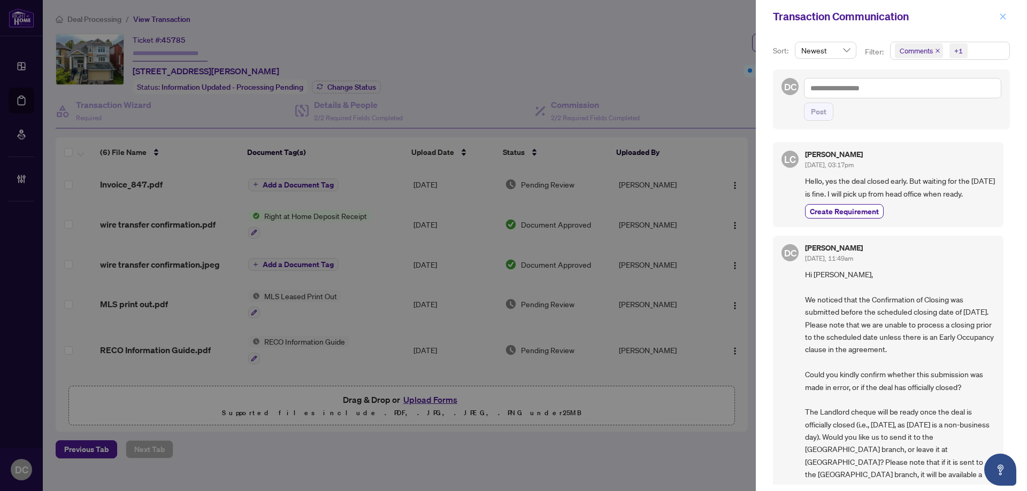
click at [1001, 14] on icon "close" at bounding box center [1003, 16] width 6 height 6
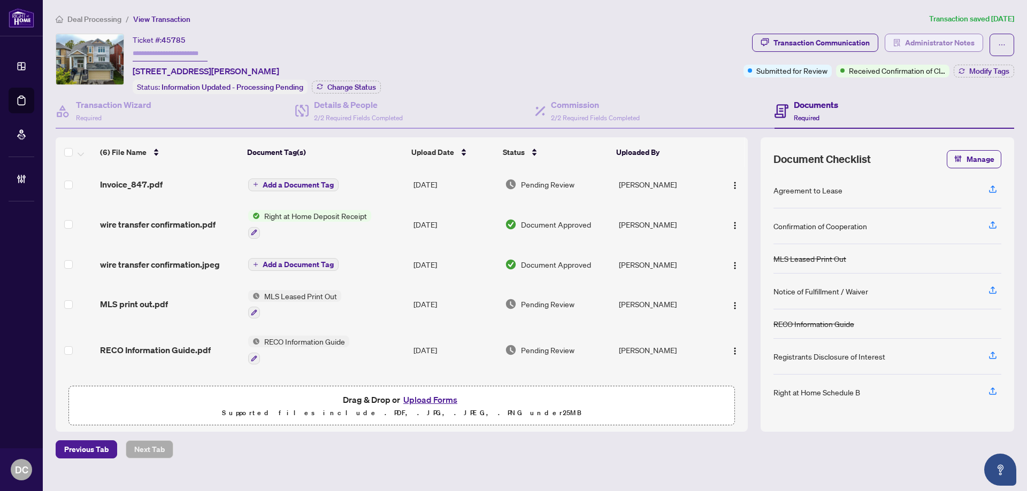
click at [958, 49] on span "Administrator Notes" at bounding box center [940, 42] width 70 height 17
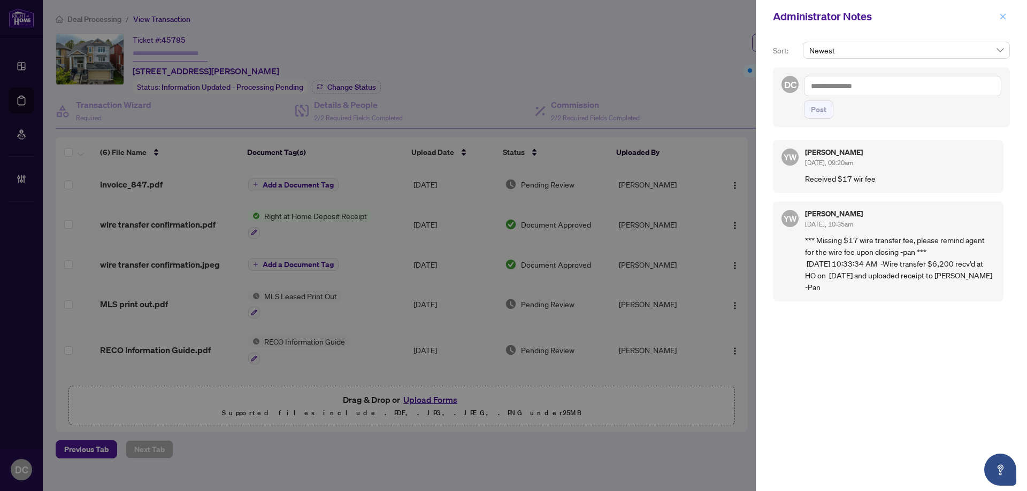
click at [1000, 18] on icon "close" at bounding box center [1002, 16] width 7 height 7
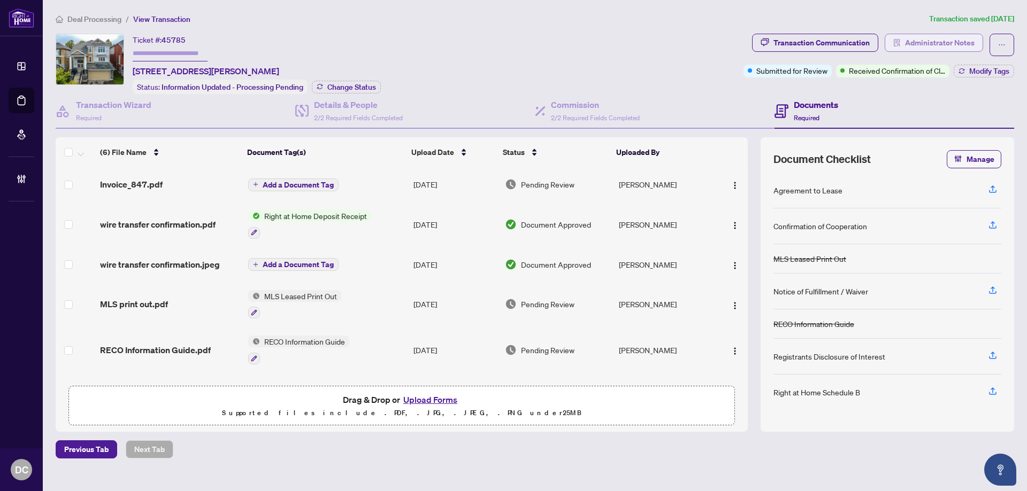
click at [952, 41] on span "Administrator Notes" at bounding box center [940, 42] width 70 height 17
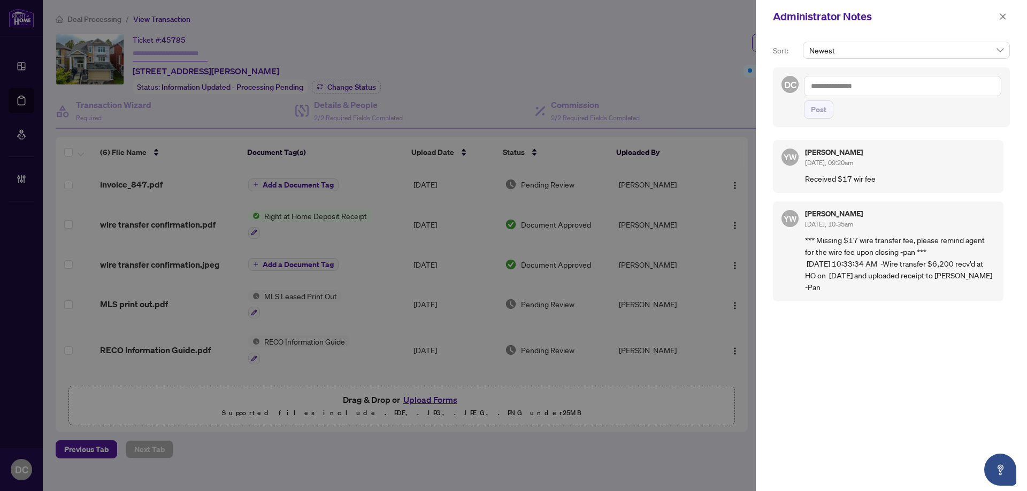
click at [905, 88] on textarea at bounding box center [902, 86] width 197 height 20
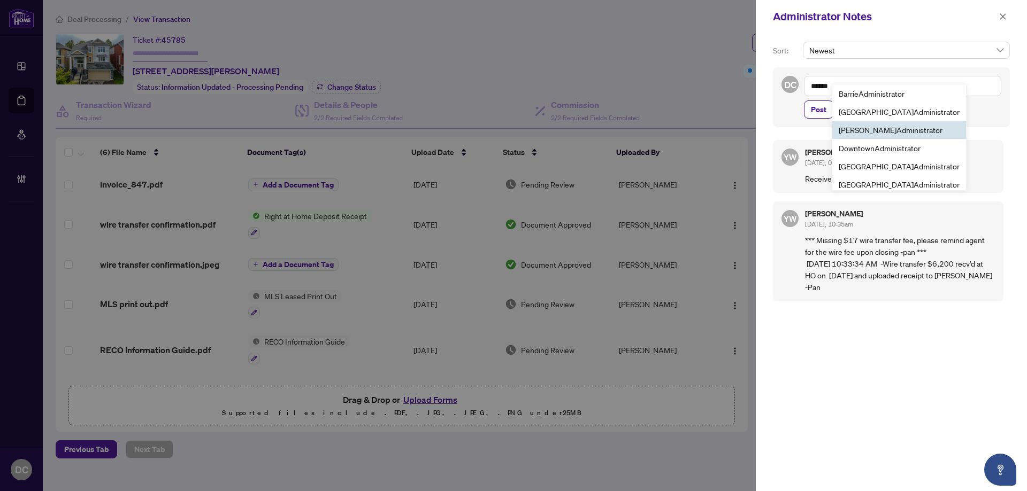
click at [896, 127] on b "Admin" at bounding box center [907, 130] width 22 height 10
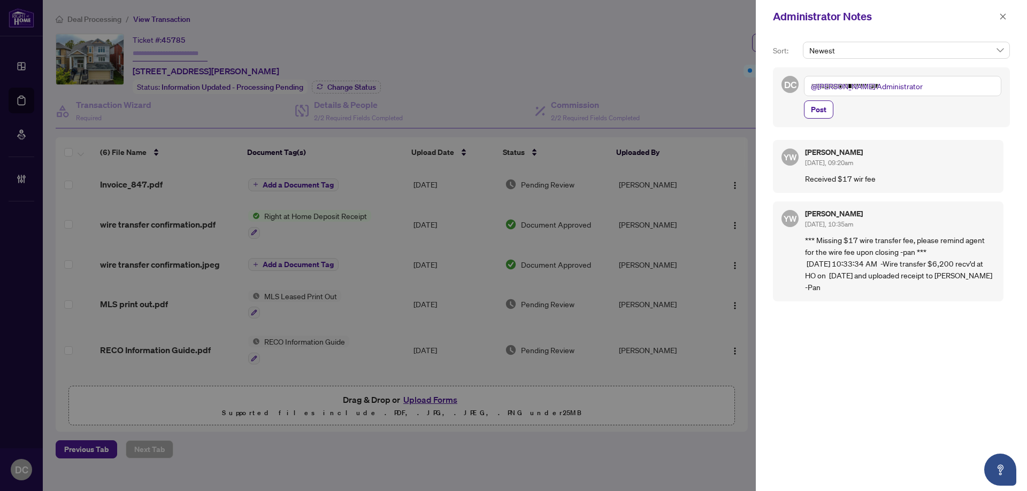
type textarea "**********"
click at [862, 91] on span "Deal s Central" at bounding box center [854, 94] width 44 height 10
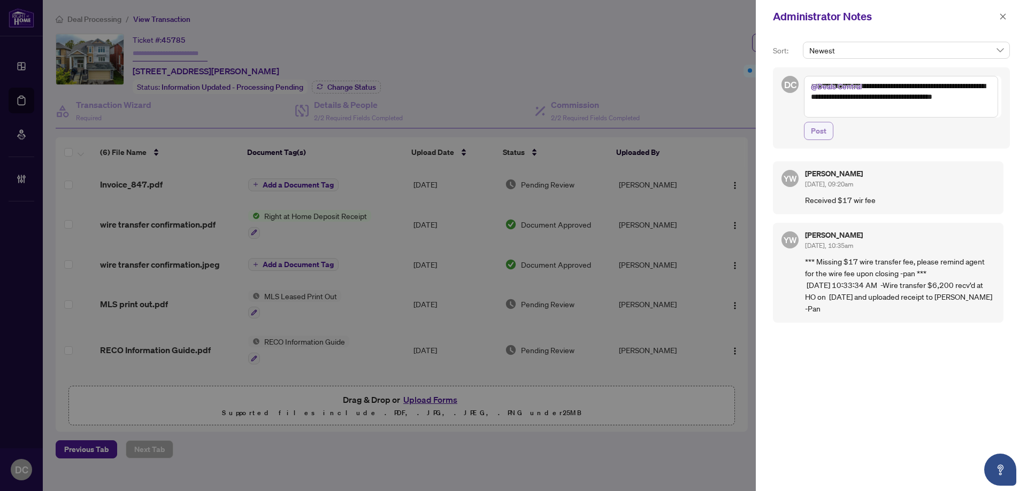
type textarea "**********"
click at [820, 133] on span "Post" at bounding box center [819, 130] width 16 height 17
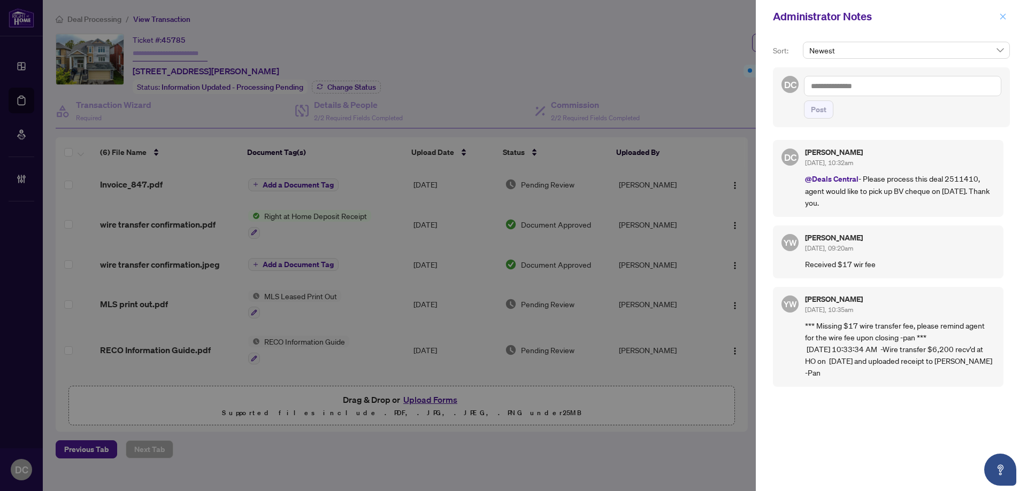
click at [1003, 17] on icon "close" at bounding box center [1003, 16] width 6 height 6
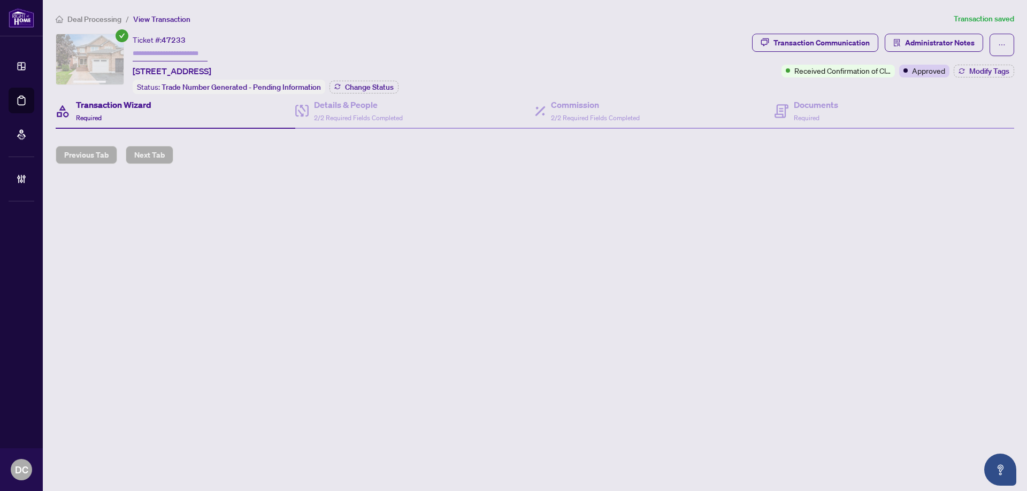
type input "**********"
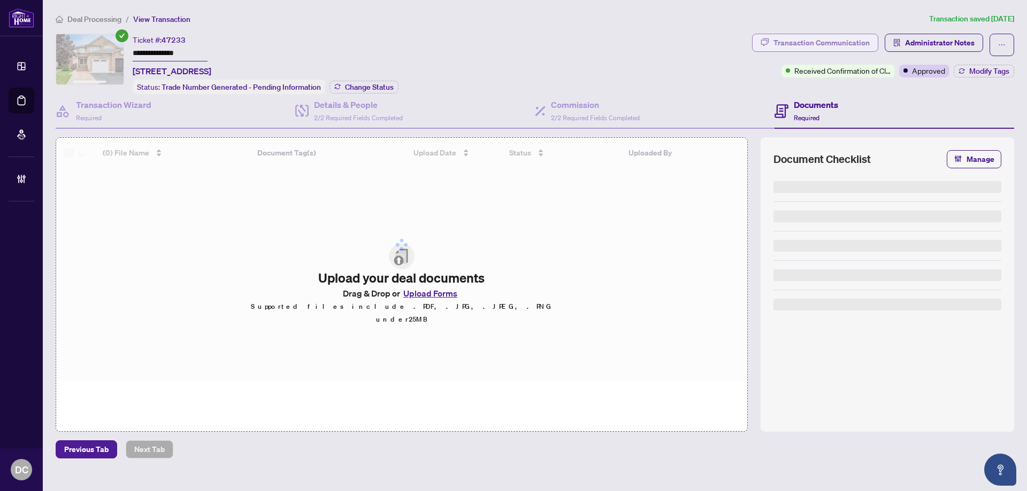
click at [808, 42] on div "Transaction Communication" at bounding box center [821, 42] width 96 height 17
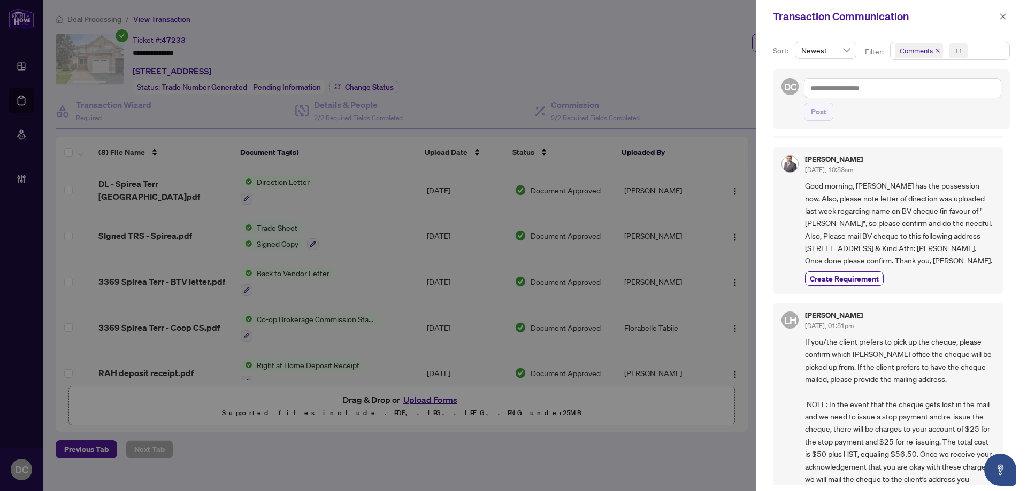
scroll to position [428, 0]
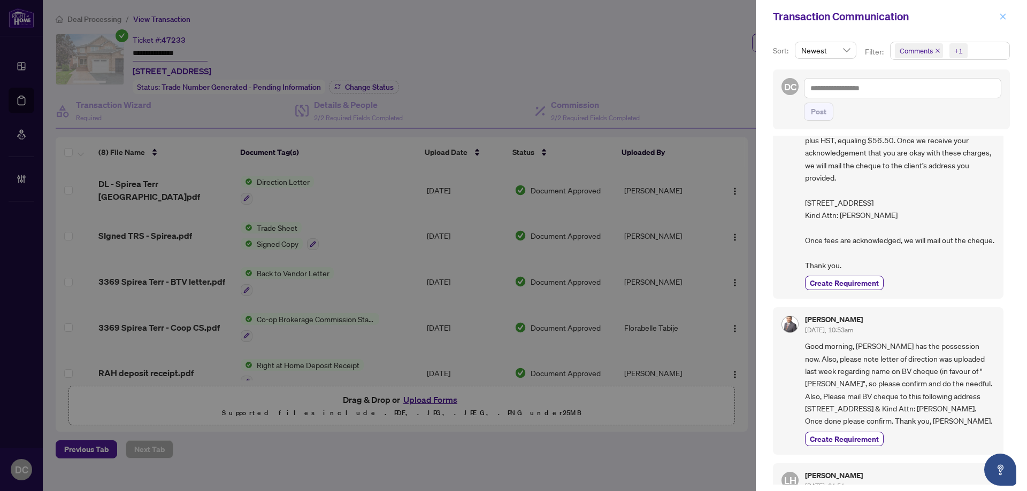
click at [1005, 11] on span "button" at bounding box center [1002, 16] width 7 height 17
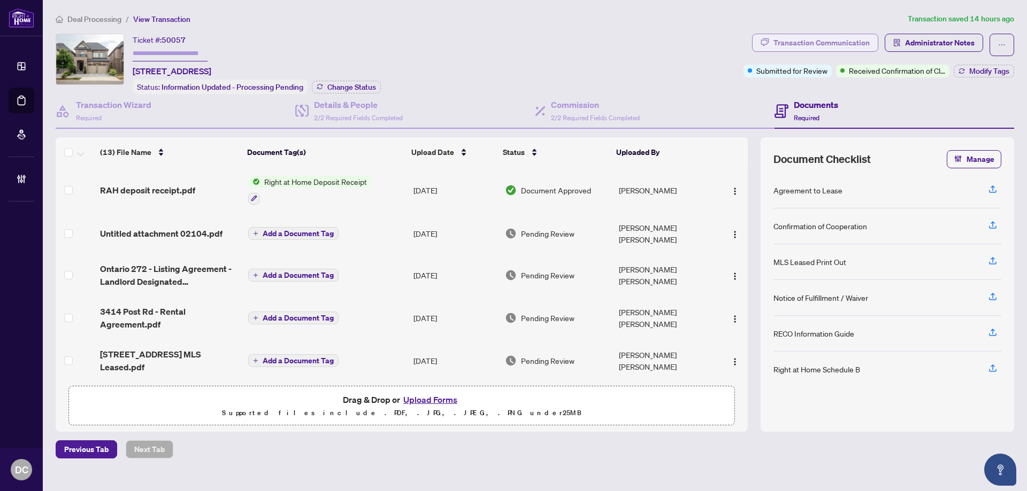
click at [859, 47] on div "Transaction Communication" at bounding box center [821, 42] width 96 height 17
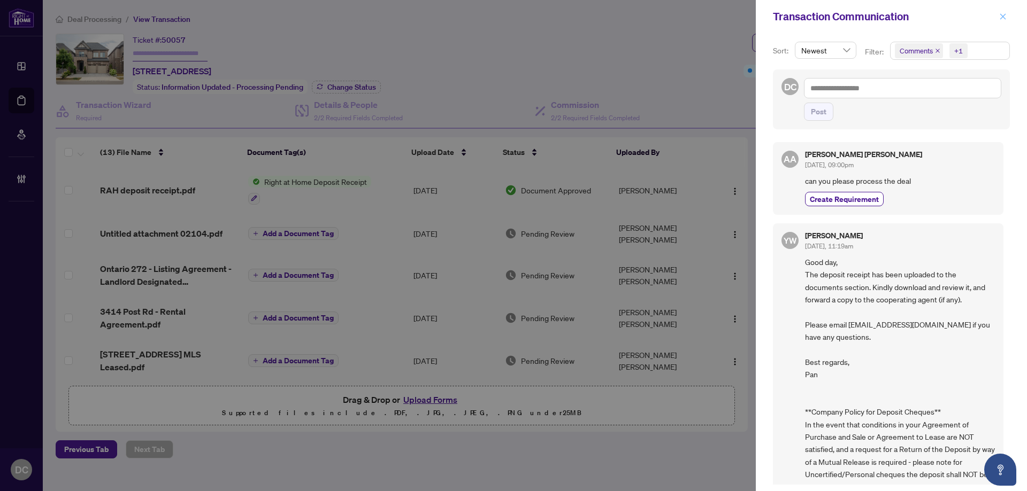
click at [1004, 20] on icon "close" at bounding box center [1002, 16] width 7 height 7
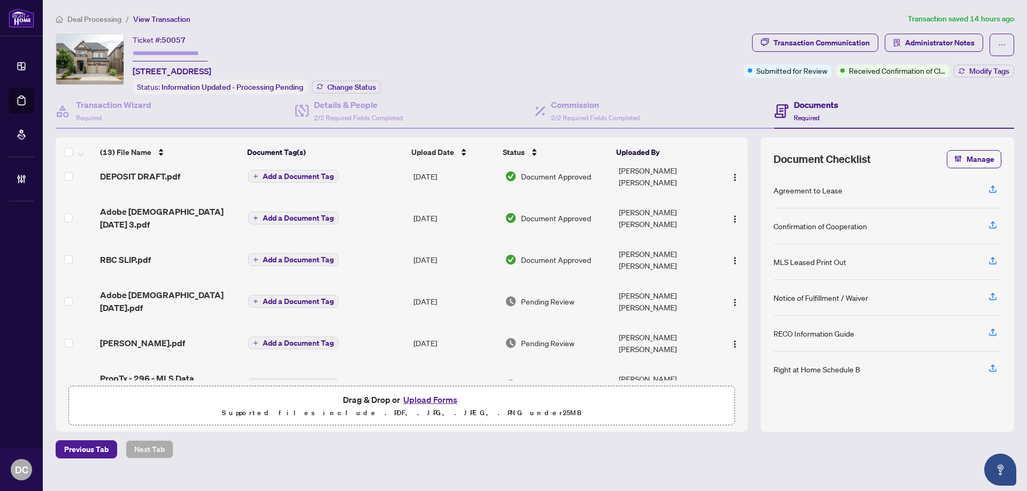
scroll to position [272, 0]
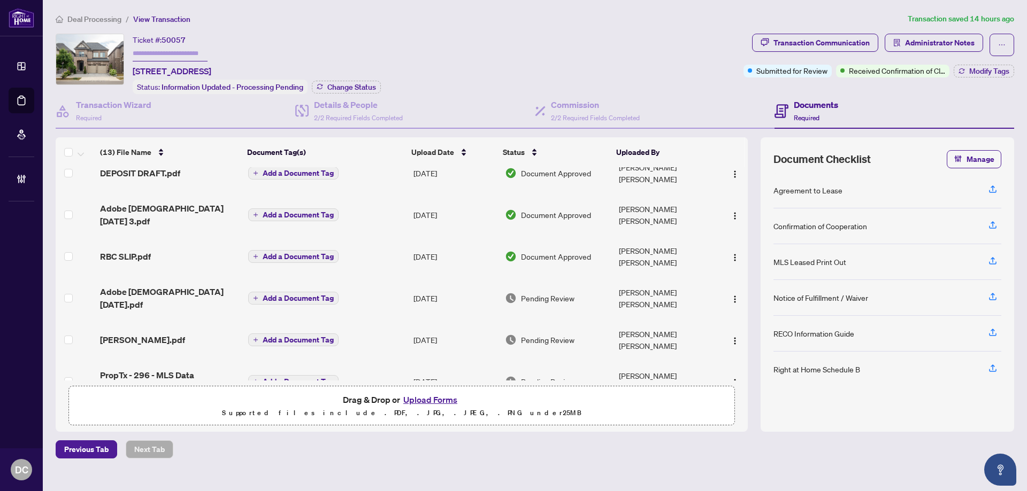
click at [368, 277] on td "Add a Document Tag" at bounding box center [326, 298] width 165 height 43
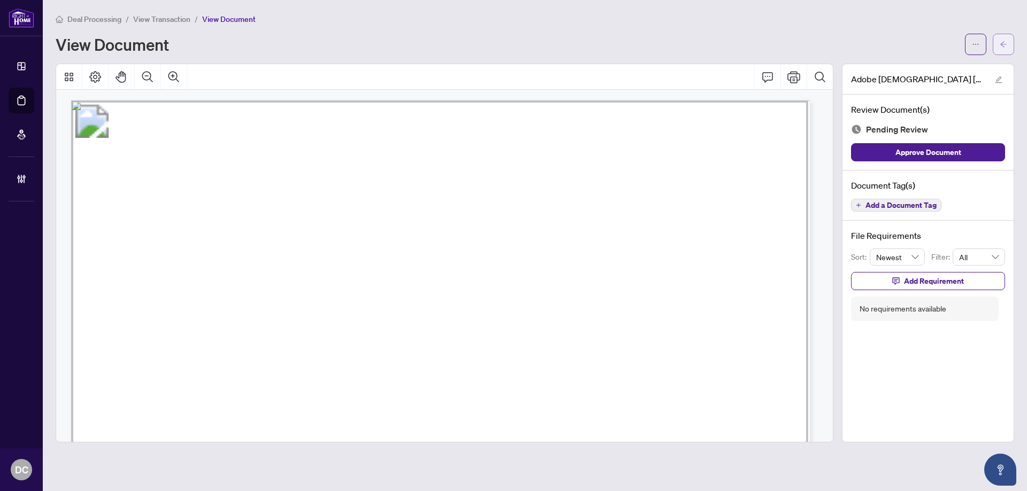
click at [1000, 41] on icon "arrow-left" at bounding box center [1003, 44] width 7 height 7
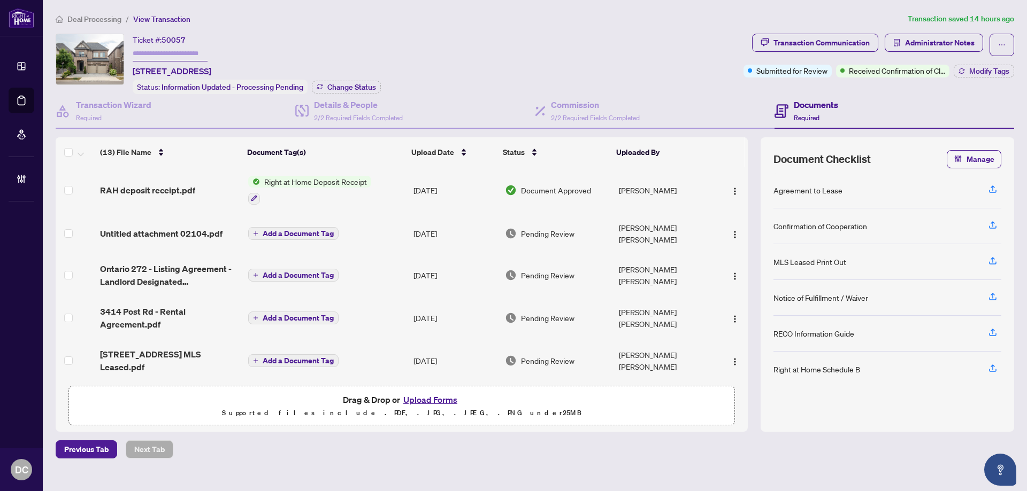
click at [393, 227] on td "Add a Document Tag" at bounding box center [326, 233] width 165 height 41
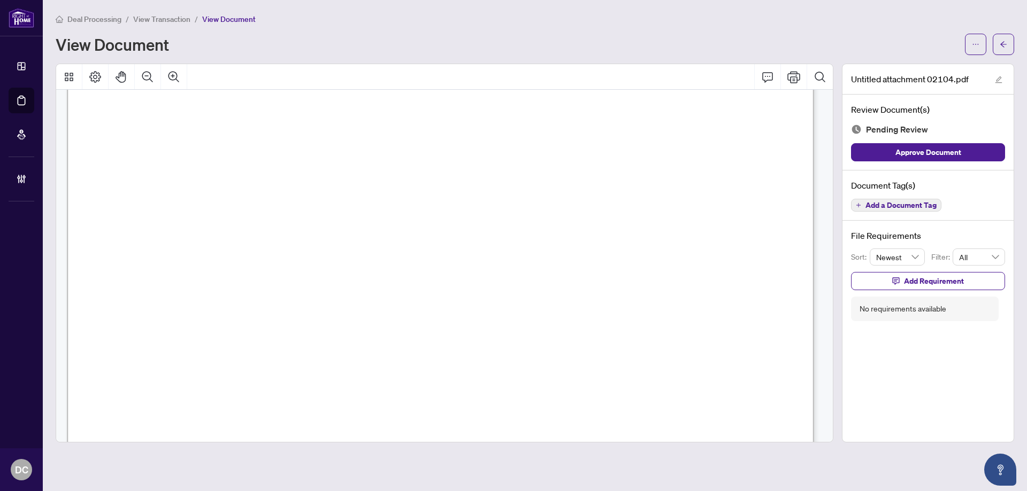
scroll to position [1444, 0]
click at [1001, 47] on icon "arrow-left" at bounding box center [1003, 44] width 7 height 7
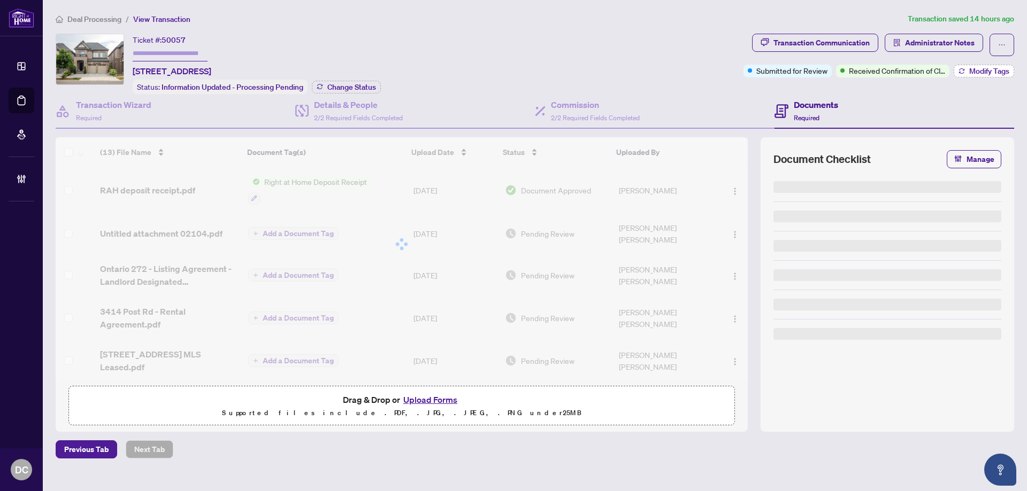
click at [986, 69] on span "Modify Tags" at bounding box center [989, 70] width 40 height 7
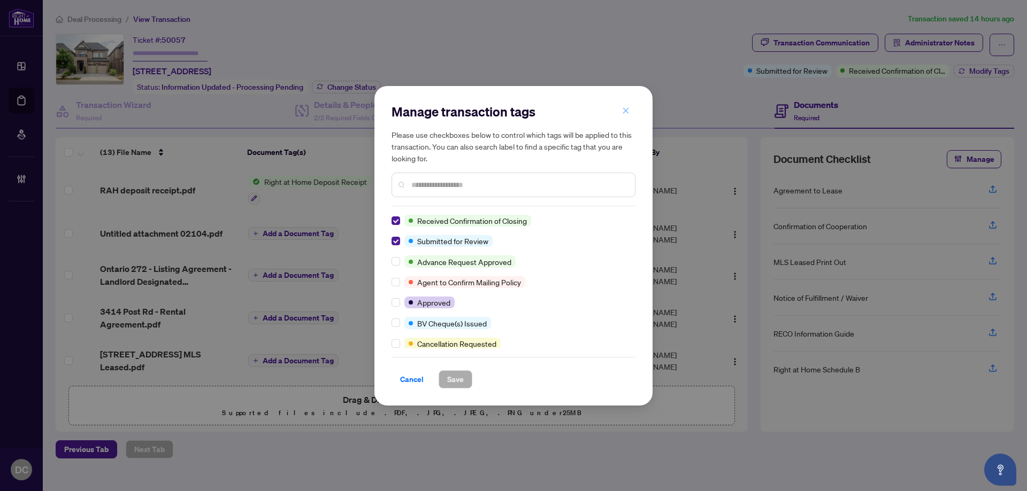
click at [625, 106] on span "button" at bounding box center [625, 111] width 7 height 17
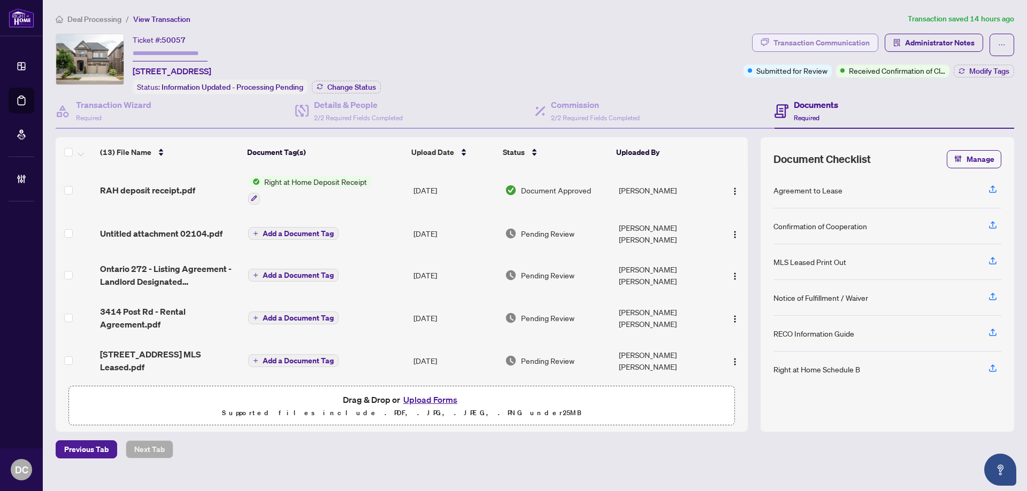
click at [802, 45] on div "Transaction Communication" at bounding box center [821, 42] width 96 height 17
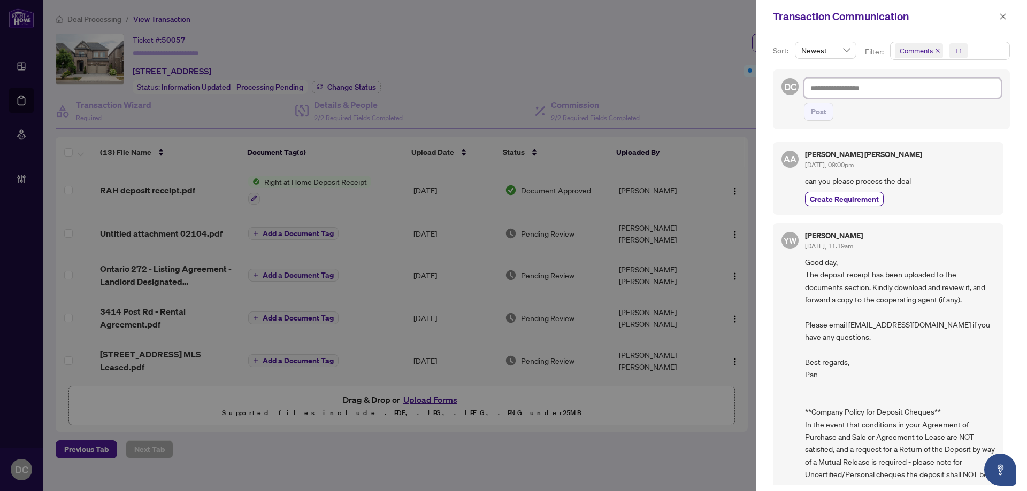
click at [869, 87] on textarea at bounding box center [902, 88] width 197 height 20
type textarea "*"
type textarea "**"
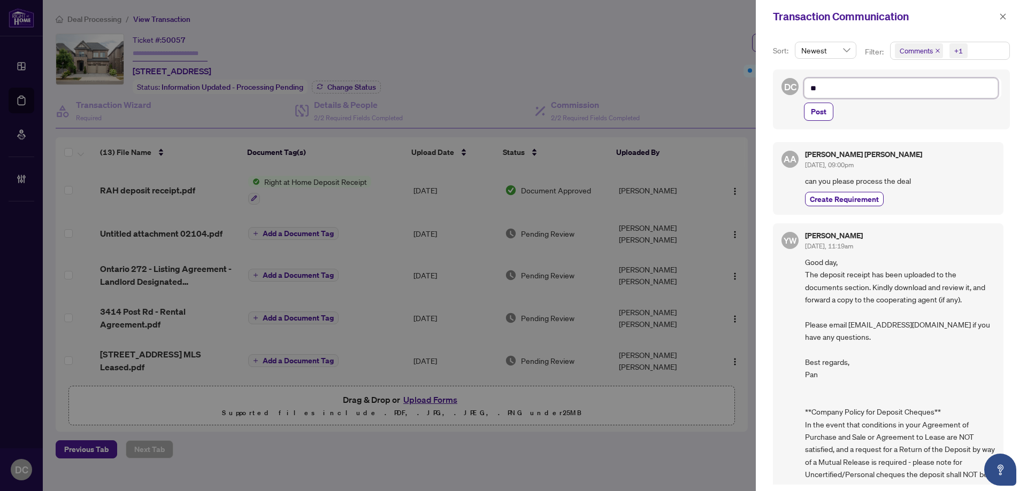
type textarea "**"
type textarea "****"
type textarea "*****"
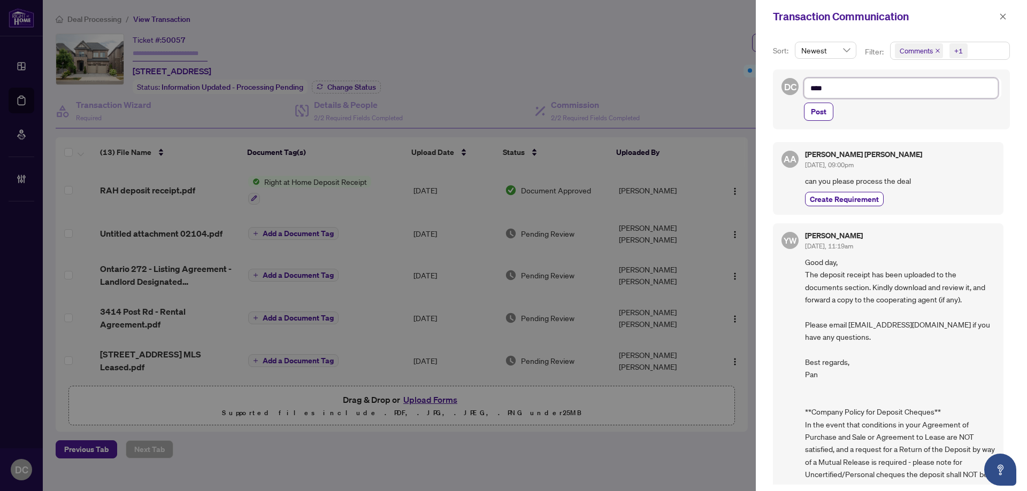
type textarea "*****"
type textarea "******"
type textarea "*******"
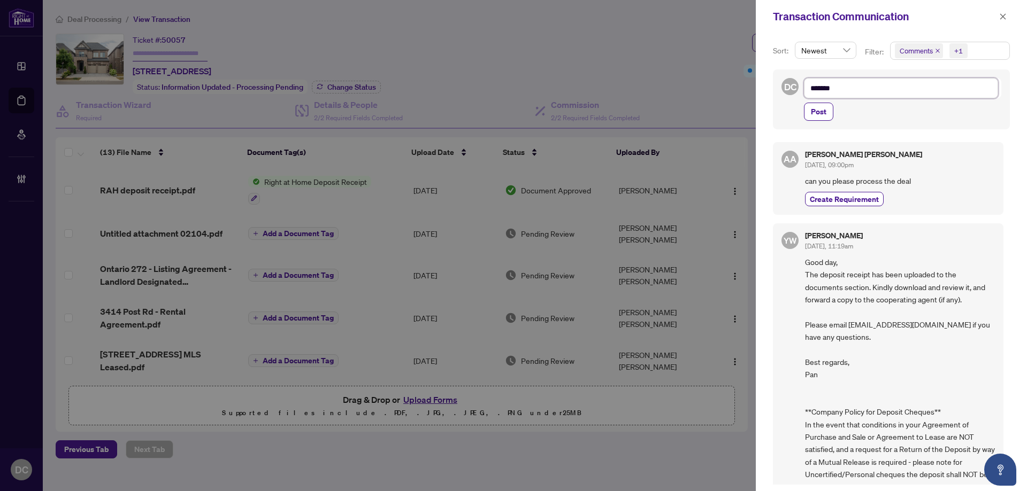
type textarea "********"
type textarea "*********"
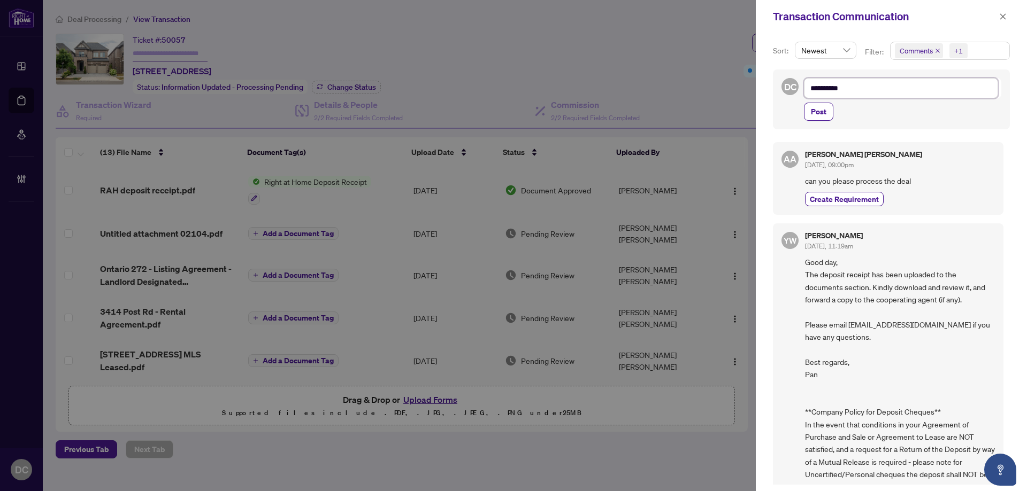
type textarea "*********"
click at [891, 91] on textarea "*********" at bounding box center [901, 88] width 194 height 20
type textarea "*********"
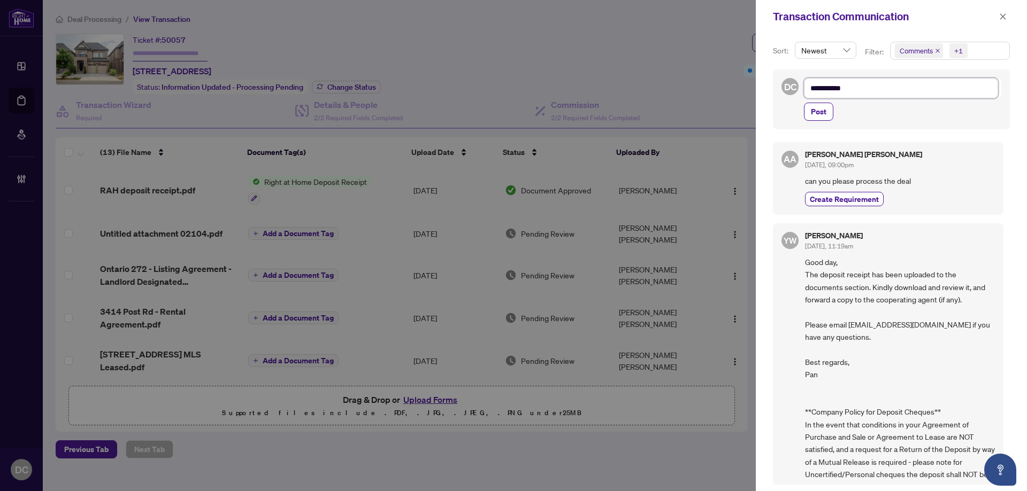
type textarea "*********"
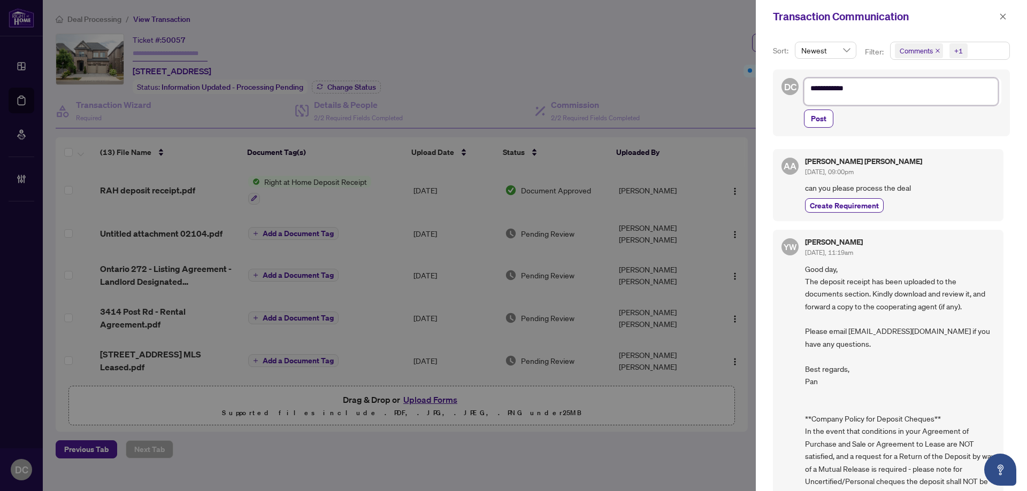
scroll to position [8, 0]
type textarea "*********"
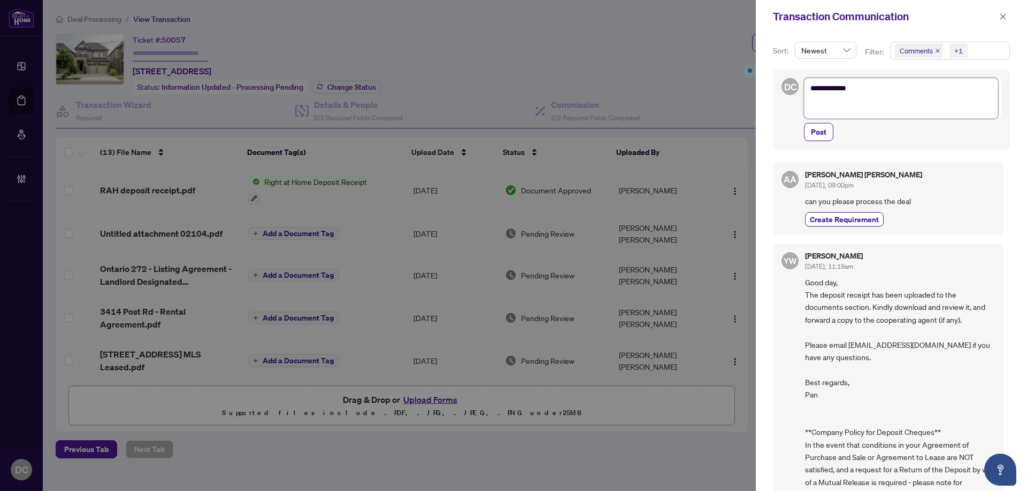
scroll to position [0, 0]
paste textarea "**********"
type textarea "**********"
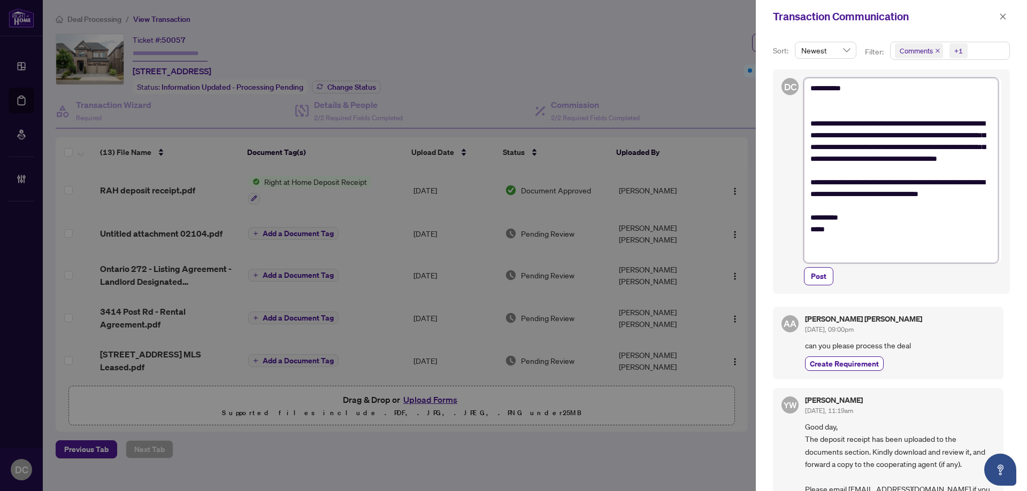
type textarea "**********"
click at [824, 287] on div "**********" at bounding box center [891, 182] width 237 height 225
click at [825, 281] on span "Post" at bounding box center [819, 276] width 16 height 17
type textarea "**********"
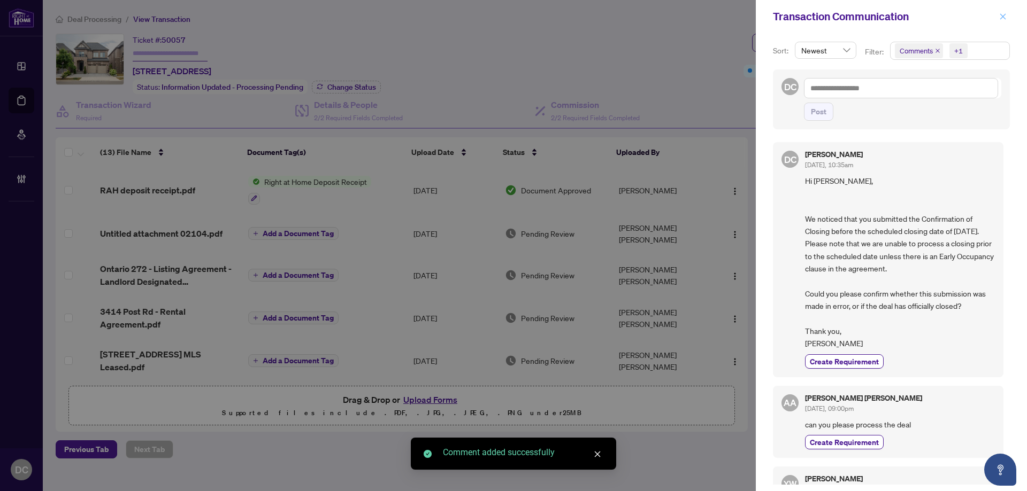
click at [1001, 17] on icon "close" at bounding box center [1002, 16] width 7 height 7
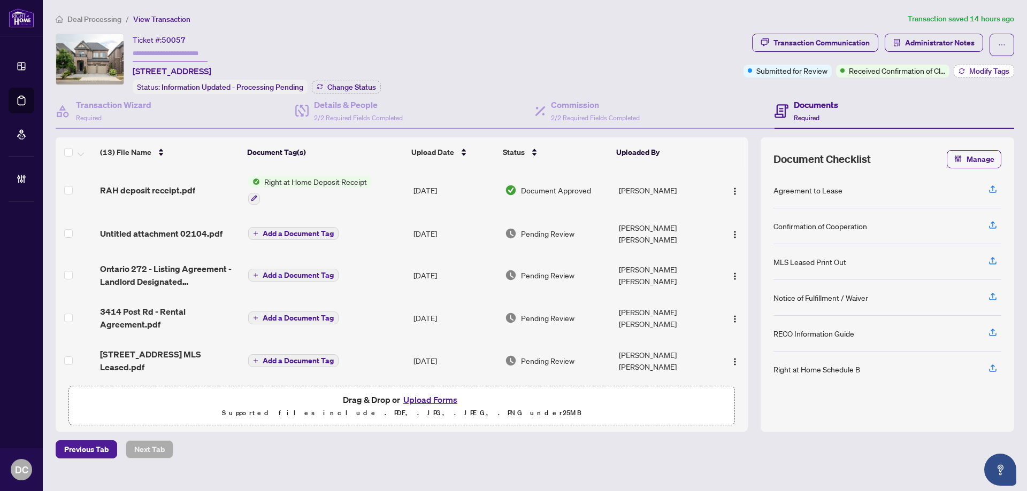
click at [958, 71] on icon "button" at bounding box center [961, 71] width 6 height 6
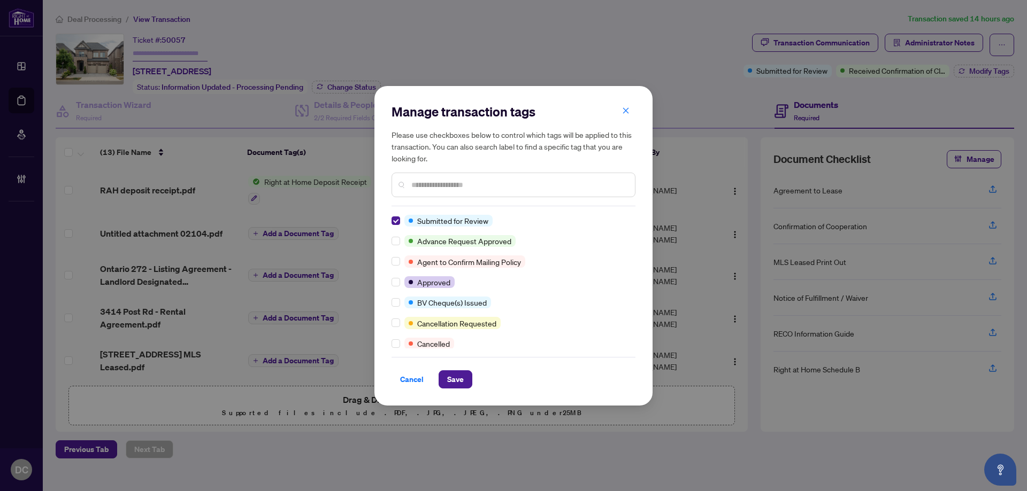
click at [460, 391] on div "Manage transaction tags Please use checkboxes below to control which tags will …" at bounding box center [513, 246] width 278 height 320
click at [460, 381] on span "Save" at bounding box center [455, 379] width 17 height 17
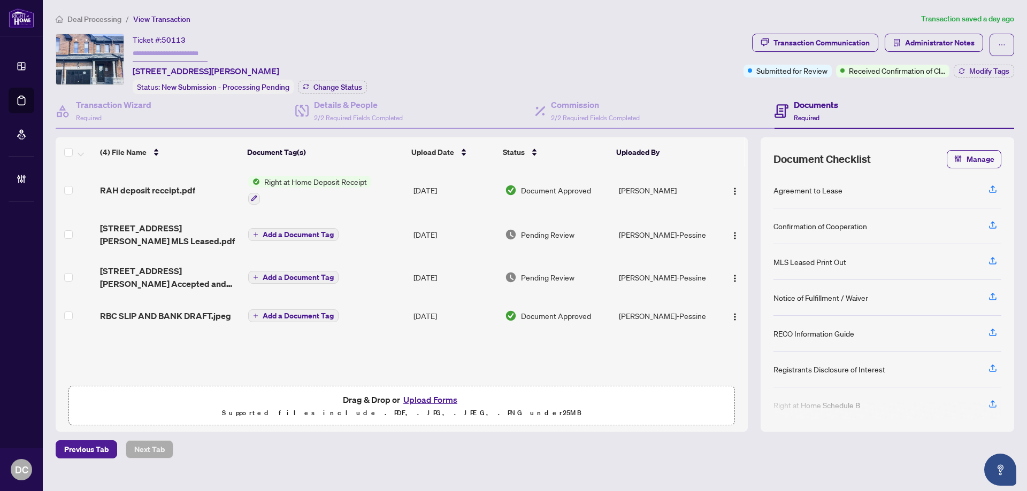
click at [396, 222] on td "Add a Document Tag" at bounding box center [326, 234] width 165 height 43
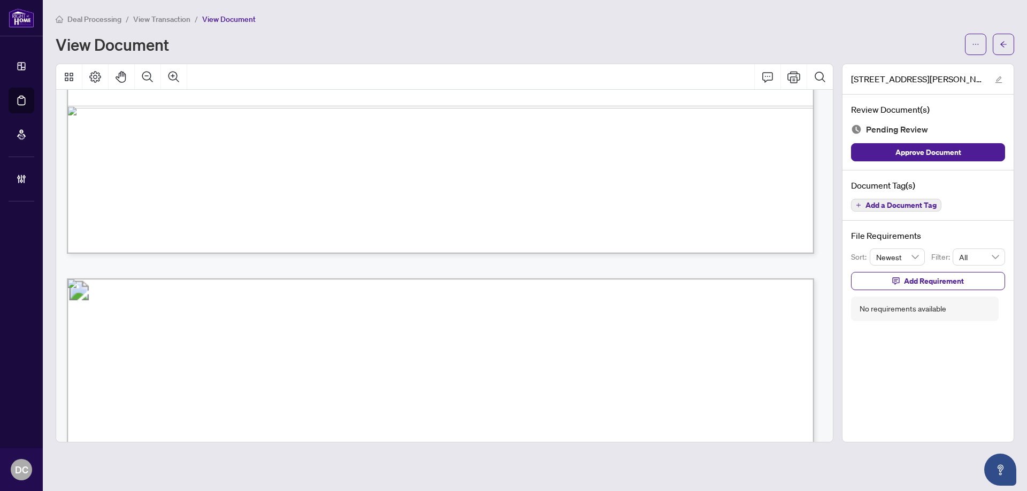
scroll to position [856, 0]
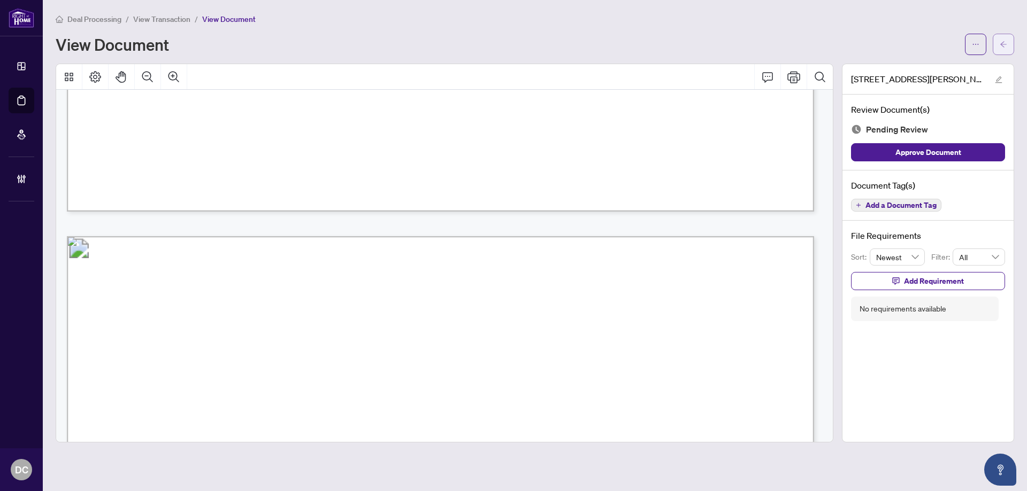
click at [1004, 44] on icon "arrow-left" at bounding box center [1003, 44] width 7 height 7
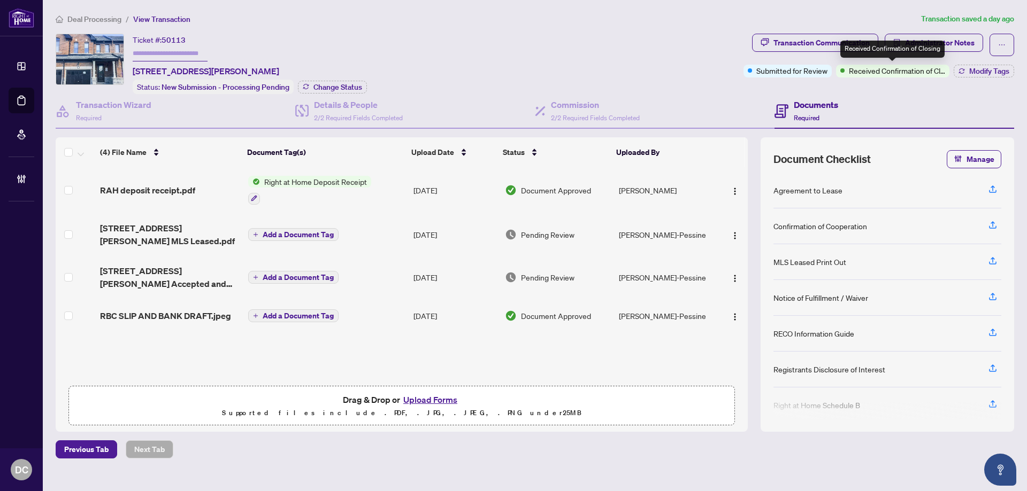
click at [926, 47] on div "Received Confirmation of Closing" at bounding box center [892, 49] width 104 height 17
click at [933, 39] on span "Administrator Notes" at bounding box center [940, 42] width 70 height 17
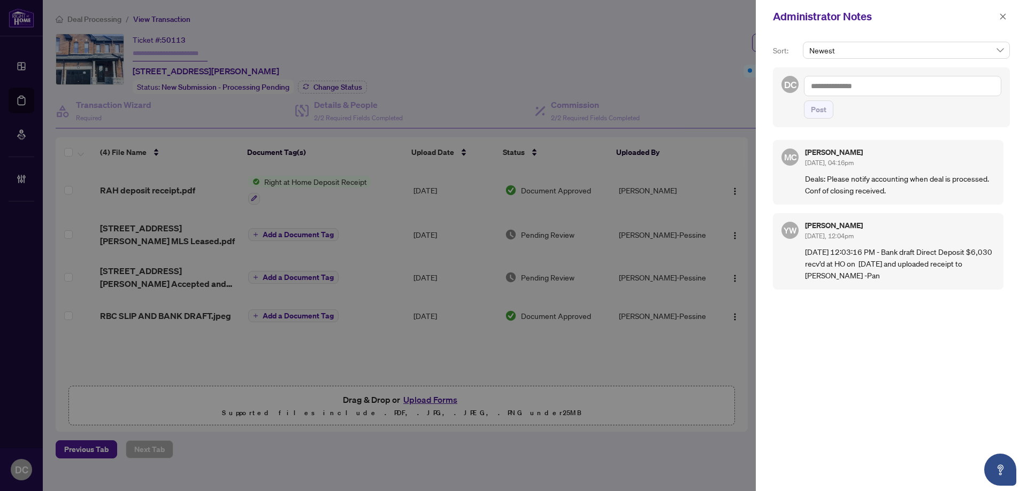
drag, startPoint x: 1003, startPoint y: 17, endPoint x: 942, endPoint y: 2, distance: 63.2
click at [1001, 16] on icon "close" at bounding box center [1003, 16] width 6 height 6
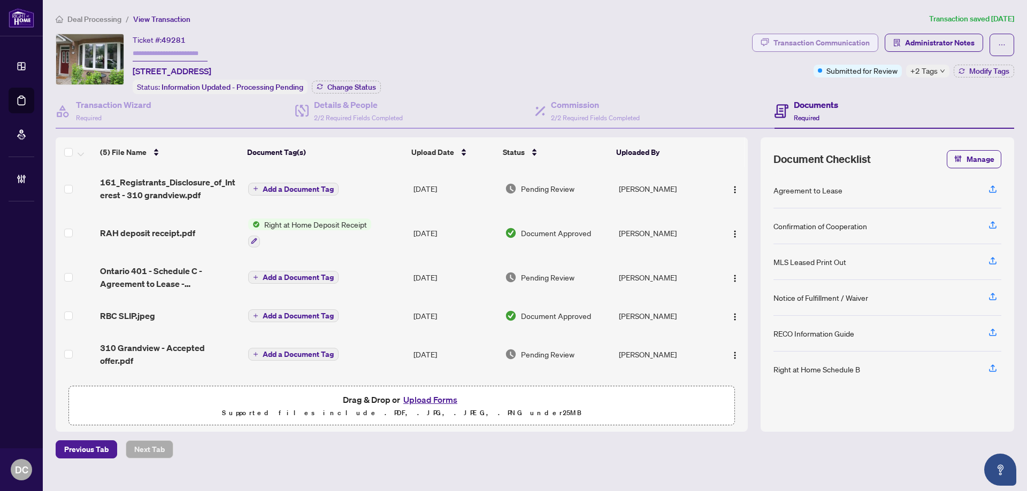
click at [842, 38] on div "Transaction Communication" at bounding box center [821, 42] width 96 height 17
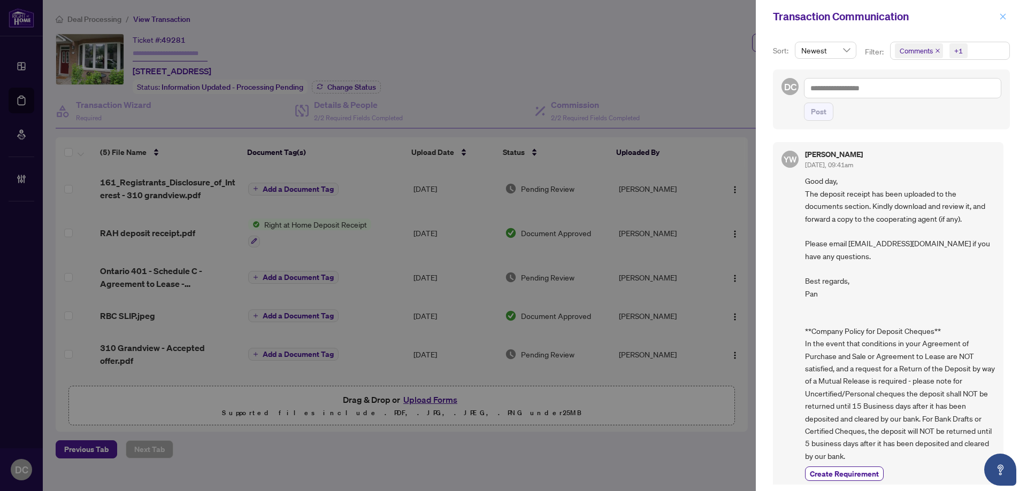
click at [1004, 21] on span "button" at bounding box center [1002, 16] width 7 height 17
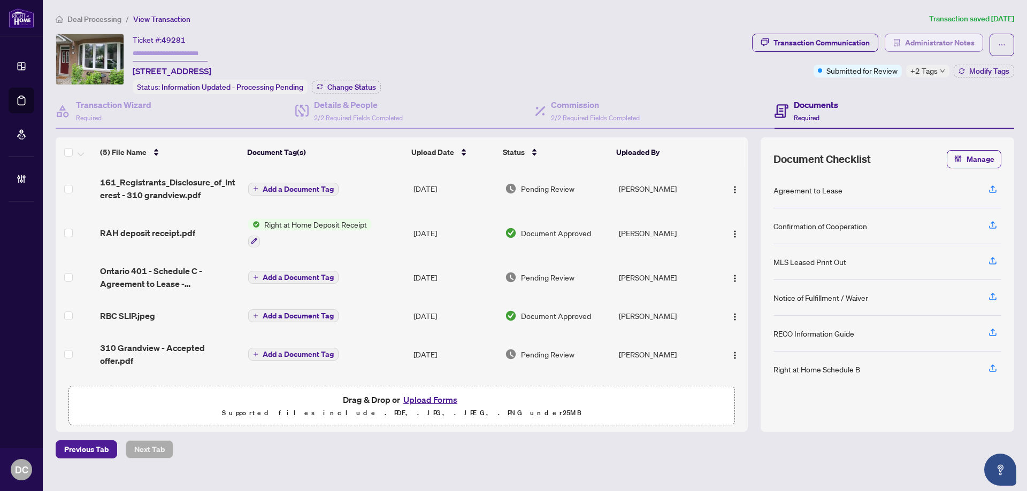
click at [891, 44] on button "Administrator Notes" at bounding box center [934, 43] width 98 height 18
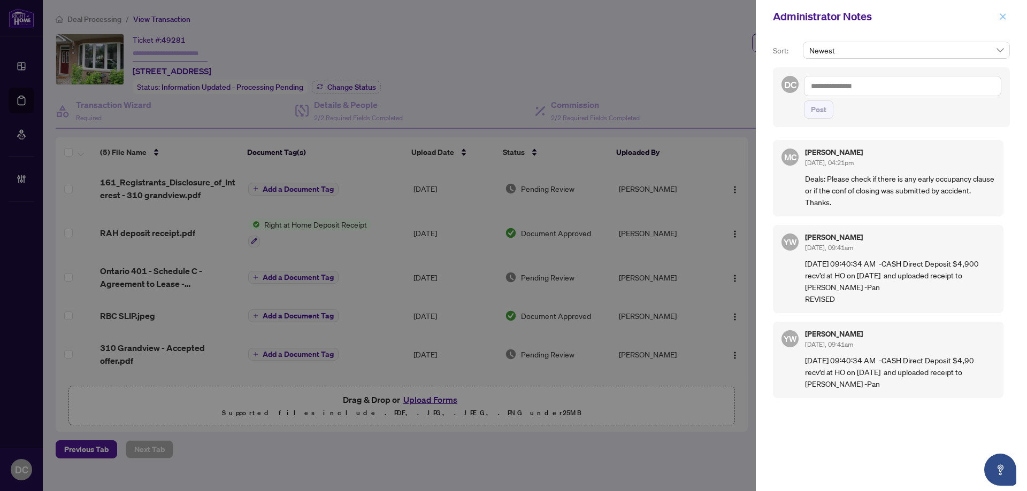
click at [1006, 17] on button "button" at bounding box center [1003, 16] width 14 height 13
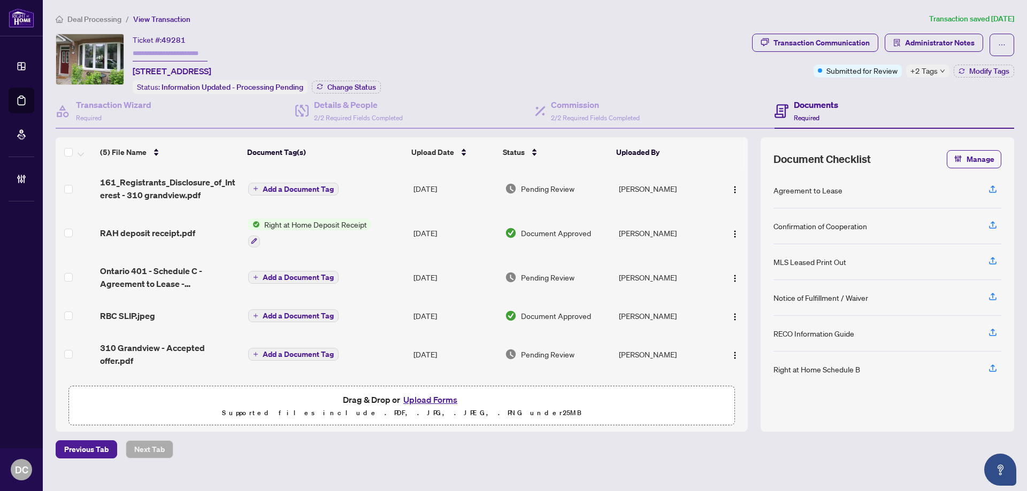
click at [372, 349] on td "Add a Document Tag" at bounding box center [326, 354] width 165 height 43
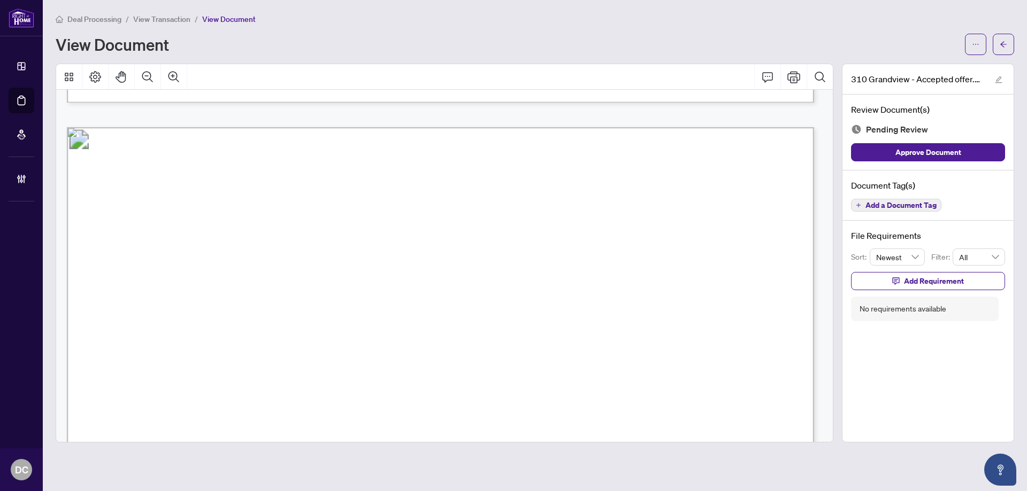
scroll to position [2086, 0]
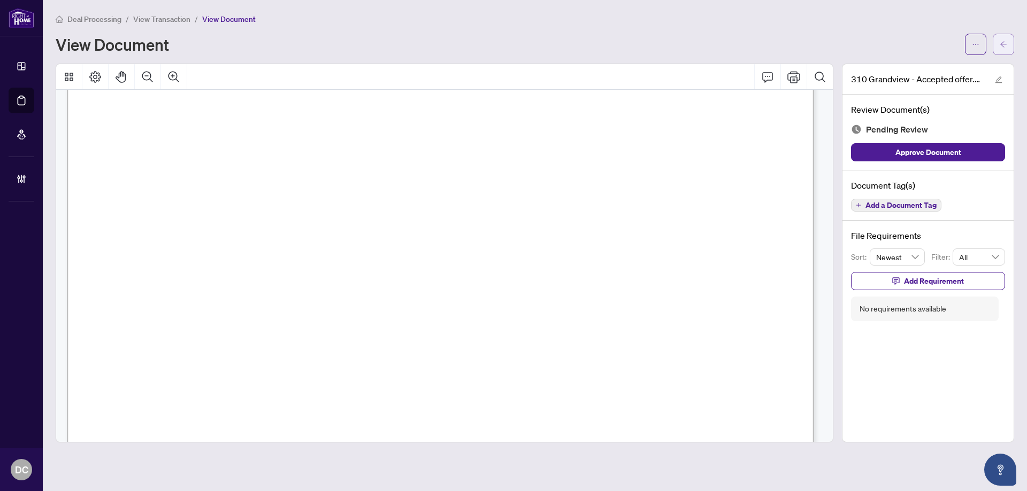
click at [1003, 51] on span "button" at bounding box center [1003, 44] width 7 height 17
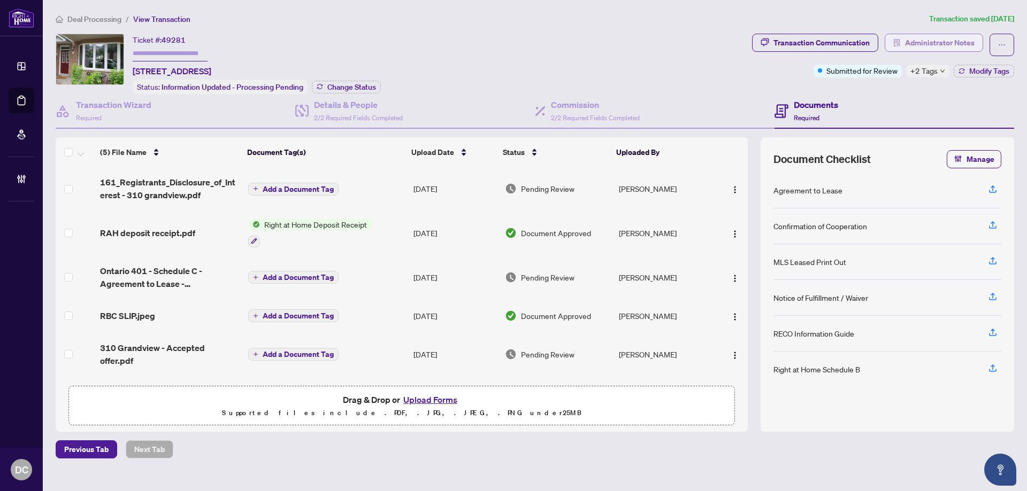
click at [948, 40] on span "Administrator Notes" at bounding box center [940, 42] width 70 height 17
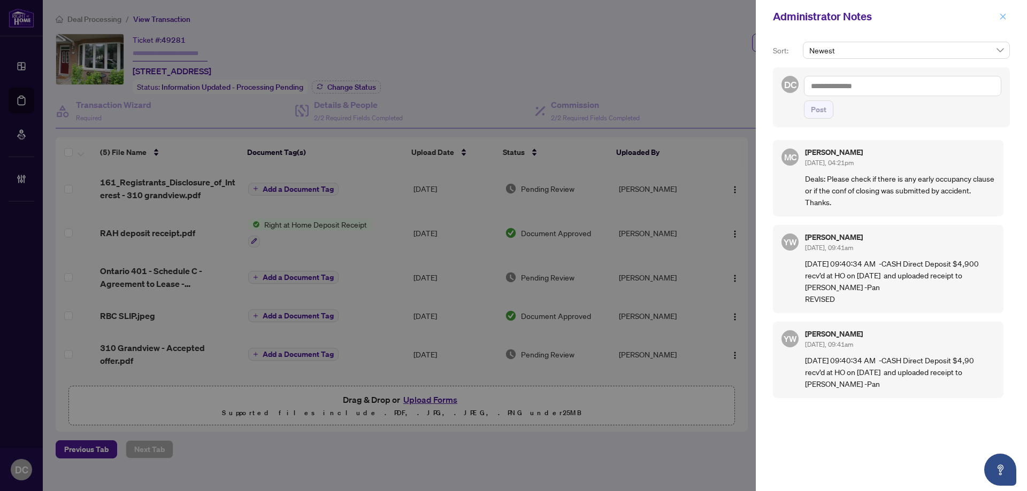
click at [1004, 15] on icon "close" at bounding box center [1003, 16] width 6 height 6
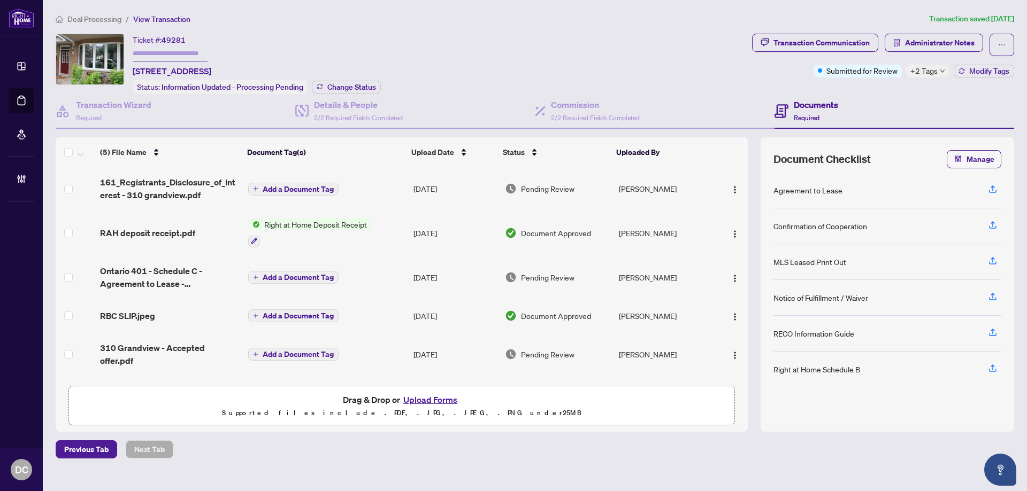
click at [935, 72] on span "+2 Tags" at bounding box center [923, 71] width 27 height 12
drag, startPoint x: 870, startPoint y: 93, endPoint x: 945, endPoint y: 77, distance: 77.1
click at [871, 92] on div "Ticket #: 49281 310 Grandview Way, Toronto, Ontario M2N 6V3, Canada Status: Inf…" at bounding box center [534, 233] width 967 height 398
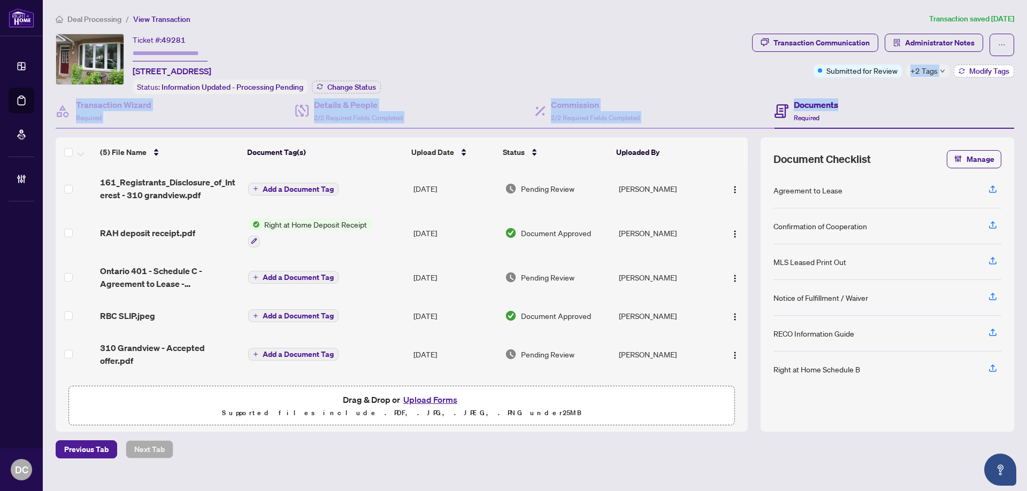
click at [979, 68] on span "Modify Tags" at bounding box center [989, 70] width 40 height 7
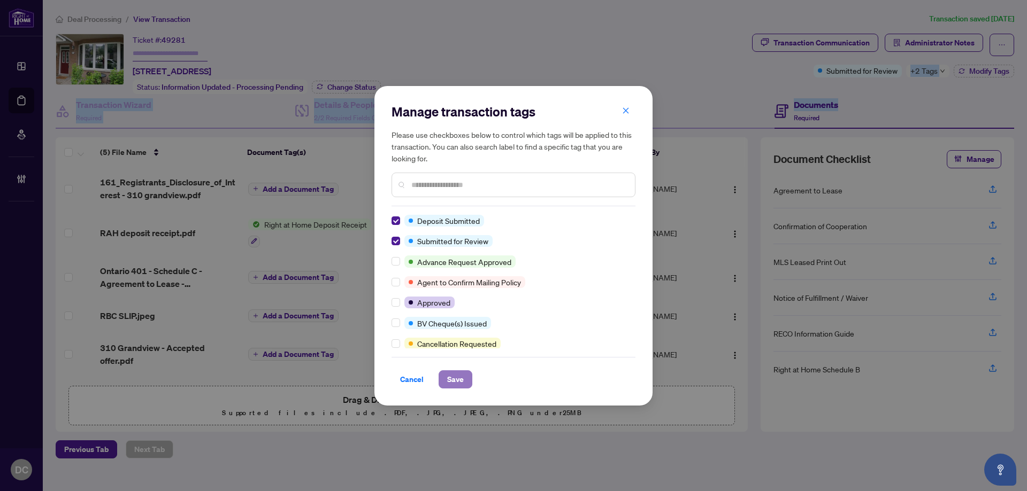
click at [465, 376] on button "Save" at bounding box center [456, 380] width 34 height 18
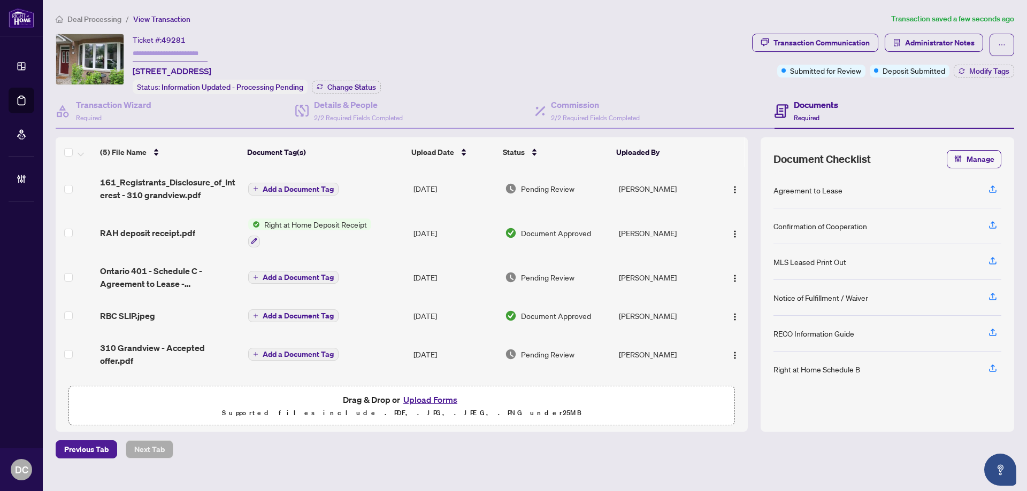
click at [333, 27] on div "Deal Processing / View Transaction Transaction saved a few seconds ago Ticket #…" at bounding box center [534, 236] width 967 height 446
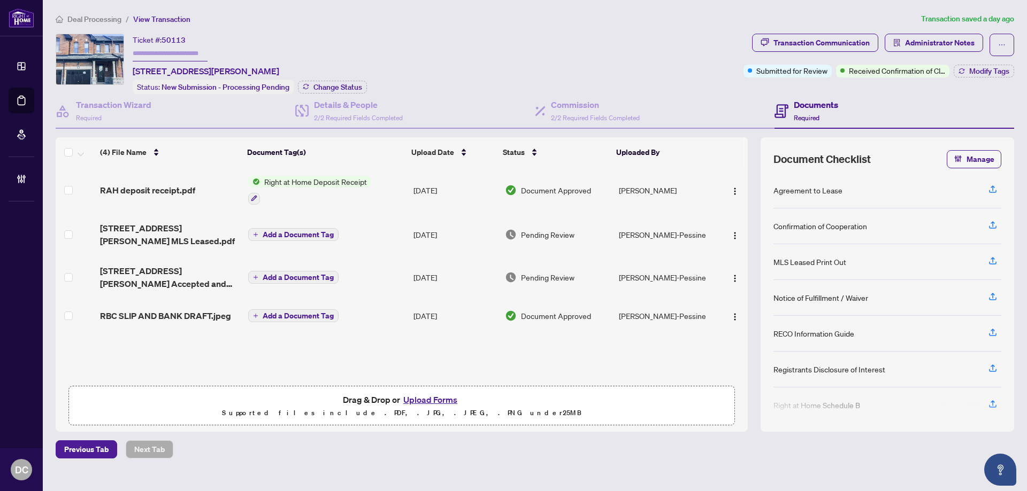
drag, startPoint x: 92, startPoint y: 26, endPoint x: 96, endPoint y: 20, distance: 7.0
click at [93, 25] on div "Deal Processing / View Transaction Transaction saved a day ago Ticket #: 50113 …" at bounding box center [534, 236] width 967 height 446
click at [98, 14] on span "Deal Processing" at bounding box center [94, 19] width 54 height 10
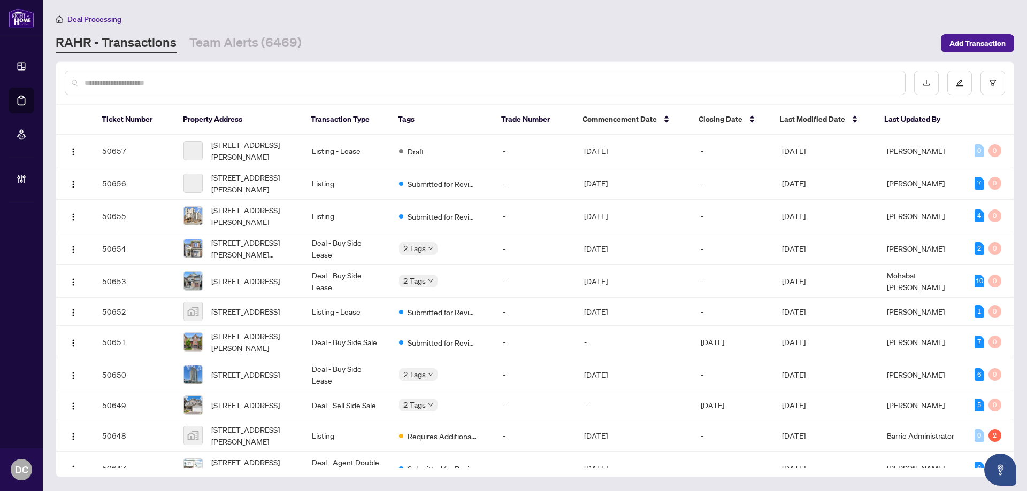
click at [212, 87] on input "text" at bounding box center [490, 83] width 812 height 12
paste input "*******"
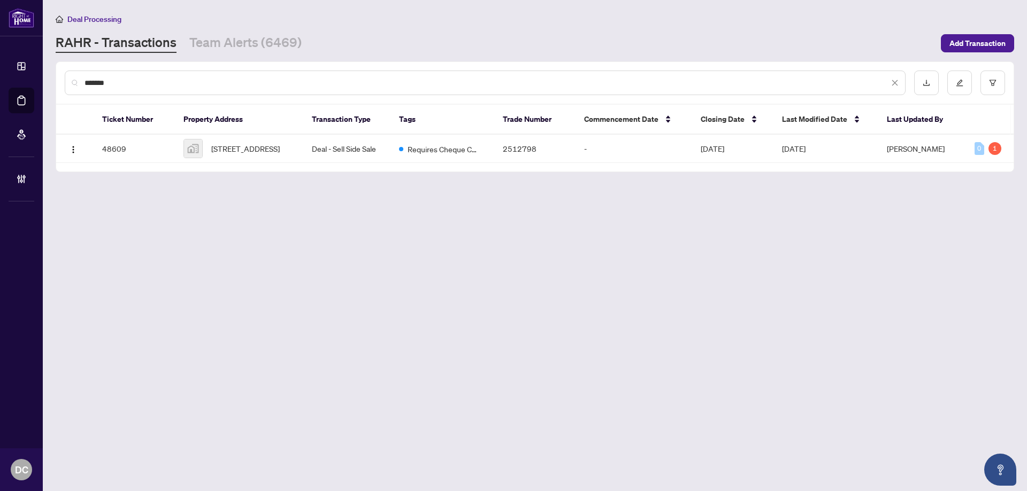
type input "*******"
drag, startPoint x: 271, startPoint y: 150, endPoint x: 36, endPoint y: 137, distance: 235.6
click at [271, 150] on span "2486 Old Bronte Road #418, Oakville, ON, Canada" at bounding box center [245, 149] width 68 height 12
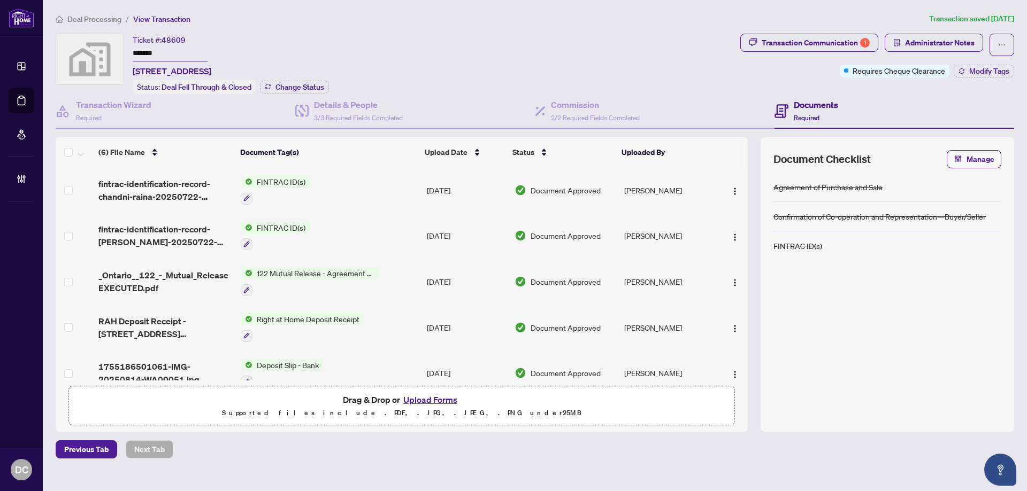
click at [412, 286] on td "122 Mutual Release - Agreement of Purchase and Sale" at bounding box center [329, 282] width 186 height 46
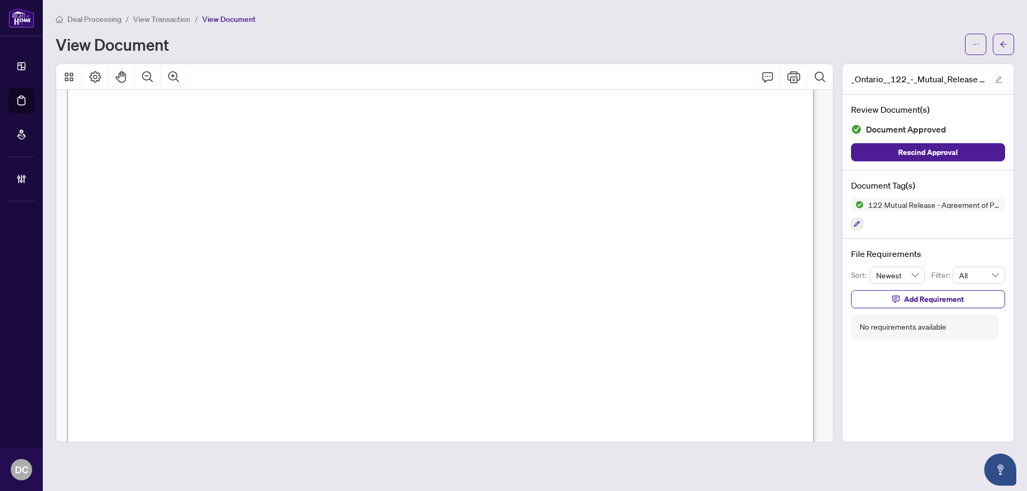
scroll to position [267, 0]
click at [1013, 45] on main "Deal Processing / View Transaction / View Document View Document _Ontario__122_…" at bounding box center [535, 245] width 984 height 491
click at [1011, 44] on button "button" at bounding box center [1003, 44] width 21 height 21
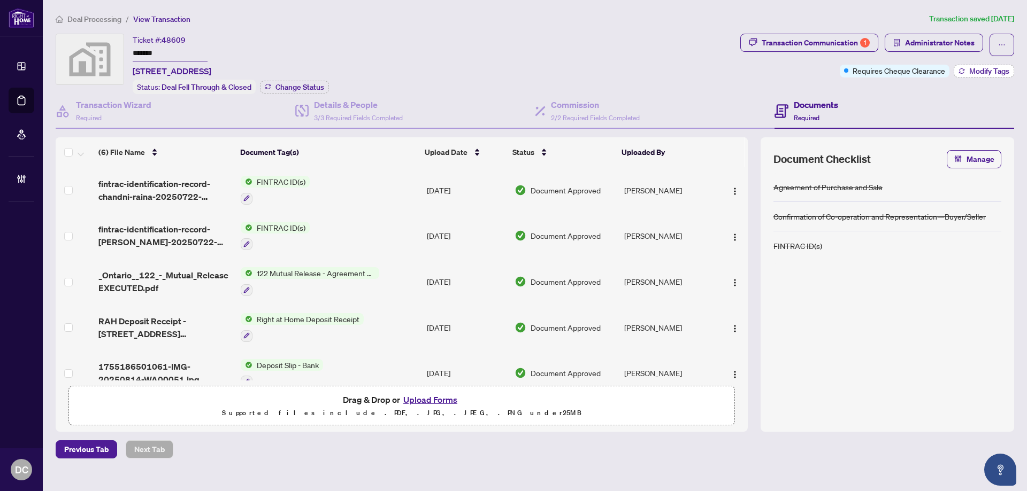
click at [986, 73] on span "Modify Tags" at bounding box center [989, 70] width 40 height 7
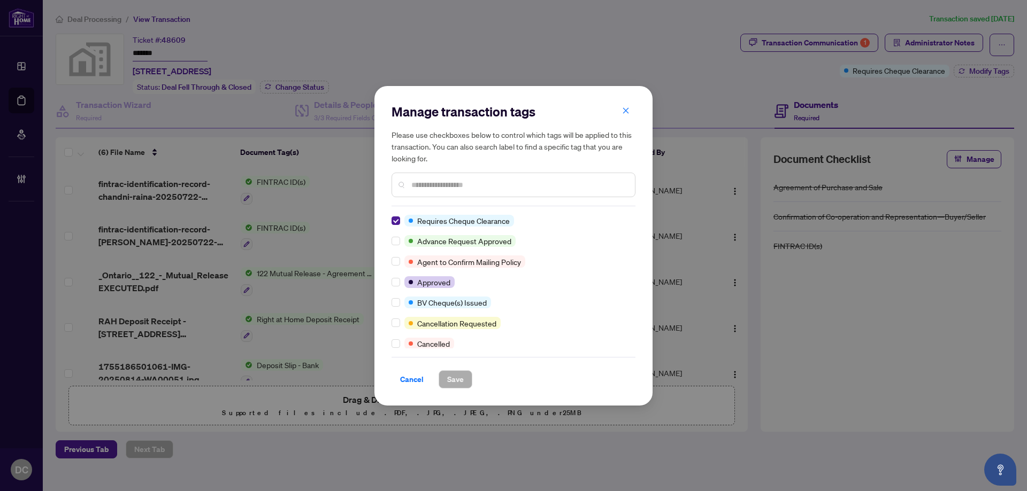
click at [394, 220] on div "Manage transaction tags Please use checkboxes below to control which tags will …" at bounding box center [513, 246] width 278 height 320
click at [400, 221] on div at bounding box center [397, 221] width 13 height 12
click at [450, 182] on input "text" at bounding box center [518, 185] width 215 height 12
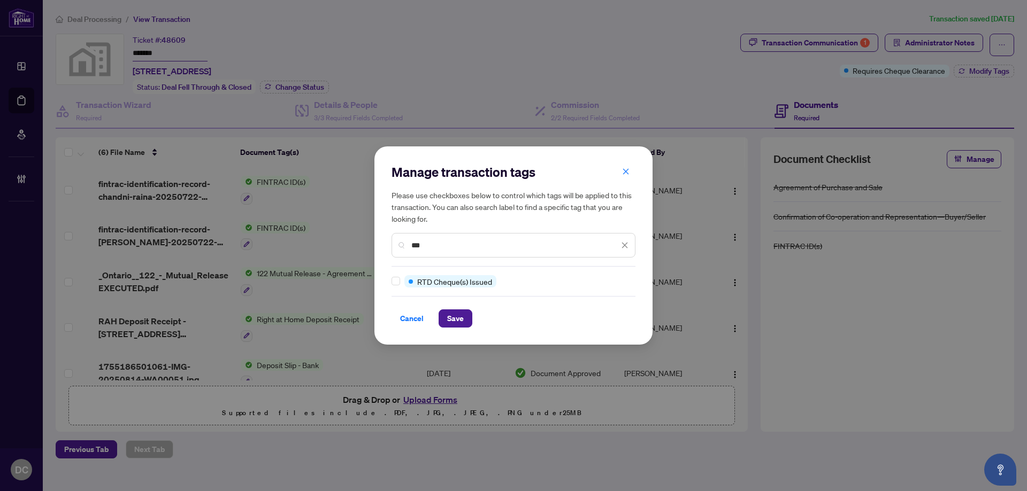
click at [398, 275] on label at bounding box center [395, 281] width 9 height 12
drag, startPoint x: 439, startPoint y: 243, endPoint x: 343, endPoint y: 249, distance: 95.9
click at [343, 249] on div "Manage transaction tags Please use checkboxes below to control which tags will …" at bounding box center [513, 245] width 1027 height 491
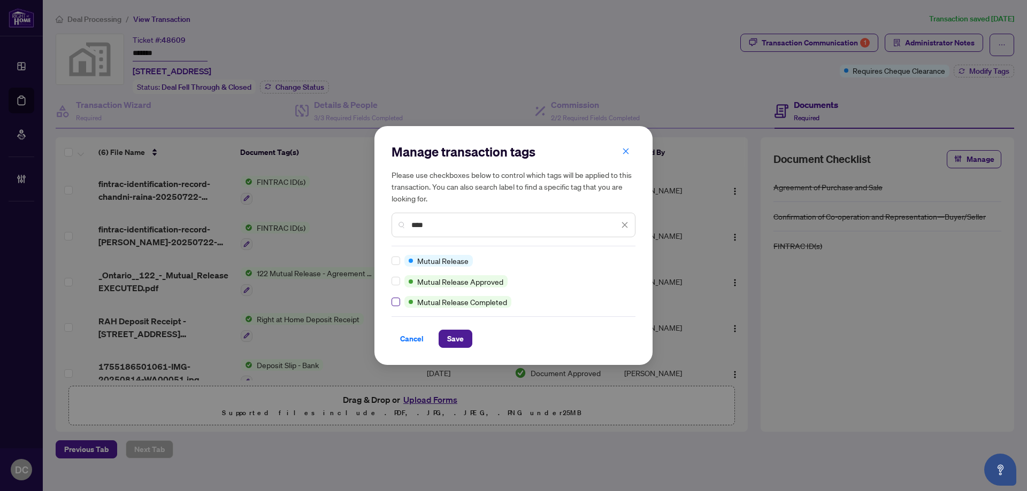
type input "****"
click at [460, 346] on span "Save" at bounding box center [455, 338] width 17 height 17
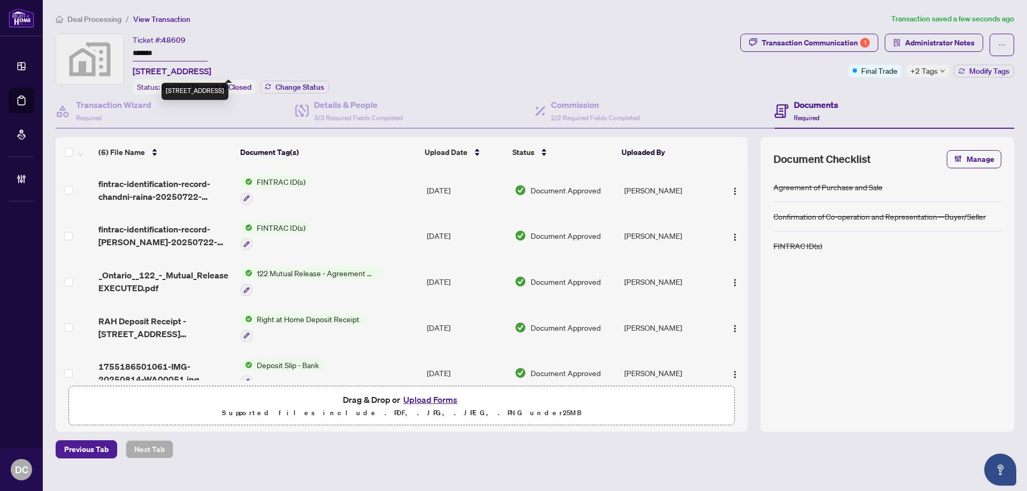
click at [228, 88] on div "2486 Old Bronte Road #418, Oakville, ON, Canada" at bounding box center [195, 91] width 67 height 17
click at [320, 87] on span "Change Status" at bounding box center [299, 86] width 49 height 7
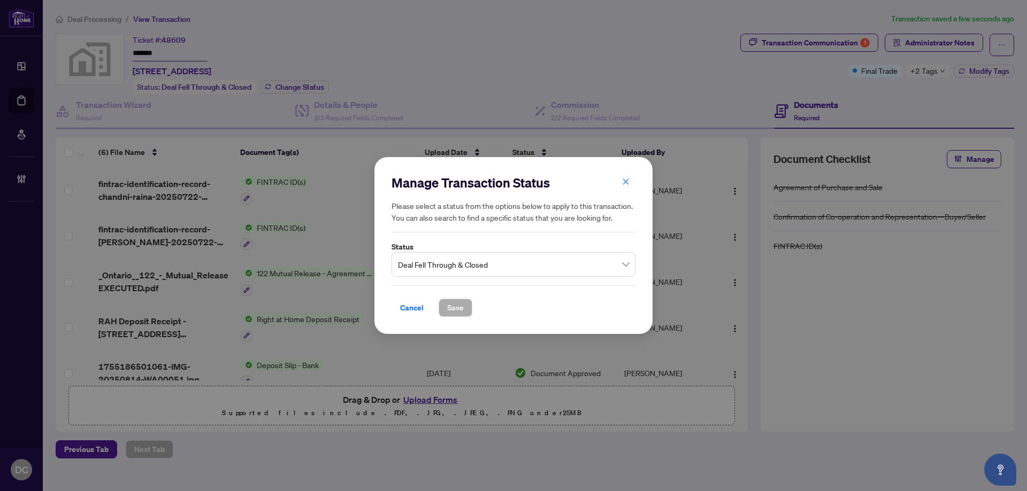
click at [536, 262] on span "Deal Fell Through & Closed" at bounding box center [513, 265] width 231 height 20
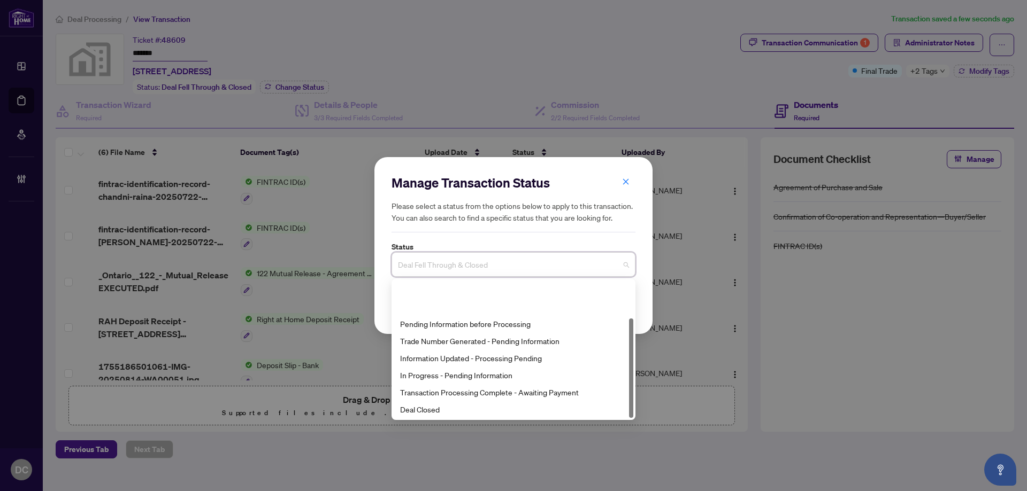
scroll to position [51, 0]
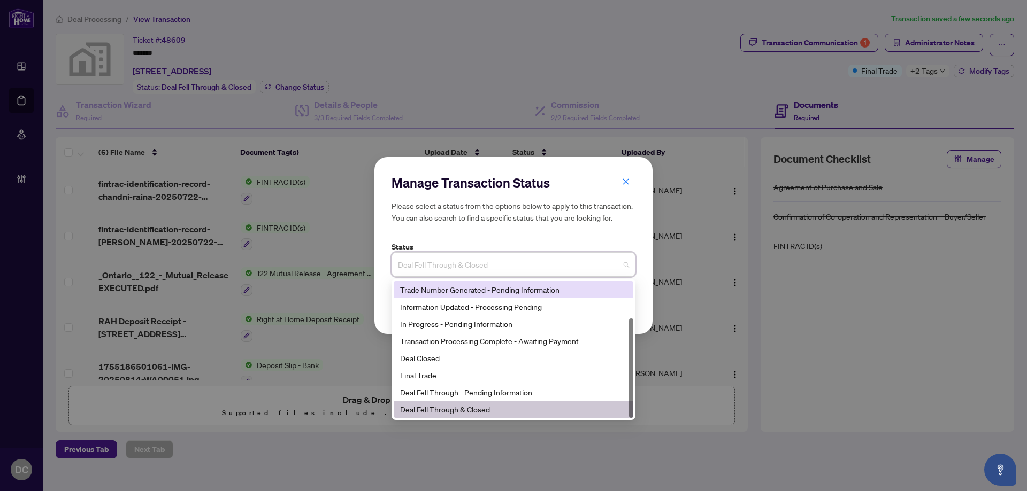
click at [593, 196] on div "Manage Transaction Status Please select a status from the options below to appl…" at bounding box center [513, 203] width 244 height 58
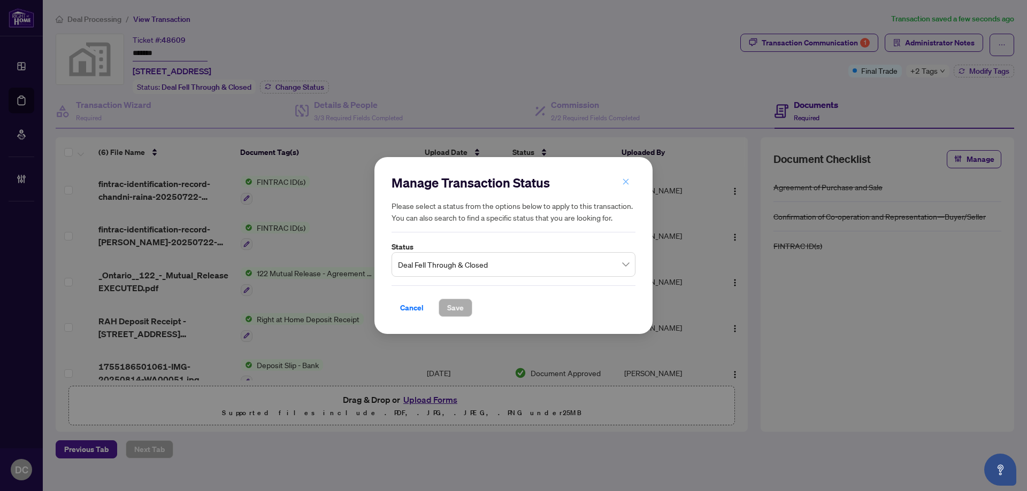
click at [624, 178] on span "button" at bounding box center [625, 182] width 7 height 17
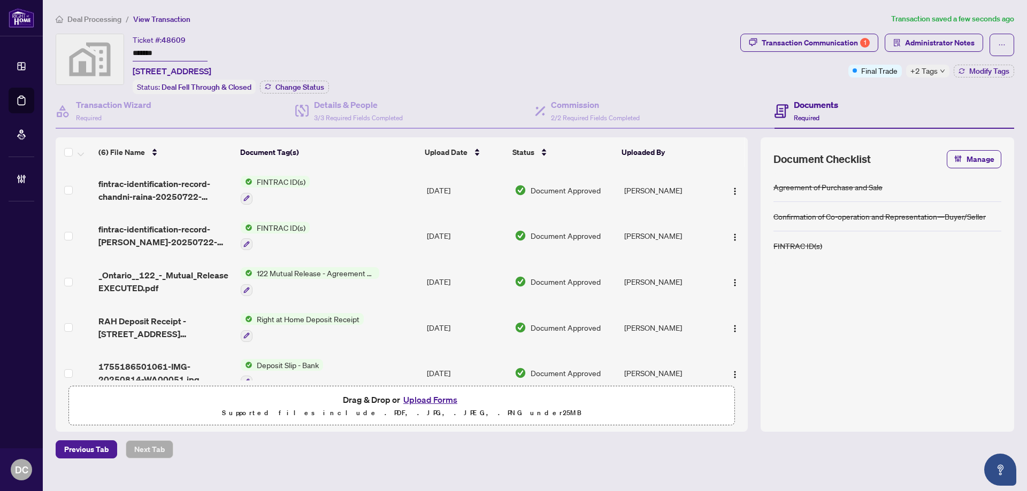
click at [109, 18] on span "Deal Processing" at bounding box center [94, 19] width 54 height 10
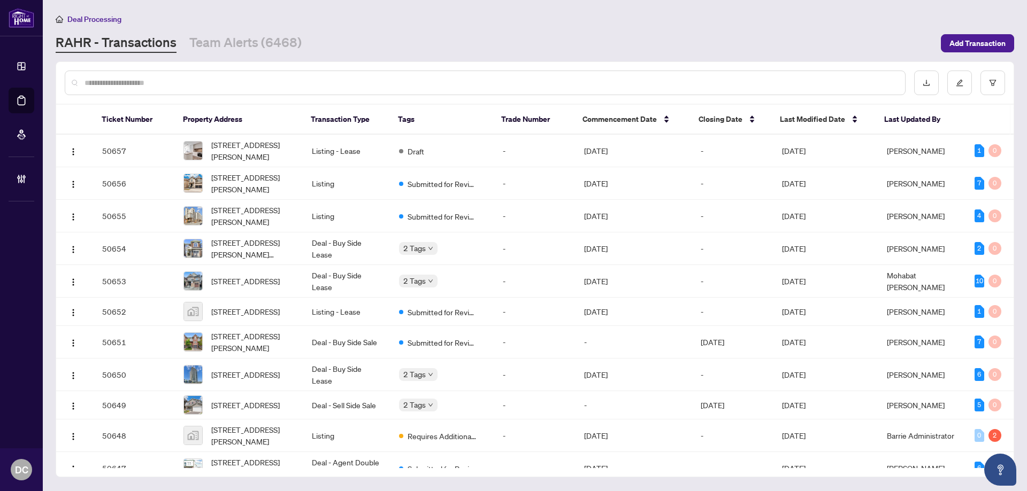
click at [219, 79] on input "text" at bounding box center [490, 83] width 812 height 12
click at [239, 45] on link "Team Alerts (6468)" at bounding box center [245, 43] width 112 height 19
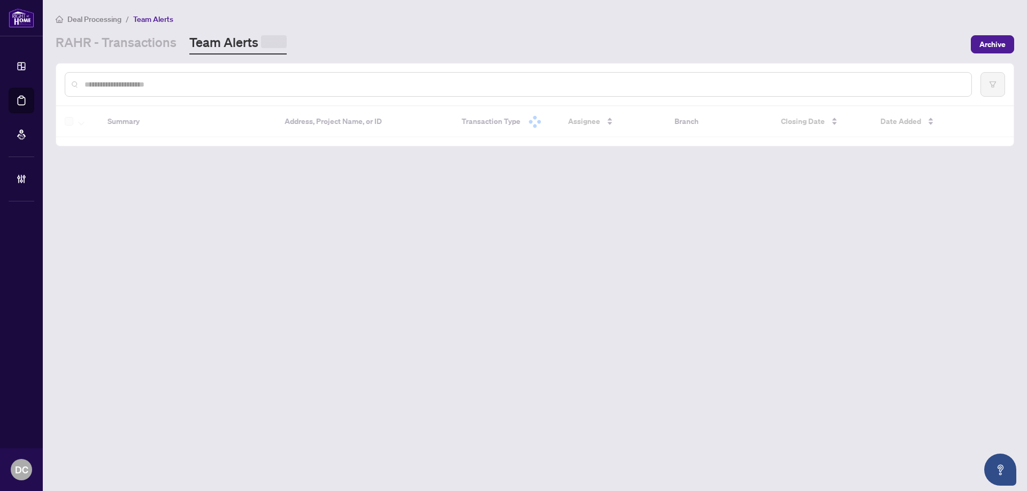
click at [219, 82] on input "text" at bounding box center [523, 85] width 878 height 12
paste input "*******"
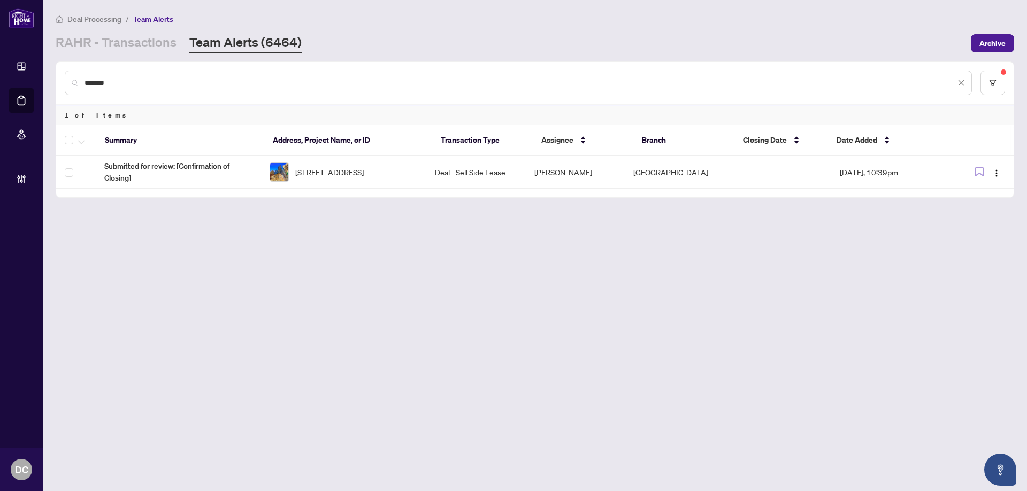
drag, startPoint x: 118, startPoint y: 80, endPoint x: -1, endPoint y: 78, distance: 118.8
click at [0, 78] on html "Dashboard Deal Processing Mortgage Referrals Brokerage Management DC Dawn Chan …" at bounding box center [513, 245] width 1027 height 491
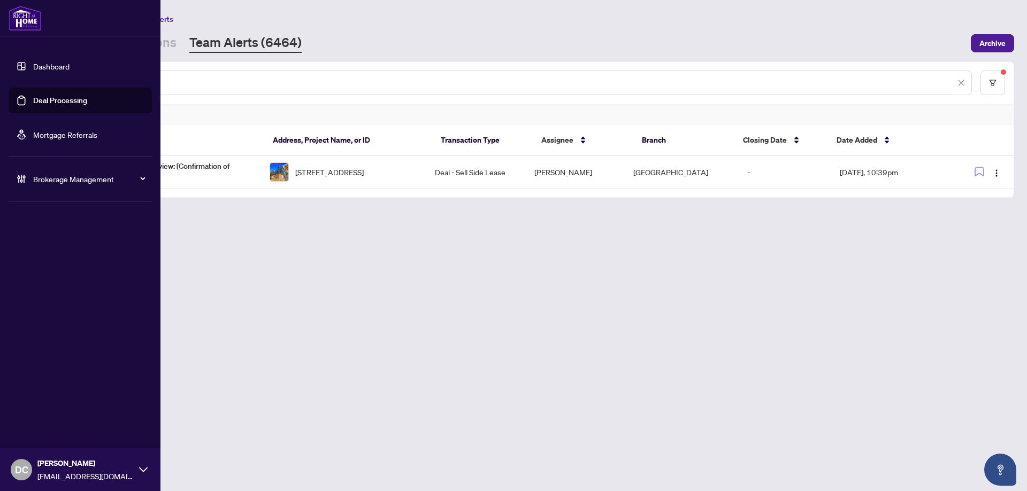
paste input "text"
drag, startPoint x: 203, startPoint y: 80, endPoint x: 5, endPoint y: 89, distance: 198.1
click at [5, 89] on div "Dashboard Deal Processing Mortgage Referrals Brokerage Management DC Dawn Chan …" at bounding box center [513, 245] width 1027 height 491
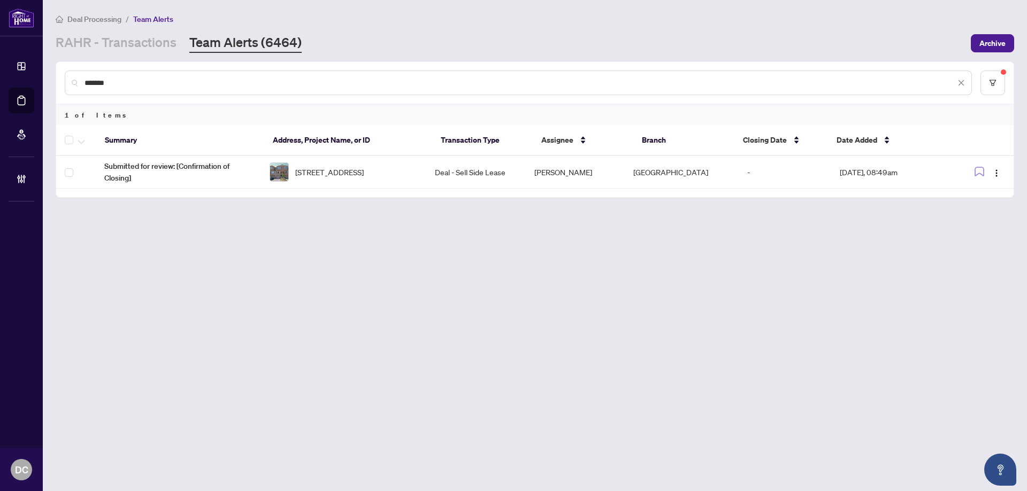
paste input "text"
drag, startPoint x: 147, startPoint y: 82, endPoint x: 76, endPoint y: 98, distance: 71.9
click at [50, 81] on main "Deal Processing / Team Alerts RAHR - Transactions Team Alerts (6464) Archive **…" at bounding box center [535, 245] width 984 height 491
paste input "text"
drag, startPoint x: 179, startPoint y: 82, endPoint x: 33, endPoint y: 82, distance: 146.5
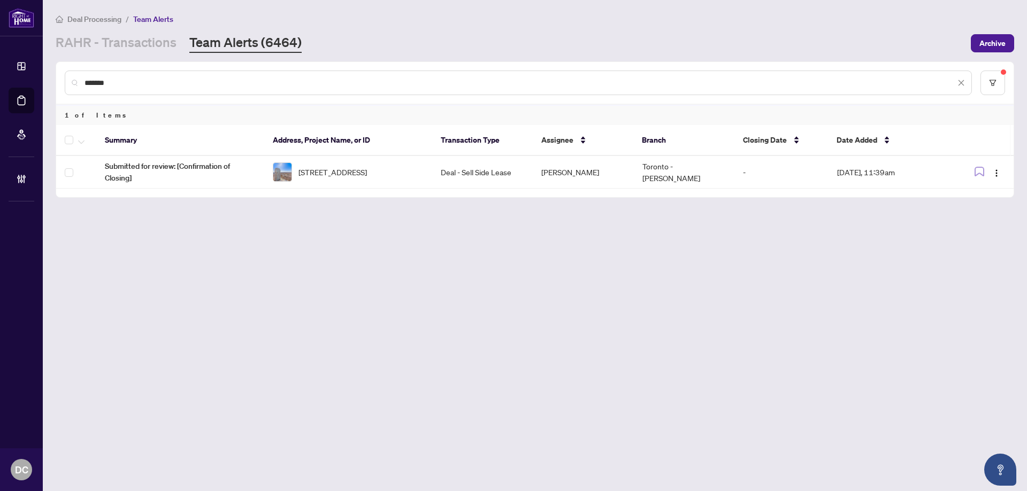
click at [33, 82] on div "Dashboard Deal Processing Mortgage Referrals Brokerage Management DC Dawn Chan …" at bounding box center [513, 245] width 1027 height 491
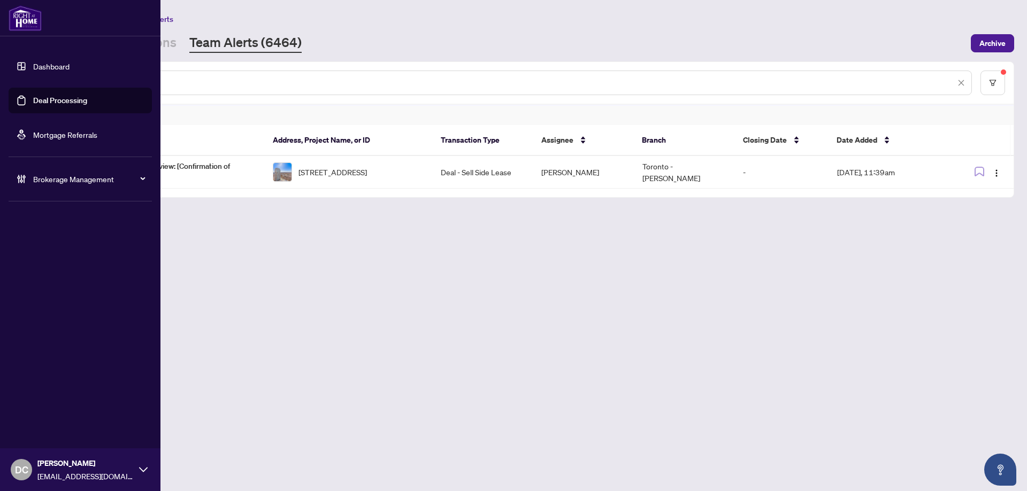
paste input "text"
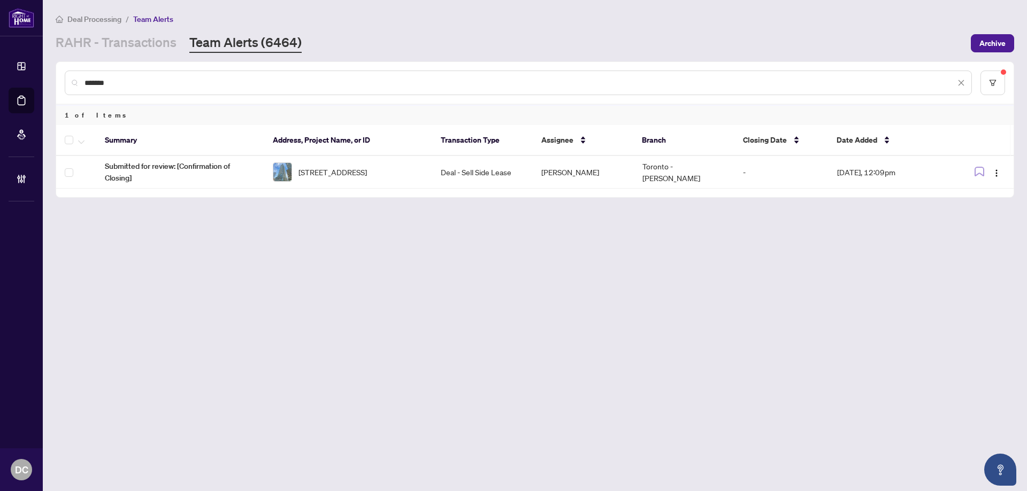
drag, startPoint x: 173, startPoint y: 88, endPoint x: 70, endPoint y: 88, distance: 103.7
click at [70, 88] on div "*******" at bounding box center [518, 83] width 907 height 25
paste input "text"
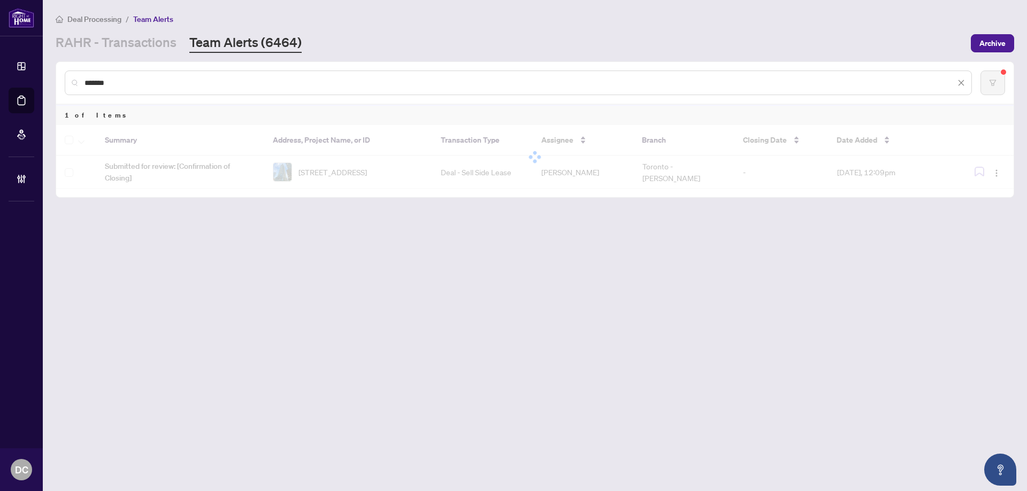
type input "*******"
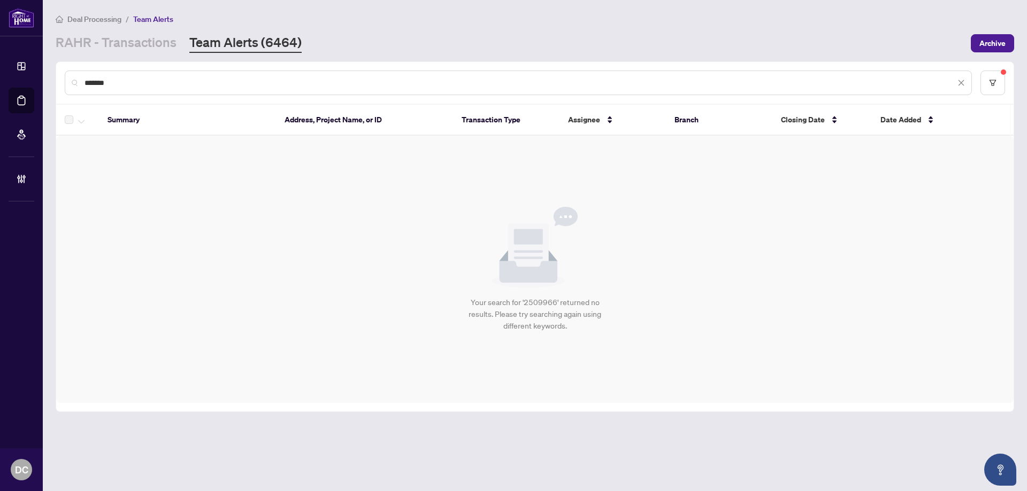
click at [117, 57] on main "Deal Processing / Team Alerts RAHR - Transactions Team Alerts (6464) Archive **…" at bounding box center [535, 245] width 984 height 491
click at [124, 45] on link "RAHR - Transactions" at bounding box center [116, 43] width 121 height 19
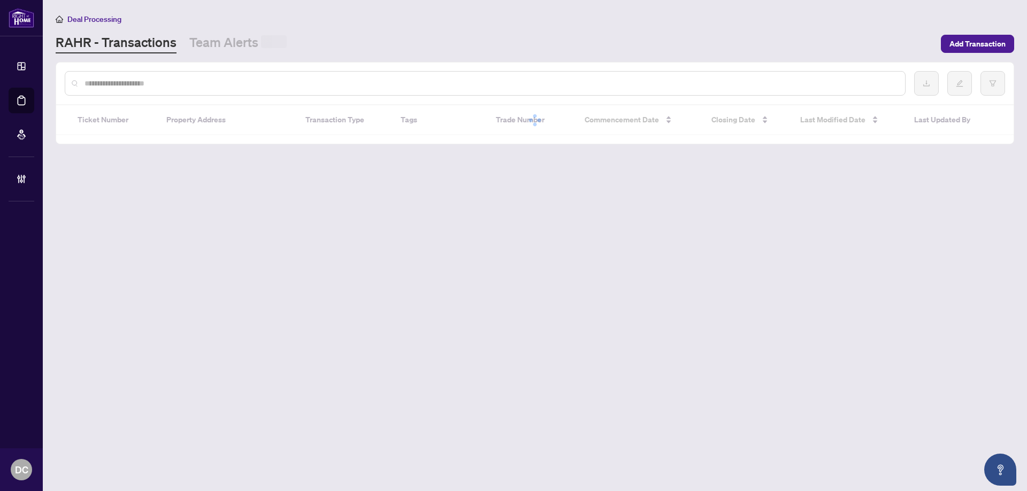
drag, startPoint x: 136, startPoint y: 71, endPoint x: 139, endPoint y: 81, distance: 11.0
click at [137, 72] on div at bounding box center [485, 83] width 841 height 25
click at [139, 81] on input "text" at bounding box center [490, 84] width 812 height 12
paste input "*******"
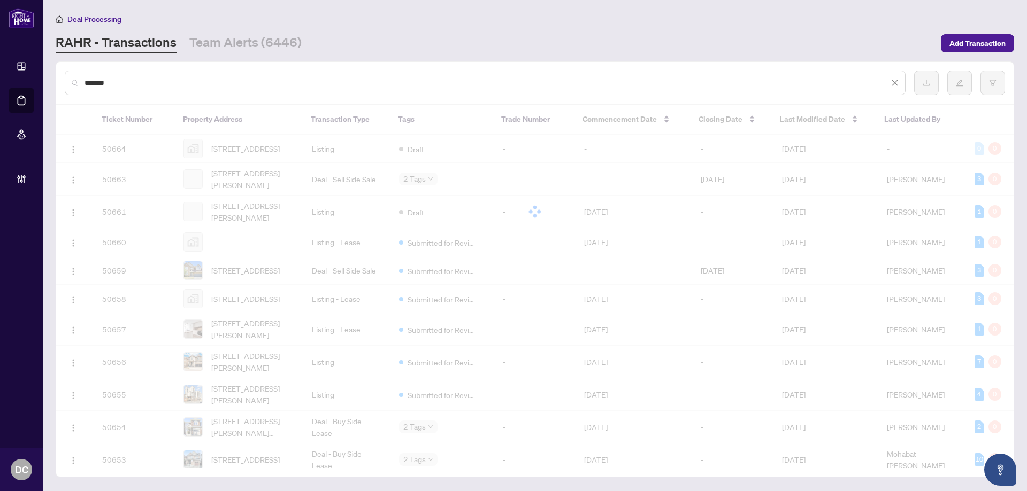
type input "*******"
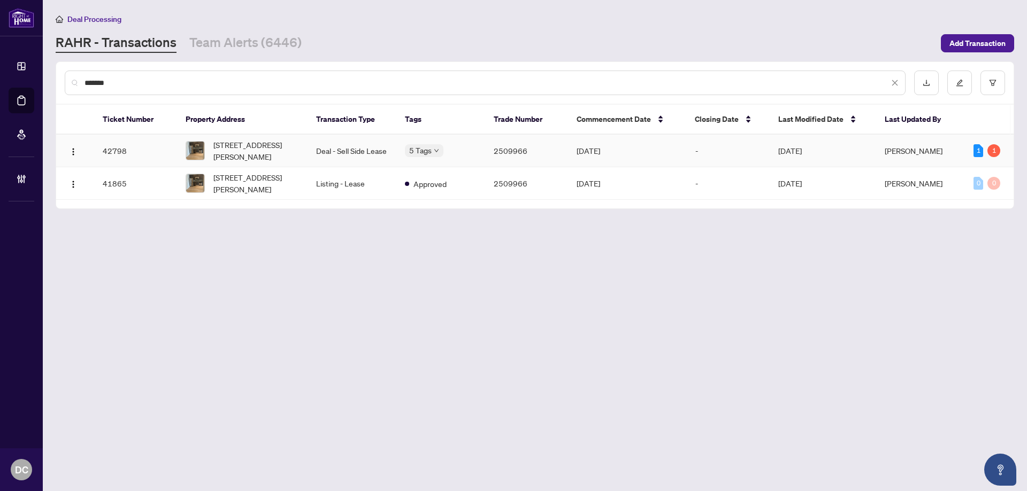
click at [332, 158] on td "Deal - Sell Side Lease" at bounding box center [351, 151] width 89 height 33
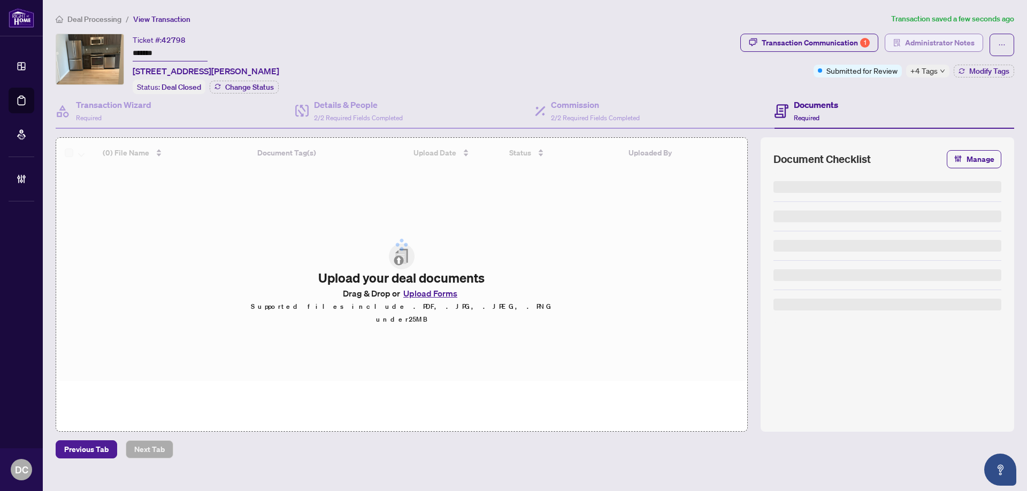
click at [922, 47] on span "Administrator Notes" at bounding box center [940, 42] width 70 height 17
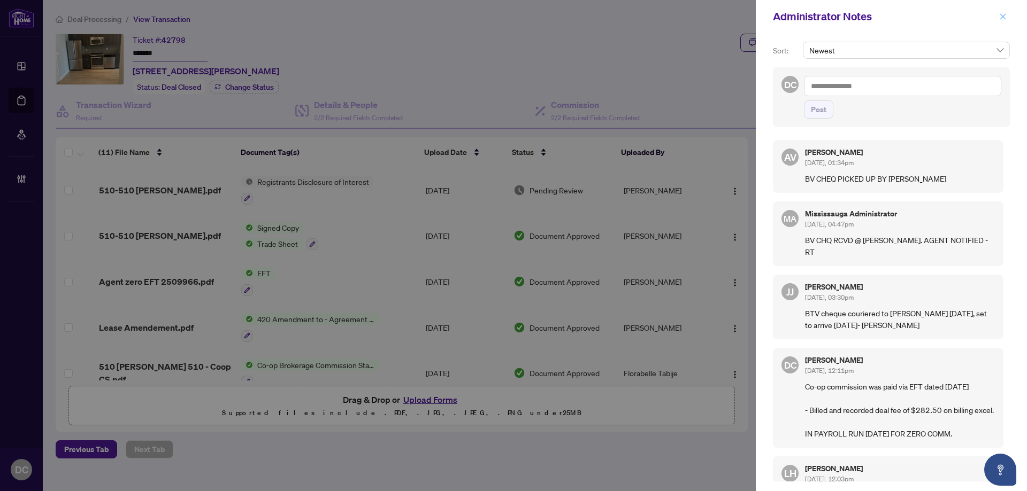
drag, startPoint x: 1001, startPoint y: 16, endPoint x: 946, endPoint y: 1, distance: 57.2
click at [1000, 16] on icon "close" at bounding box center [1002, 16] width 7 height 7
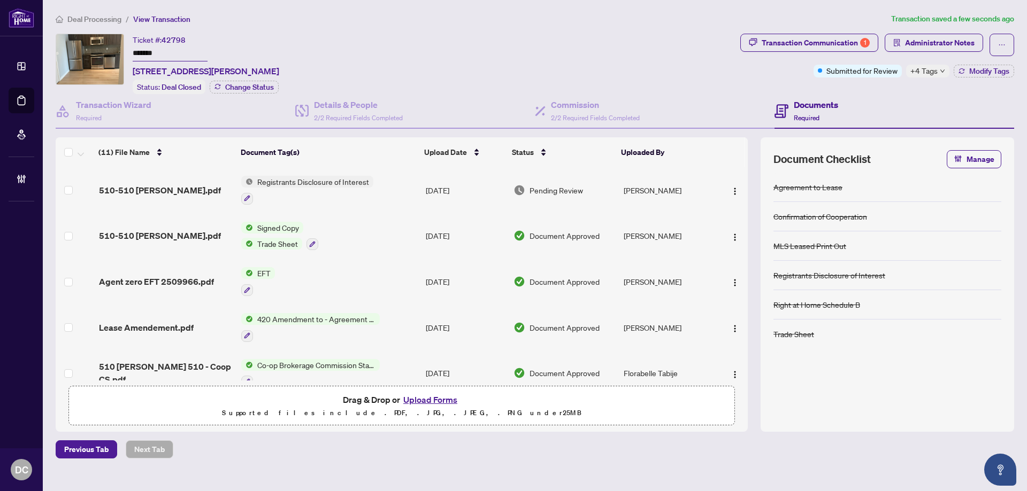
click at [114, 18] on span "Deal Processing" at bounding box center [94, 19] width 54 height 10
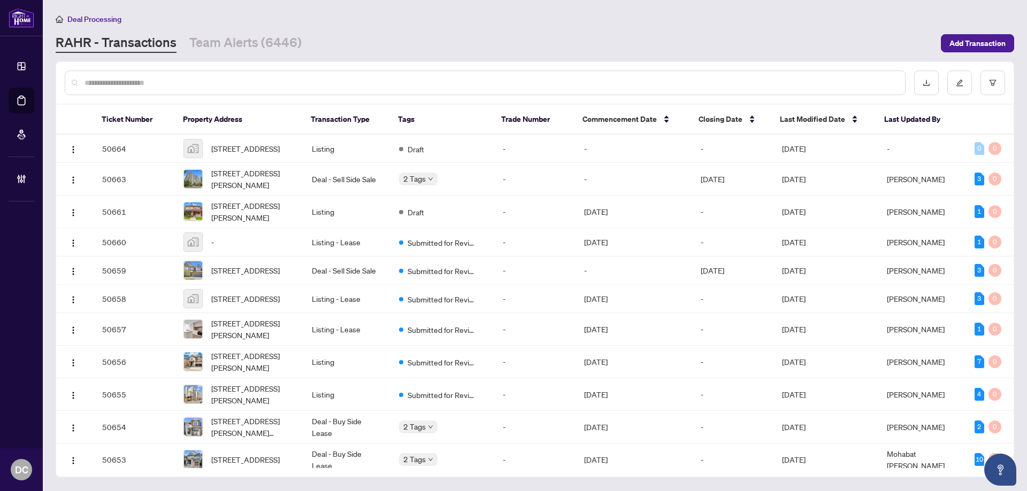
click at [268, 88] on div at bounding box center [485, 83] width 841 height 25
click at [273, 82] on input "text" at bounding box center [490, 83] width 812 height 12
click at [266, 36] on link "Team Alerts (6446)" at bounding box center [245, 43] width 112 height 19
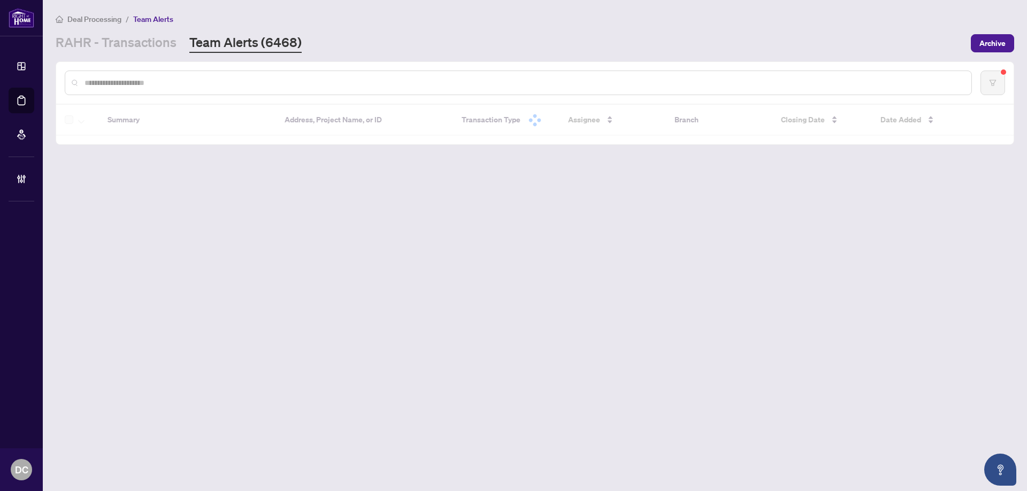
click at [284, 91] on div at bounding box center [518, 83] width 907 height 25
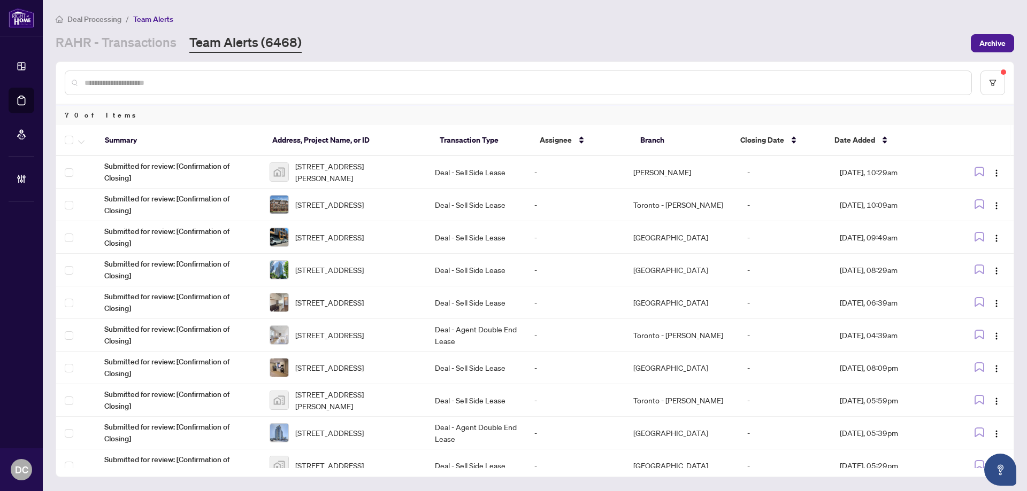
click at [291, 86] on input "text" at bounding box center [523, 83] width 878 height 12
paste input "*******"
type input "*******"
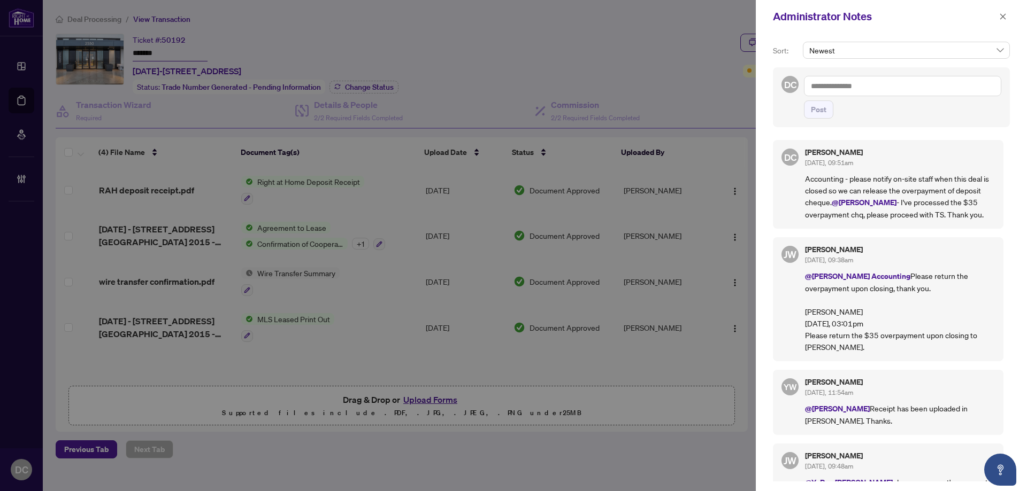
drag, startPoint x: 1003, startPoint y: 16, endPoint x: 938, endPoint y: 7, distance: 65.2
click at [1002, 15] on icon "close" at bounding box center [1002, 16] width 7 height 7
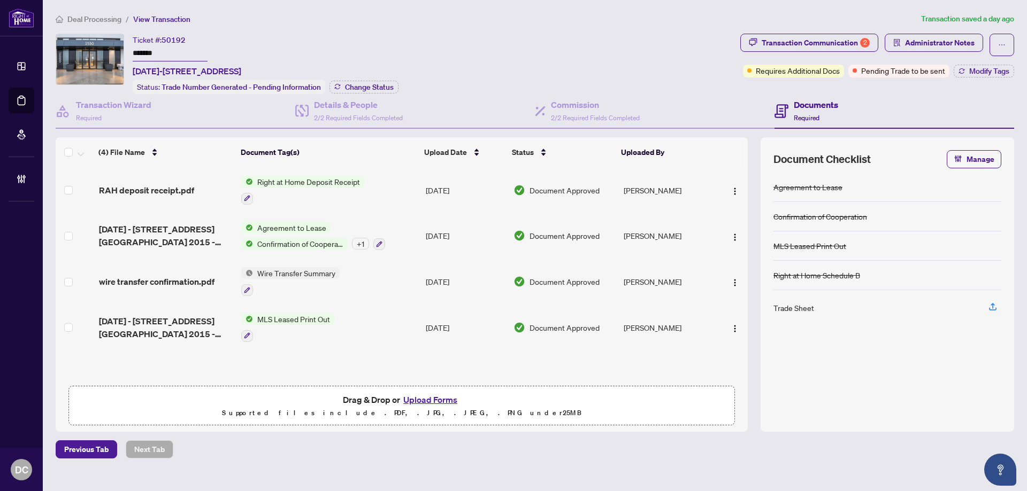
click at [112, 18] on span "Deal Processing" at bounding box center [94, 19] width 54 height 10
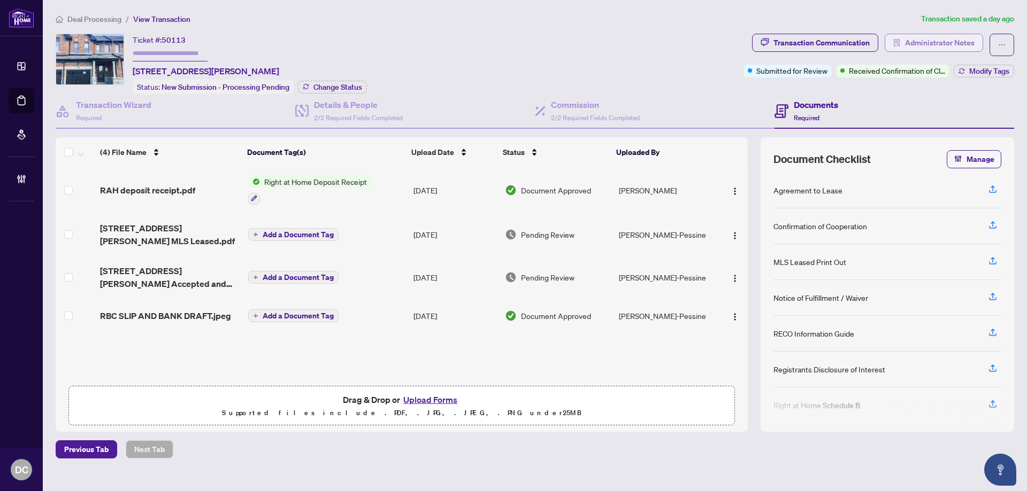
click at [937, 44] on span "Administrator Notes" at bounding box center [940, 42] width 70 height 17
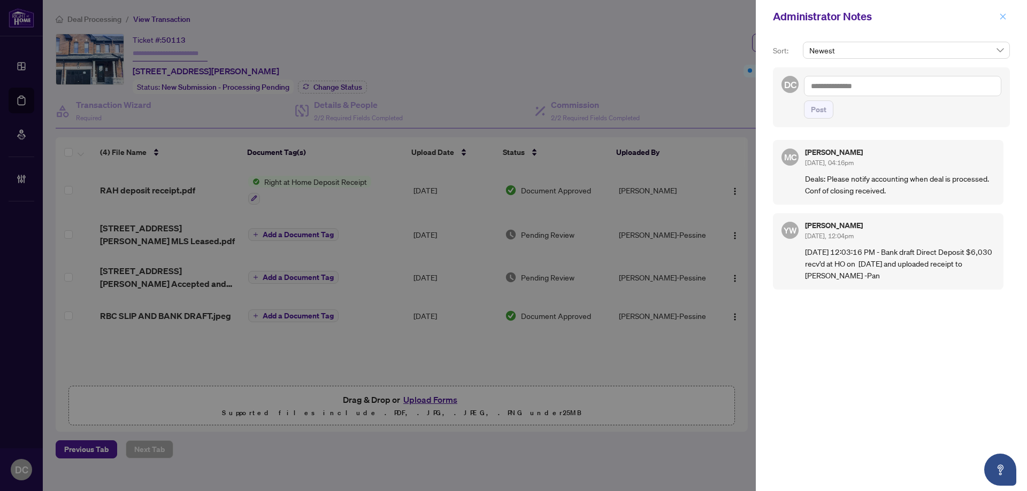
click at [1002, 12] on span "button" at bounding box center [1002, 16] width 7 height 17
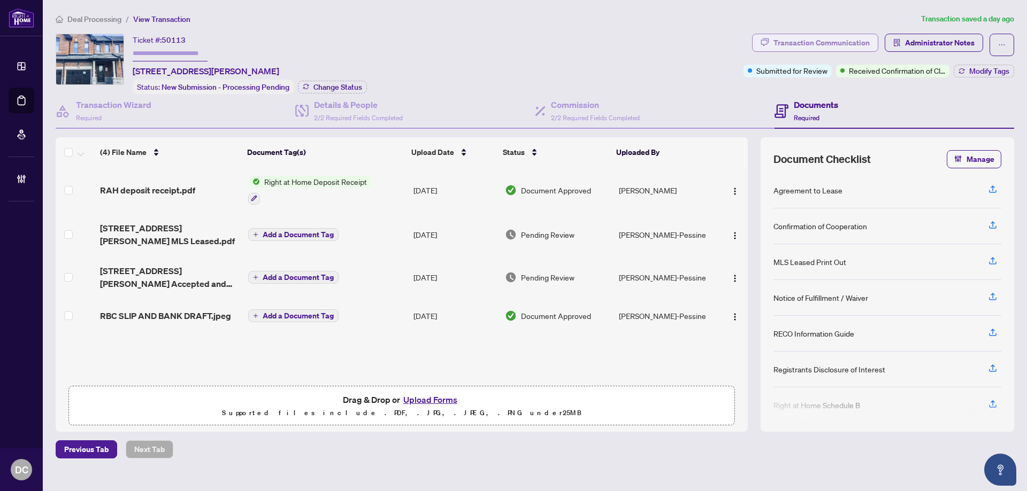
click at [836, 41] on div "Transaction Communication" at bounding box center [821, 42] width 96 height 17
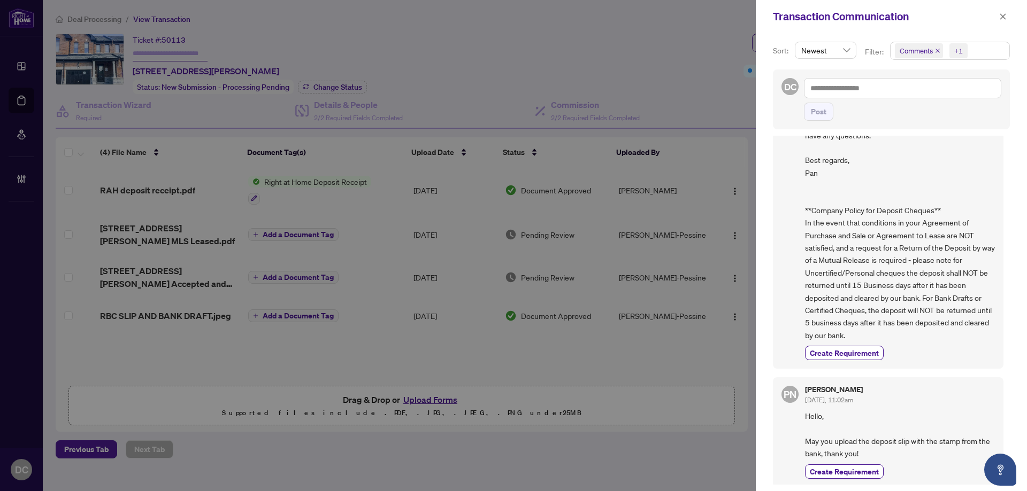
scroll to position [123, 0]
click at [1006, 17] on button "button" at bounding box center [1003, 16] width 14 height 13
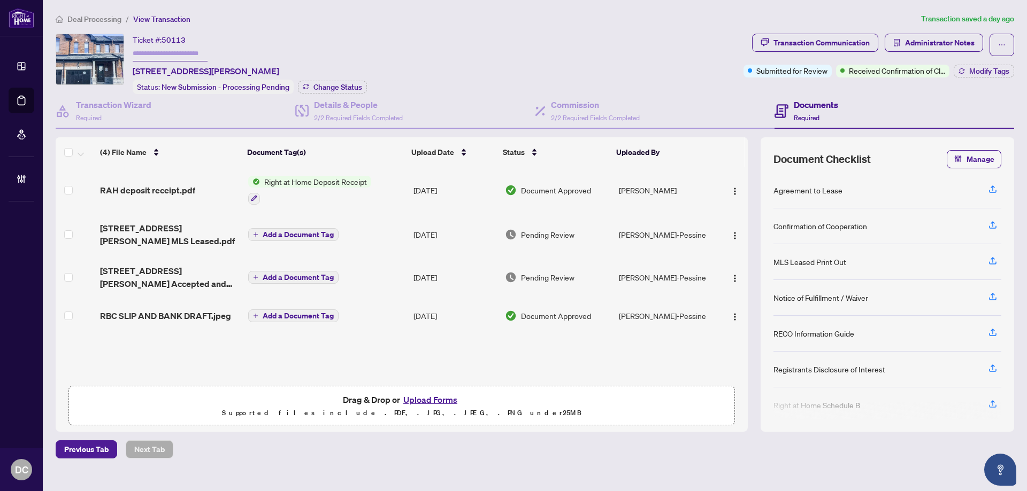
click at [391, 270] on td "Add a Document Tag" at bounding box center [326, 277] width 165 height 43
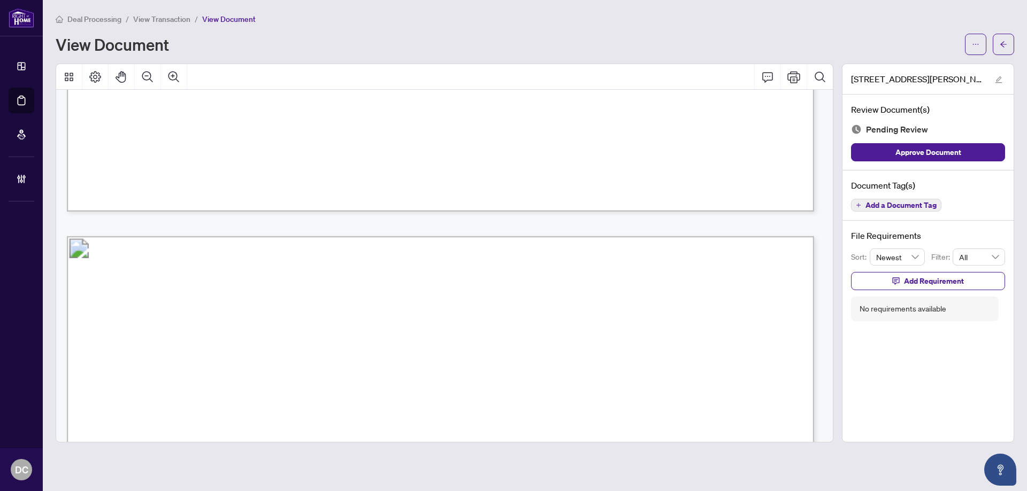
scroll to position [1177, 0]
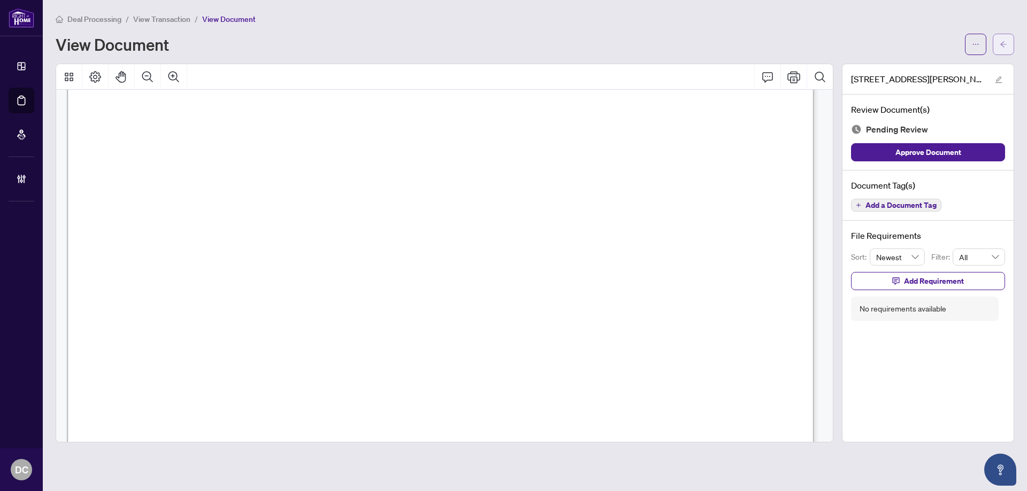
drag, startPoint x: 996, startPoint y: 44, endPoint x: 796, endPoint y: 0, distance: 204.2
click at [995, 44] on button "button" at bounding box center [1003, 44] width 21 height 21
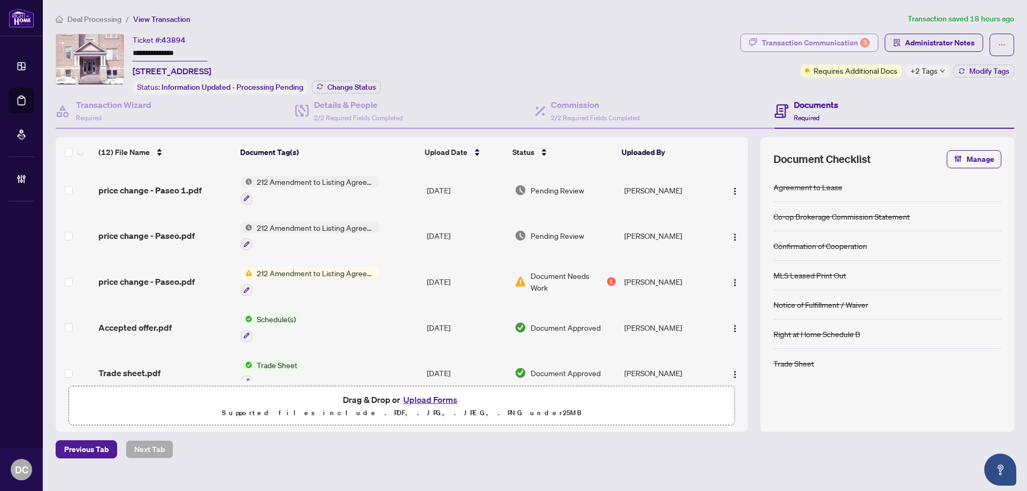
click at [833, 43] on div "Transaction Communication 3" at bounding box center [816, 42] width 108 height 17
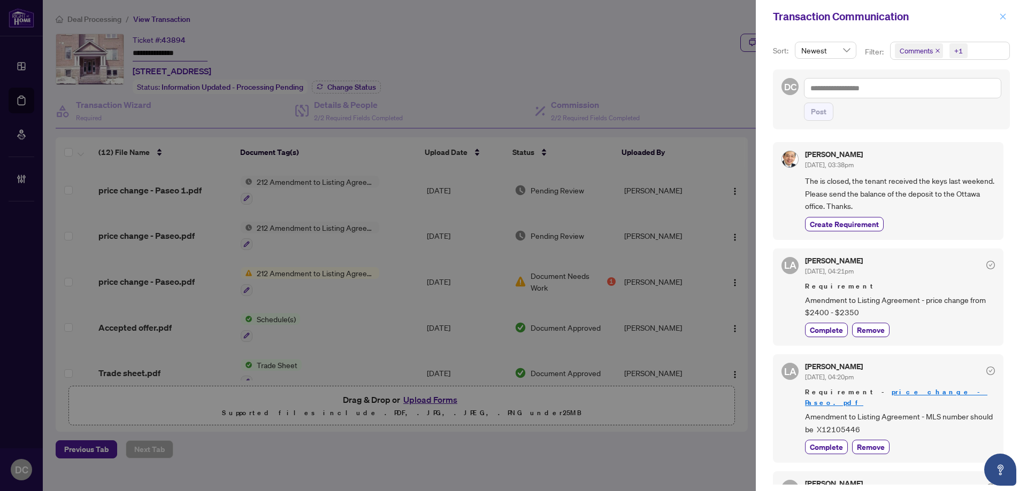
click at [1002, 15] on icon "close" at bounding box center [1002, 16] width 7 height 7
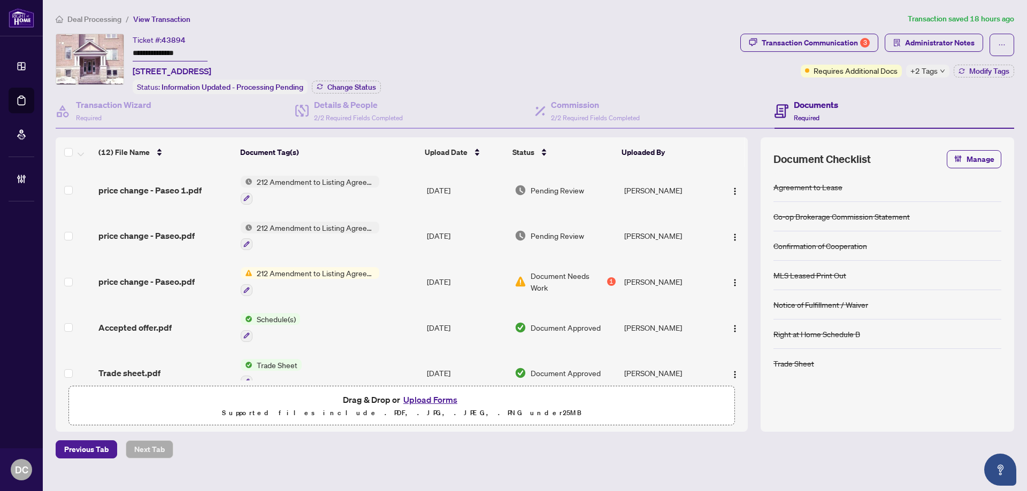
click at [935, 68] on span "+2 Tags" at bounding box center [923, 71] width 27 height 12
click at [956, 44] on span "Administrator Notes" at bounding box center [940, 42] width 70 height 17
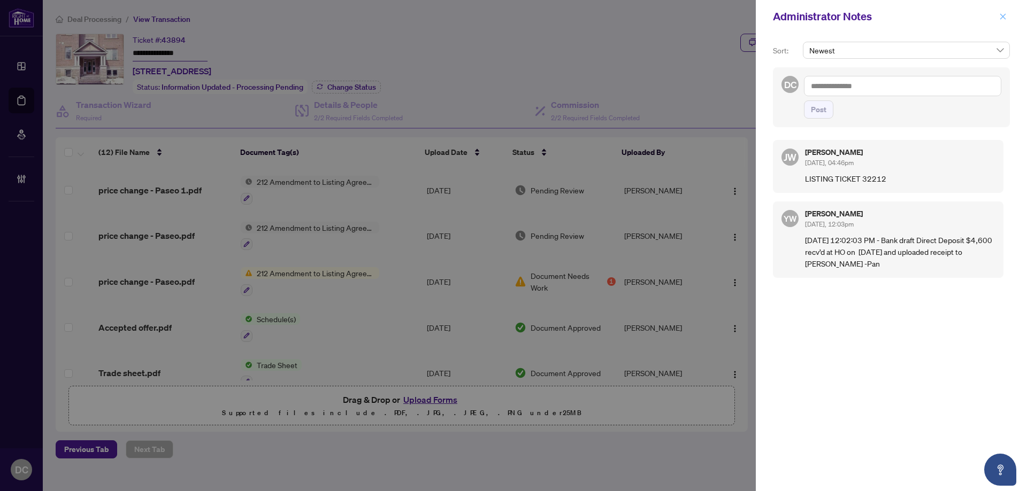
click at [1005, 19] on icon "close" at bounding box center [1003, 16] width 6 height 6
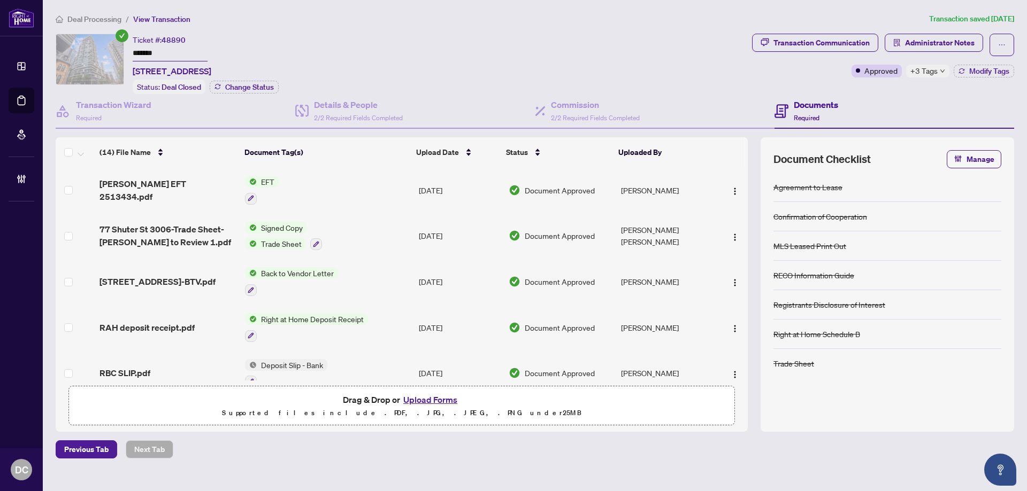
drag, startPoint x: 144, startPoint y: 51, endPoint x: 87, endPoint y: 51, distance: 57.2
click at [87, 51] on div "Ticket #: 48890 ******* [STREET_ADDRESS] Status: Deal Closed Change Status" at bounding box center [402, 64] width 692 height 60
drag, startPoint x: 913, startPoint y: 55, endPoint x: 917, endPoint y: 63, distance: 8.1
click at [913, 55] on span "Administrator Notes" at bounding box center [934, 45] width 98 height 22
click at [920, 69] on span "+3 Tags" at bounding box center [923, 71] width 27 height 12
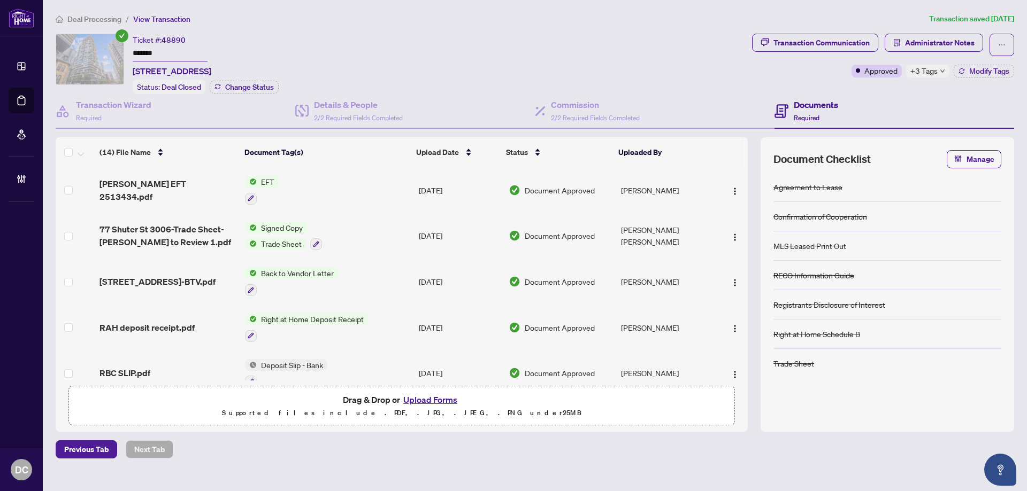
click at [854, 101] on div "Documents Required" at bounding box center [894, 111] width 240 height 35
click at [962, 72] on icon "button" at bounding box center [961, 71] width 6 height 6
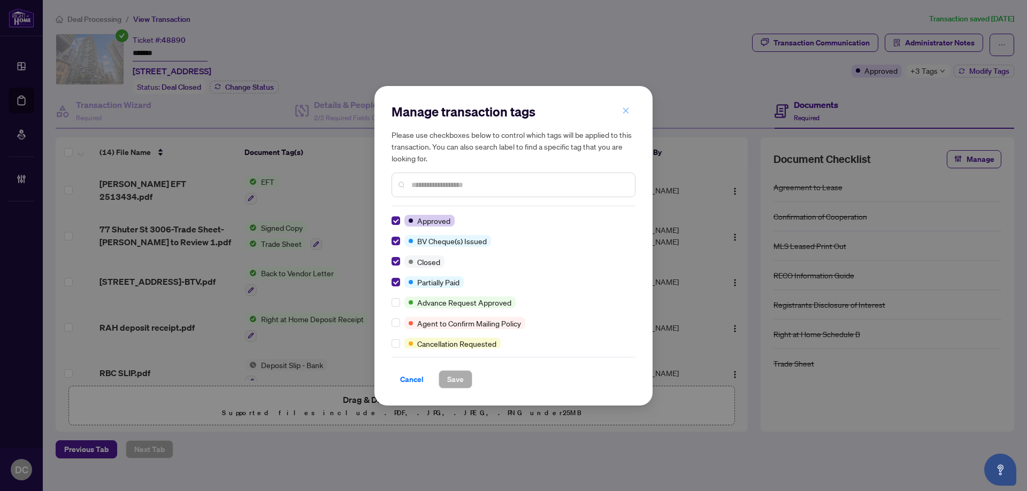
click at [624, 109] on icon "close" at bounding box center [625, 110] width 7 height 7
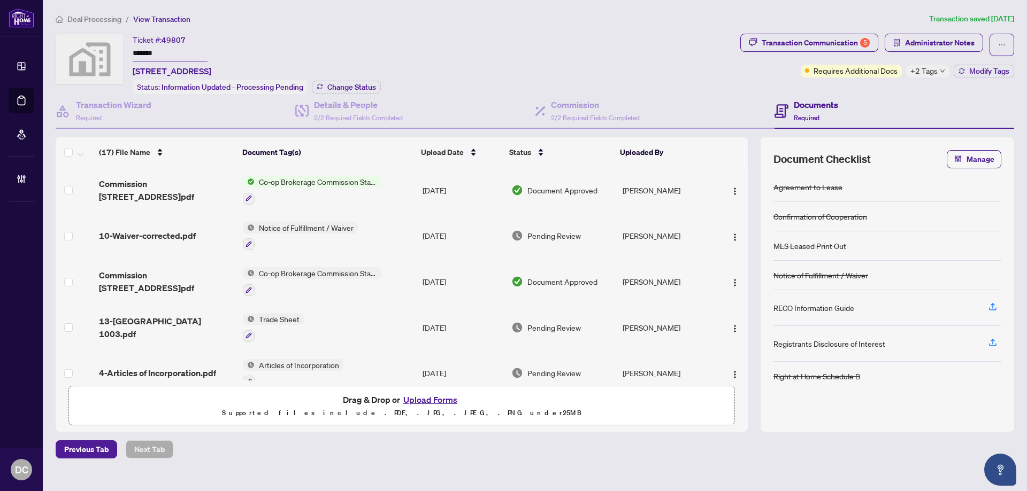
drag, startPoint x: 119, startPoint y: 48, endPoint x: 32, endPoint y: 48, distance: 86.6
click at [32, 48] on div "Dashboard Deal Processing Mortgage Referrals Brokerage Management DC [PERSON_NA…" at bounding box center [513, 245] width 1027 height 491
click at [366, 84] on span "Change Status" at bounding box center [351, 86] width 49 height 7
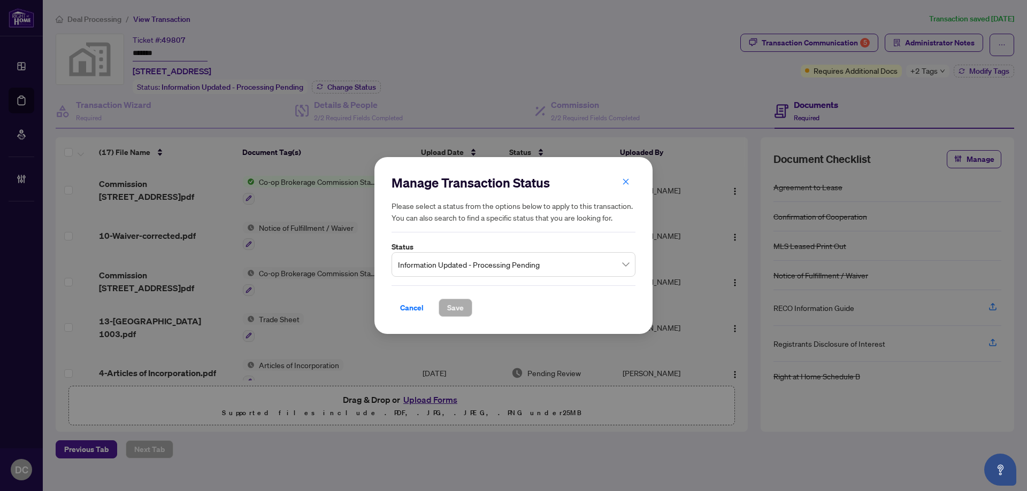
click at [510, 262] on span "Information Updated - Processing Pending" at bounding box center [513, 265] width 231 height 20
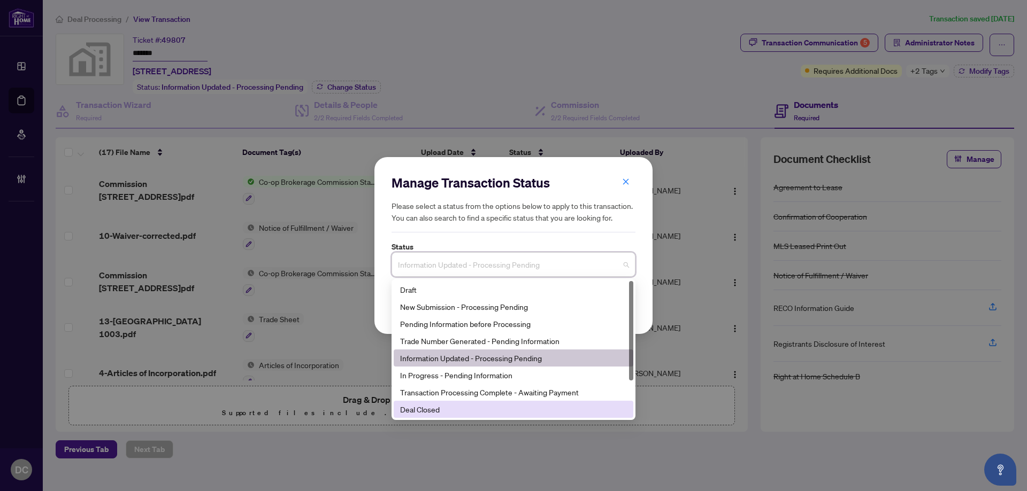
click at [432, 413] on div "Deal Closed" at bounding box center [513, 410] width 227 height 12
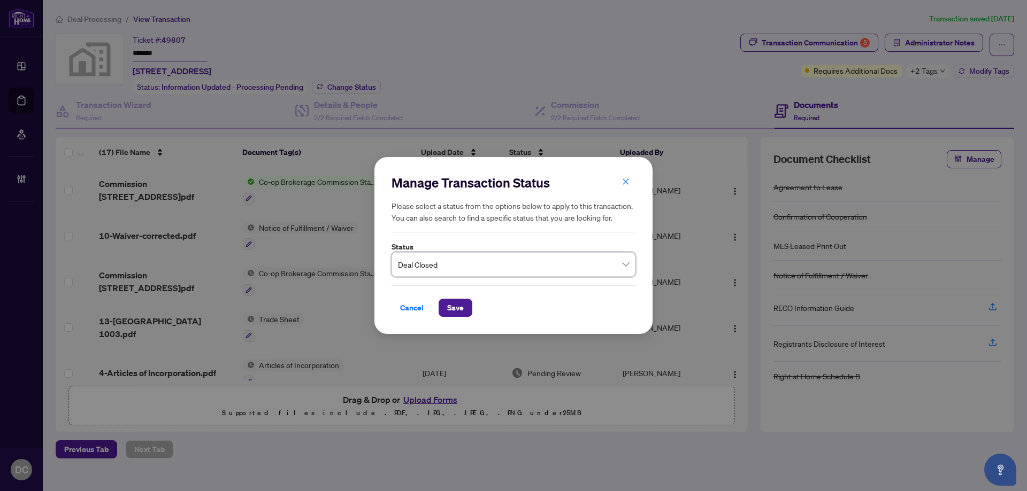
drag, startPoint x: 458, startPoint y: 313, endPoint x: 595, endPoint y: 253, distance: 148.9
click at [459, 311] on span "Save" at bounding box center [455, 307] width 17 height 17
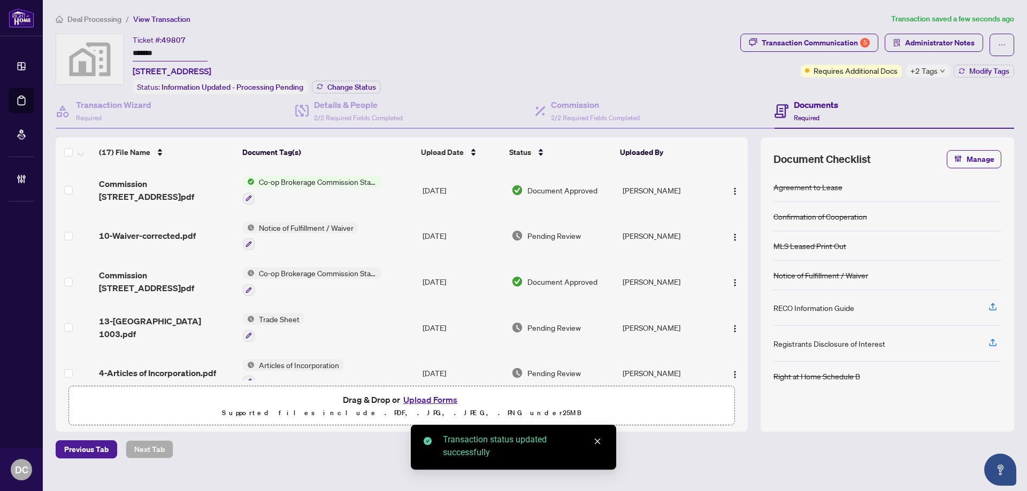
click at [937, 74] on div "+2 Tags" at bounding box center [927, 71] width 43 height 13
click at [887, 83] on div "Transaction Communication 5 Administrator Notes Requires Additional Docs +2 Tag…" at bounding box center [877, 64] width 278 height 60
click at [967, 70] on button "Modify Tags" at bounding box center [984, 71] width 60 height 13
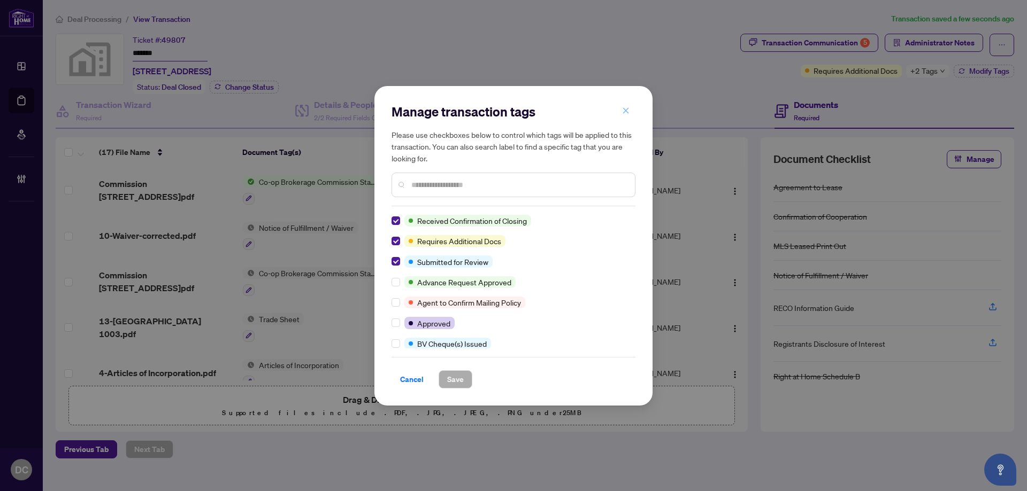
click at [626, 113] on icon "close" at bounding box center [625, 110] width 7 height 7
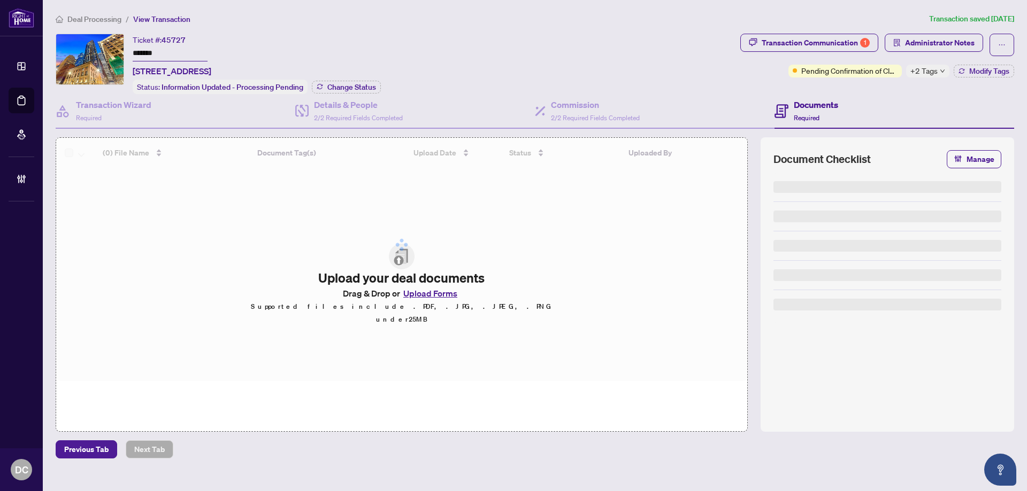
click at [108, 56] on div "Ticket #: 45727 ******* [STREET_ADDRESS] Status: Information Updated - Processi…" at bounding box center [396, 64] width 680 height 60
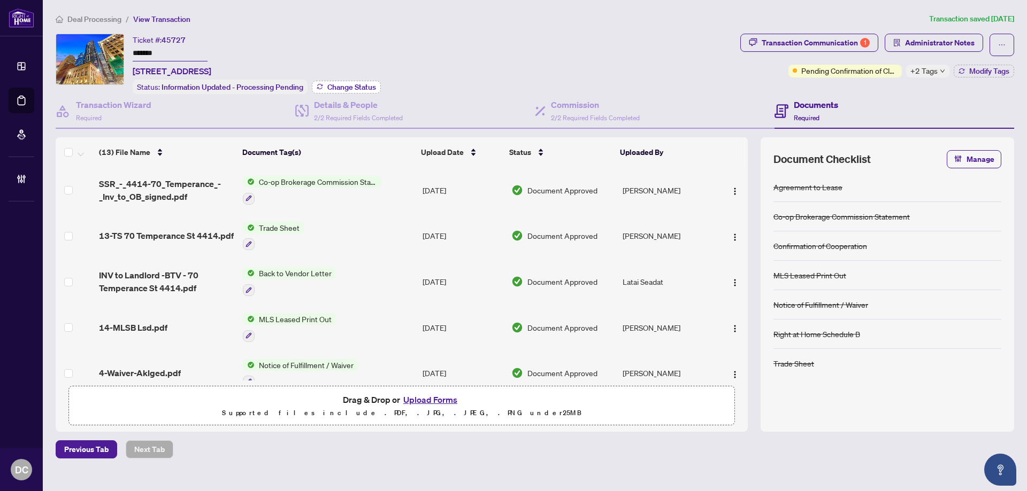
click at [351, 84] on span "Change Status" at bounding box center [351, 86] width 49 height 7
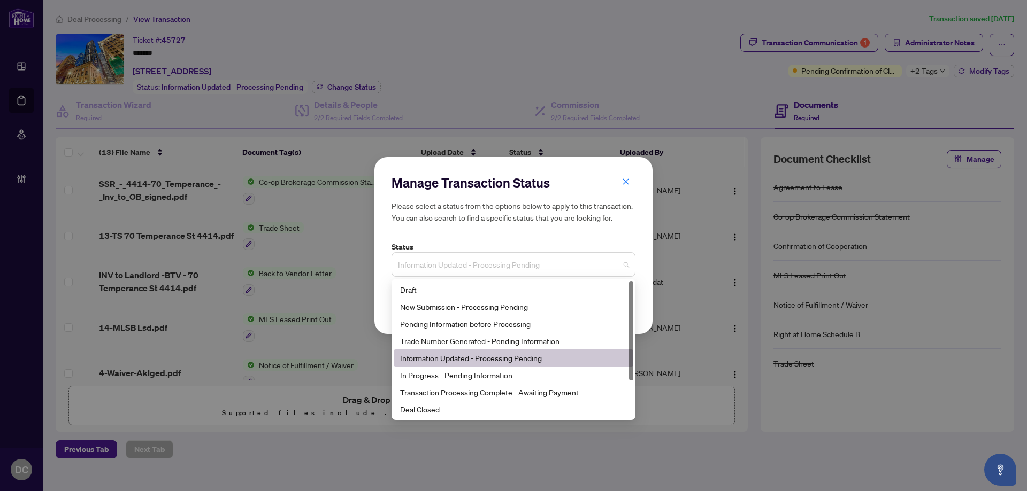
click at [513, 266] on span "Information Updated - Processing Pending" at bounding box center [513, 265] width 231 height 20
click at [419, 412] on div "Deal Closed" at bounding box center [513, 410] width 227 height 12
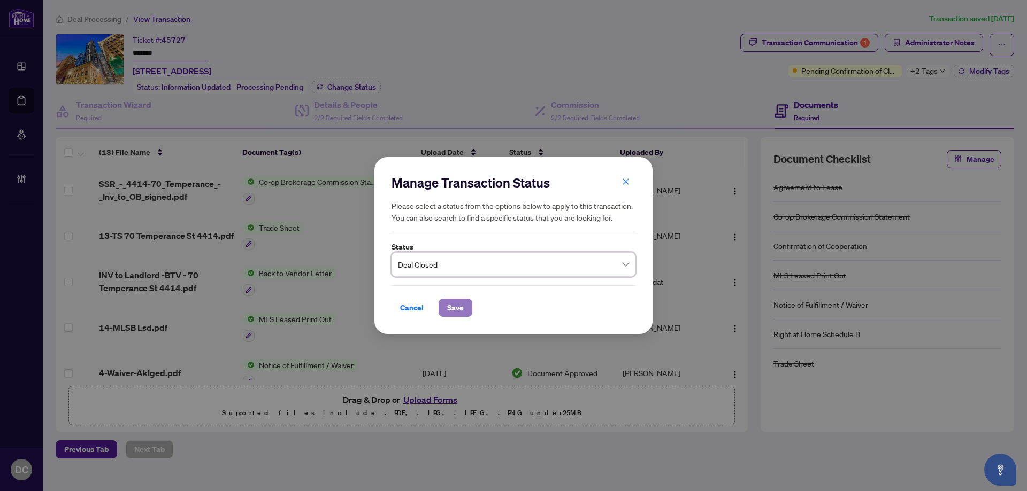
click at [457, 313] on span "Save" at bounding box center [455, 307] width 17 height 17
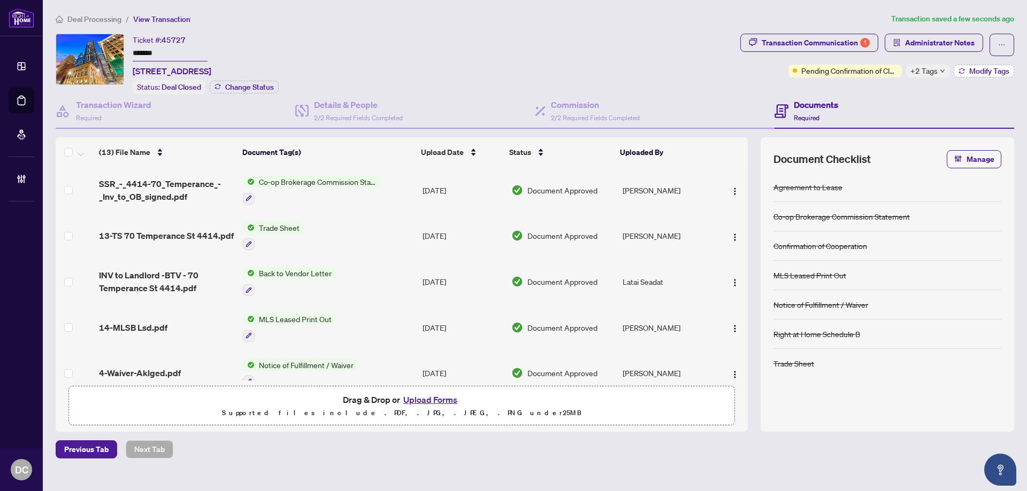
click at [960, 72] on icon "button" at bounding box center [961, 71] width 6 height 6
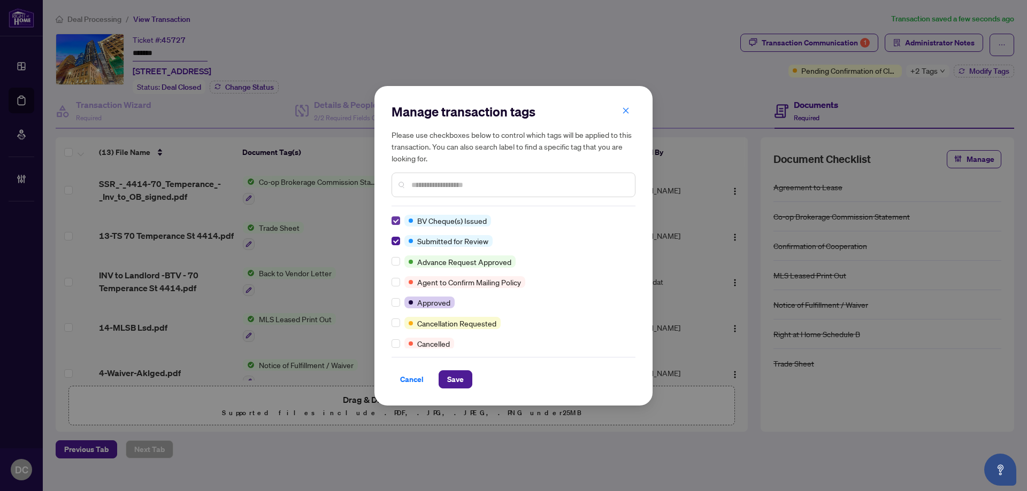
scroll to position [107, 0]
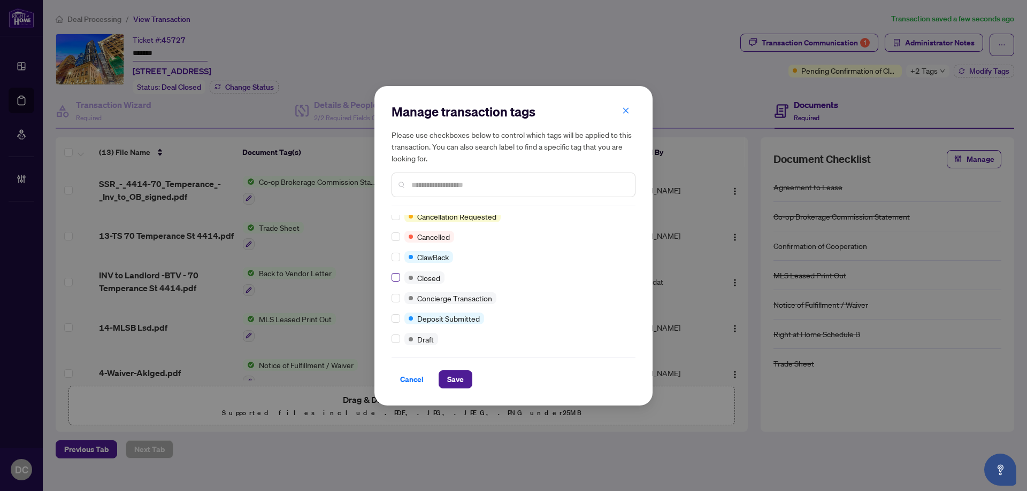
click at [396, 273] on label at bounding box center [395, 278] width 9 height 12
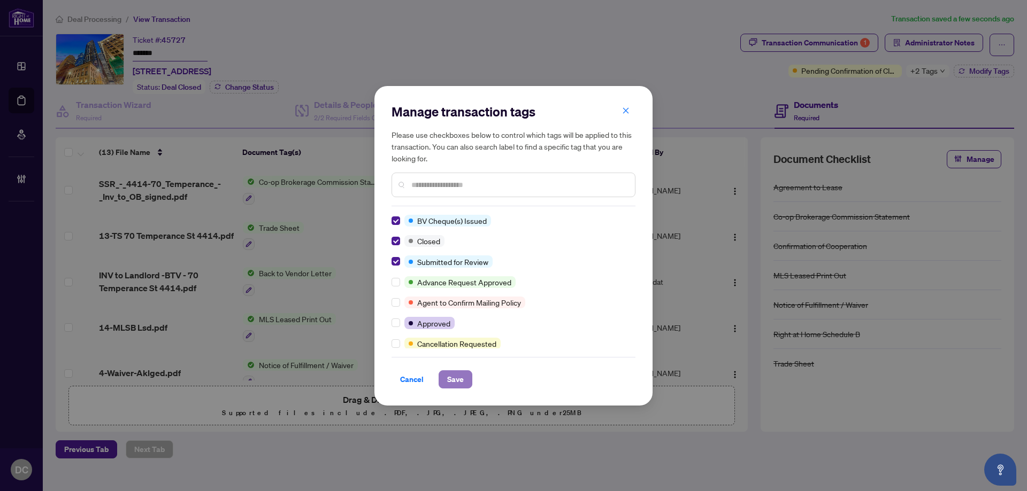
click at [453, 375] on span "Save" at bounding box center [455, 379] width 17 height 17
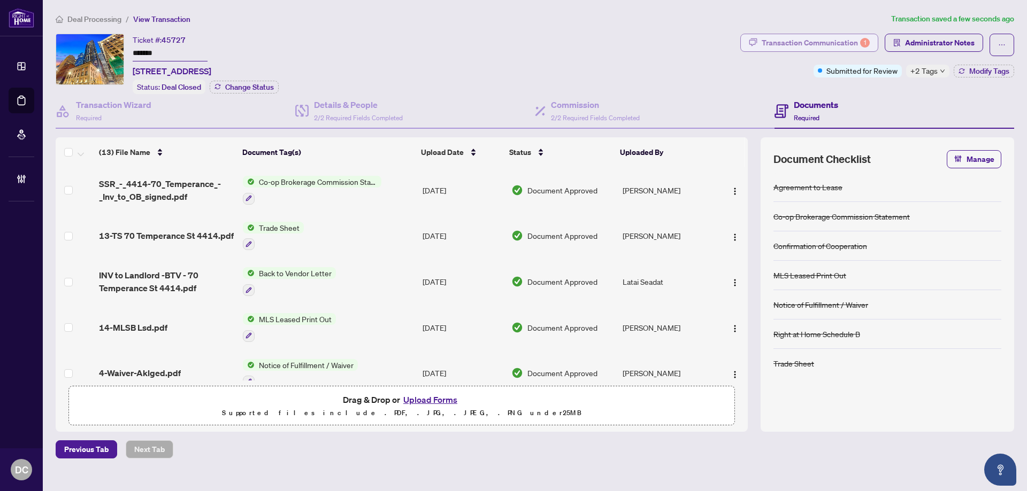
click at [846, 44] on div "Transaction Communication 1" at bounding box center [816, 42] width 108 height 17
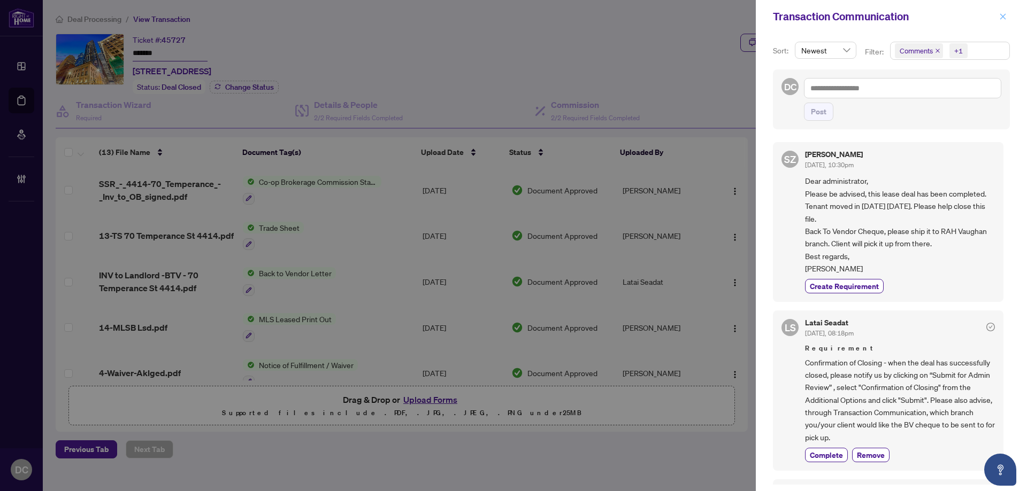
click at [1002, 17] on icon "close" at bounding box center [1003, 16] width 6 height 6
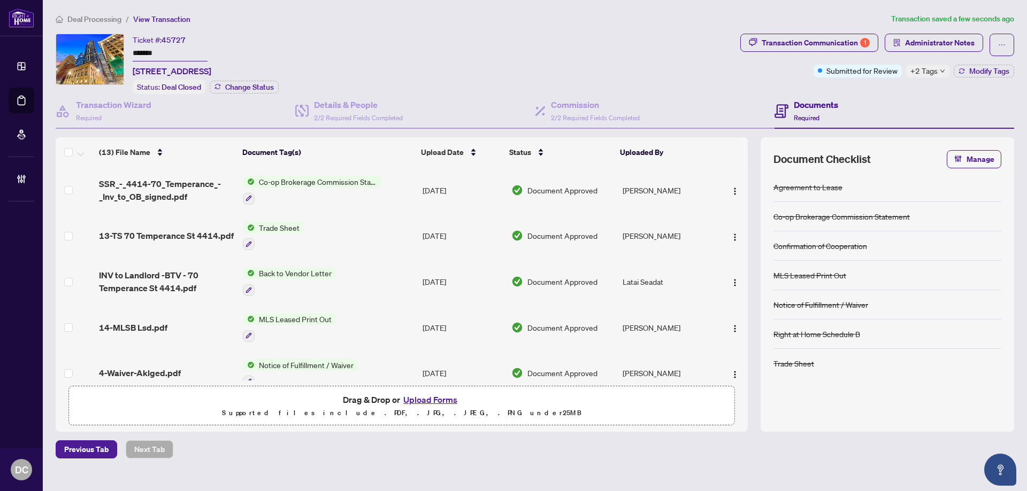
drag, startPoint x: 391, startPoint y: 195, endPoint x: 7, endPoint y: 185, distance: 384.6
click at [389, 195] on td "Co-op Brokerage Commission Statement" at bounding box center [329, 190] width 180 height 46
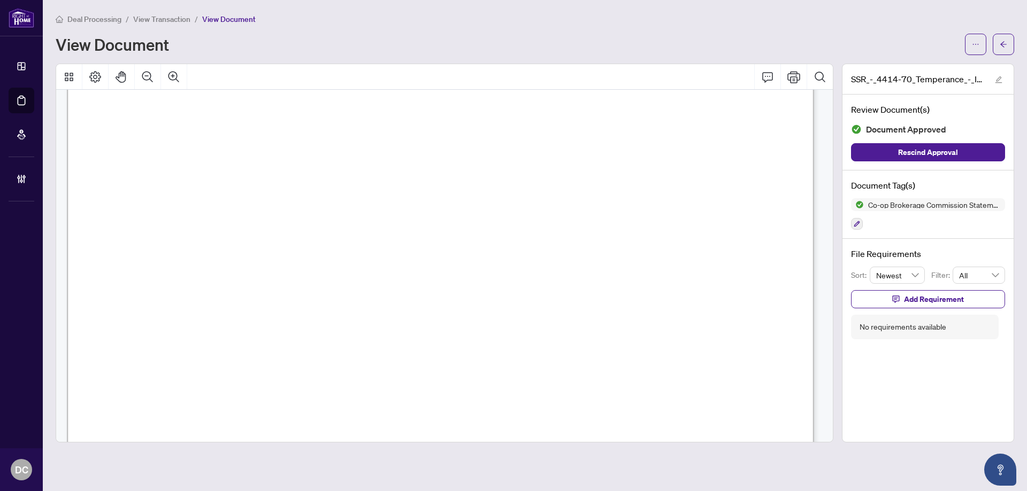
scroll to position [374, 0]
click at [1009, 48] on button "button" at bounding box center [1003, 44] width 21 height 21
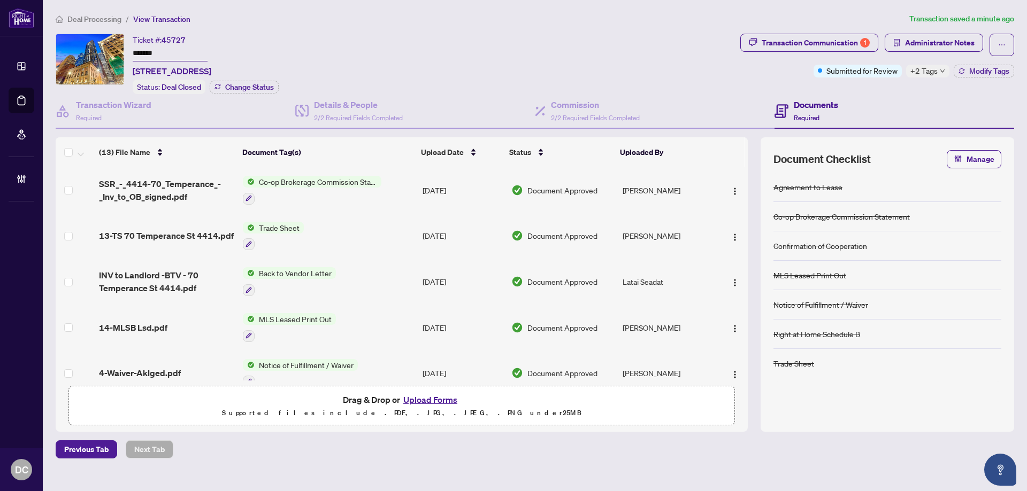
click at [917, 70] on span "+2 Tags" at bounding box center [923, 71] width 27 height 12
click at [889, 95] on div "Documents Required" at bounding box center [894, 111] width 240 height 35
click at [863, 41] on div "1" at bounding box center [865, 43] width 10 height 10
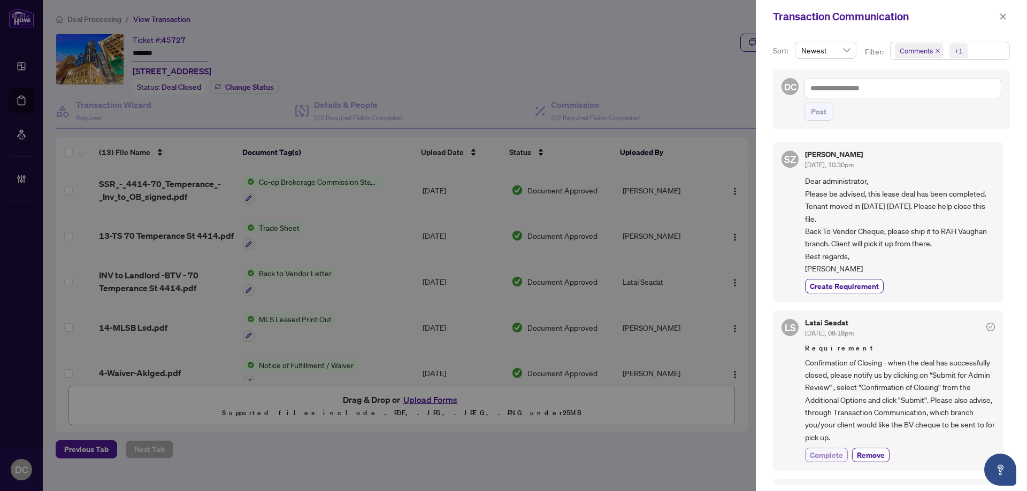
click at [831, 455] on span "Complete" at bounding box center [826, 455] width 33 height 11
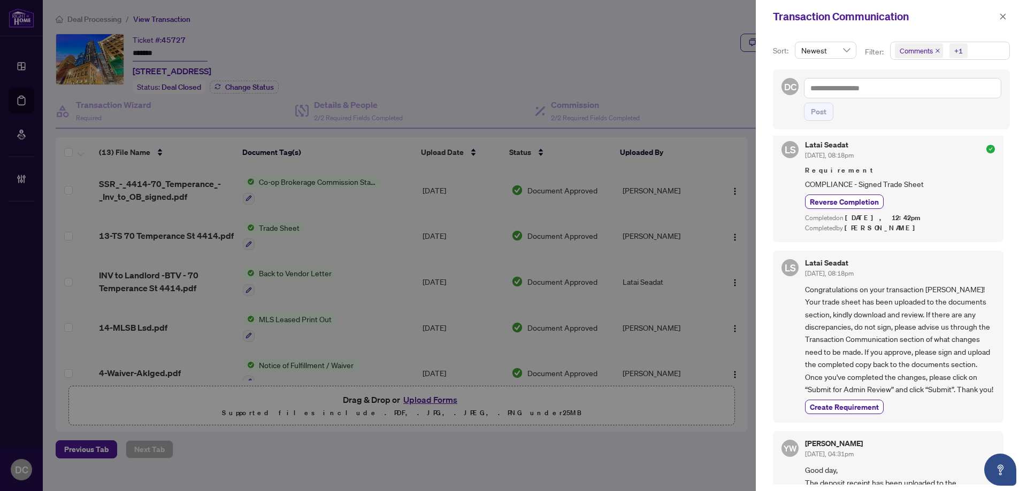
scroll to position [374, 0]
click at [995, 16] on div "Transaction Communication" at bounding box center [891, 16] width 271 height 33
drag, startPoint x: 1001, startPoint y: 17, endPoint x: 377, endPoint y: 4, distance: 623.7
click at [1000, 17] on icon "close" at bounding box center [1002, 16] width 7 height 7
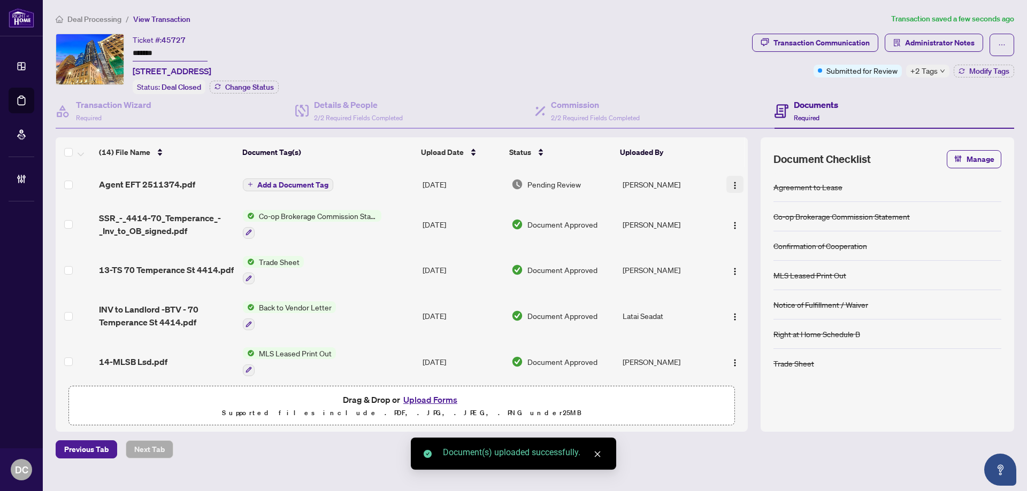
click at [731, 188] on img "button" at bounding box center [735, 185] width 9 height 9
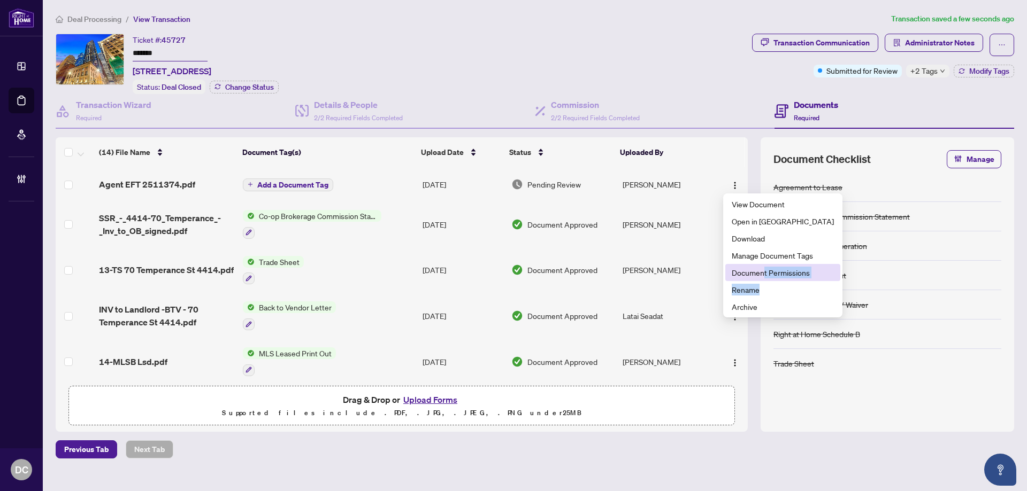
drag, startPoint x: 757, startPoint y: 281, endPoint x: 777, endPoint y: 272, distance: 21.8
click at [766, 271] on ul "View Document Open in New Tab Download Manage Document Tags Document Permission…" at bounding box center [782, 256] width 119 height 124
click at [784, 272] on span "Document Permissions" at bounding box center [783, 273] width 102 height 12
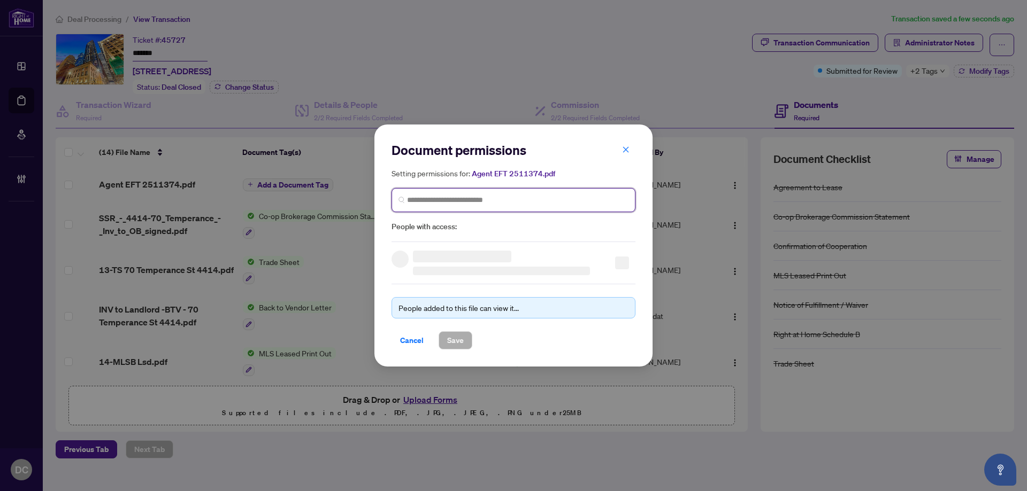
click at [536, 202] on input "search" at bounding box center [517, 200] width 221 height 11
click at [540, 199] on input "search" at bounding box center [517, 200] width 221 height 11
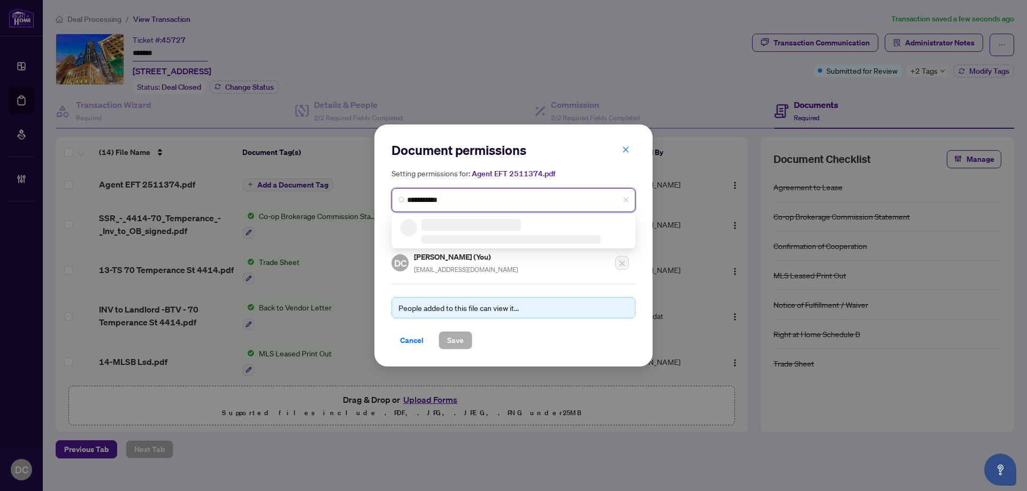
type input "**********"
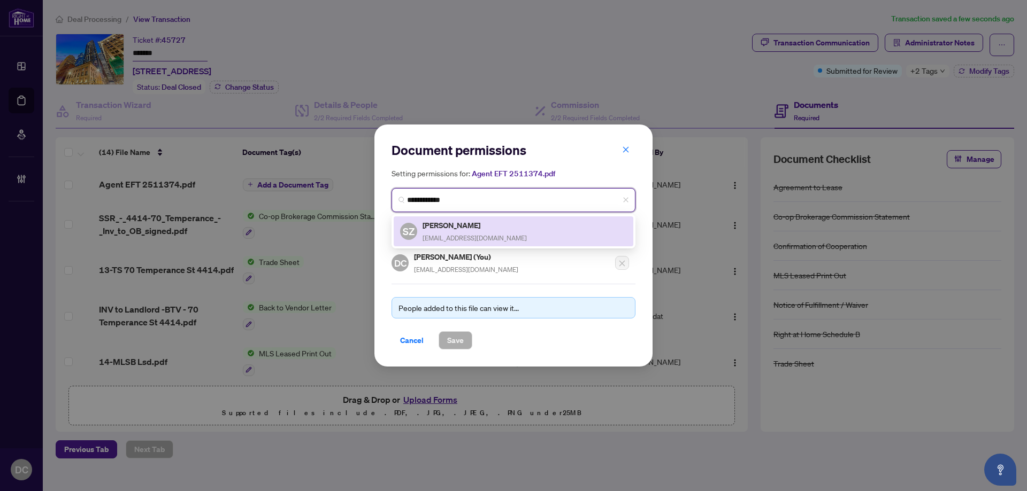
click at [480, 230] on div "Stanley Zhao stanleyzhao@hotmail.com" at bounding box center [474, 231] width 104 height 25
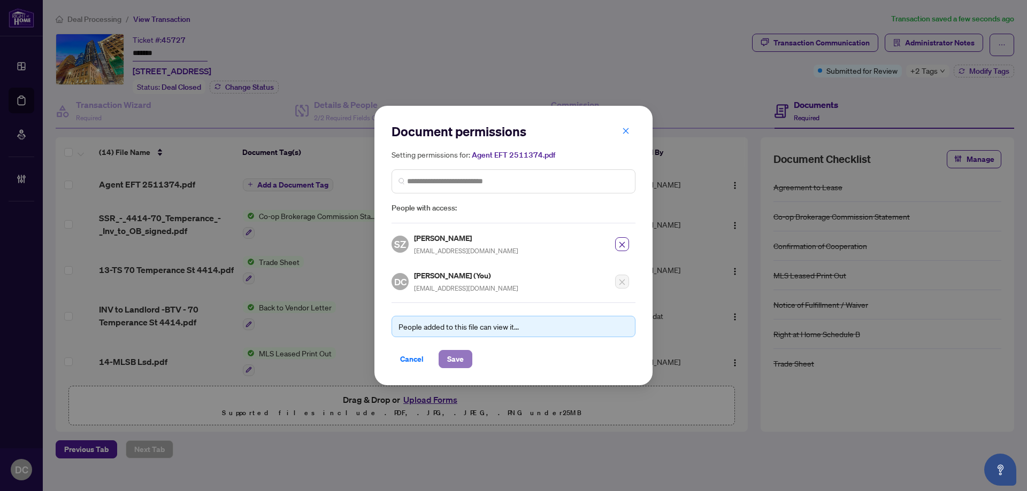
click at [459, 360] on span "Save" at bounding box center [455, 359] width 17 height 17
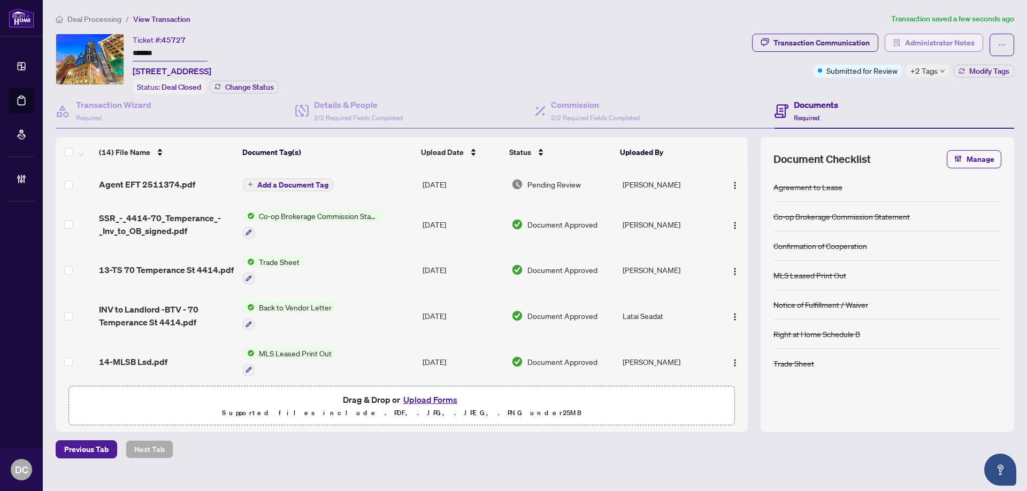
click at [957, 35] on span "Administrator Notes" at bounding box center [940, 42] width 70 height 17
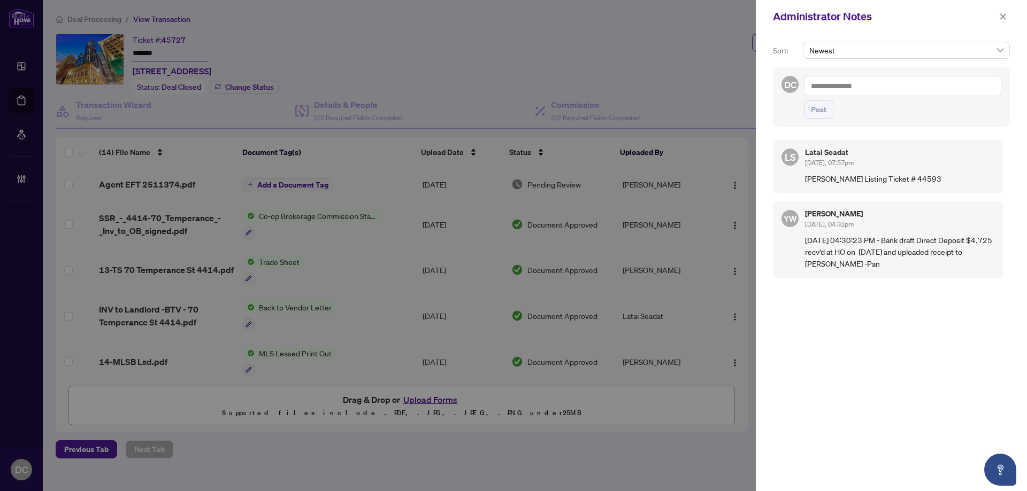
click at [932, 87] on textarea at bounding box center [902, 86] width 197 height 20
paste textarea "**********"
type textarea "**********"
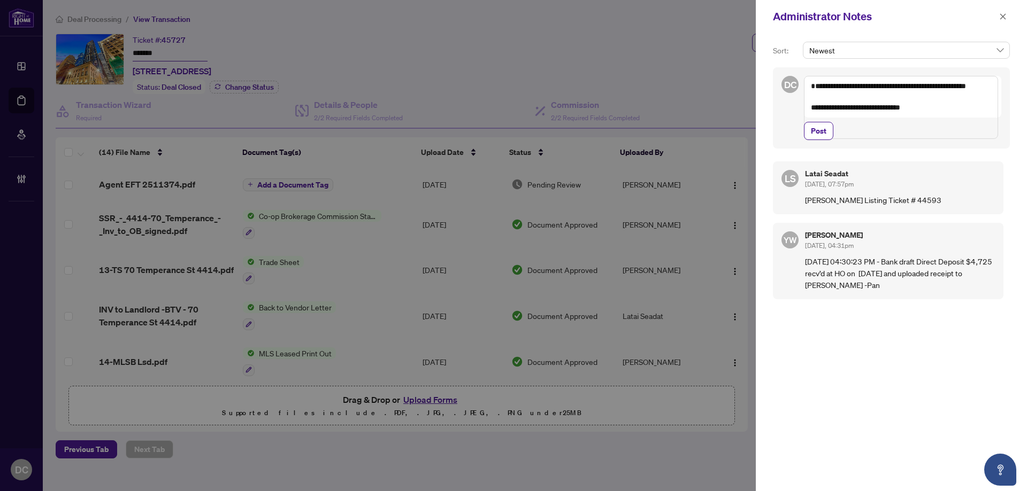
click at [822, 113] on textarea "**********" at bounding box center [901, 107] width 194 height 63
click at [818, 140] on span "Post" at bounding box center [819, 130] width 16 height 17
drag, startPoint x: 997, startPoint y: 11, endPoint x: 1006, endPoint y: 16, distance: 10.1
click at [997, 11] on button "button" at bounding box center [1003, 16] width 14 height 13
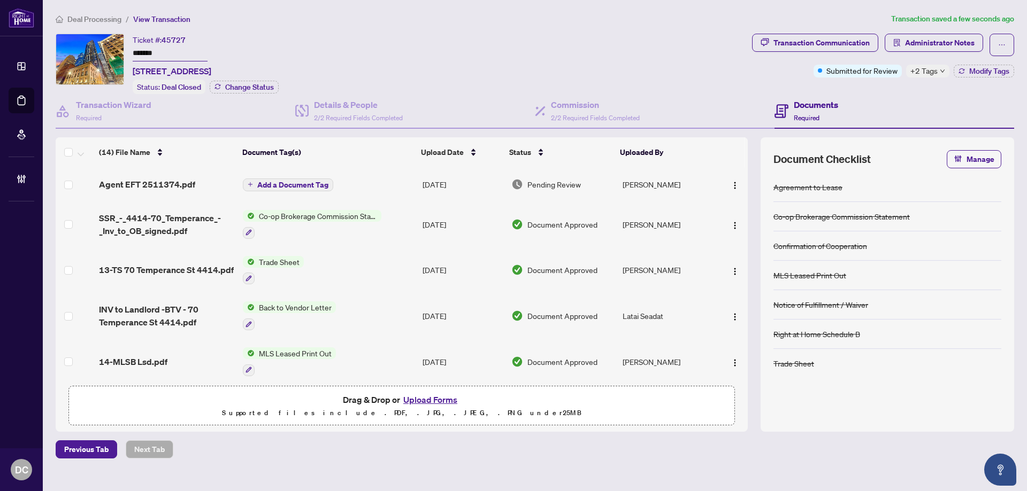
click at [1006, 16] on div "Administrator Notes Sort: Newest DC Post DC Dawn Chan Aug/28/2025, 10:47am Co-o…" at bounding box center [513, 245] width 1027 height 491
click at [979, 72] on span "Modify Tags" at bounding box center [989, 70] width 40 height 7
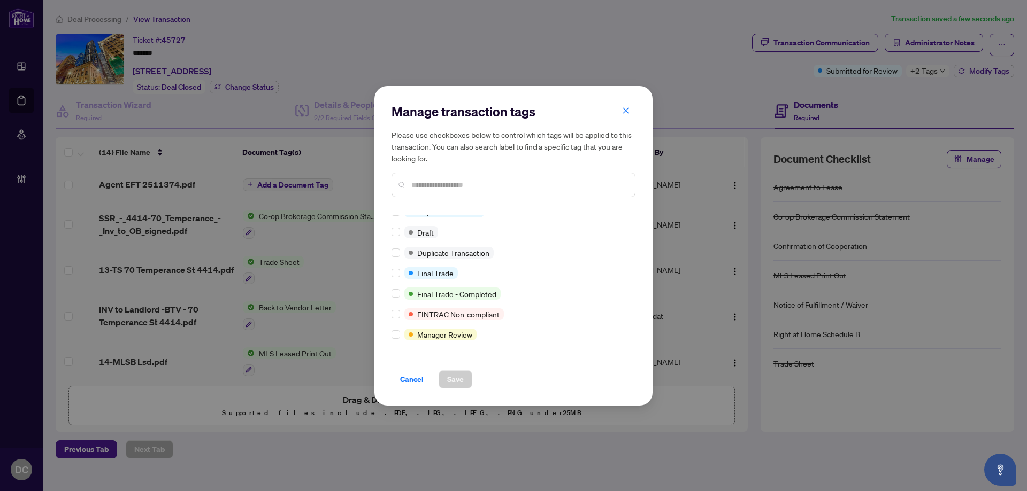
scroll to position [0, 0]
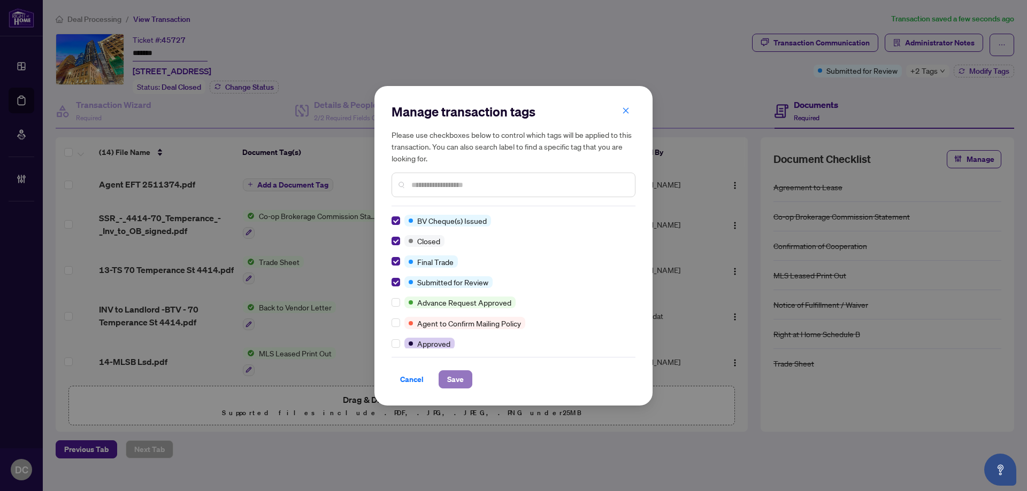
click at [447, 379] on span "Save" at bounding box center [455, 379] width 17 height 17
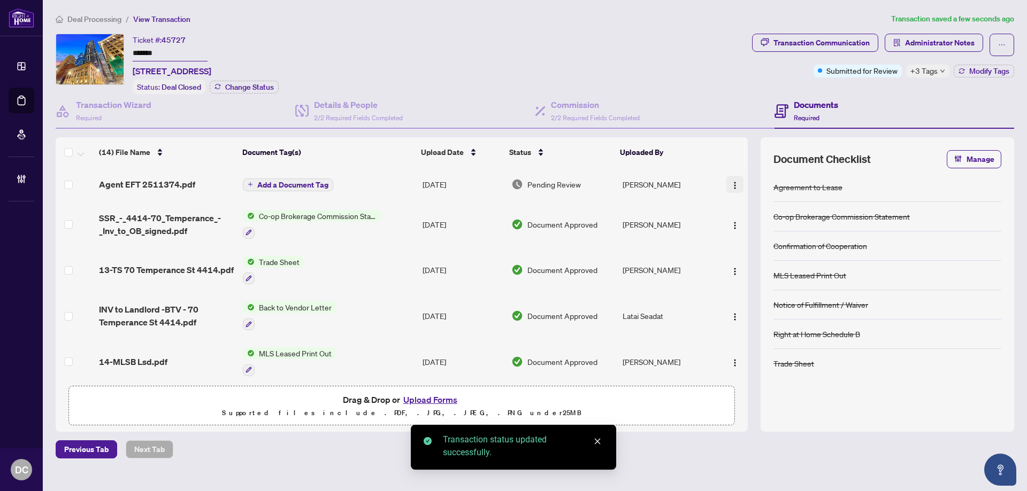
click at [732, 182] on img "button" at bounding box center [735, 185] width 9 height 9
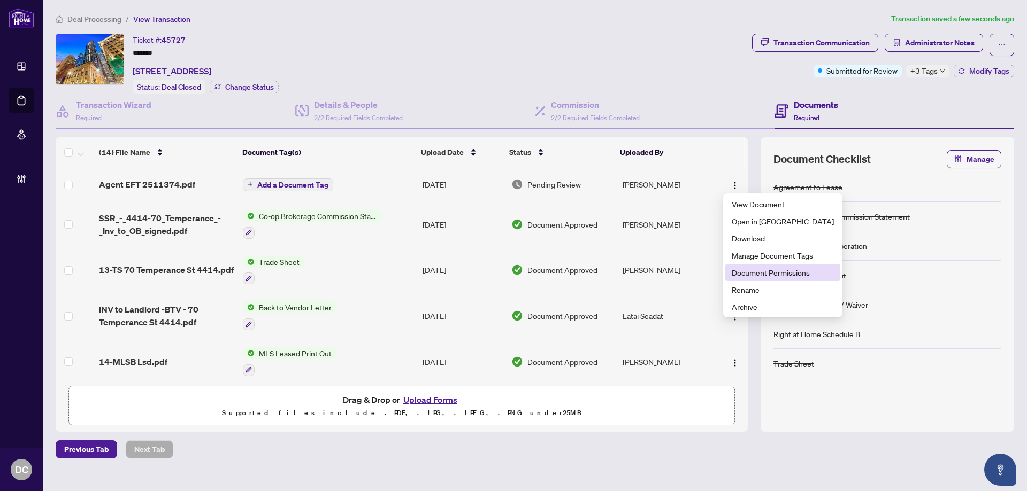
click at [739, 270] on span "Document Permissions" at bounding box center [783, 273] width 102 height 12
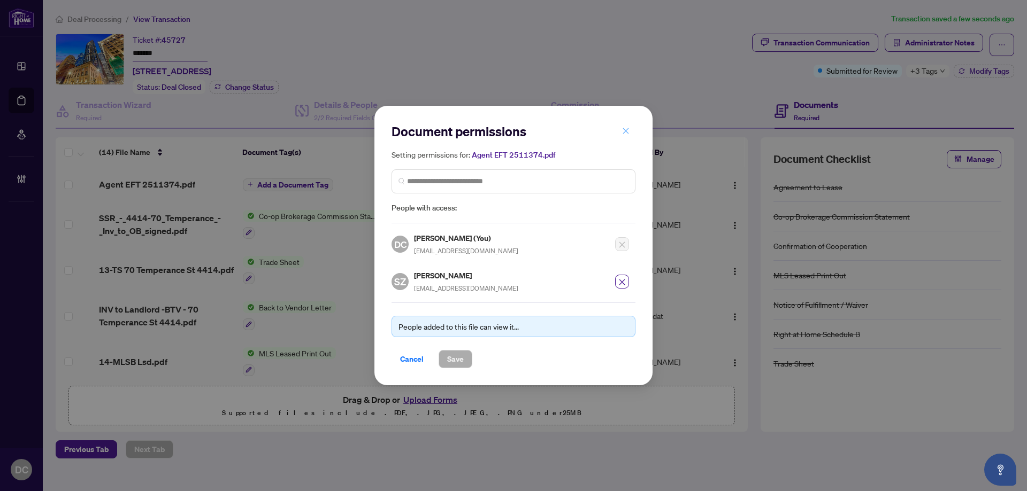
click at [625, 130] on icon "close" at bounding box center [625, 130] width 7 height 7
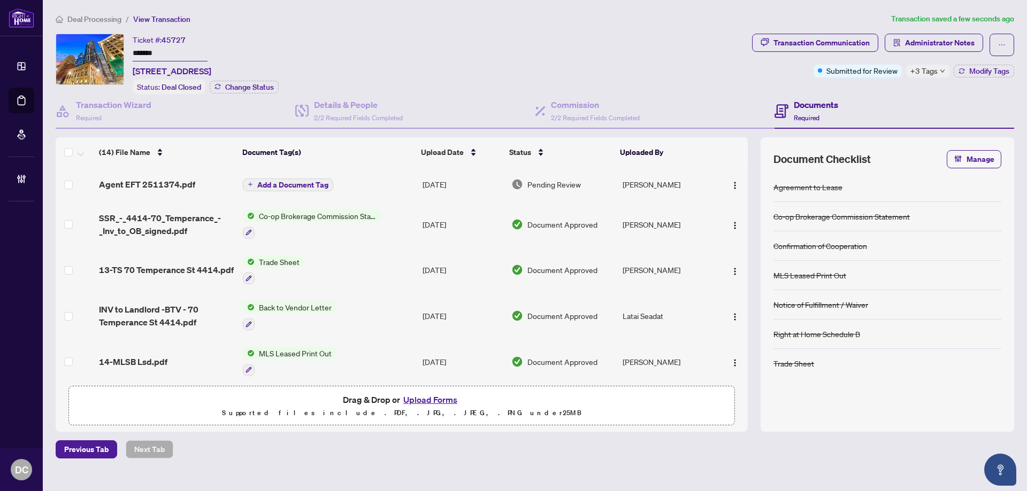
click at [317, 184] on span "Add a Document Tag" at bounding box center [292, 184] width 71 height 7
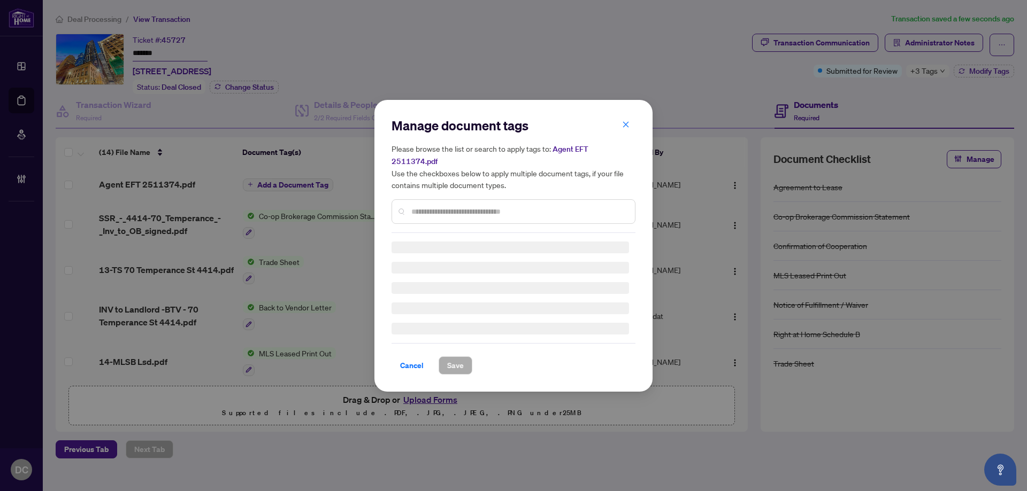
click at [556, 206] on input "text" at bounding box center [518, 212] width 215 height 12
type input "***"
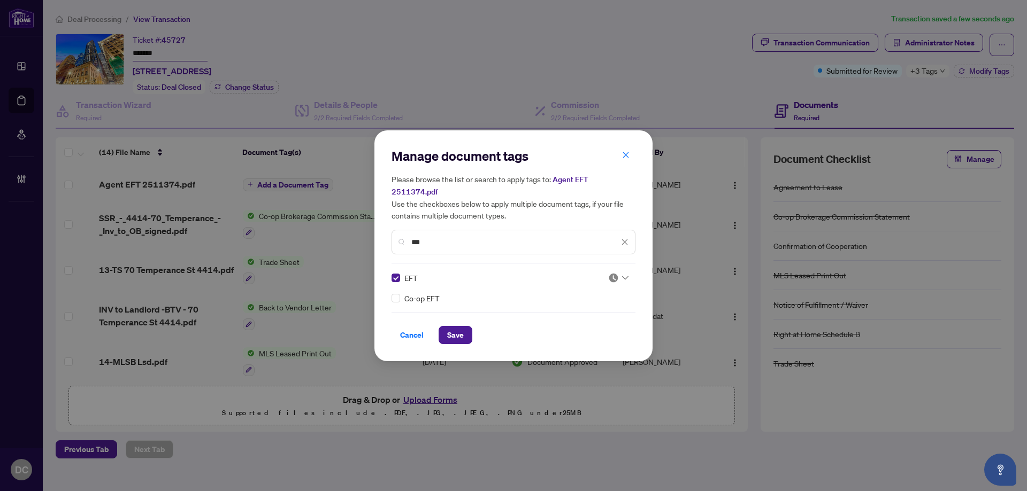
click at [622, 276] on icon at bounding box center [625, 278] width 6 height 4
click at [594, 321] on div "Approved" at bounding box center [586, 324] width 68 height 12
click at [439, 328] on button "Save" at bounding box center [456, 335] width 34 height 18
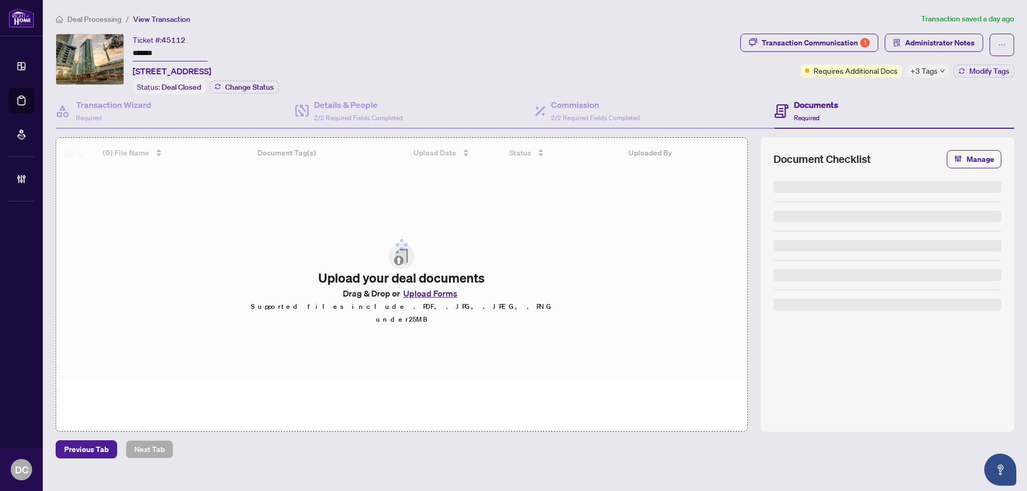
drag, startPoint x: 169, startPoint y: 54, endPoint x: 179, endPoint y: 86, distance: 33.5
click at [108, 57] on div "Ticket #: 45112 ******* [STREET_ADDRESS] Status: Deal Closed Change Status" at bounding box center [396, 64] width 680 height 60
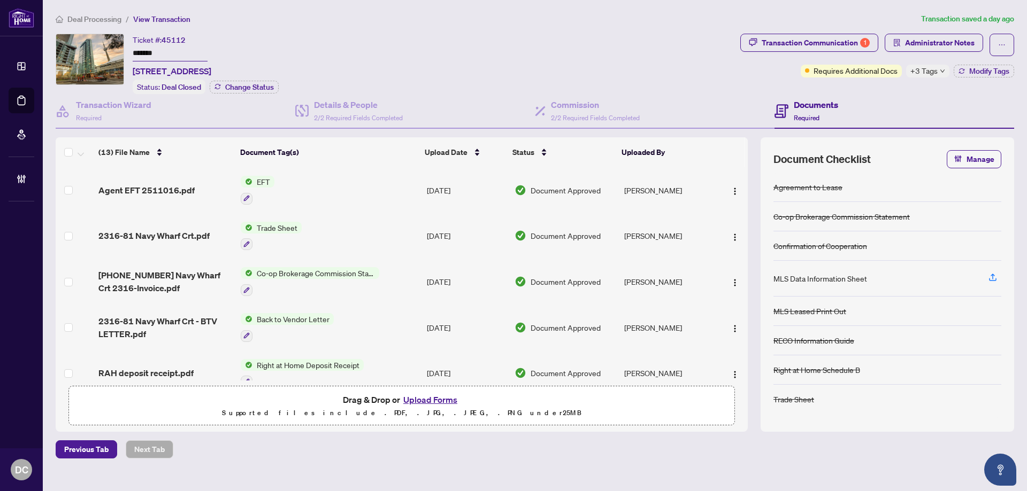
click at [935, 74] on span "+3 Tags" at bounding box center [923, 71] width 27 height 12
click at [846, 80] on div "Transaction Communication 1 Administrator Notes Requires Additional Docs +3 Tag…" at bounding box center [877, 64] width 278 height 60
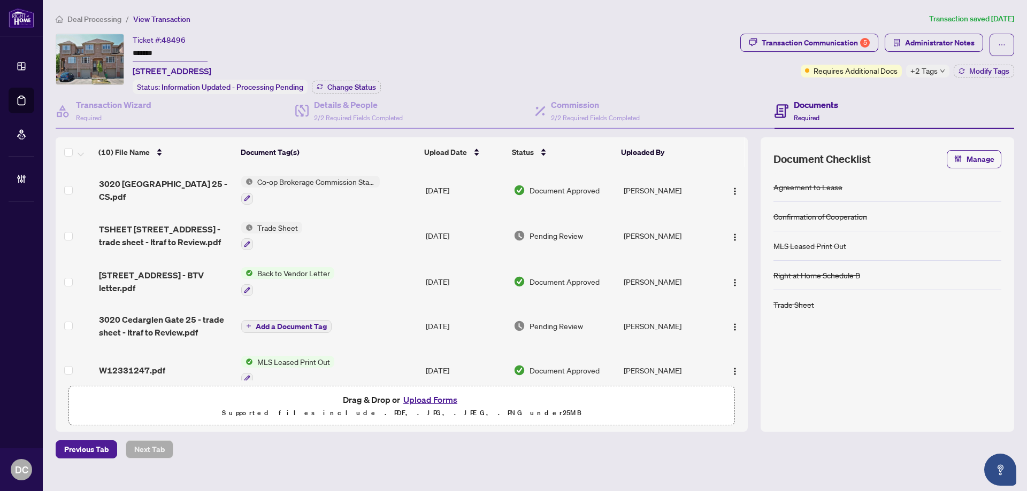
drag, startPoint x: 94, startPoint y: 56, endPoint x: 84, endPoint y: 56, distance: 9.6
click at [84, 56] on div "Ticket #: 48496 ******* [STREET_ADDRESS] Status: Information Updated - Processi…" at bounding box center [396, 64] width 680 height 60
click at [352, 87] on span "Change Status" at bounding box center [351, 86] width 49 height 7
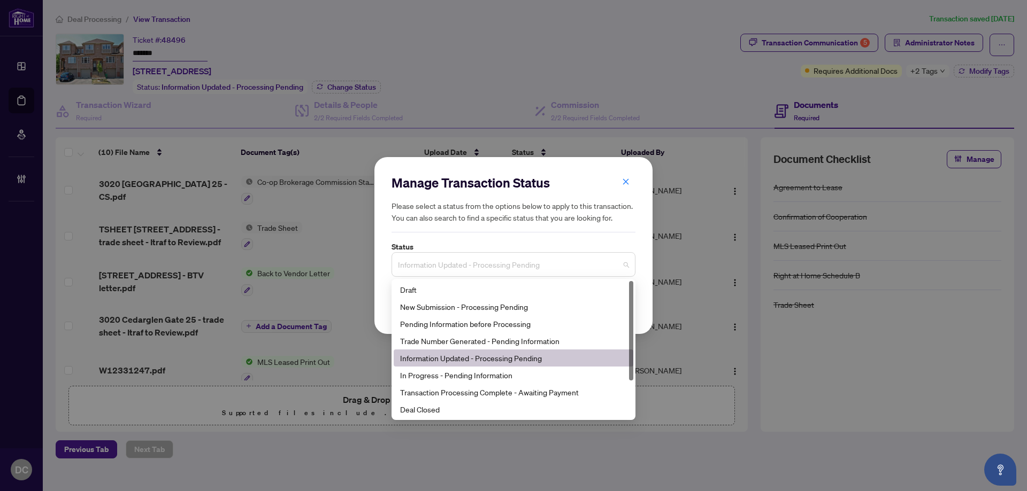
click at [570, 266] on span "Information Updated - Processing Pending" at bounding box center [513, 265] width 231 height 20
click at [466, 414] on div "Deal Closed" at bounding box center [513, 410] width 227 height 12
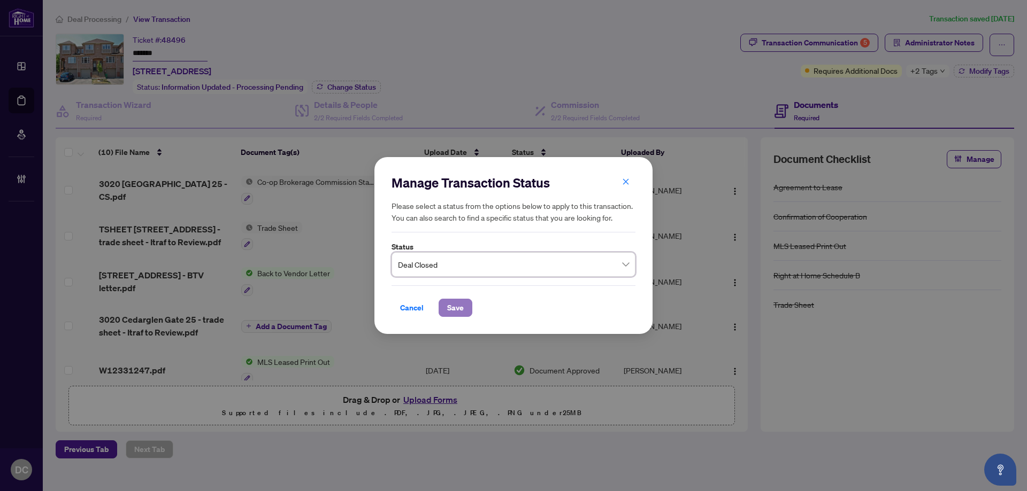
click at [451, 313] on span "Save" at bounding box center [455, 307] width 17 height 17
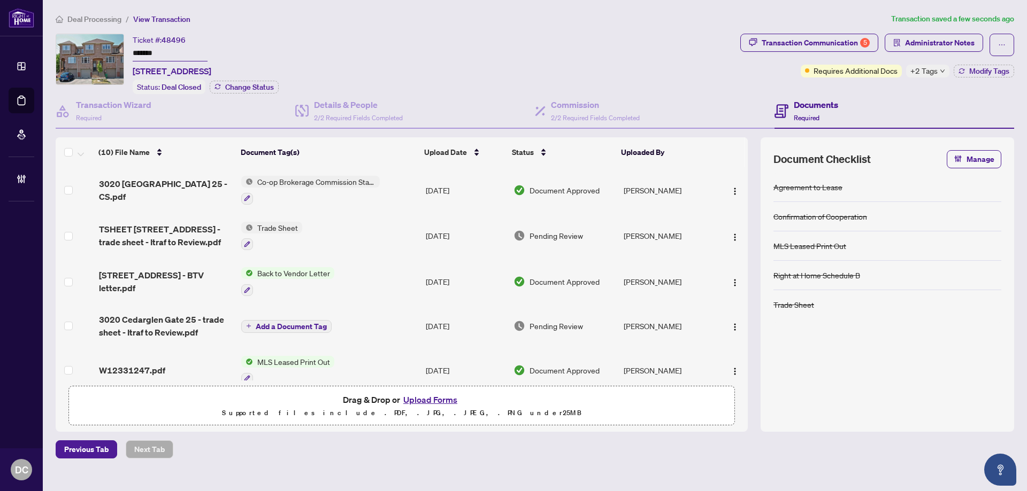
click at [939, 76] on div "+2 Tags" at bounding box center [927, 71] width 43 height 13
click at [880, 92] on div "Transaction Communication 5 Administrator Notes Requires Additional Docs +2 Tag…" at bounding box center [877, 64] width 278 height 60
click at [959, 70] on icon "button" at bounding box center [961, 71] width 6 height 6
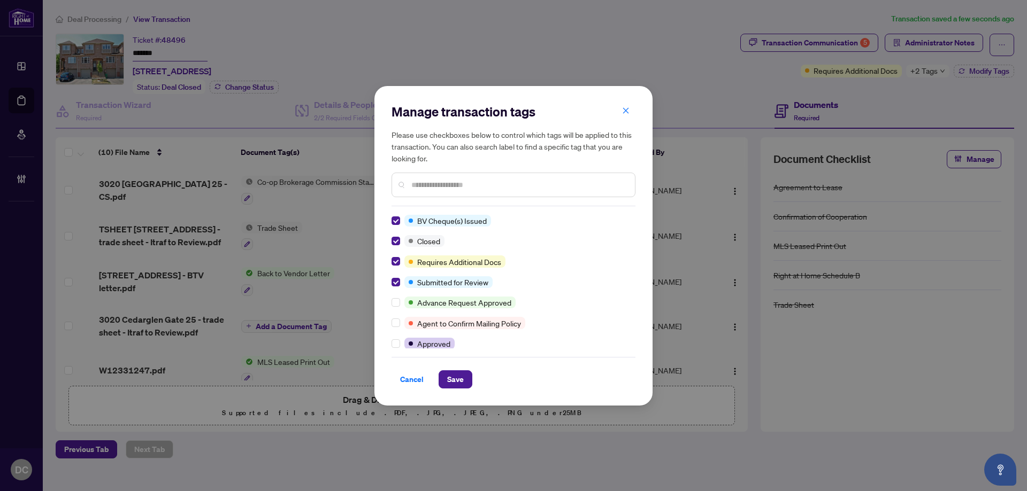
click at [449, 374] on span "Save" at bounding box center [455, 379] width 17 height 17
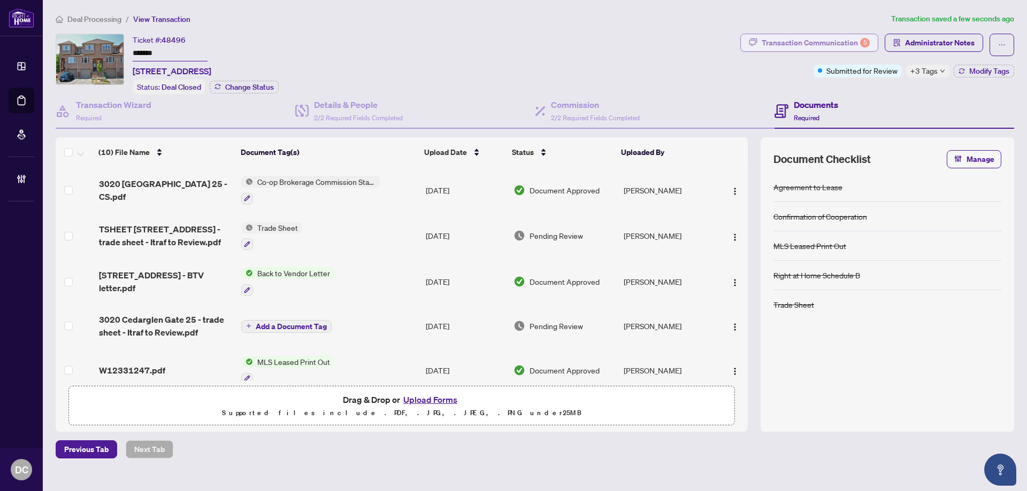
click at [837, 37] on div "Transaction Communication 5" at bounding box center [816, 42] width 108 height 17
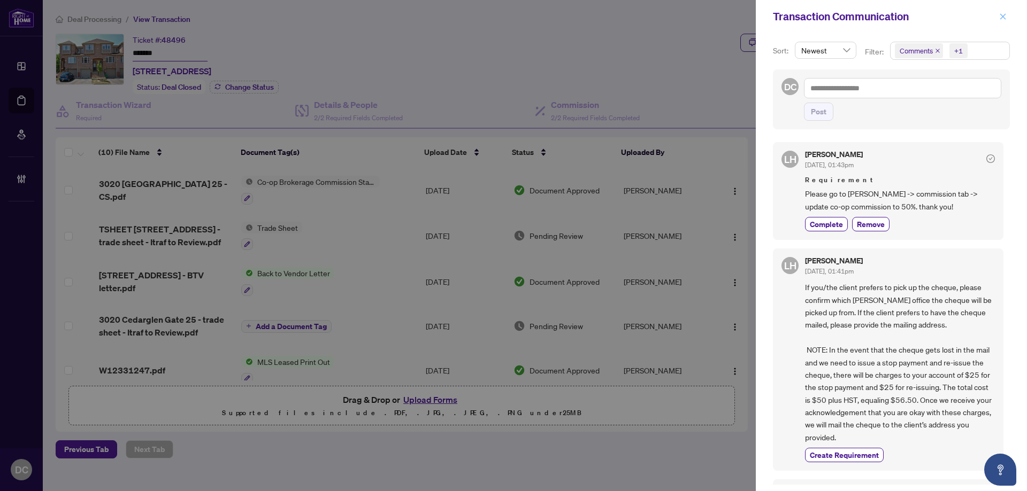
click at [1003, 19] on icon "close" at bounding box center [1002, 16] width 7 height 7
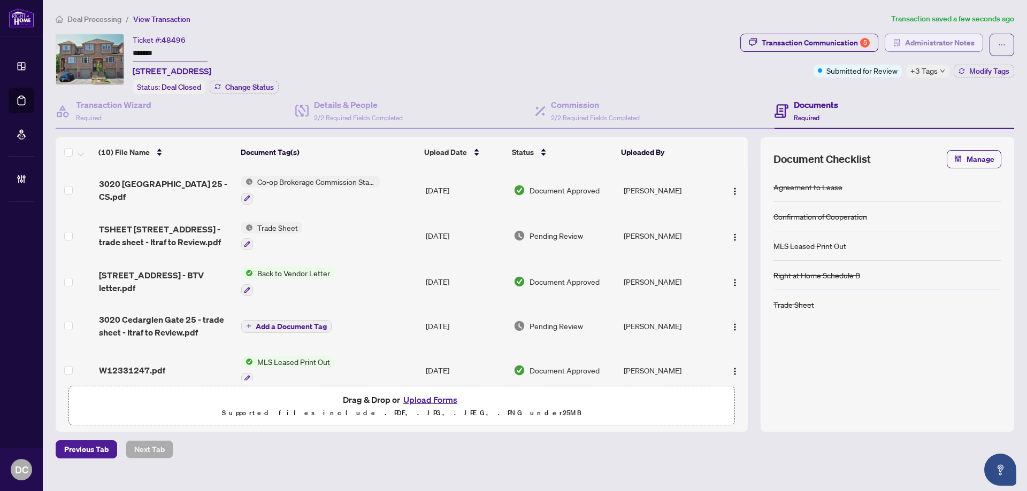
click at [943, 46] on span "Administrator Notes" at bounding box center [940, 42] width 70 height 17
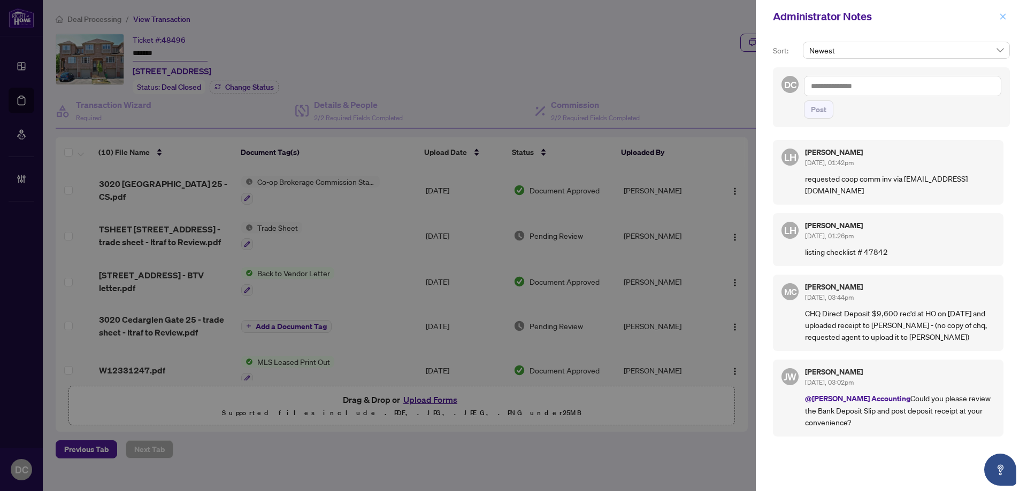
click at [1002, 17] on icon "close" at bounding box center [1002, 16] width 7 height 7
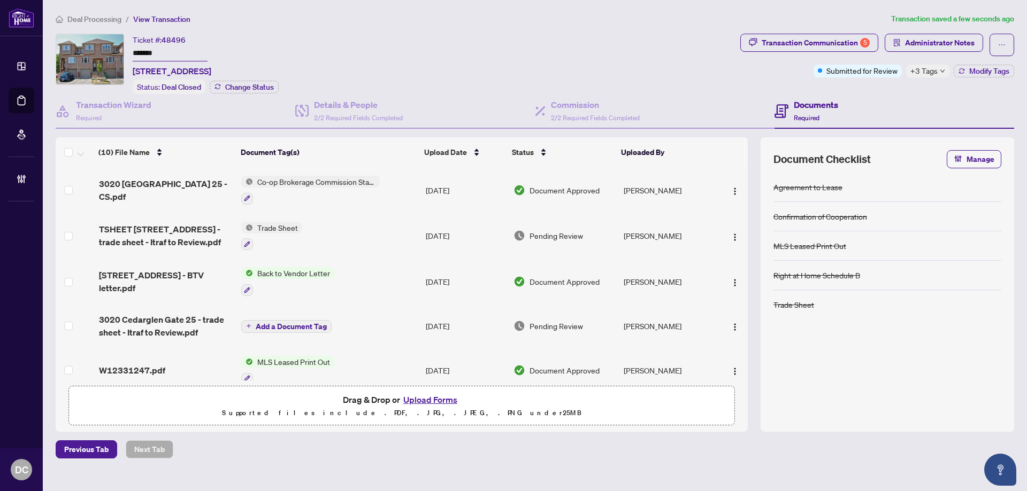
click at [416, 187] on td "Co-op Brokerage Commission Statement" at bounding box center [329, 190] width 184 height 46
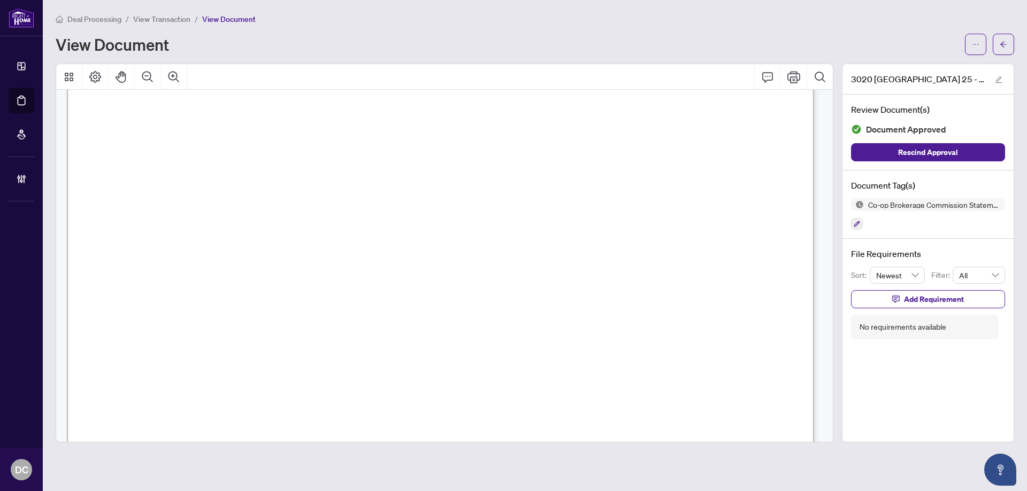
scroll to position [428, 0]
drag, startPoint x: 998, startPoint y: 48, endPoint x: 86, endPoint y: 3, distance: 912.9
click at [997, 48] on button "button" at bounding box center [1003, 44] width 21 height 21
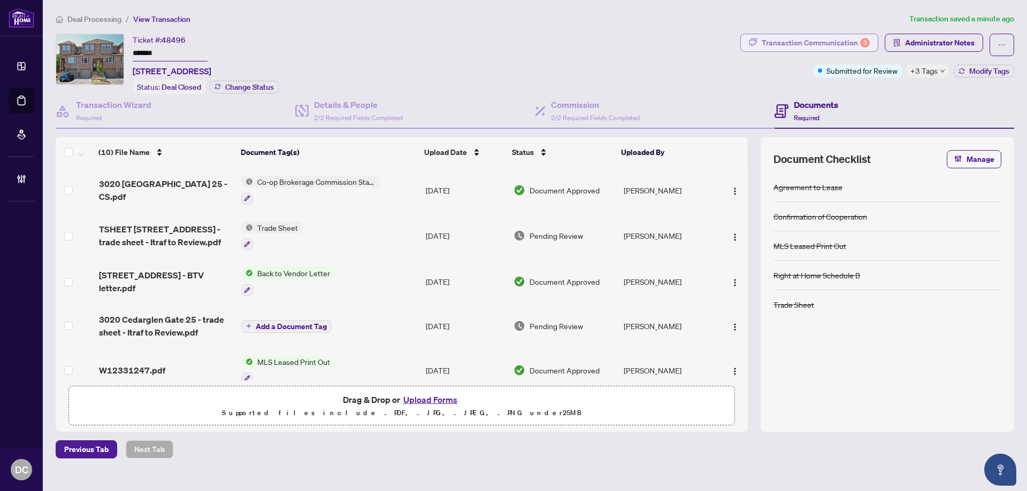
click at [837, 40] on div "Transaction Communication 5" at bounding box center [816, 42] width 108 height 17
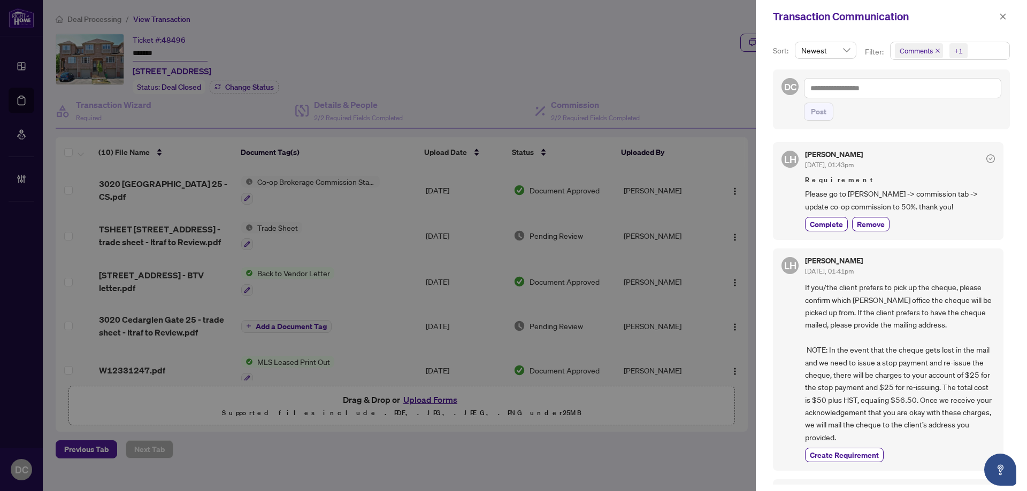
click at [991, 50] on span "Comments +1" at bounding box center [949, 50] width 119 height 17
click at [963, 94] on span "Comments" at bounding box center [954, 95] width 95 height 13
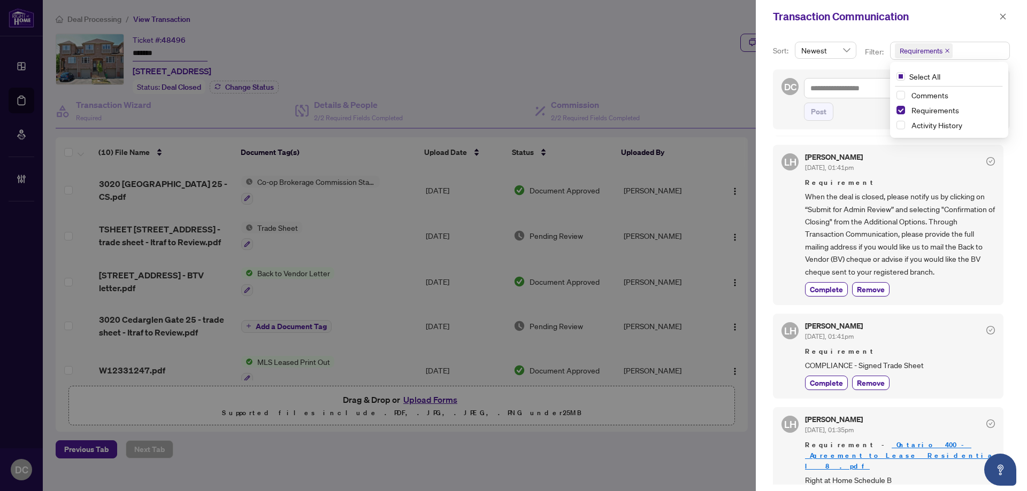
scroll to position [107, 0]
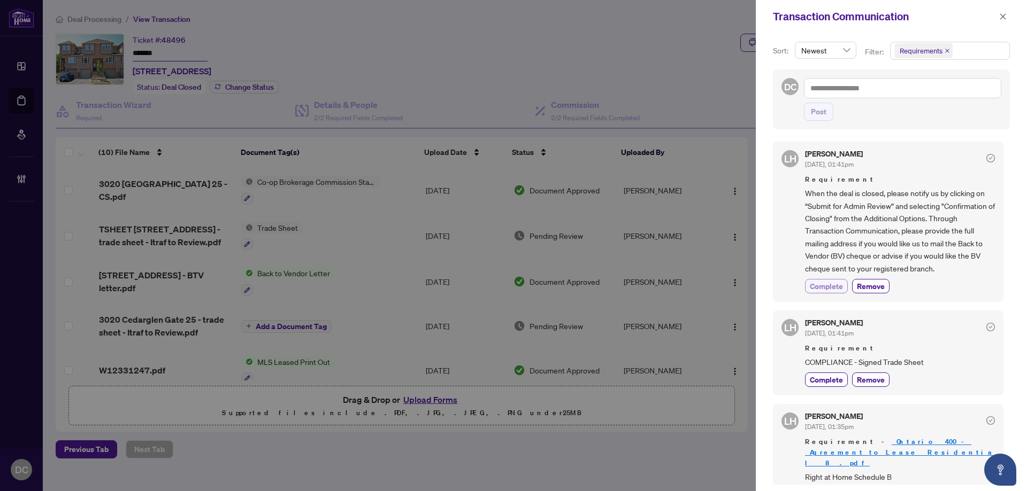
click at [834, 288] on span "Complete" at bounding box center [826, 286] width 33 height 11
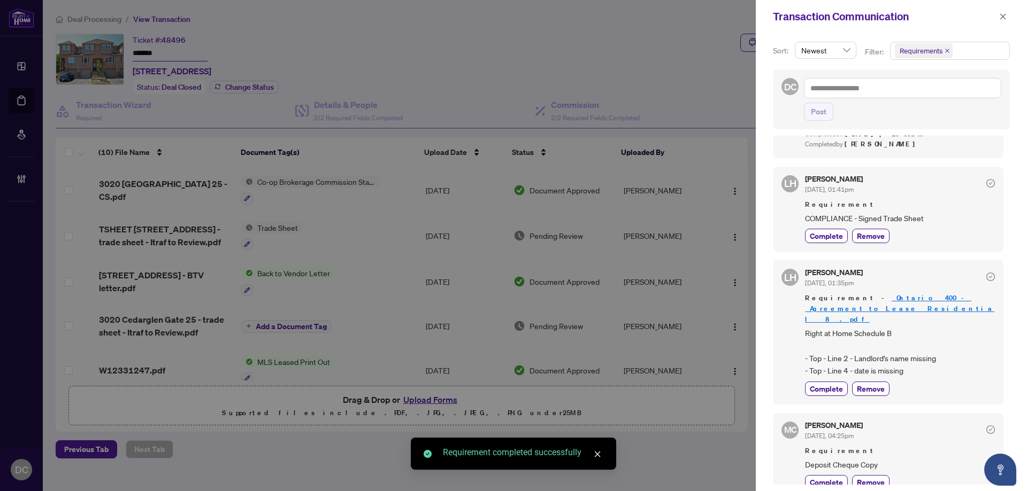
scroll to position [278, 0]
click at [1006, 19] on button "button" at bounding box center [1003, 16] width 14 height 13
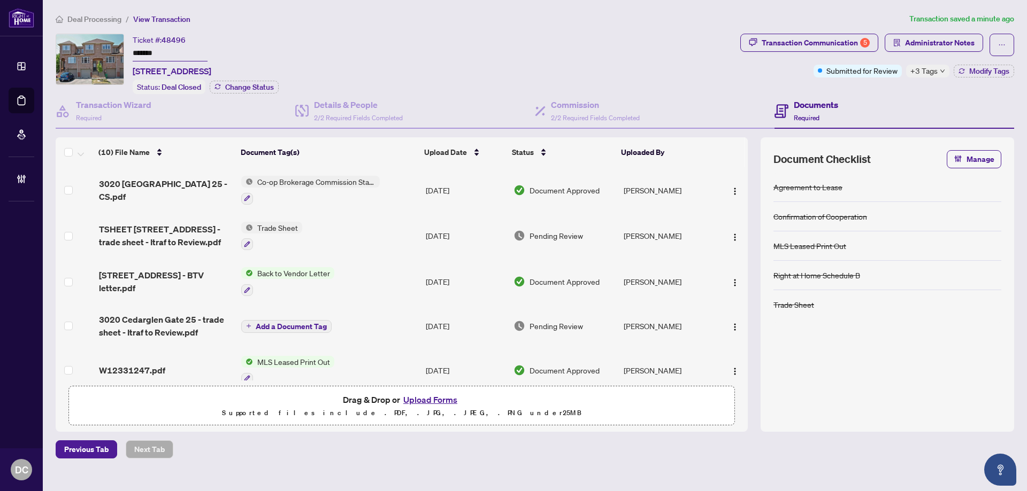
click at [395, 240] on td "Trade Sheet" at bounding box center [329, 236] width 184 height 46
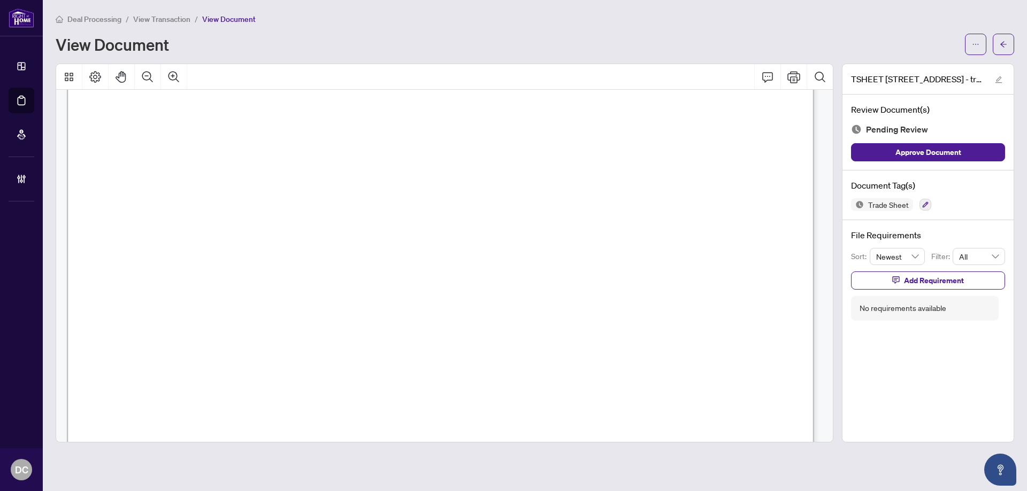
scroll to position [267, 0]
click at [1010, 44] on button "button" at bounding box center [1003, 44] width 21 height 21
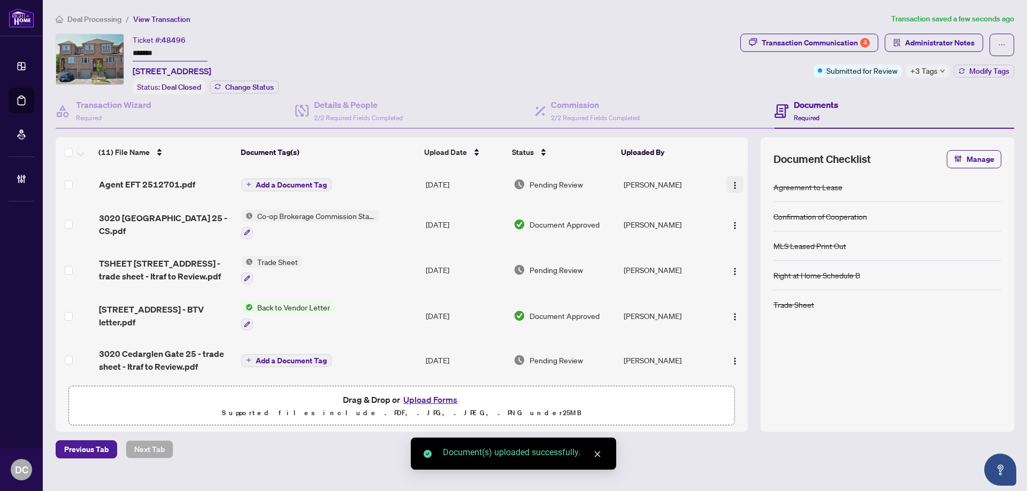
click at [731, 183] on img "button" at bounding box center [735, 185] width 9 height 9
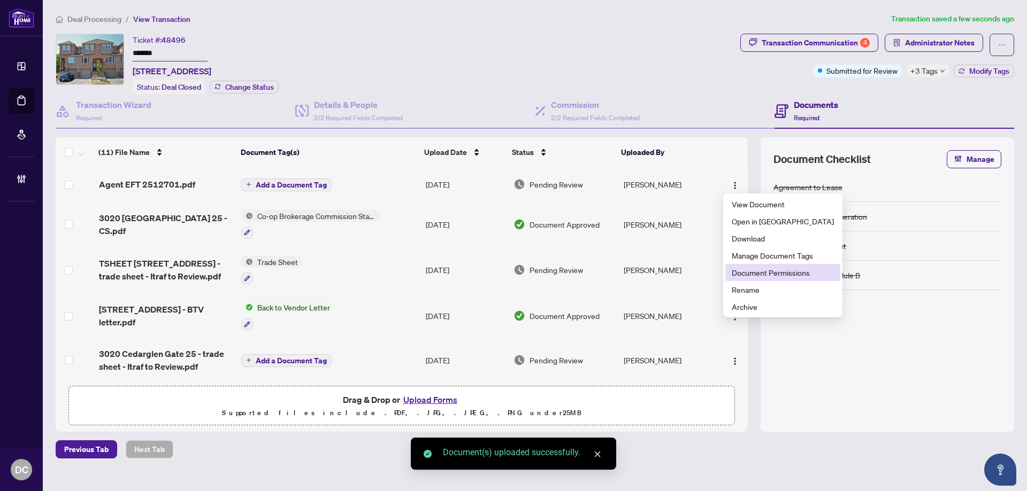
click at [771, 273] on span "Document Permissions" at bounding box center [783, 273] width 102 height 12
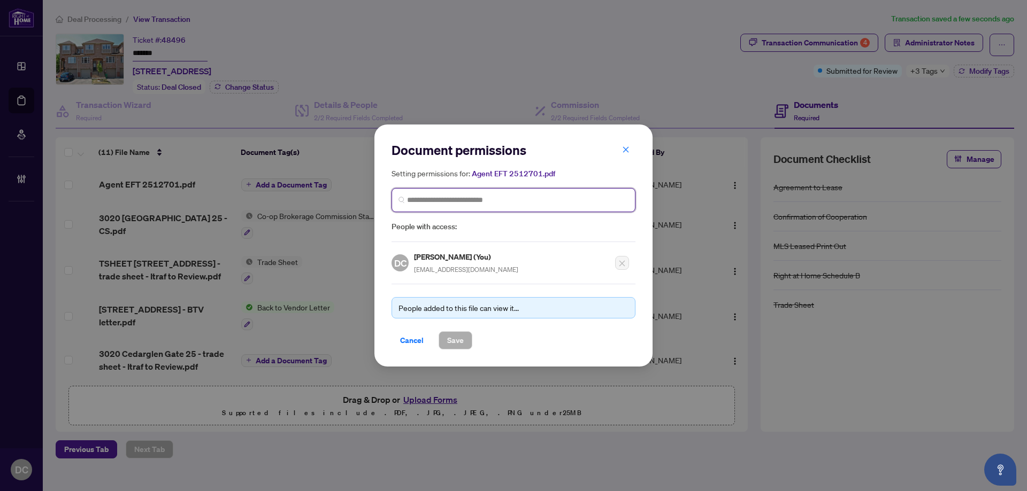
click at [464, 203] on input "search" at bounding box center [517, 200] width 221 height 11
type input "*********"
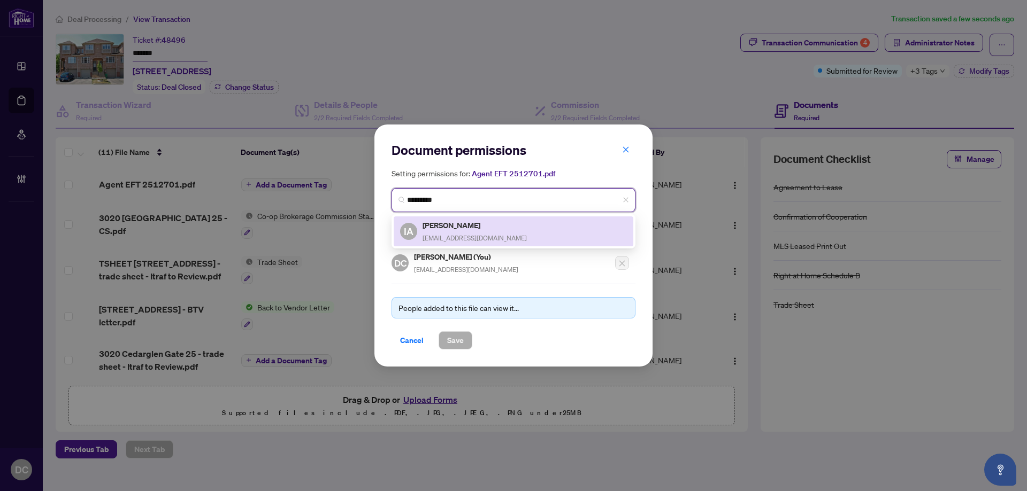
click at [455, 229] on h5 "[PERSON_NAME]" at bounding box center [474, 225] width 104 height 12
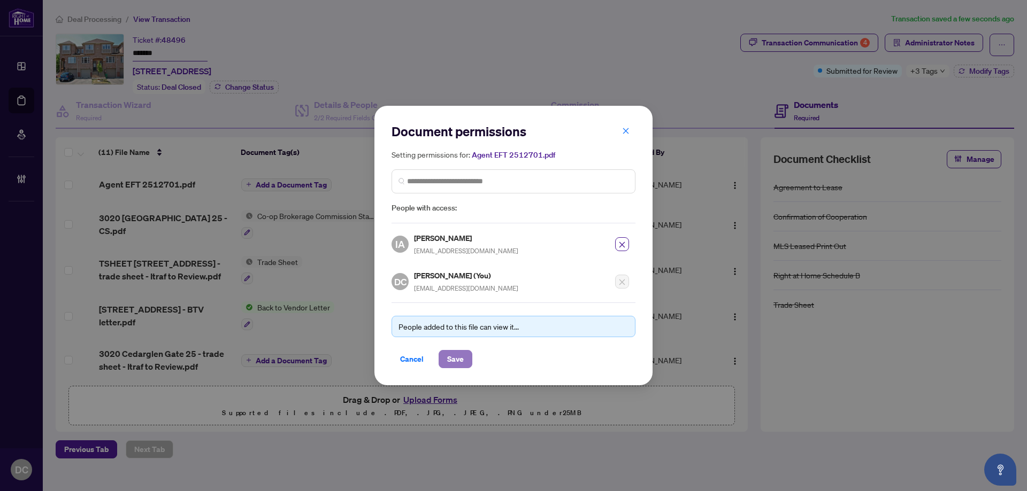
click at [450, 351] on span "Save" at bounding box center [455, 359] width 17 height 17
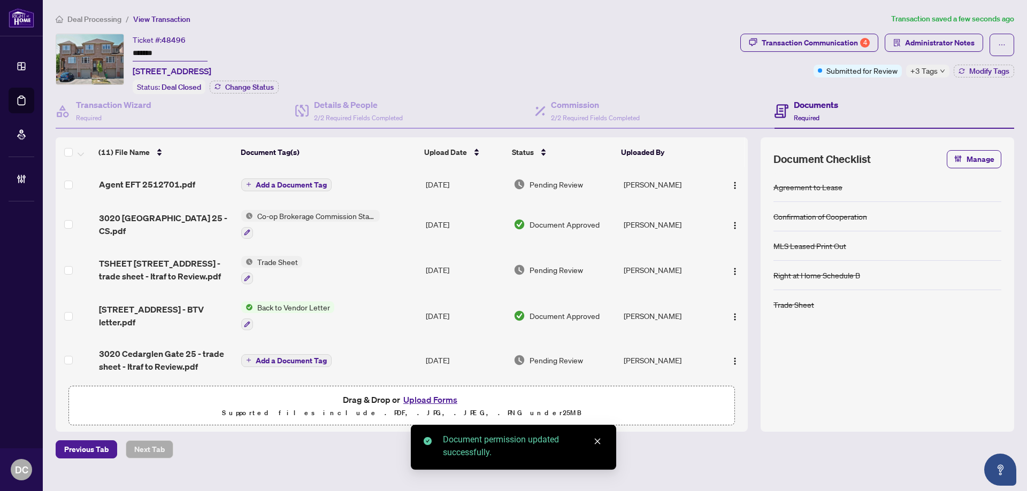
click at [322, 187] on span "Add a Document Tag" at bounding box center [291, 184] width 71 height 7
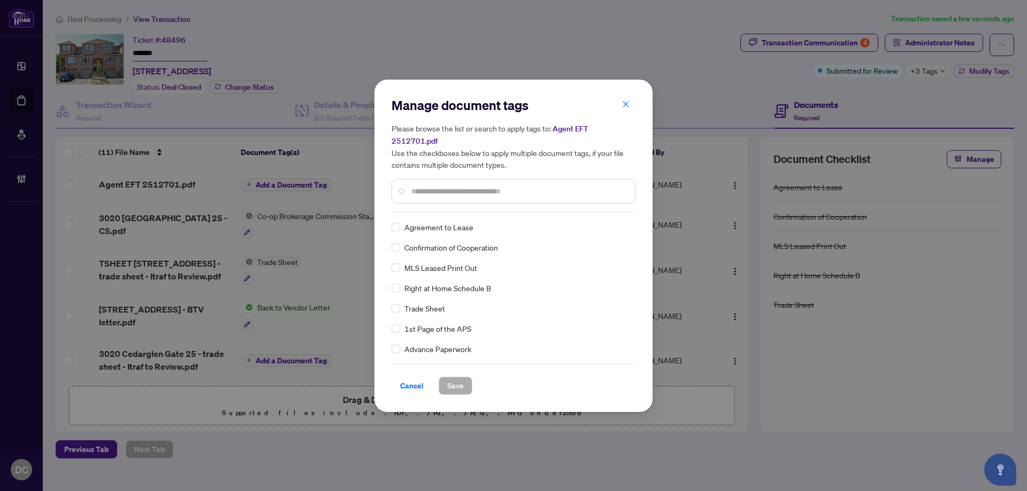
click at [502, 190] on input "text" at bounding box center [518, 192] width 215 height 12
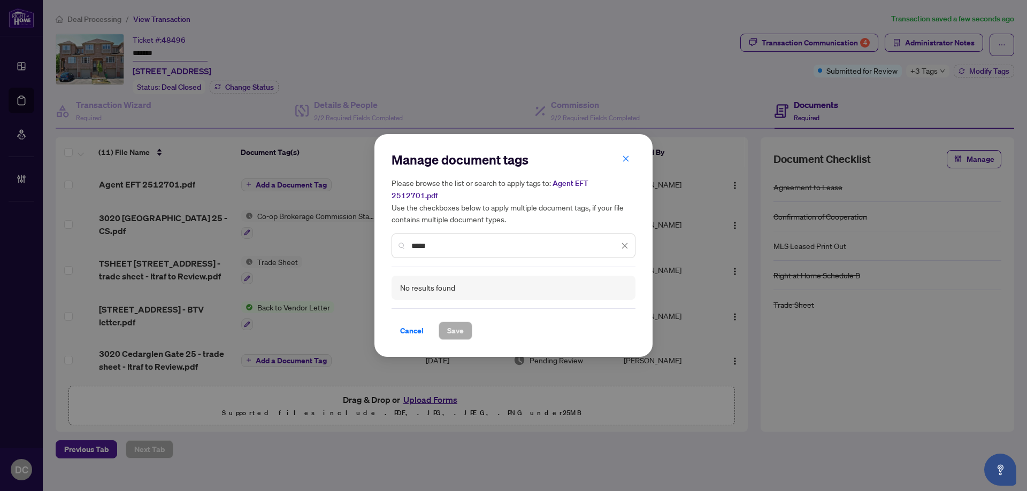
drag, startPoint x: 443, startPoint y: 242, endPoint x: 383, endPoint y: 236, distance: 59.6
click at [383, 236] on div "Manage document tags Please browse the list or search to apply tags to: Agent E…" at bounding box center [513, 246] width 278 height 224
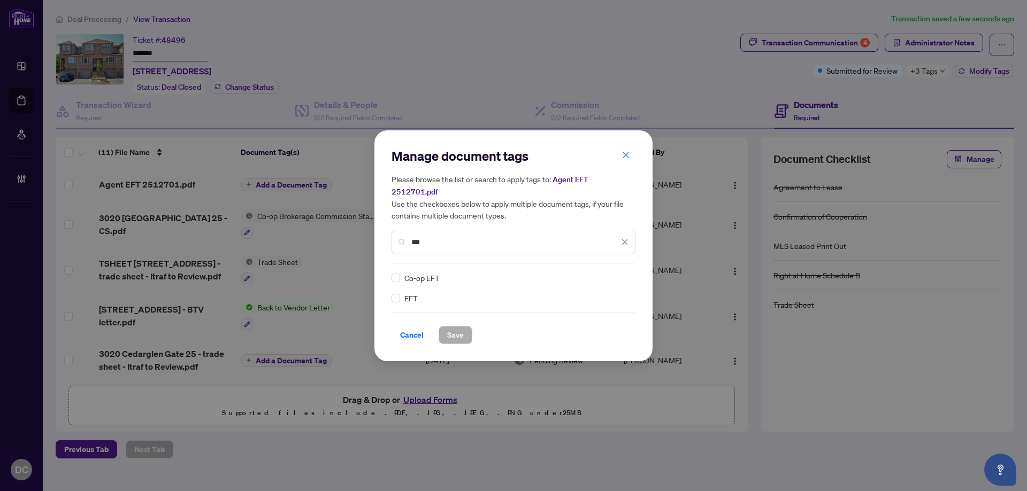
type input "***"
click at [618, 273] on img at bounding box center [613, 278] width 11 height 11
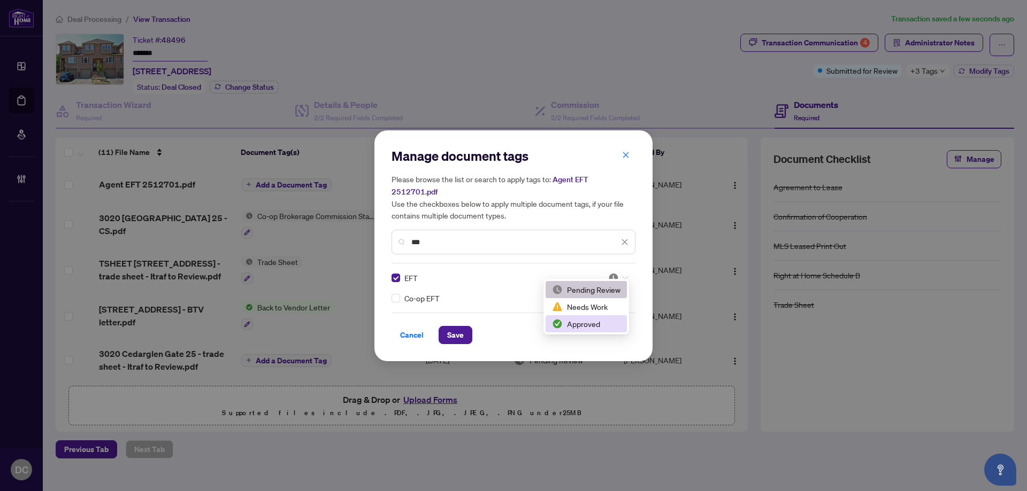
click at [583, 329] on div "Approved" at bounding box center [586, 324] width 68 height 12
click at [462, 329] on span "Save" at bounding box center [455, 335] width 17 height 17
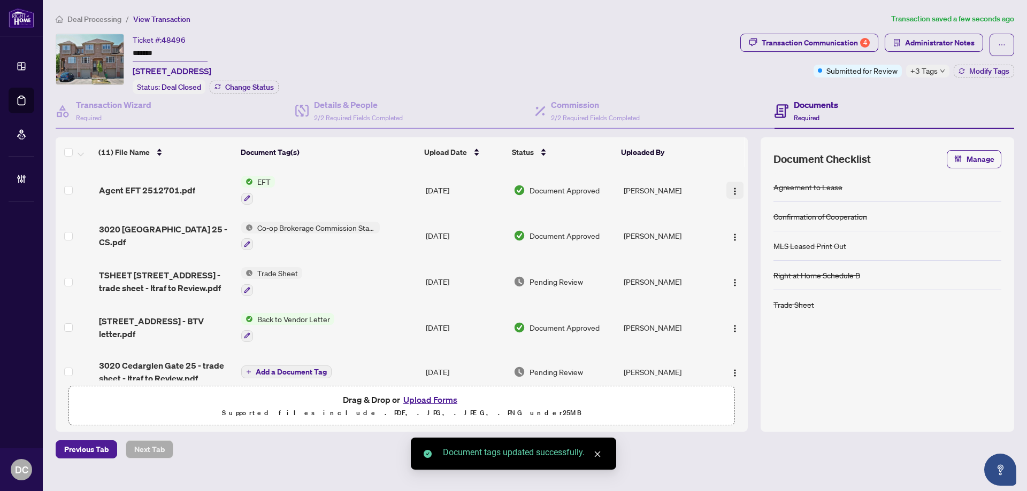
click at [740, 184] on button "button" at bounding box center [734, 190] width 17 height 17
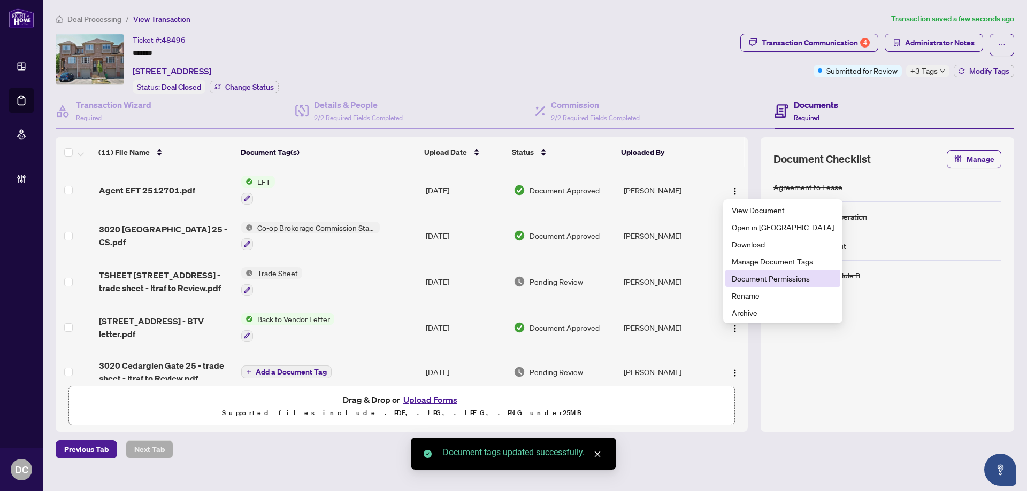
click at [760, 278] on span "Document Permissions" at bounding box center [783, 279] width 102 height 12
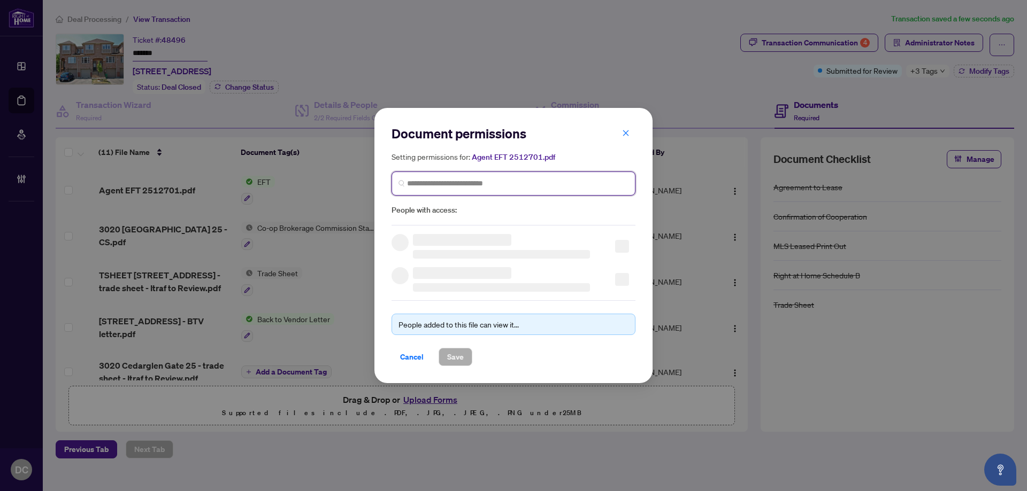
click at [450, 181] on input "search" at bounding box center [517, 183] width 221 height 11
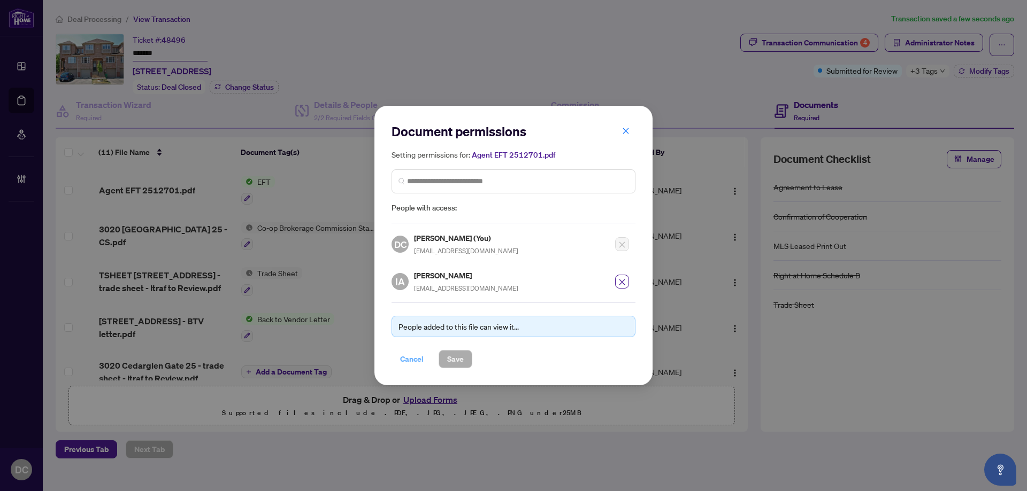
click at [414, 364] on span "Cancel" at bounding box center [412, 359] width 24 height 17
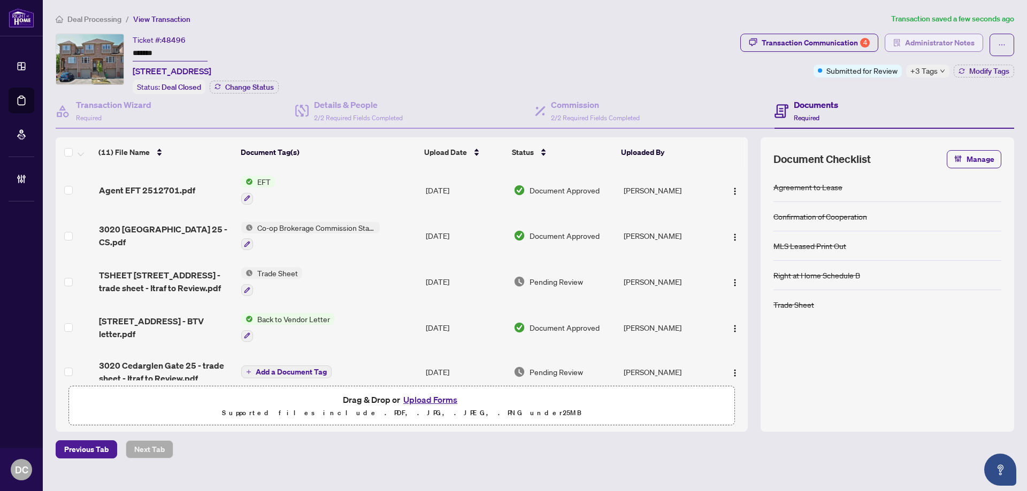
click at [918, 44] on span "Administrator Notes" at bounding box center [940, 42] width 70 height 17
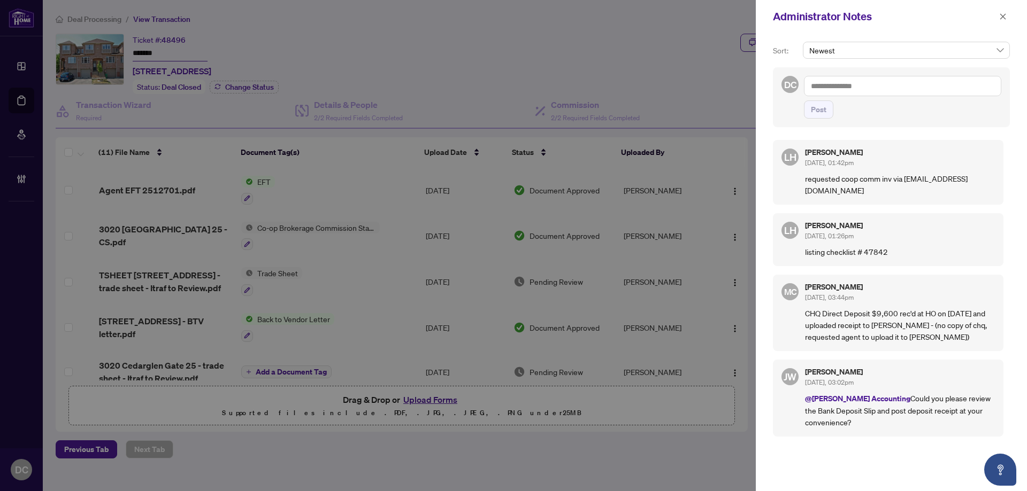
click at [875, 94] on textarea at bounding box center [902, 86] width 197 height 20
paste textarea "**********"
type textarea "**********"
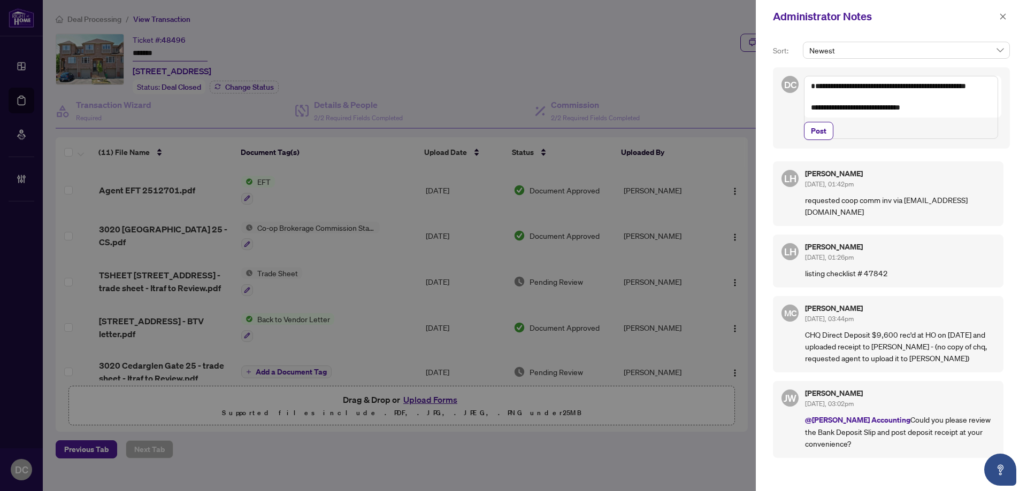
drag, startPoint x: 814, startPoint y: 148, endPoint x: 856, endPoint y: 122, distance: 48.5
click at [814, 140] on span "Post" at bounding box center [819, 130] width 16 height 17
click at [1002, 19] on icon "close" at bounding box center [1002, 16] width 7 height 7
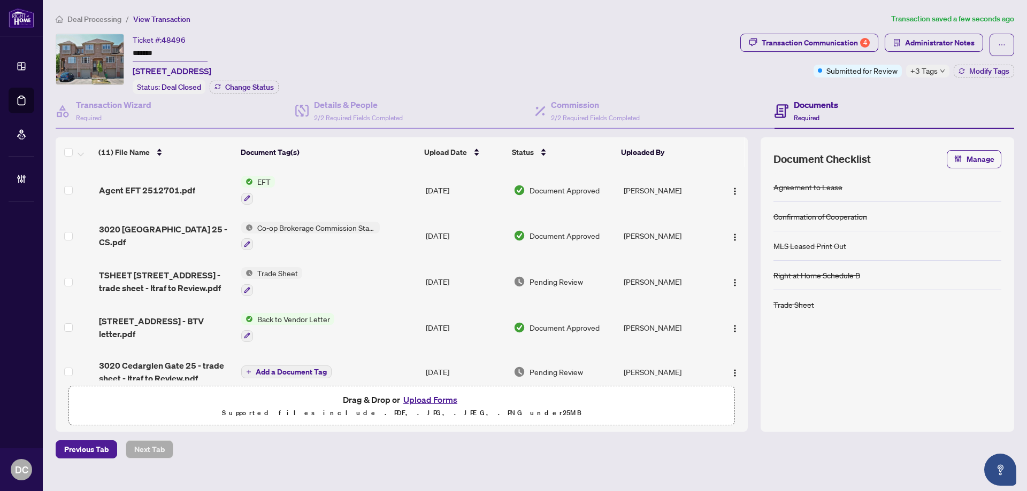
click at [942, 67] on div "+3 Tags" at bounding box center [927, 71] width 43 height 13
click at [890, 94] on div "Documents Required" at bounding box center [894, 111] width 240 height 35
click at [970, 70] on span "Modify Tags" at bounding box center [989, 70] width 40 height 7
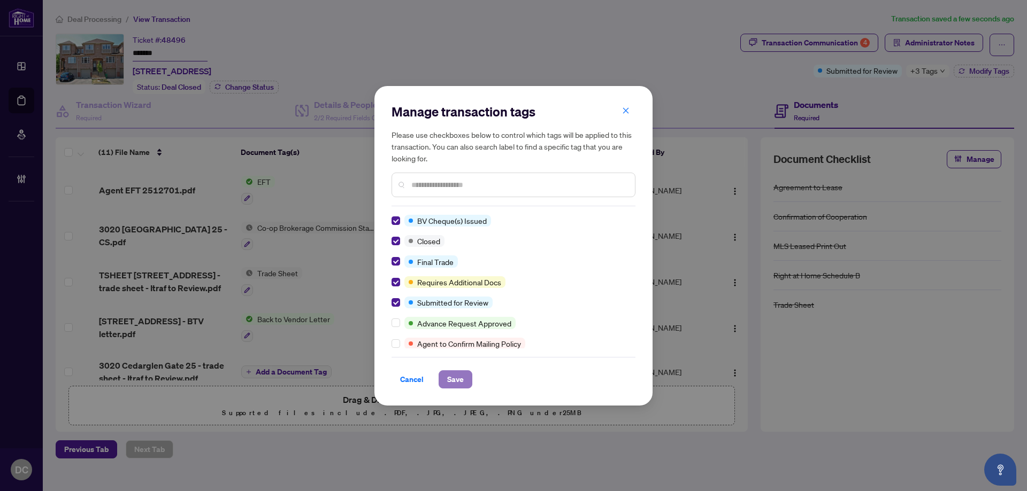
click at [451, 379] on span "Save" at bounding box center [455, 379] width 17 height 17
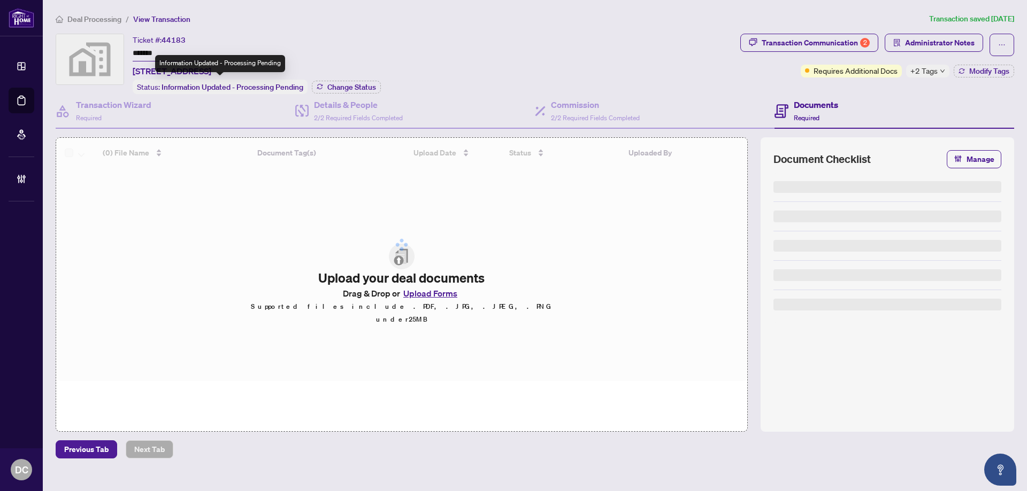
click at [168, 56] on div "Information Updated - Processing Pending" at bounding box center [220, 63] width 130 height 17
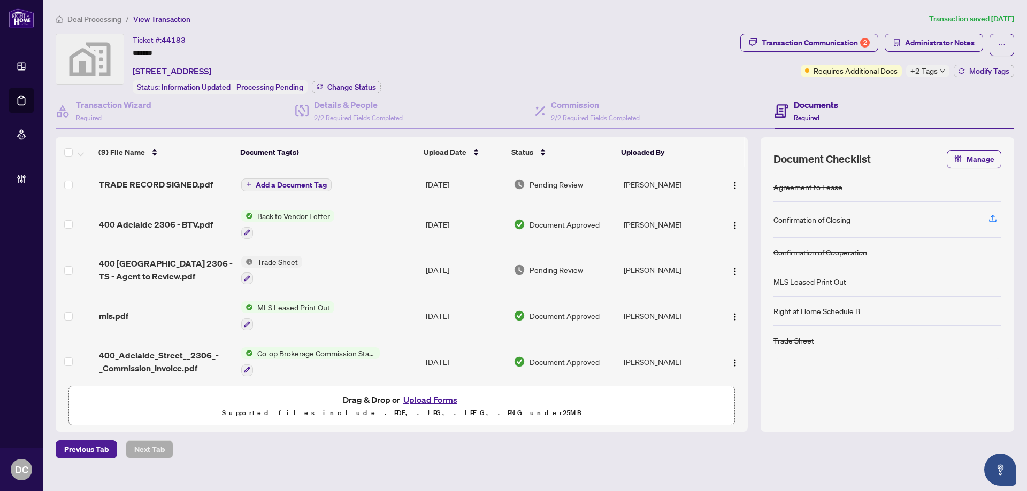
drag, startPoint x: 168, startPoint y: 53, endPoint x: 112, endPoint y: 53, distance: 56.7
click at [112, 53] on div "Ticket #: 44183 ******* [STREET_ADDRESS] Status: Information Updated - Processi…" at bounding box center [396, 64] width 680 height 60
click at [857, 22] on ol "Deal Processing / View Transaction" at bounding box center [490, 19] width 869 height 12
click at [844, 47] on div "Transaction Communication 2" at bounding box center [816, 42] width 108 height 17
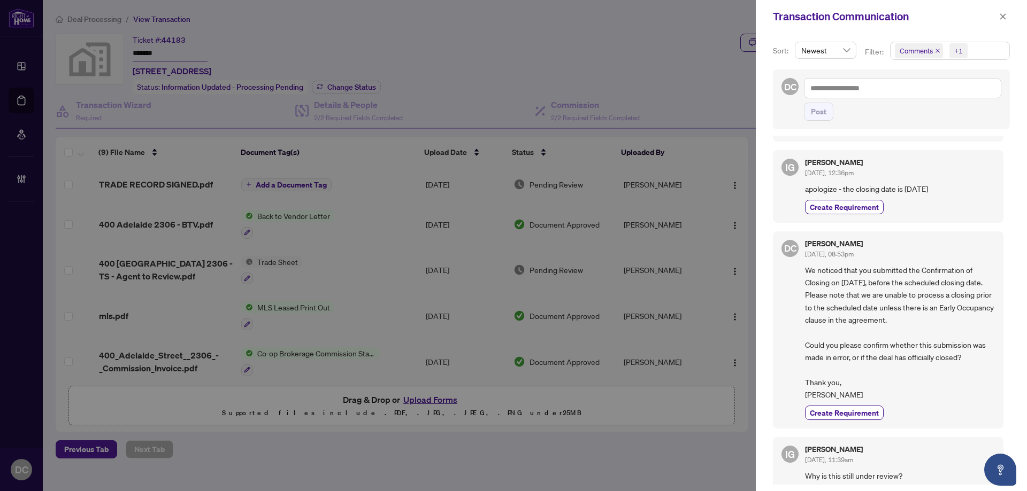
scroll to position [481, 0]
click at [1005, 18] on icon "close" at bounding box center [1002, 16] width 7 height 7
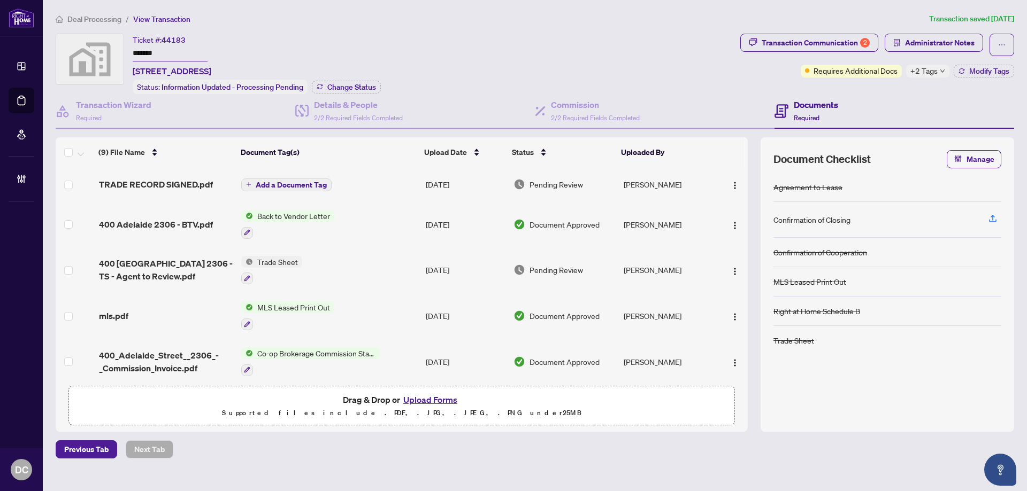
click at [942, 72] on icon "down" at bounding box center [942, 70] width 5 height 5
click at [887, 86] on div "Transaction Communication 2 Administrator Notes Requires Additional Docs +2 Tag…" at bounding box center [877, 64] width 278 height 60
click at [978, 73] on span "Modify Tags" at bounding box center [989, 70] width 40 height 7
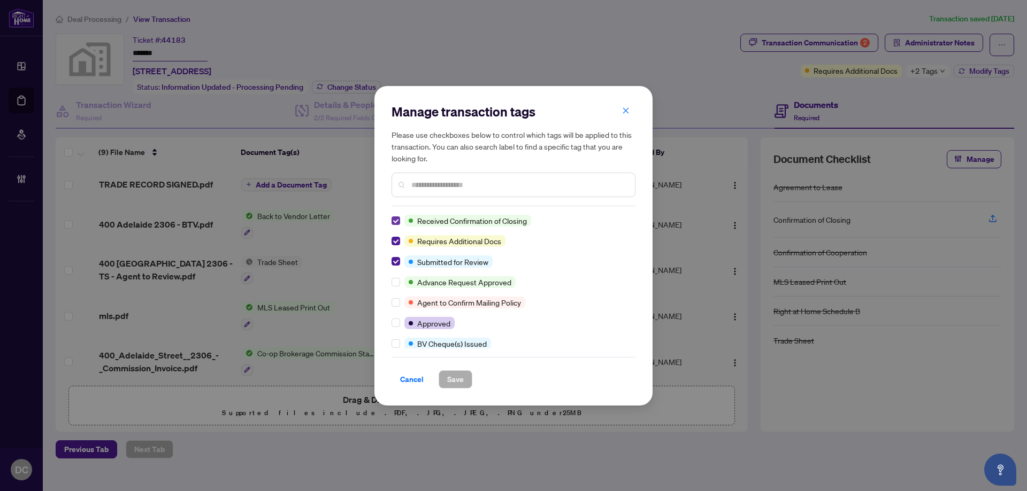
click at [396, 216] on label at bounding box center [395, 221] width 9 height 12
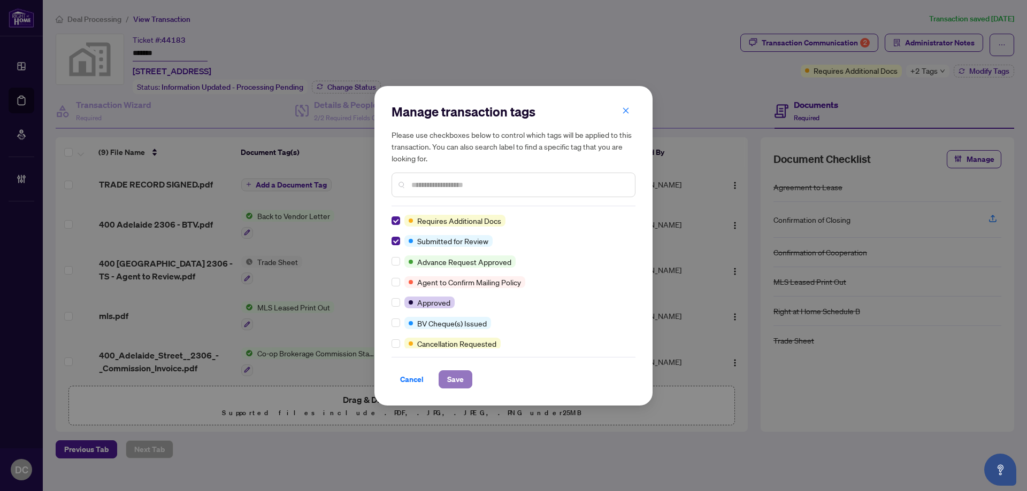
click at [455, 374] on span "Save" at bounding box center [455, 379] width 17 height 17
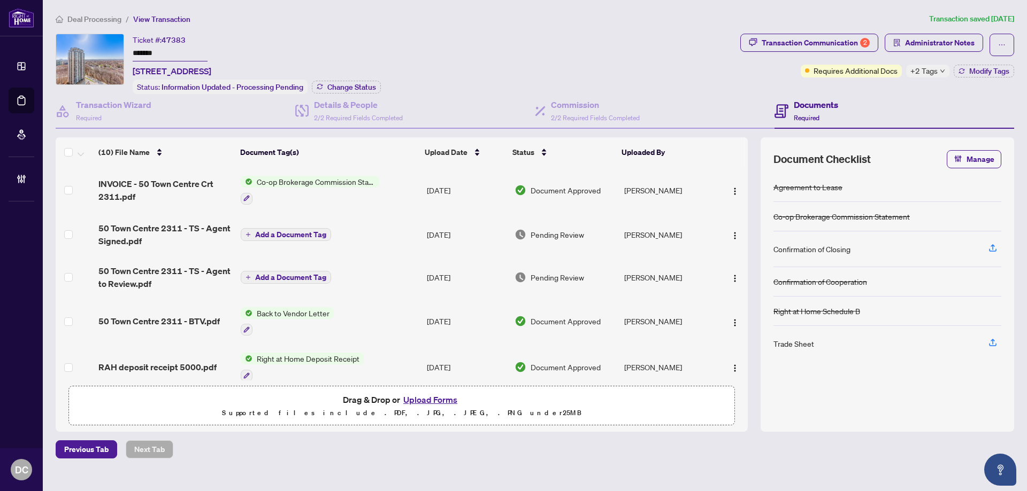
click at [83, 49] on div "Ticket #: 47383 ******* [STREET_ADDRESS] Status: Information Updated - Processi…" at bounding box center [396, 64] width 680 height 60
click at [335, 85] on span "Change Status" at bounding box center [351, 86] width 49 height 7
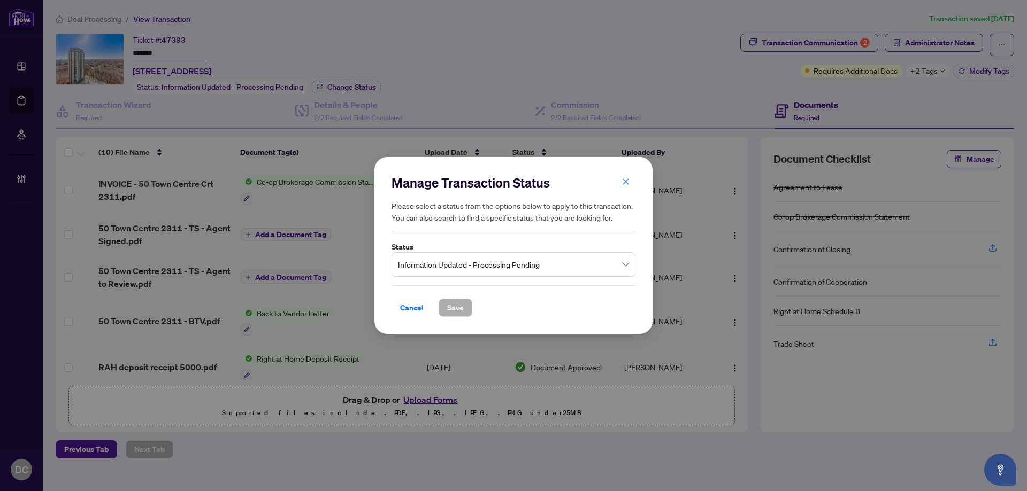
click at [536, 270] on span "Information Updated - Processing Pending" at bounding box center [513, 265] width 231 height 20
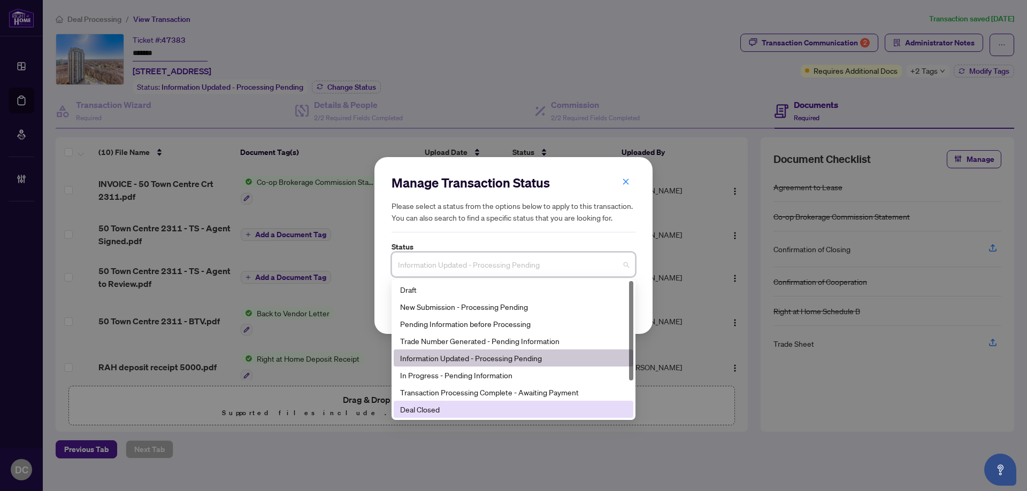
click at [426, 415] on div "Deal Closed" at bounding box center [513, 410] width 227 height 12
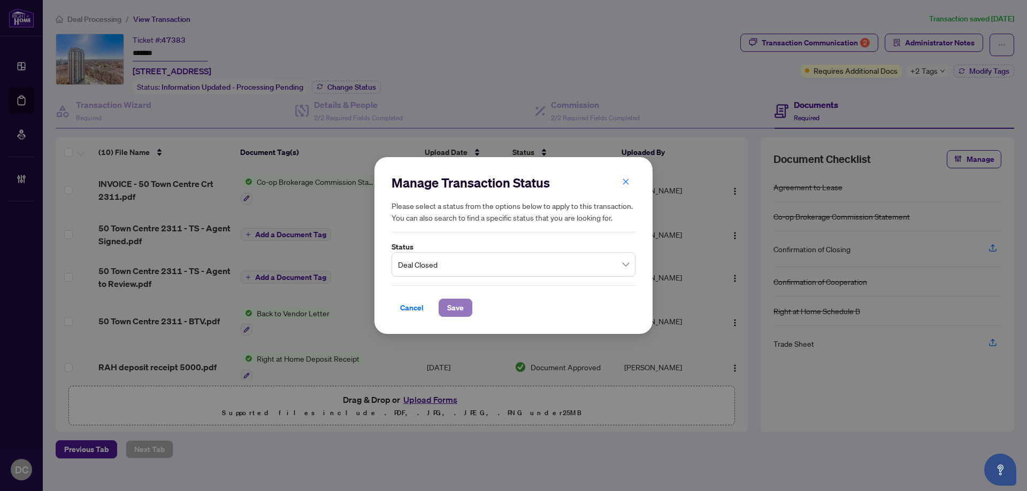
click at [451, 304] on span "Save" at bounding box center [455, 307] width 17 height 17
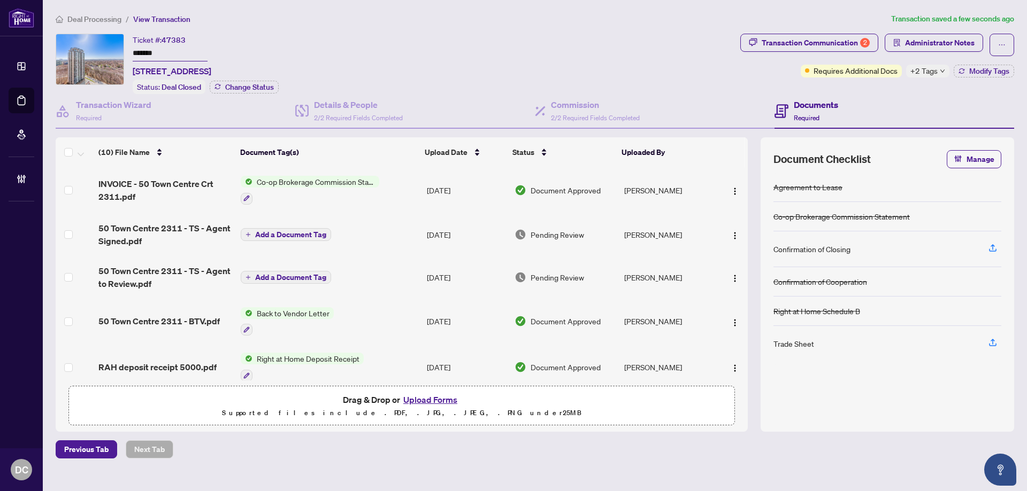
click at [940, 73] on icon "down" at bounding box center [942, 70] width 5 height 5
click at [859, 96] on div "Documents Required" at bounding box center [894, 111] width 240 height 35
click at [963, 68] on icon "button" at bounding box center [961, 71] width 6 height 6
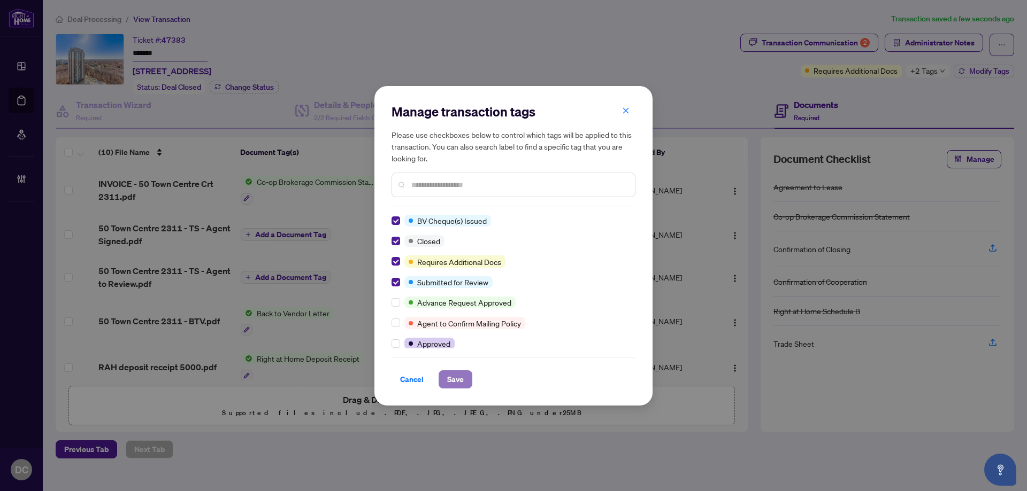
click at [452, 383] on span "Save" at bounding box center [455, 379] width 17 height 17
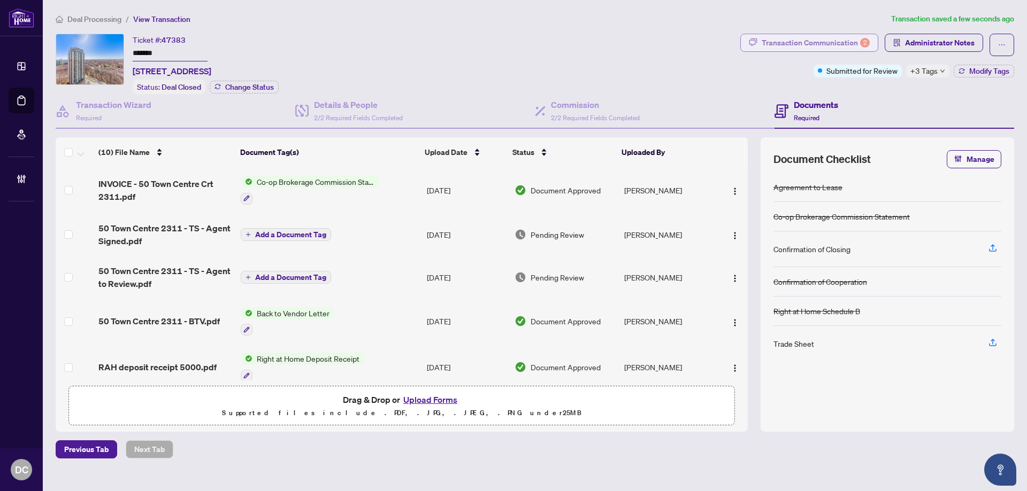
click at [782, 38] on div "Transaction Communication 2" at bounding box center [816, 42] width 108 height 17
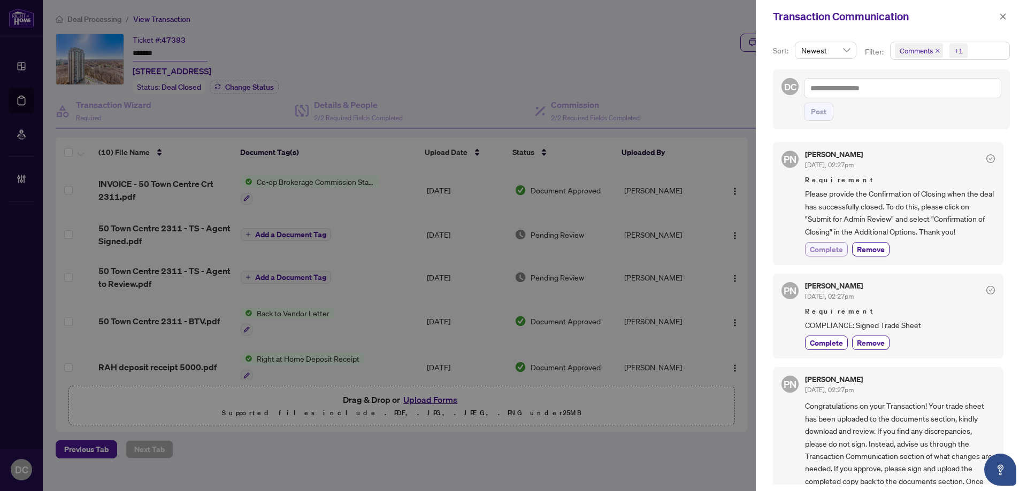
click at [821, 246] on span "Complete" at bounding box center [826, 249] width 33 height 11
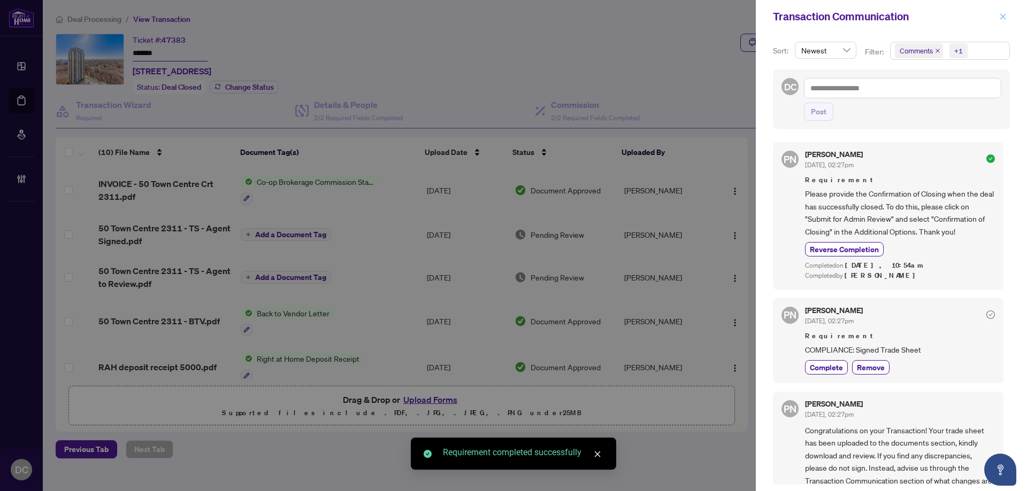
click at [1000, 16] on icon "close" at bounding box center [1002, 16] width 7 height 7
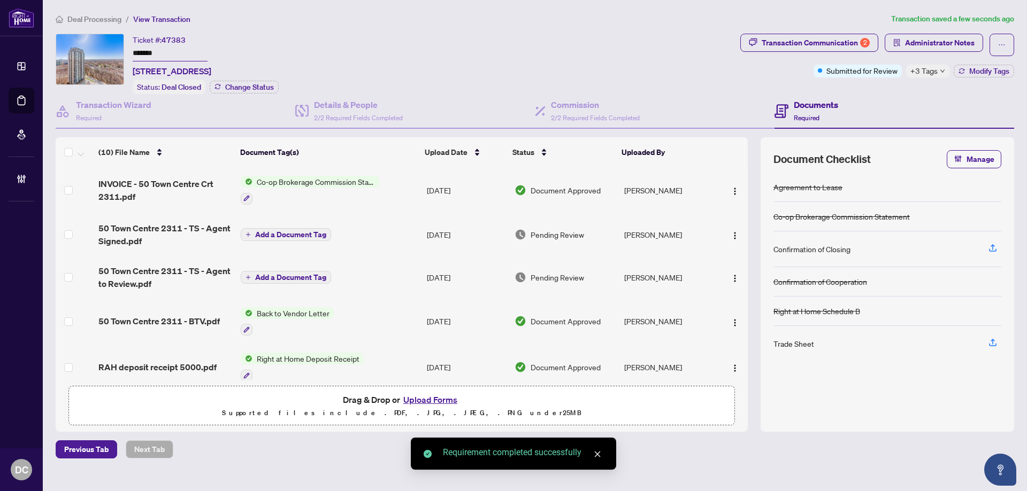
click at [955, 49] on span "Administrator Notes" at bounding box center [940, 42] width 70 height 17
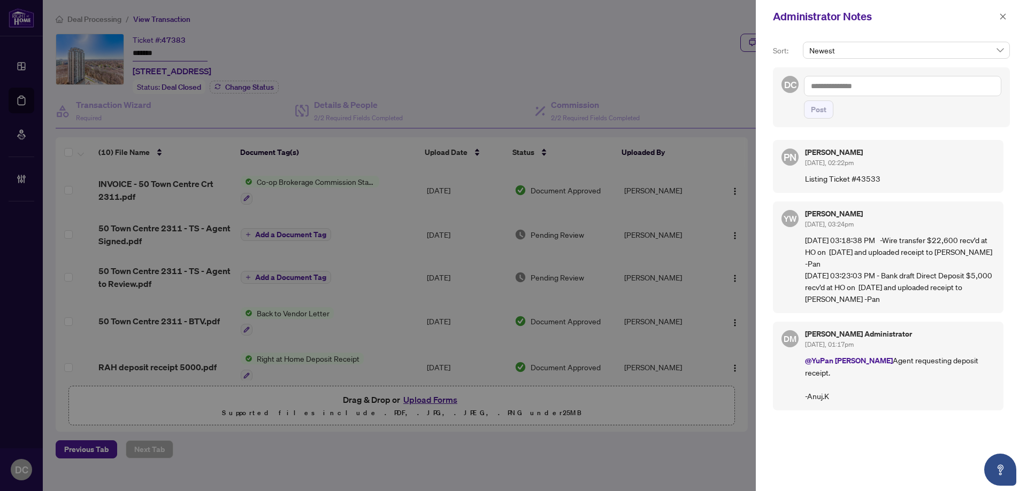
drag, startPoint x: 1005, startPoint y: 13, endPoint x: 880, endPoint y: 33, distance: 127.2
click at [1003, 12] on span "button" at bounding box center [1002, 16] width 7 height 17
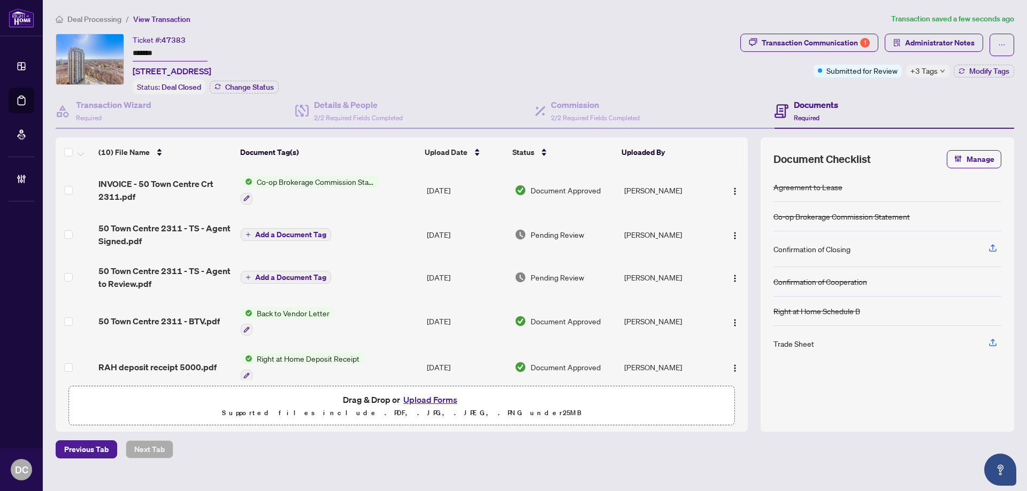
click at [388, 189] on td "Co-op Brokerage Commission Statement" at bounding box center [329, 190] width 186 height 46
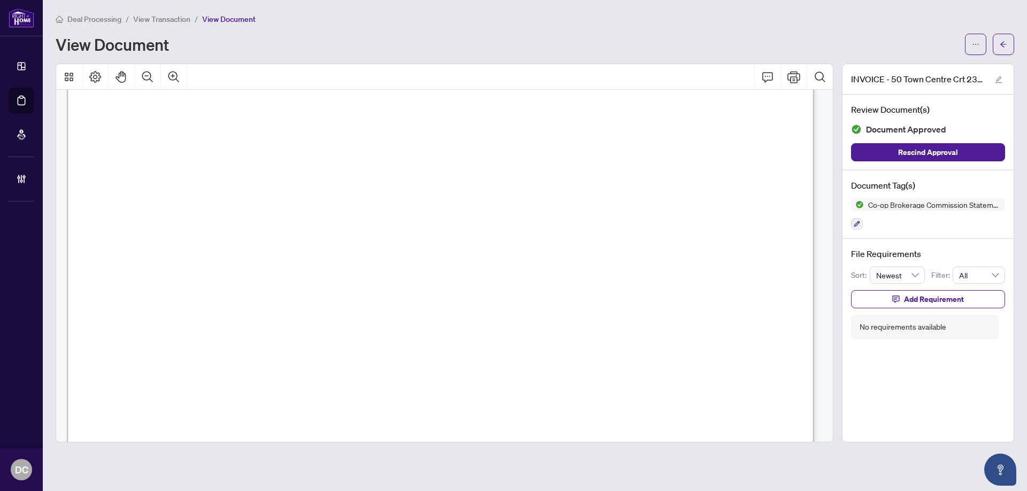
scroll to position [321, 0]
click at [1004, 32] on div "Deal Processing / View Transaction / View Document View Document" at bounding box center [535, 34] width 958 height 42
click at [1009, 45] on button "button" at bounding box center [1003, 44] width 21 height 21
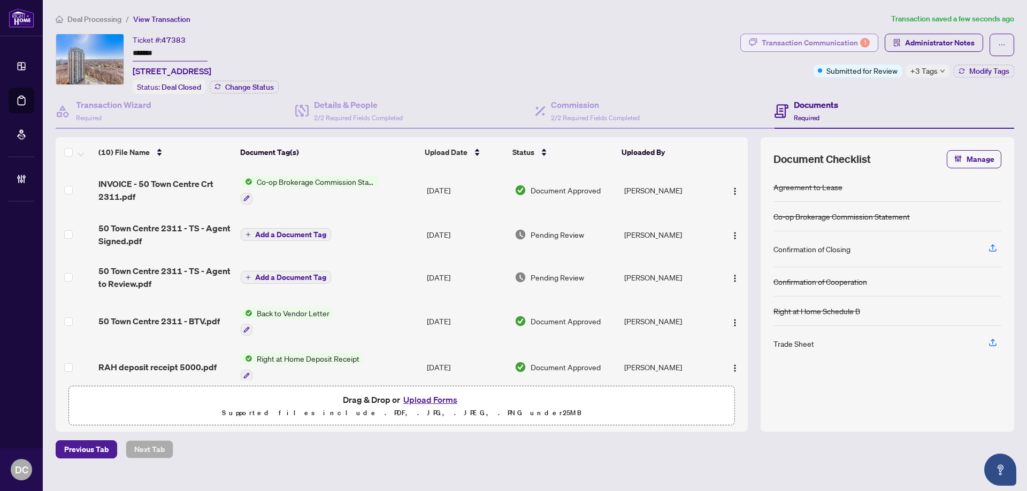
click at [812, 45] on div "Transaction Communication 1" at bounding box center [816, 42] width 108 height 17
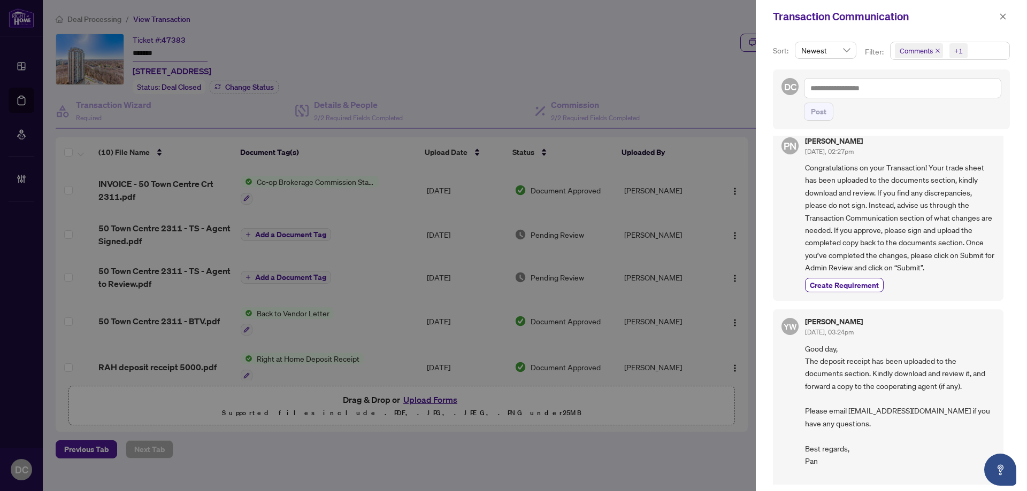
scroll to position [267, 0]
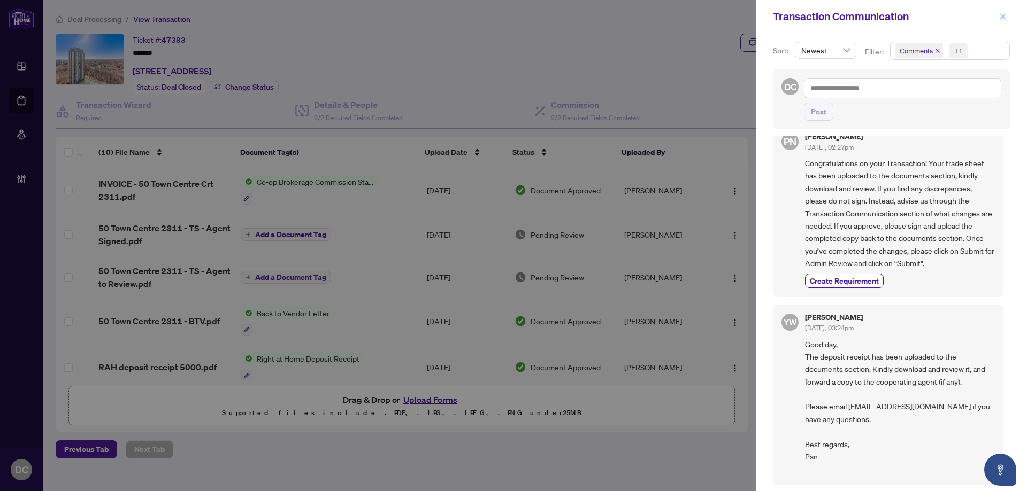
click at [1004, 19] on icon "close" at bounding box center [1002, 16] width 7 height 7
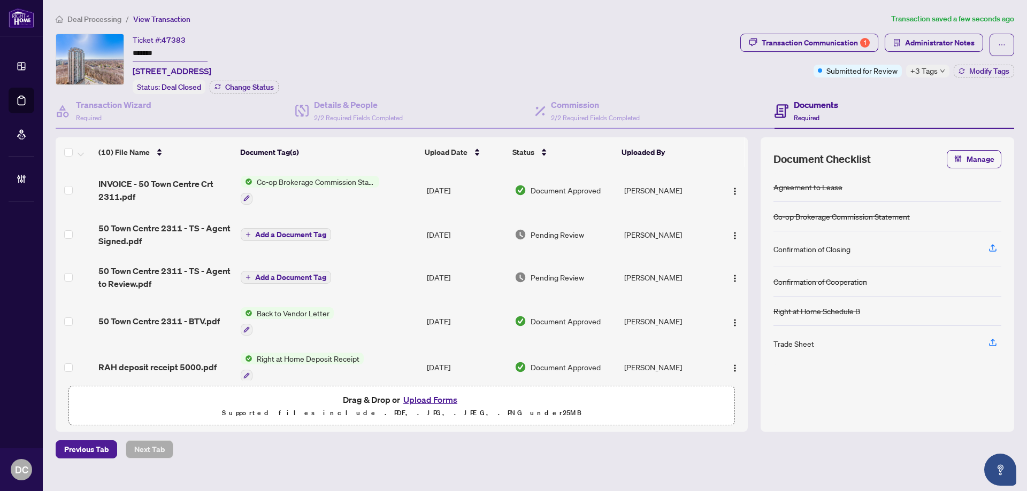
click at [378, 239] on td "Add a Document Tag" at bounding box center [329, 234] width 186 height 43
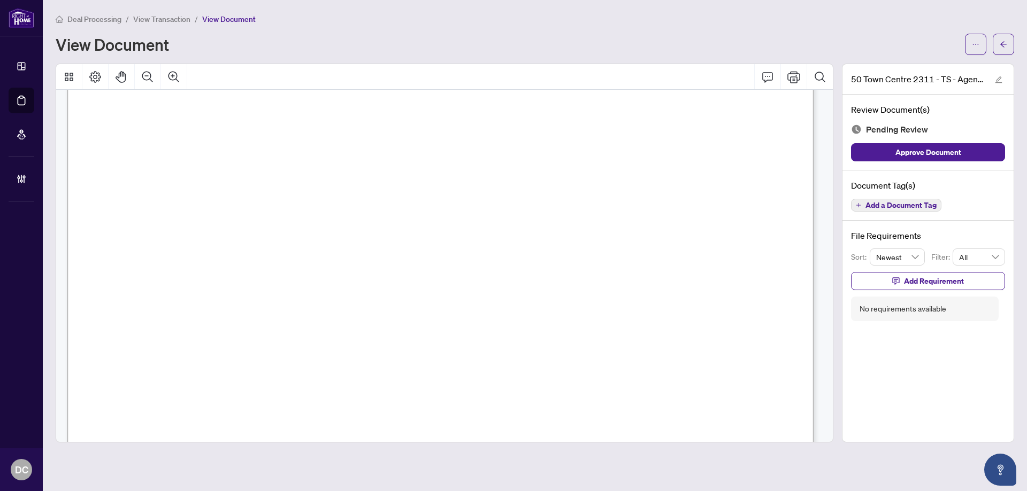
scroll to position [374, 0]
click at [999, 49] on button "button" at bounding box center [1003, 44] width 21 height 21
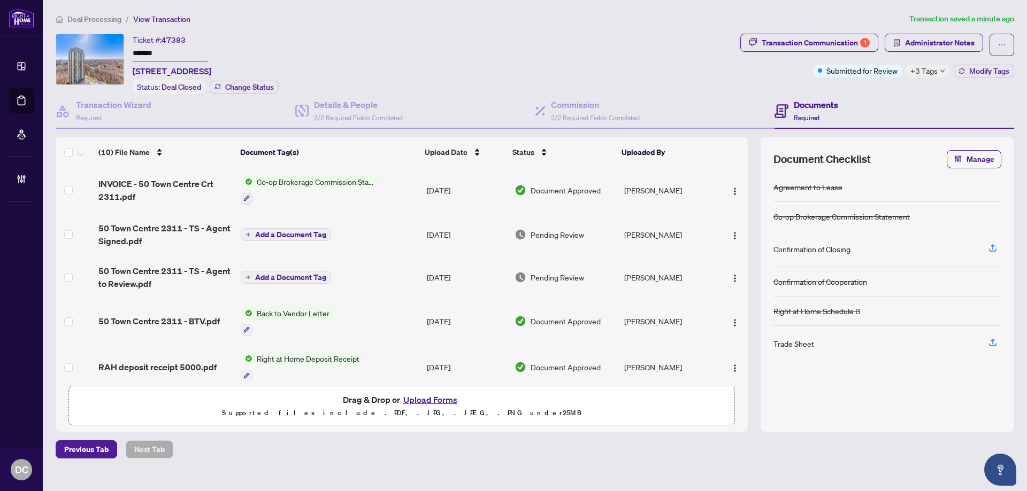
click at [940, 74] on div "+3 Tags" at bounding box center [927, 71] width 43 height 13
click at [877, 98] on div "Documents Required" at bounding box center [894, 111] width 240 height 35
click at [985, 65] on button "Modify Tags" at bounding box center [984, 71] width 60 height 13
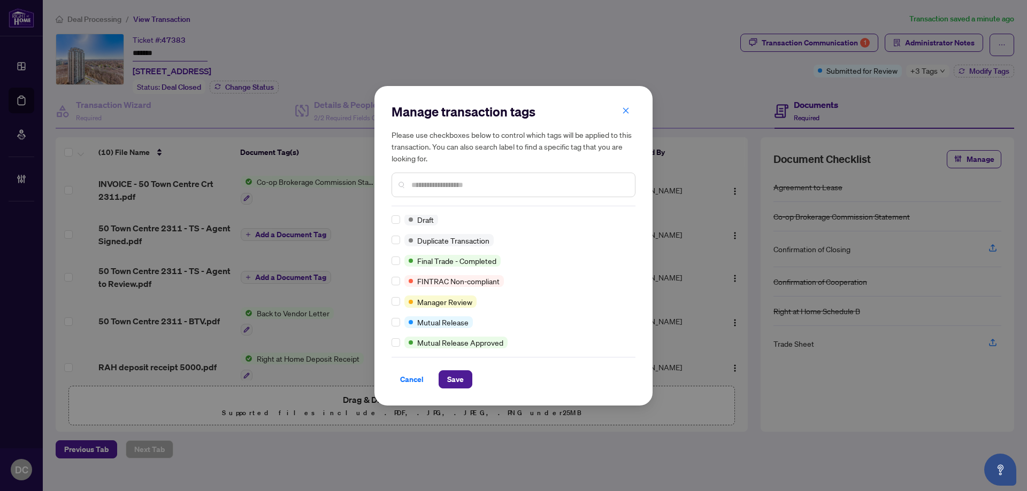
scroll to position [21, 0]
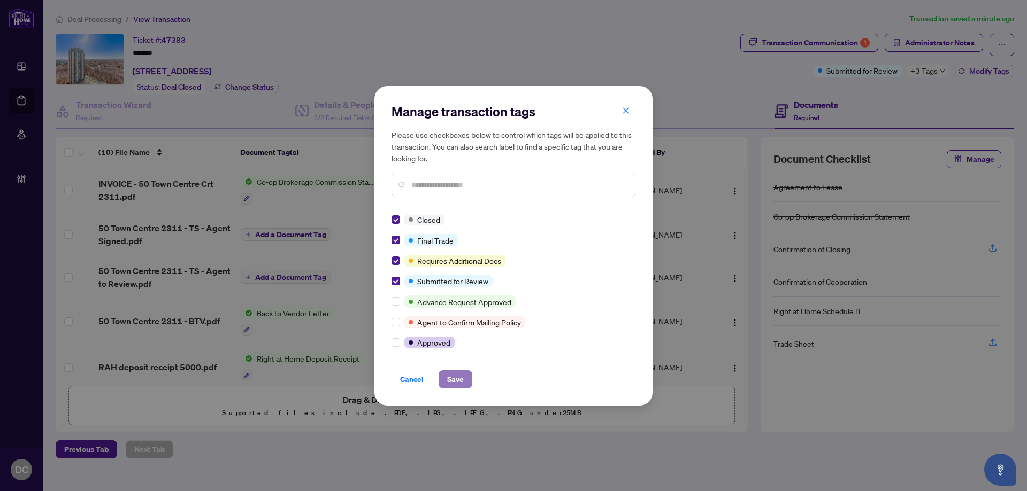
click at [458, 379] on span "Save" at bounding box center [455, 379] width 17 height 17
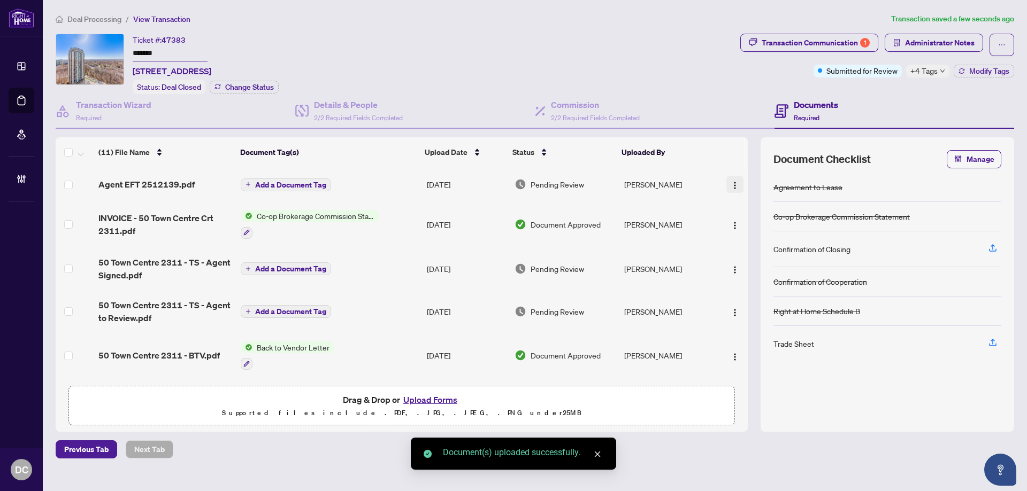
click at [733, 184] on img "button" at bounding box center [735, 185] width 9 height 9
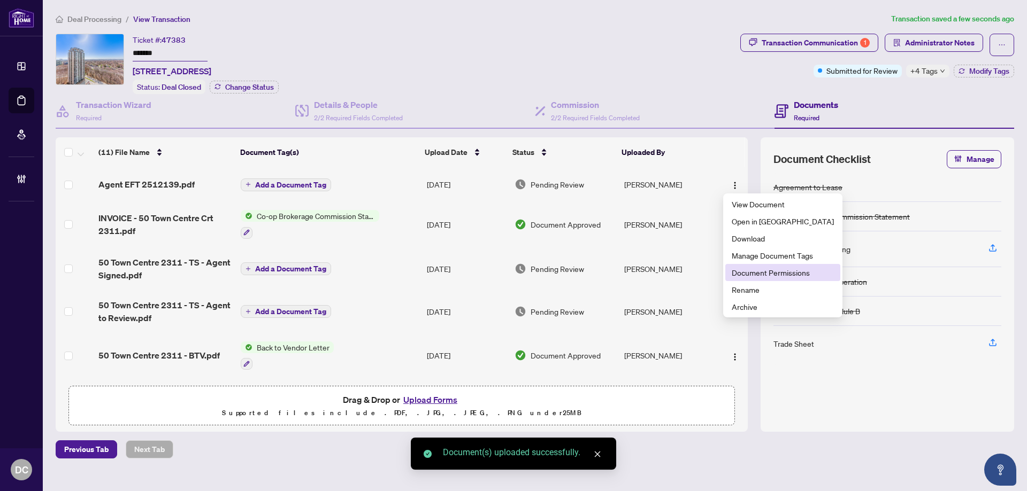
click at [766, 271] on span "Document Permissions" at bounding box center [783, 273] width 102 height 12
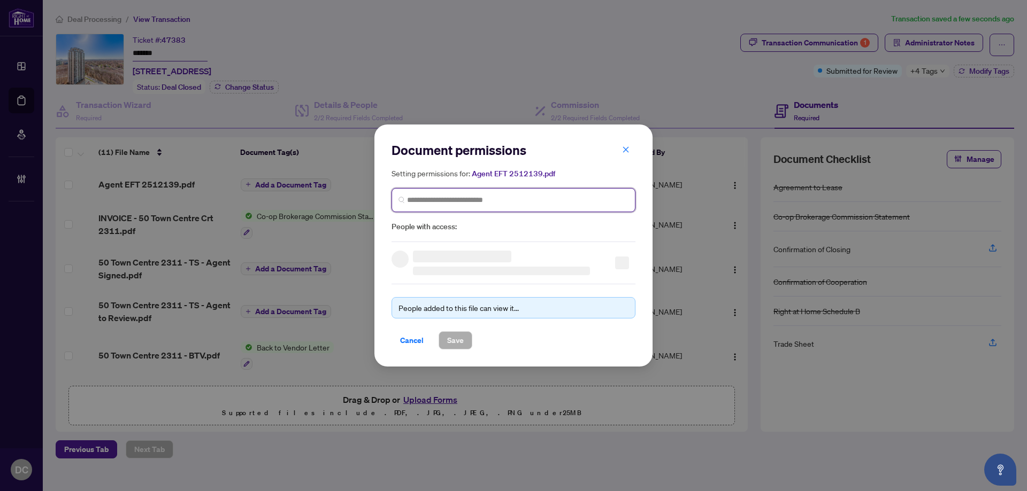
click at [591, 201] on input "search" at bounding box center [517, 200] width 221 height 11
type input "********"
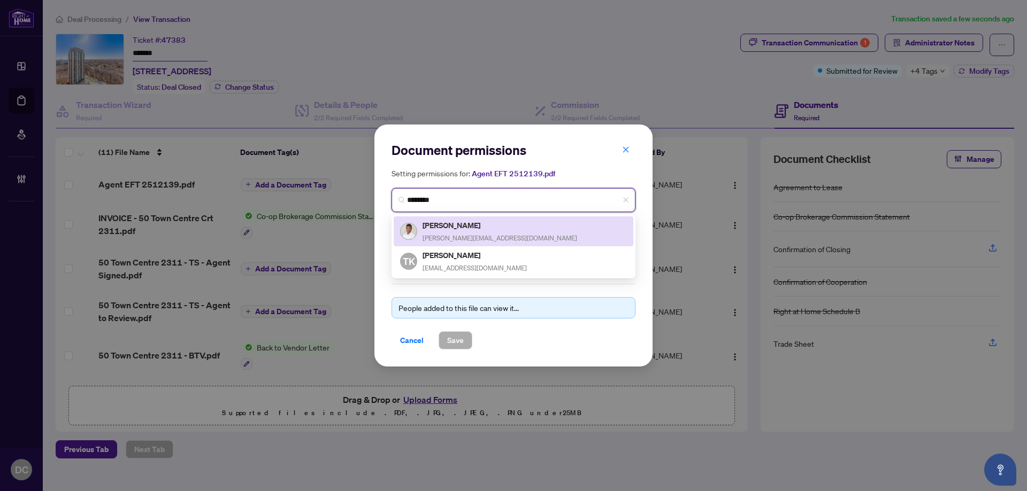
click at [518, 228] on div "[PERSON_NAME] Kumar [EMAIL_ADDRESS][DOMAIN_NAME]" at bounding box center [513, 231] width 227 height 25
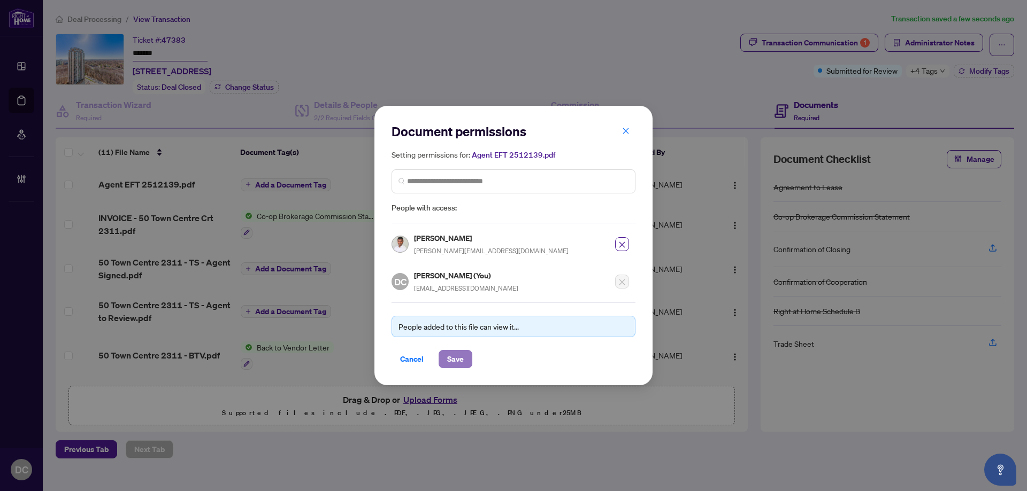
click at [456, 361] on span "Save" at bounding box center [455, 359] width 17 height 17
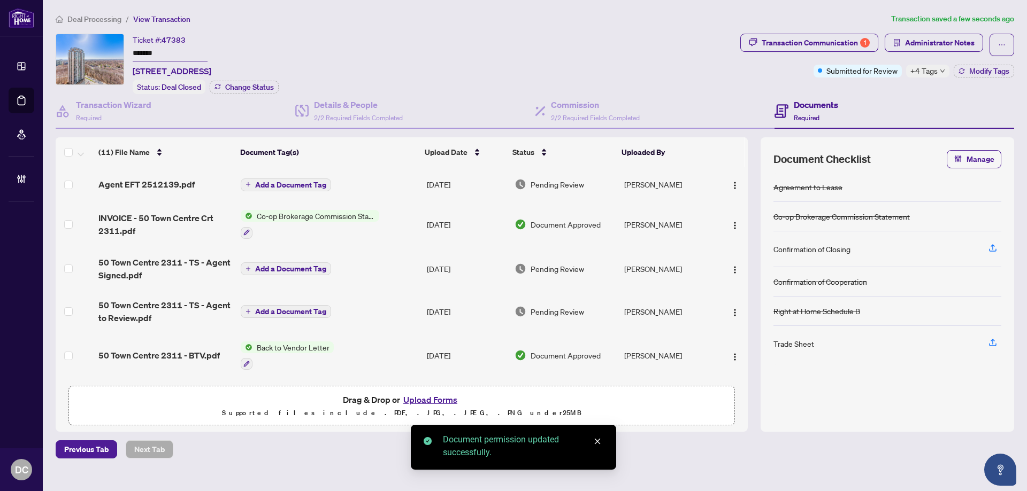
click at [294, 187] on span "Add a Document Tag" at bounding box center [290, 184] width 71 height 7
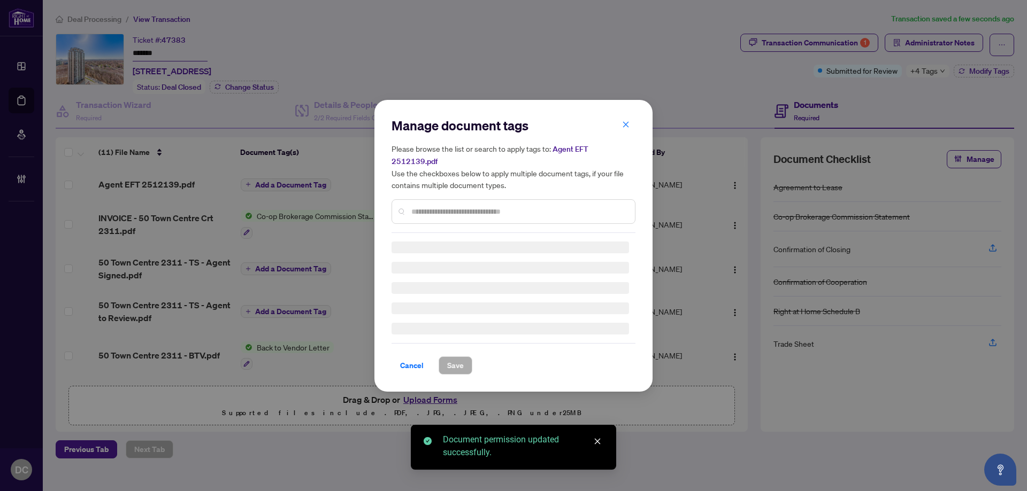
click at [494, 205] on div "Manage document tags Please browse the list or search to apply tags to: Agent E…" at bounding box center [513, 175] width 244 height 116
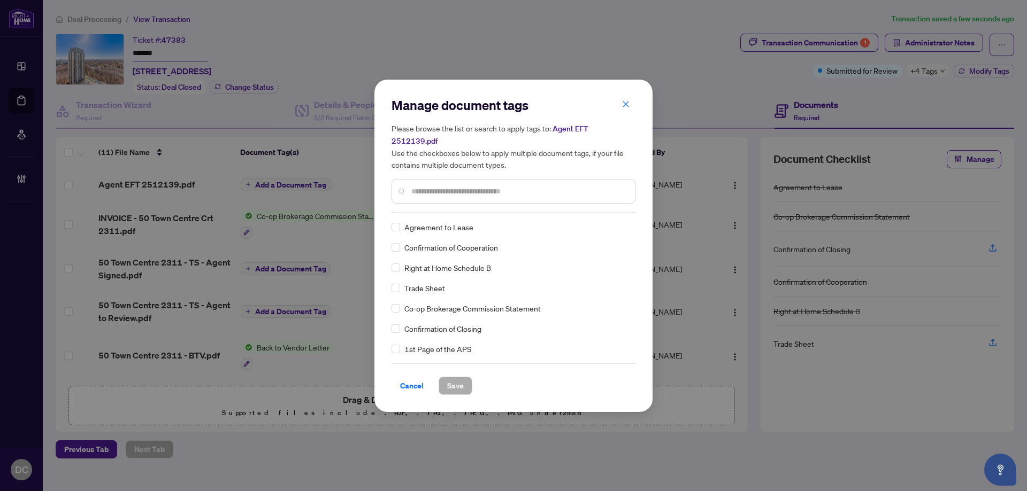
click at [531, 189] on input "text" at bounding box center [518, 192] width 215 height 12
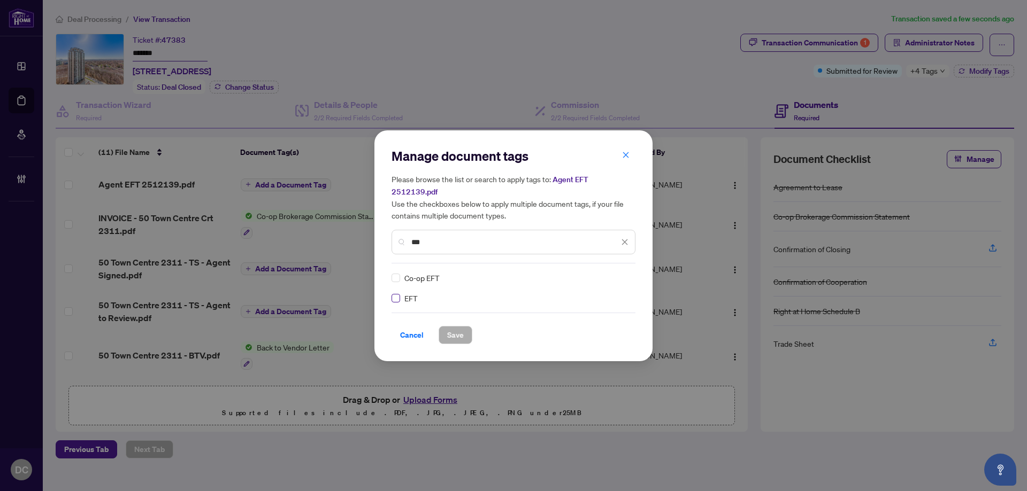
type input "***"
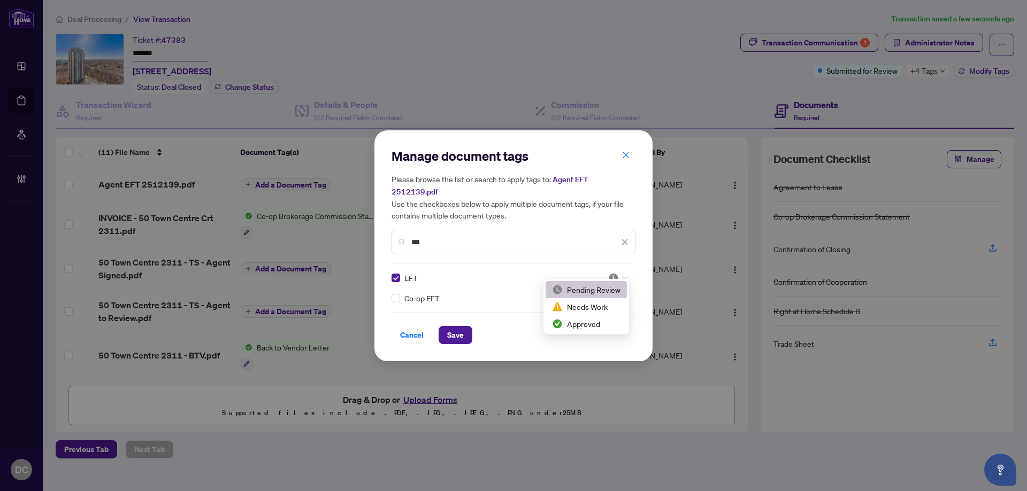
click at [621, 274] on div at bounding box center [618, 278] width 20 height 11
click at [597, 327] on div "Approved" at bounding box center [586, 324] width 68 height 12
click at [456, 332] on span "Save" at bounding box center [455, 335] width 17 height 17
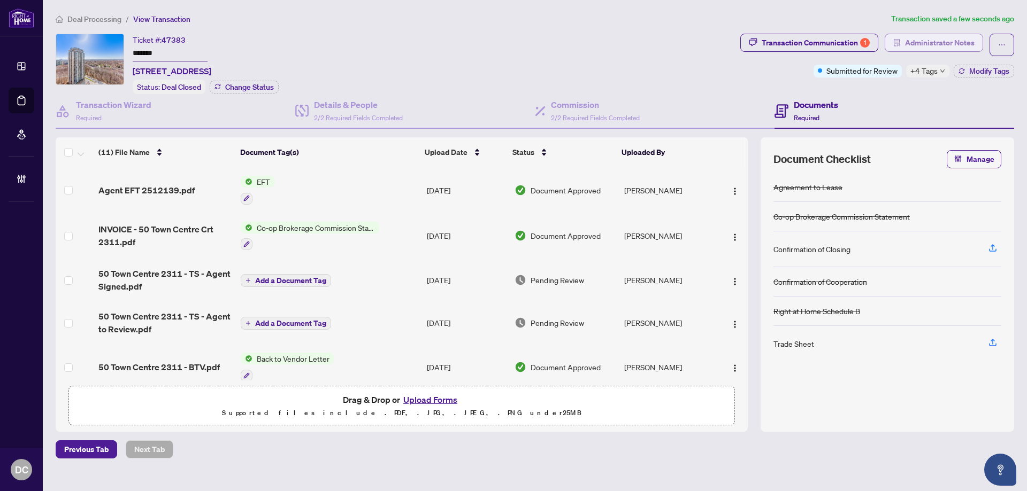
click at [903, 47] on button "Administrator Notes" at bounding box center [934, 43] width 98 height 18
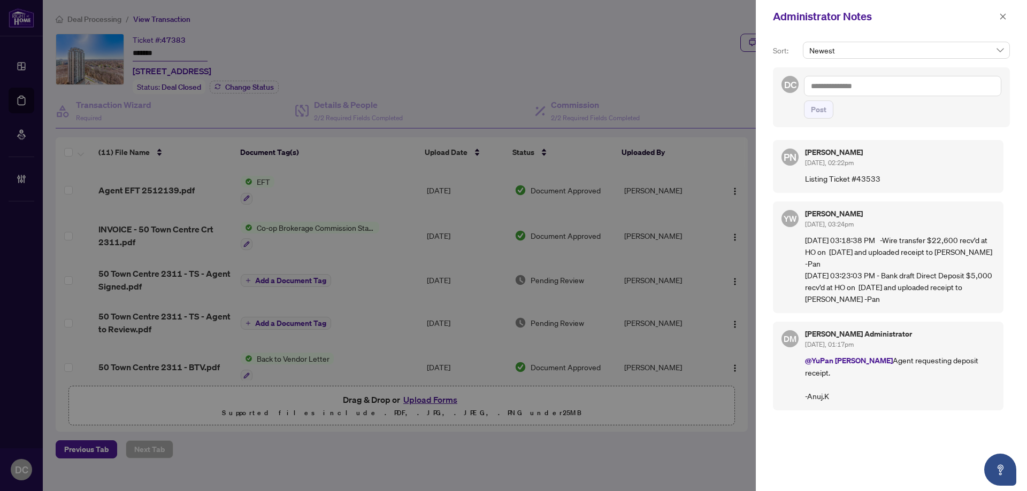
click at [863, 85] on textarea at bounding box center [902, 86] width 197 height 20
paste textarea "**********"
type textarea "**********"
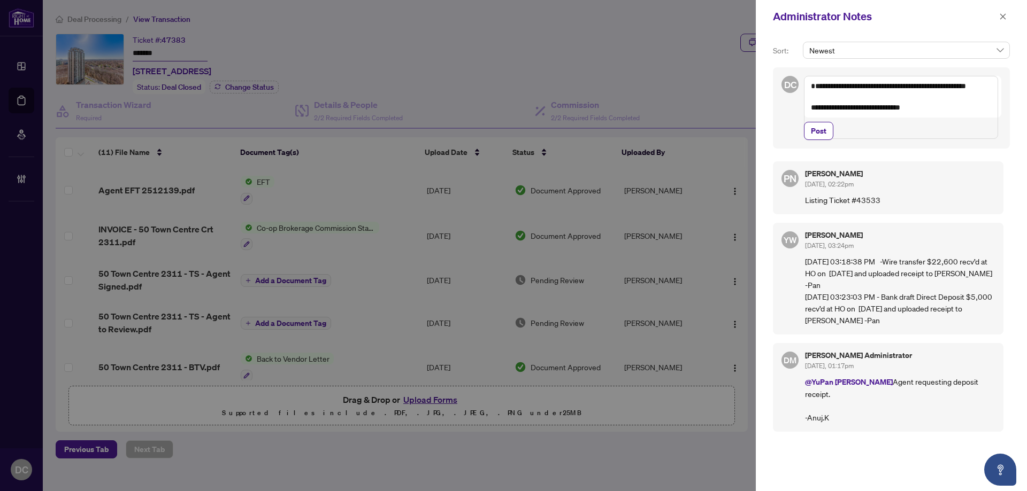
drag, startPoint x: 823, startPoint y: 151, endPoint x: 358, endPoint y: 72, distance: 471.5
click at [823, 140] on span "Post" at bounding box center [819, 130] width 16 height 17
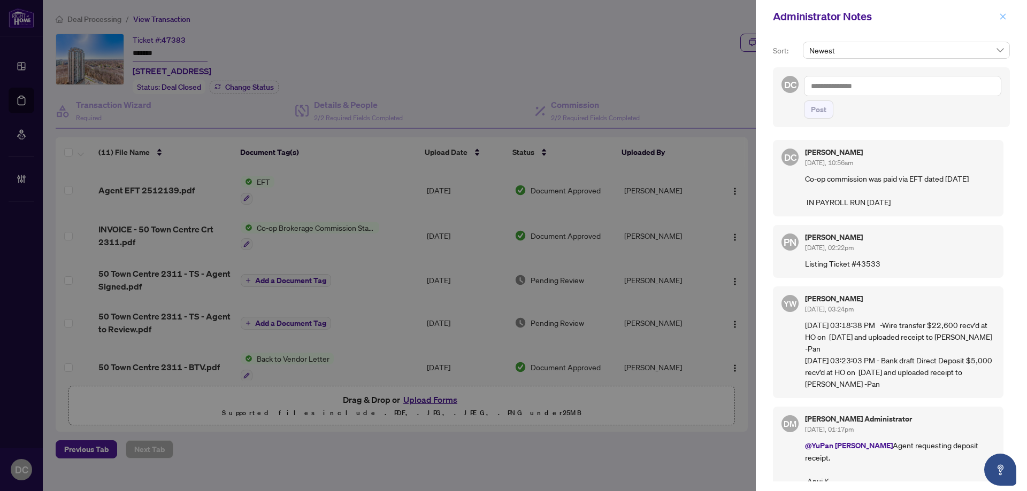
click at [1000, 13] on icon "close" at bounding box center [1002, 16] width 7 height 7
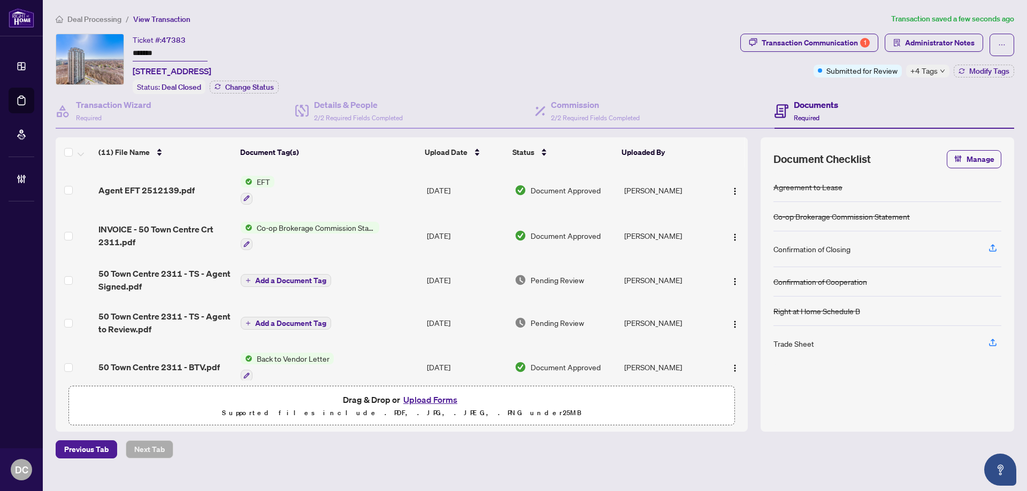
click at [937, 72] on div "+4 Tags" at bounding box center [927, 71] width 43 height 13
click at [855, 97] on div "Documents Required" at bounding box center [894, 111] width 240 height 35
drag, startPoint x: 177, startPoint y: 55, endPoint x: 111, endPoint y: 54, distance: 65.8
click at [111, 54] on div "Ticket #: 47383 ******* 2311-50 Town Centre Crt, Toronto, Ontario M1P 0A9, Cana…" at bounding box center [396, 64] width 680 height 60
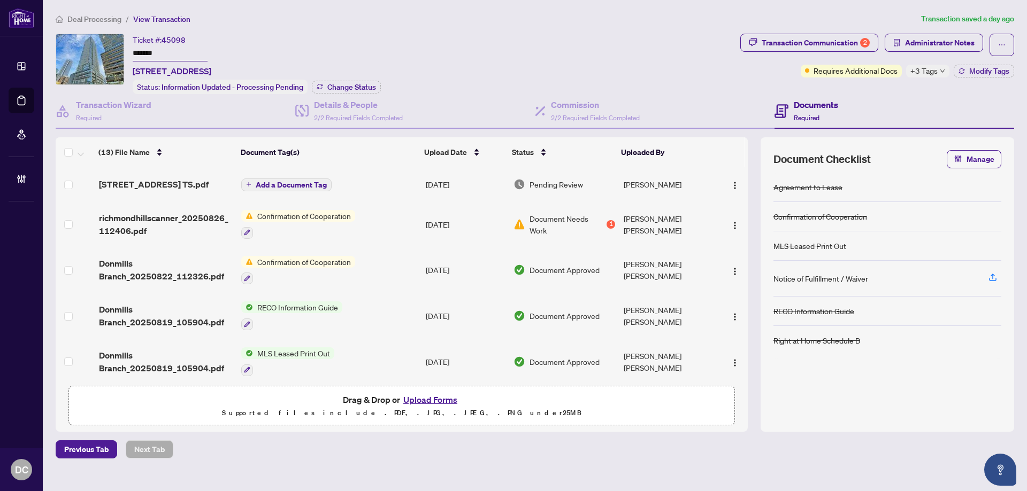
drag, startPoint x: 168, startPoint y: 49, endPoint x: 119, endPoint y: 52, distance: 49.9
click at [119, 52] on div "Ticket #: 45098 ******* [STREET_ADDRESS] Status: Information Updated - Processi…" at bounding box center [396, 64] width 680 height 60
click at [345, 91] on button "Change Status" at bounding box center [346, 87] width 69 height 13
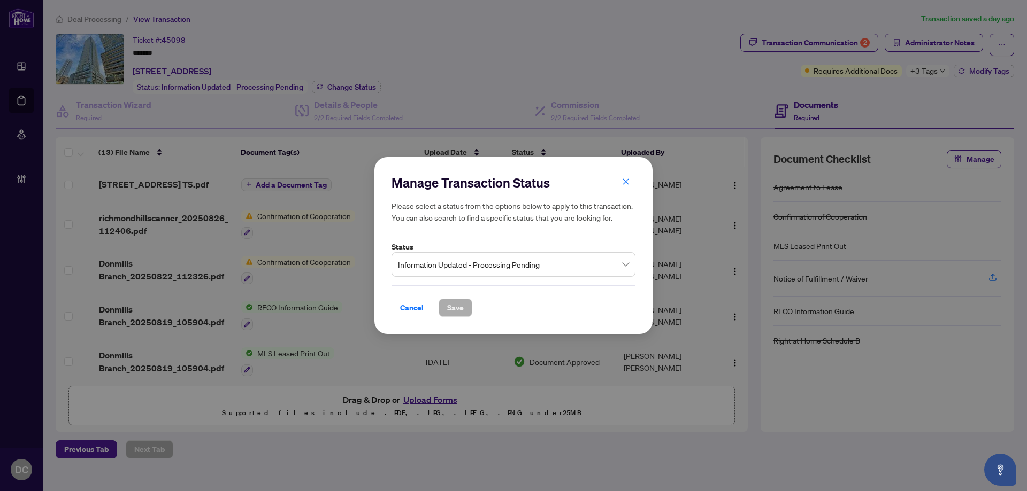
click at [514, 262] on span "Information Updated - Processing Pending" at bounding box center [513, 265] width 231 height 20
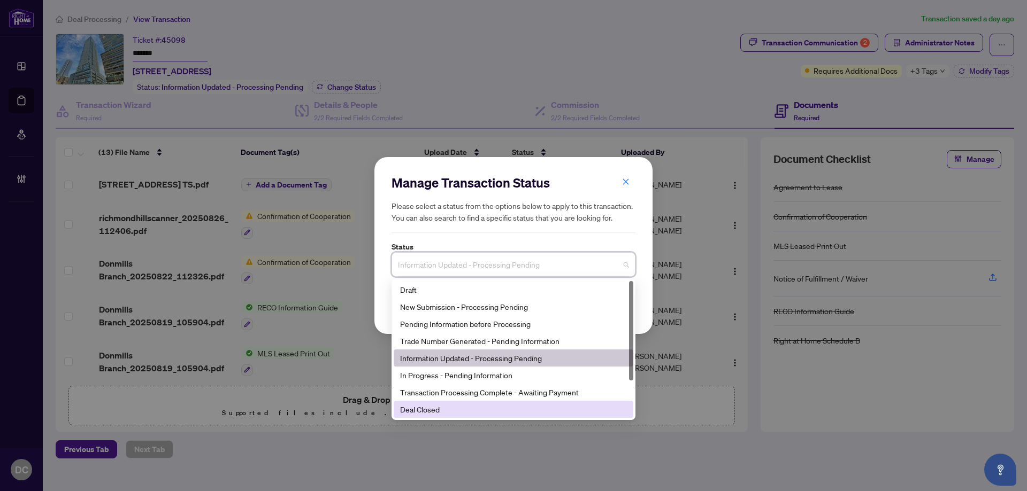
click at [444, 412] on div "Deal Closed" at bounding box center [513, 410] width 227 height 12
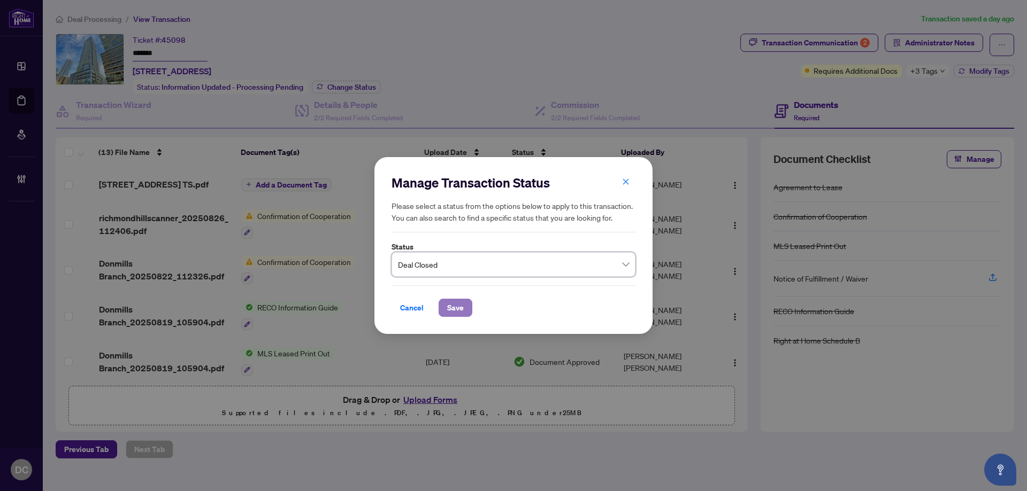
click at [452, 308] on span "Save" at bounding box center [455, 307] width 17 height 17
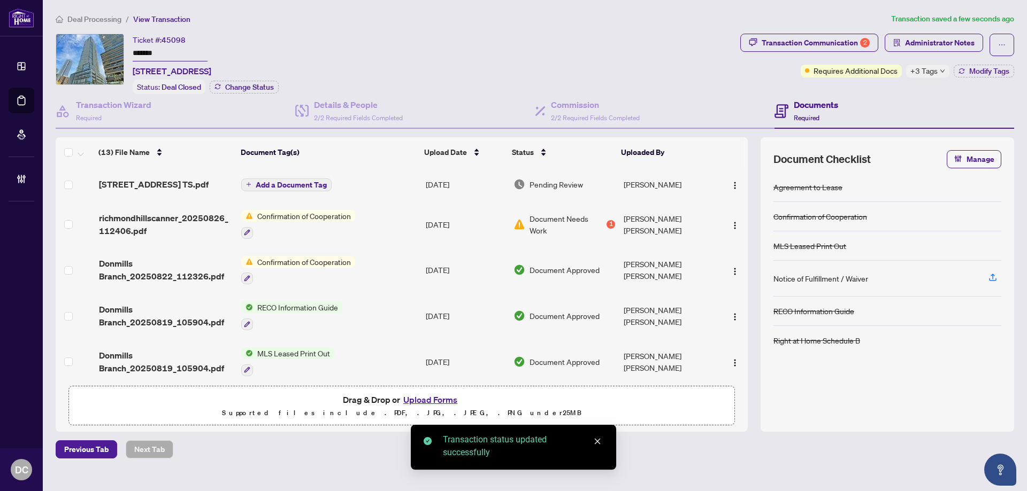
click at [934, 70] on span "+3 Tags" at bounding box center [923, 71] width 27 height 12
click at [874, 94] on div "Documents Required" at bounding box center [894, 111] width 240 height 35
click at [967, 75] on button "Modify Tags" at bounding box center [984, 71] width 60 height 13
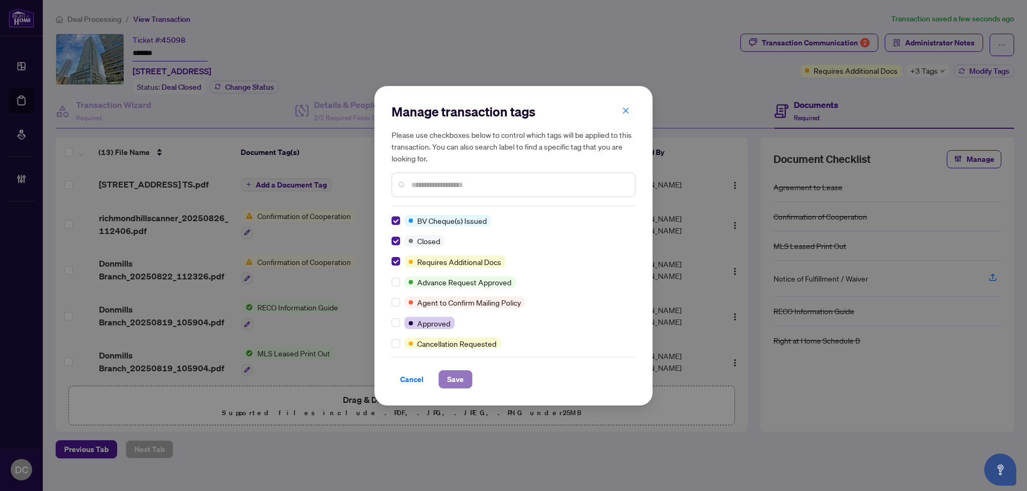
click at [451, 382] on span "Save" at bounding box center [455, 379] width 17 height 17
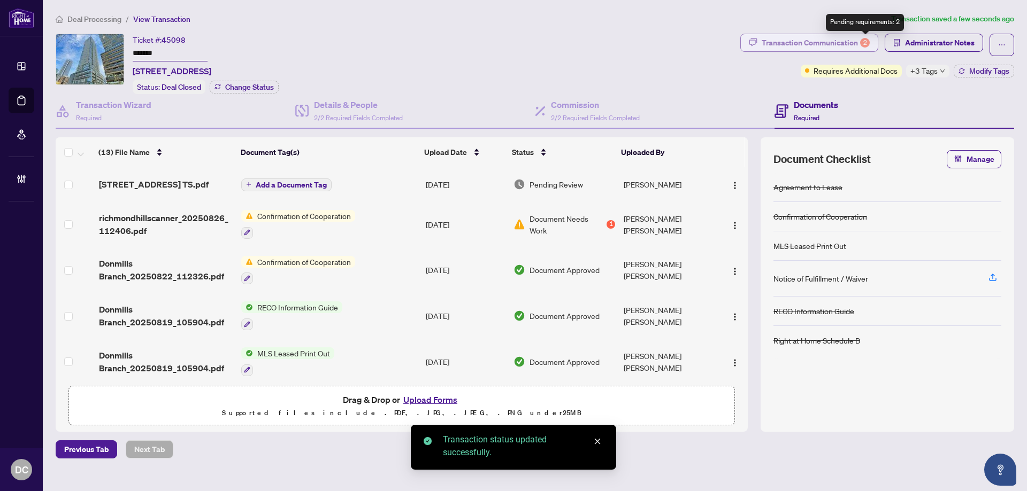
click at [860, 43] on div "2" at bounding box center [865, 43] width 10 height 10
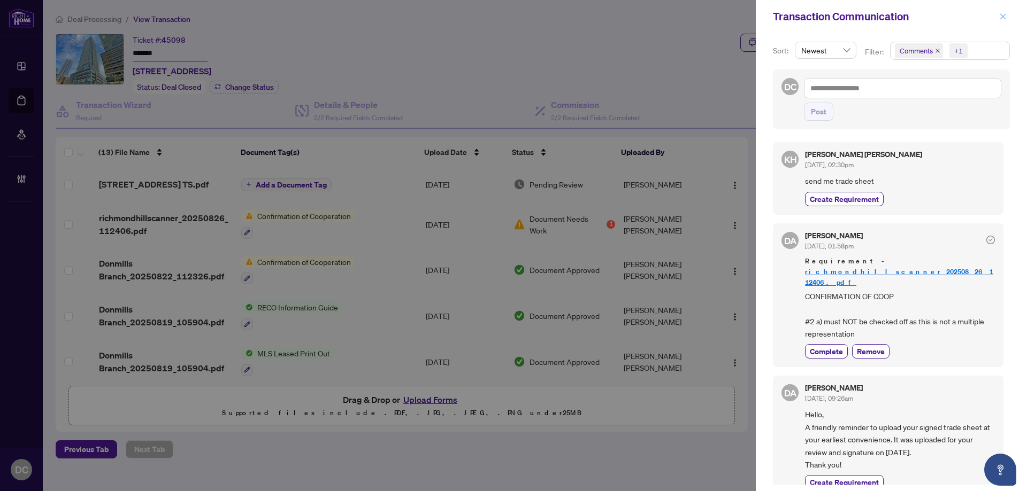
click at [1006, 21] on button "button" at bounding box center [1003, 16] width 14 height 13
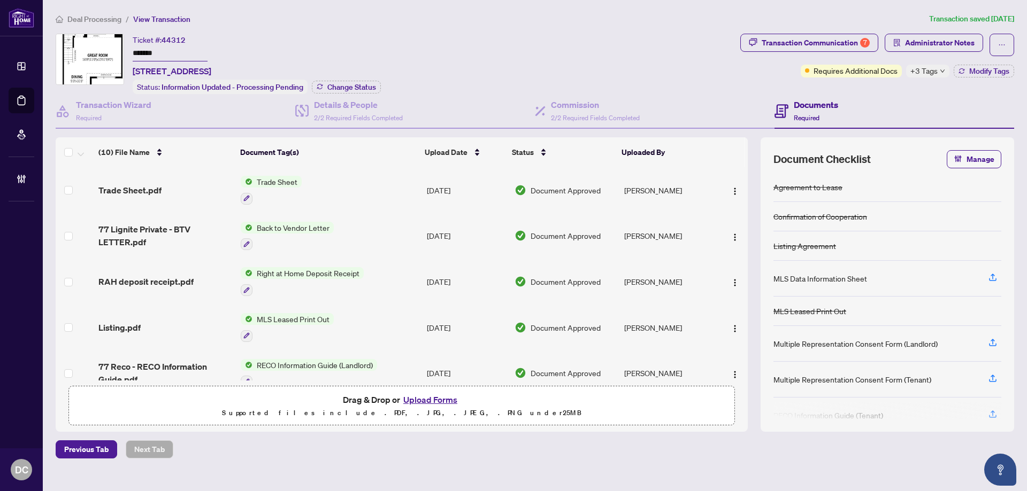
drag, startPoint x: 141, startPoint y: 54, endPoint x: 80, endPoint y: 53, distance: 61.5
click at [80, 53] on div "Ticket #: 44312 ******* [STREET_ADDRESS] Status: Information Updated - Processi…" at bounding box center [396, 64] width 680 height 60
click at [839, 43] on div "Transaction Communication 7" at bounding box center [816, 42] width 108 height 17
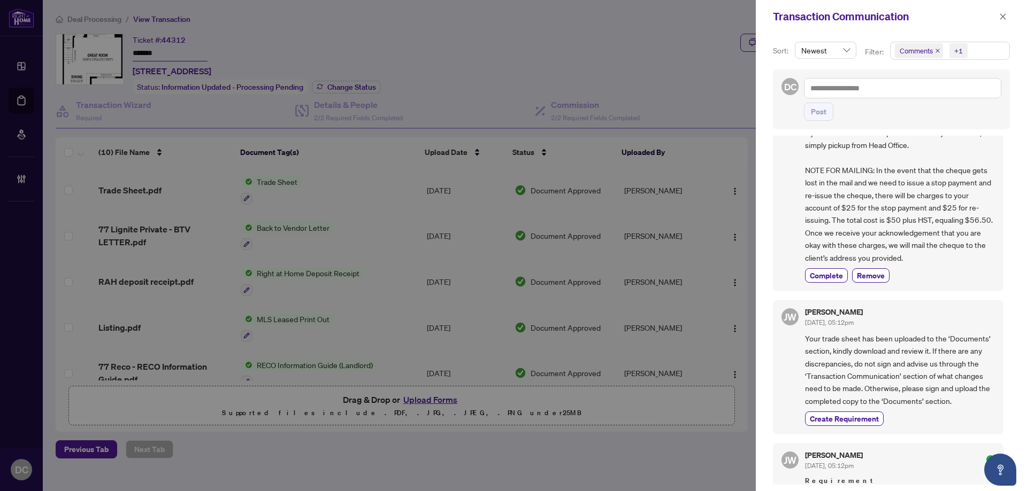
scroll to position [374, 0]
click at [833, 281] on button "Complete" at bounding box center [826, 274] width 43 height 14
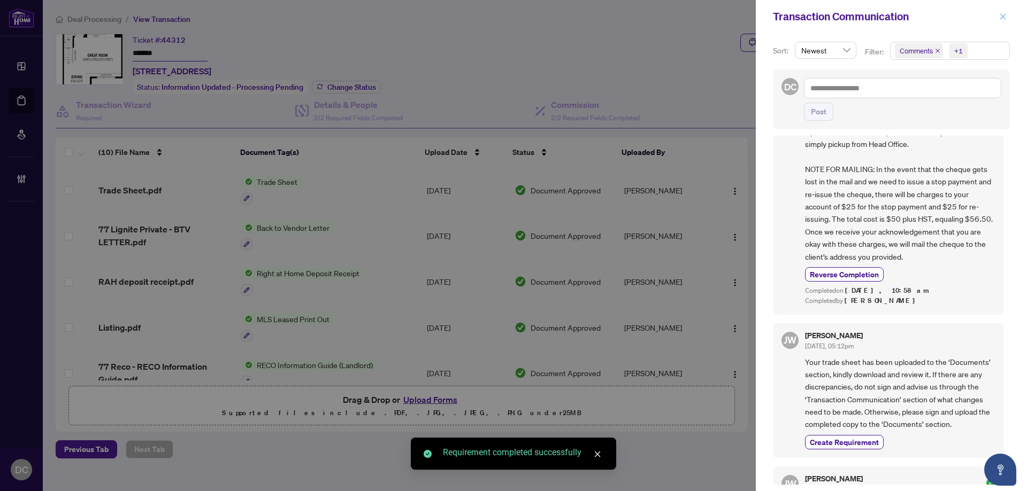
click at [1002, 20] on icon "close" at bounding box center [1002, 16] width 7 height 7
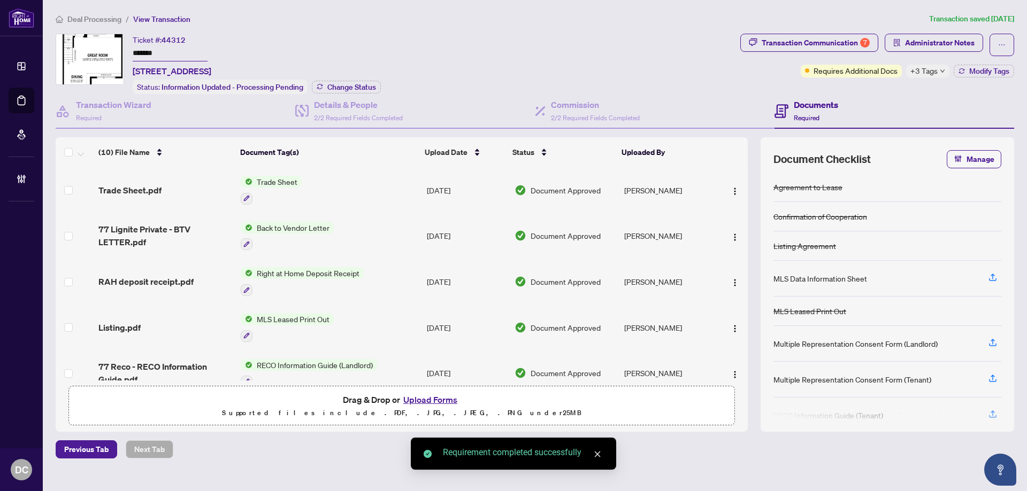
click at [201, 53] on input "*******" at bounding box center [170, 54] width 75 height 16
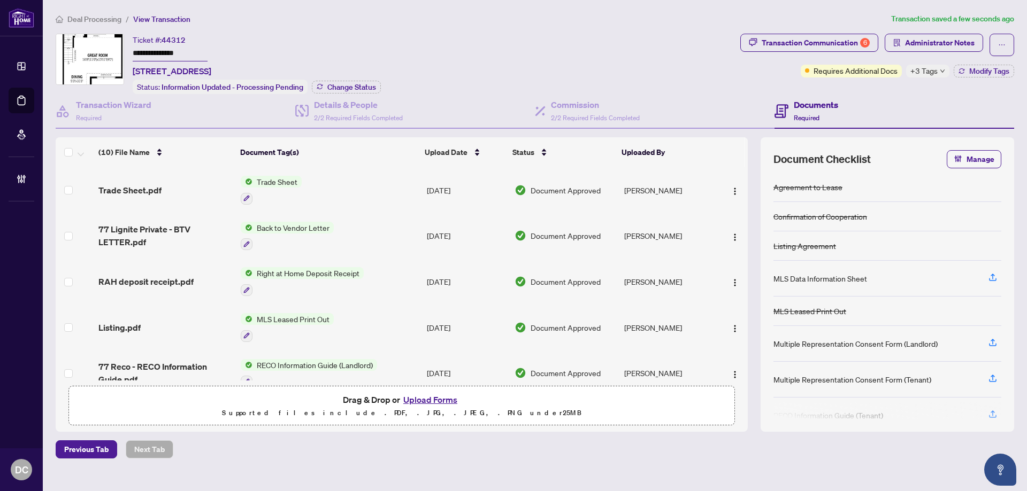
type input "**********"
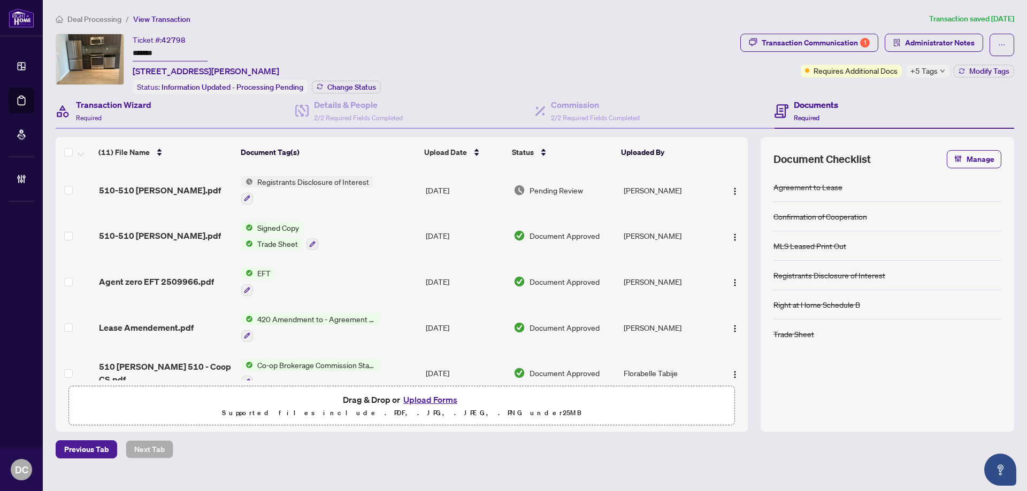
drag, startPoint x: 179, startPoint y: 51, endPoint x: 170, endPoint y: 114, distance: 64.4
click at [90, 48] on div "Ticket #: 42798 ******* [STREET_ADDRESS][PERSON_NAME] Status: Information Updat…" at bounding box center [396, 64] width 680 height 60
click at [341, 89] on span "Change Status" at bounding box center [351, 86] width 49 height 7
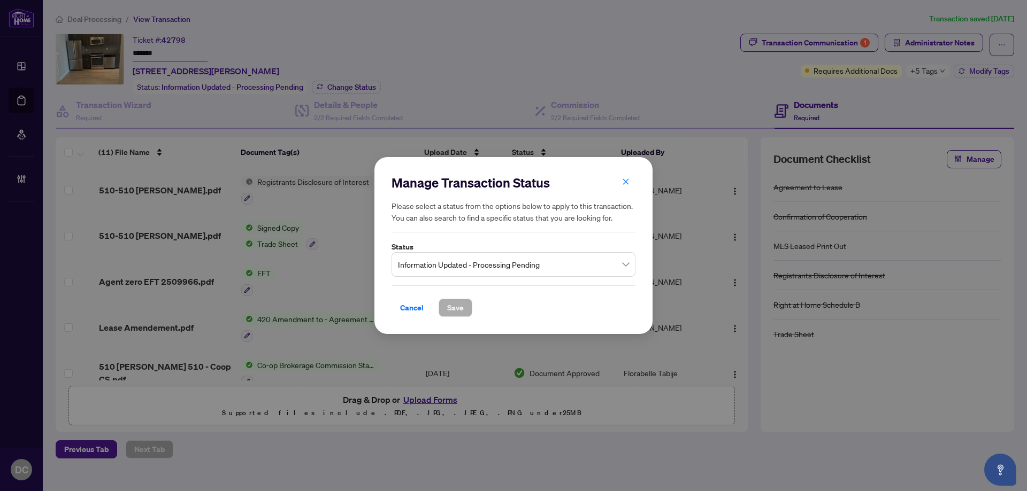
drag, startPoint x: 506, startPoint y: 262, endPoint x: 498, endPoint y: 276, distance: 16.3
click at [506, 261] on span "Information Updated - Processing Pending" at bounding box center [513, 265] width 231 height 20
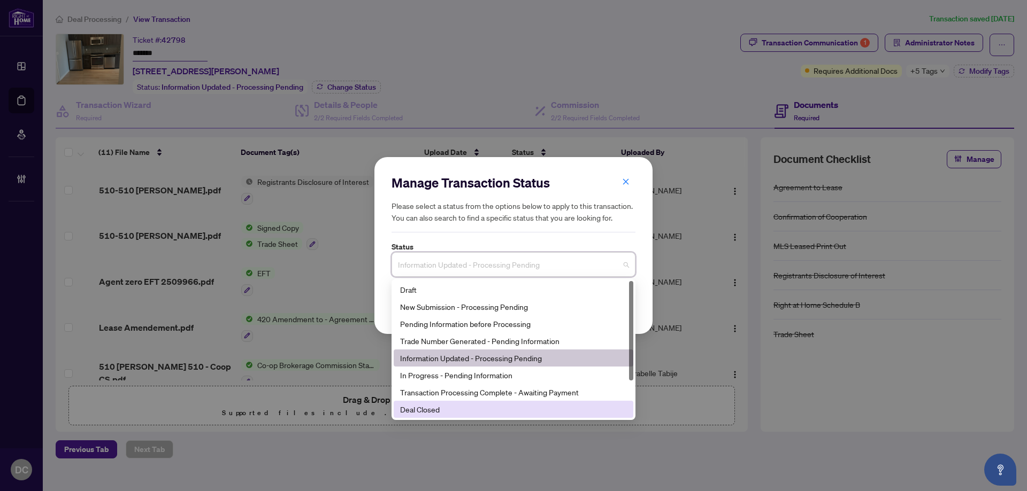
click at [435, 414] on div "Deal Closed" at bounding box center [513, 410] width 227 height 12
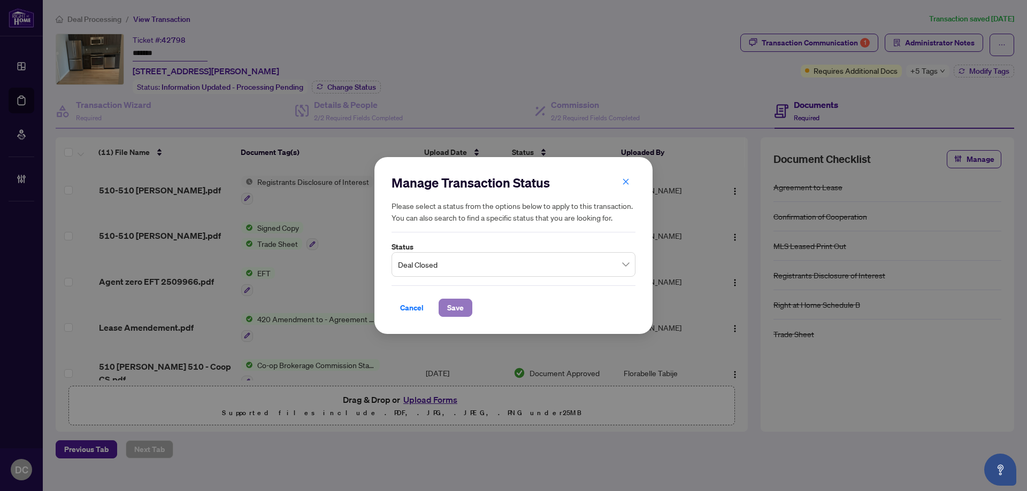
click at [460, 313] on span "Save" at bounding box center [455, 307] width 17 height 17
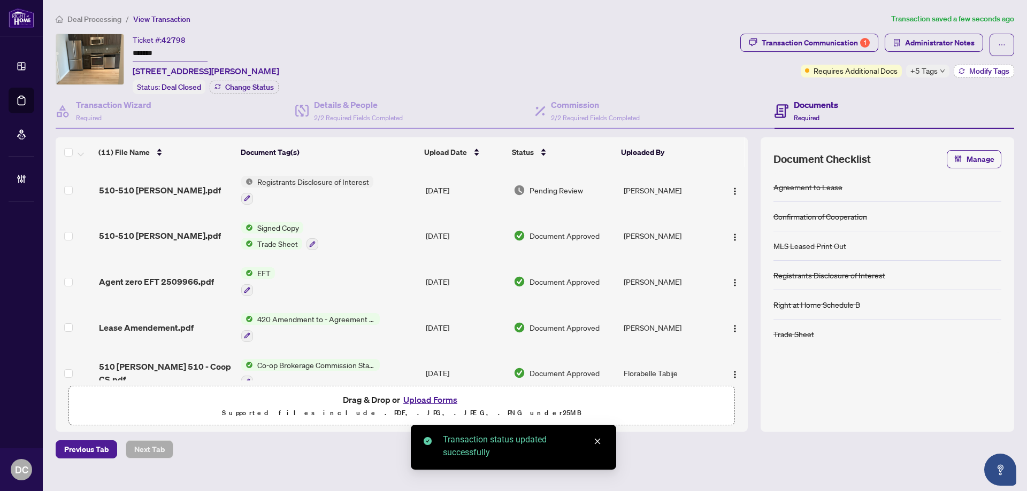
click at [969, 69] on span "Modify Tags" at bounding box center [989, 70] width 40 height 7
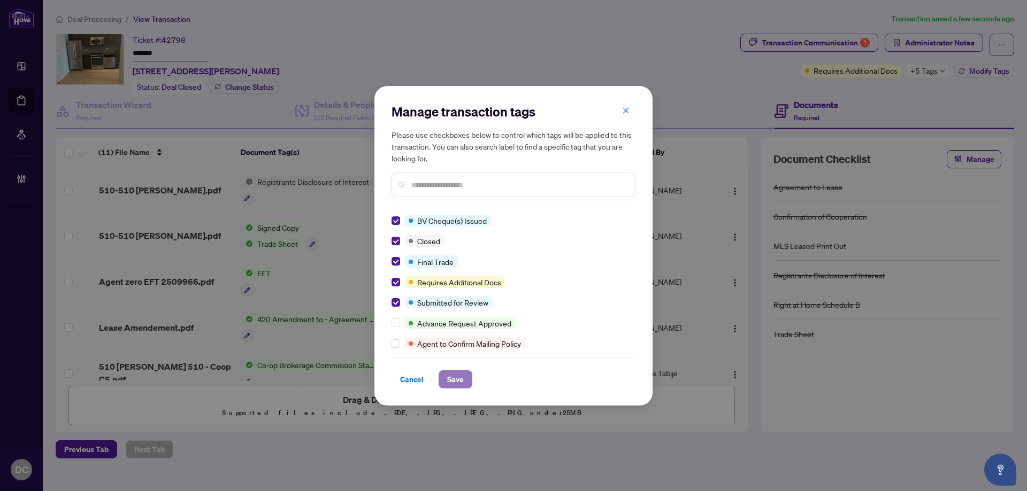
click at [453, 376] on span "Save" at bounding box center [455, 379] width 17 height 17
click at [858, 44] on div "Manage transaction tags Please use checkboxes below to control which tags will …" at bounding box center [513, 245] width 1027 height 491
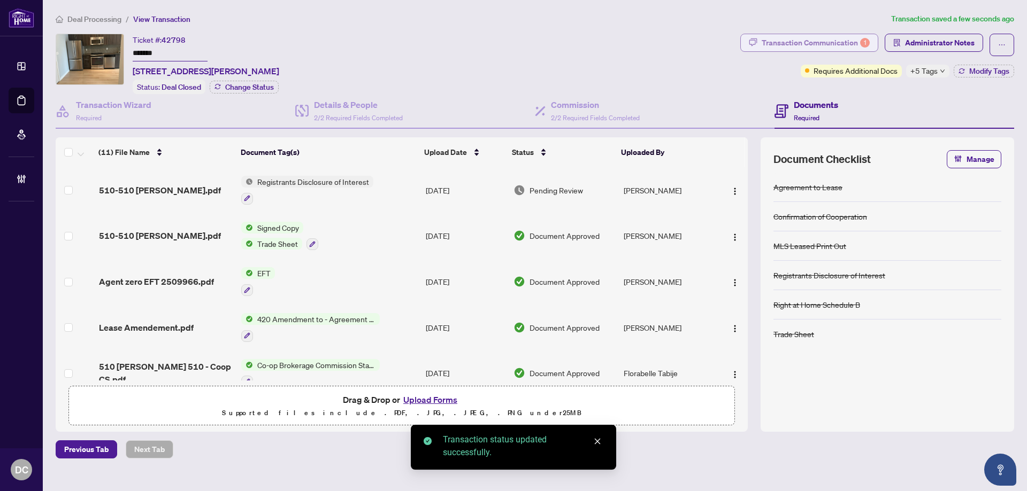
click at [854, 42] on div "Transaction Communication 1" at bounding box center [816, 42] width 108 height 17
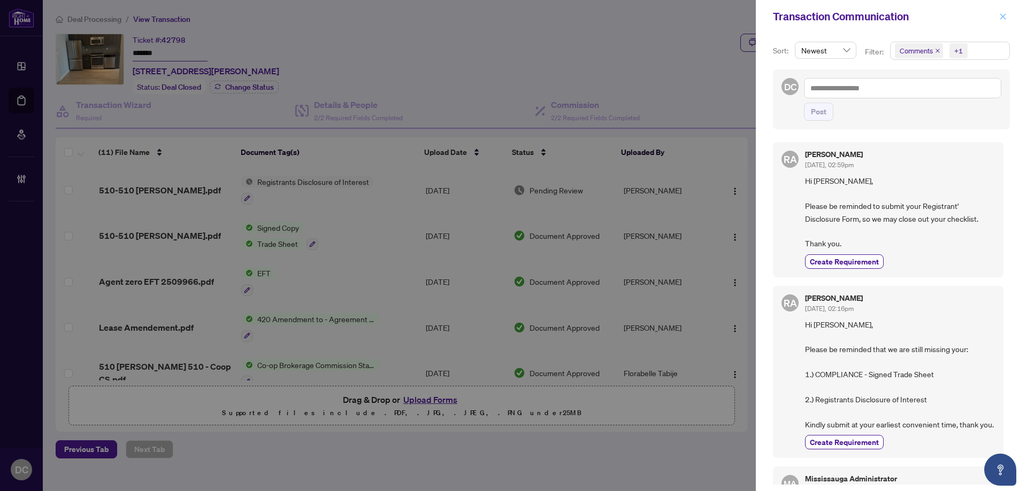
click at [1005, 18] on icon "close" at bounding box center [1002, 16] width 7 height 7
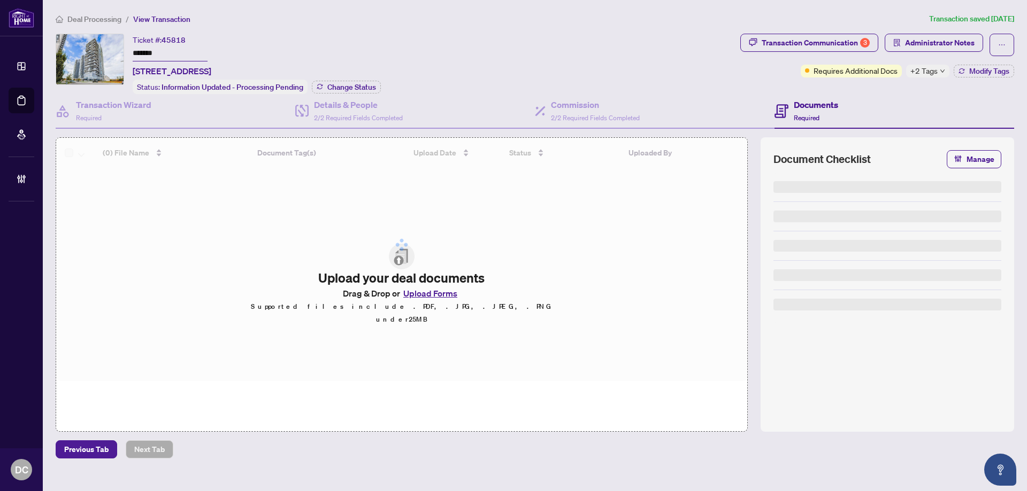
drag, startPoint x: 166, startPoint y: 51, endPoint x: 116, endPoint y: 50, distance: 50.3
click at [116, 49] on div "Ticket #: 45818 ******* 2704-225 Village Green Sq, Toronto, Ontario M1S 0N4, Ca…" at bounding box center [396, 64] width 680 height 60
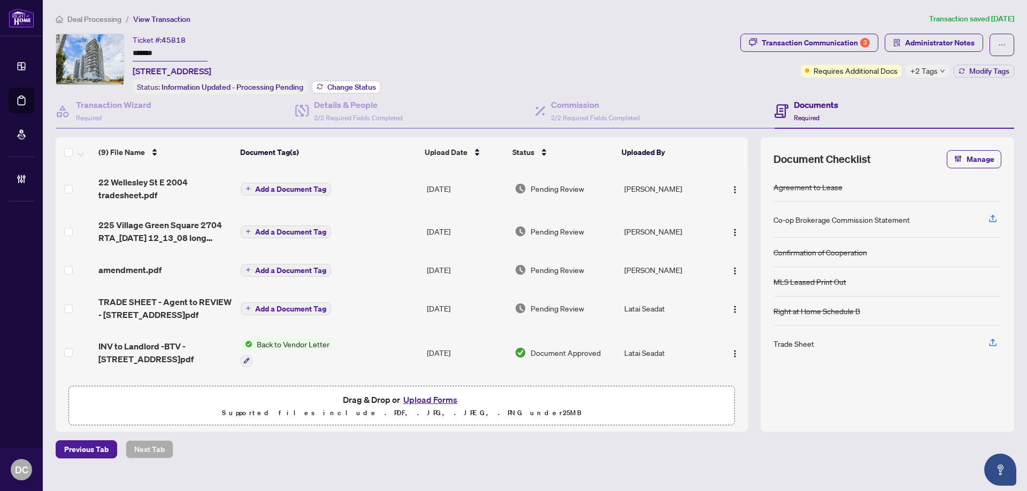
click at [347, 87] on span "Change Status" at bounding box center [351, 86] width 49 height 7
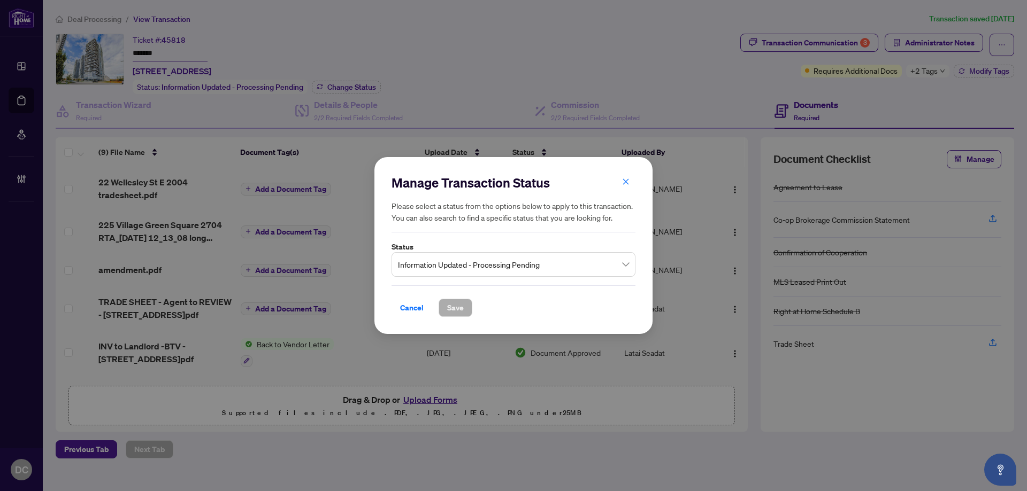
drag, startPoint x: 485, startPoint y: 264, endPoint x: 488, endPoint y: 252, distance: 11.8
click at [485, 264] on span "Information Updated - Processing Pending" at bounding box center [513, 265] width 231 height 20
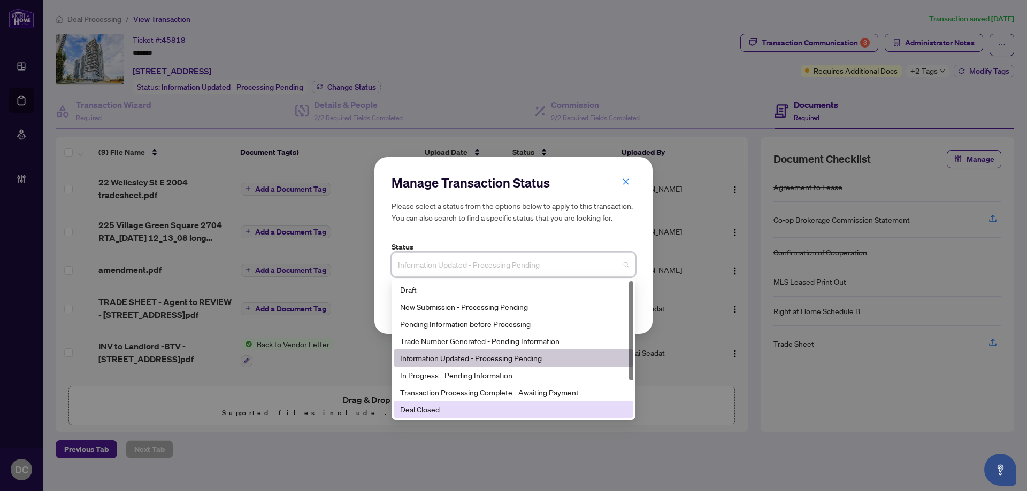
click at [477, 421] on div "Manage Transaction Status Please select a status from the options below to appl…" at bounding box center [513, 245] width 1027 height 491
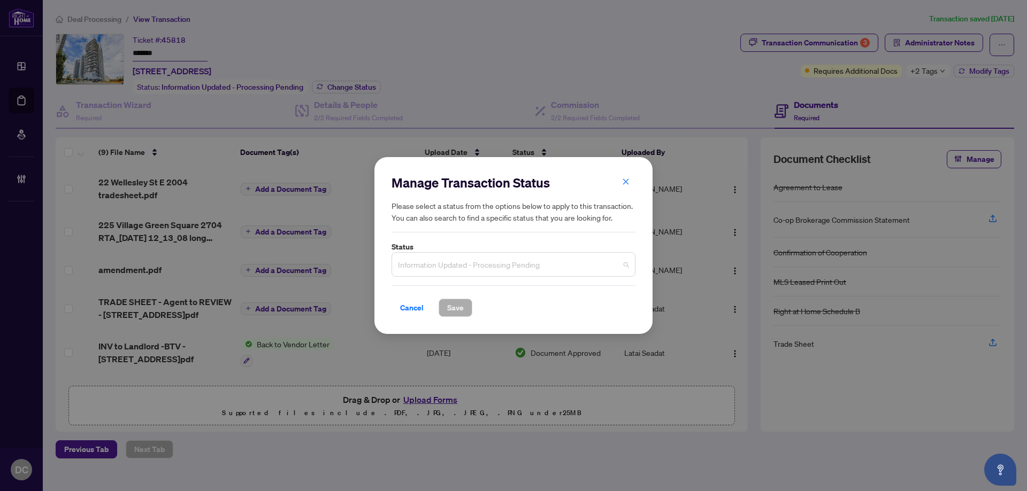
click at [473, 266] on span "Information Updated - Processing Pending" at bounding box center [513, 265] width 231 height 20
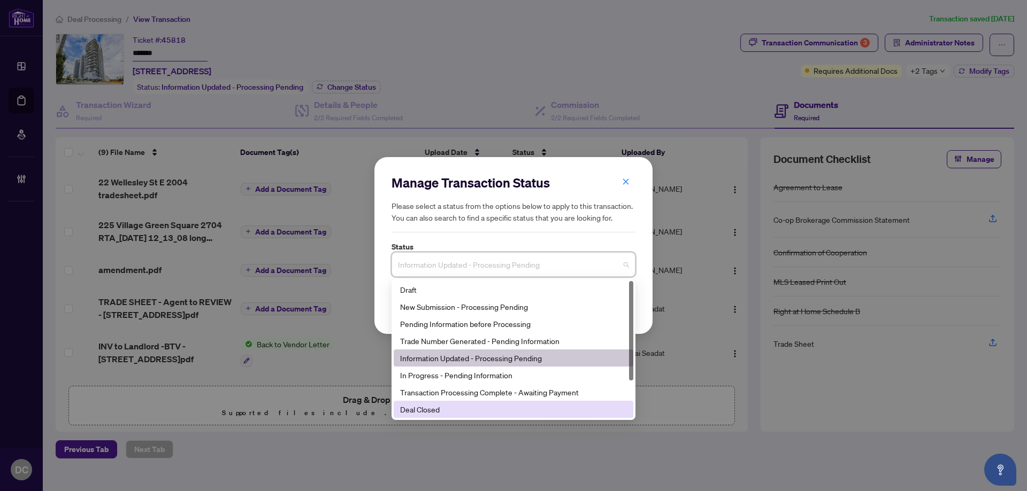
click at [432, 409] on div "Deal Closed" at bounding box center [513, 410] width 227 height 12
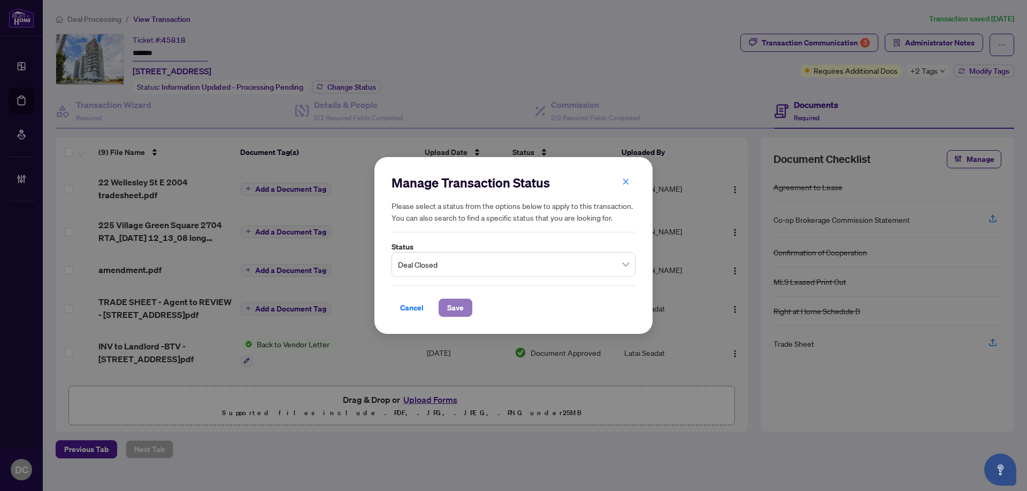
click at [443, 311] on button "Save" at bounding box center [456, 308] width 34 height 18
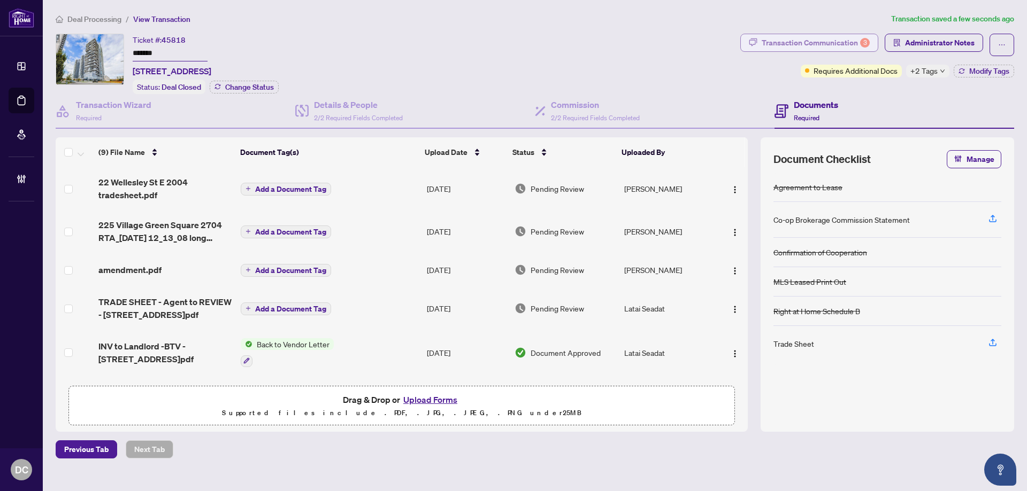
click at [871, 44] on button "Transaction Communication 3" at bounding box center [809, 43] width 138 height 18
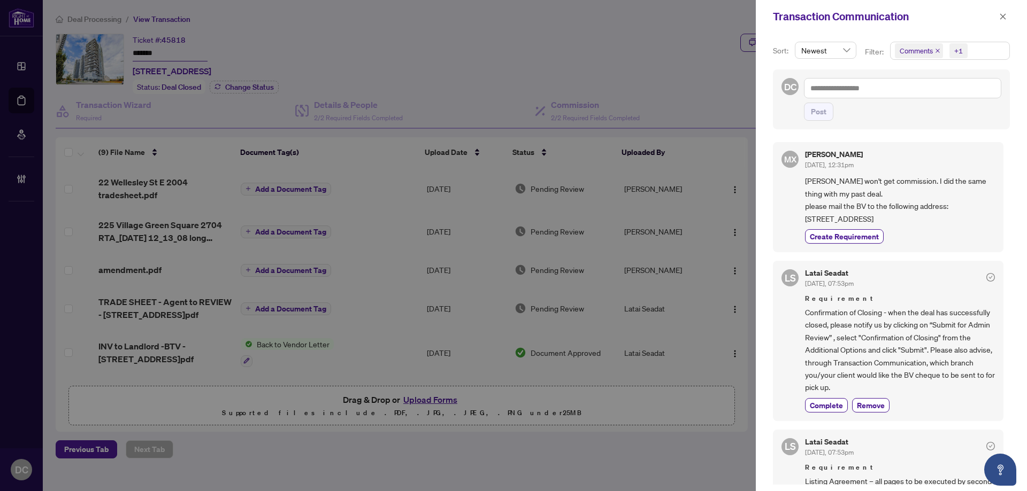
click at [852, 202] on span "[PERSON_NAME] won't get commission. I did the same thing with my past deal. ple…" at bounding box center [900, 200] width 190 height 50
drag, startPoint x: 803, startPoint y: 220, endPoint x: 894, endPoint y: 218, distance: 91.5
click at [894, 218] on div "MX Michelle Xia Aug/26/2025, 12:31pm andy won't get commission. I did the same …" at bounding box center [888, 197] width 230 height 110
copy span "28 Vradenberg Dr, Toronto,"
click at [974, 221] on span "andy won't get commission. I did the same thing with my past deal. please mail …" at bounding box center [900, 200] width 190 height 50
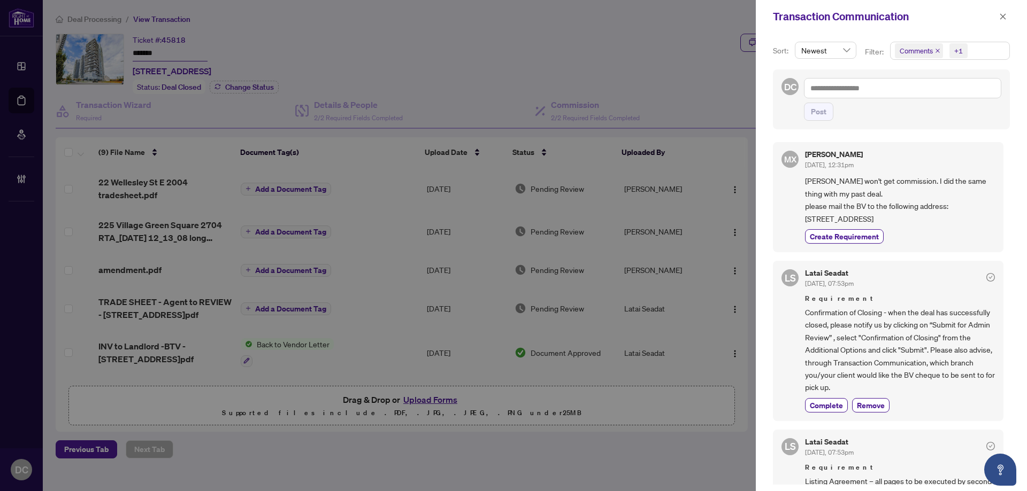
drag, startPoint x: 948, startPoint y: 220, endPoint x: 909, endPoint y: 220, distance: 38.5
click at [911, 222] on span "andy won't get commission. I did the same thing with my past deal. please mail …" at bounding box center [900, 200] width 190 height 50
copy span "M1T 1M6"
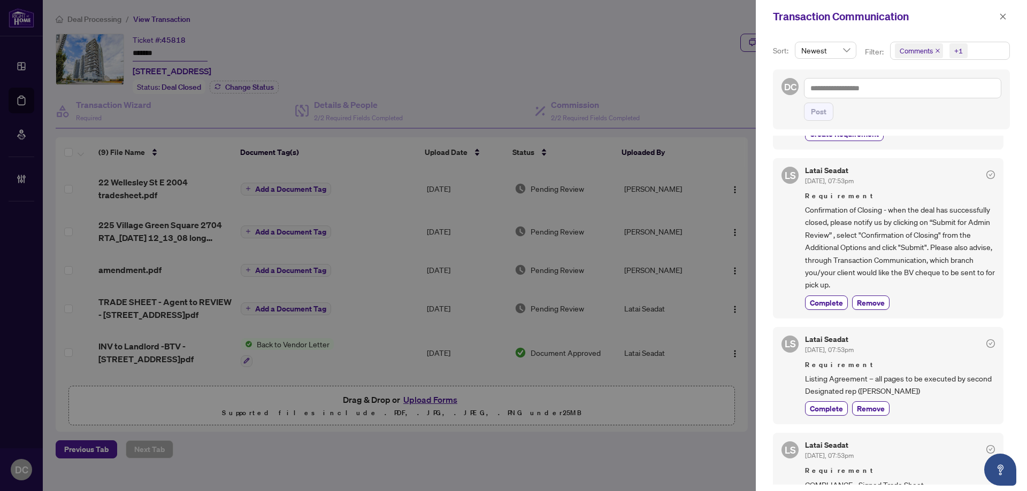
scroll to position [107, 0]
drag, startPoint x: 825, startPoint y: 298, endPoint x: 831, endPoint y: 294, distance: 7.7
click at [825, 298] on span "Complete" at bounding box center [826, 298] width 33 height 11
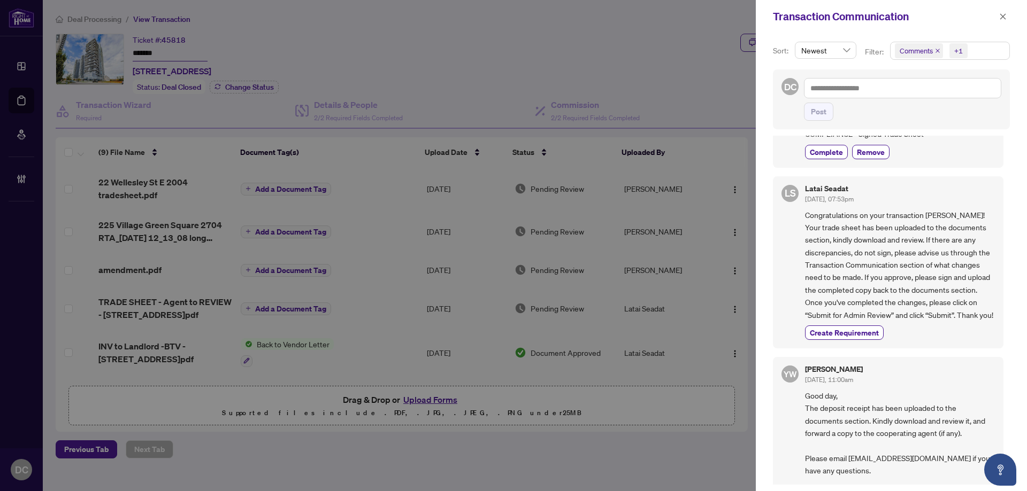
scroll to position [481, 0]
click at [1001, 12] on span "button" at bounding box center [1002, 16] width 7 height 17
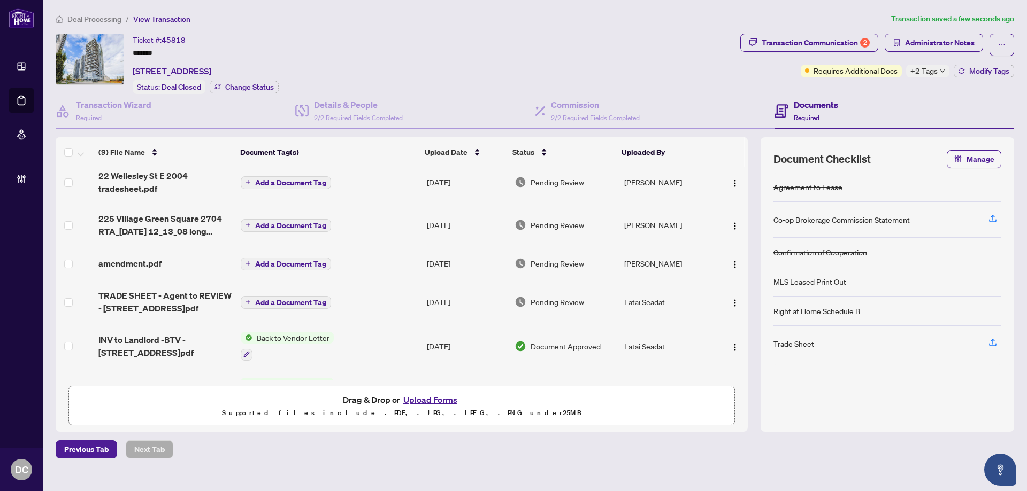
scroll to position [0, 0]
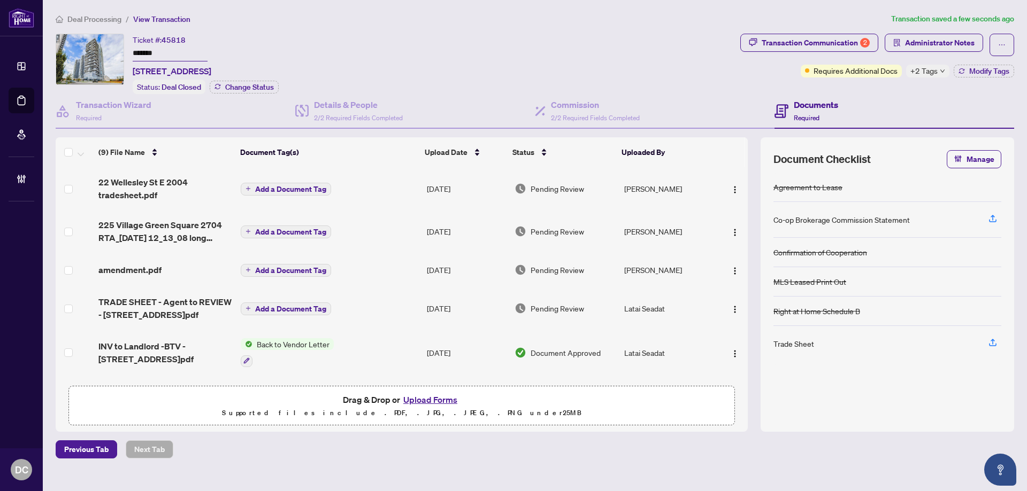
drag, startPoint x: 175, startPoint y: 53, endPoint x: 90, endPoint y: 55, distance: 85.0
click at [90, 55] on div "Ticket #: 45818 ******* 2704-225 Village Green Sq, Toronto, Ontario M1S 0N4, Ca…" at bounding box center [396, 64] width 680 height 60
drag, startPoint x: 157, startPoint y: 70, endPoint x: 231, endPoint y: 70, distance: 74.3
click at [211, 70] on span "2704-225 Village Green Sq, Toronto, Ontario M1S 0N4, Canada" at bounding box center [172, 71] width 79 height 13
copy span "225 Village Green S"
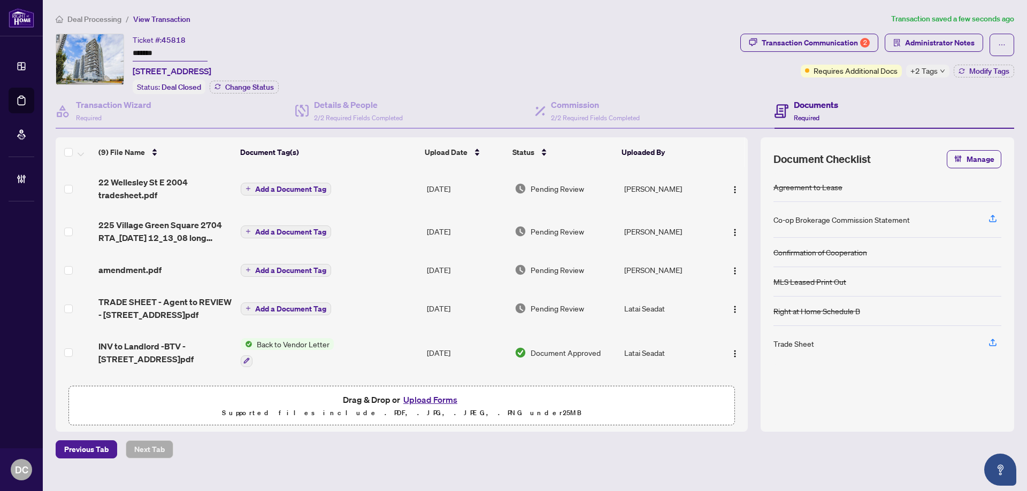
drag, startPoint x: 178, startPoint y: 52, endPoint x: 103, endPoint y: 52, distance: 74.3
click at [103, 52] on div "Ticket #: 45818 ******* 2704-225 Village Green Sq, Toronto, Ontario M1S 0N4, Ca…" at bounding box center [396, 64] width 680 height 60
drag, startPoint x: 156, startPoint y: 70, endPoint x: 224, endPoint y: 66, distance: 68.5
click at [211, 66] on span "2704-225 Village Green Sq, Toronto, Ontario M1S 0N4, Canada" at bounding box center [172, 71] width 79 height 13
copy span "225 Village Green"
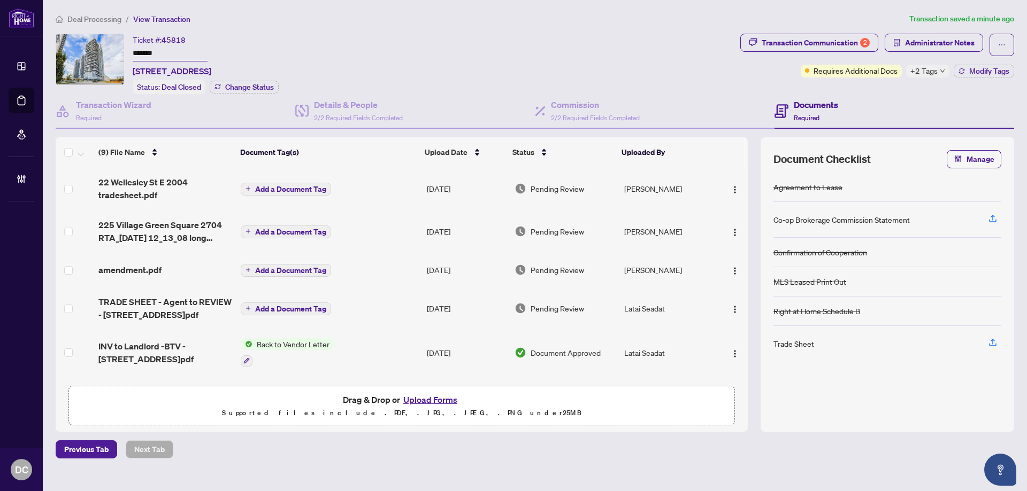
drag, startPoint x: 176, startPoint y: 56, endPoint x: 73, endPoint y: 54, distance: 103.2
click at [73, 54] on div "Ticket #: 45818 ******* 2704-225 Village Green Sq, Toronto, Ontario M1S 0N4, Ca…" at bounding box center [396, 64] width 680 height 60
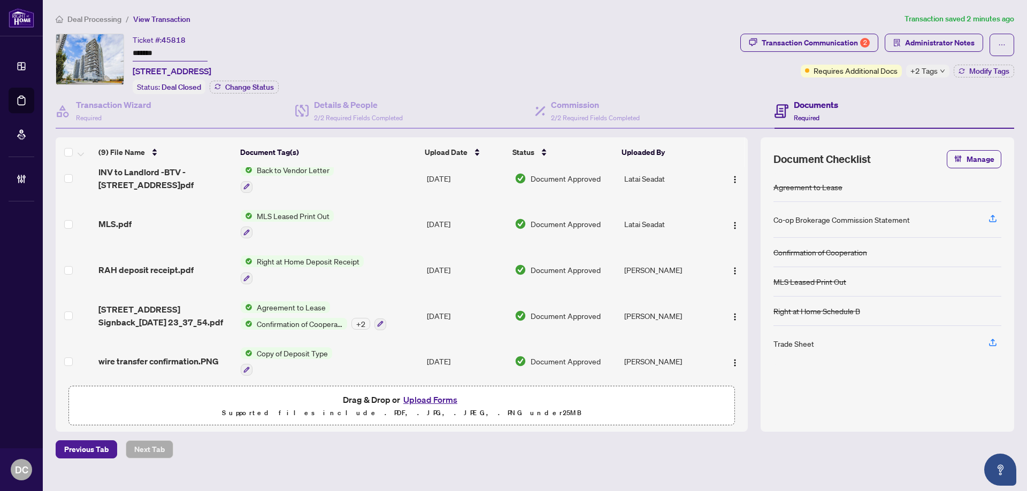
scroll to position [181, 0]
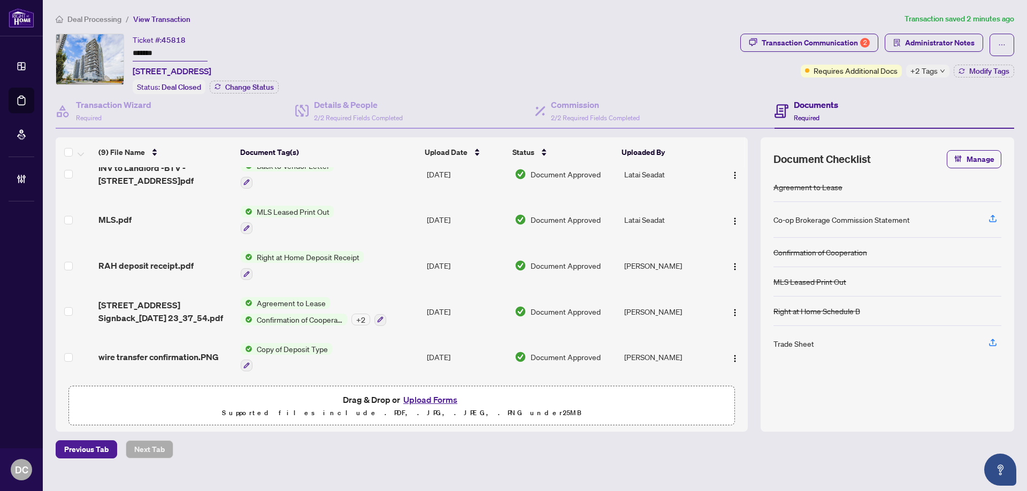
click at [170, 304] on span "225 Village Green Square 2704 Signback_2025-07-25 23_37_54.pdf" at bounding box center [165, 312] width 134 height 26
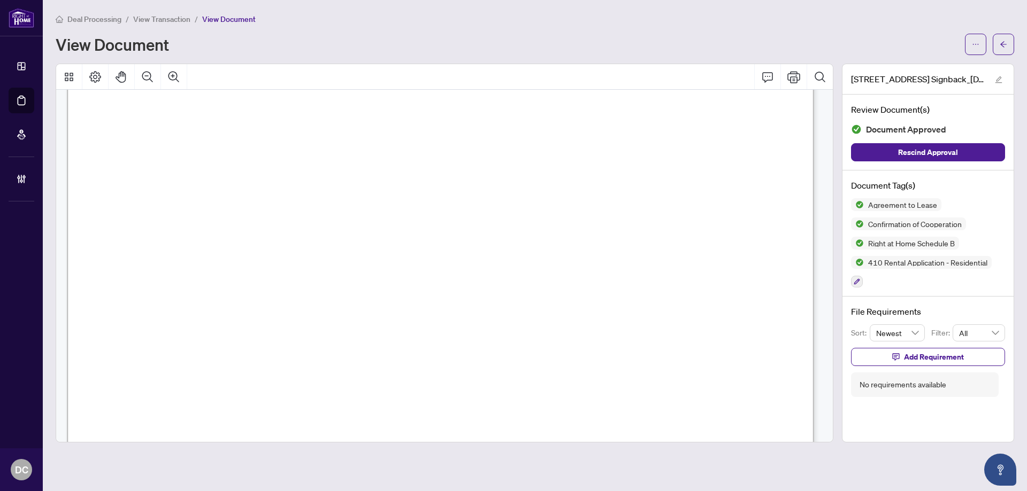
scroll to position [14034, 0]
click at [1012, 43] on button "button" at bounding box center [1003, 44] width 21 height 21
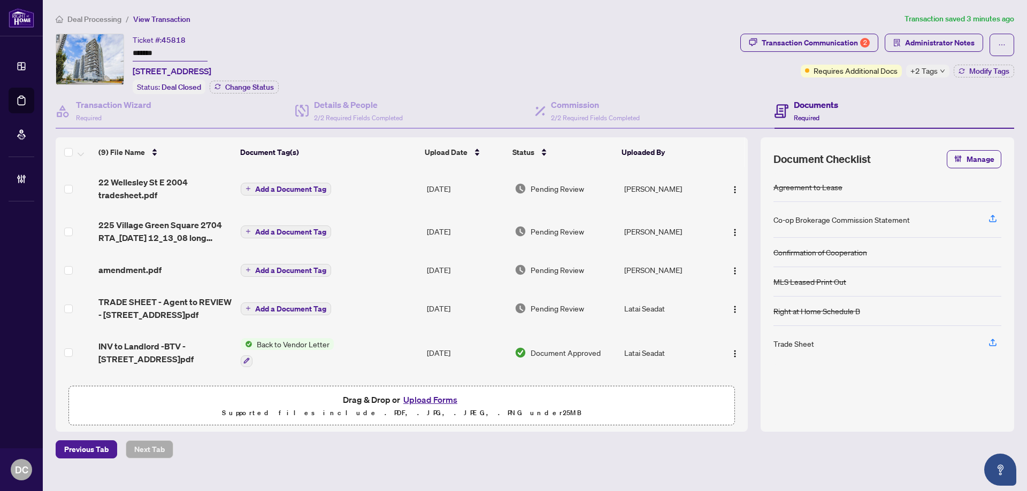
drag, startPoint x: 178, startPoint y: 55, endPoint x: 110, endPoint y: 53, distance: 67.9
click at [110, 53] on div "Ticket #: 45818 ******* 2704-225 Village Green Sq, Toronto, Ontario M1S 0N4, Ca…" at bounding box center [396, 64] width 680 height 60
click at [398, 187] on td "Add a Document Tag" at bounding box center [329, 188] width 186 height 43
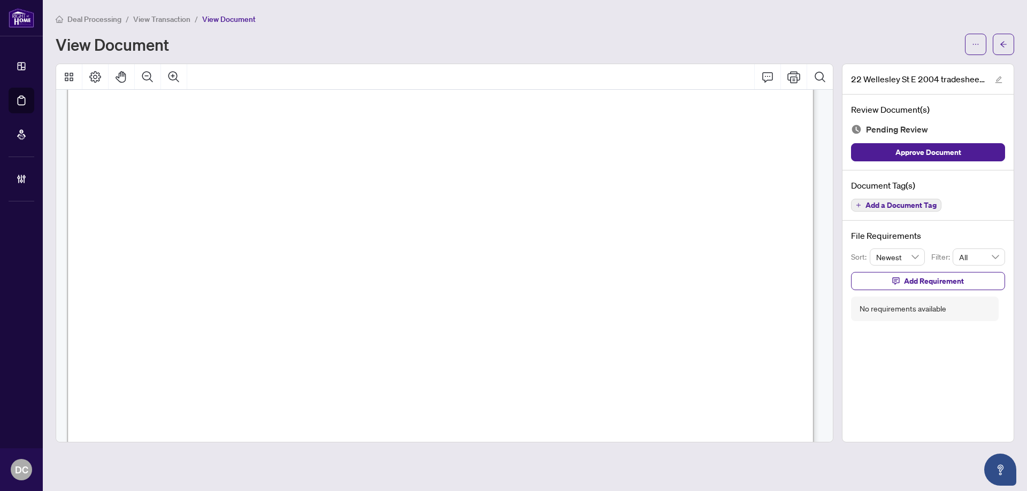
scroll to position [160, 0]
click at [1003, 43] on icon "arrow-left" at bounding box center [1003, 44] width 7 height 7
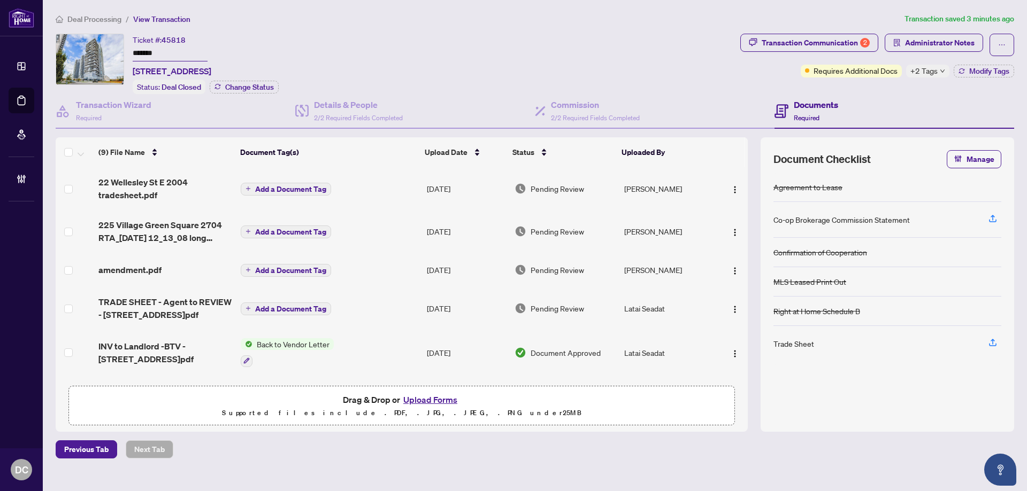
click at [936, 68] on span "+2 Tags" at bounding box center [923, 71] width 27 height 12
click at [873, 84] on div "Transaction Communication 2 Administrator Notes Requires Additional Docs +2 Tag…" at bounding box center [877, 64] width 278 height 60
click at [969, 68] on span "Modify Tags" at bounding box center [989, 70] width 40 height 7
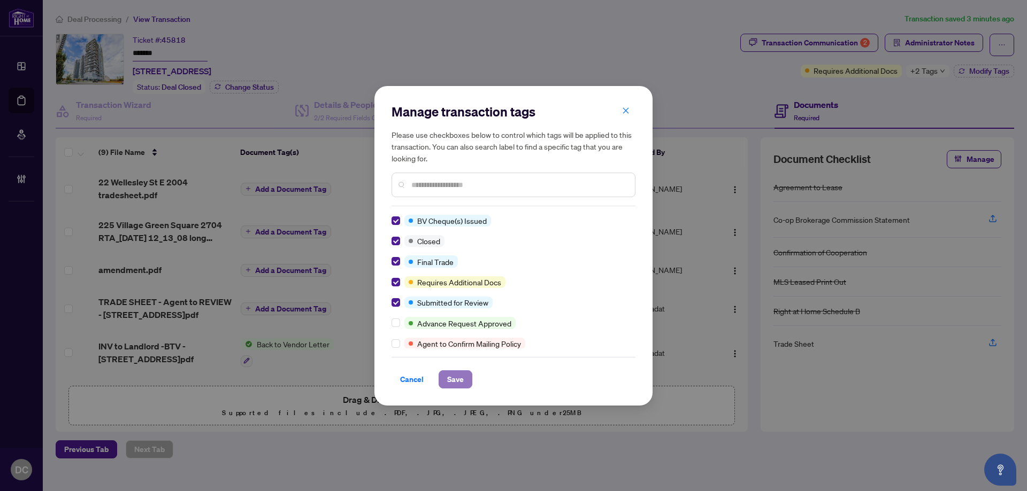
click at [457, 378] on span "Save" at bounding box center [455, 379] width 17 height 17
click at [841, 41] on div "Manage transaction tags Please use checkboxes below to control which tags will …" at bounding box center [513, 245] width 1027 height 491
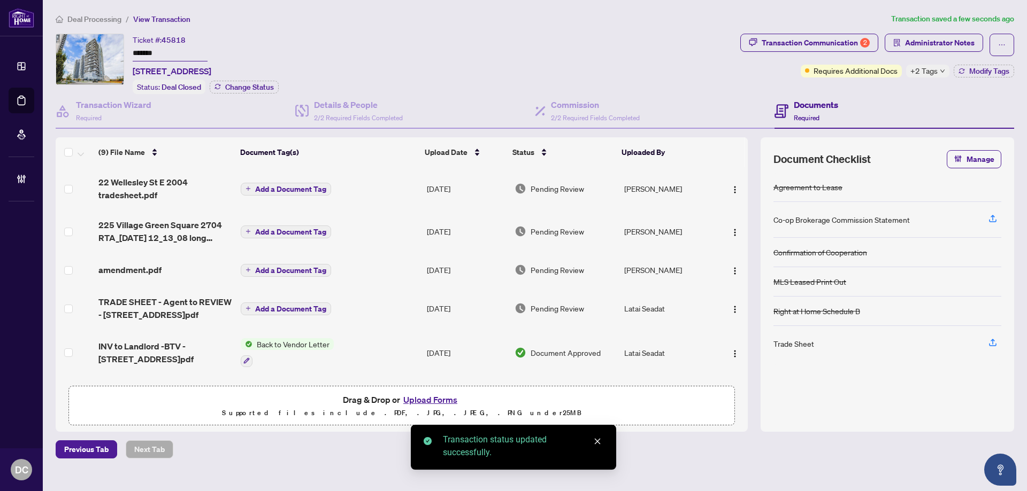
click at [808, 44] on div "Transaction Communication 2" at bounding box center [816, 42] width 108 height 17
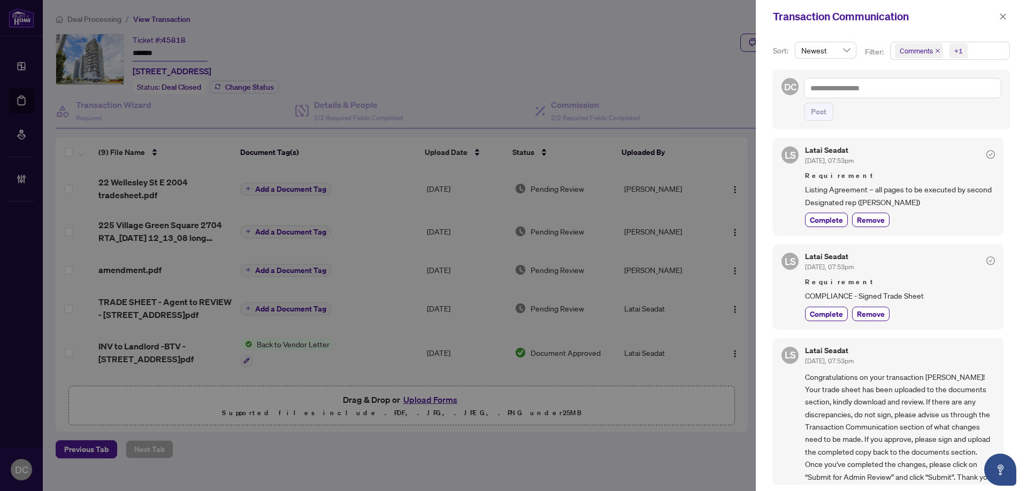
scroll to position [321, 0]
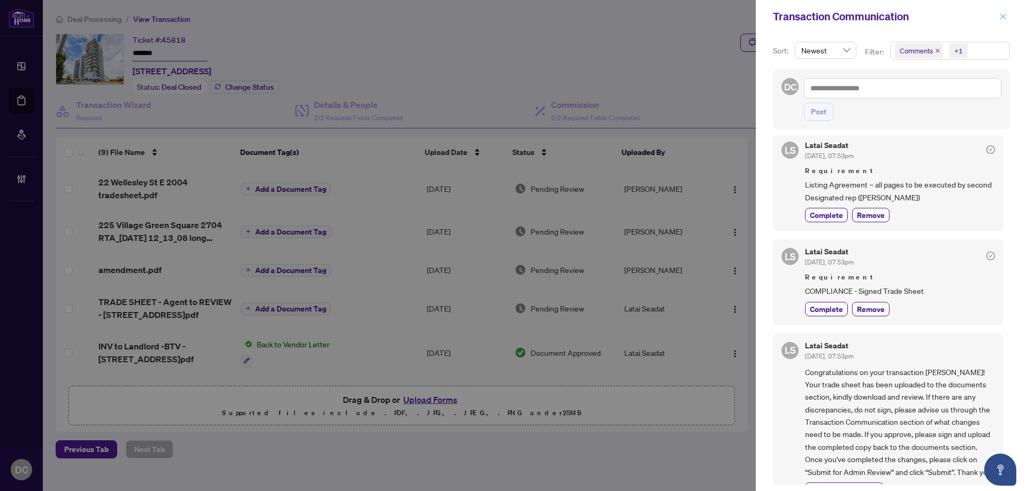
click at [1000, 19] on icon "close" at bounding box center [1002, 16] width 7 height 7
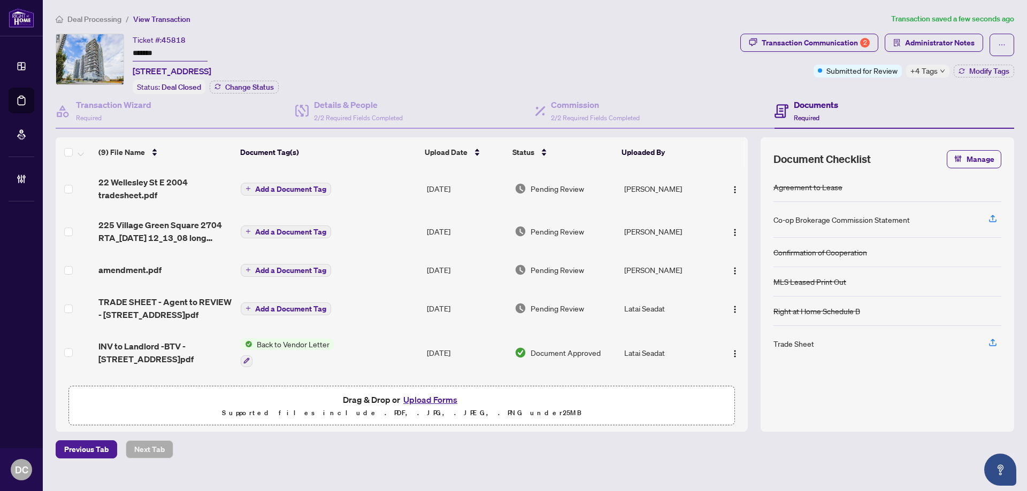
click at [932, 68] on span "+4 Tags" at bounding box center [923, 71] width 27 height 12
click at [951, 30] on div "Deal Processing / View Transaction Transaction saved a few seconds ago Ticket #…" at bounding box center [534, 236] width 967 height 446
click at [951, 37] on span "Administrator Notes" at bounding box center [940, 42] width 70 height 17
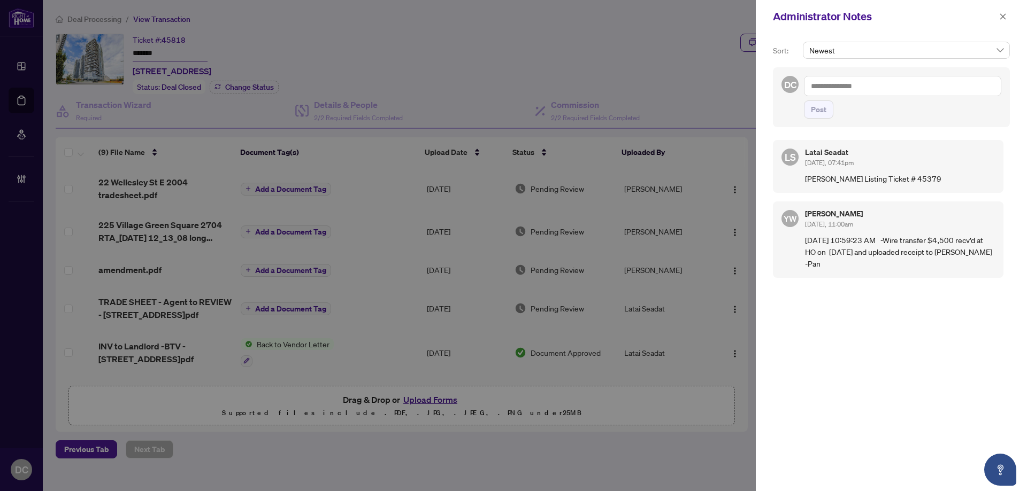
click at [913, 88] on textarea at bounding box center [902, 86] width 197 height 20
paste textarea "**********"
type textarea "**********"
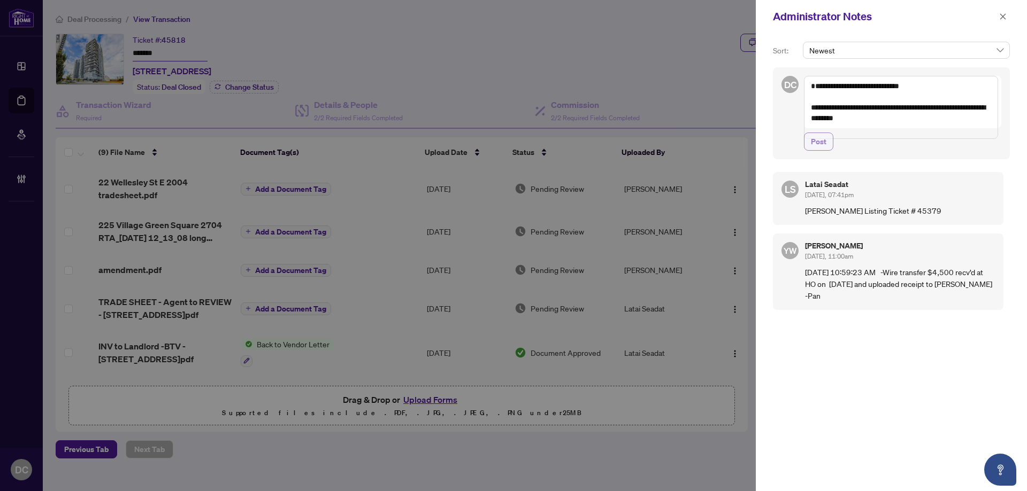
click at [825, 147] on span "Post" at bounding box center [819, 141] width 16 height 17
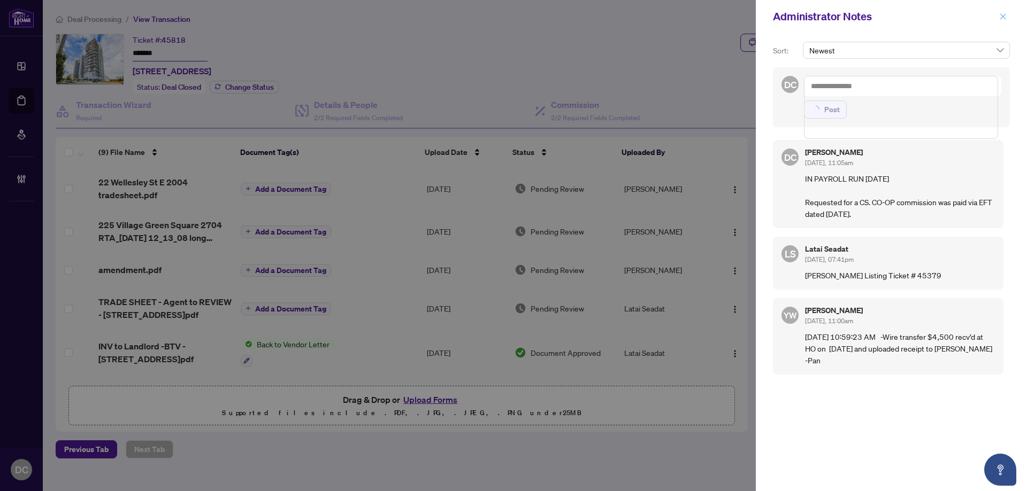
click at [1002, 23] on span "button" at bounding box center [1002, 16] width 7 height 17
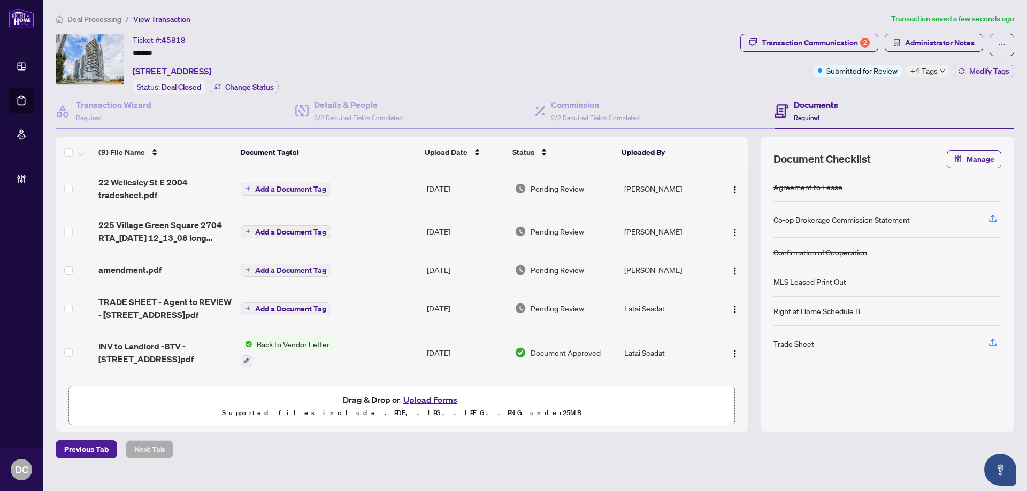
click at [118, 21] on span "Deal Processing" at bounding box center [94, 19] width 54 height 10
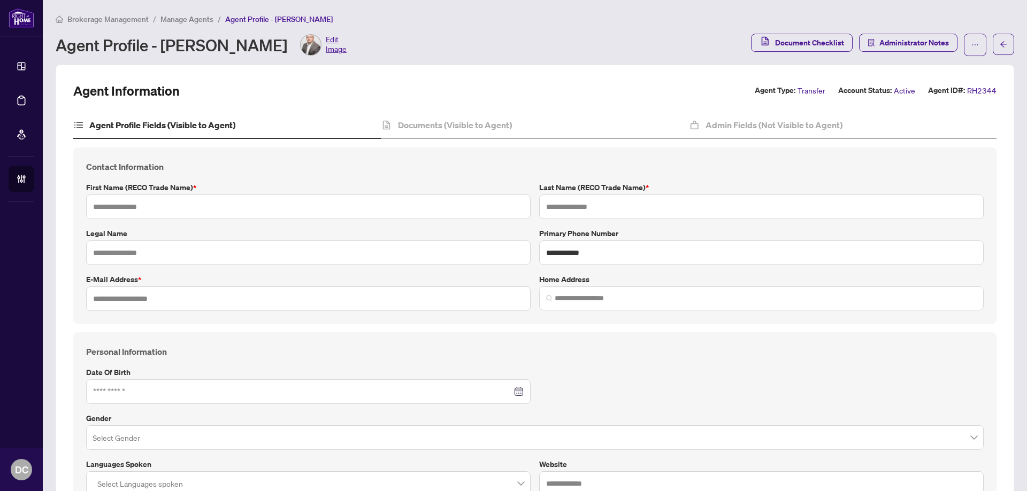
type input "****"
type input "******"
type input "**********"
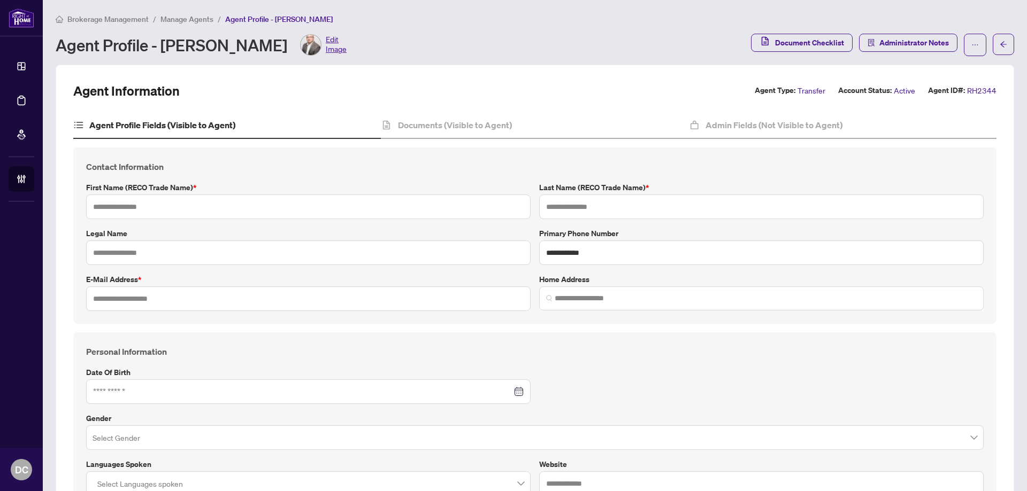
type input "*"
type input "*******"
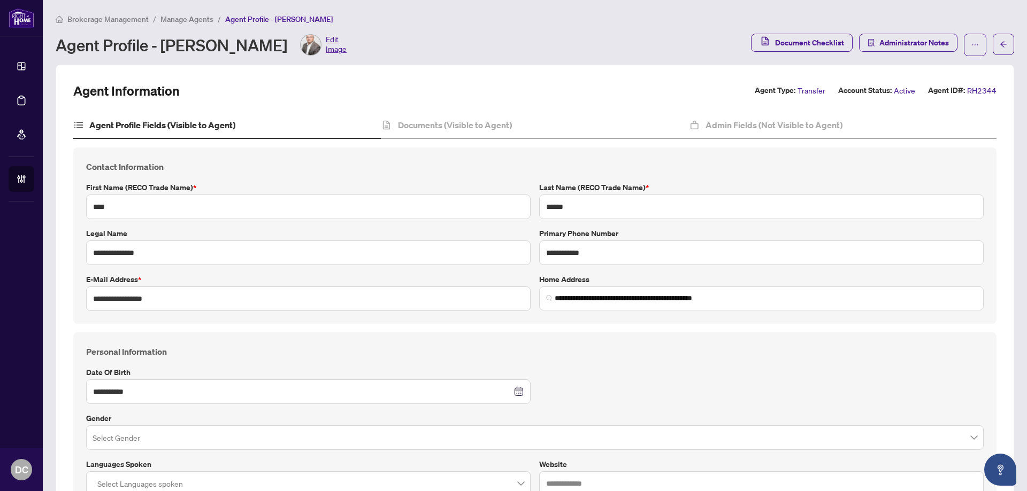
type input "**********"
type input "****"
type input "**********"
click at [464, 120] on h4 "Documents (Visible to Agent)" at bounding box center [455, 125] width 114 height 13
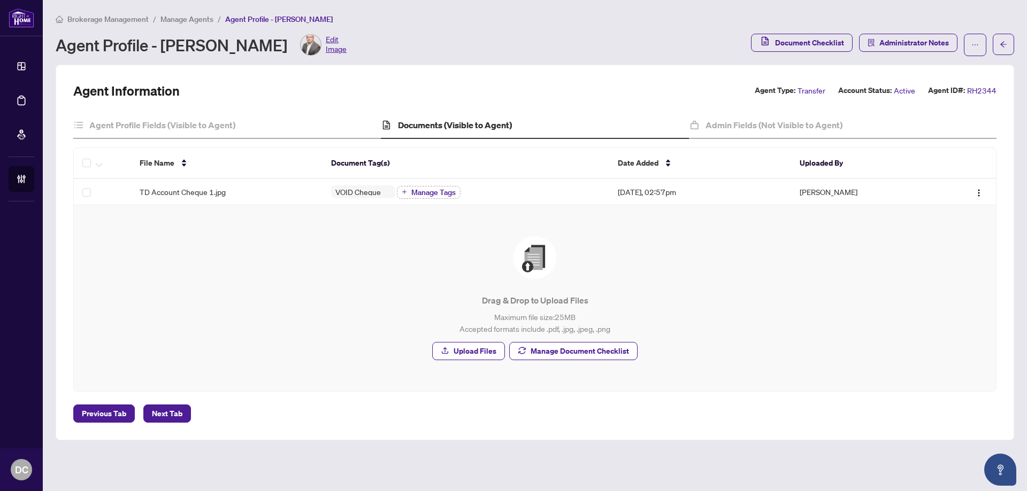
click at [226, 179] on td "TD Account Cheque 1.jpg" at bounding box center [226, 192] width 191 height 26
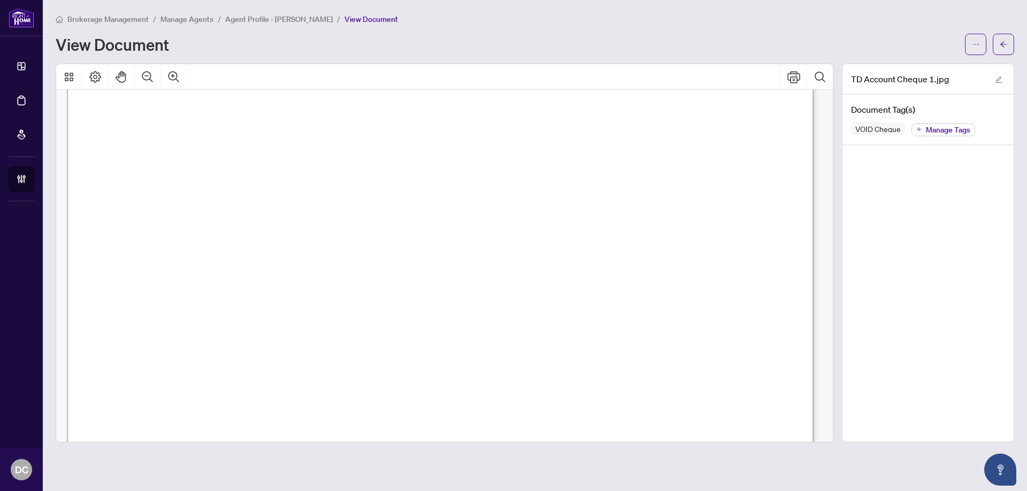
scroll to position [321, 0]
drag, startPoint x: 635, startPoint y: 322, endPoint x: 543, endPoint y: 287, distance: 99.0
click at [119, 80] on icon "Pan Mode" at bounding box center [121, 77] width 10 height 12
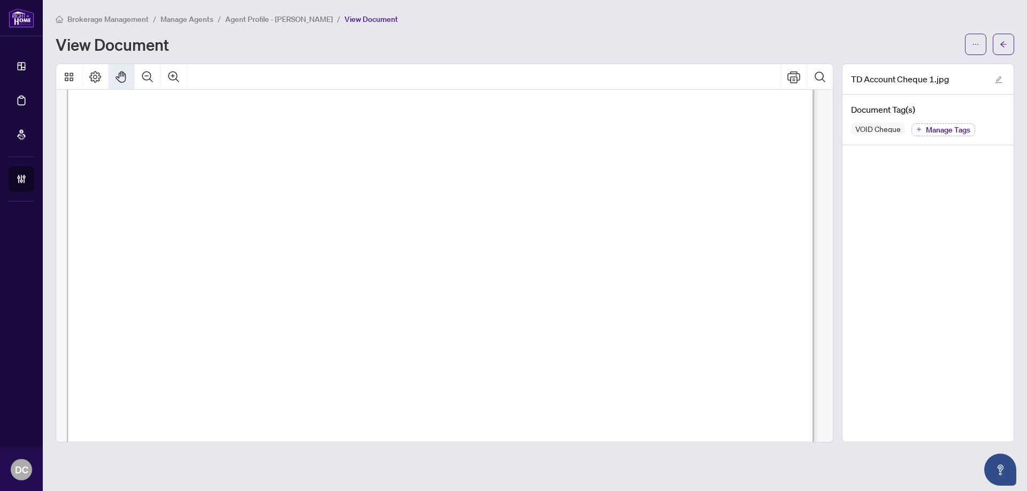
drag, startPoint x: 124, startPoint y: 138, endPoint x: 123, endPoint y: 263, distance: 125.1
click at [104, 84] on button "Page Layout" at bounding box center [95, 77] width 26 height 26
drag, startPoint x: 101, startPoint y: 152, endPoint x: 158, endPoint y: 152, distance: 57.2
click at [158, 152] on div "Page Rotation" at bounding box center [140, 146] width 114 height 21
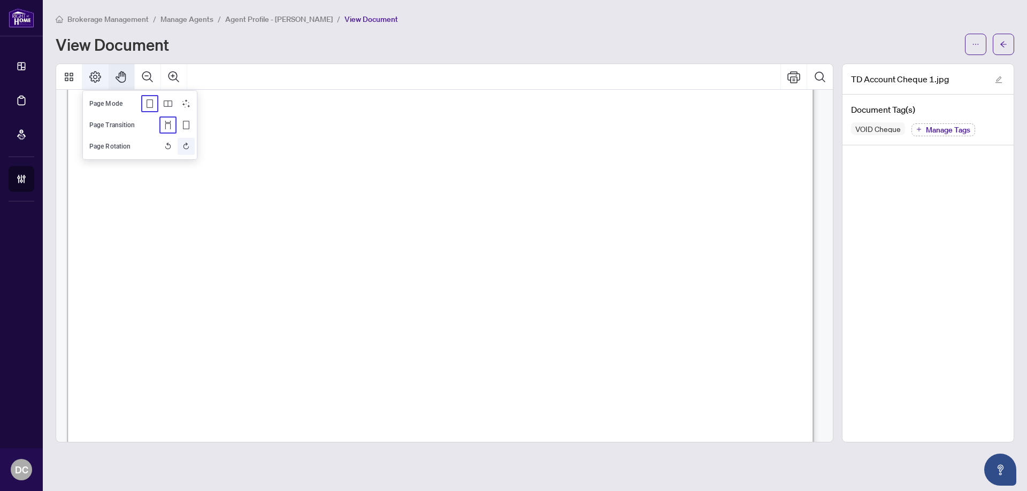
click at [179, 149] on button "Rotate Right" at bounding box center [186, 146] width 17 height 17
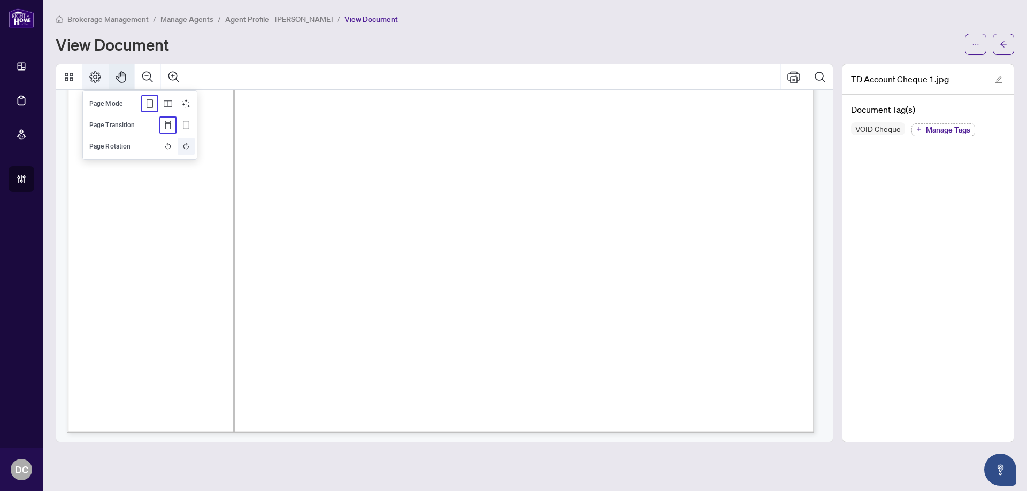
scroll to position [0, 0]
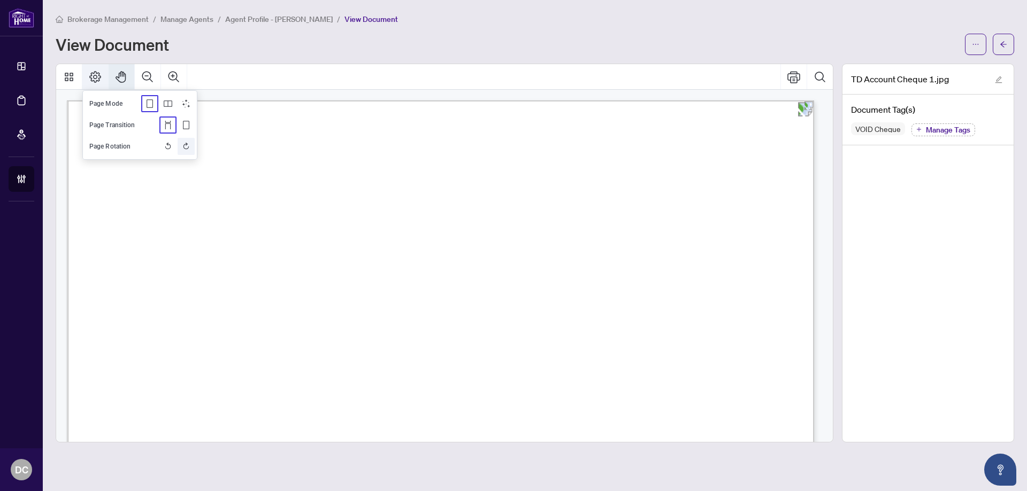
click at [188, 147] on icon "Rotate Right" at bounding box center [186, 146] width 9 height 9
click at [303, 313] on div "Page 1" at bounding box center [687, 190] width 1240 height 877
click at [983, 260] on div "TD Account Cheque 1.jpg Document Tag(s) VOID Cheque Manage Tags" at bounding box center [928, 253] width 172 height 379
click at [1002, 49] on span "button" at bounding box center [1003, 44] width 7 height 17
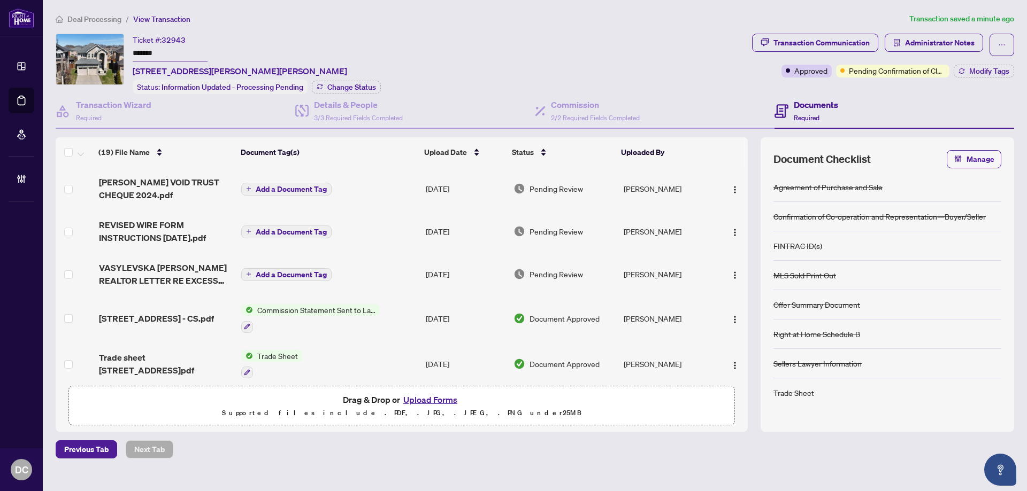
drag, startPoint x: 166, startPoint y: 53, endPoint x: 73, endPoint y: 48, distance: 92.6
click at [73, 48] on div "Ticket #: 32943 ******* [STREET_ADDRESS][PERSON_NAME][PERSON_NAME] Status: Info…" at bounding box center [402, 64] width 692 height 60
click at [367, 90] on span "Change Status" at bounding box center [351, 86] width 49 height 7
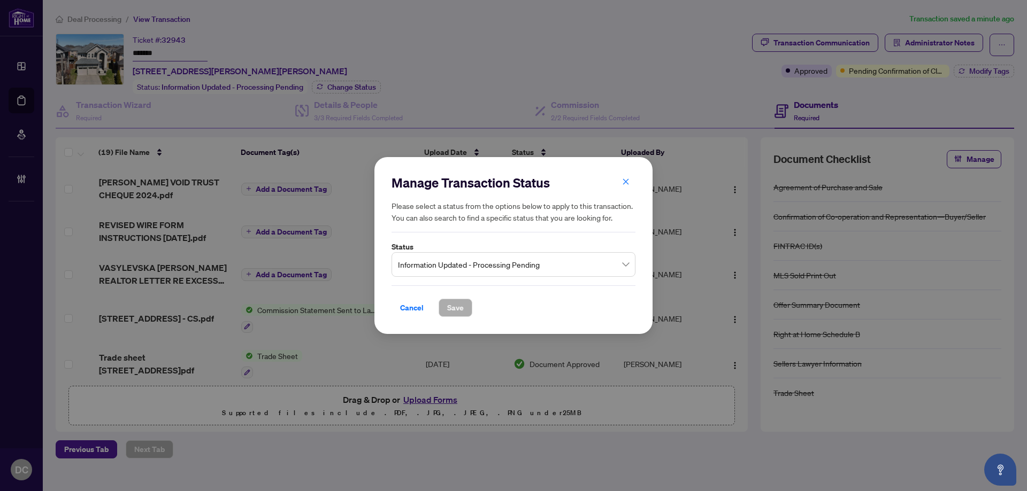
click at [603, 74] on div "Manage Transaction Status Please select a status from the options below to appl…" at bounding box center [513, 245] width 1027 height 491
click at [418, 309] on span "Cancel" at bounding box center [412, 307] width 24 height 17
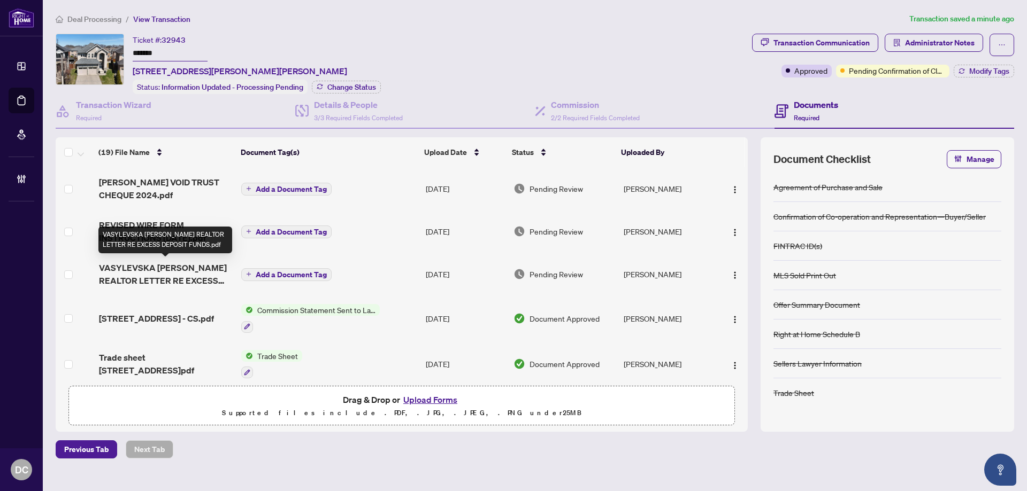
click at [203, 266] on span "VASYLEVSKA [PERSON_NAME] REALTOR LETTER RE EXCESS DEPOSIT FUNDS.pdf" at bounding box center [166, 275] width 134 height 26
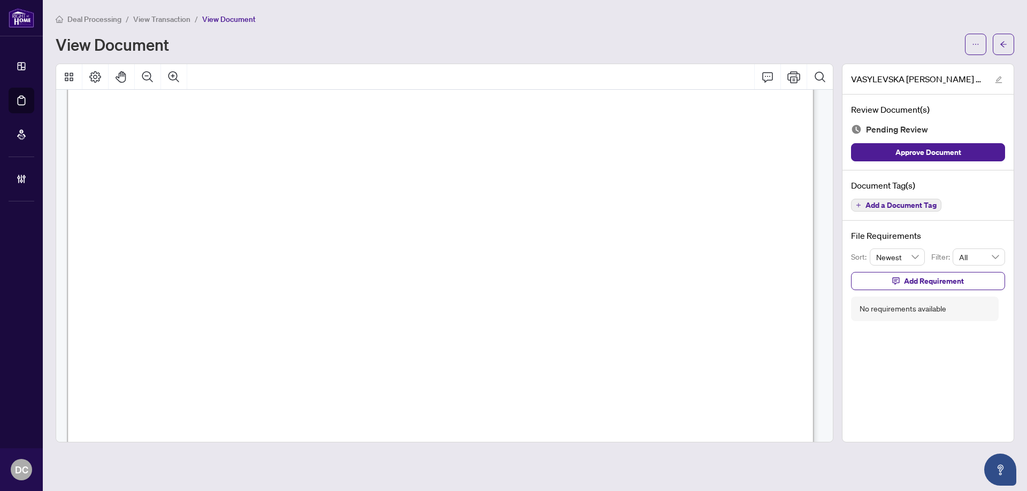
scroll to position [422, 0]
click at [1012, 51] on button "button" at bounding box center [1003, 44] width 21 height 21
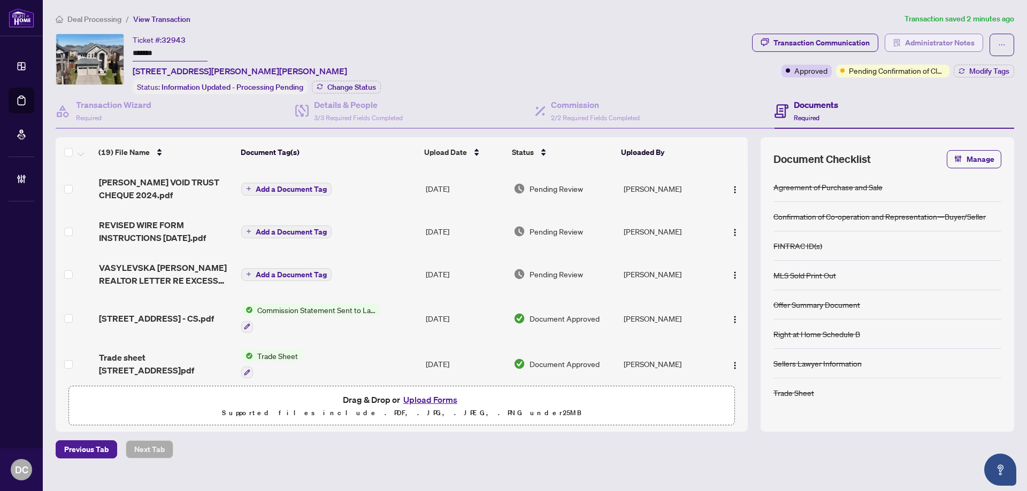
click at [920, 41] on span "Administrator Notes" at bounding box center [940, 42] width 70 height 17
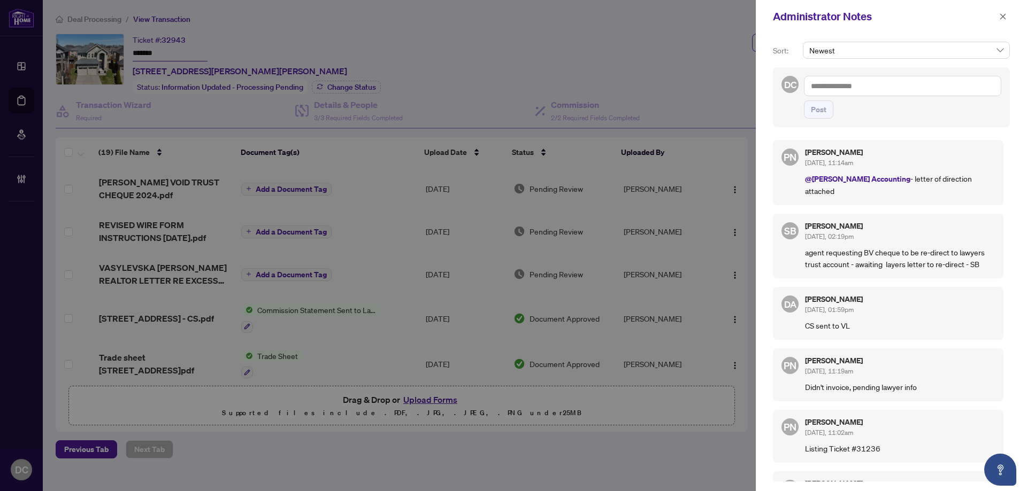
click at [881, 88] on textarea at bounding box center [902, 86] width 197 height 20
type textarea "*"
click at [1002, 20] on icon "close" at bounding box center [1002, 16] width 7 height 7
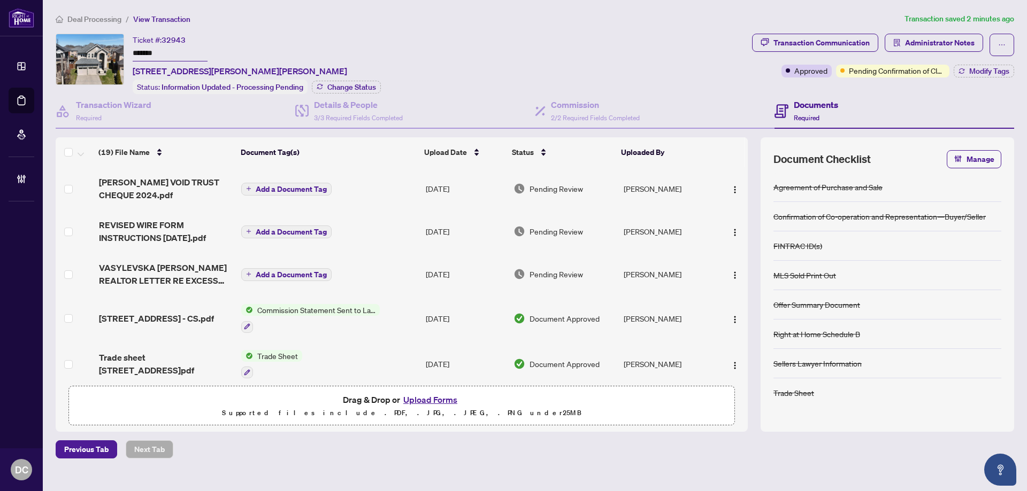
click at [370, 275] on td "Add a Document Tag" at bounding box center [329, 274] width 184 height 43
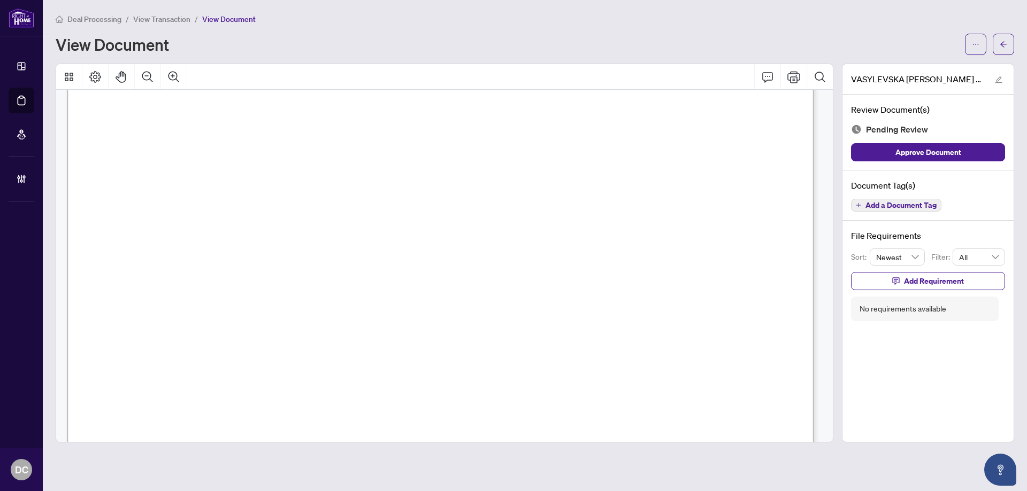
scroll to position [262, 0]
click at [1006, 47] on icon "arrow-left" at bounding box center [1003, 44] width 7 height 7
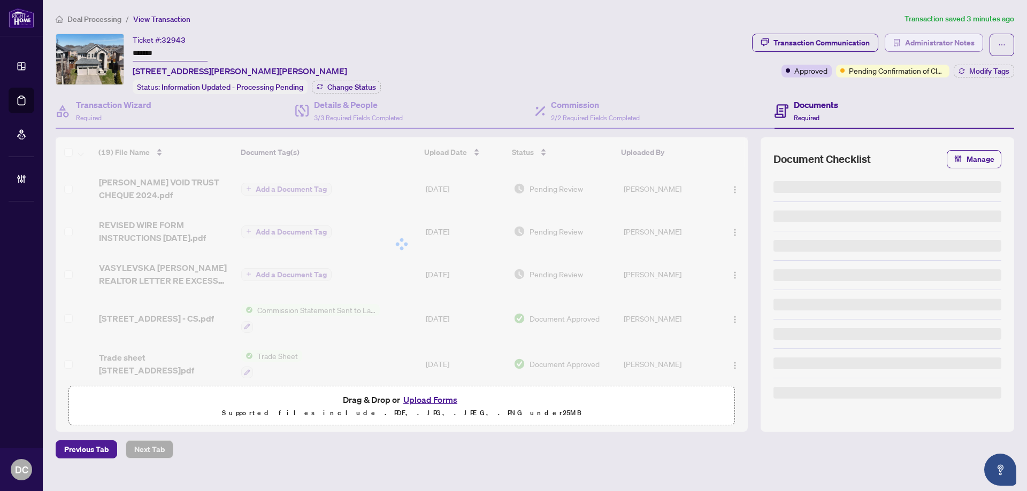
click at [941, 44] on span "Administrator Notes" at bounding box center [940, 42] width 70 height 17
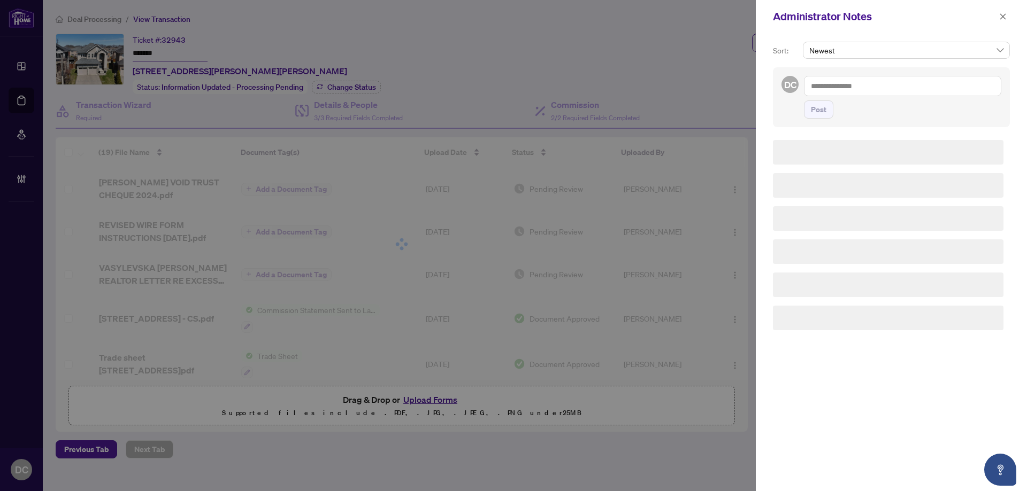
click at [916, 90] on textarea at bounding box center [902, 86] width 197 height 20
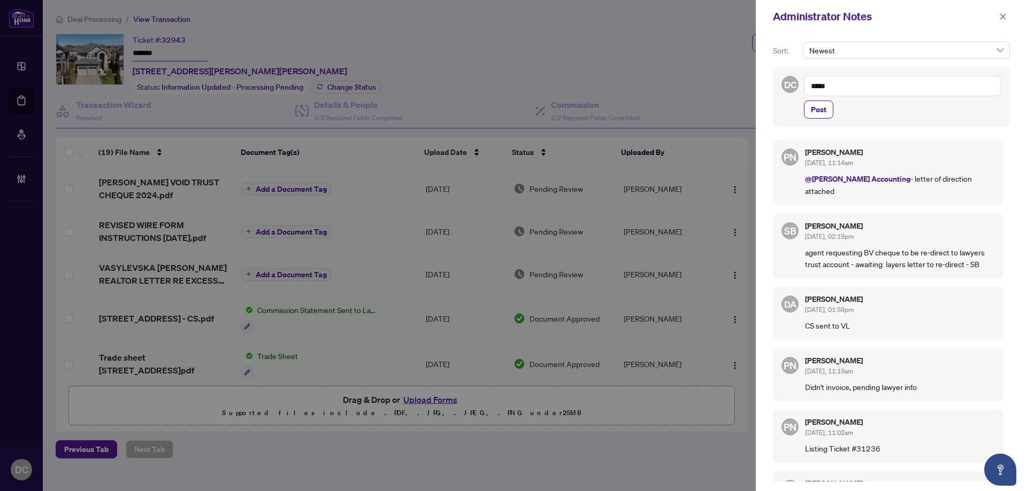
type textarea "******"
drag, startPoint x: 900, startPoint y: 91, endPoint x: 724, endPoint y: 89, distance: 176.5
click at [724, 89] on div "Administrator Notes Sort: Newest DC @paula ****** Paula Nguyen Post PN Paula Ng…" at bounding box center [513, 245] width 1027 height 491
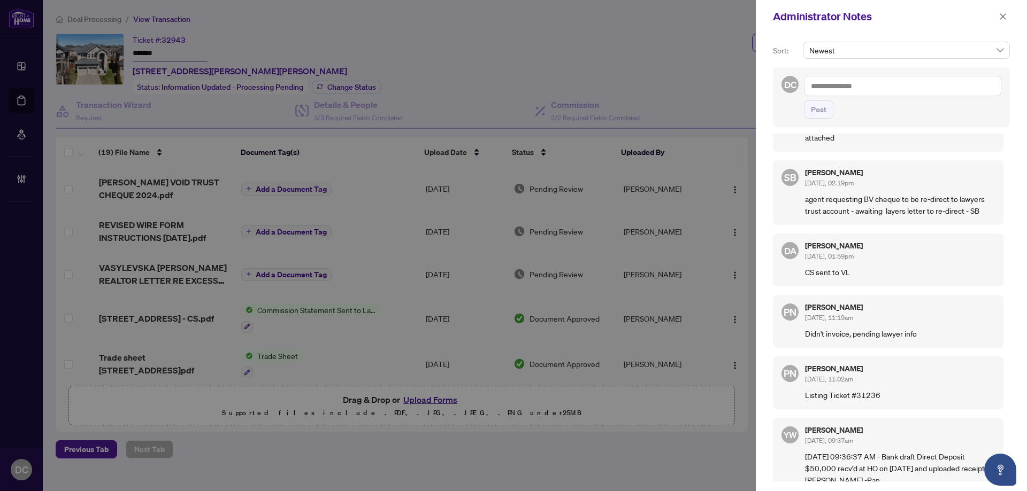
scroll to position [54, 0]
click at [1002, 17] on icon "close" at bounding box center [1002, 16] width 7 height 7
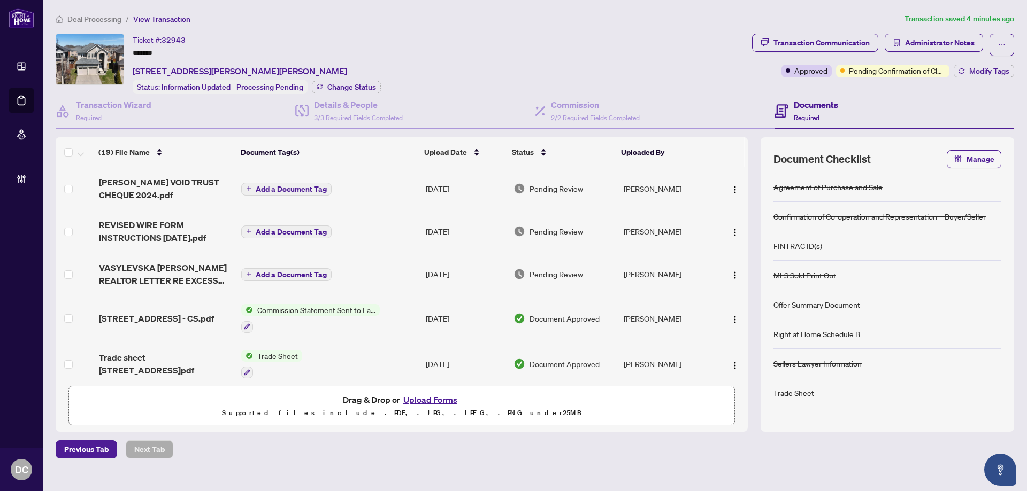
click at [402, 262] on td "Add a Document Tag" at bounding box center [329, 274] width 184 height 43
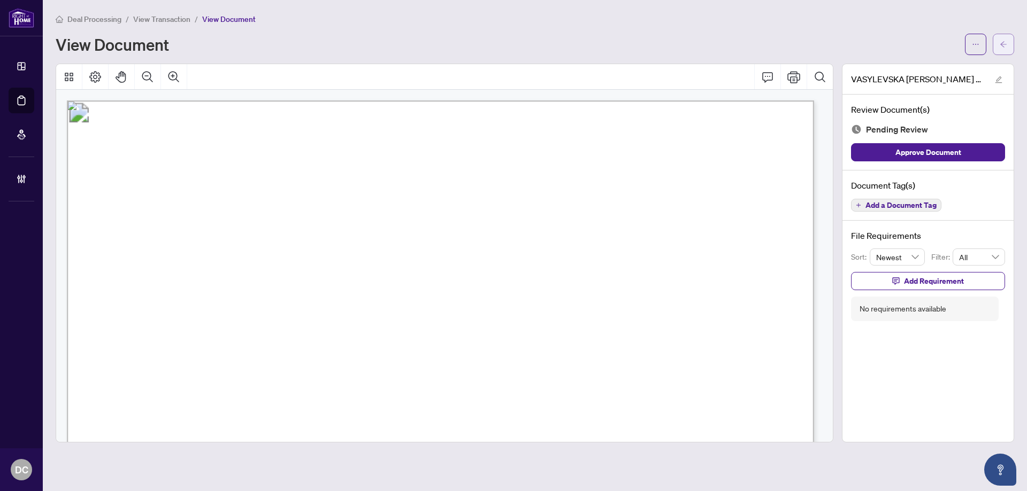
click at [1003, 41] on icon "arrow-left" at bounding box center [1003, 44] width 7 height 7
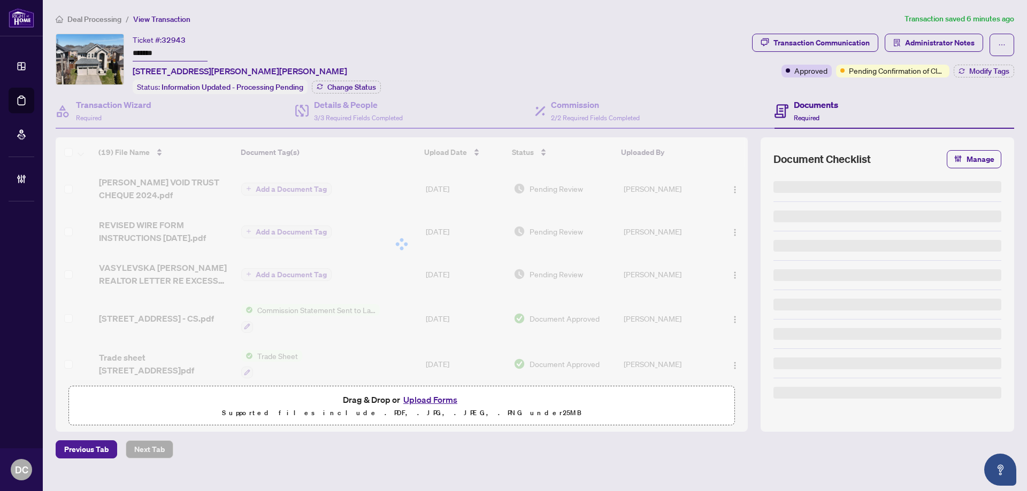
drag, startPoint x: 186, startPoint y: 52, endPoint x: 70, endPoint y: 49, distance: 116.1
click at [70, 49] on div "Ticket #: 32943 ******* 149 VINTON Rd, Hamilton, Ontario L9K 0G7, Canada Status…" at bounding box center [402, 64] width 692 height 60
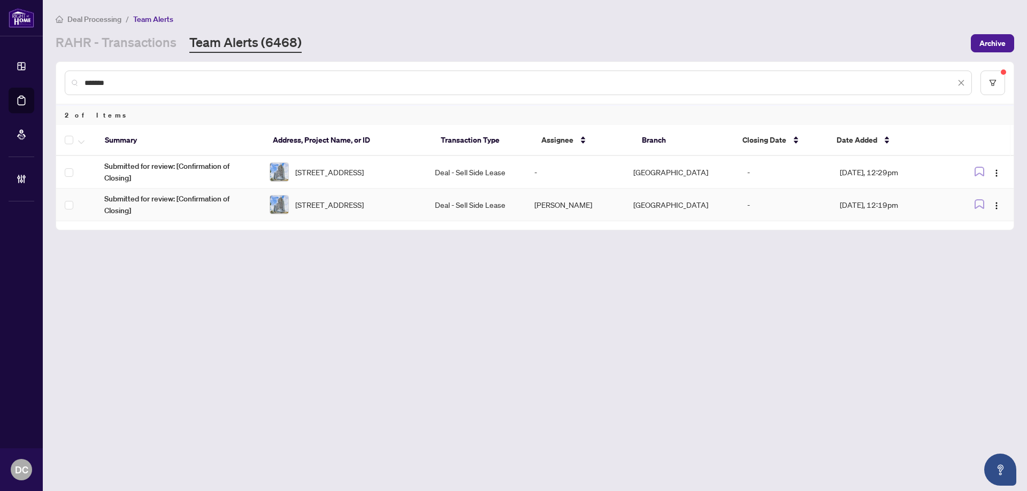
click at [364, 210] on span "[STREET_ADDRESS]" at bounding box center [329, 205] width 68 height 12
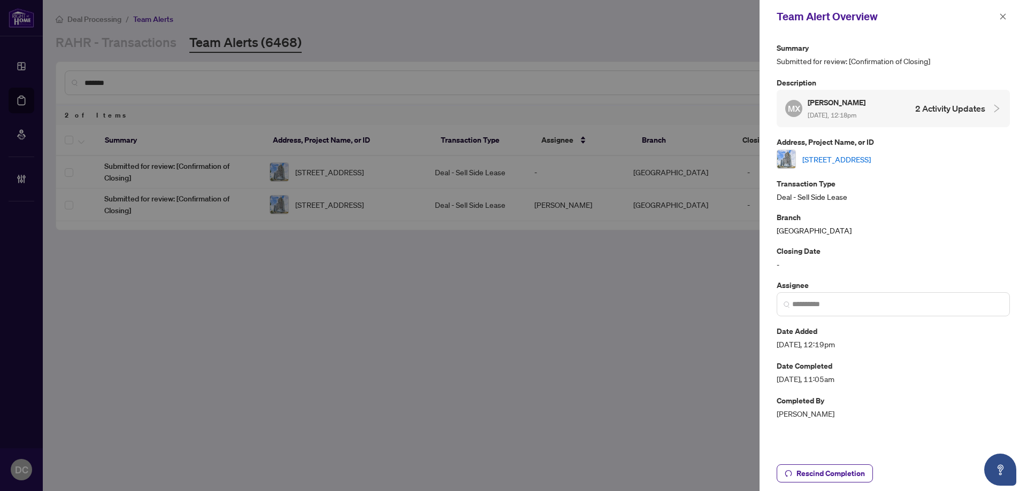
click at [832, 161] on link "[STREET_ADDRESS]" at bounding box center [836, 159] width 68 height 12
click at [1001, 16] on icon "close" at bounding box center [1003, 16] width 6 height 6
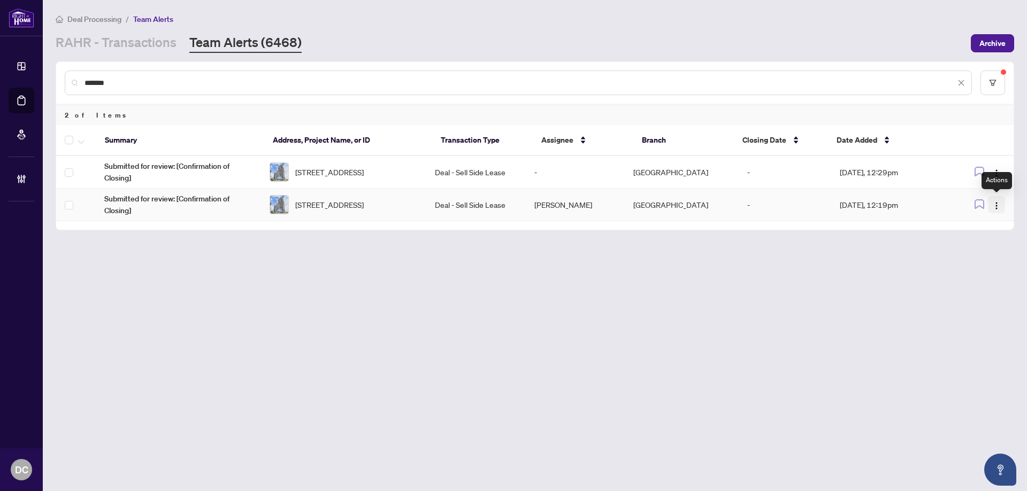
click at [1002, 203] on button "button" at bounding box center [996, 204] width 17 height 17
click at [990, 223] on span "Unassign Myself" at bounding box center [969, 226] width 55 height 12
click at [989, 171] on button "button" at bounding box center [996, 172] width 17 height 17
click at [978, 225] on span "Complete Item" at bounding box center [972, 227] width 50 height 12
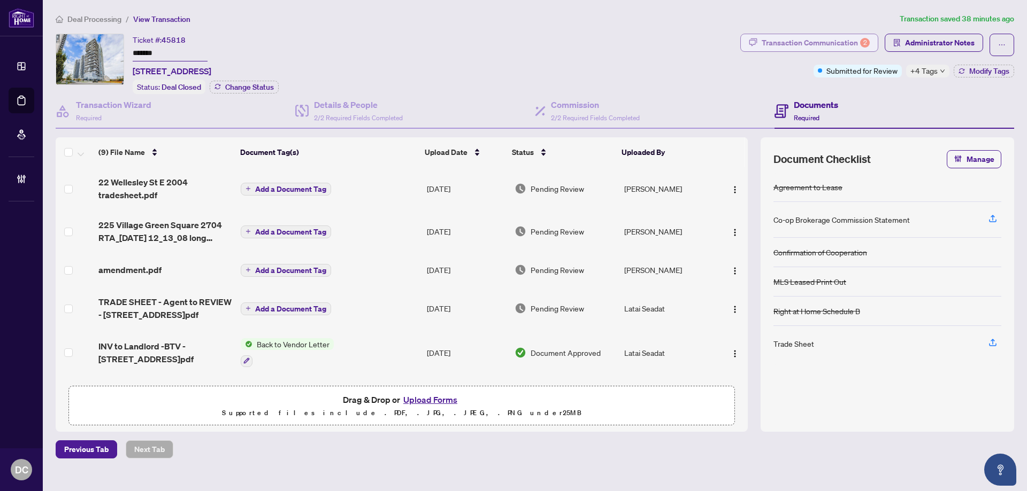
click at [824, 37] on div "Transaction Communication 2" at bounding box center [816, 42] width 108 height 17
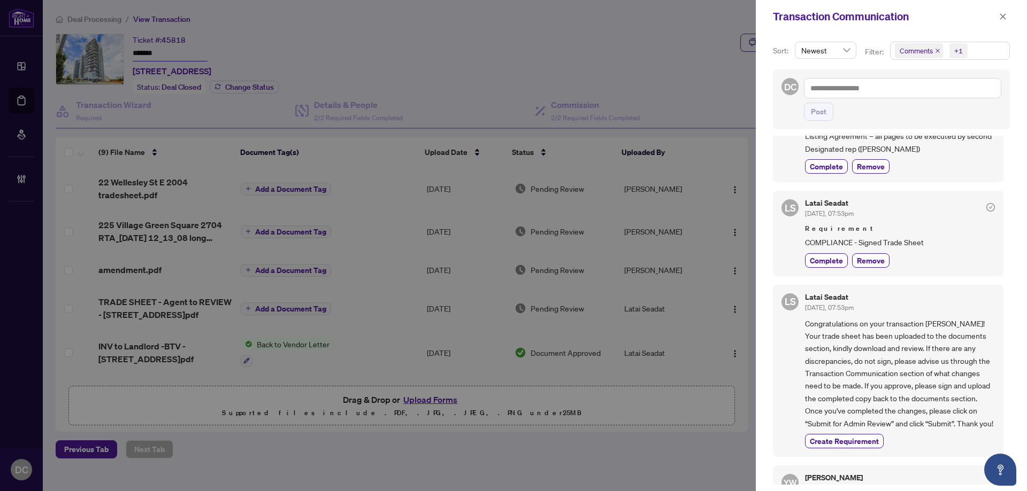
scroll to position [374, 0]
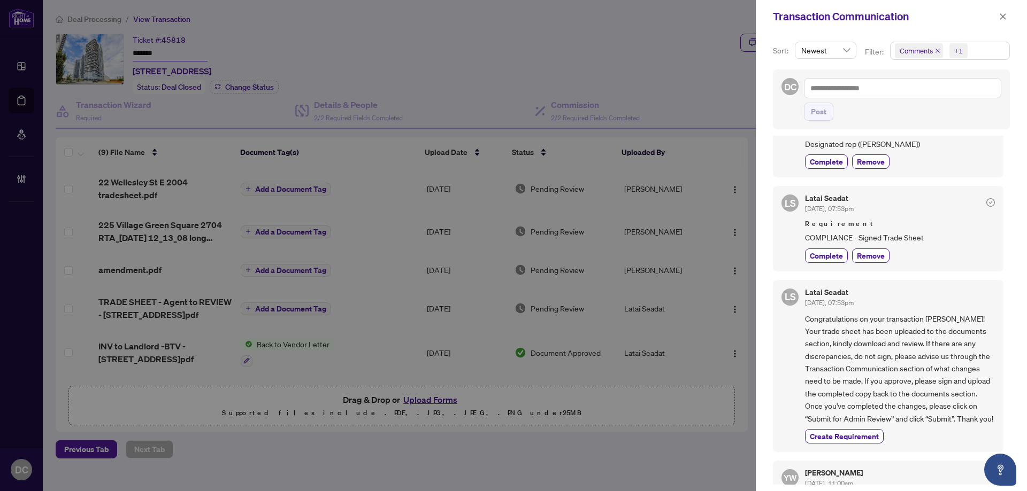
drag, startPoint x: 1000, startPoint y: 14, endPoint x: 922, endPoint y: 5, distance: 78.0
click at [998, 13] on button "button" at bounding box center [1003, 16] width 14 height 13
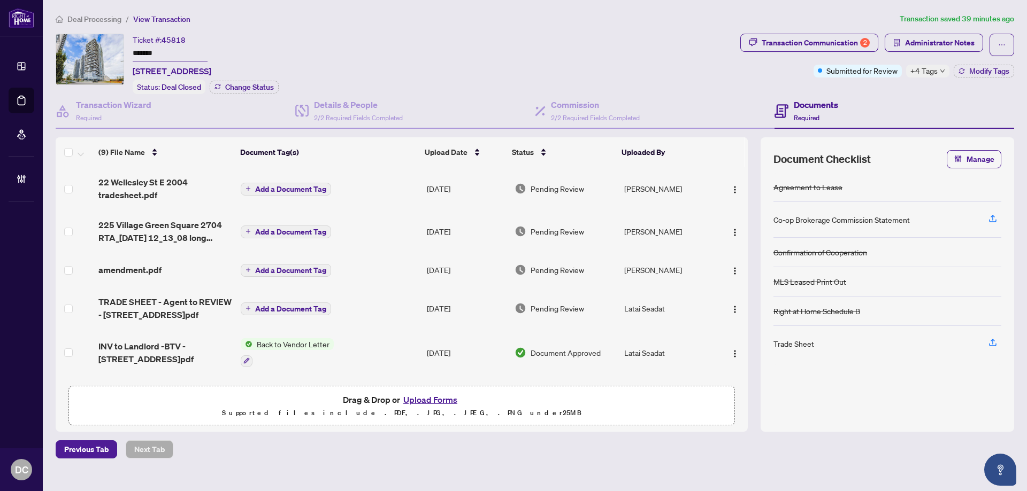
click at [423, 189] on td "Aug/26/2025" at bounding box center [466, 188] width 88 height 43
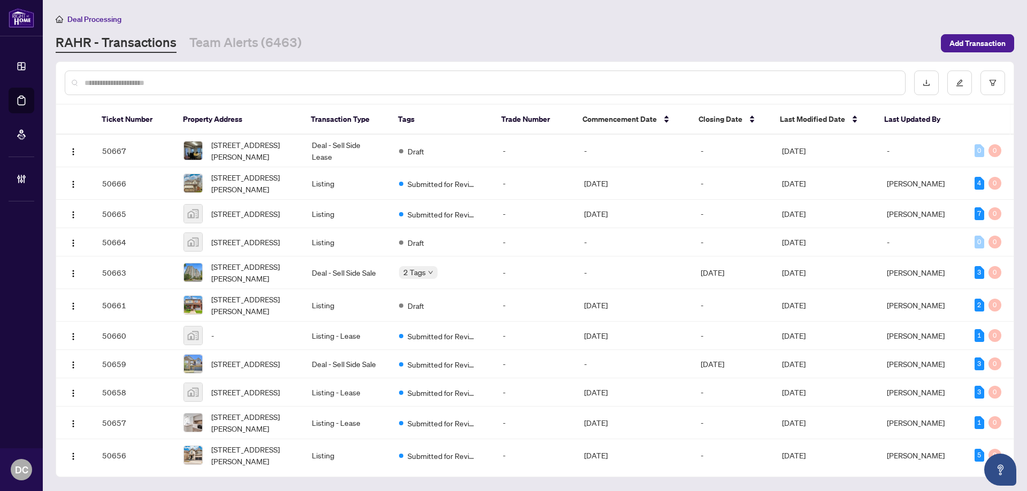
click at [245, 47] on link "Team Alerts (6463)" at bounding box center [245, 43] width 112 height 19
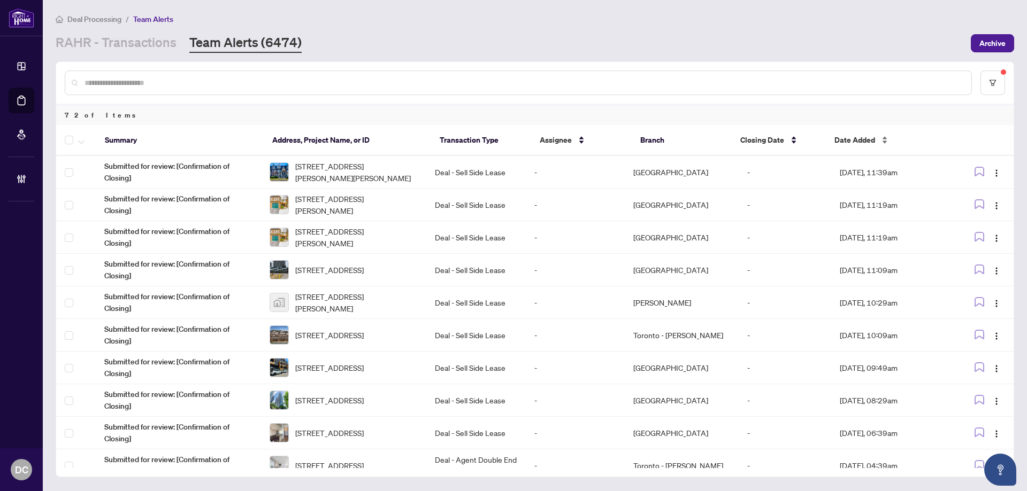
click at [864, 141] on span "Date Added" at bounding box center [854, 140] width 41 height 12
click at [851, 143] on span "Date Added" at bounding box center [854, 140] width 41 height 12
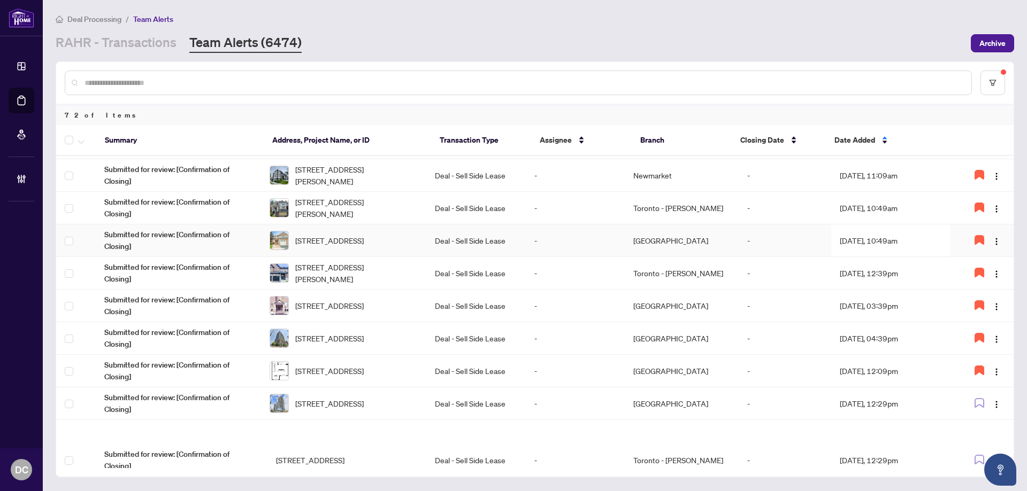
scroll to position [160, 0]
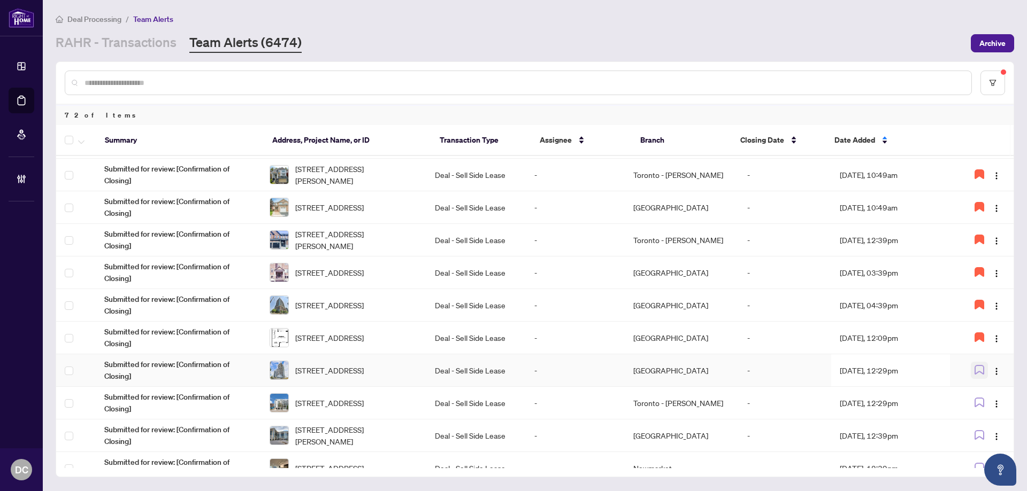
click at [974, 371] on icon "button" at bounding box center [979, 370] width 10 height 10
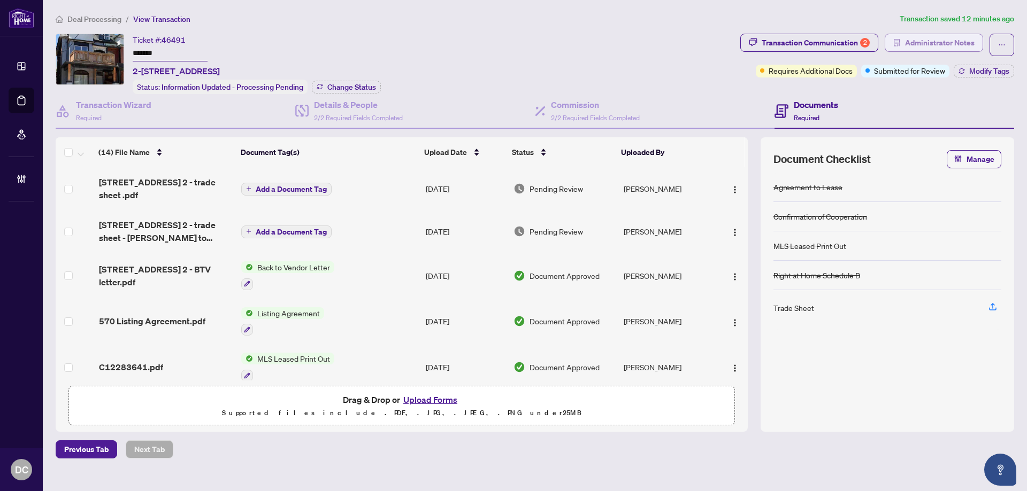
click at [934, 42] on span "Administrator Notes" at bounding box center [940, 42] width 70 height 17
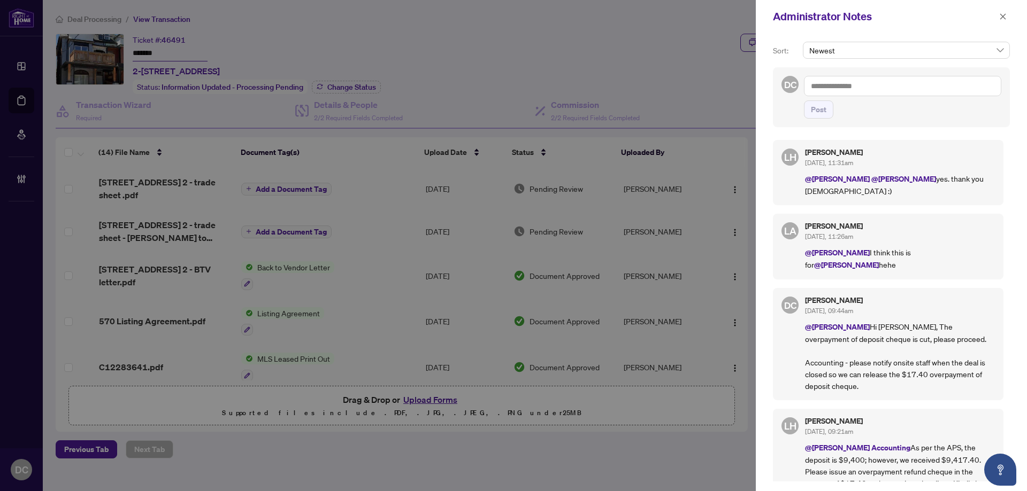
click at [945, 80] on textarea at bounding box center [902, 86] width 197 height 20
drag, startPoint x: 1004, startPoint y: 14, endPoint x: 903, endPoint y: 2, distance: 101.8
click at [1004, 14] on icon "close" at bounding box center [1002, 16] width 7 height 7
